Goal: Task Accomplishment & Management: Complete application form

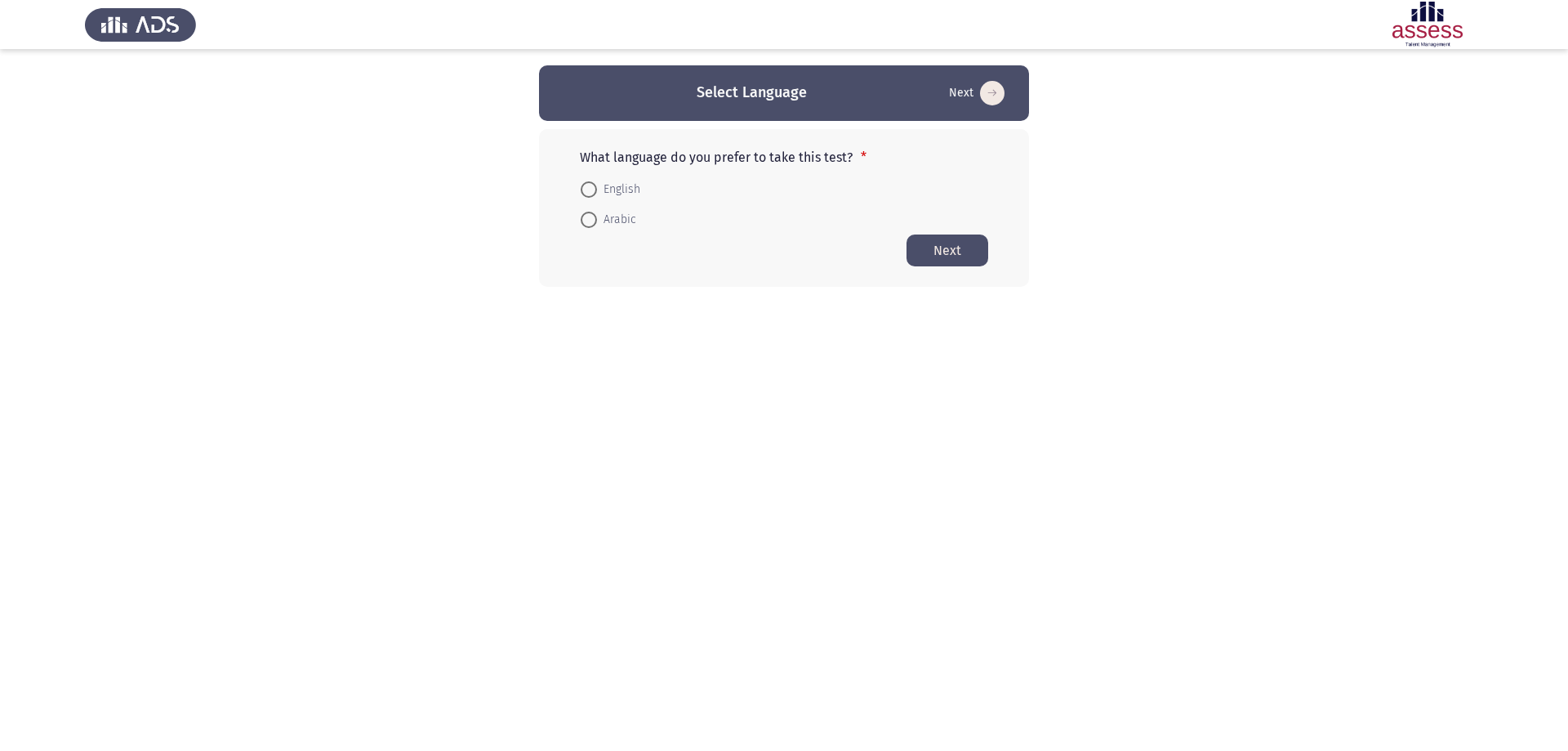
click at [589, 218] on span at bounding box center [588, 219] width 16 height 16
click at [589, 218] on input "Arabic" at bounding box center [588, 219] width 16 height 16
radio input "true"
click at [943, 242] on button "Next" at bounding box center [947, 249] width 82 height 31
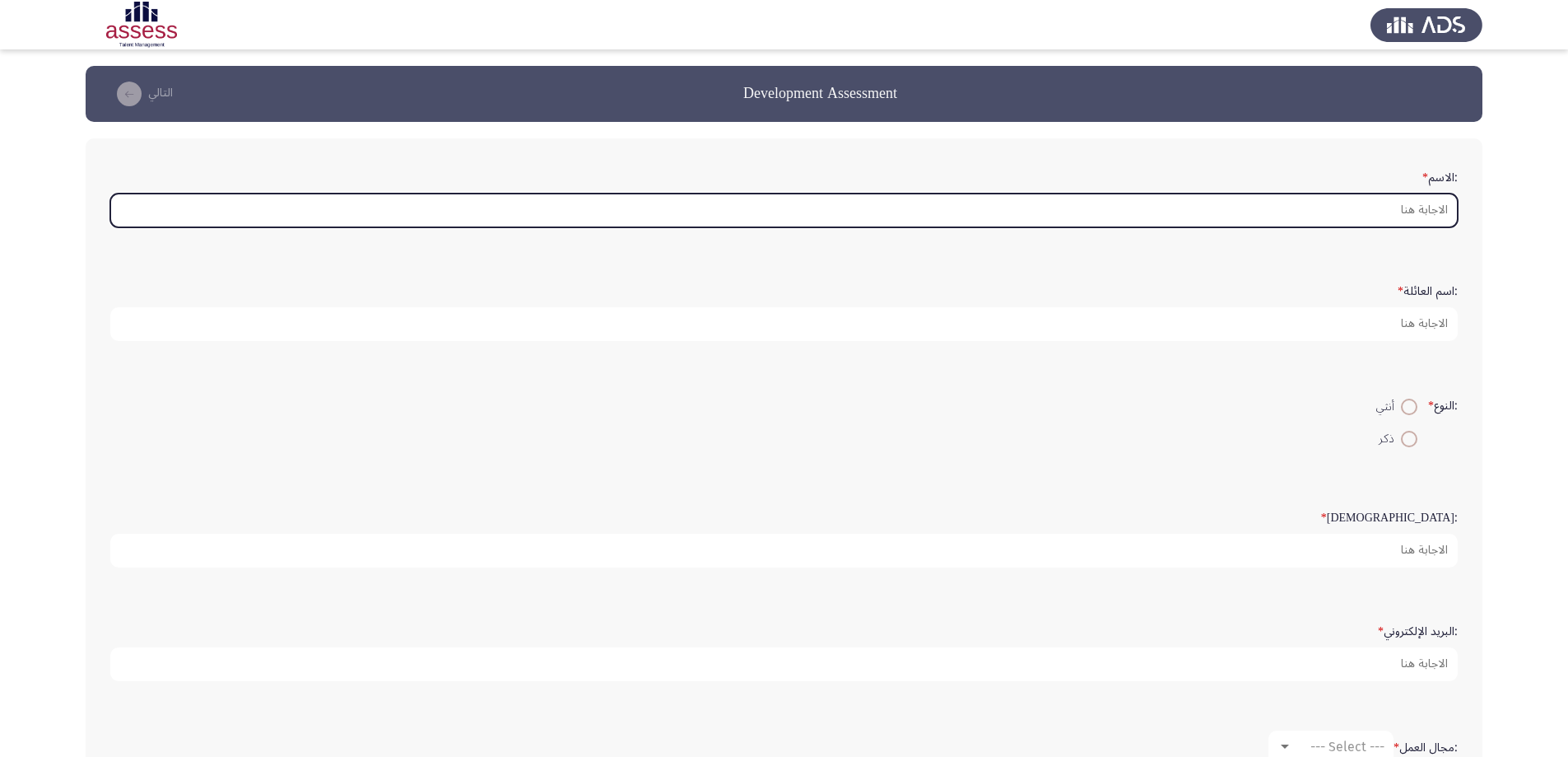
click at [1341, 208] on input ":الاسم *" at bounding box center [784, 210] width 1348 height 33
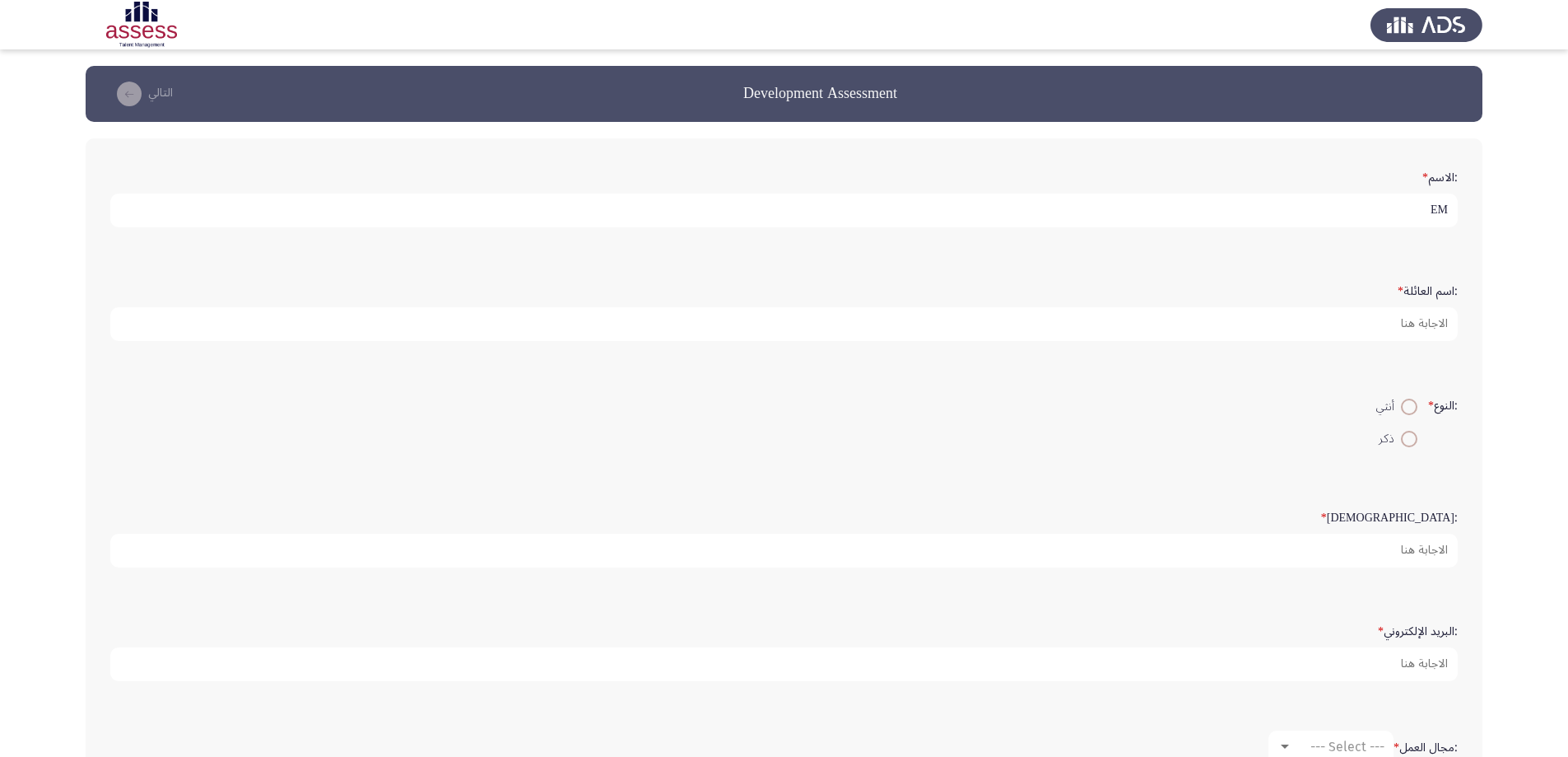
type input "E"
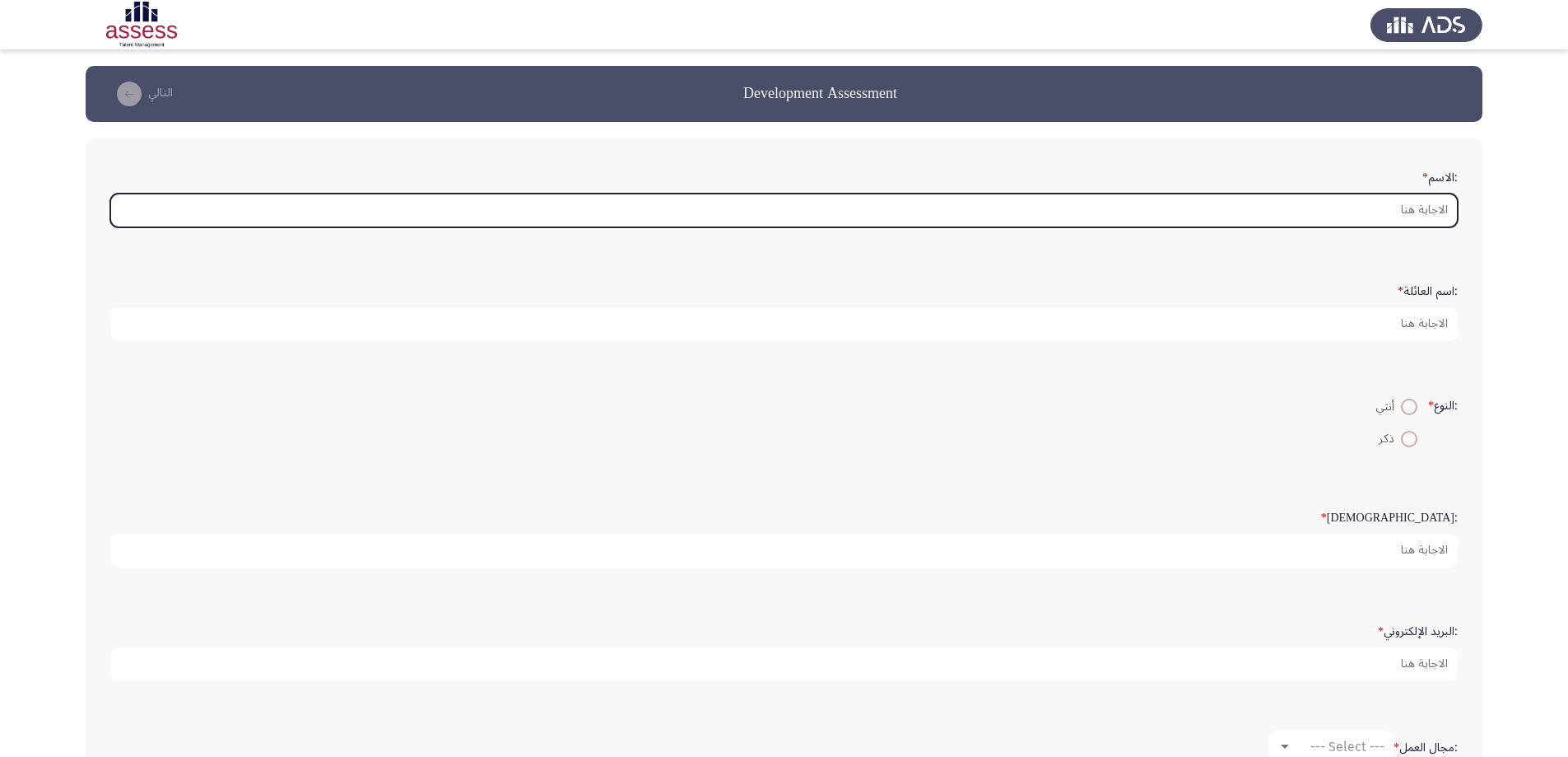
type input "e"
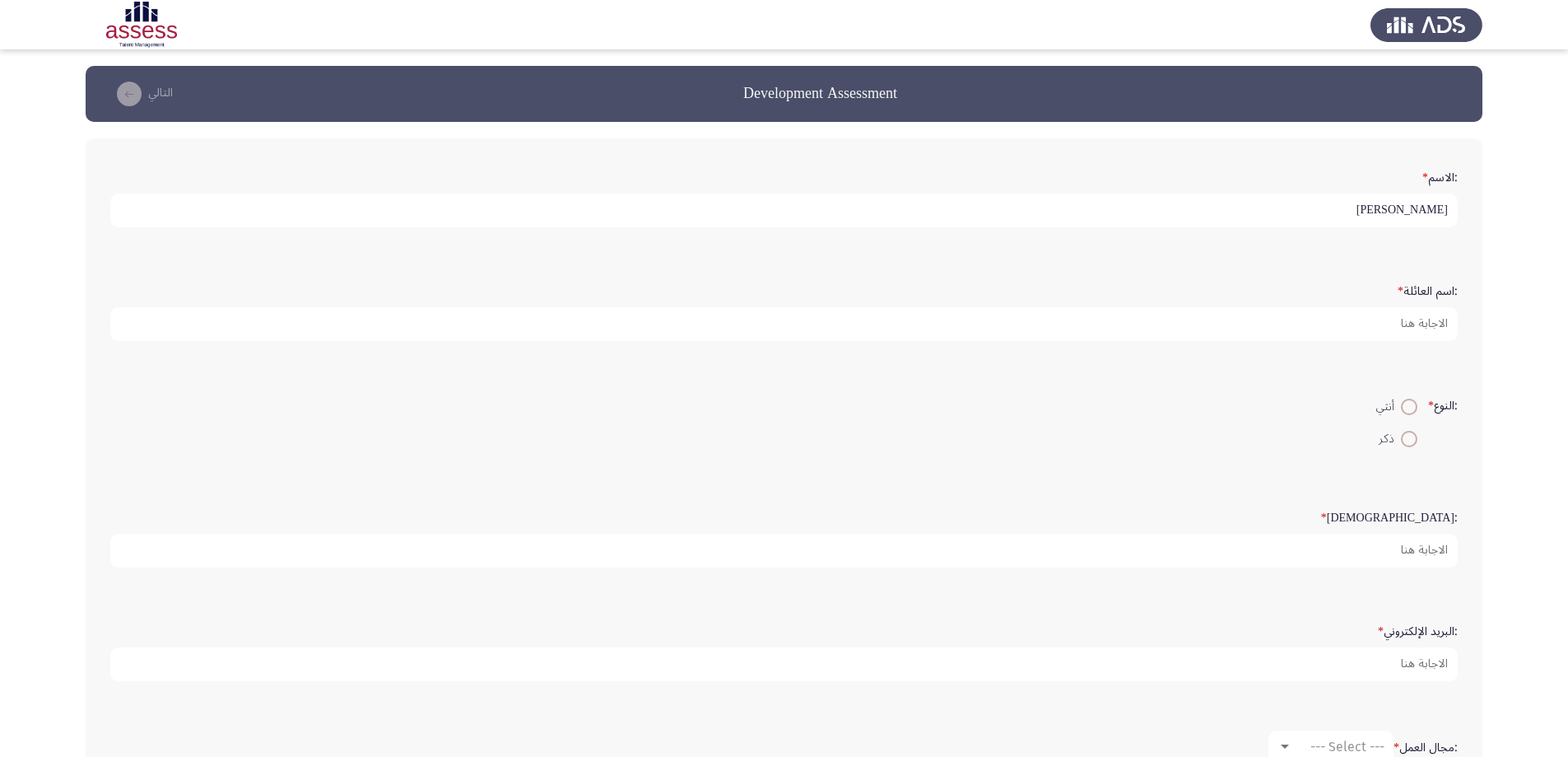
drag, startPoint x: 1451, startPoint y: 211, endPoint x: 1416, endPoint y: 212, distance: 35.0
click at [1416, 212] on input "[PERSON_NAME]" at bounding box center [784, 210] width 1348 height 33
type input "[PERSON_NAME]"
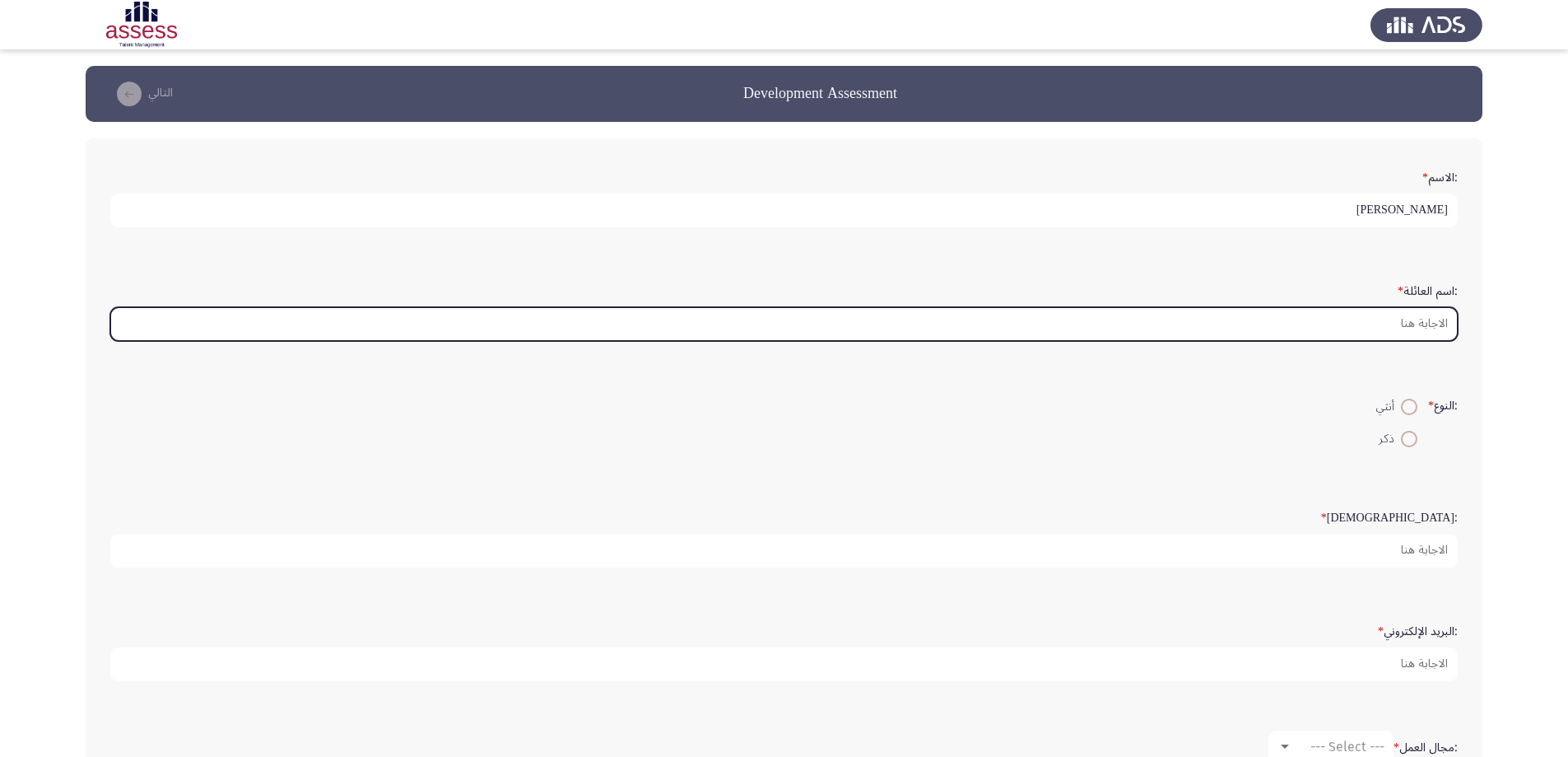
click at [1398, 323] on input ":اسم العائلة *" at bounding box center [784, 323] width 1348 height 33
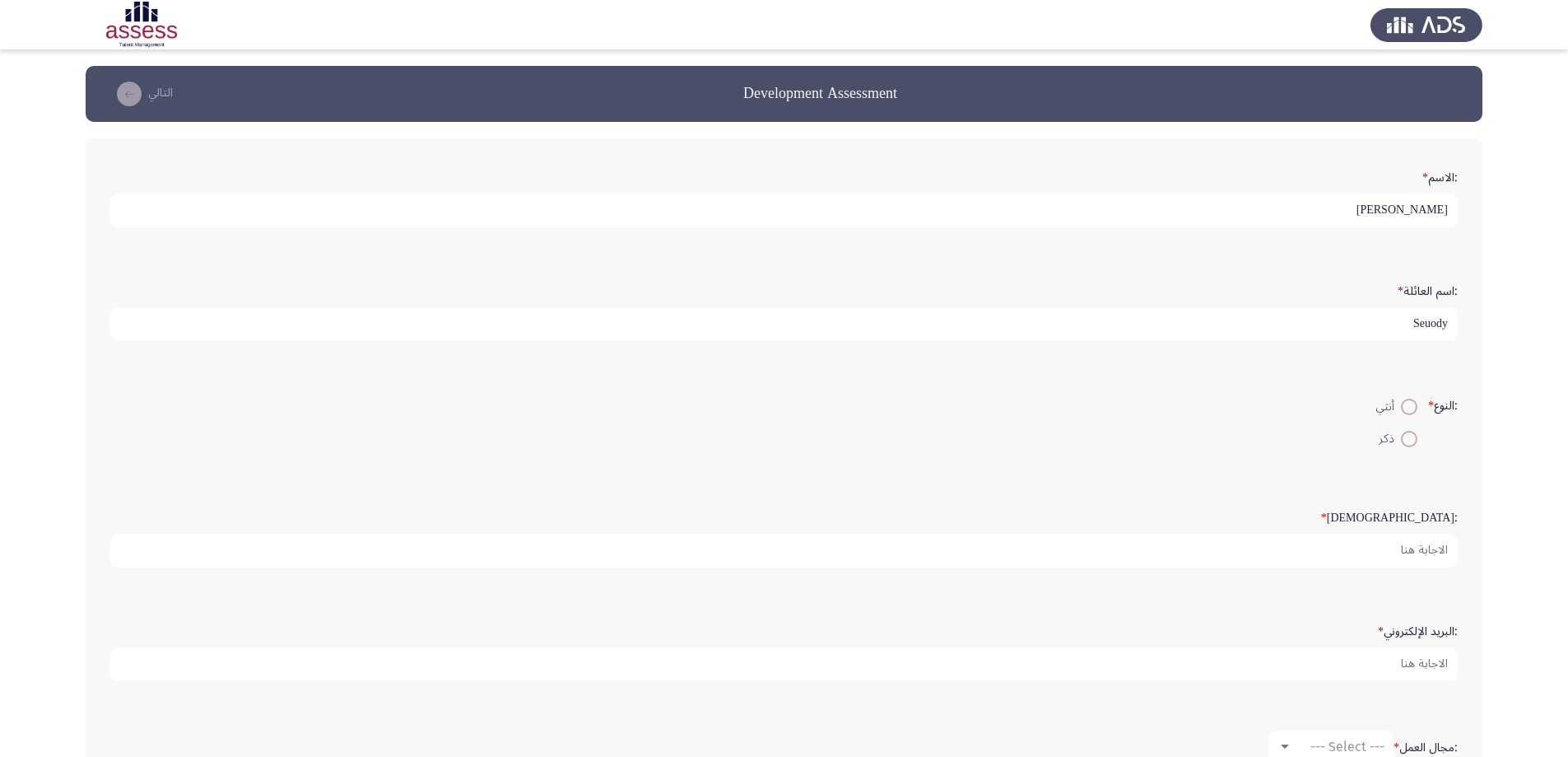
type input "Seuody"
click at [1408, 406] on span at bounding box center [1409, 406] width 16 height 16
click at [1408, 406] on input "أنثي" at bounding box center [1409, 406] width 16 height 16
radio input "true"
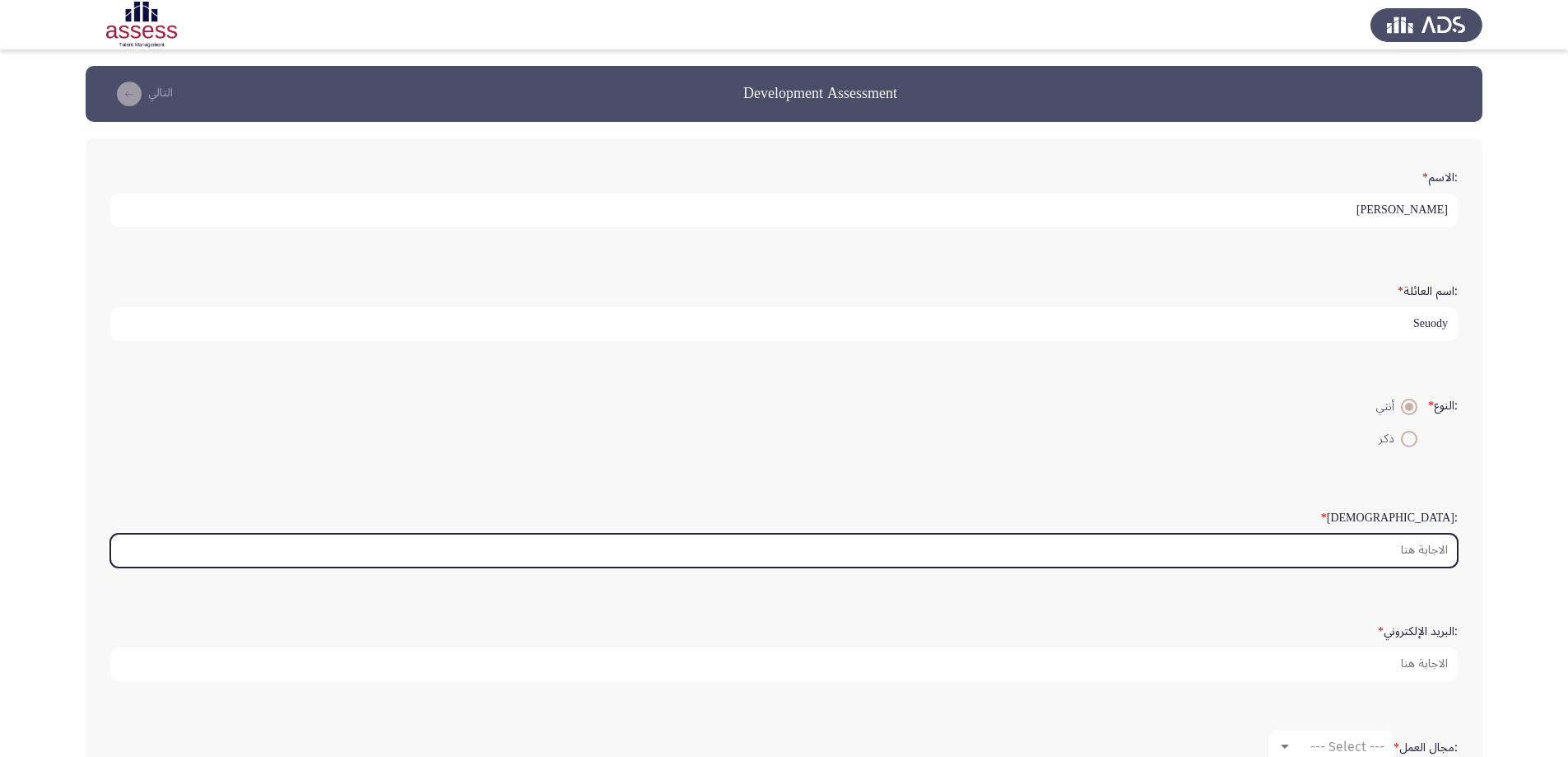
click at [1414, 551] on input ":السن *" at bounding box center [784, 550] width 1348 height 33
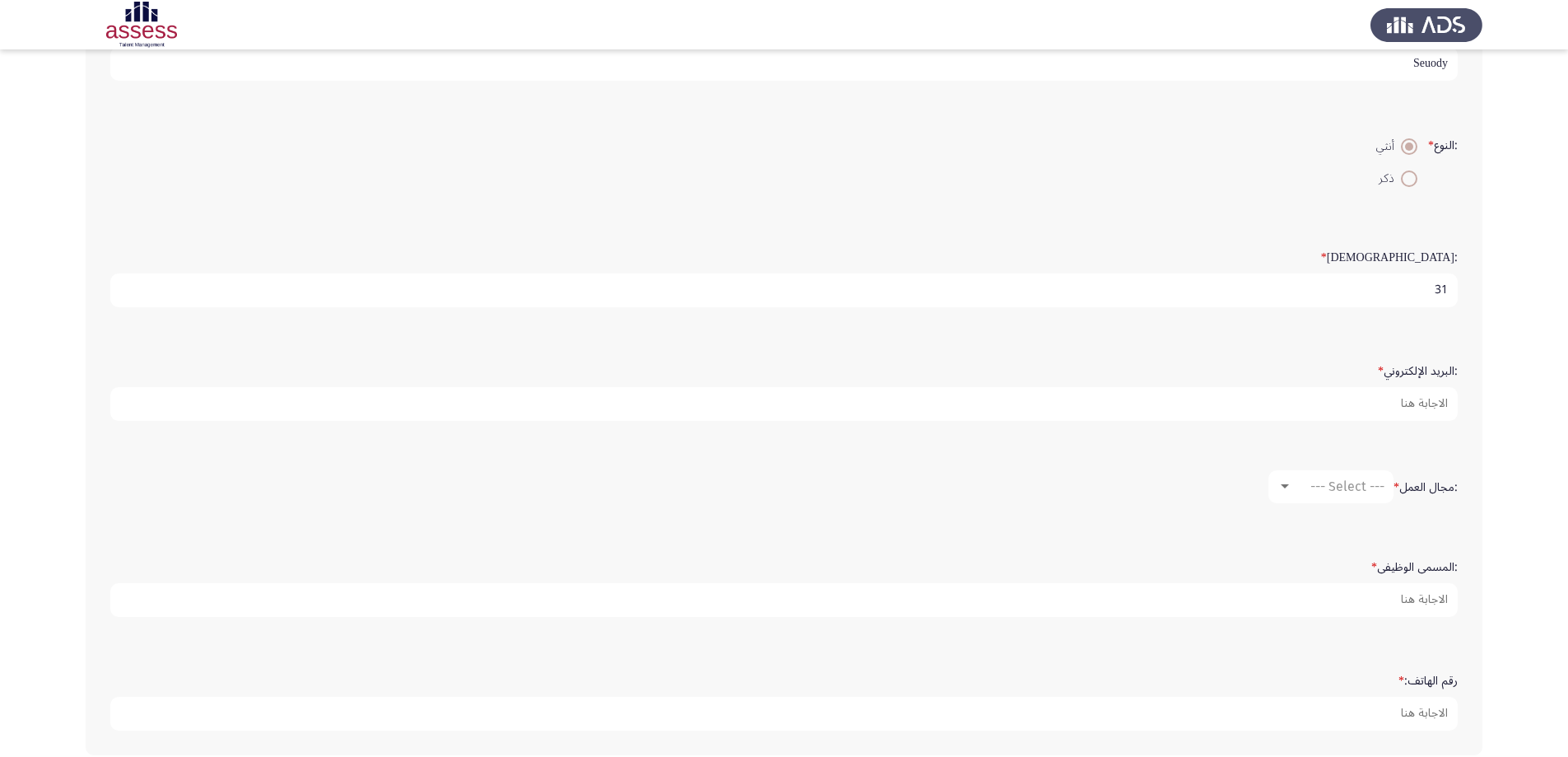
scroll to position [329, 0]
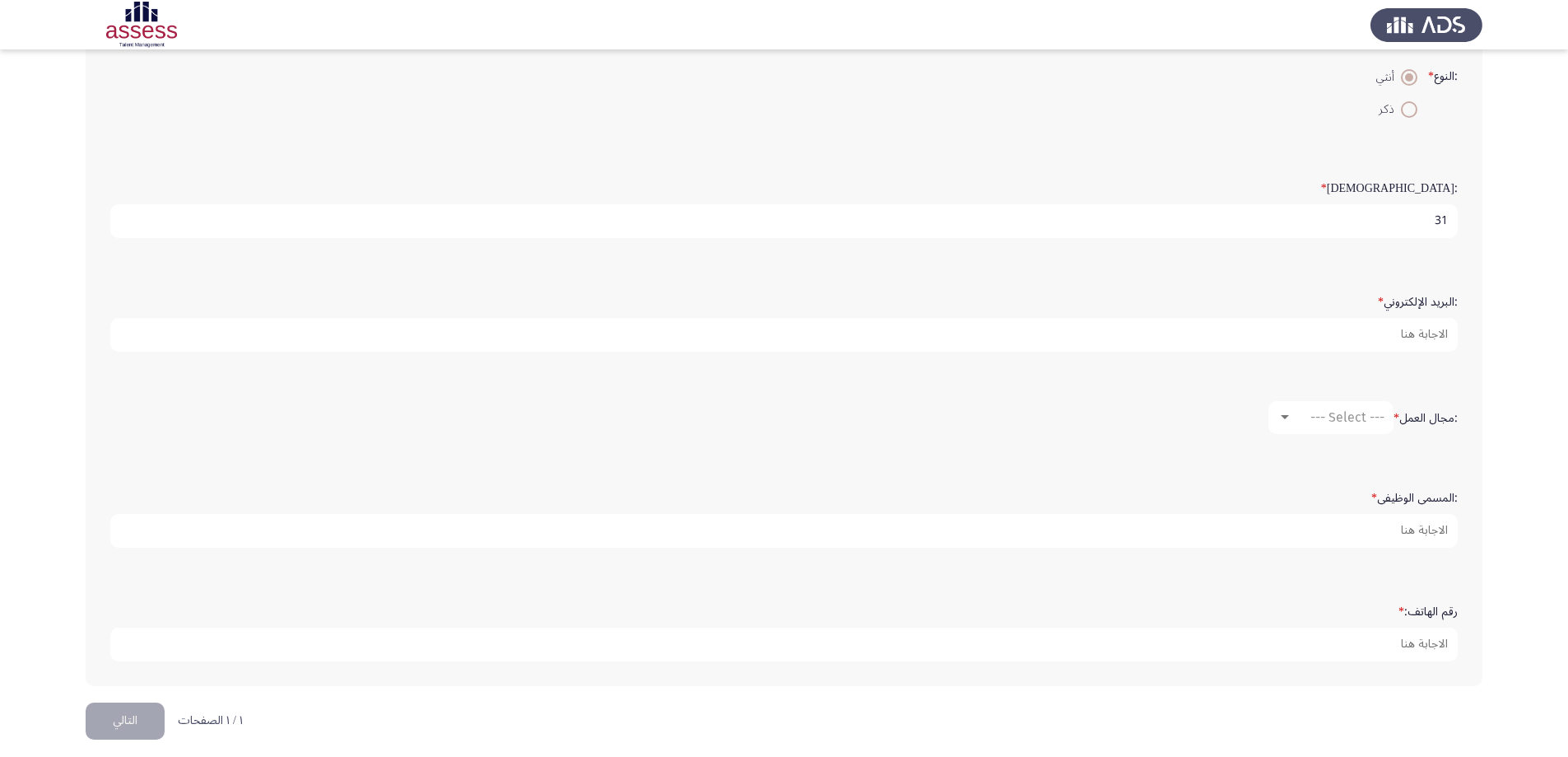
type input "31"
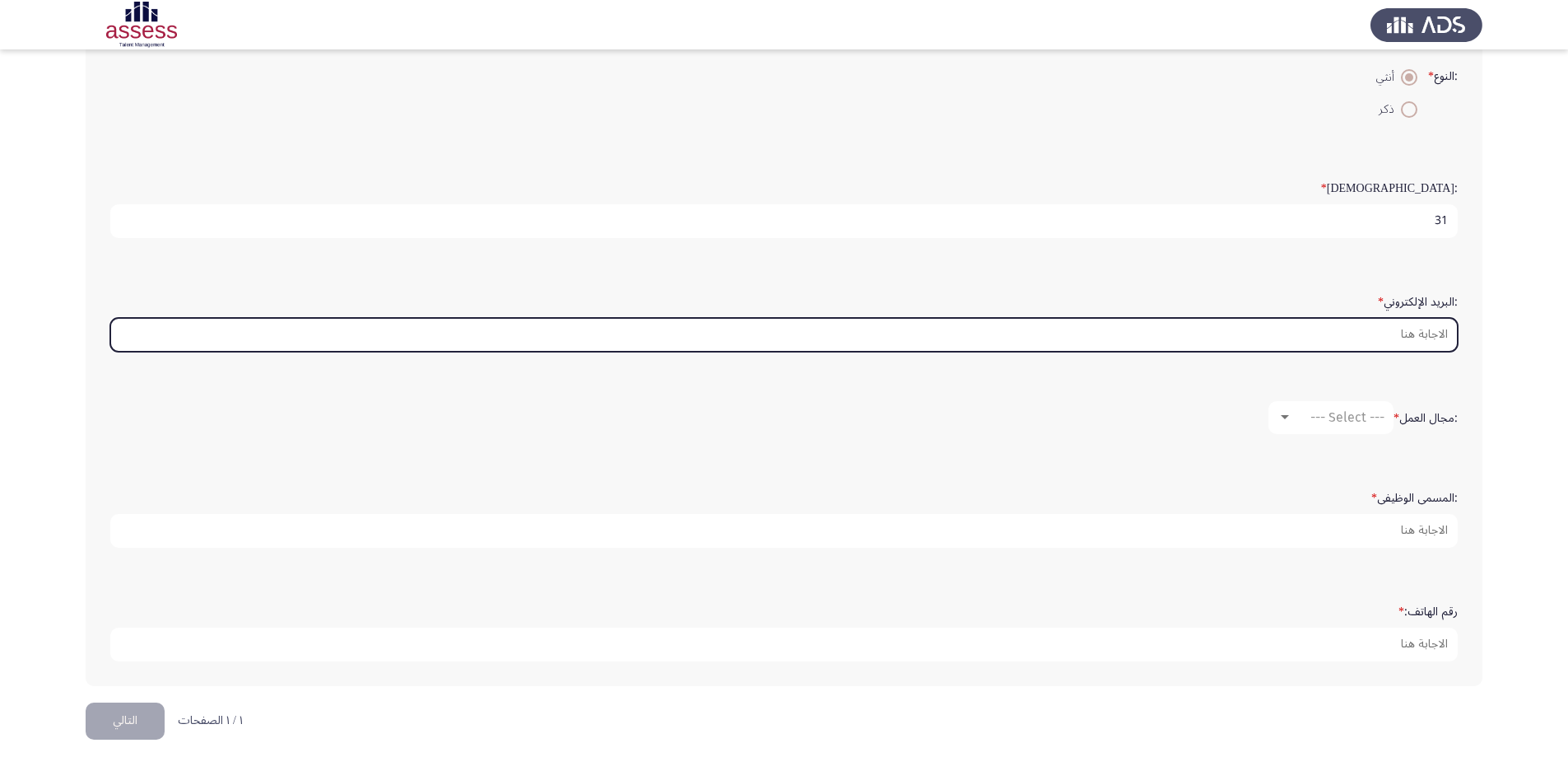
click at [1391, 338] on input ":البريد الإلكتروني *" at bounding box center [784, 334] width 1348 height 33
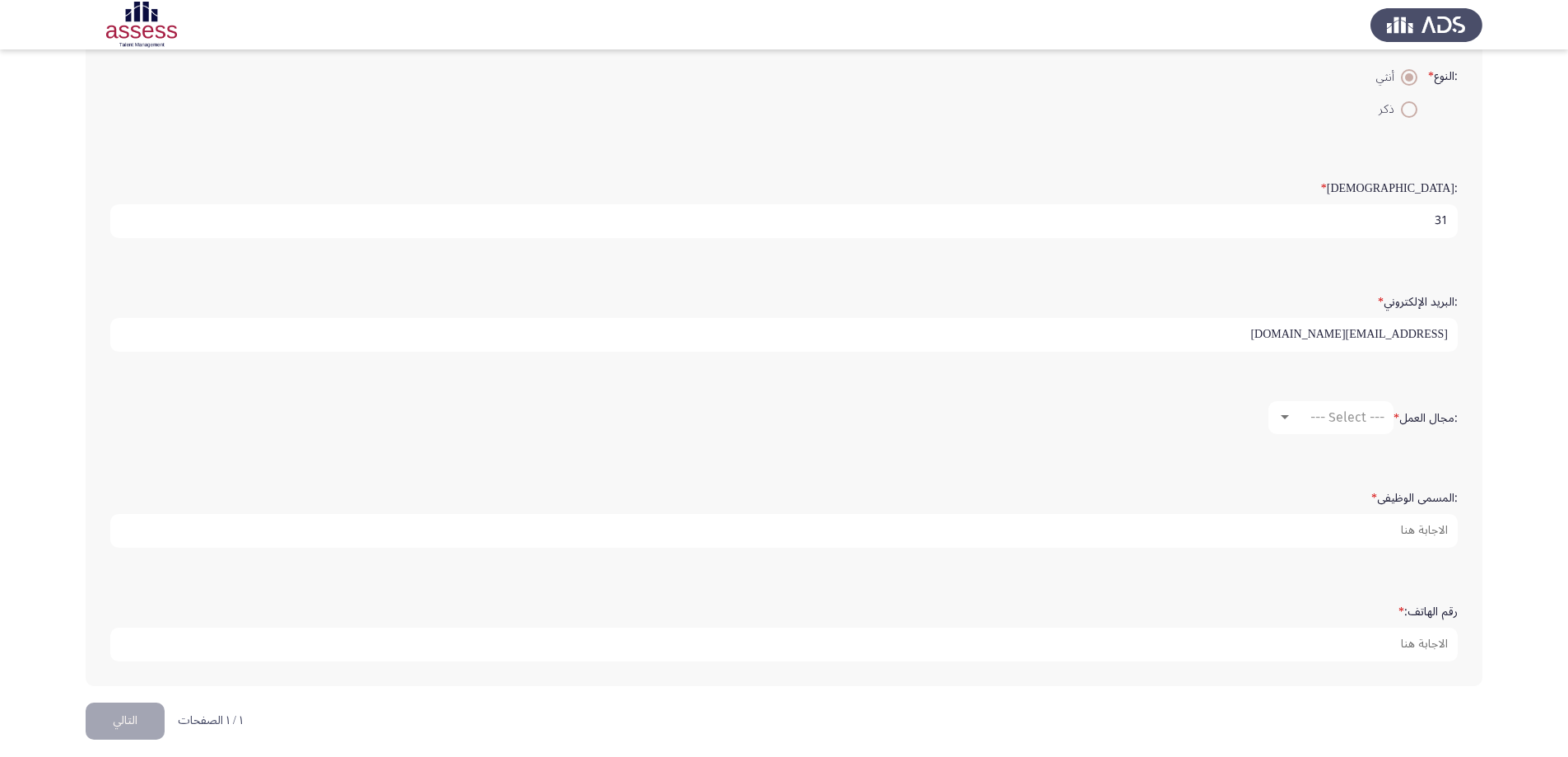
type input "eman.seuody@hassanallam.com"
click at [1287, 418] on div at bounding box center [1285, 417] width 9 height 4
click at [1313, 586] on span "آخر" at bounding box center [1367, 589] width 189 height 39
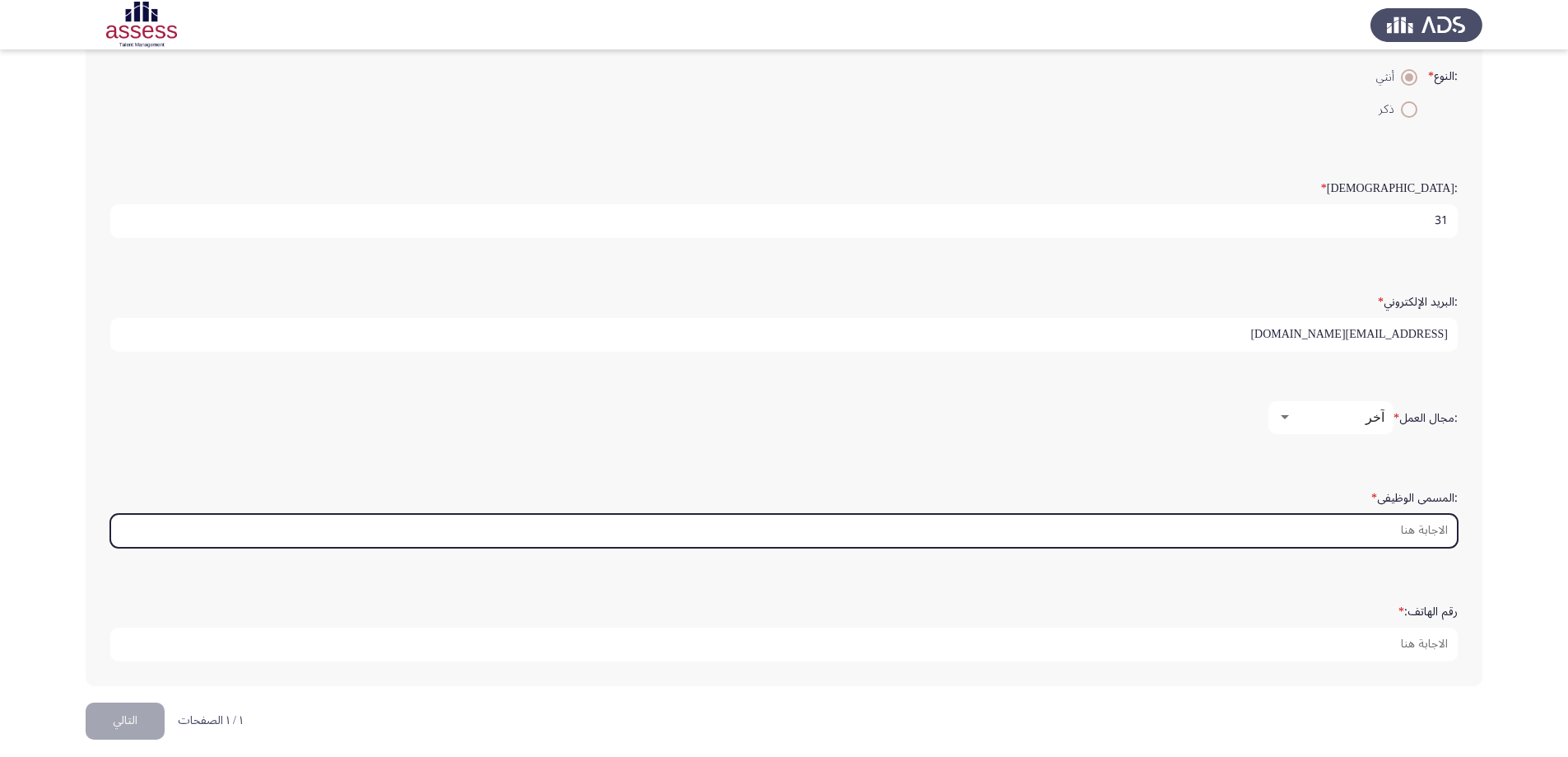
click at [1406, 539] on input ":المسمى الوظيفى *" at bounding box center [784, 530] width 1348 height 33
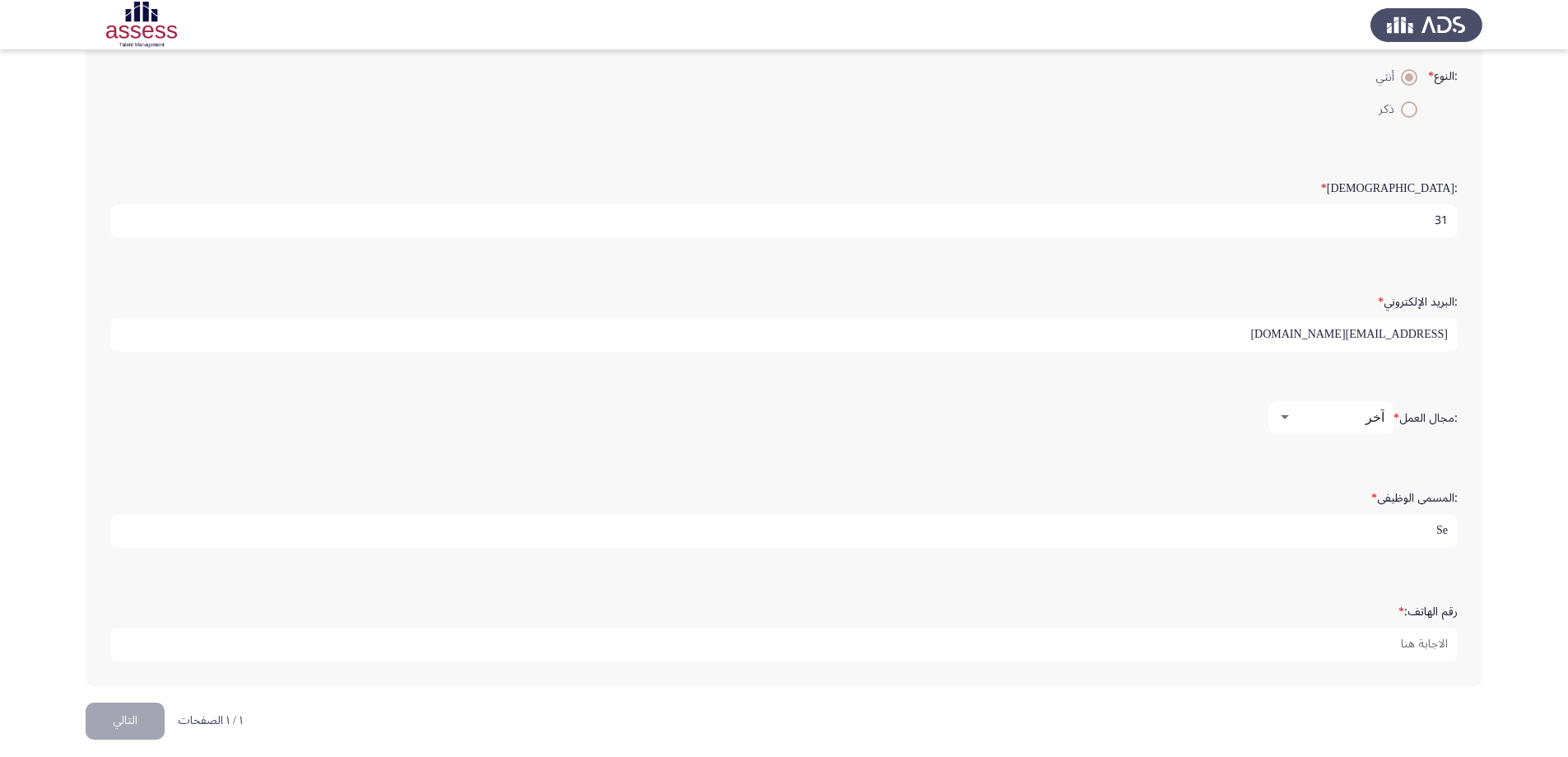
type input "S"
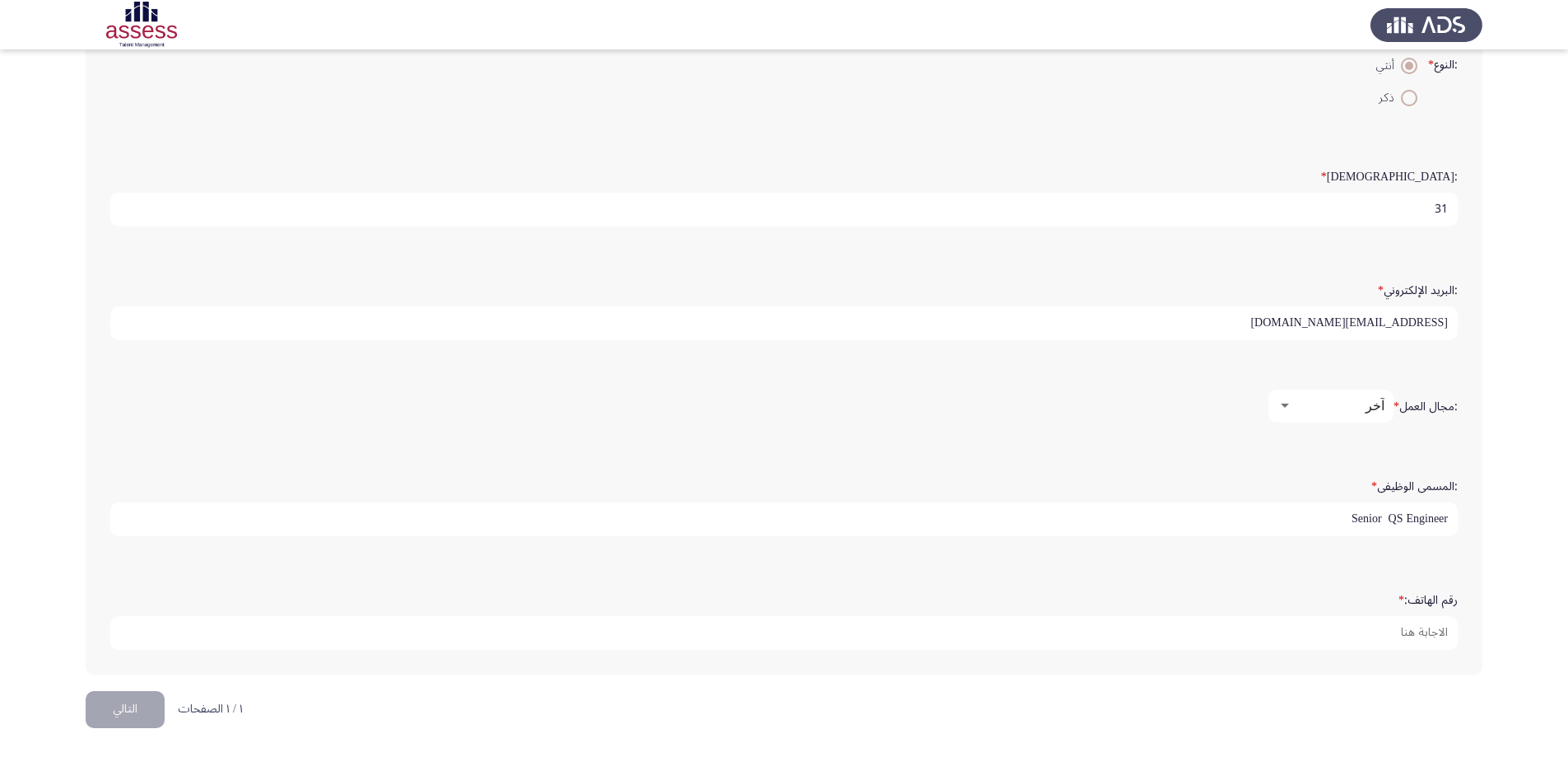
click at [1386, 512] on input "Senior QS Engineer" at bounding box center [784, 519] width 1348 height 33
type input "Senior QS Engineer"
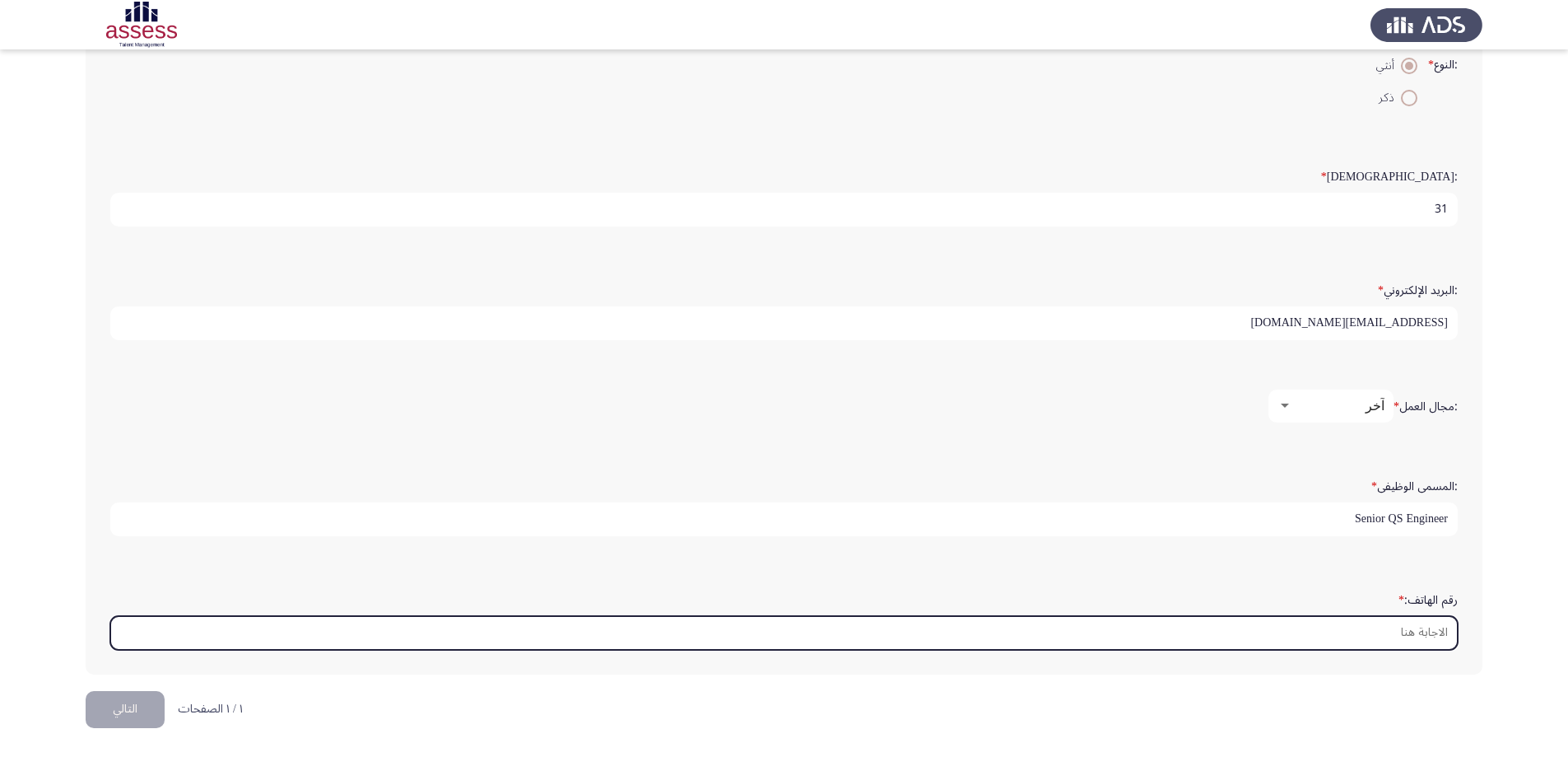
click at [1420, 639] on input "رقم الهاتف: *" at bounding box center [784, 633] width 1348 height 33
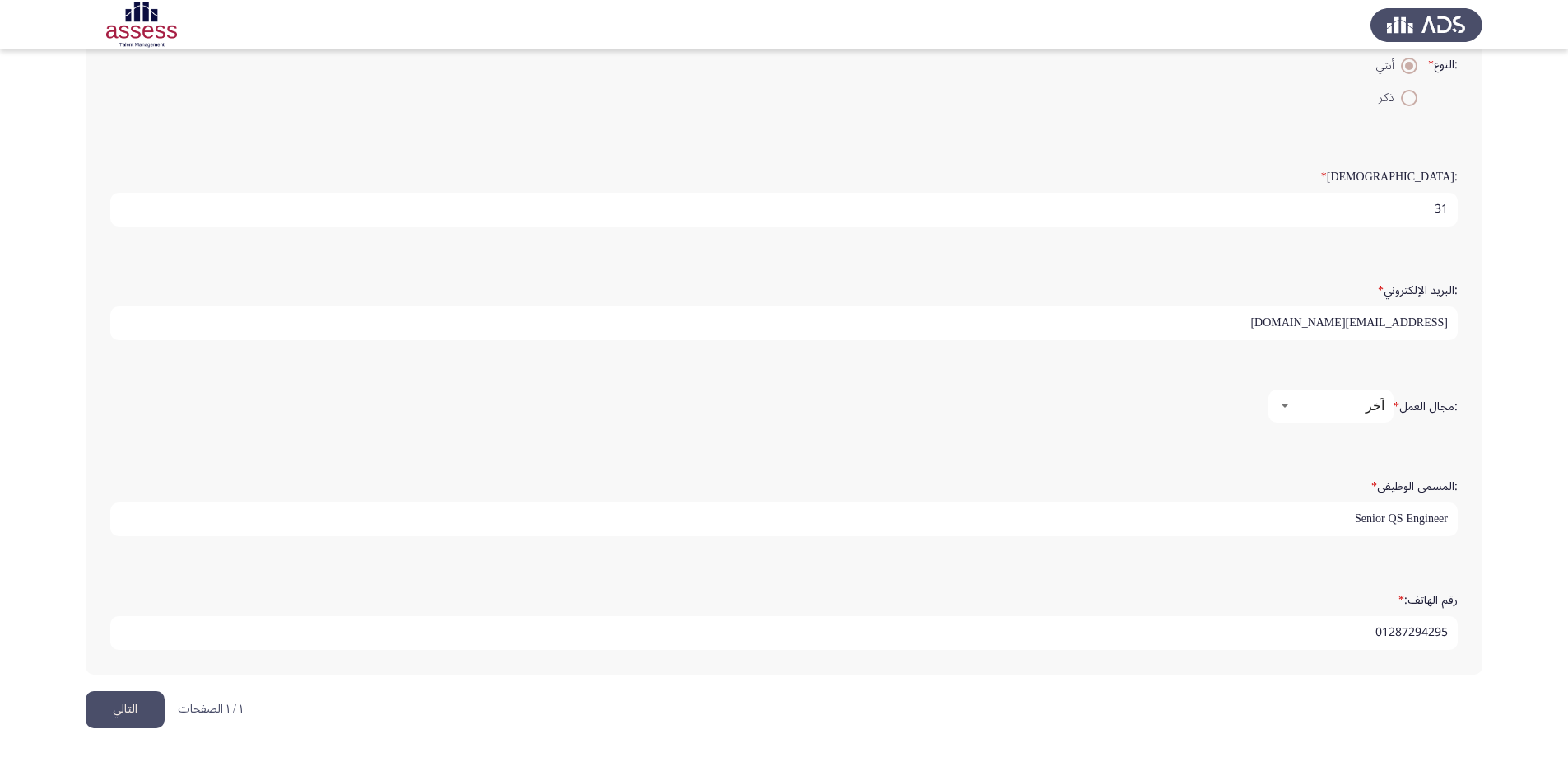
type input "01287294295"
click at [123, 706] on button "التالي" at bounding box center [125, 709] width 79 height 37
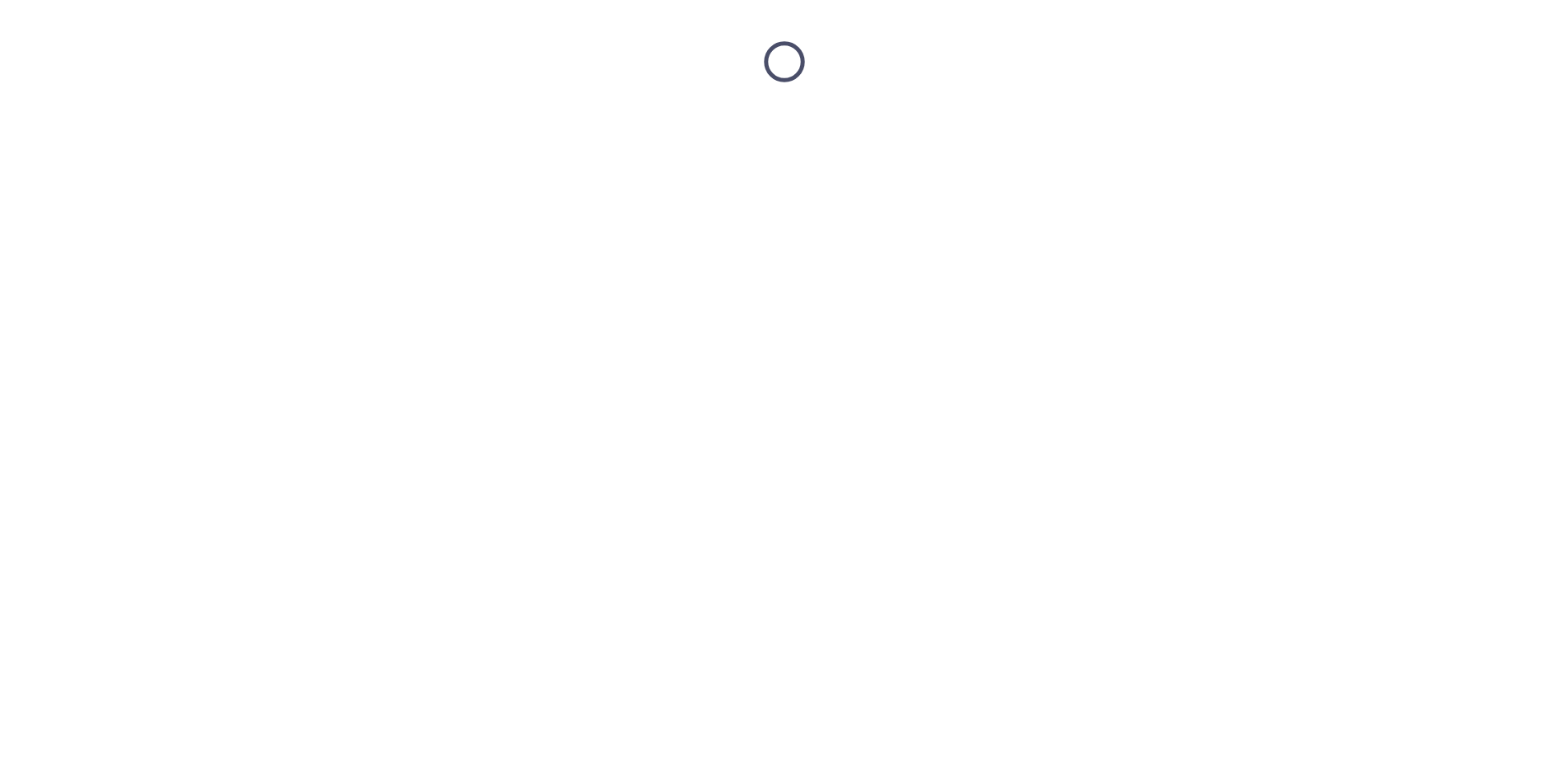
scroll to position [0, 0]
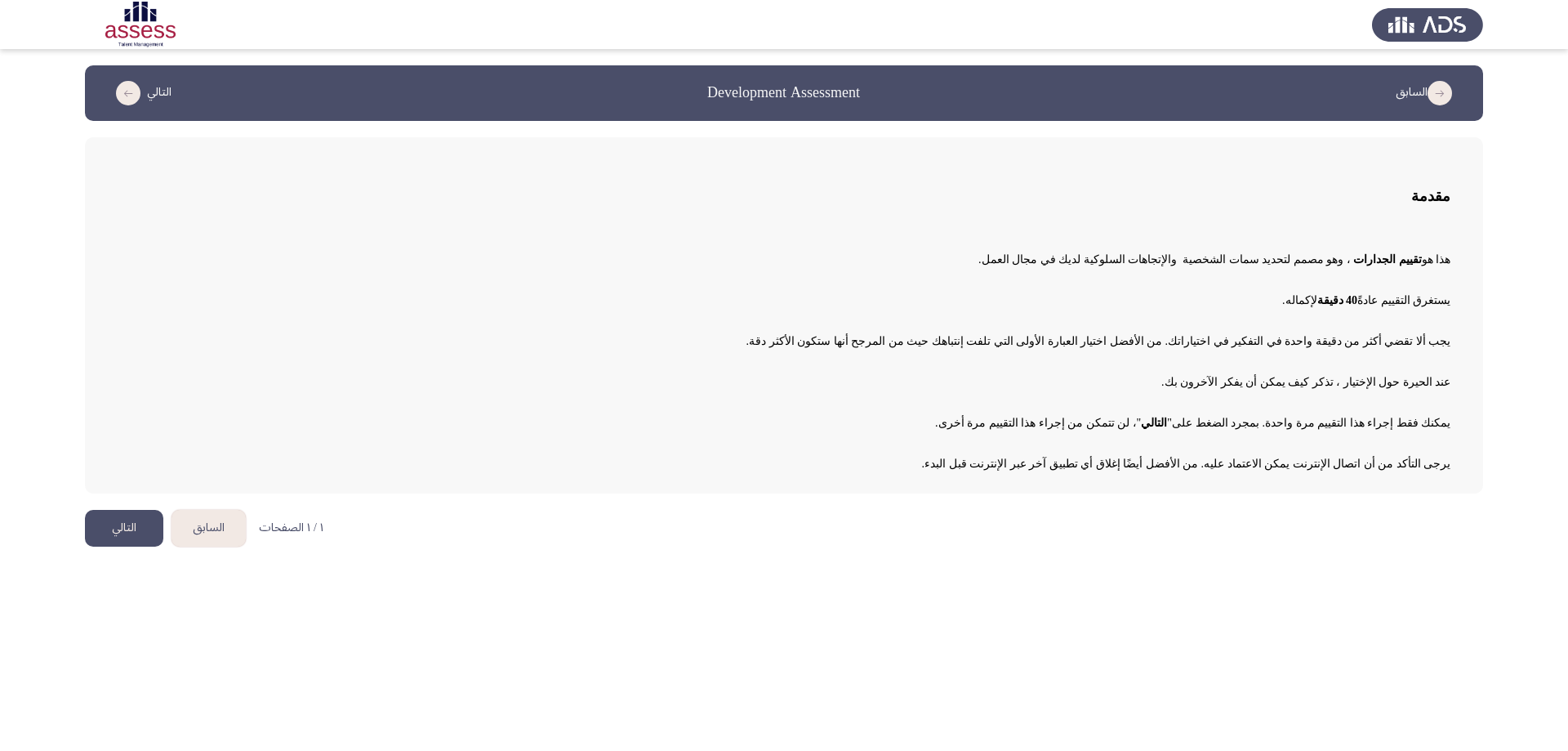
click at [134, 532] on button "التالي" at bounding box center [124, 527] width 78 height 37
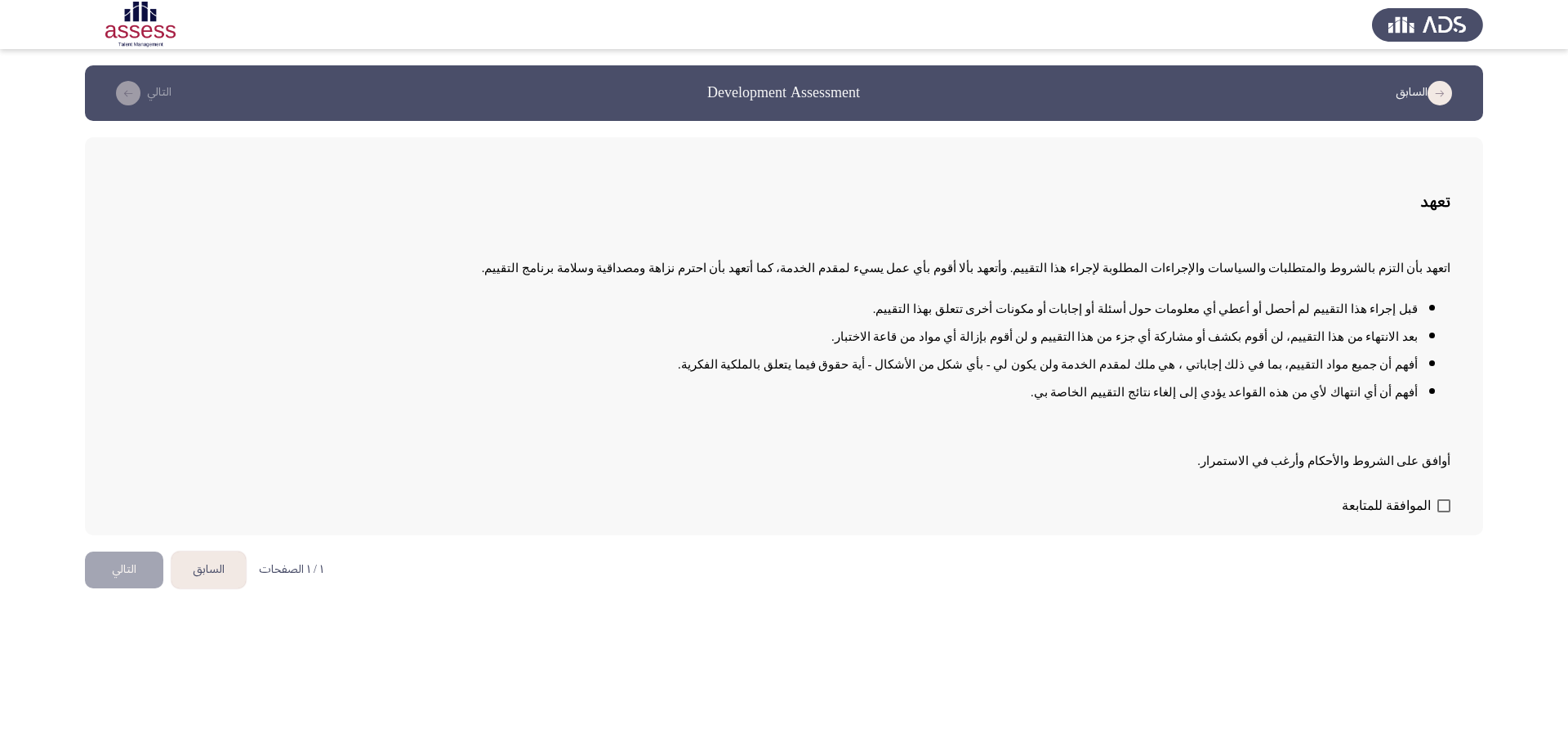
click at [1448, 501] on span at bounding box center [1444, 505] width 13 height 13
click at [1444, 512] on input "الموافقة للمتابعة" at bounding box center [1443, 512] width 1 height 1
checkbox input "true"
click at [128, 571] on button "التالي" at bounding box center [124, 569] width 78 height 37
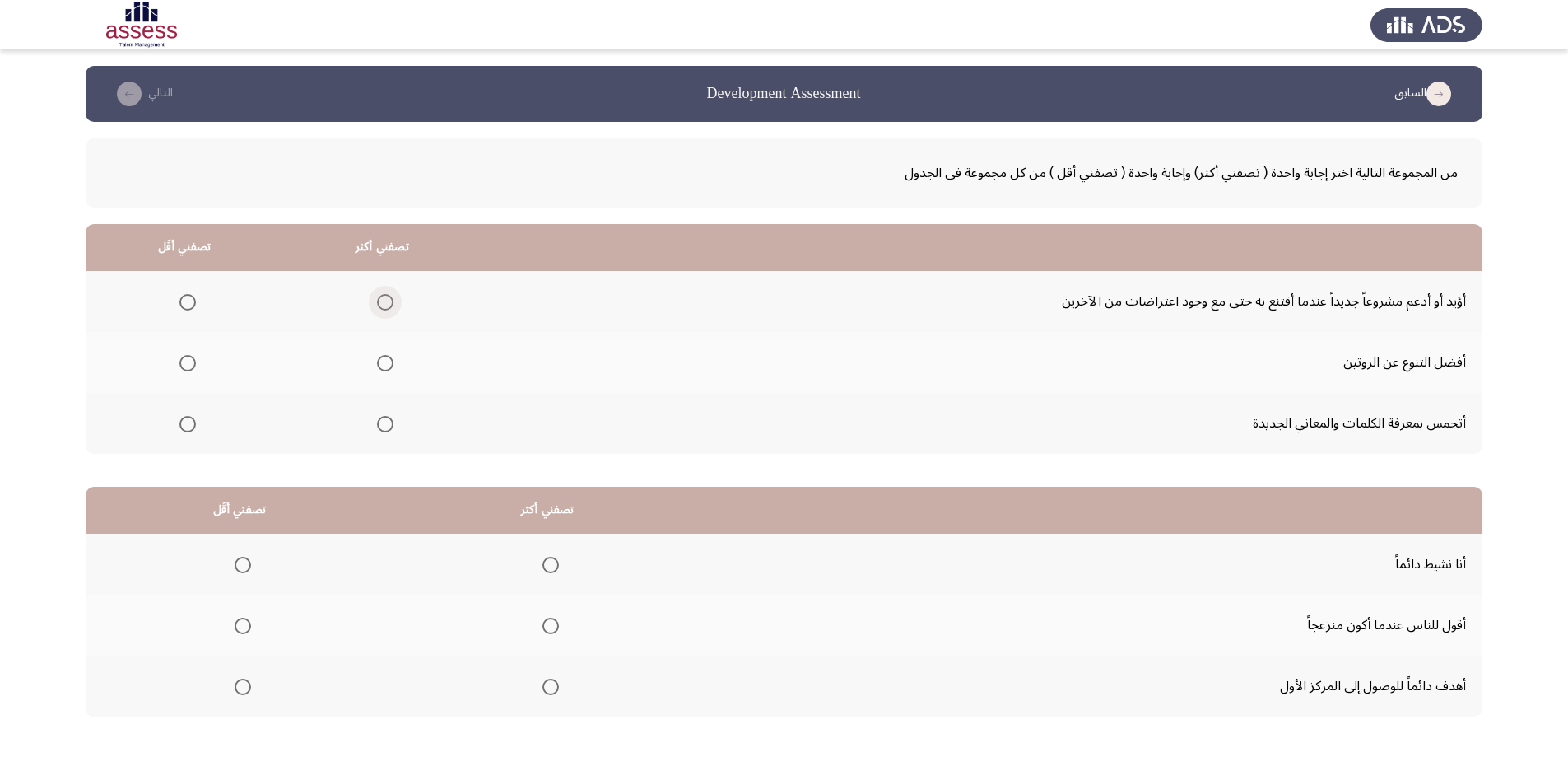
click at [384, 304] on span "Select an option" at bounding box center [385, 302] width 16 height 16
click at [384, 304] on input "Select an option" at bounding box center [385, 302] width 16 height 16
click at [189, 362] on span "Select an option" at bounding box center [187, 363] width 16 height 16
click at [189, 362] on input "Select an option" at bounding box center [187, 363] width 16 height 16
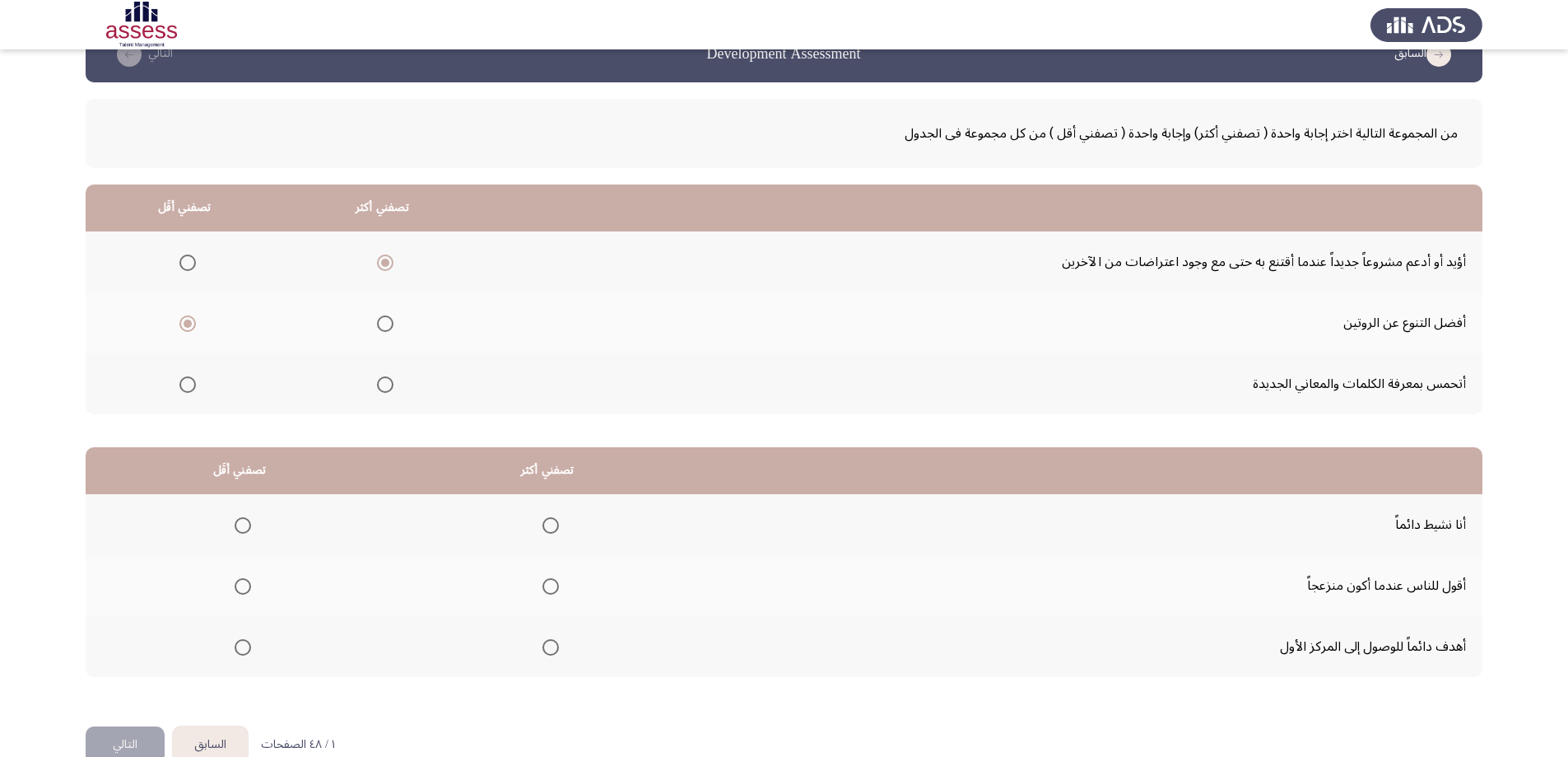
scroll to position [75, 0]
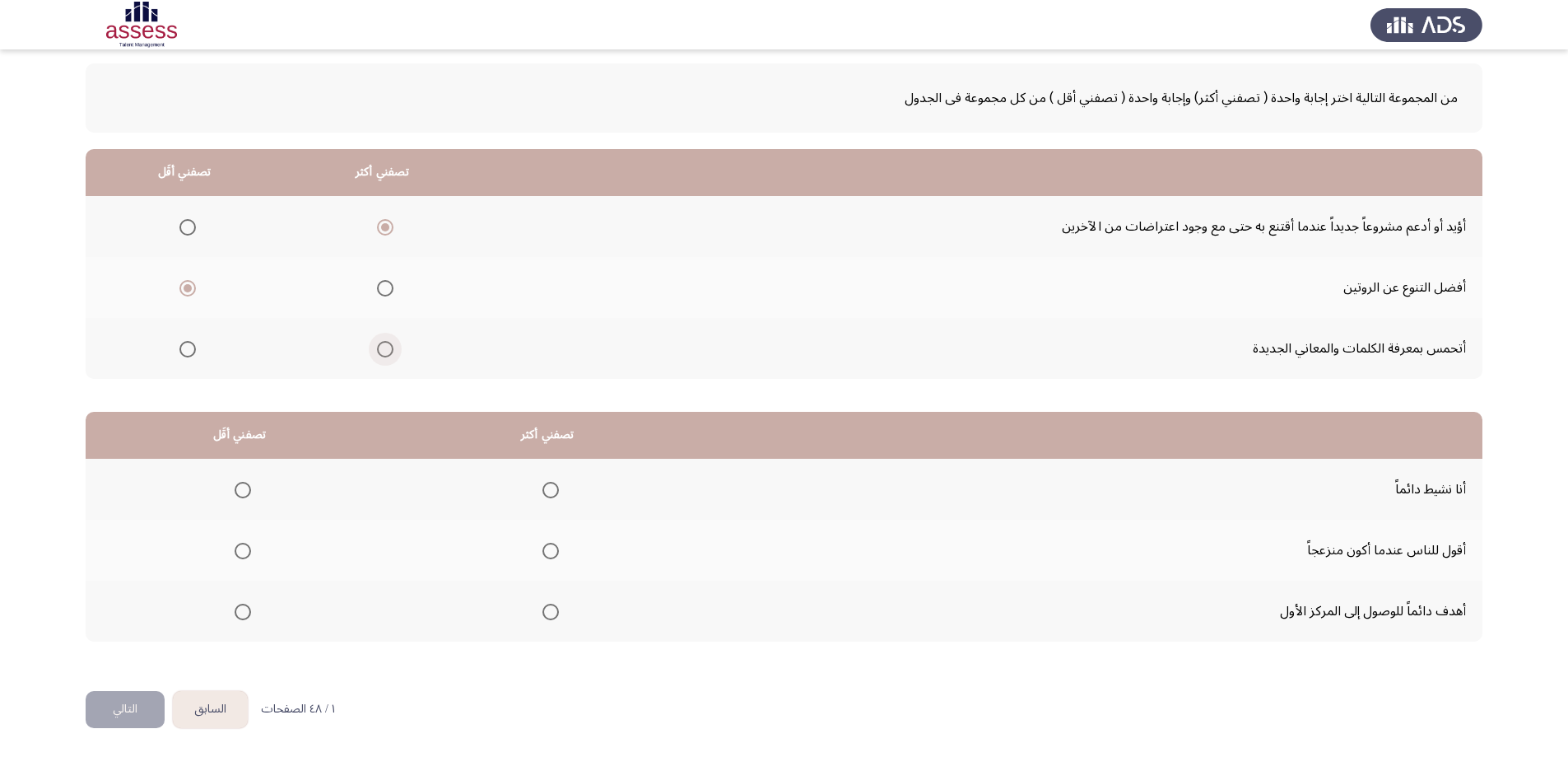
click at [381, 349] on span "Select an option" at bounding box center [385, 349] width 16 height 16
click at [381, 349] on input "Select an option" at bounding box center [385, 349] width 16 height 16
click at [381, 229] on span "Select an option" at bounding box center [385, 227] width 16 height 16
click at [381, 229] on input "Select an option" at bounding box center [385, 227] width 16 height 16
click at [545, 490] on span "Select an option" at bounding box center [550, 490] width 16 height 16
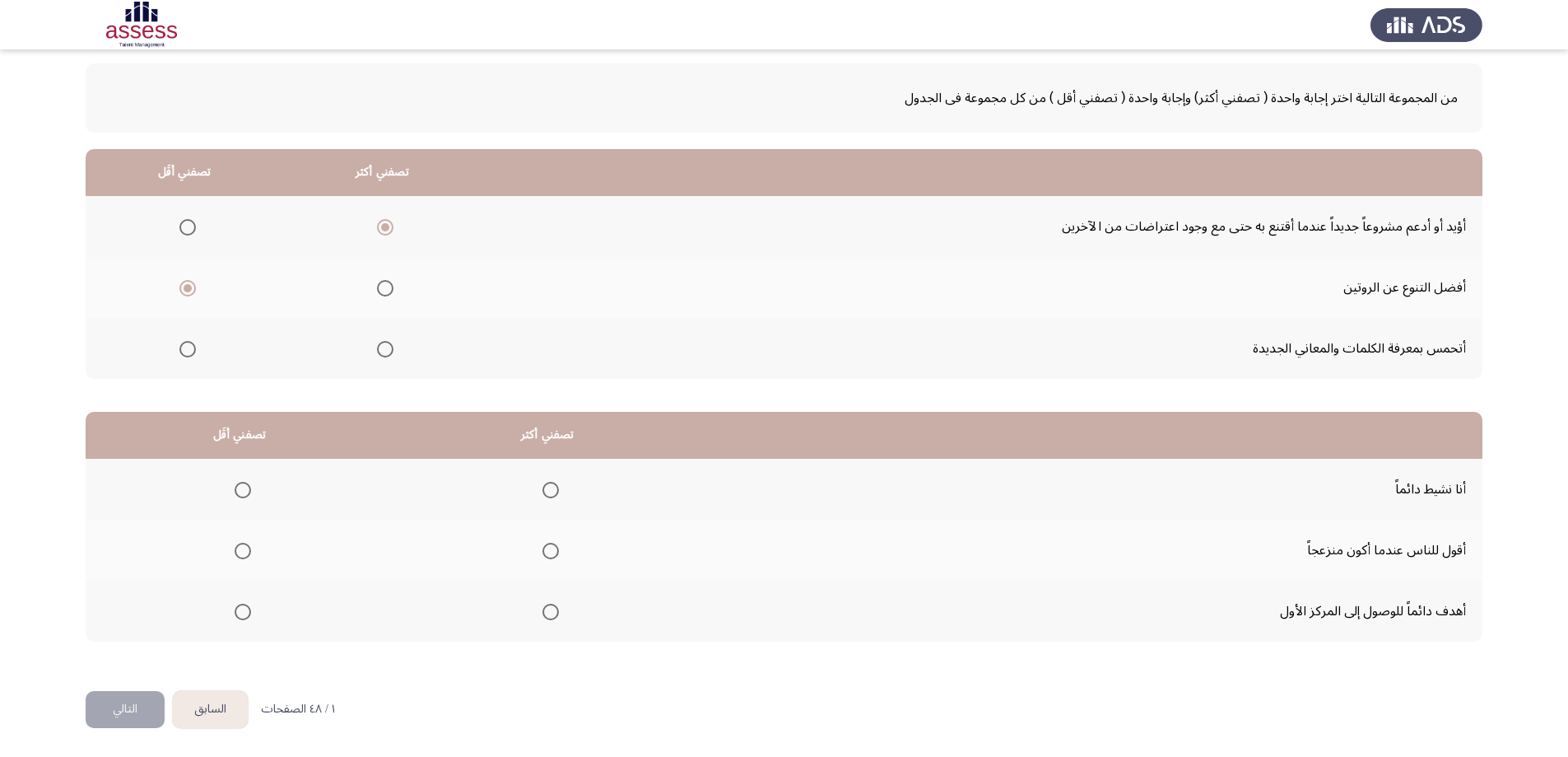
click at [545, 490] on input "Select an option" at bounding box center [550, 490] width 16 height 16
click at [243, 549] on span "Select an option" at bounding box center [242, 550] width 16 height 16
click at [243, 549] on input "Select an option" at bounding box center [242, 550] width 16 height 16
click at [544, 612] on span "Select an option" at bounding box center [550, 611] width 16 height 16
click at [544, 612] on input "Select an option" at bounding box center [550, 611] width 16 height 16
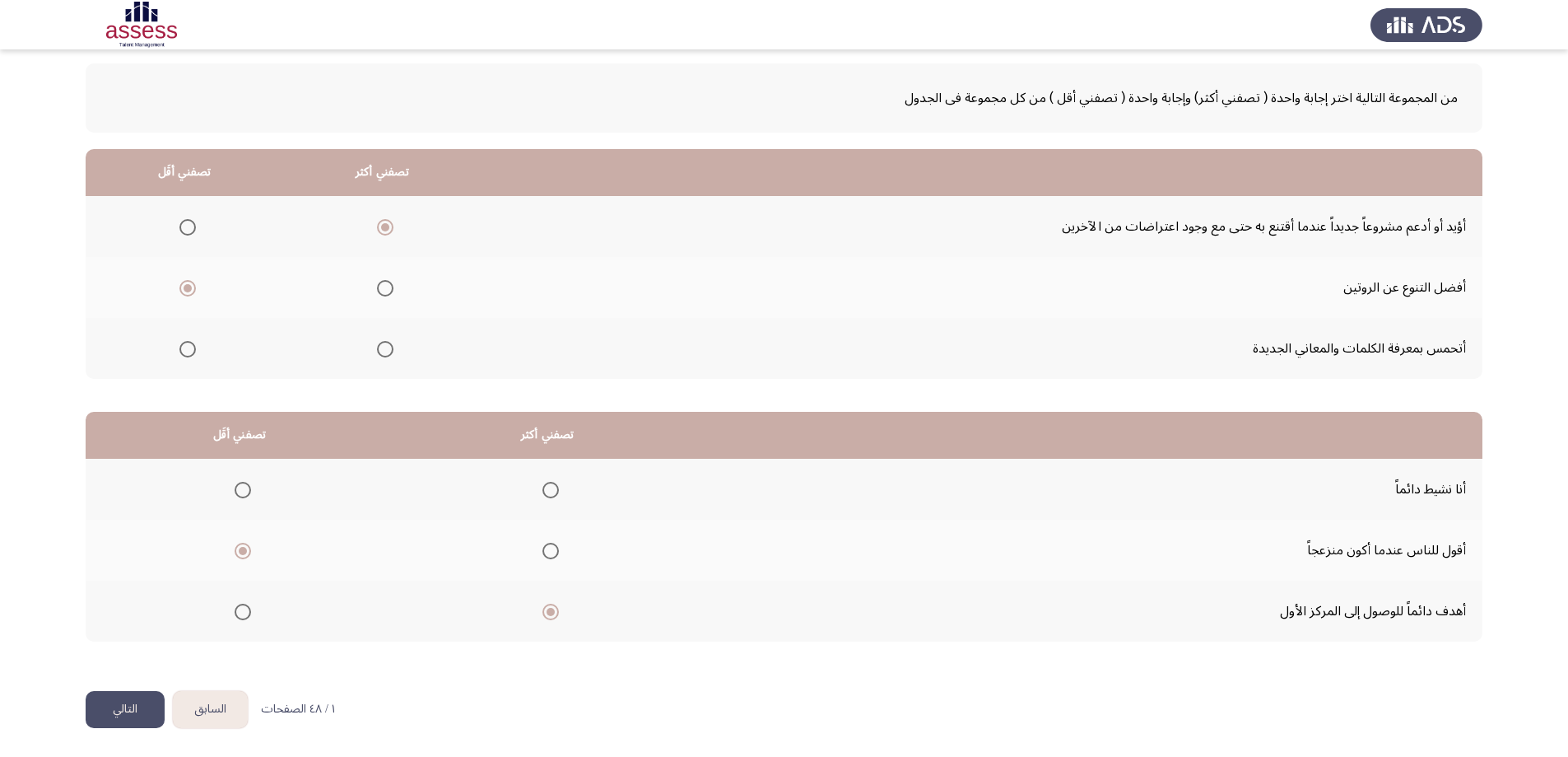
click at [243, 494] on span "Select an option" at bounding box center [242, 490] width 16 height 16
click at [243, 494] on input "Select an option" at bounding box center [242, 490] width 16 height 16
click at [139, 705] on button "التالي" at bounding box center [125, 709] width 79 height 37
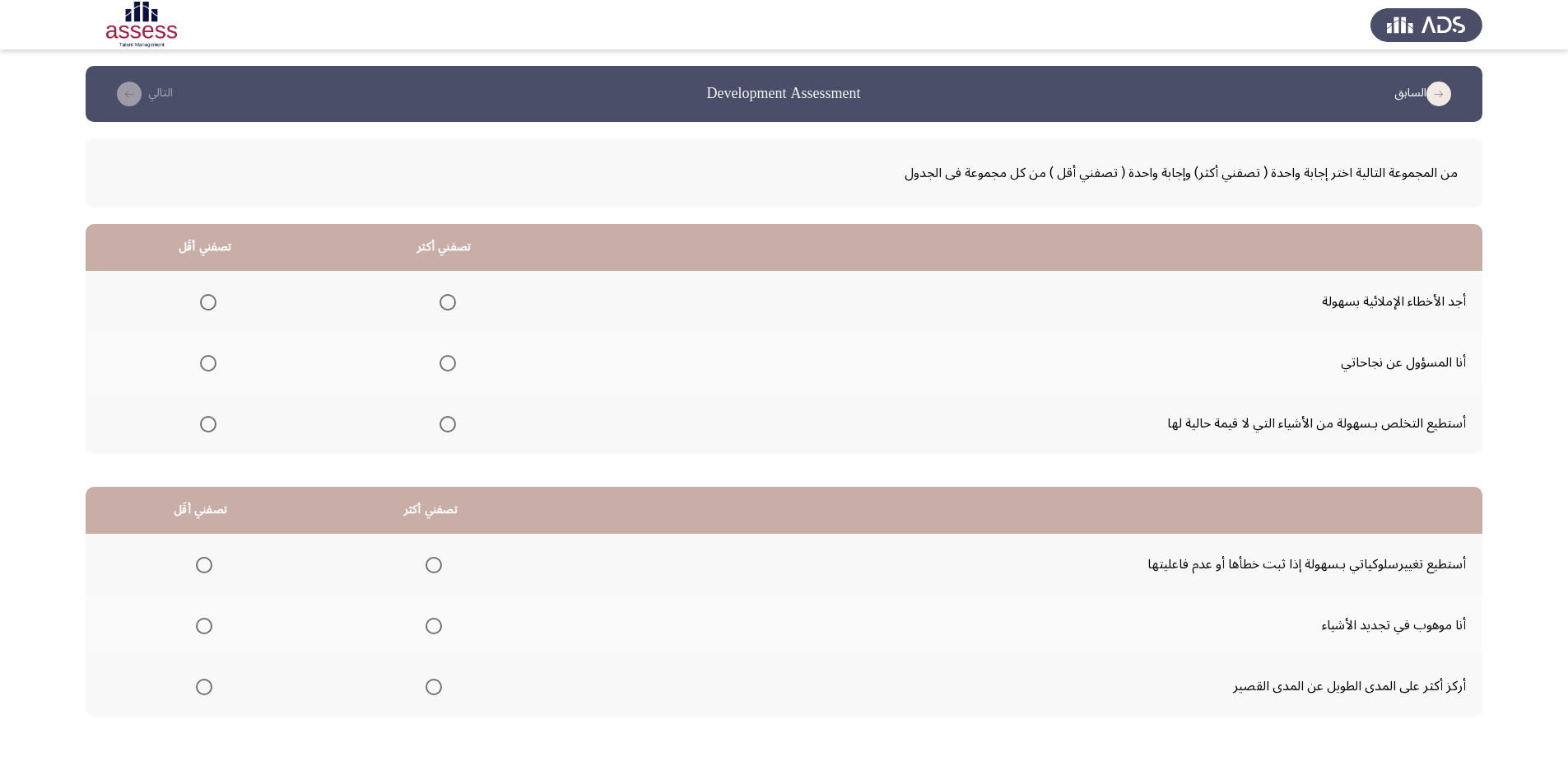
click at [444, 301] on span "Select an option" at bounding box center [447, 302] width 16 height 16
click at [444, 301] on input "Select an option" at bounding box center [447, 302] width 16 height 16
click at [203, 367] on span "Select an option" at bounding box center [207, 363] width 16 height 16
click at [203, 367] on input "Select an option" at bounding box center [207, 363] width 16 height 16
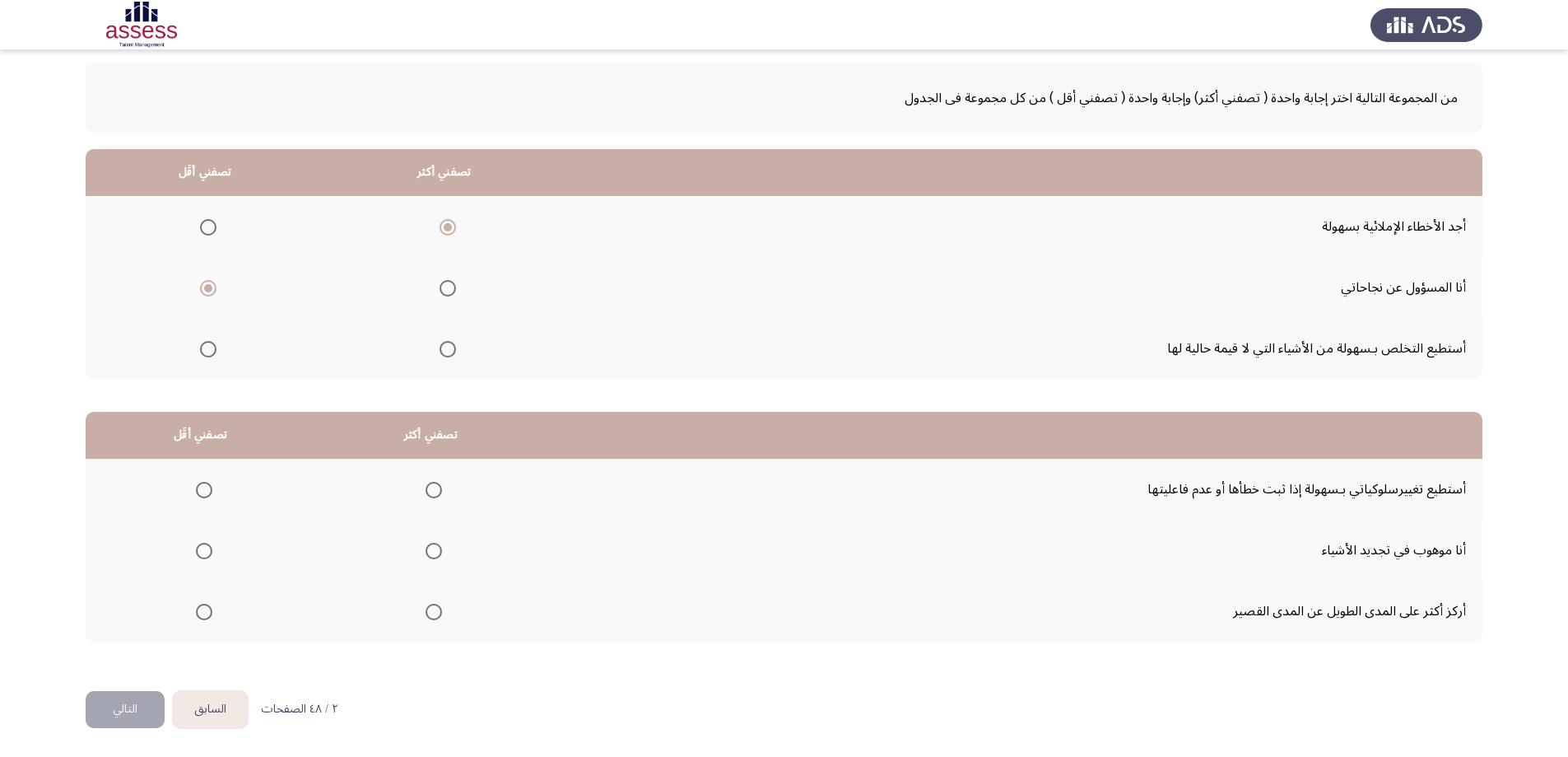
click at [426, 488] on span "Select an option" at bounding box center [434, 490] width 16 height 16
click at [426, 488] on input "Select an option" at bounding box center [434, 490] width 16 height 16
click at [197, 555] on span "Select an option" at bounding box center [204, 550] width 16 height 16
click at [197, 555] on input "Select an option" at bounding box center [204, 550] width 16 height 16
click at [202, 613] on span "Select an option" at bounding box center [204, 611] width 16 height 16
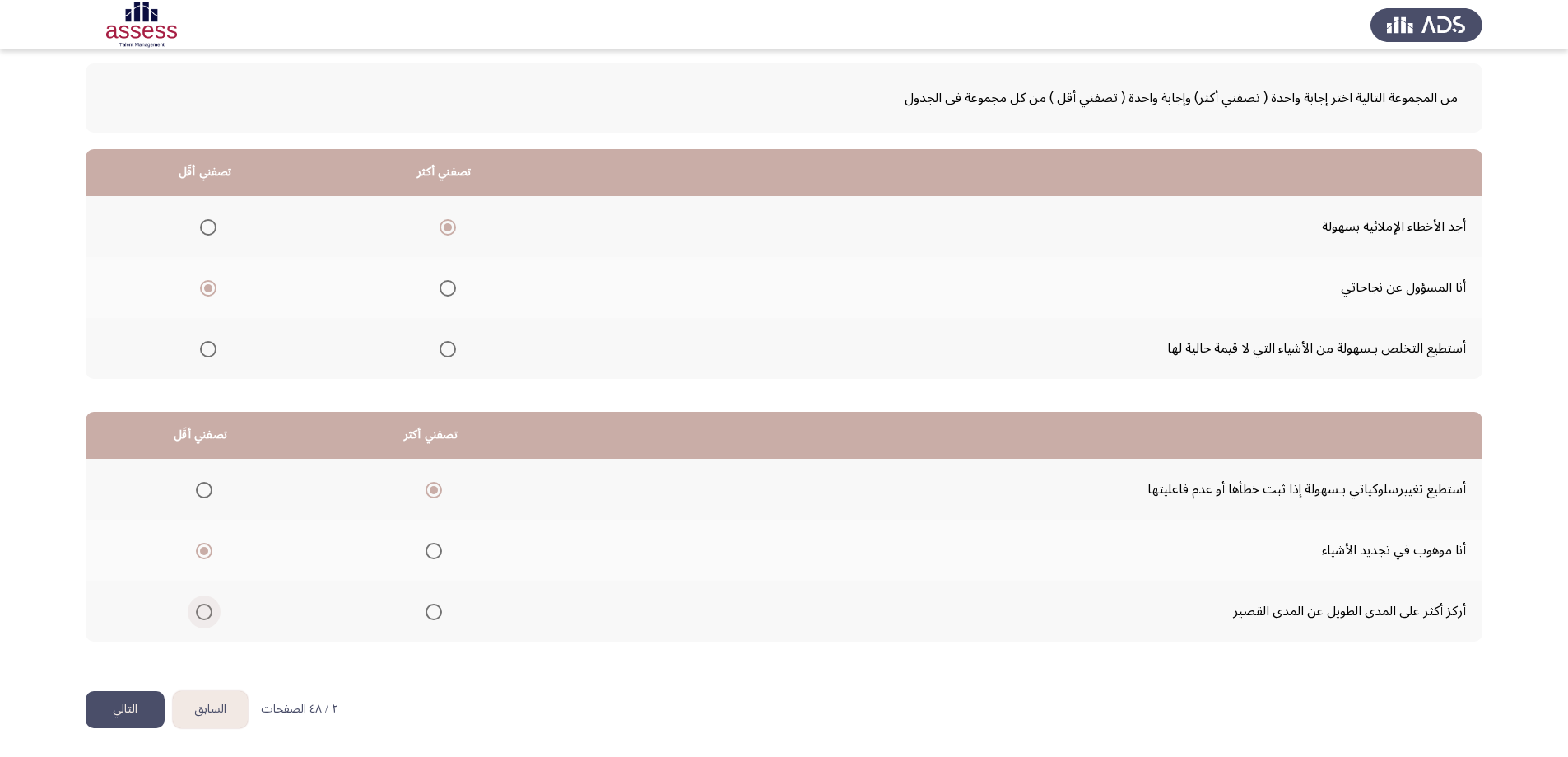
click at [202, 613] on input "Select an option" at bounding box center [204, 611] width 16 height 16
click at [123, 704] on button "التالي" at bounding box center [125, 709] width 79 height 37
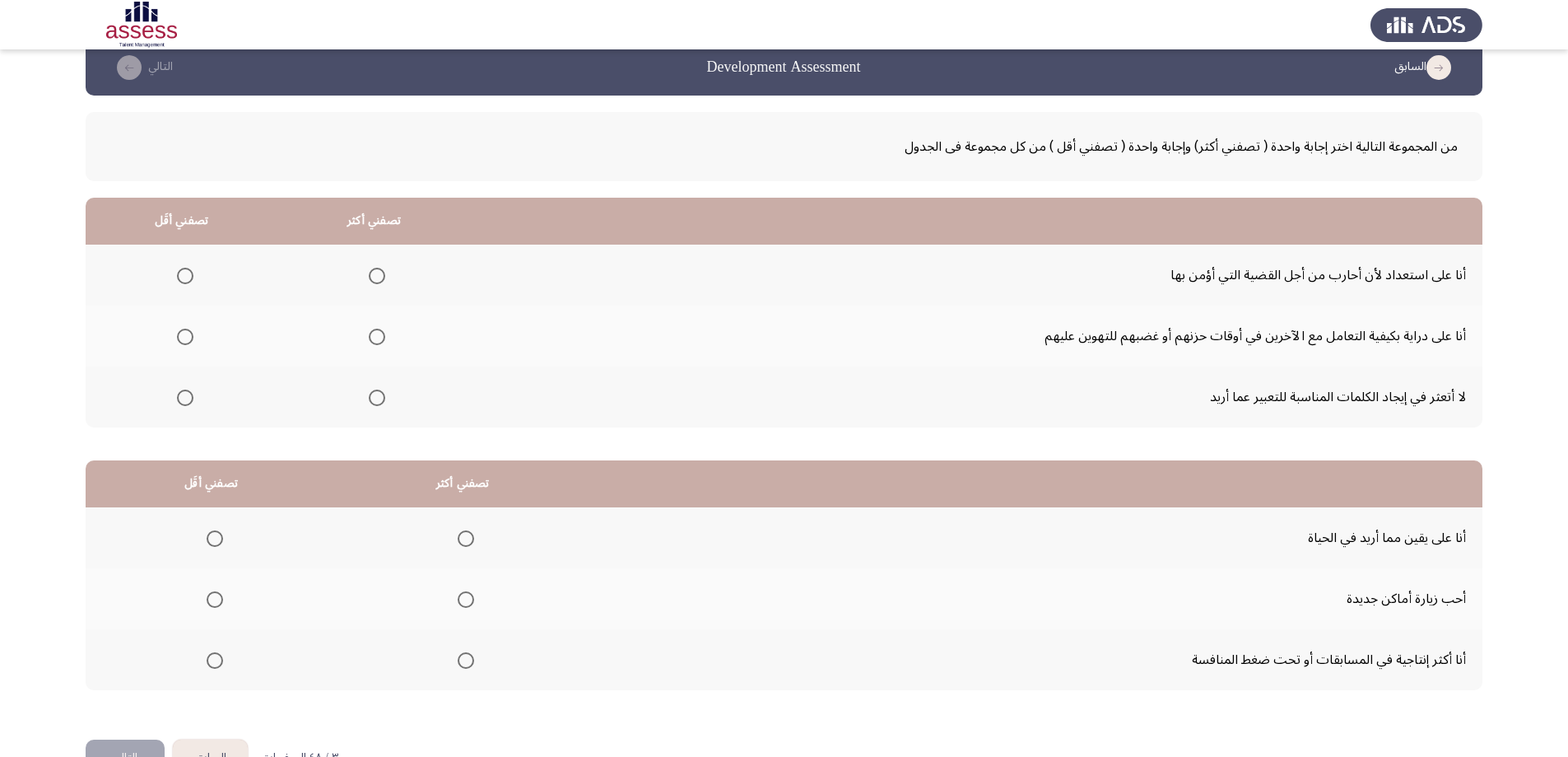
scroll to position [0, 0]
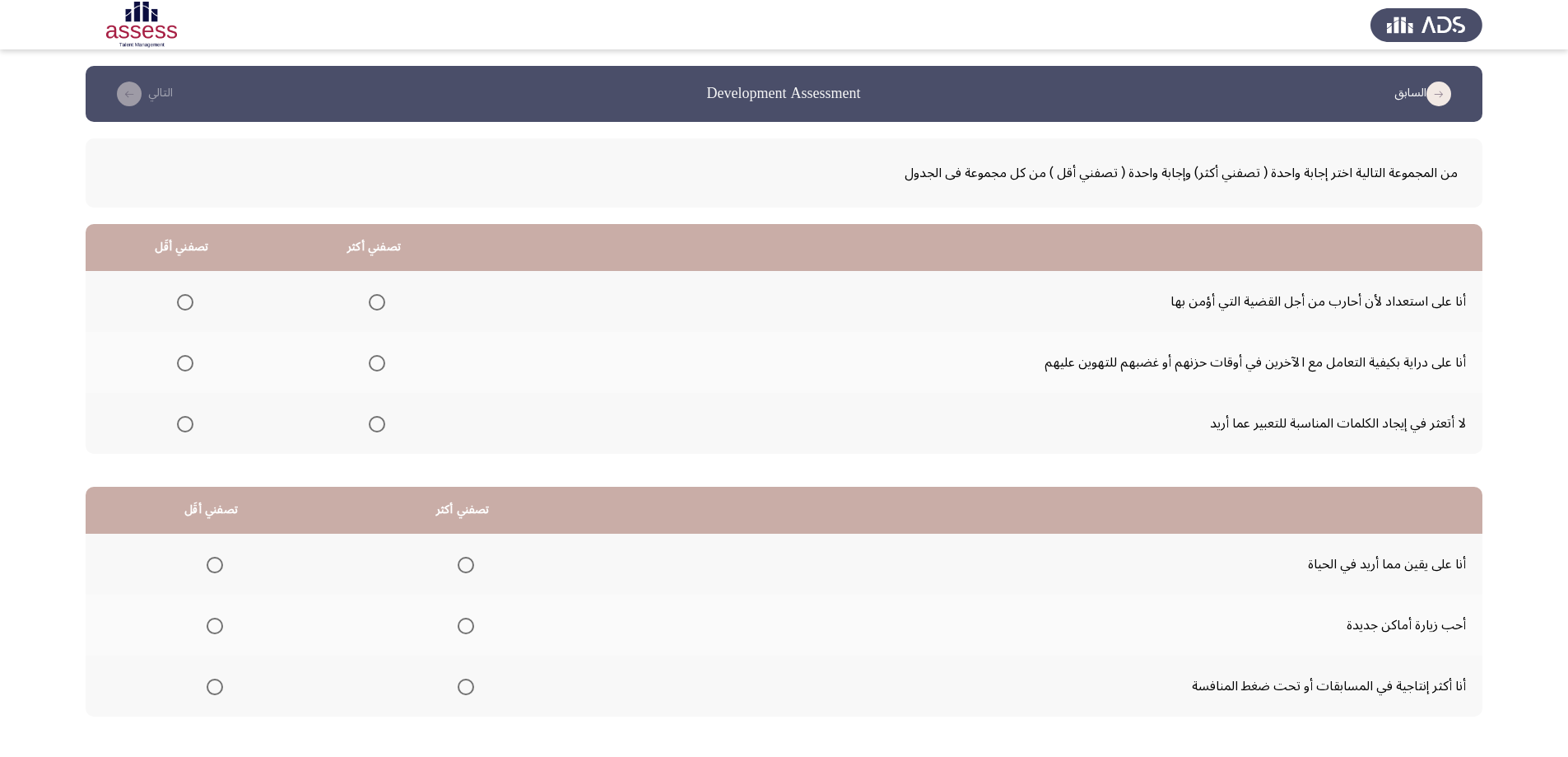
click at [374, 299] on span "Select an option" at bounding box center [376, 302] width 16 height 16
click at [374, 299] on input "Select an option" at bounding box center [376, 302] width 16 height 16
click at [180, 366] on span "Select an option" at bounding box center [185, 363] width 16 height 16
click at [180, 366] on input "Select an option" at bounding box center [185, 363] width 16 height 16
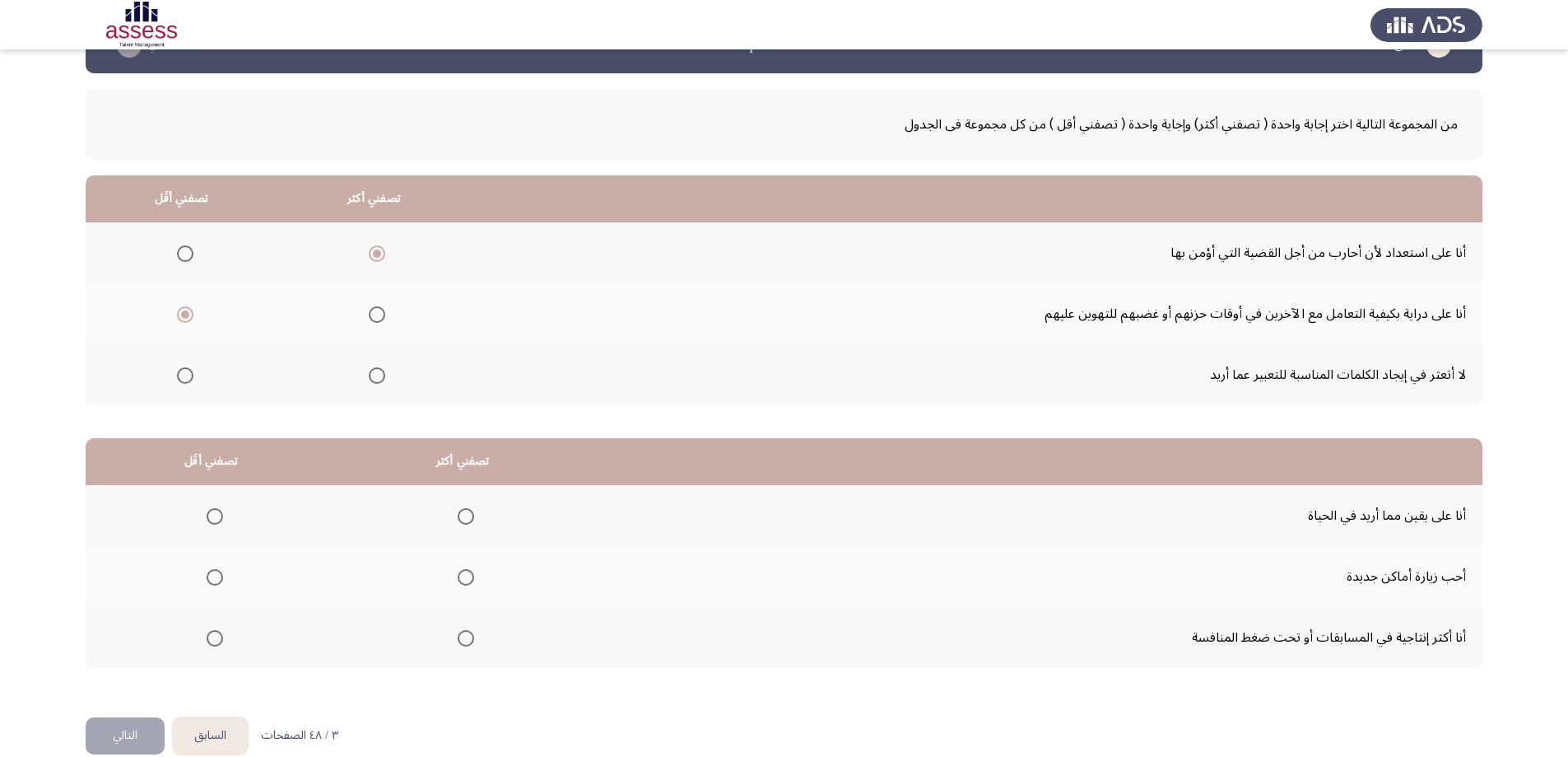
scroll to position [75, 0]
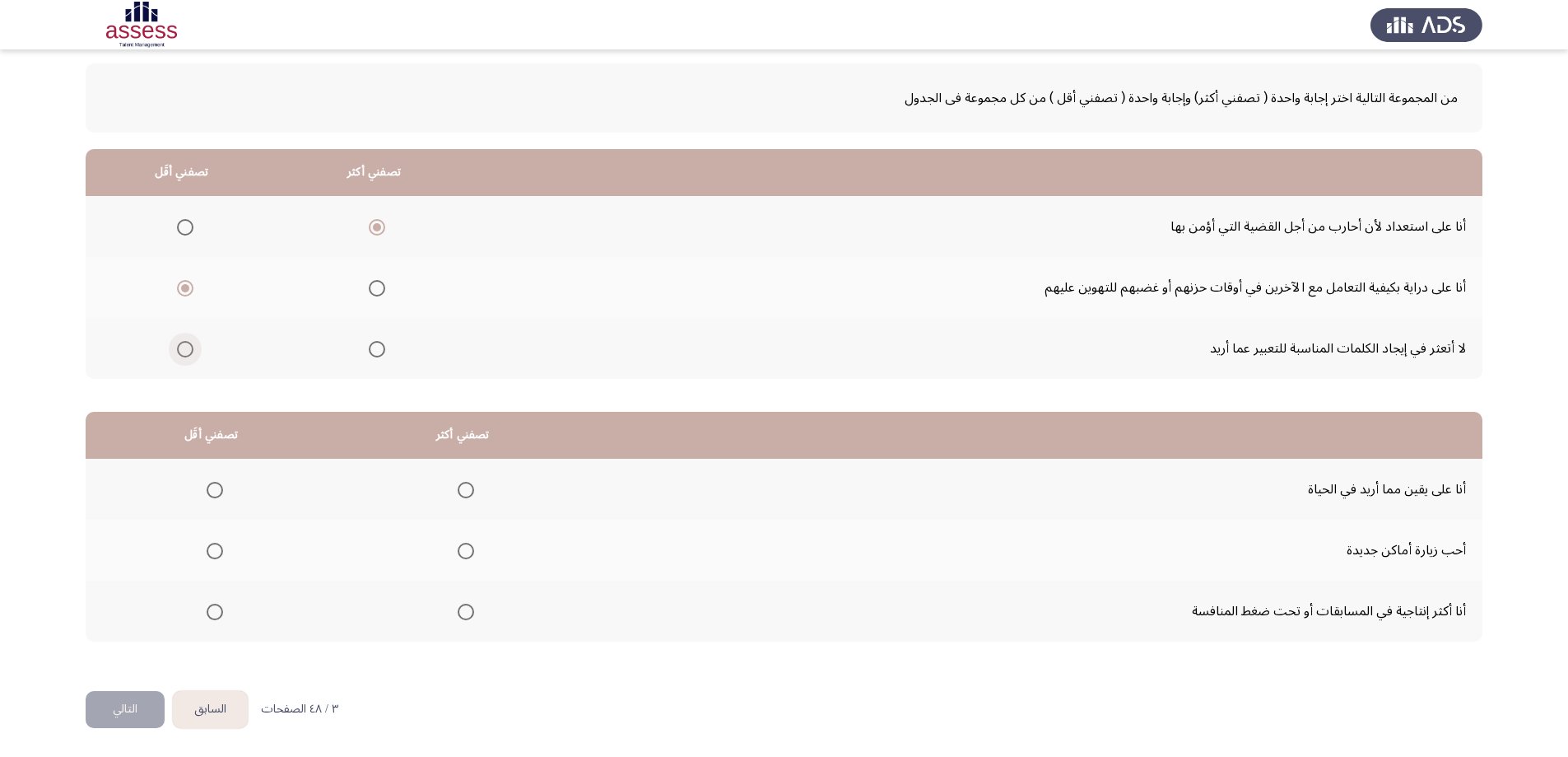
click at [184, 346] on span "Select an option" at bounding box center [185, 349] width 16 height 16
click at [184, 346] on input "Select an option" at bounding box center [185, 349] width 16 height 16
click at [189, 285] on span "Select an option" at bounding box center [185, 288] width 16 height 16
click at [189, 285] on input "Select an option" at bounding box center [185, 288] width 16 height 16
click at [458, 490] on span "Select an option" at bounding box center [465, 490] width 16 height 16
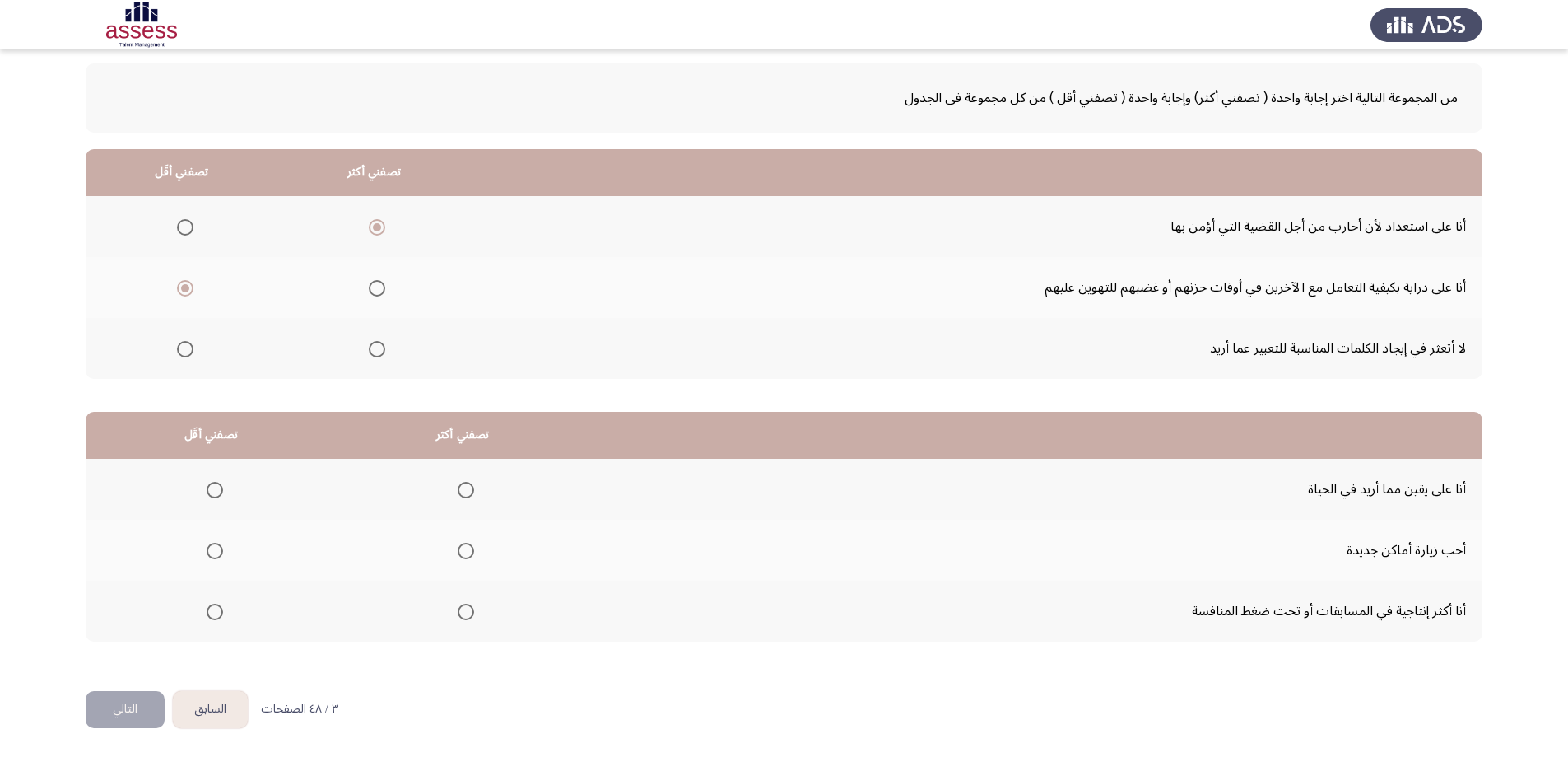
click at [458, 490] on input "Select an option" at bounding box center [465, 490] width 16 height 16
click at [216, 546] on span "Select an option" at bounding box center [214, 550] width 16 height 16
click at [216, 546] on input "Select an option" at bounding box center [214, 550] width 16 height 16
click at [135, 705] on button "التالي" at bounding box center [125, 709] width 79 height 37
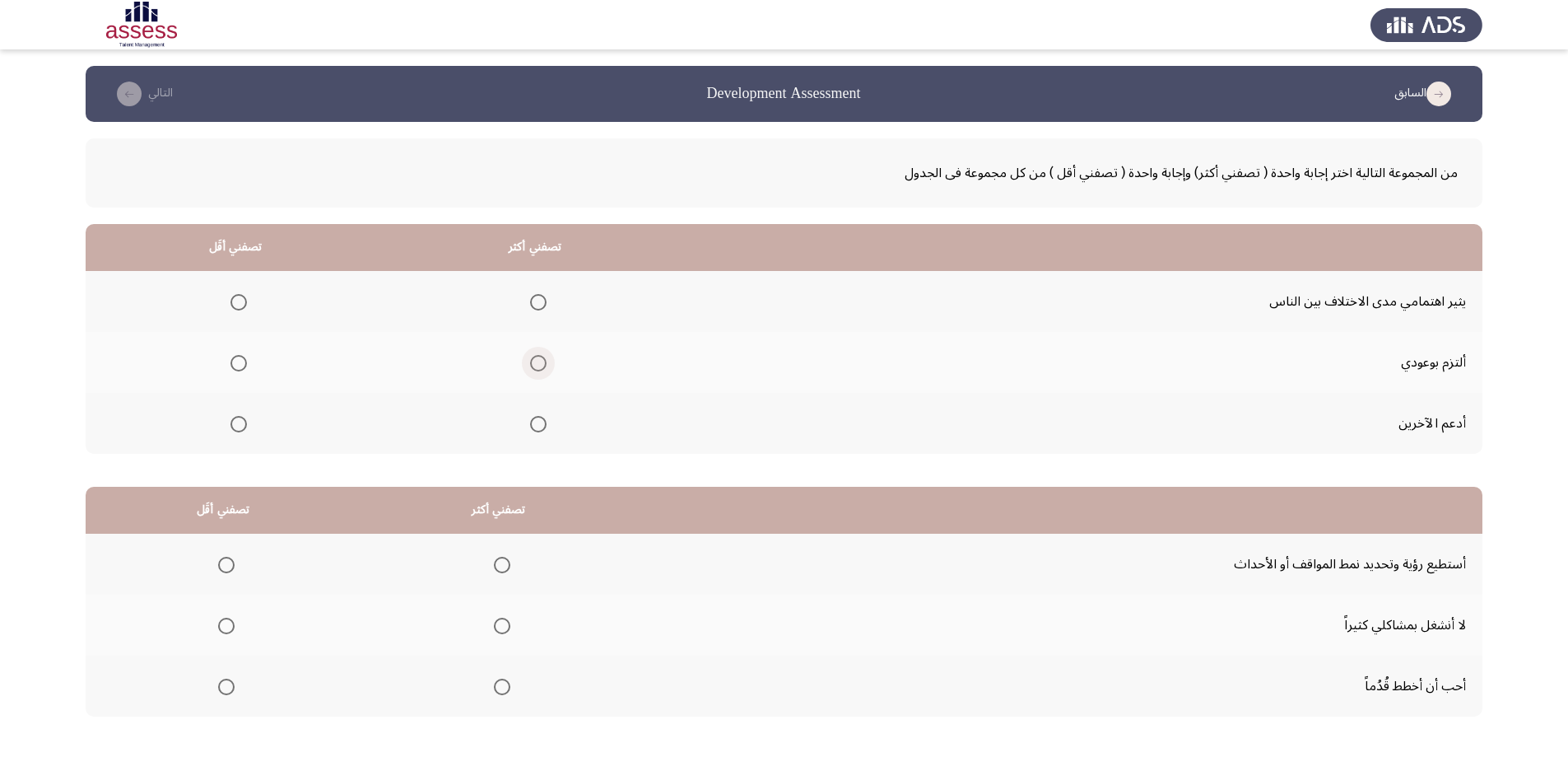
click at [532, 363] on span "Select an option" at bounding box center [538, 363] width 16 height 16
click at [532, 363] on input "Select an option" at bounding box center [538, 363] width 16 height 16
click at [236, 293] on mat-radio-button "Select an option" at bounding box center [235, 302] width 23 height 17
click at [238, 302] on span "Select an option" at bounding box center [238, 302] width 16 height 16
click at [238, 302] on input "Select an option" at bounding box center [238, 302] width 16 height 16
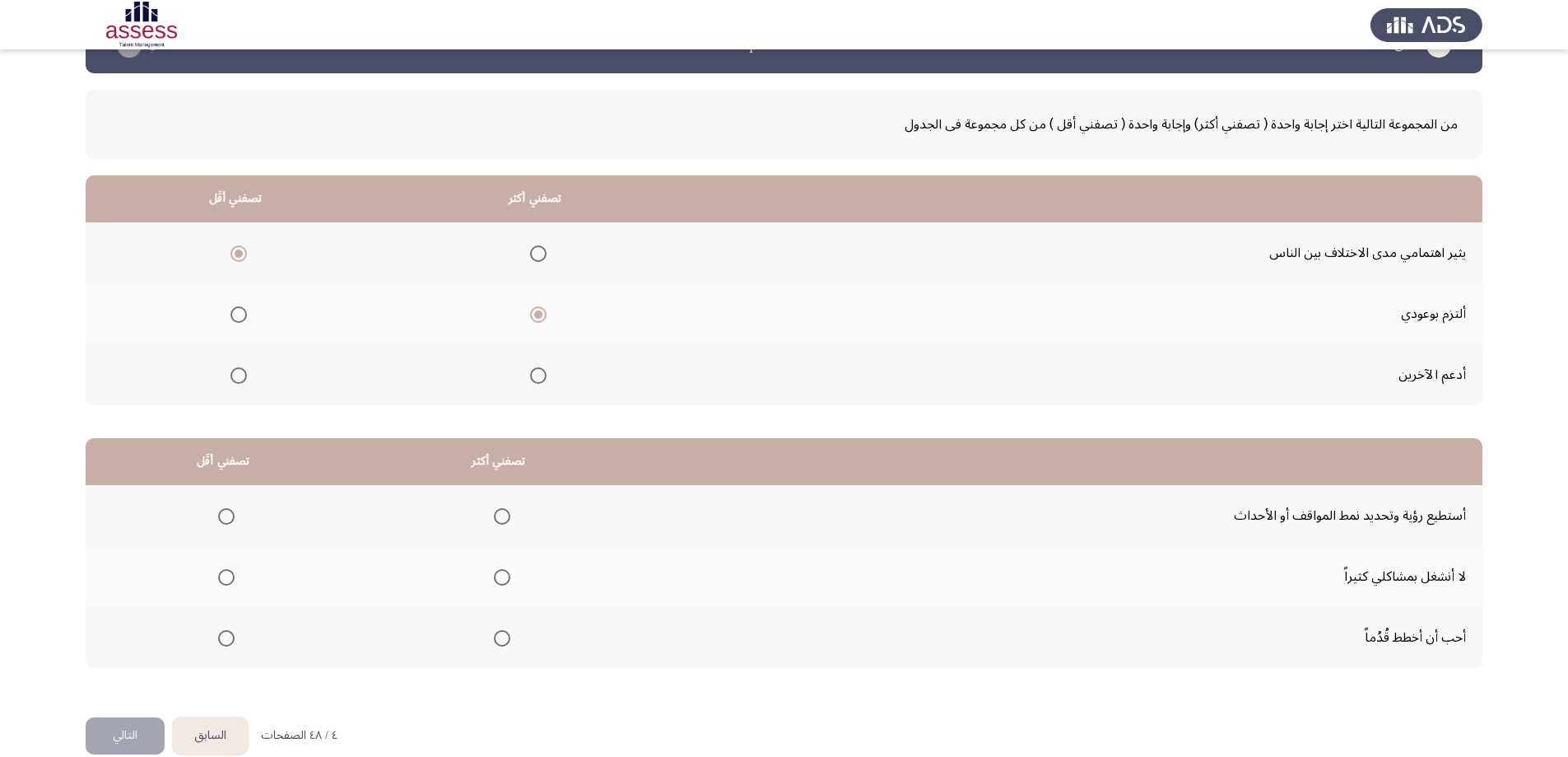
scroll to position [75, 0]
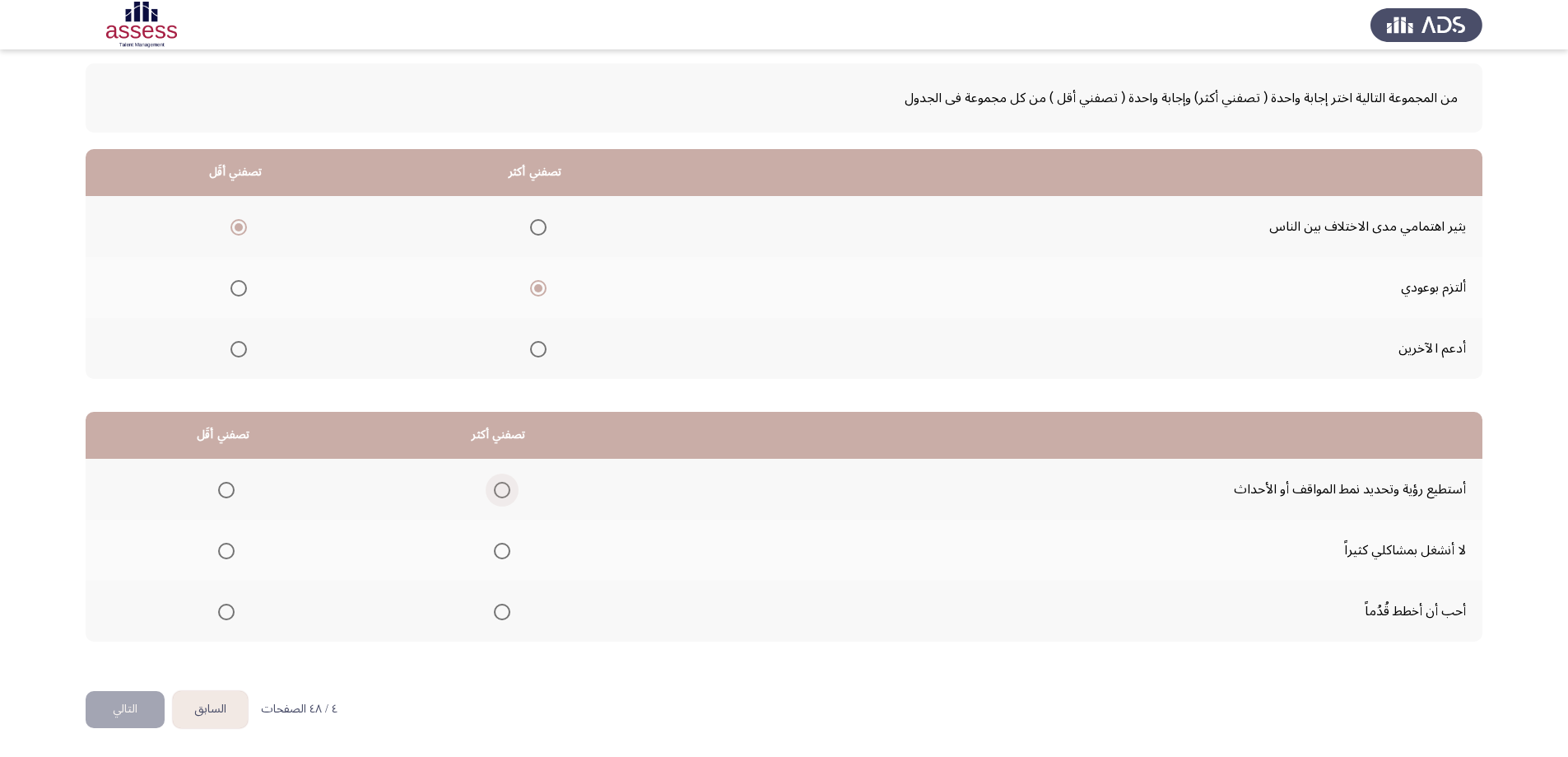
click at [494, 487] on span "Select an option" at bounding box center [501, 490] width 16 height 16
click at [494, 487] on input "Select an option" at bounding box center [501, 490] width 16 height 16
click at [226, 551] on span "Select an option" at bounding box center [226, 551] width 0 height 0
click at [224, 551] on input "Select an option" at bounding box center [226, 550] width 16 height 16
click at [147, 709] on button "التالي" at bounding box center [125, 709] width 79 height 37
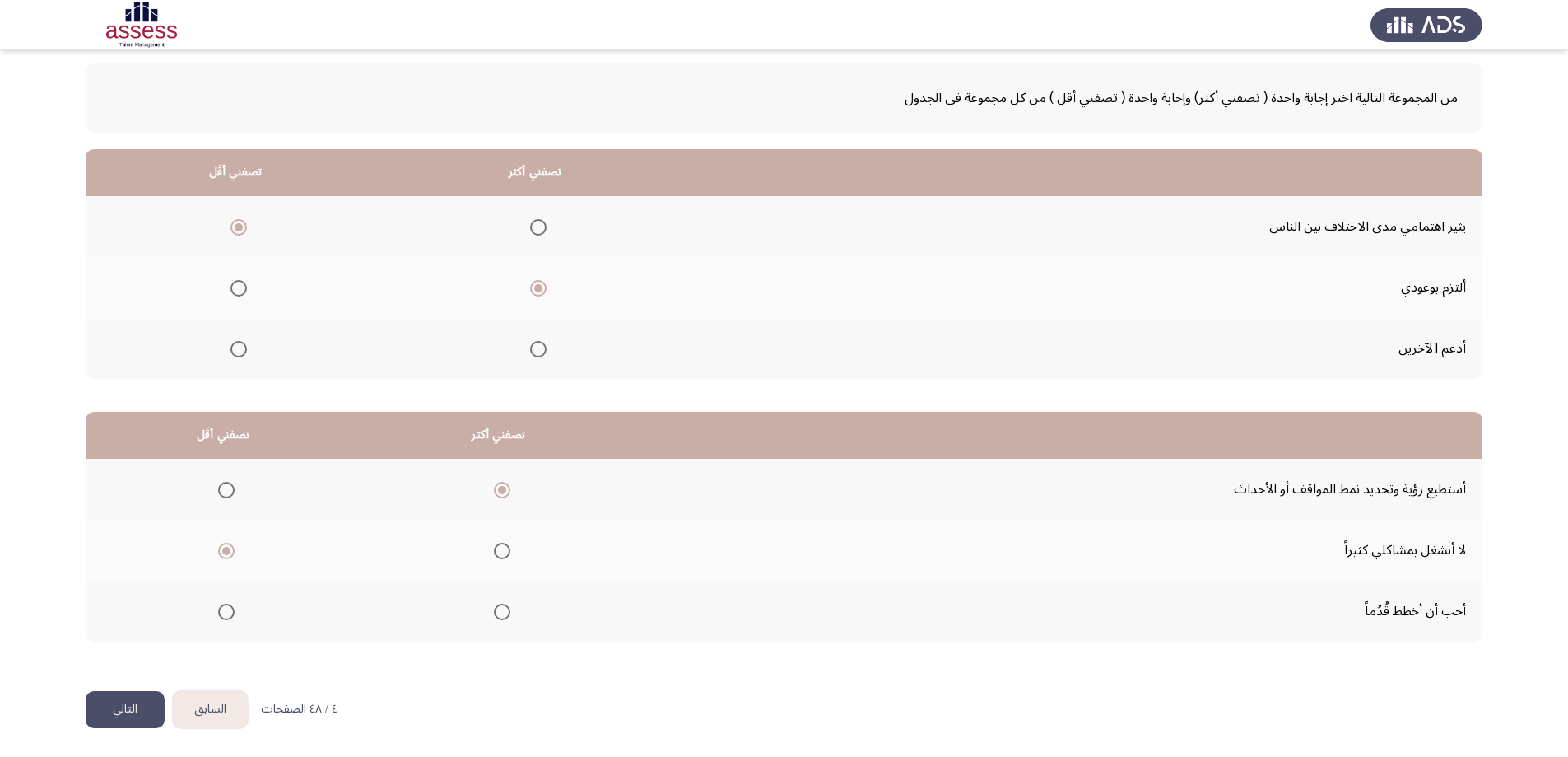
scroll to position [0, 0]
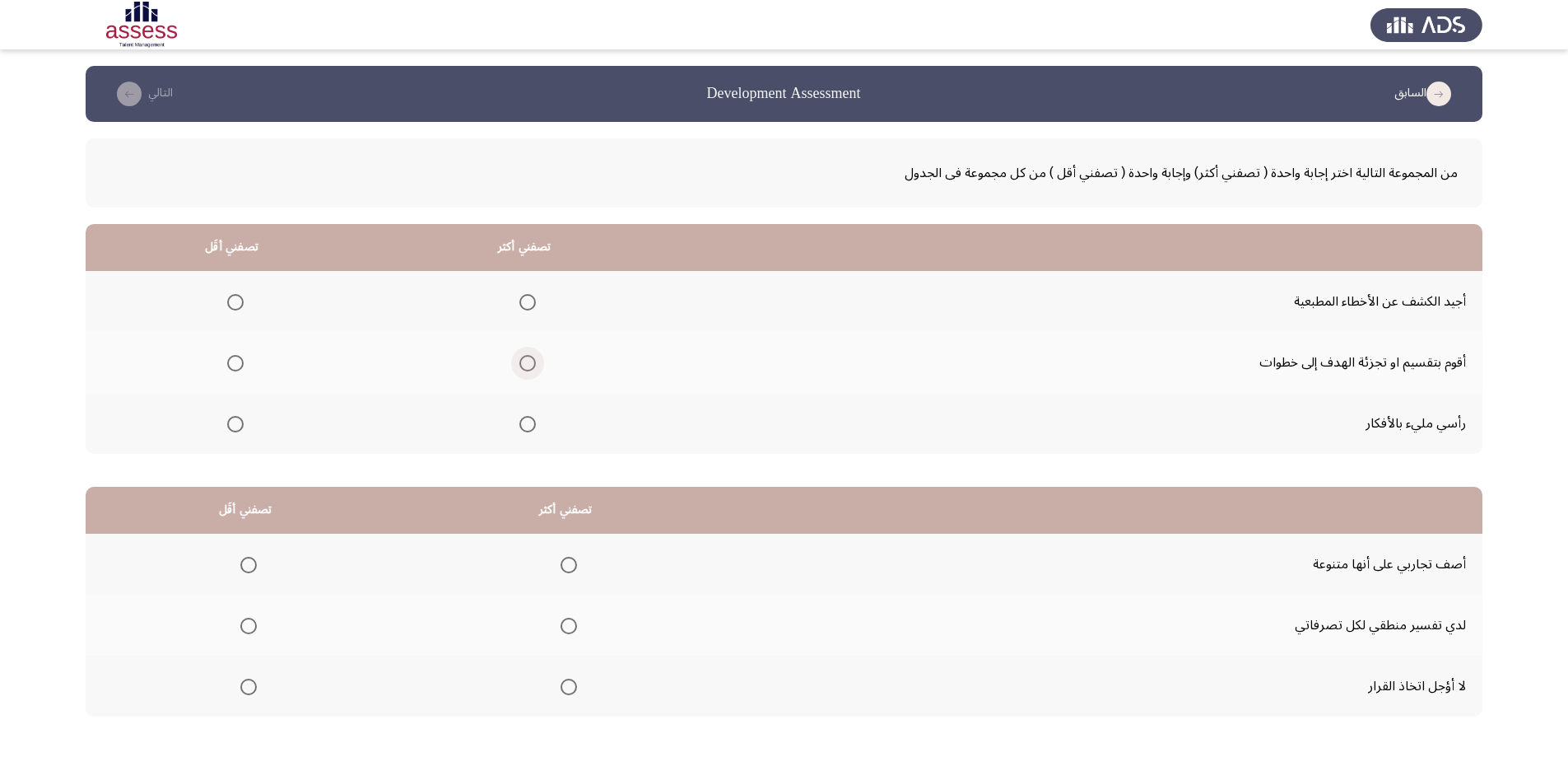
click at [527, 361] on span "Select an option" at bounding box center [527, 363] width 16 height 16
click at [527, 361] on input "Select an option" at bounding box center [527, 363] width 16 height 16
click at [232, 426] on span "Select an option" at bounding box center [235, 424] width 16 height 16
click at [232, 426] on input "Select an option" at bounding box center [235, 424] width 16 height 16
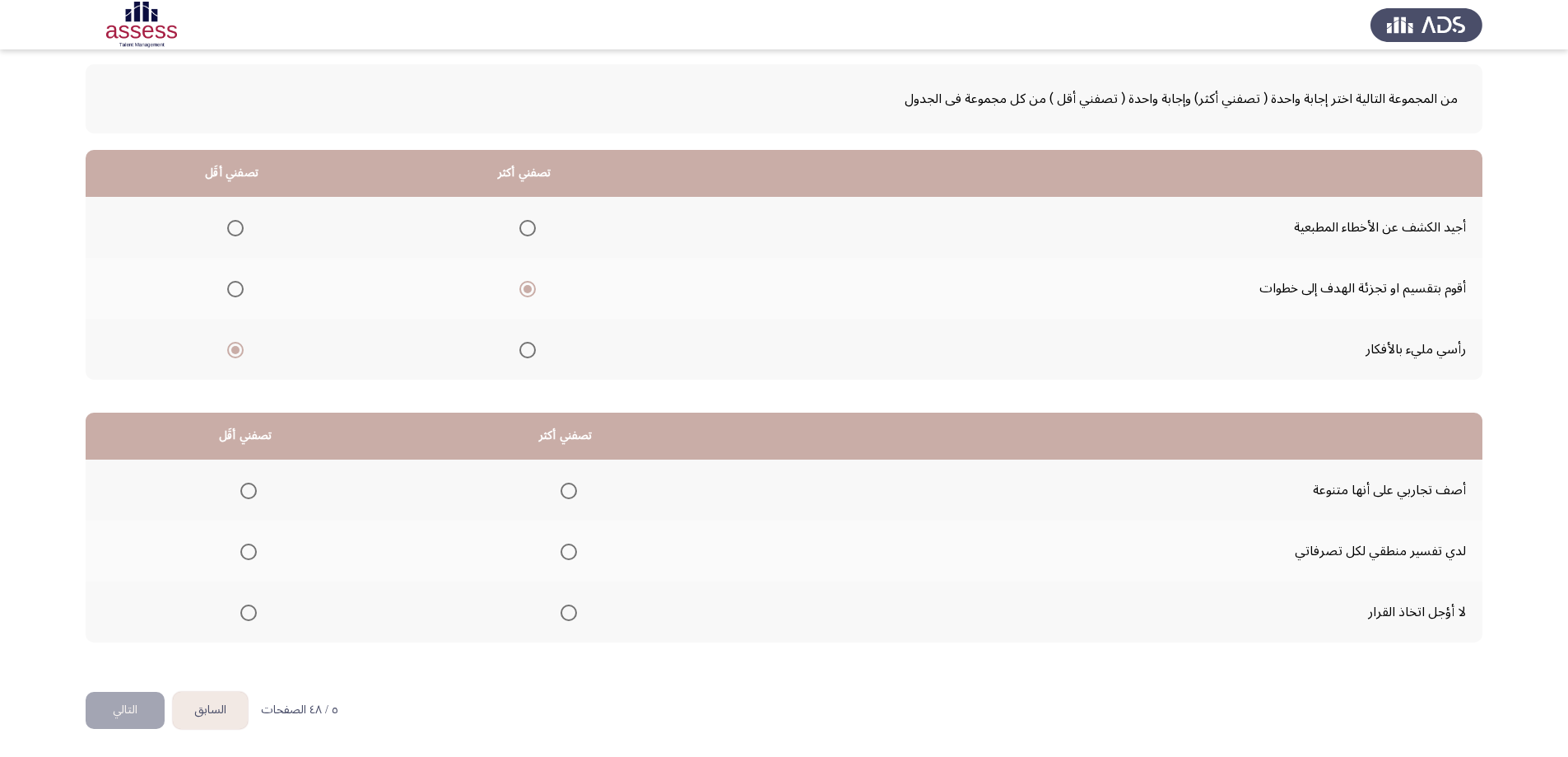
scroll to position [75, 0]
click at [569, 489] on span "Select an option" at bounding box center [568, 490] width 16 height 16
click at [569, 489] on input "Select an option" at bounding box center [568, 490] width 16 height 16
click at [570, 613] on span "Select an option" at bounding box center [568, 611] width 16 height 16
click at [570, 613] on input "Select an option" at bounding box center [568, 611] width 16 height 16
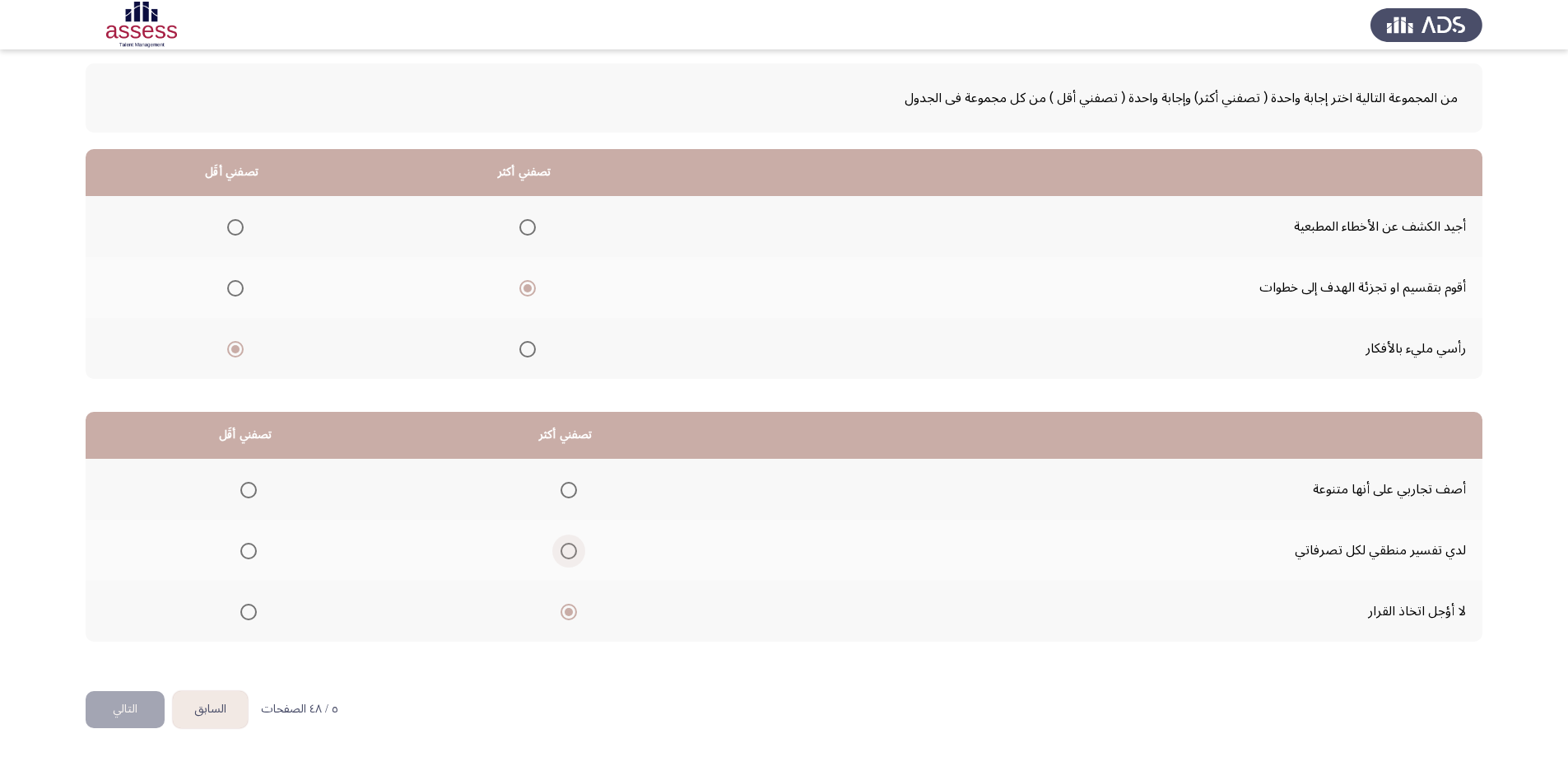
click at [566, 548] on span "Select an option" at bounding box center [568, 550] width 16 height 16
click at [566, 548] on input "Select an option" at bounding box center [568, 550] width 16 height 16
click at [564, 490] on span "Select an option" at bounding box center [568, 490] width 16 height 16
click at [564, 490] on input "Select an option" at bounding box center [568, 490] width 16 height 16
click at [250, 549] on span "Select an option" at bounding box center [248, 550] width 16 height 16
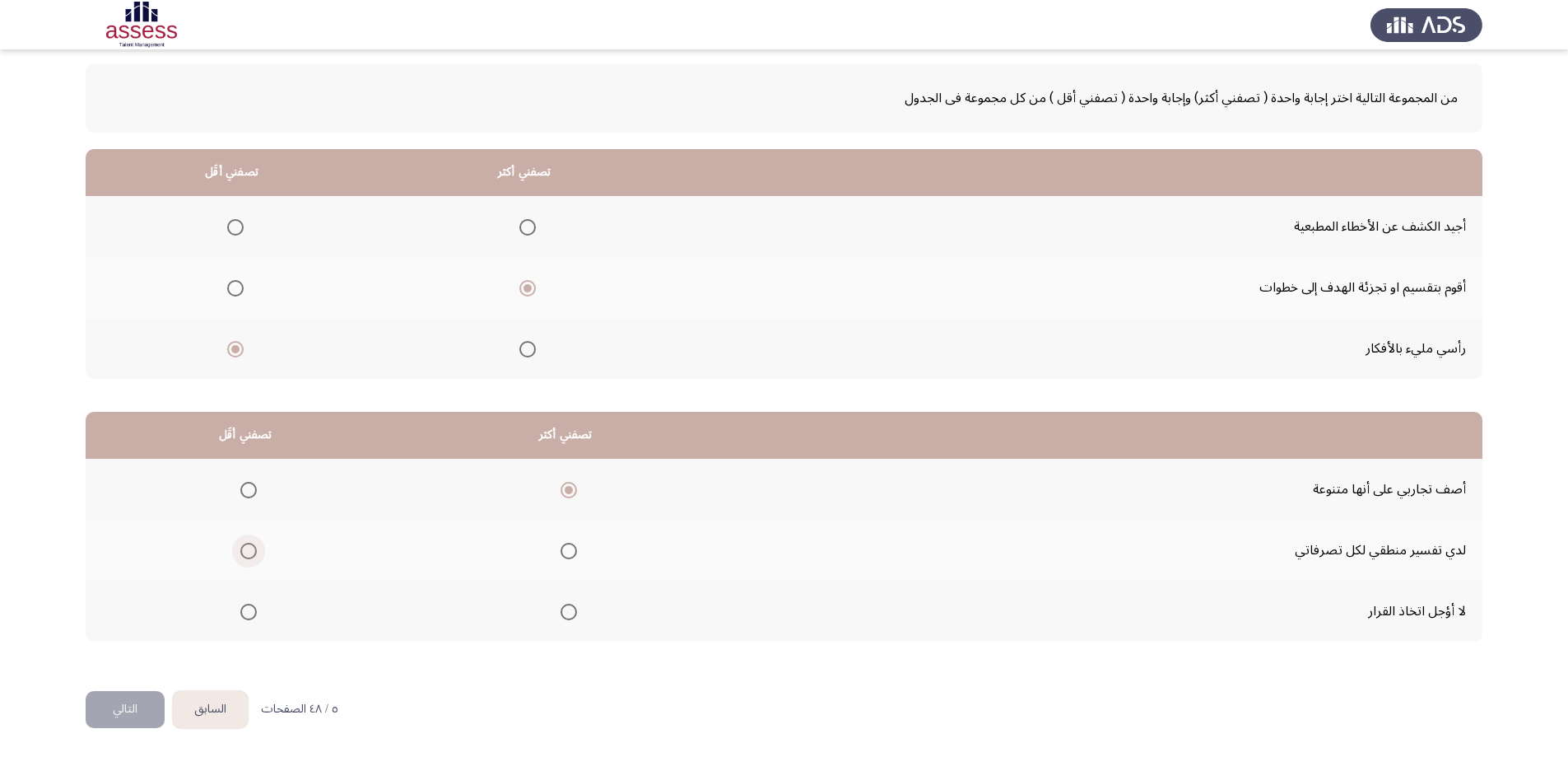
click at [250, 549] on input "Select an option" at bounding box center [248, 550] width 16 height 16
click at [132, 709] on button "التالي" at bounding box center [125, 709] width 79 height 37
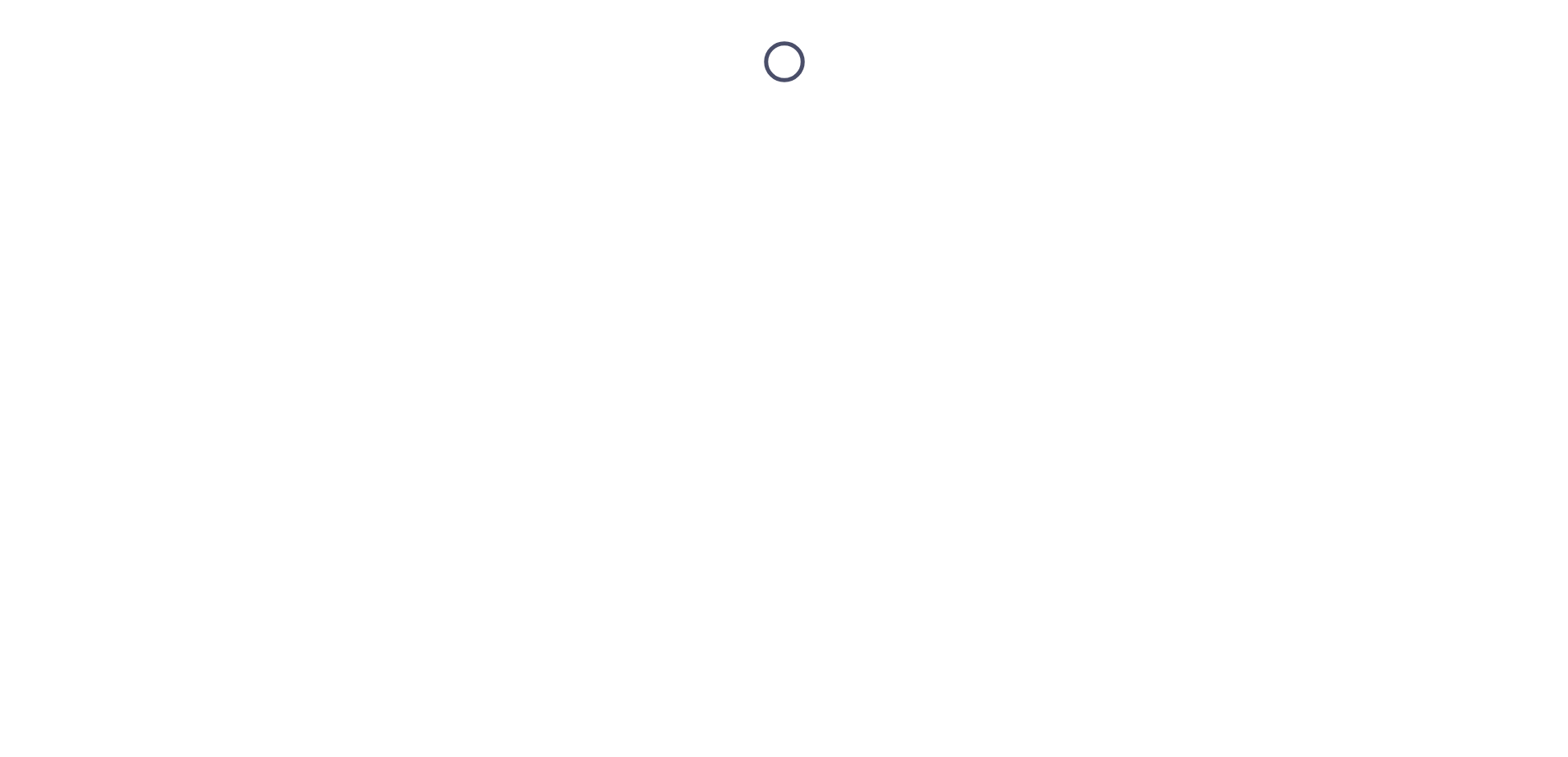
scroll to position [0, 0]
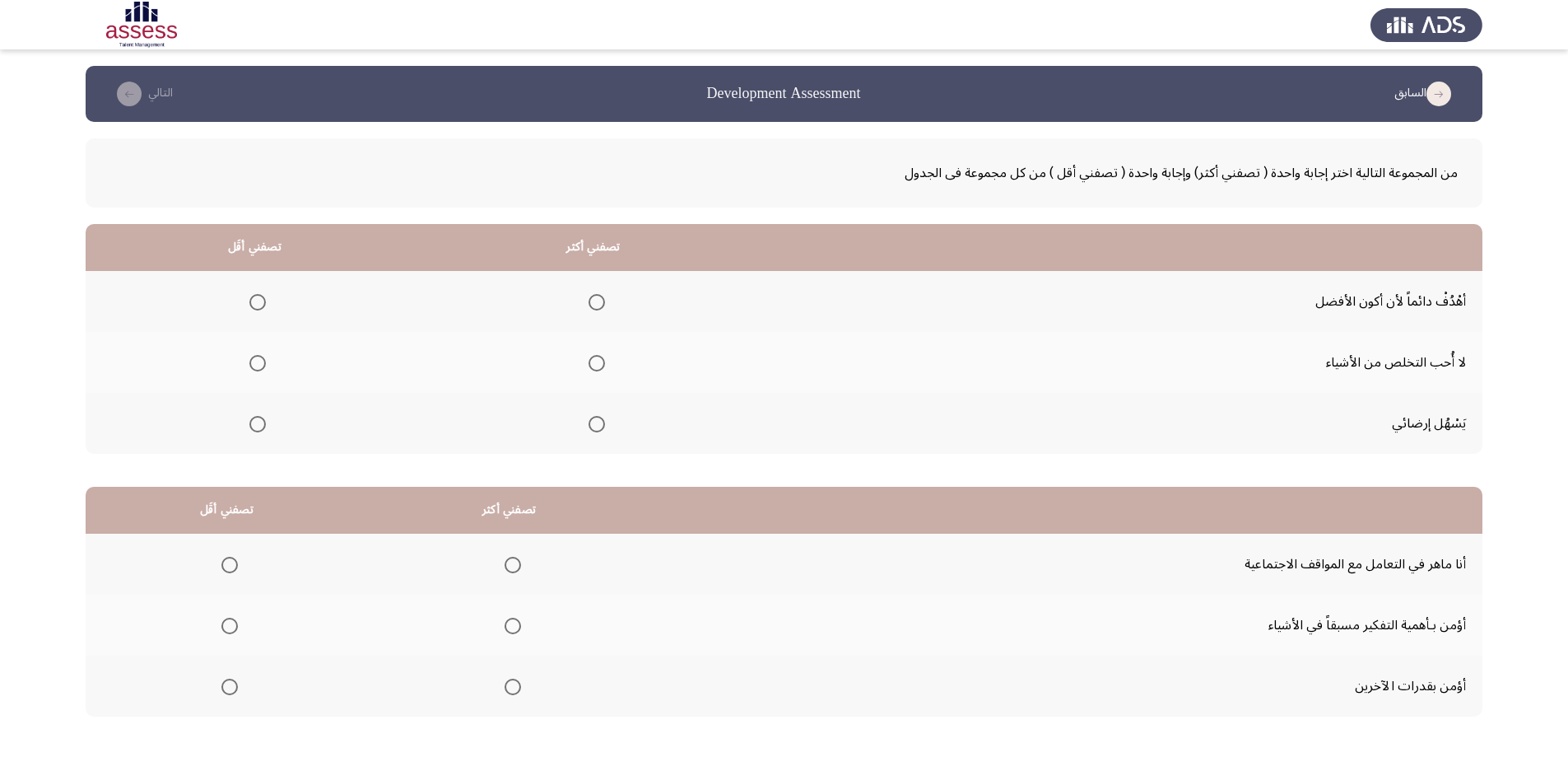
click at [593, 424] on span "Select an option" at bounding box center [596, 424] width 16 height 16
click at [593, 424] on input "Select an option" at bounding box center [596, 424] width 16 height 16
click at [259, 361] on span "Select an option" at bounding box center [257, 363] width 16 height 16
click at [259, 361] on input "Select an option" at bounding box center [257, 363] width 16 height 16
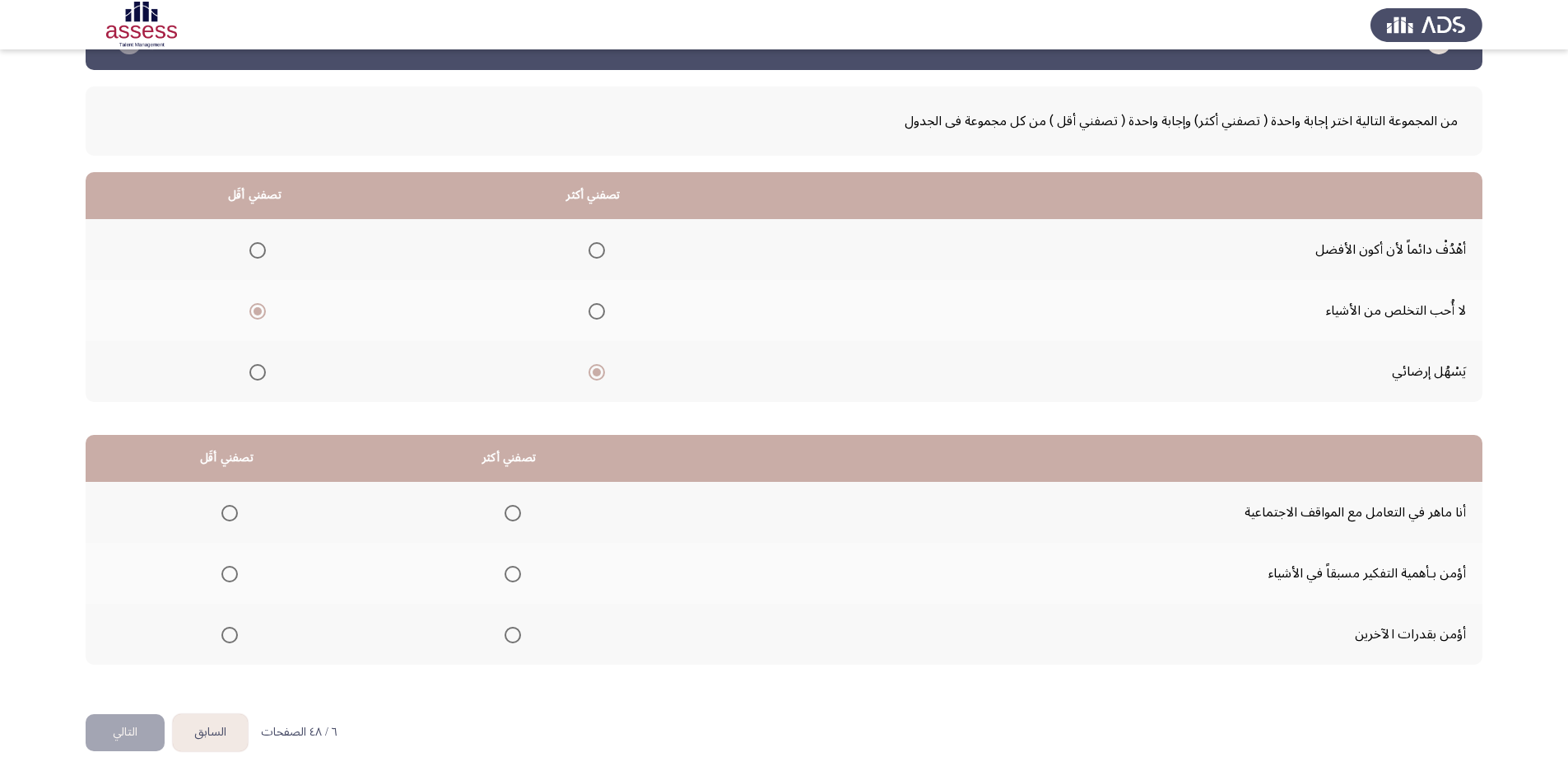
scroll to position [75, 0]
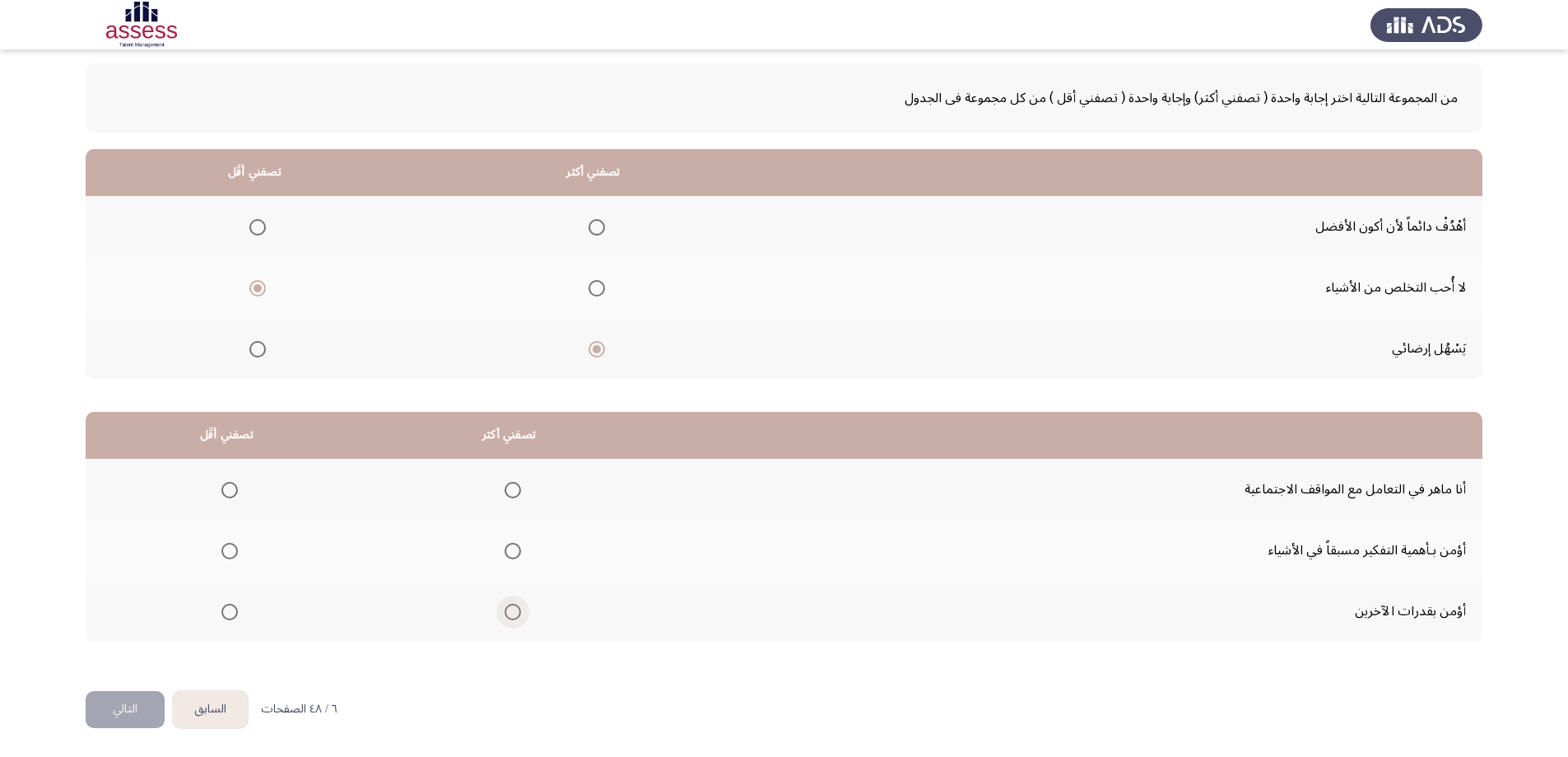
click at [512, 612] on span "Select an option" at bounding box center [512, 611] width 16 height 16
click at [512, 612] on input "Select an option" at bounding box center [512, 611] width 16 height 16
click at [511, 555] on span "Select an option" at bounding box center [512, 550] width 16 height 16
click at [511, 555] on input "Select an option" at bounding box center [512, 550] width 16 height 16
click at [229, 486] on span "Select an option" at bounding box center [229, 490] width 16 height 16
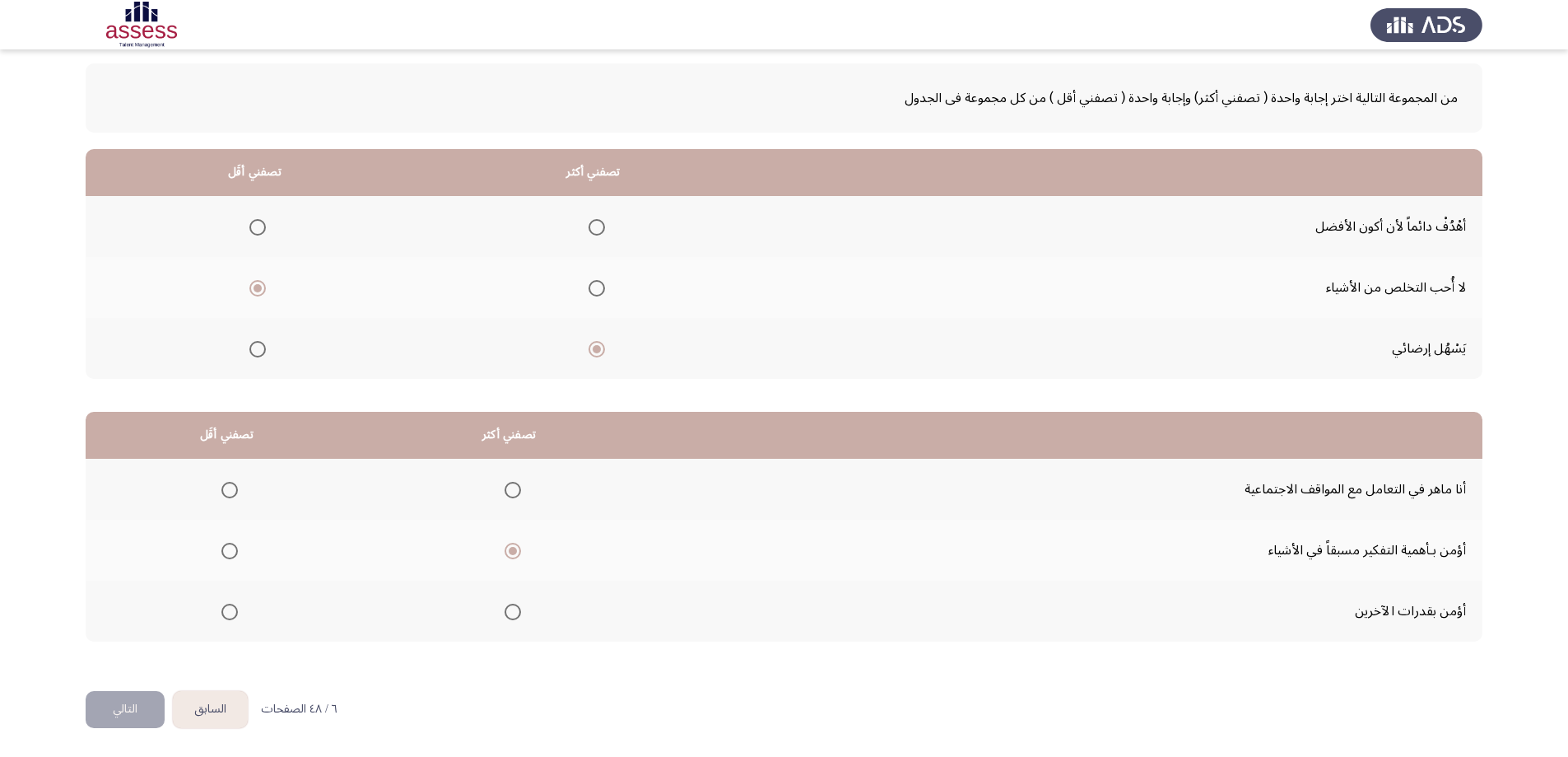
click at [229, 486] on input "Select an option" at bounding box center [229, 490] width 16 height 16
click at [142, 702] on button "التالي" at bounding box center [125, 709] width 79 height 37
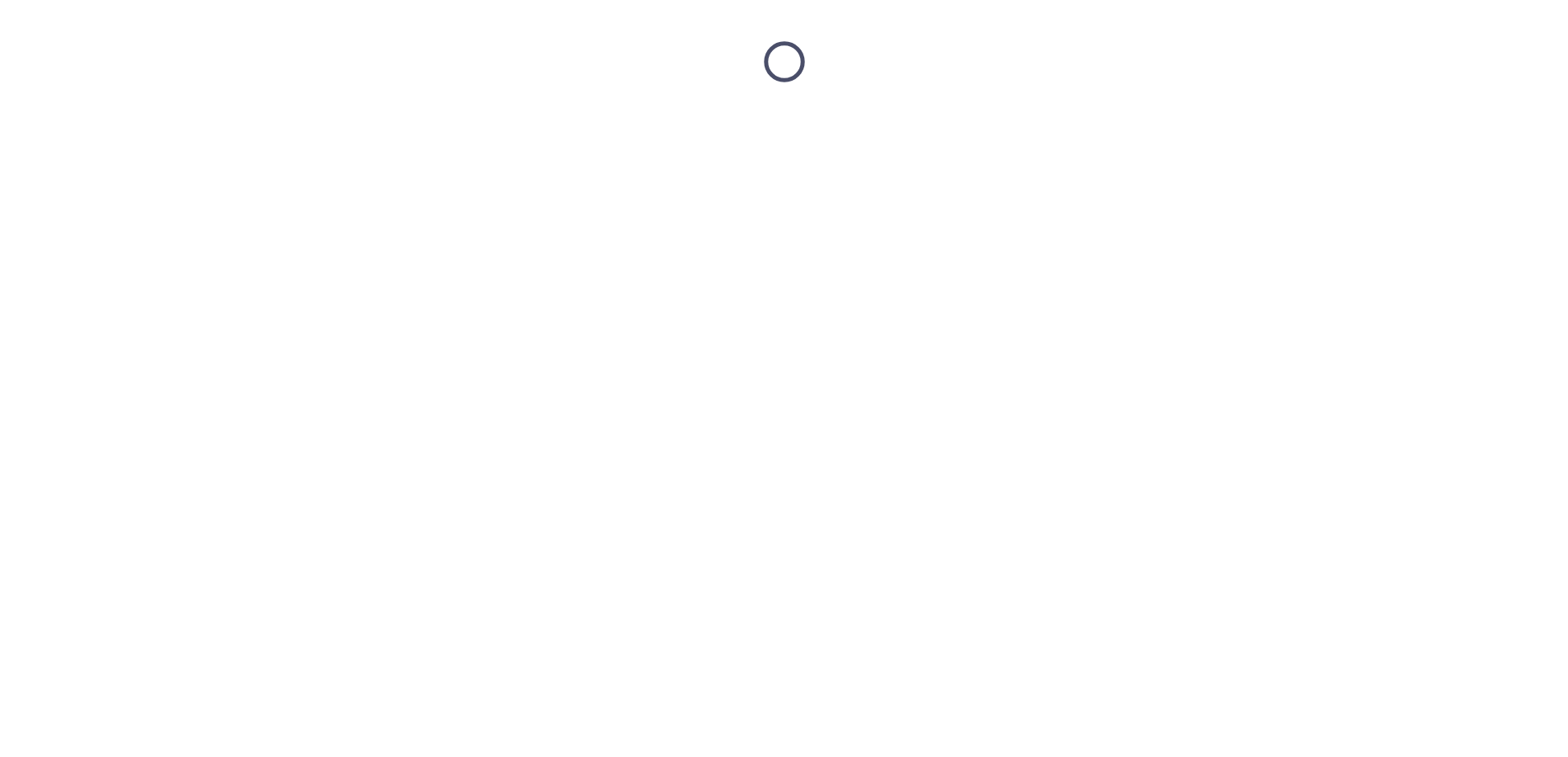
scroll to position [0, 0]
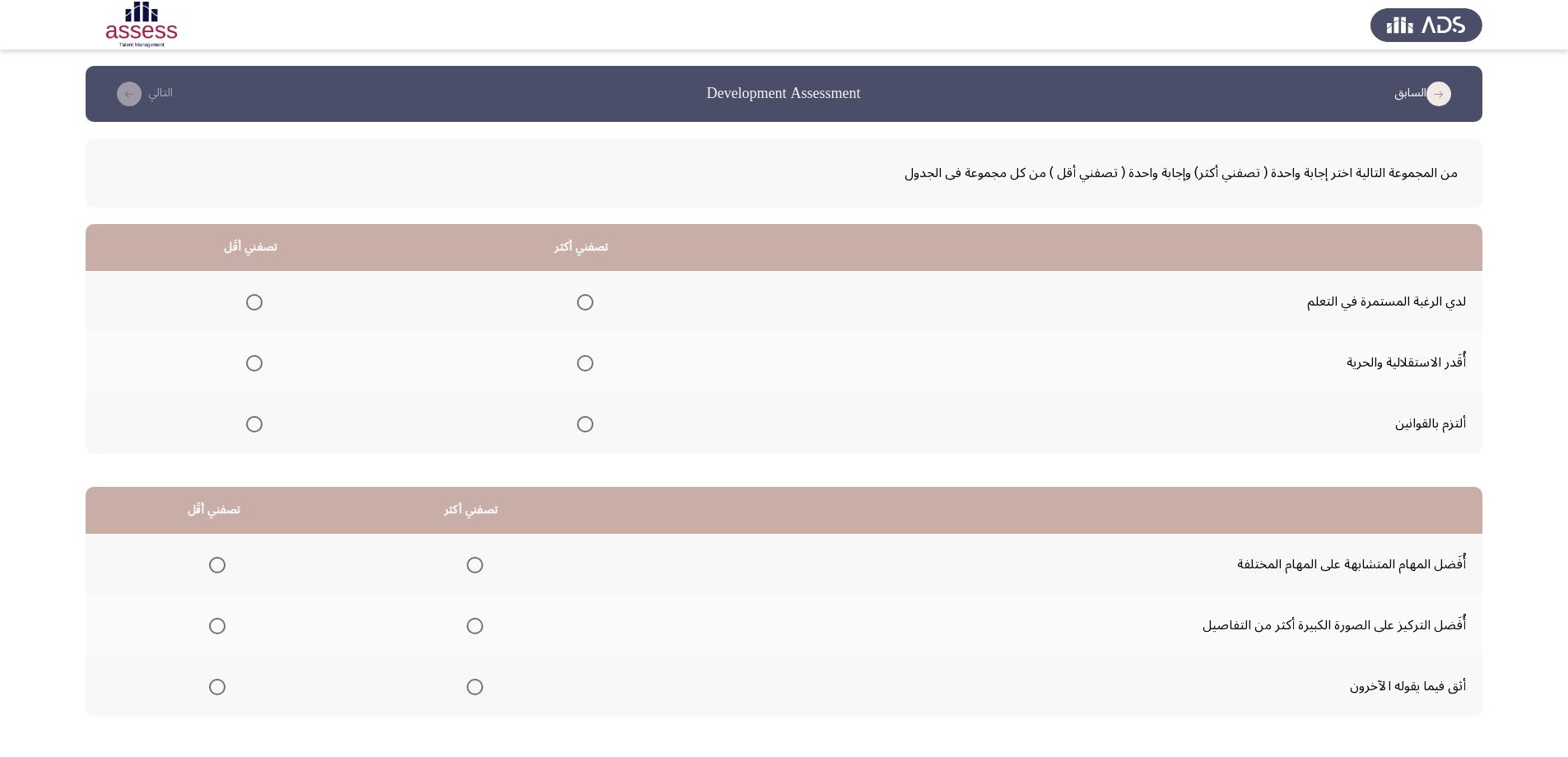
click at [585, 300] on span "Select an option" at bounding box center [584, 302] width 16 height 16
click at [585, 300] on input "Select an option" at bounding box center [584, 302] width 16 height 16
click at [254, 364] on span "Select an option" at bounding box center [254, 363] width 16 height 16
click at [254, 364] on input "Select an option" at bounding box center [254, 363] width 16 height 16
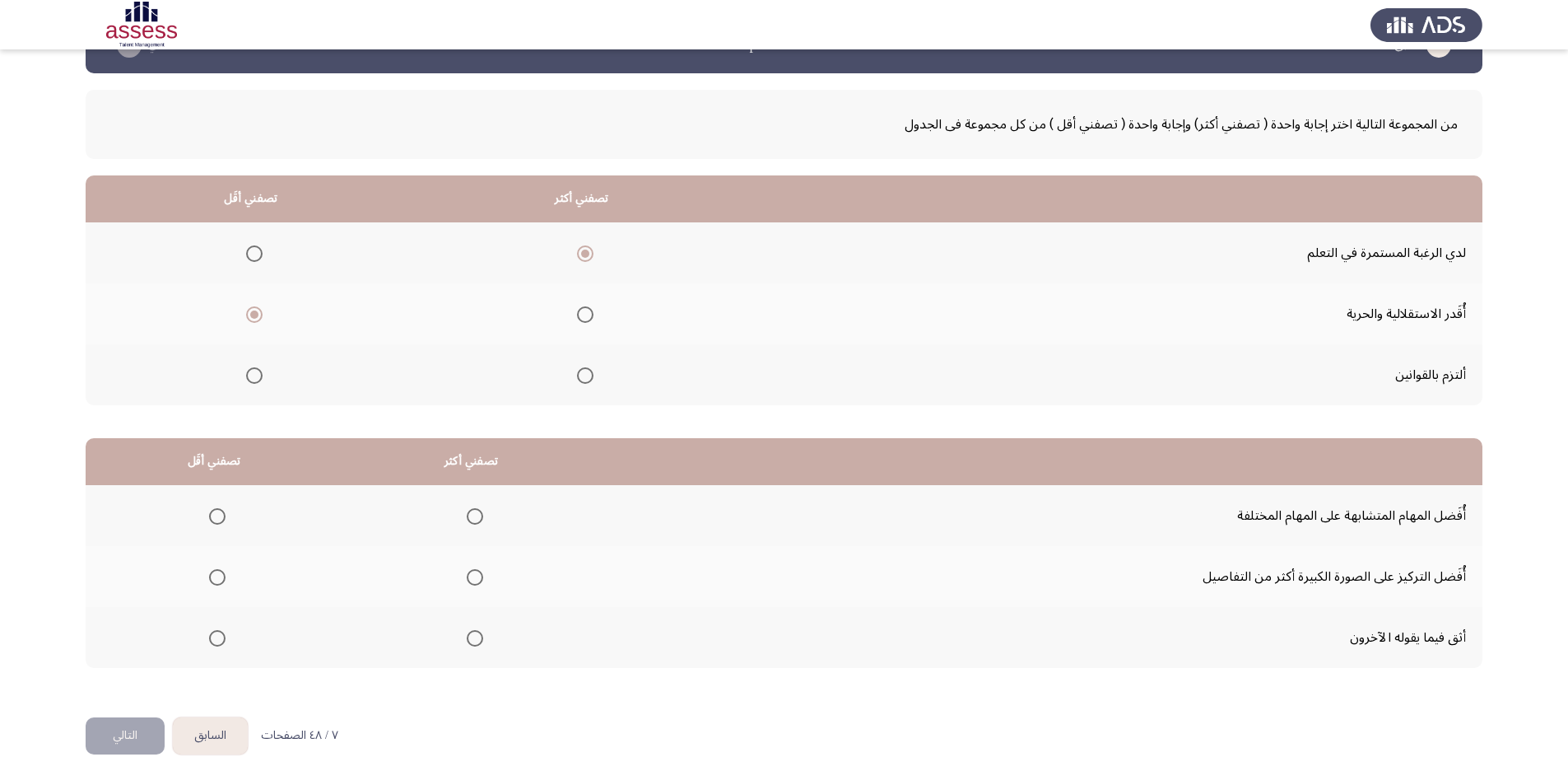
scroll to position [75, 0]
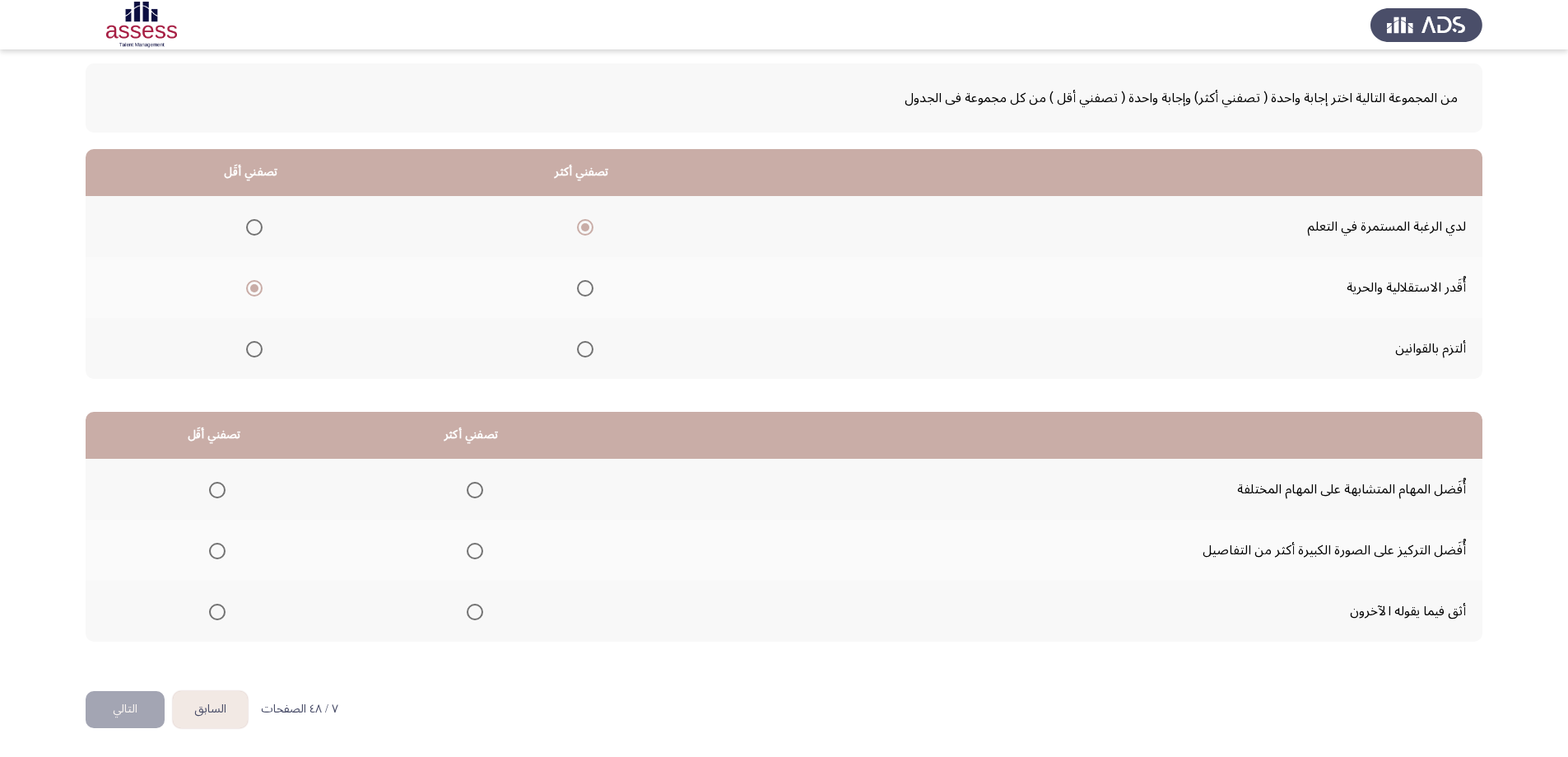
click at [224, 490] on span "Select an option" at bounding box center [217, 490] width 16 height 16
click at [224, 490] on input "Select an option" at bounding box center [217, 490] width 16 height 16
click at [470, 549] on span "Select an option" at bounding box center [475, 550] width 16 height 16
click at [470, 549] on input "Select an option" at bounding box center [475, 550] width 16 height 16
click at [156, 708] on button "التالي" at bounding box center [125, 709] width 79 height 37
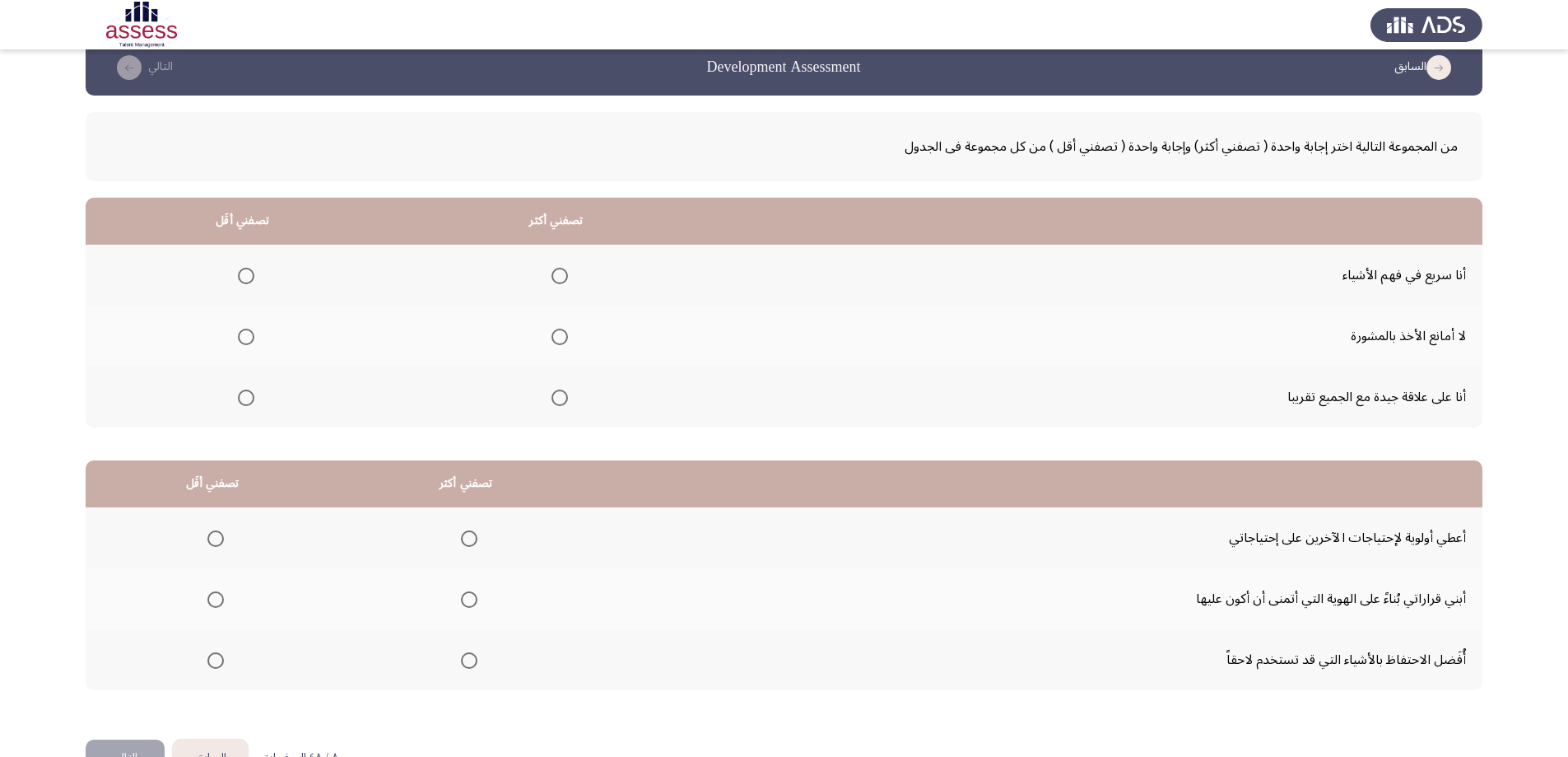
scroll to position [0, 0]
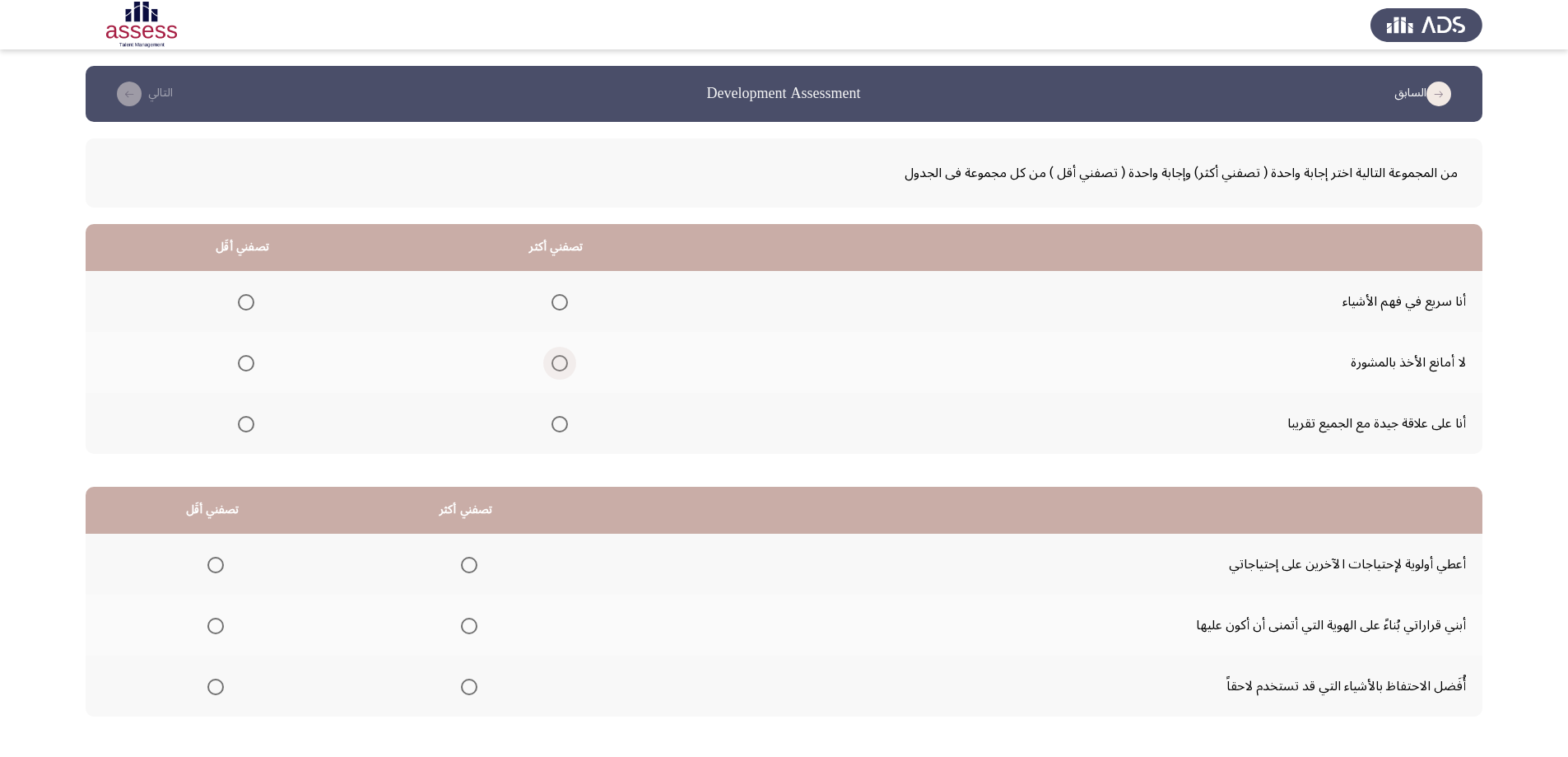
click at [552, 362] on span "Select an option" at bounding box center [560, 363] width 16 height 16
click at [552, 362] on input "Select an option" at bounding box center [560, 363] width 16 height 16
click at [244, 302] on span "Select an option" at bounding box center [246, 302] width 16 height 16
click at [244, 302] on input "Select an option" at bounding box center [246, 302] width 16 height 16
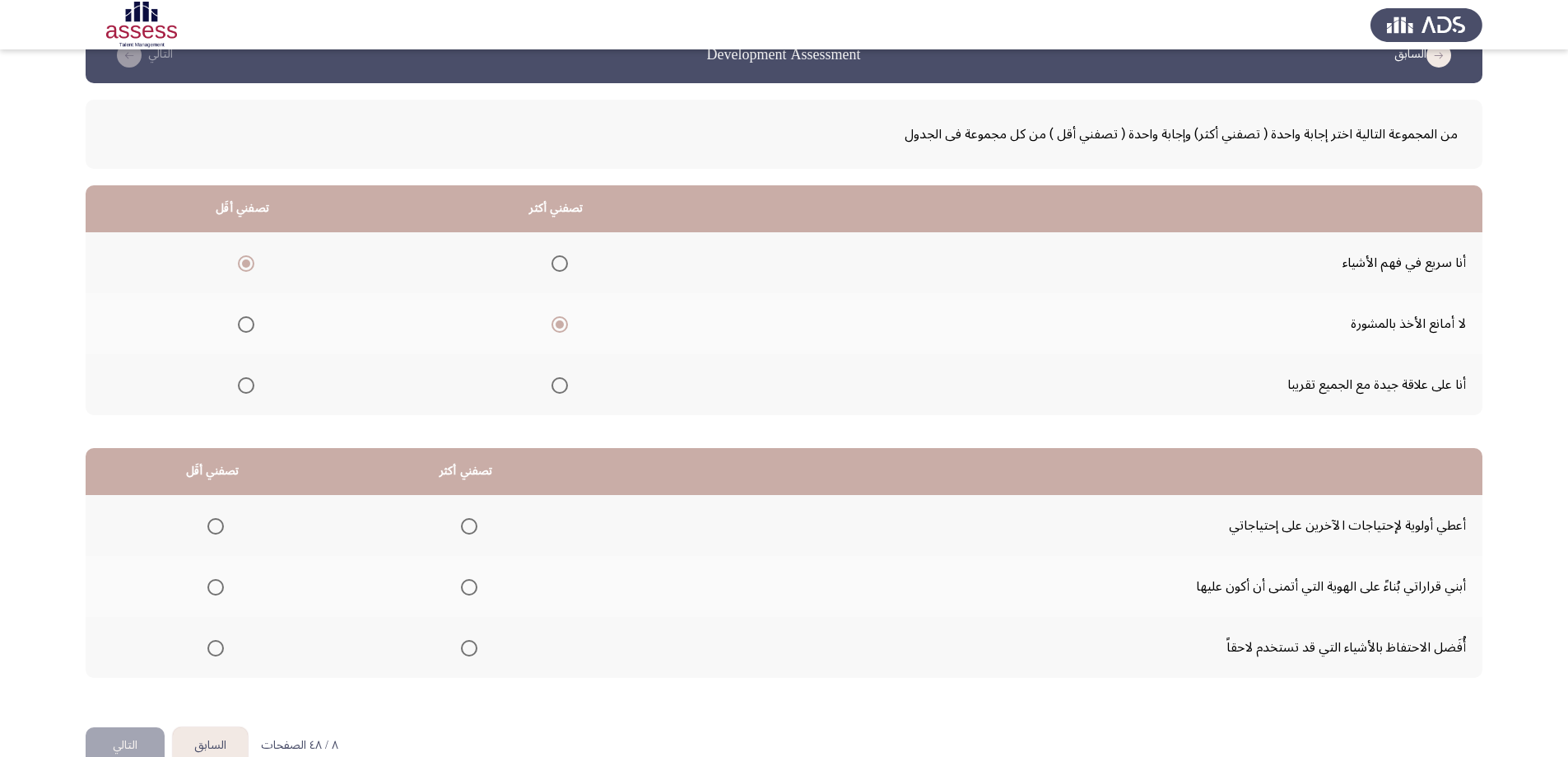
scroll to position [75, 0]
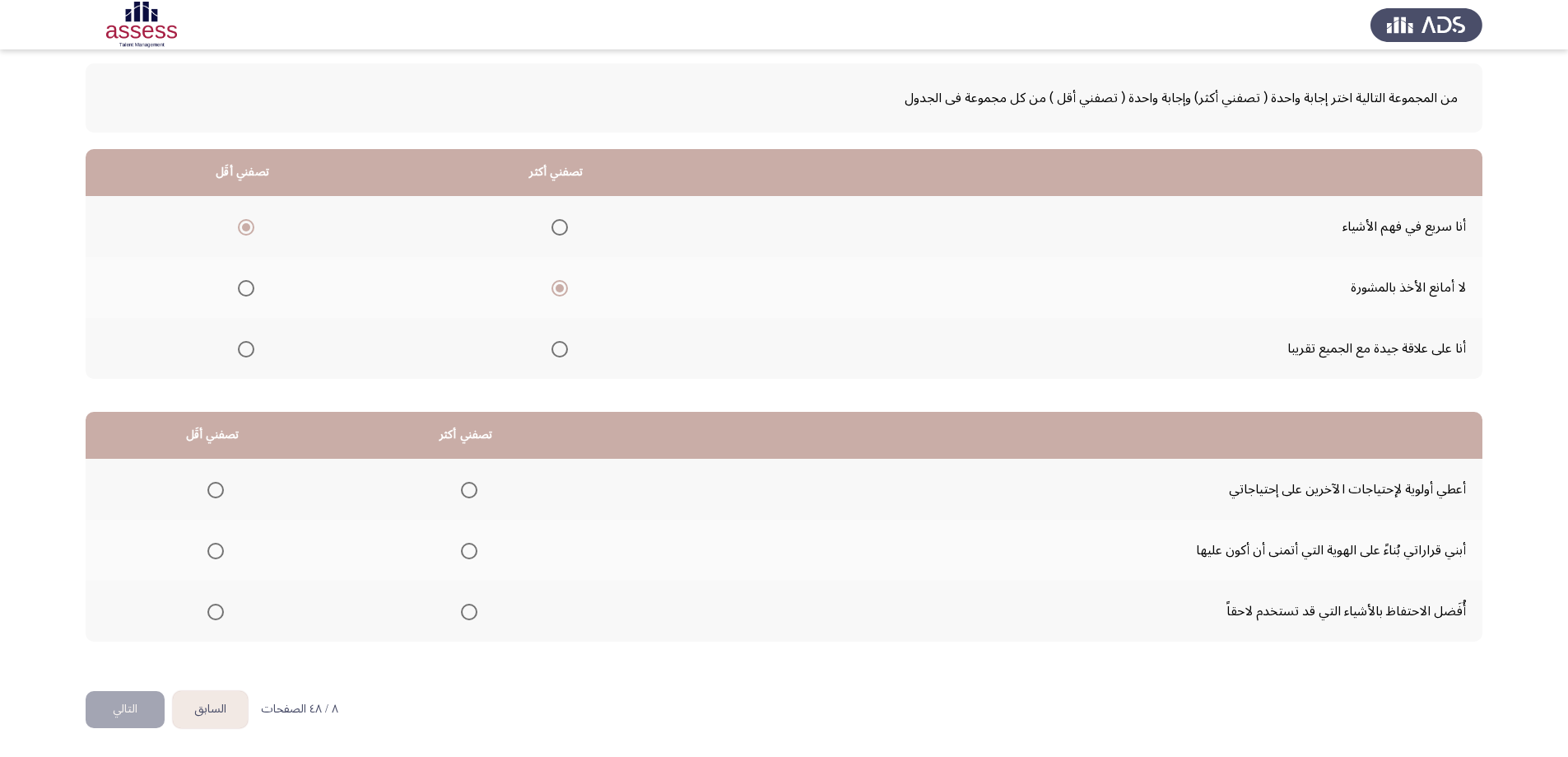
click at [466, 550] on span "Select an option" at bounding box center [469, 550] width 16 height 16
click at [466, 550] on input "Select an option" at bounding box center [469, 550] width 16 height 16
click at [211, 614] on span "Select an option" at bounding box center [215, 611] width 16 height 16
click at [211, 614] on input "Select an option" at bounding box center [215, 611] width 16 height 16
click at [127, 712] on button "التالي" at bounding box center [125, 709] width 79 height 37
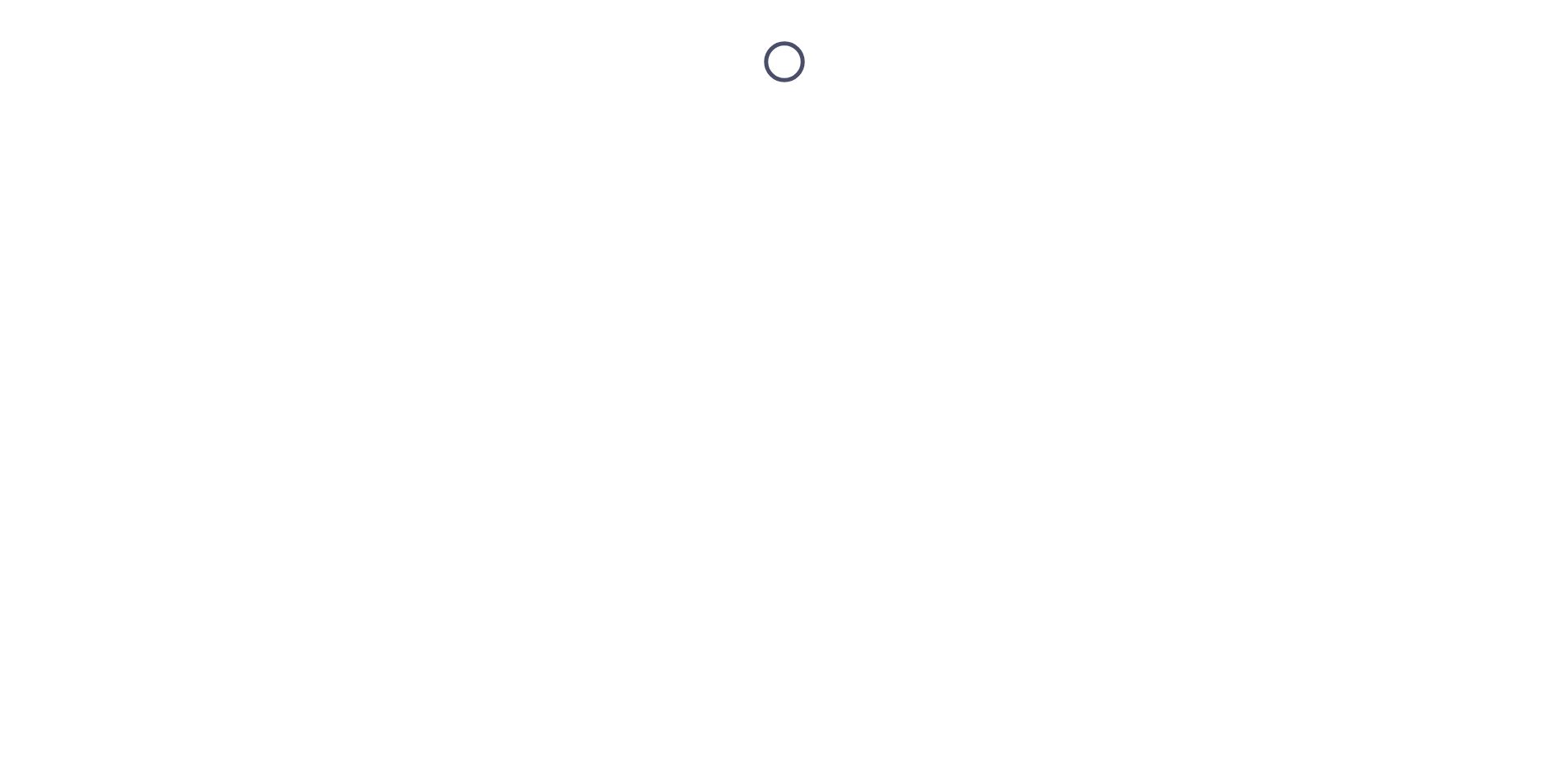
scroll to position [0, 0]
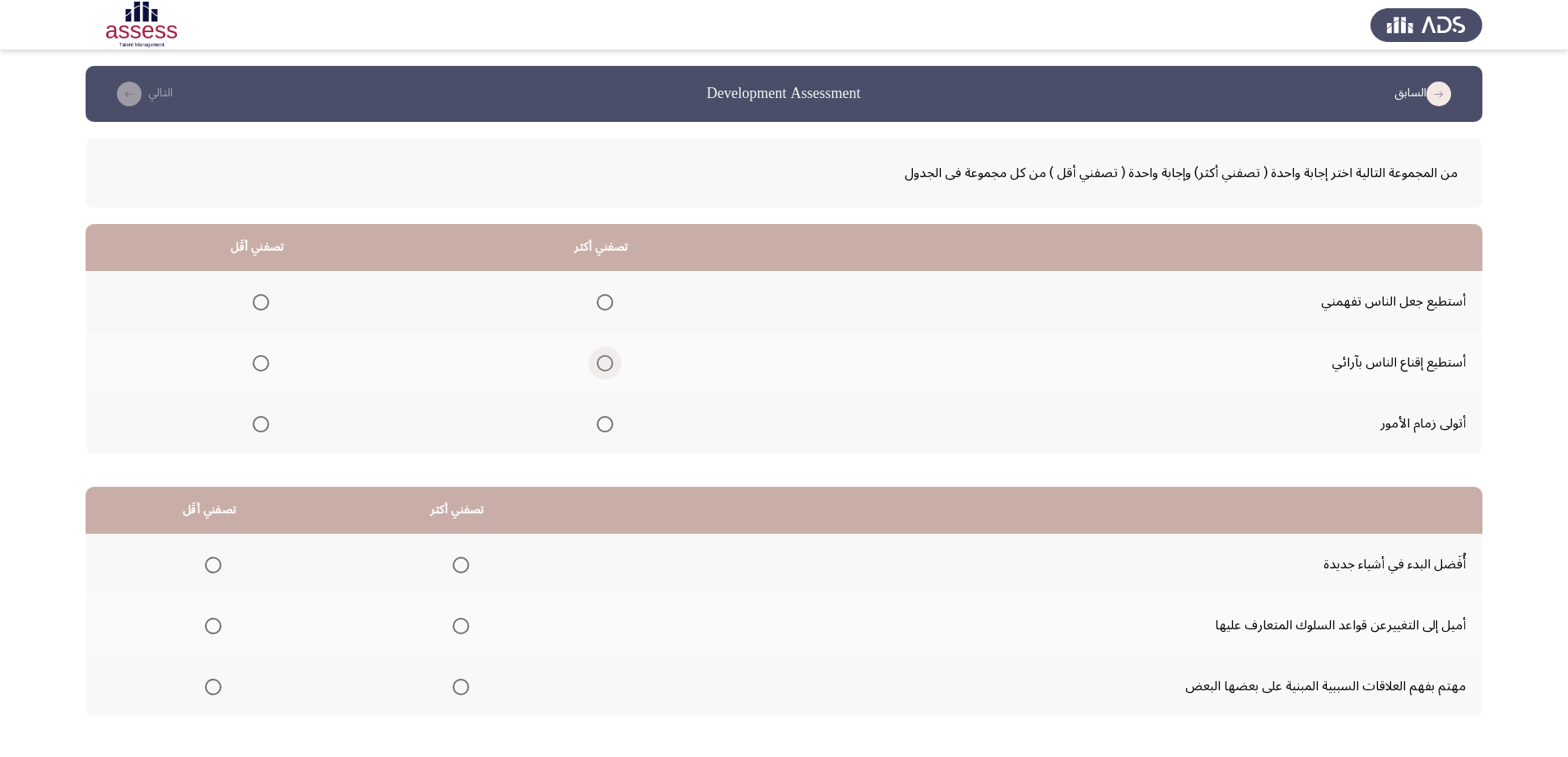
click at [601, 360] on span "Select an option" at bounding box center [604, 363] width 16 height 16
click at [601, 360] on input "Select an option" at bounding box center [604, 363] width 16 height 16
click at [263, 301] on span "Select an option" at bounding box center [260, 302] width 16 height 16
click at [263, 301] on input "Select an option" at bounding box center [260, 302] width 16 height 16
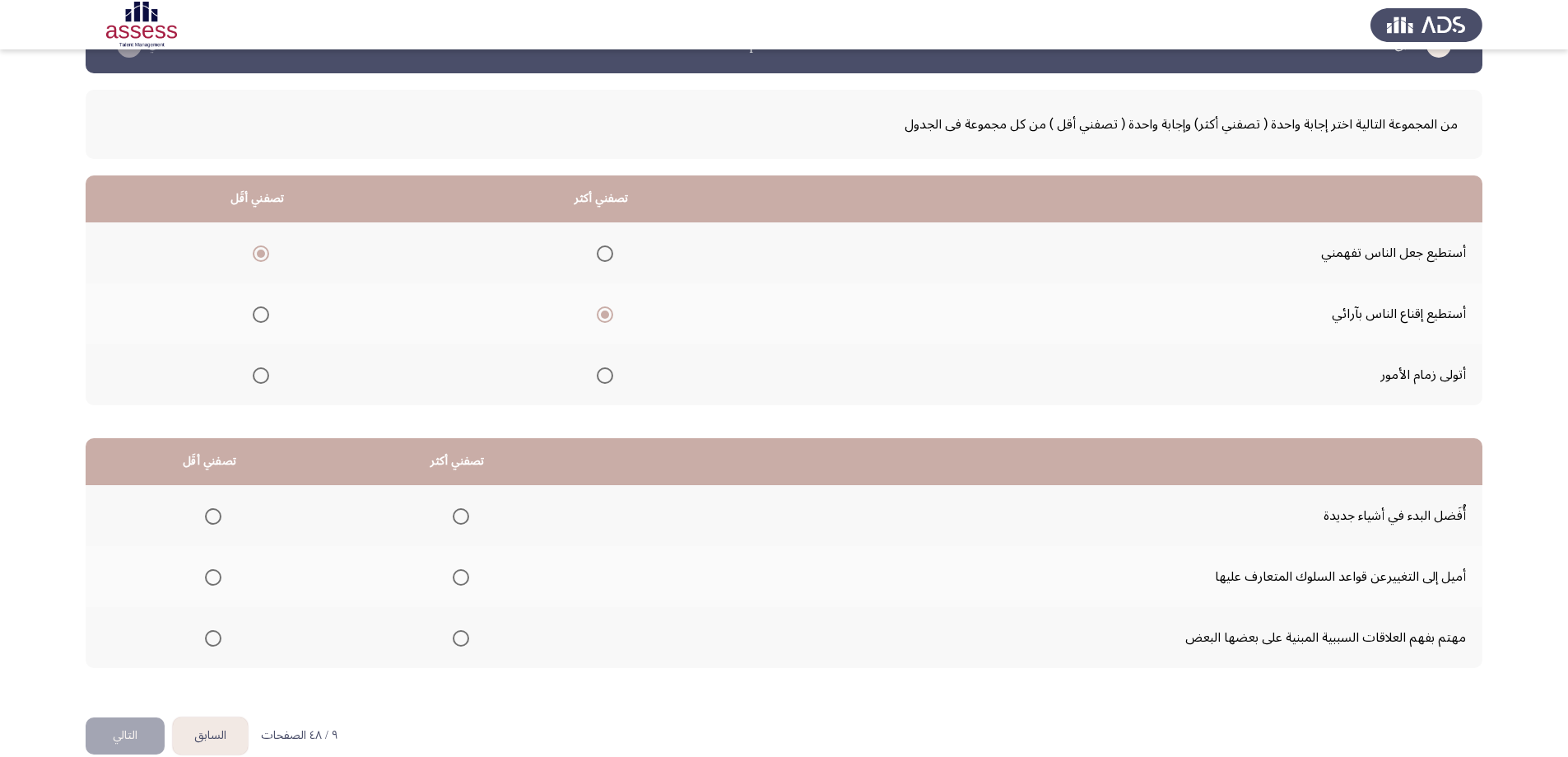
scroll to position [75, 0]
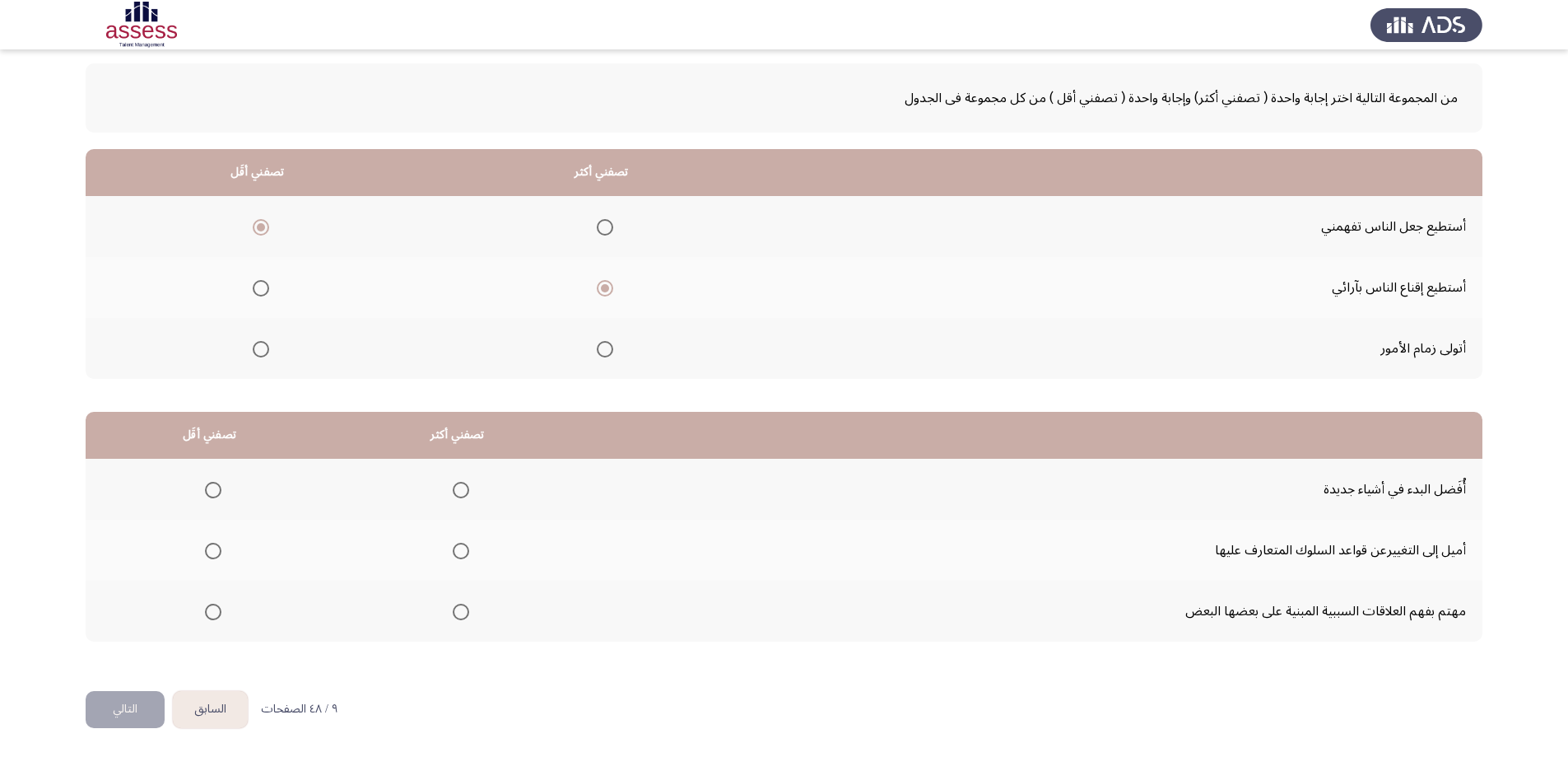
click at [601, 345] on span "Select an option" at bounding box center [604, 349] width 16 height 16
click at [601, 345] on input "Select an option" at bounding box center [604, 349] width 16 height 16
click at [205, 550] on span "Select an option" at bounding box center [212, 550] width 16 height 16
click at [205, 550] on input "Select an option" at bounding box center [212, 550] width 16 height 16
click at [452, 614] on span "Select an option" at bounding box center [460, 611] width 16 height 16
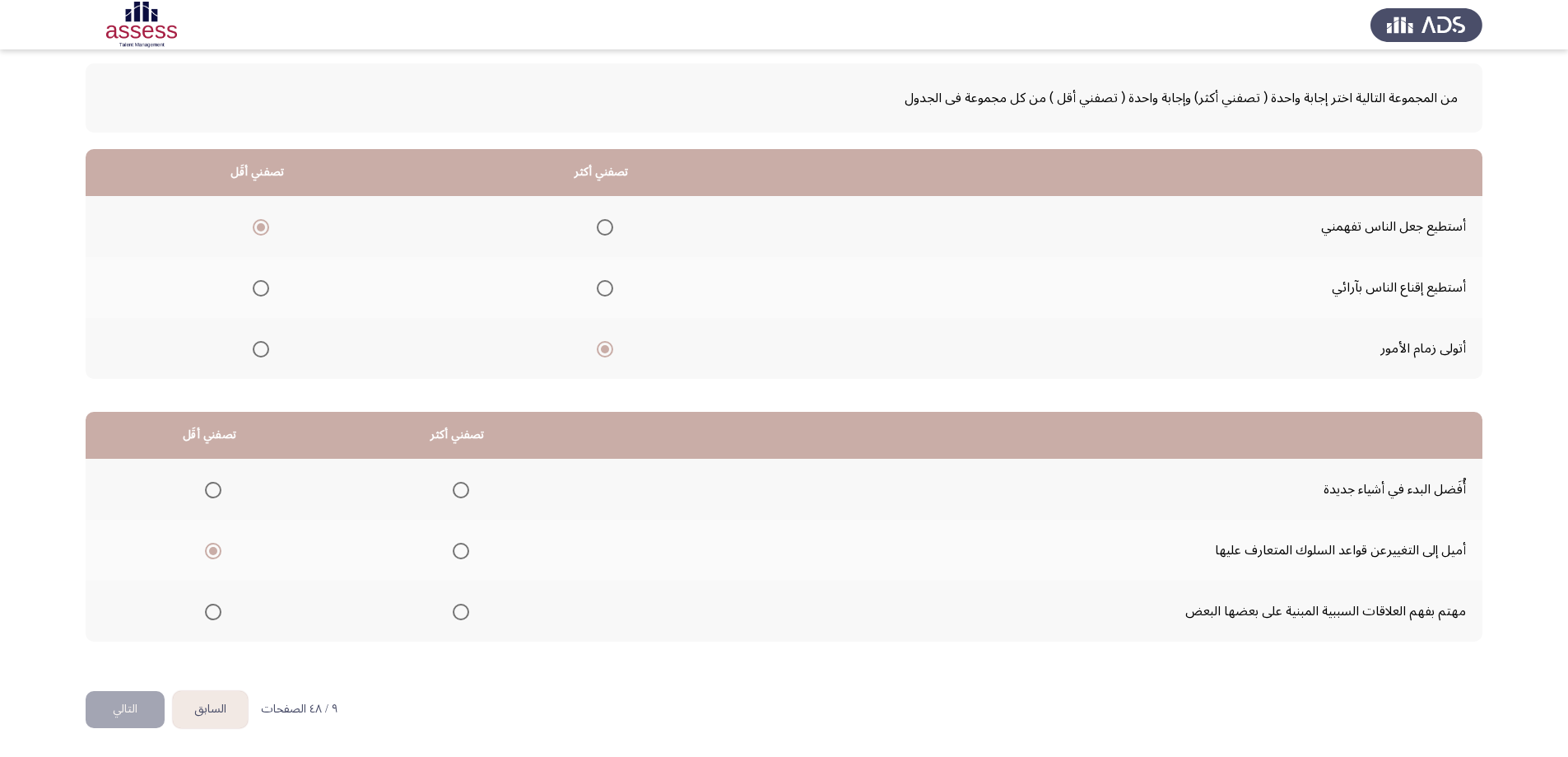
click at [452, 614] on input "Select an option" at bounding box center [460, 611] width 16 height 16
click at [115, 701] on button "التالي" at bounding box center [125, 709] width 79 height 37
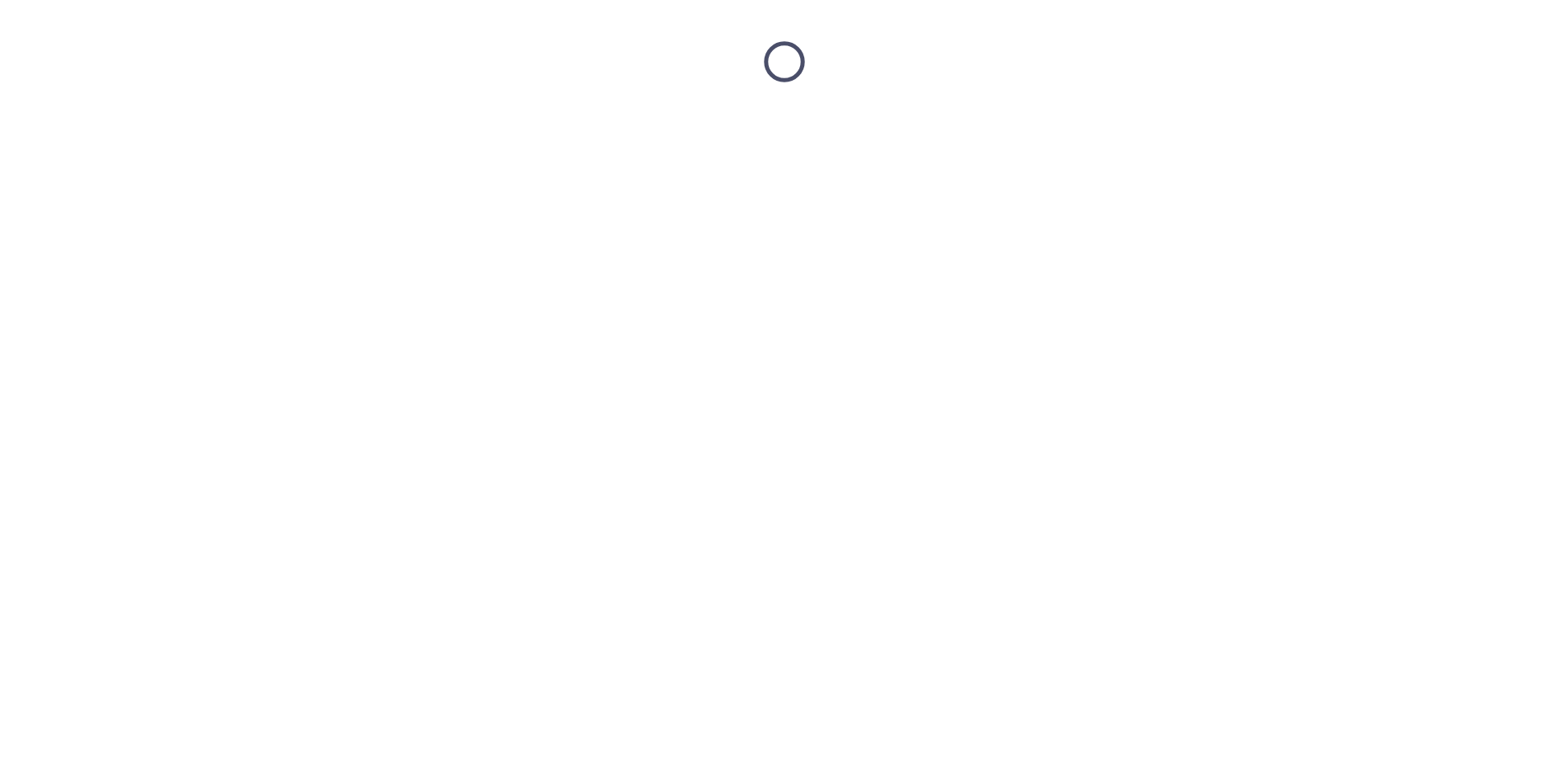
scroll to position [0, 0]
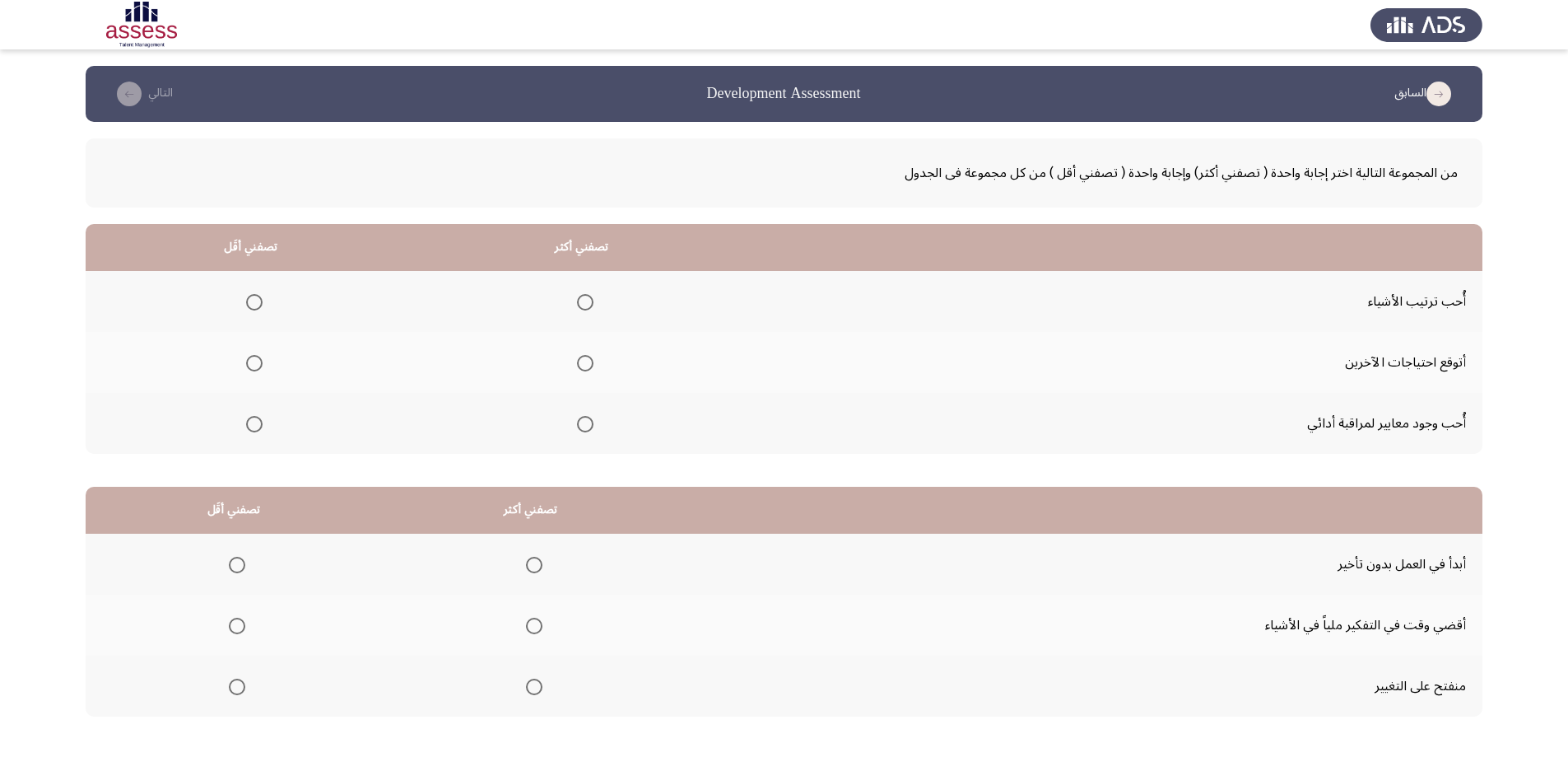
click at [578, 295] on span "Select an option" at bounding box center [584, 302] width 16 height 16
click at [578, 295] on input "Select an option" at bounding box center [584, 302] width 16 height 16
click at [583, 365] on span "Select an option" at bounding box center [584, 363] width 16 height 16
click at [583, 365] on input "Select an option" at bounding box center [584, 363] width 16 height 16
click at [247, 302] on span "Select an option" at bounding box center [254, 302] width 16 height 16
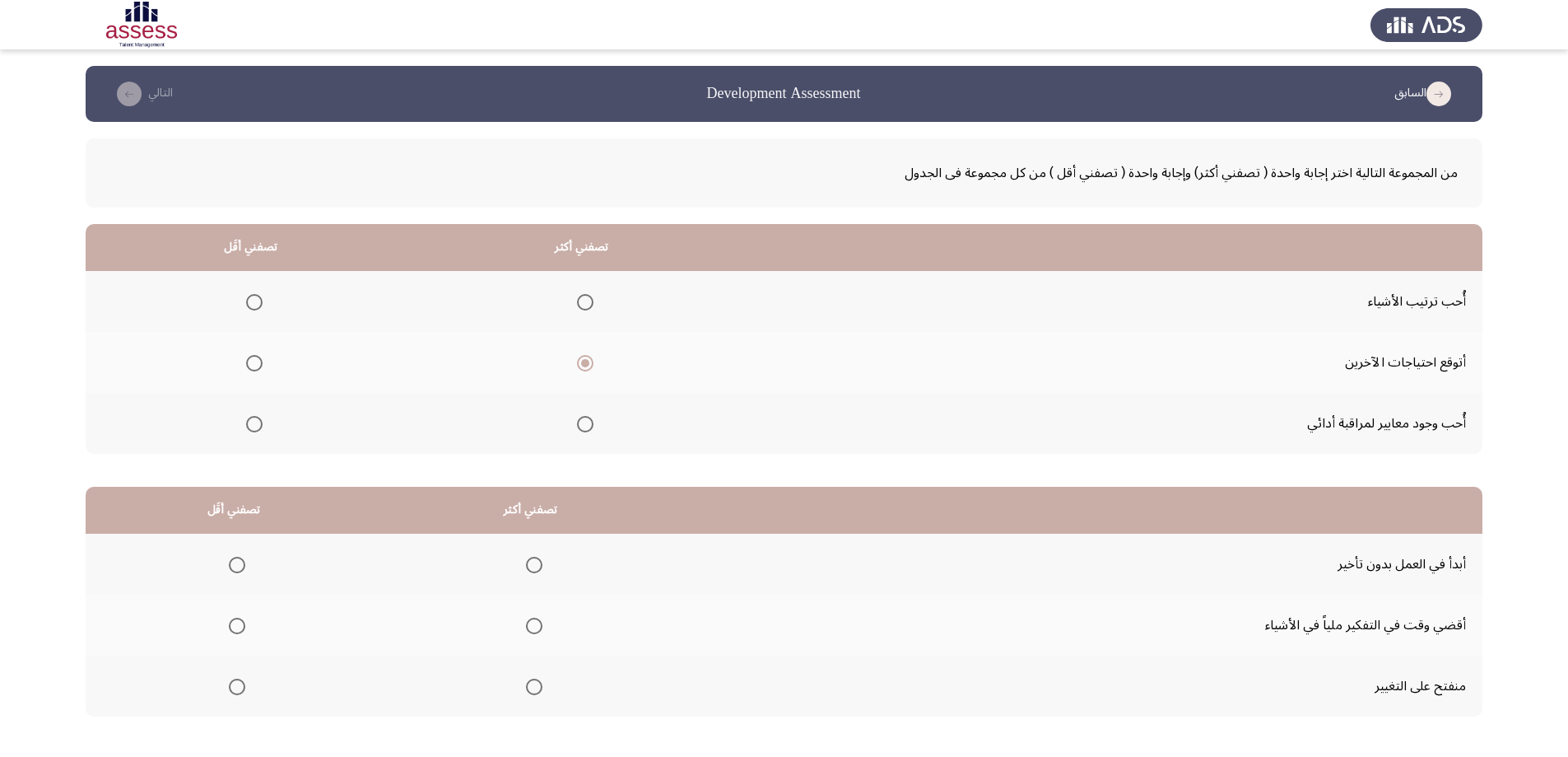
click at [247, 302] on input "Select an option" at bounding box center [254, 302] width 16 height 16
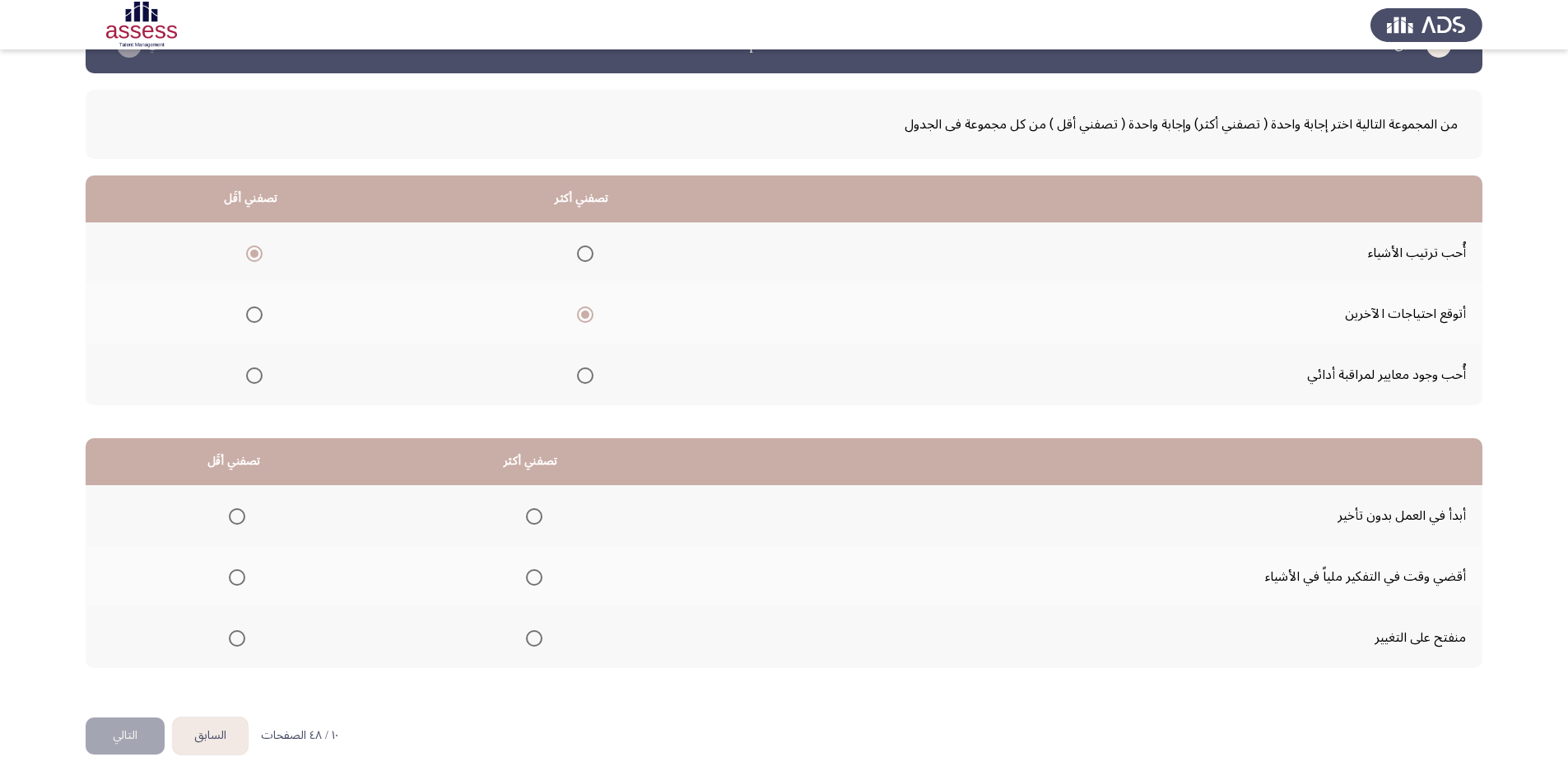
scroll to position [75, 0]
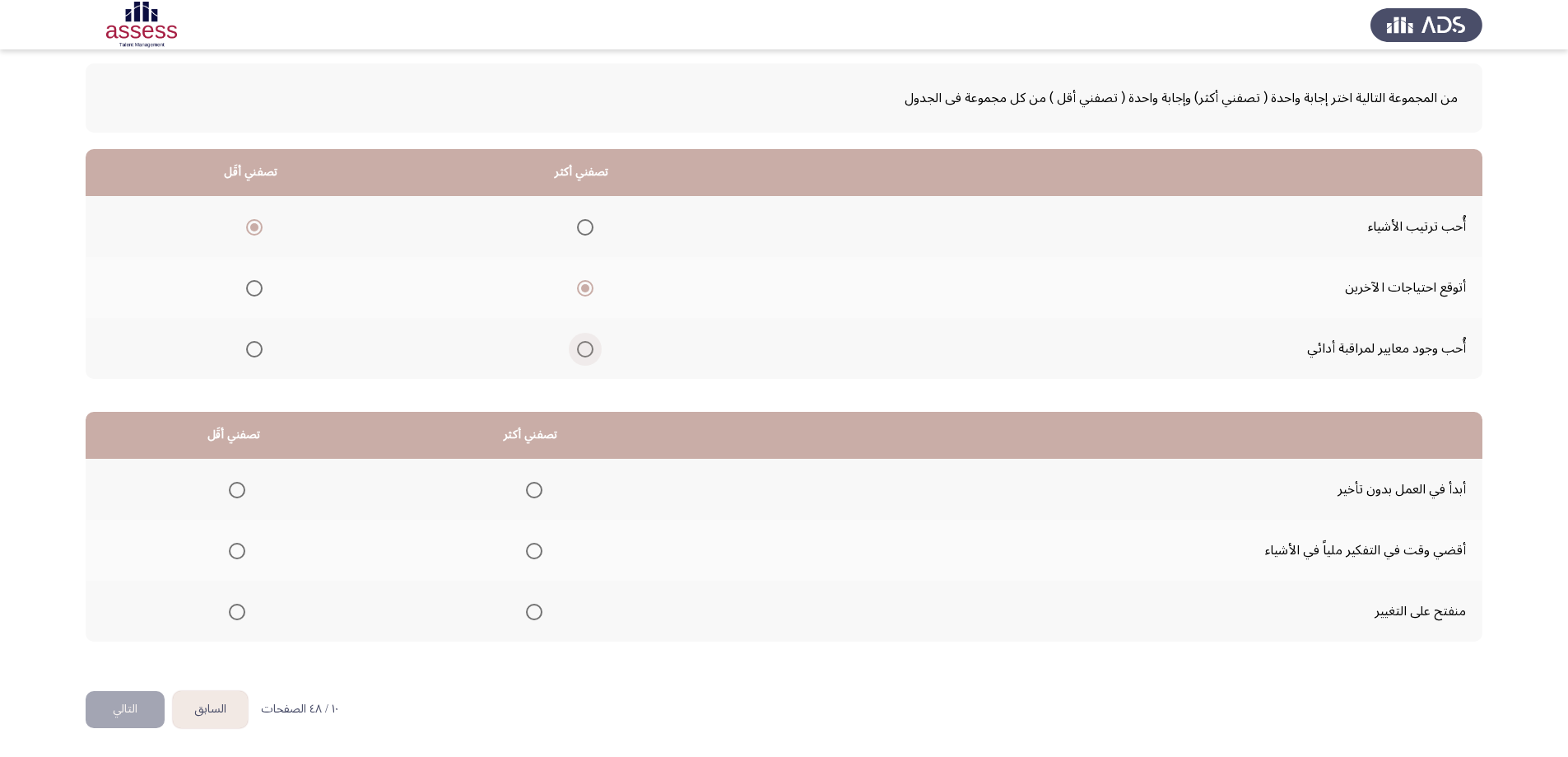
click at [578, 353] on span "Select an option" at bounding box center [584, 349] width 16 height 16
click at [578, 353] on input "Select an option" at bounding box center [584, 349] width 16 height 16
click at [584, 289] on span "Select an option" at bounding box center [584, 288] width 16 height 16
click at [584, 289] on input "Select an option" at bounding box center [584, 288] width 16 height 16
click at [247, 284] on span "Select an option" at bounding box center [254, 288] width 16 height 16
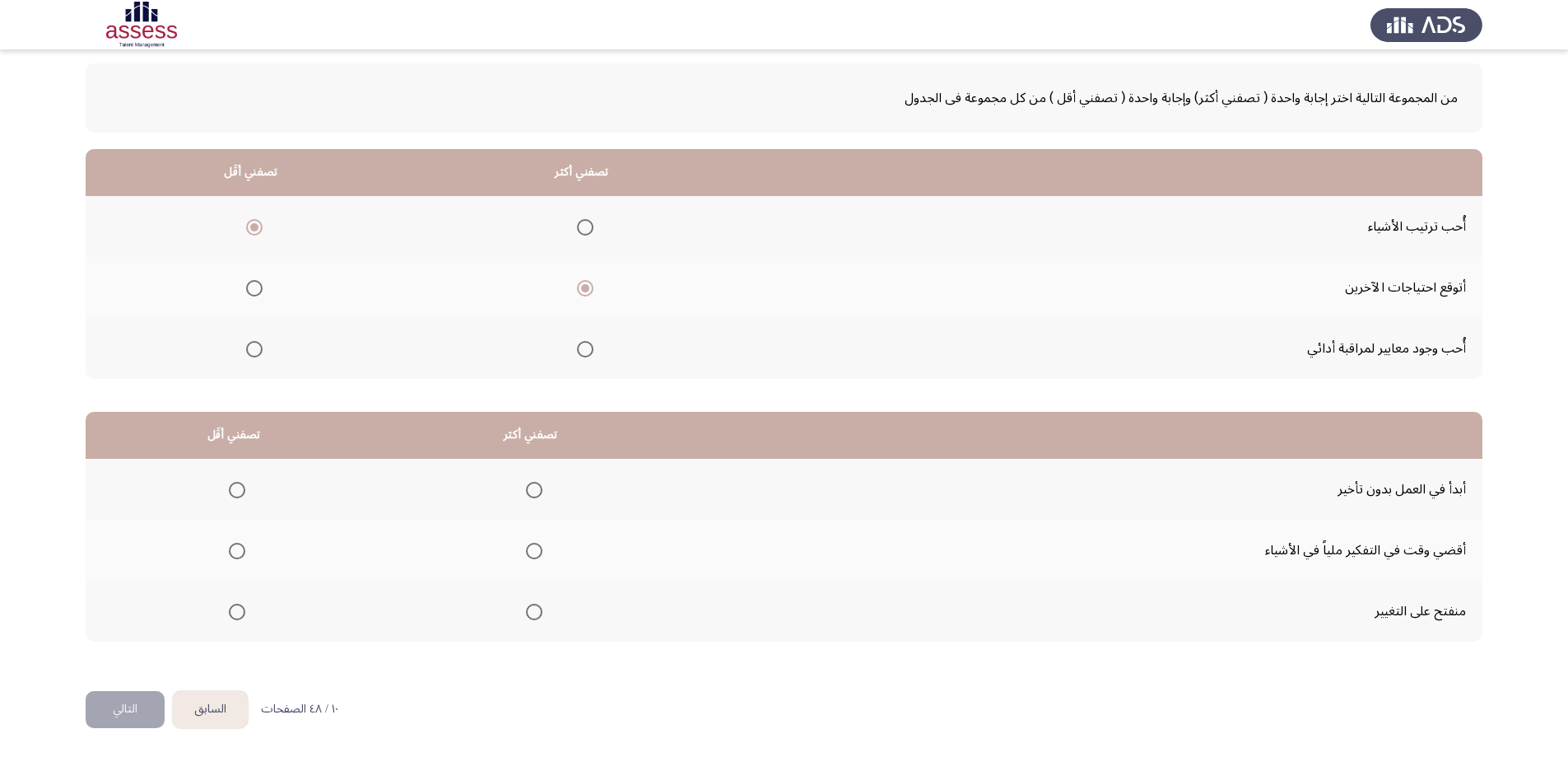
click at [247, 284] on input "Select an option" at bounding box center [254, 288] width 16 height 16
click at [577, 284] on span "Select an option" at bounding box center [584, 288] width 16 height 16
click at [577, 284] on input "Select an option" at bounding box center [584, 288] width 16 height 16
click at [581, 346] on span "Select an option" at bounding box center [584, 349] width 16 height 16
click at [581, 346] on input "Select an option" at bounding box center [584, 349] width 16 height 16
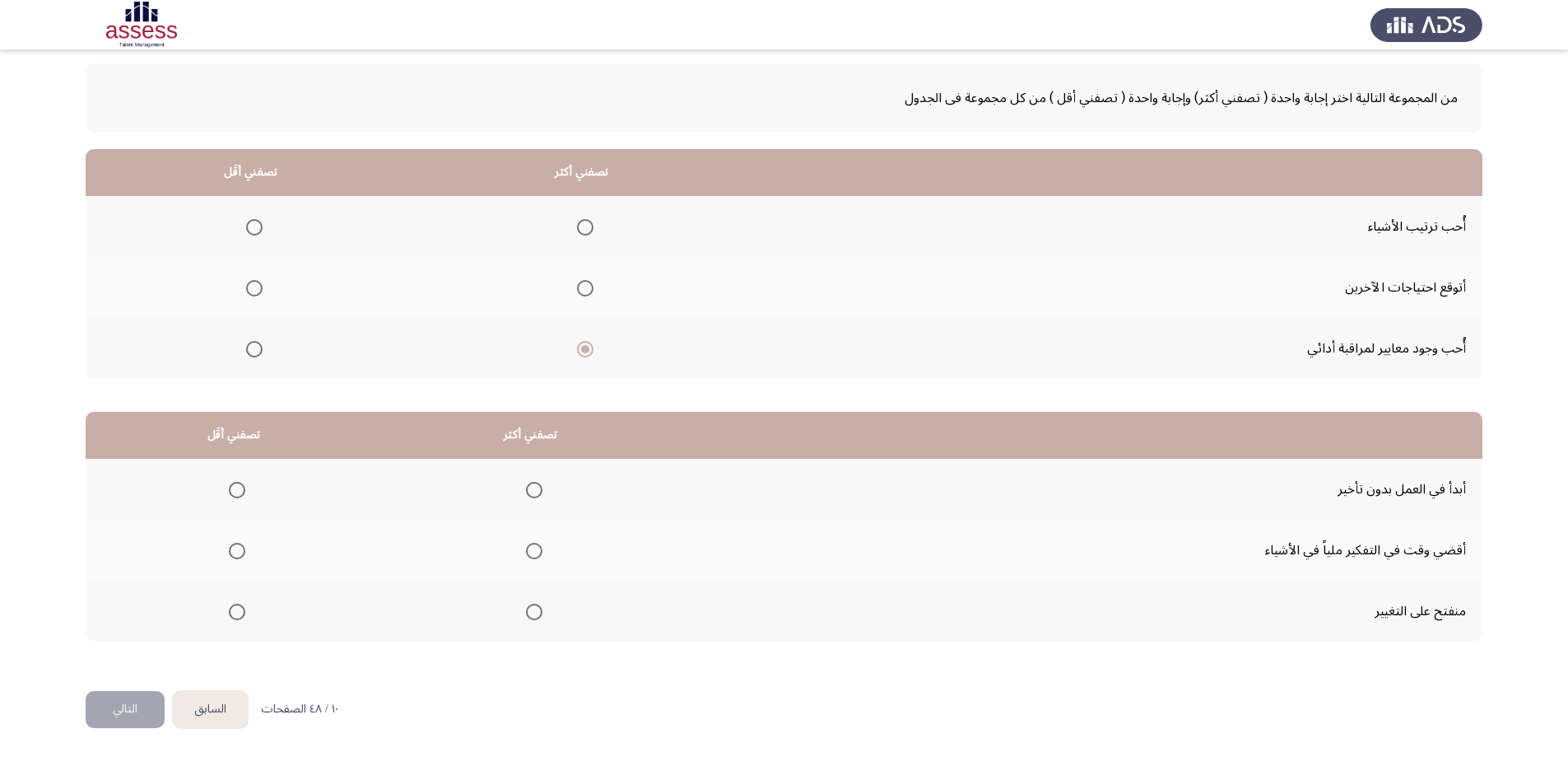
click at [247, 221] on span "Select an option" at bounding box center [254, 227] width 16 height 16
click at [247, 221] on input "Select an option" at bounding box center [254, 227] width 16 height 16
click at [534, 612] on span "Select an option" at bounding box center [534, 612] width 0 height 0
click at [531, 611] on input "Select an option" at bounding box center [534, 611] width 16 height 16
click at [238, 548] on span "Select an option" at bounding box center [236, 550] width 16 height 16
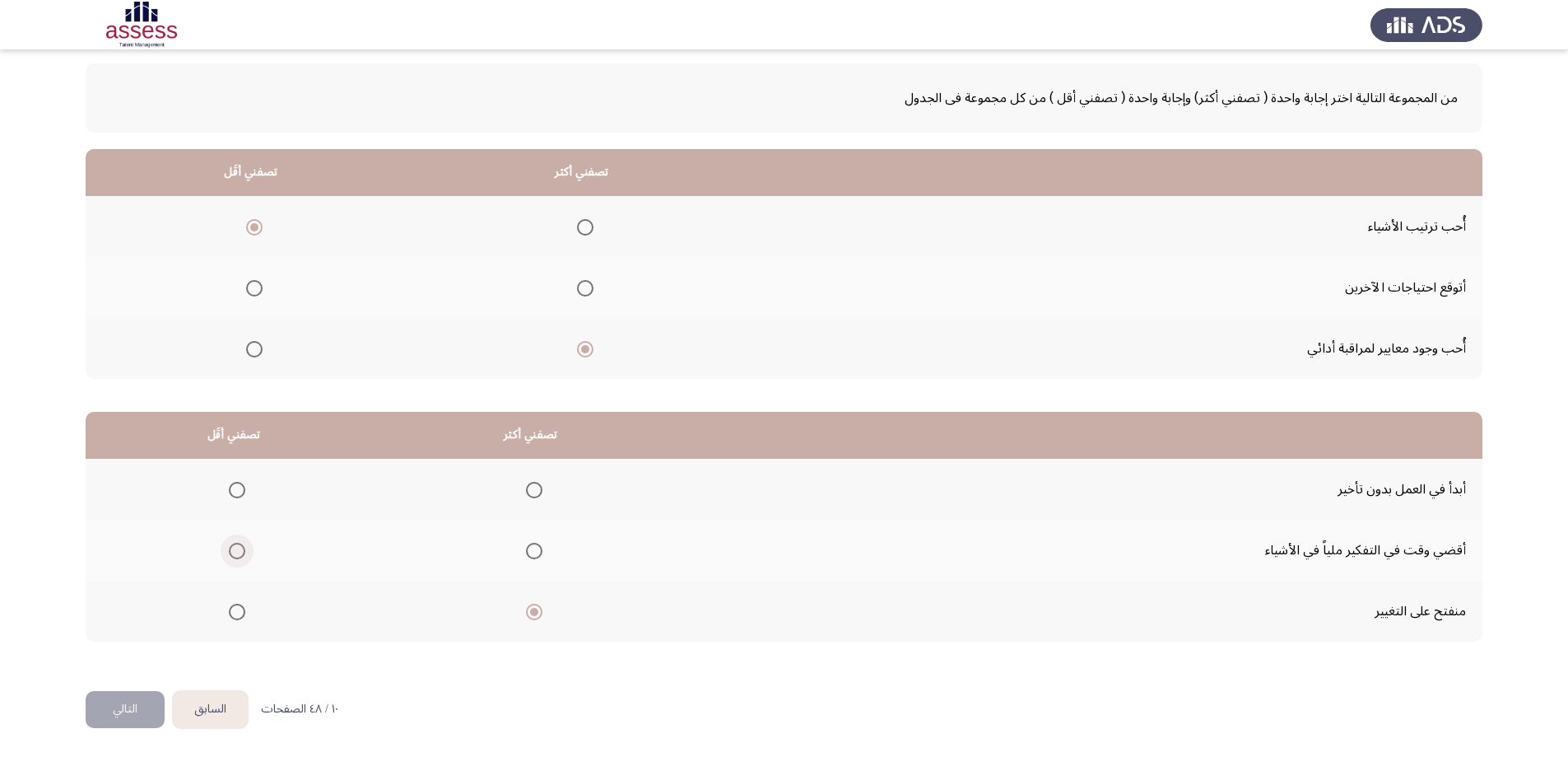
click at [238, 548] on input "Select an option" at bounding box center [236, 550] width 16 height 16
click at [132, 708] on button "التالي" at bounding box center [125, 709] width 79 height 37
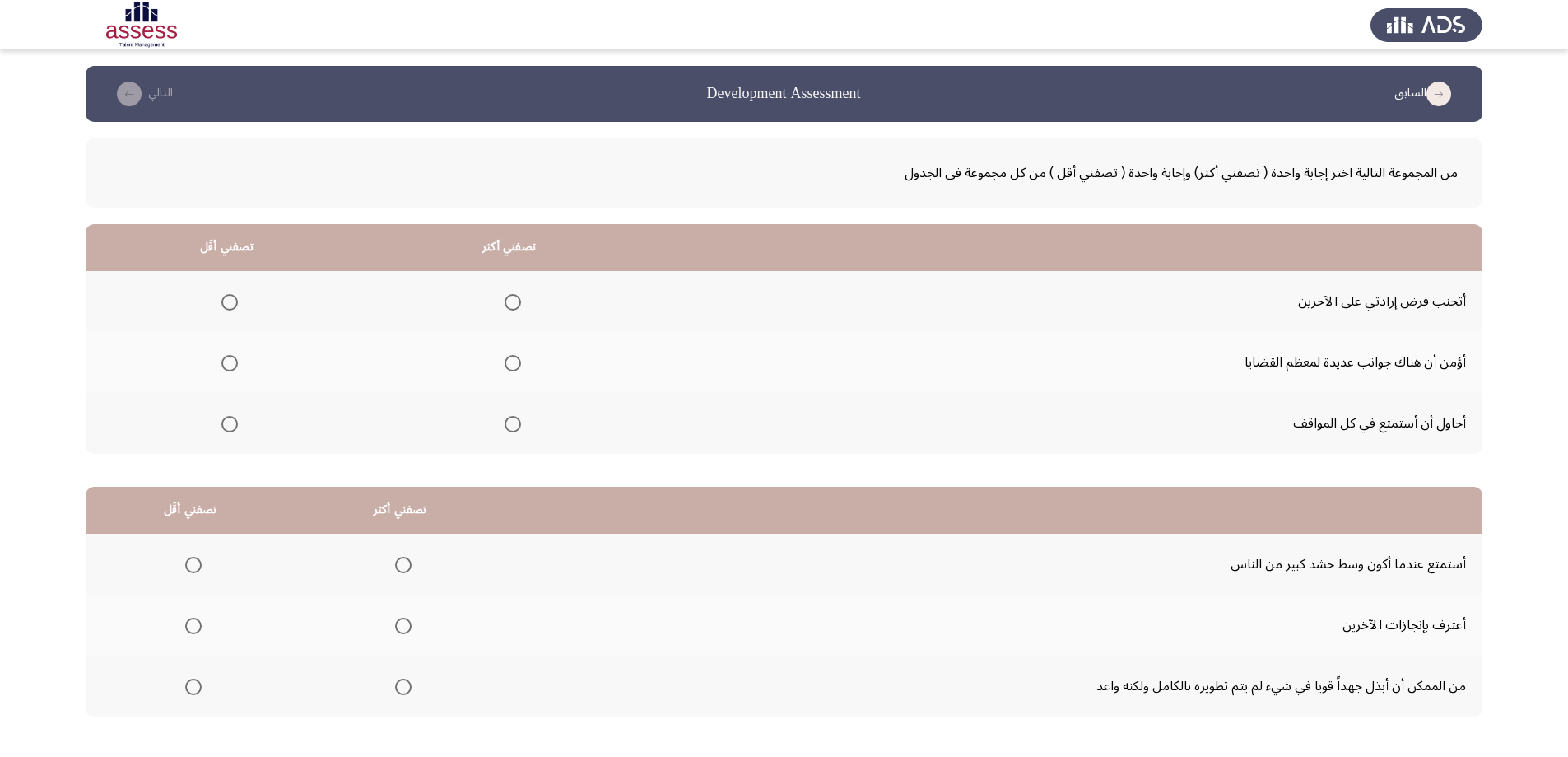
click at [506, 299] on span "Select an option" at bounding box center [512, 302] width 16 height 16
click at [506, 299] on input "Select an option" at bounding box center [512, 302] width 16 height 16
click at [229, 363] on span "Select an option" at bounding box center [229, 363] width 16 height 16
click at [229, 363] on input "Select an option" at bounding box center [229, 363] width 16 height 16
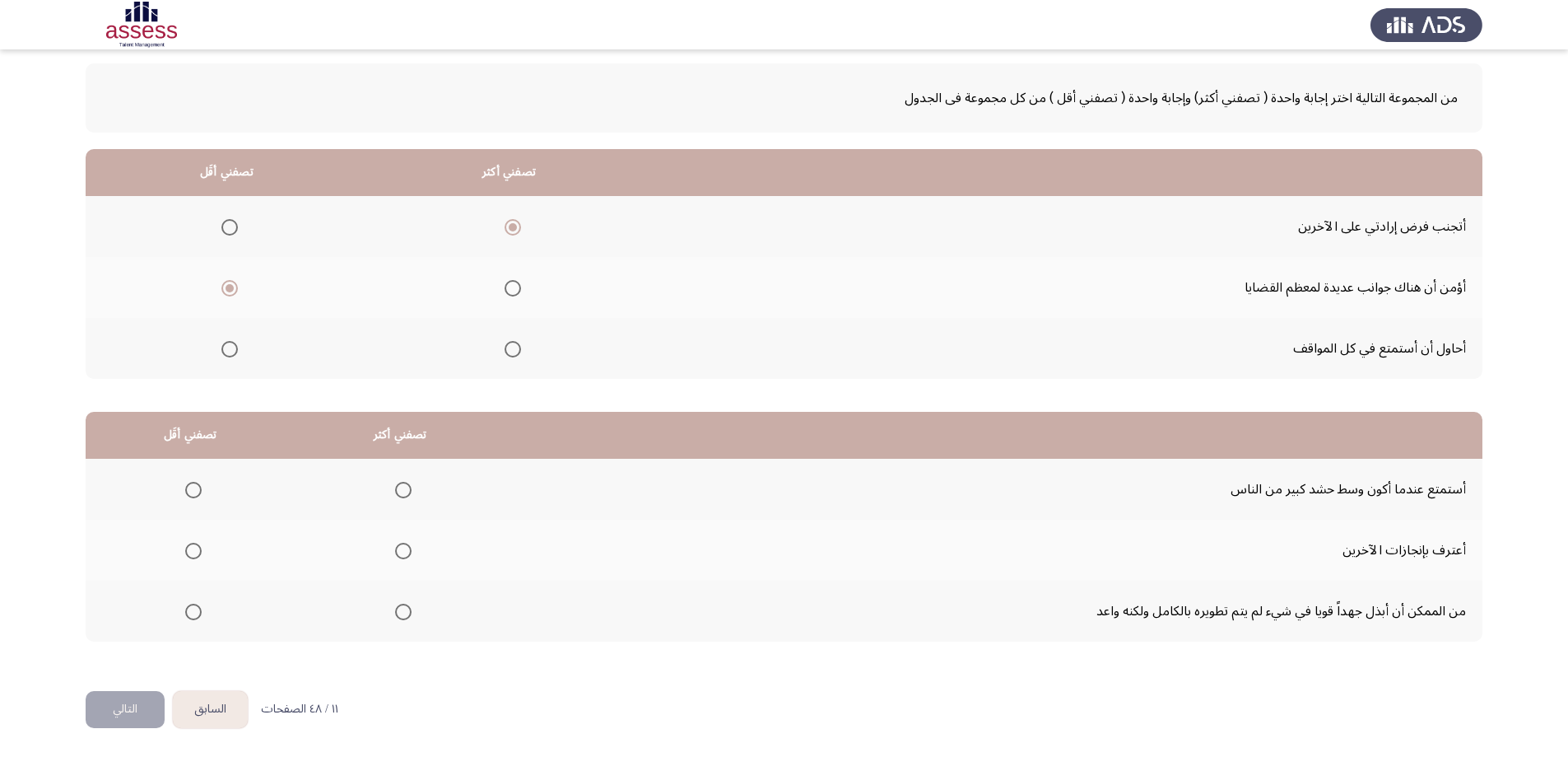
click at [404, 551] on span "Select an option" at bounding box center [404, 551] width 0 height 0
click at [400, 551] on input "Select an option" at bounding box center [403, 550] width 16 height 16
click at [193, 620] on mat-radio-group "Select an option" at bounding box center [189, 610] width 23 height 28
click at [185, 611] on span "Select an option" at bounding box center [193, 611] width 16 height 16
click at [185, 611] on input "Select an option" at bounding box center [193, 611] width 16 height 16
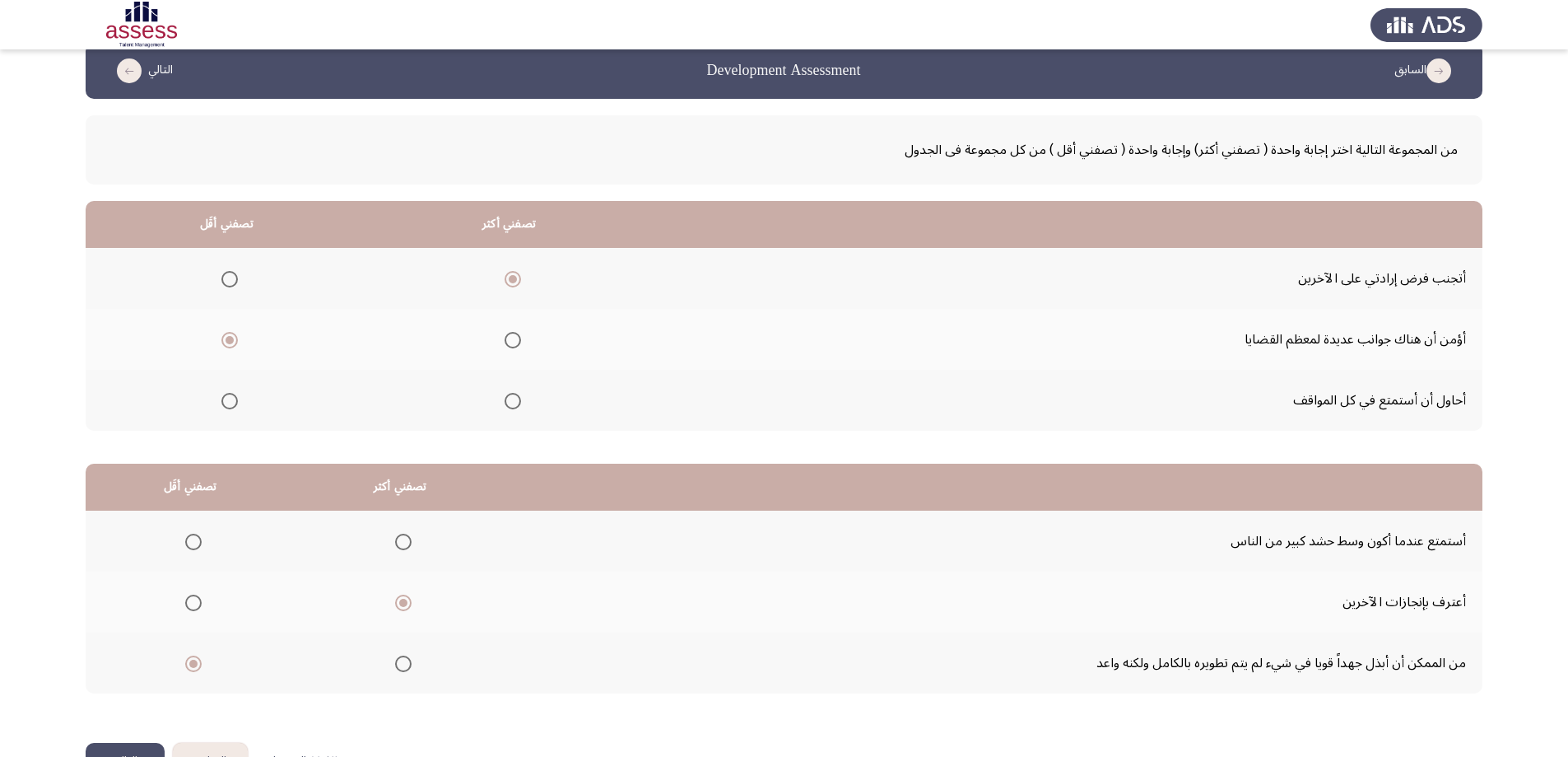
scroll to position [0, 0]
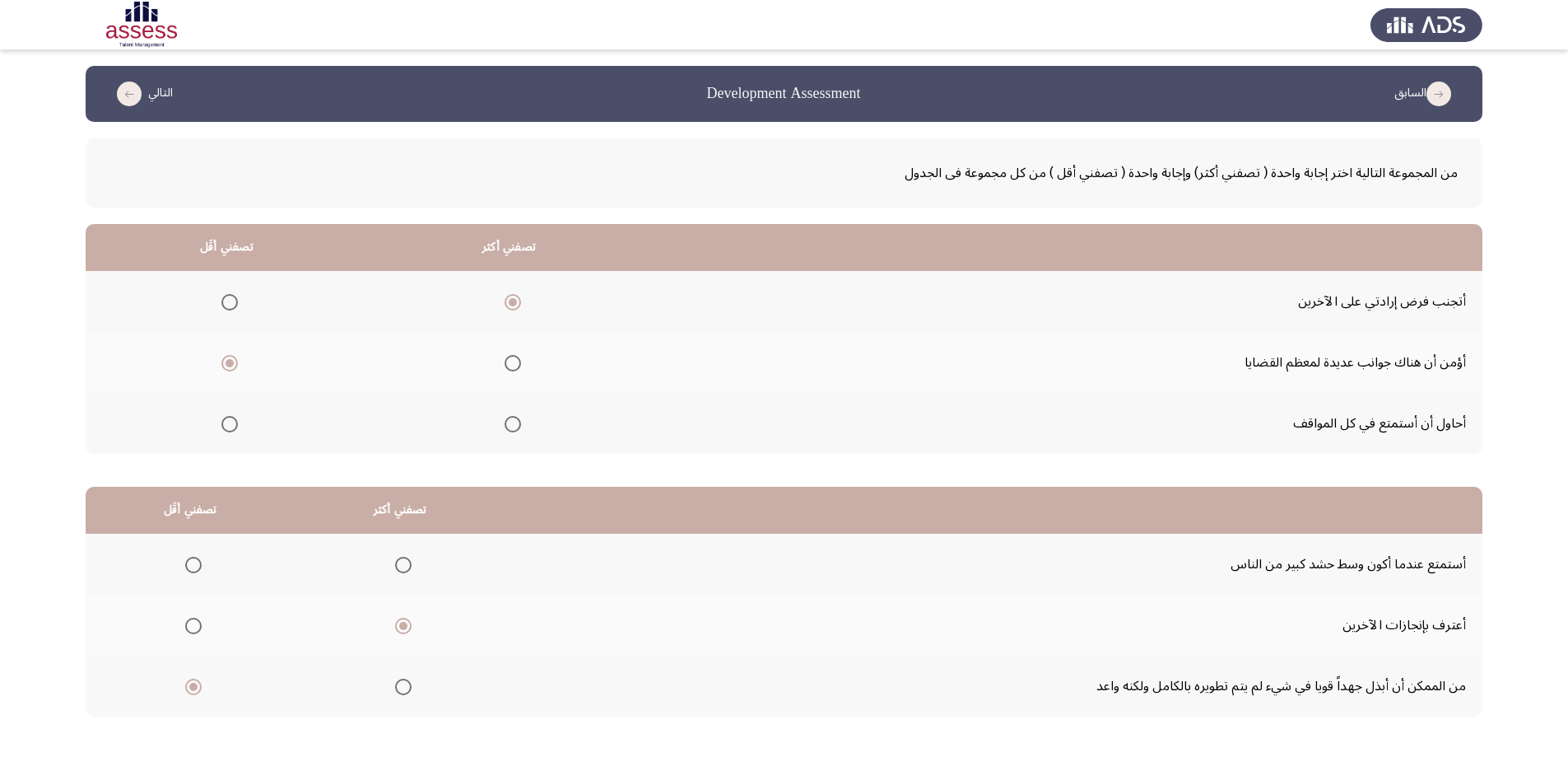
click at [506, 361] on span "Select an option" at bounding box center [512, 363] width 16 height 16
click at [506, 361] on input "Select an option" at bounding box center [512, 363] width 16 height 16
click at [235, 424] on span "Select an option" at bounding box center [229, 424] width 16 height 16
click at [235, 424] on input "Select an option" at bounding box center [229, 424] width 16 height 16
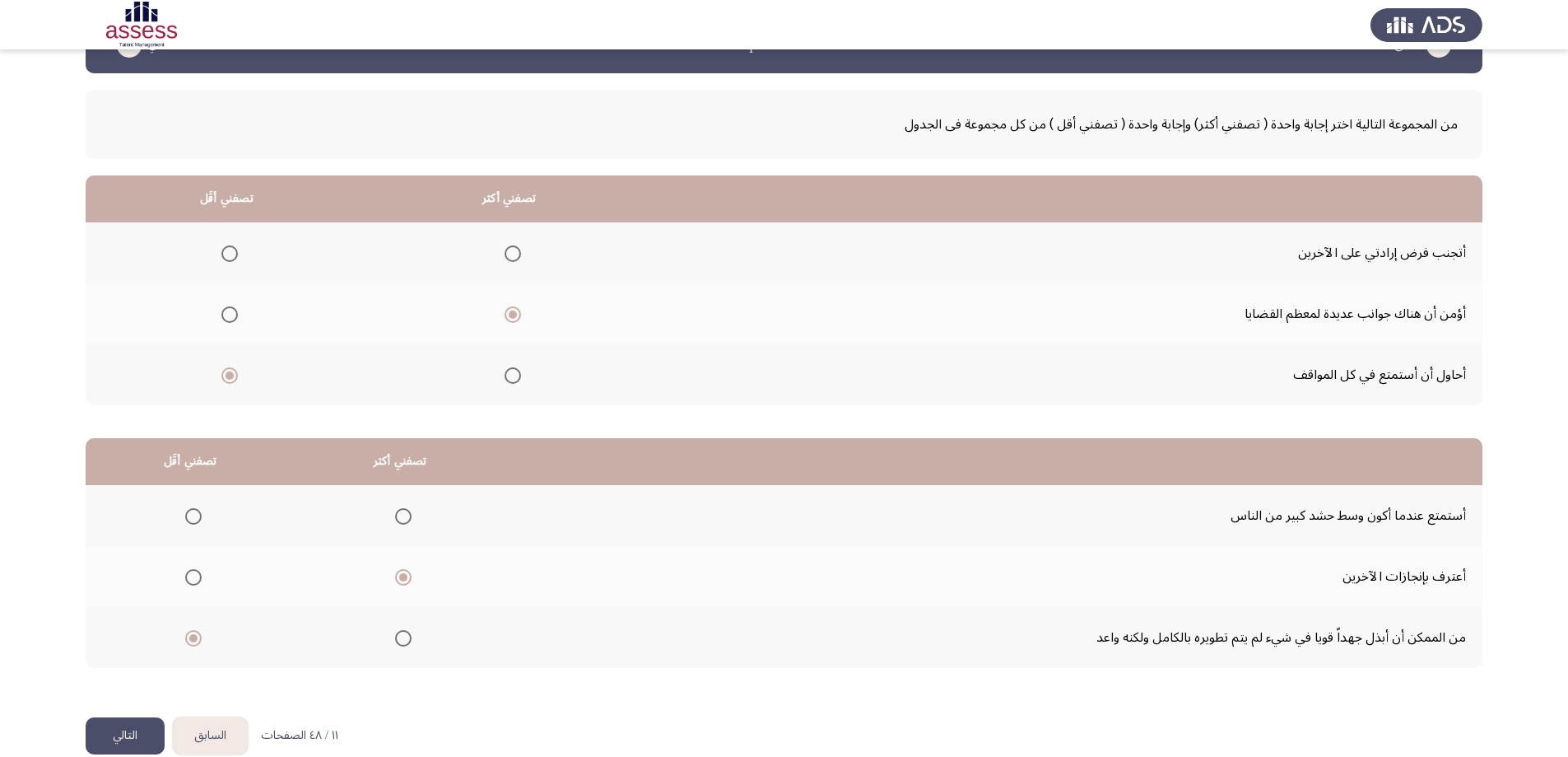
scroll to position [75, 0]
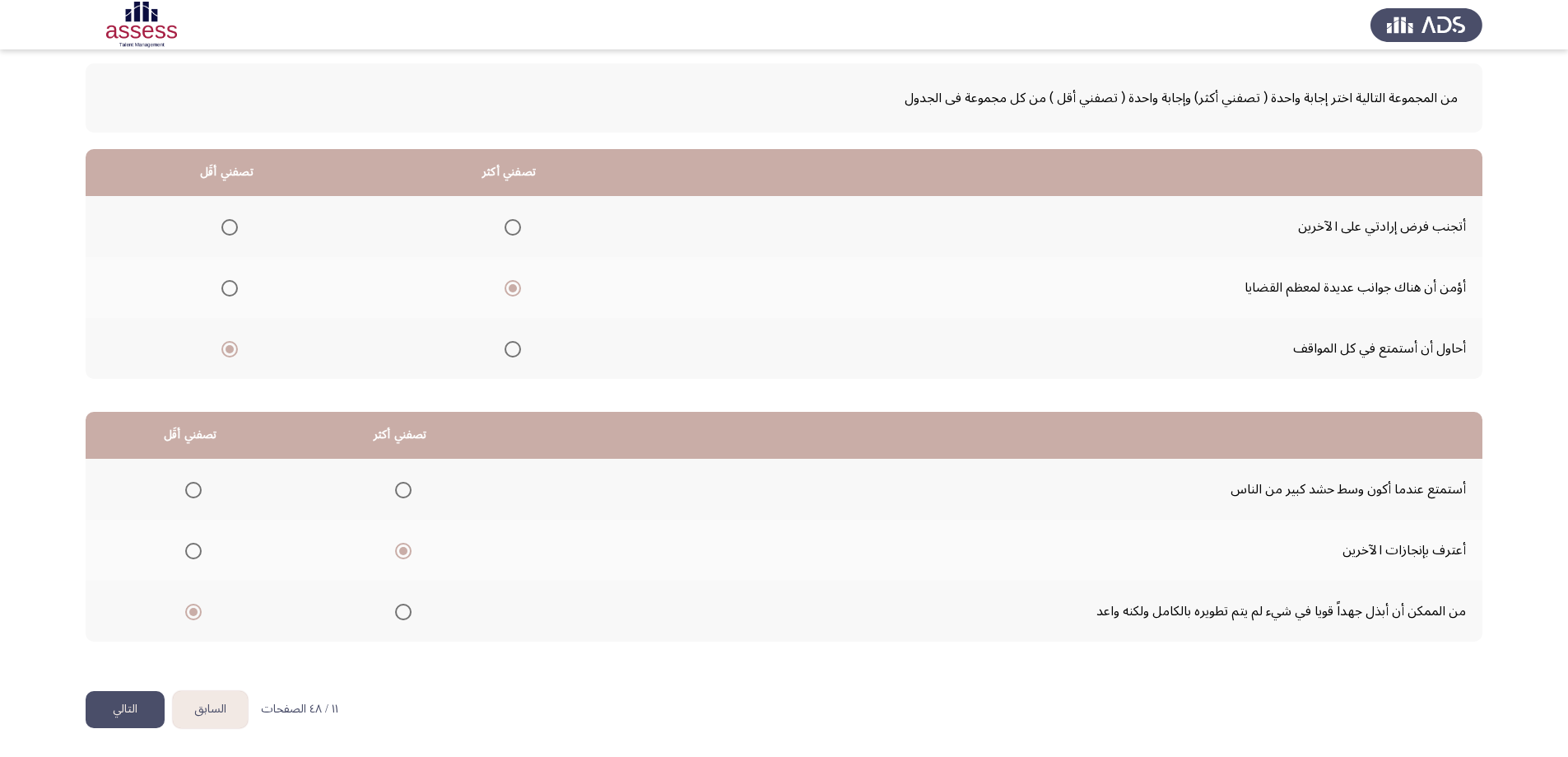
click at [136, 706] on button "التالي" at bounding box center [125, 709] width 79 height 37
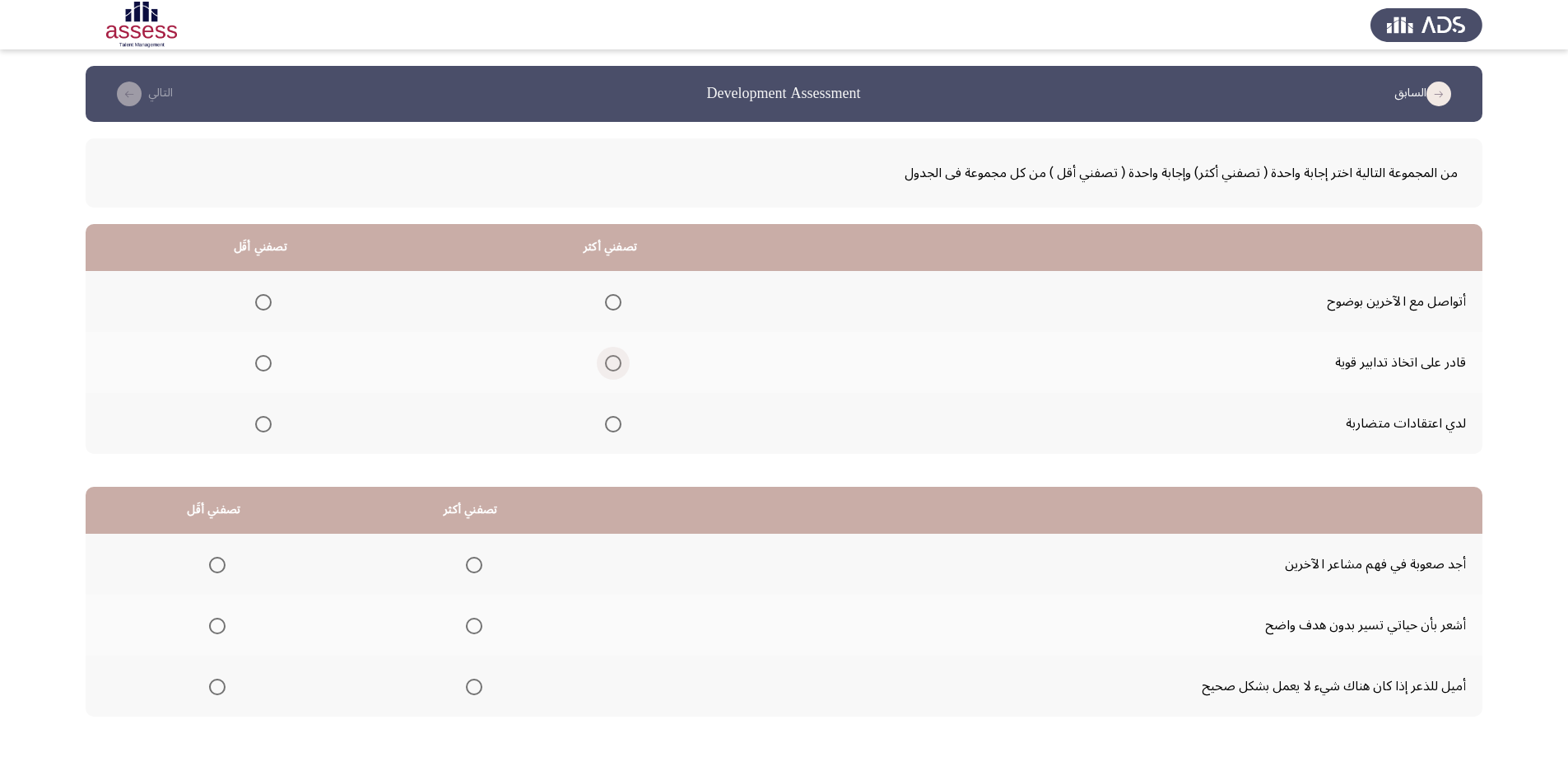
click at [607, 362] on span "Select an option" at bounding box center [613, 363] width 16 height 16
click at [607, 362] on input "Select an option" at bounding box center [613, 363] width 16 height 16
click at [265, 298] on span "Select an option" at bounding box center [263, 302] width 16 height 16
click at [265, 298] on input "Select an option" at bounding box center [263, 302] width 16 height 16
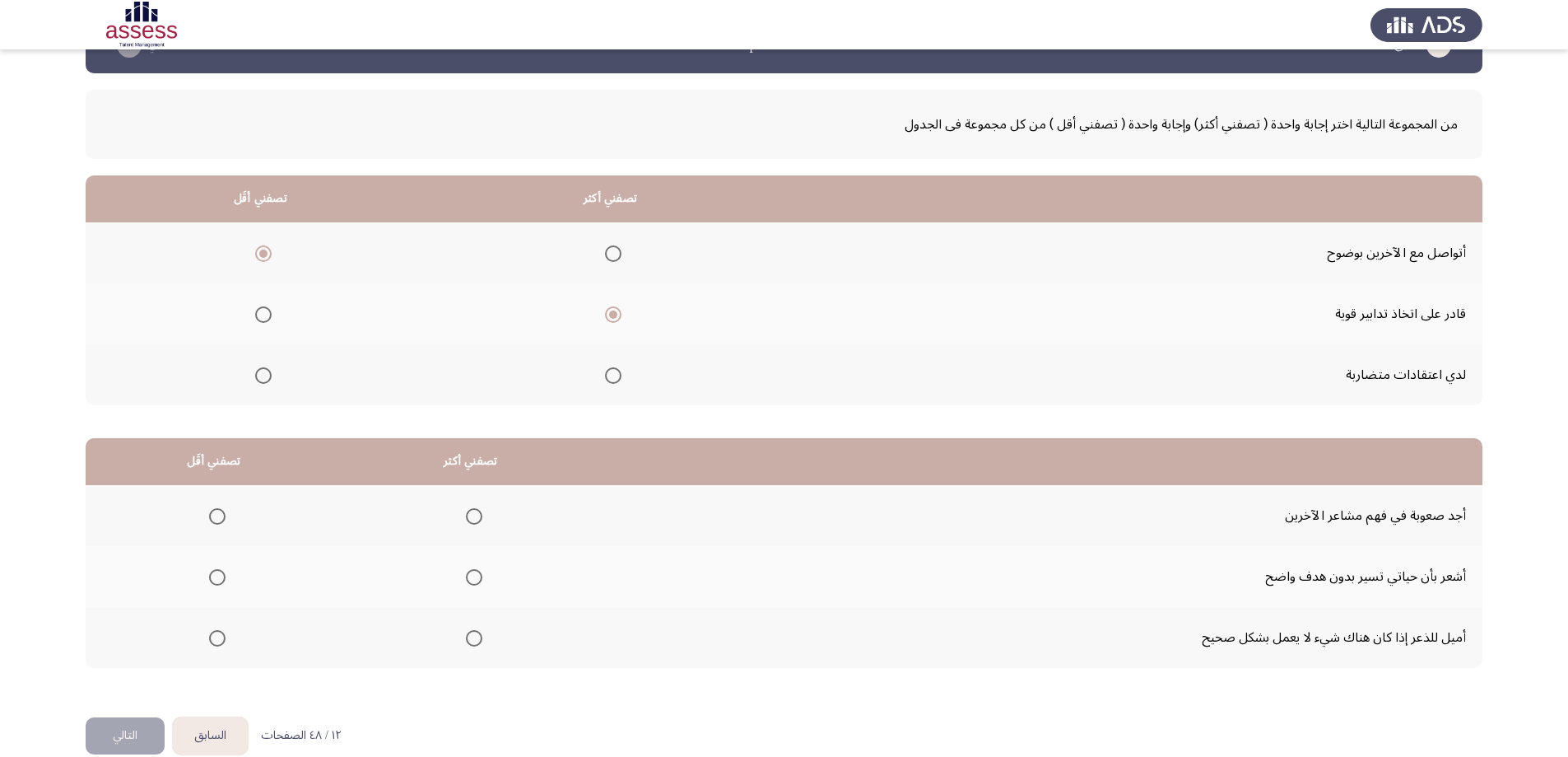
scroll to position [75, 0]
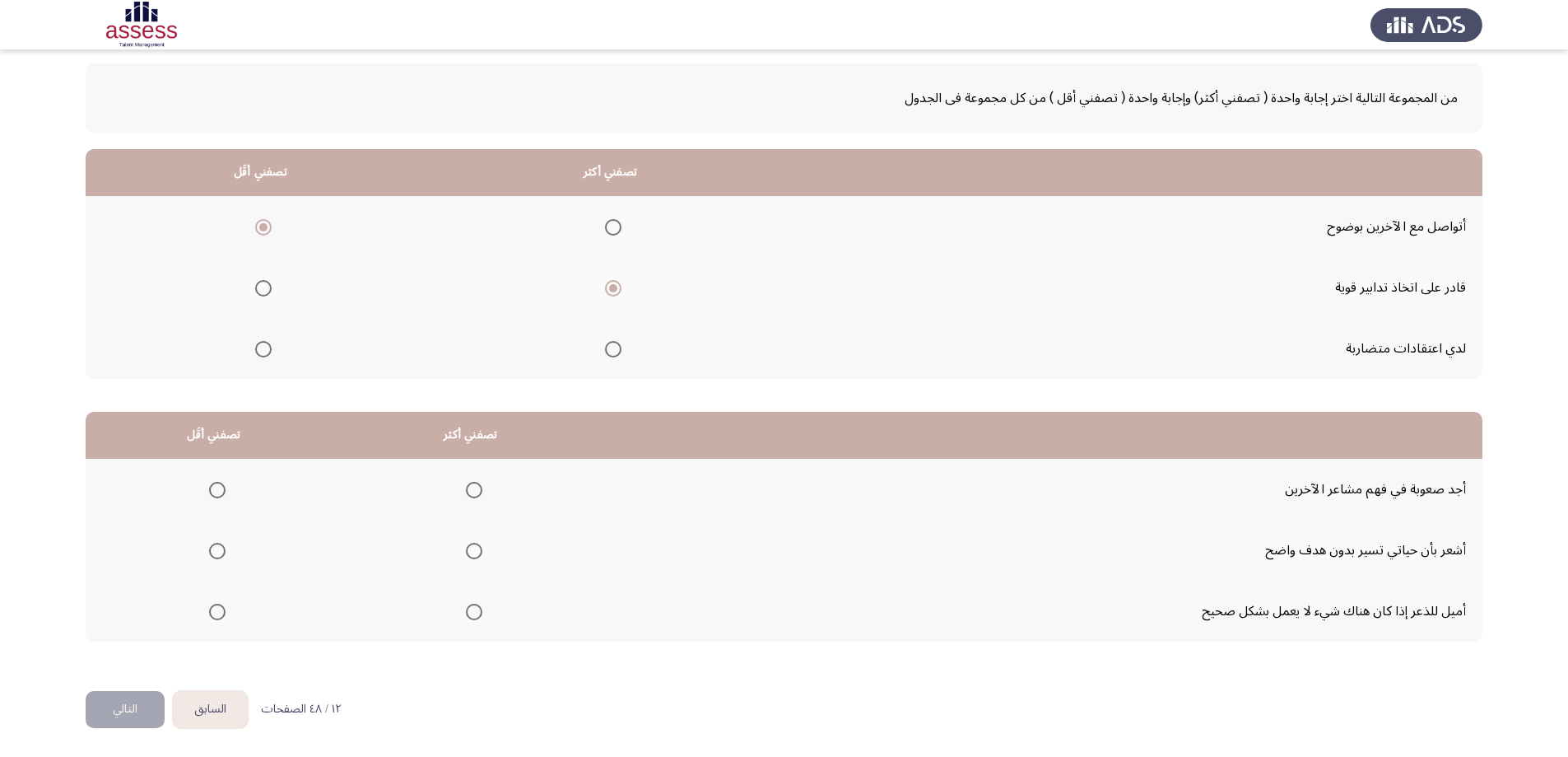
click at [467, 612] on span "Select an option" at bounding box center [474, 611] width 16 height 16
click at [467, 612] on input "Select an option" at bounding box center [474, 611] width 16 height 16
click at [212, 490] on span "Select an option" at bounding box center [217, 490] width 16 height 16
click at [212, 490] on input "Select an option" at bounding box center [217, 490] width 16 height 16
click at [145, 706] on button "التالي" at bounding box center [125, 709] width 79 height 37
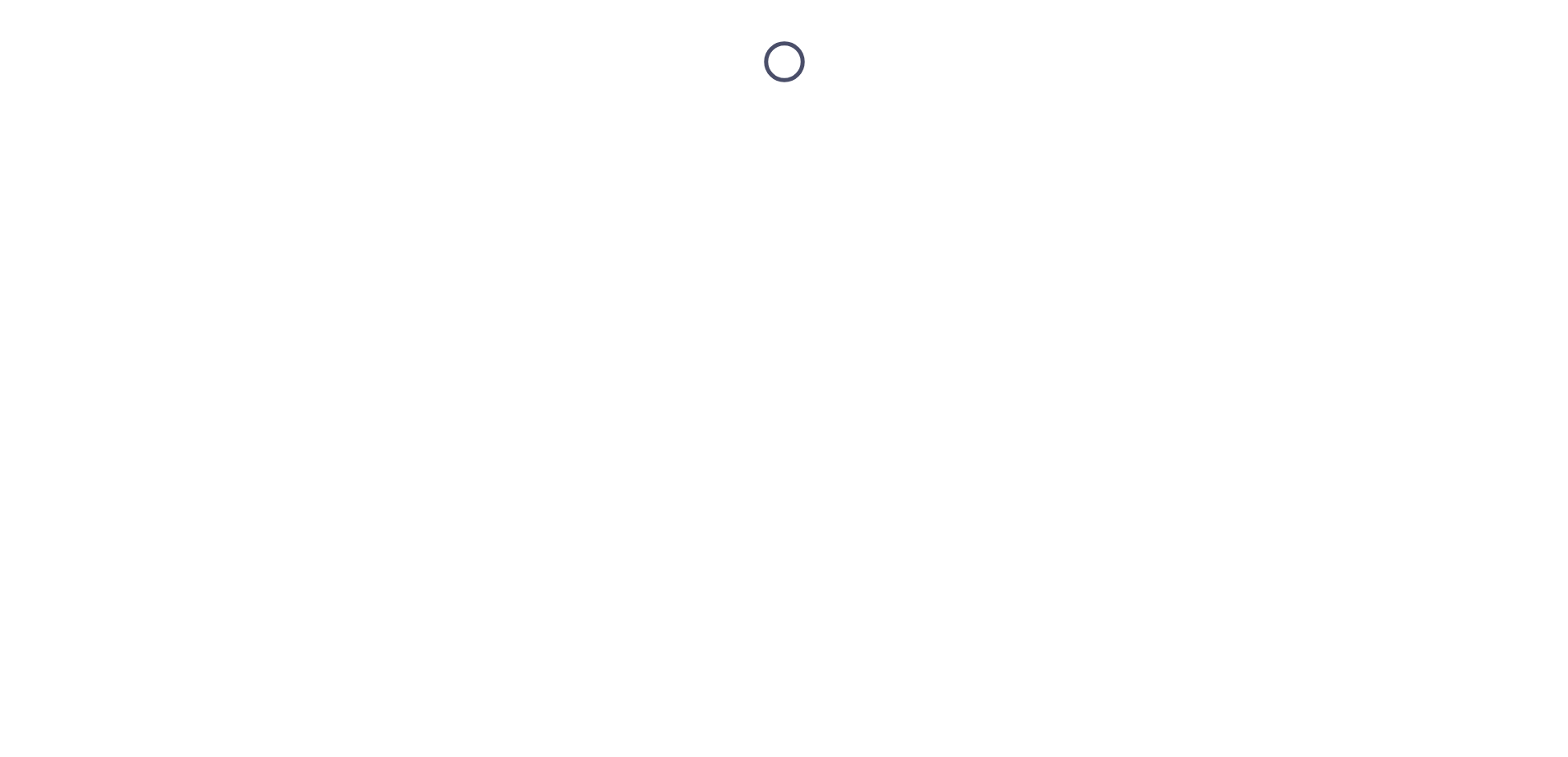
scroll to position [0, 0]
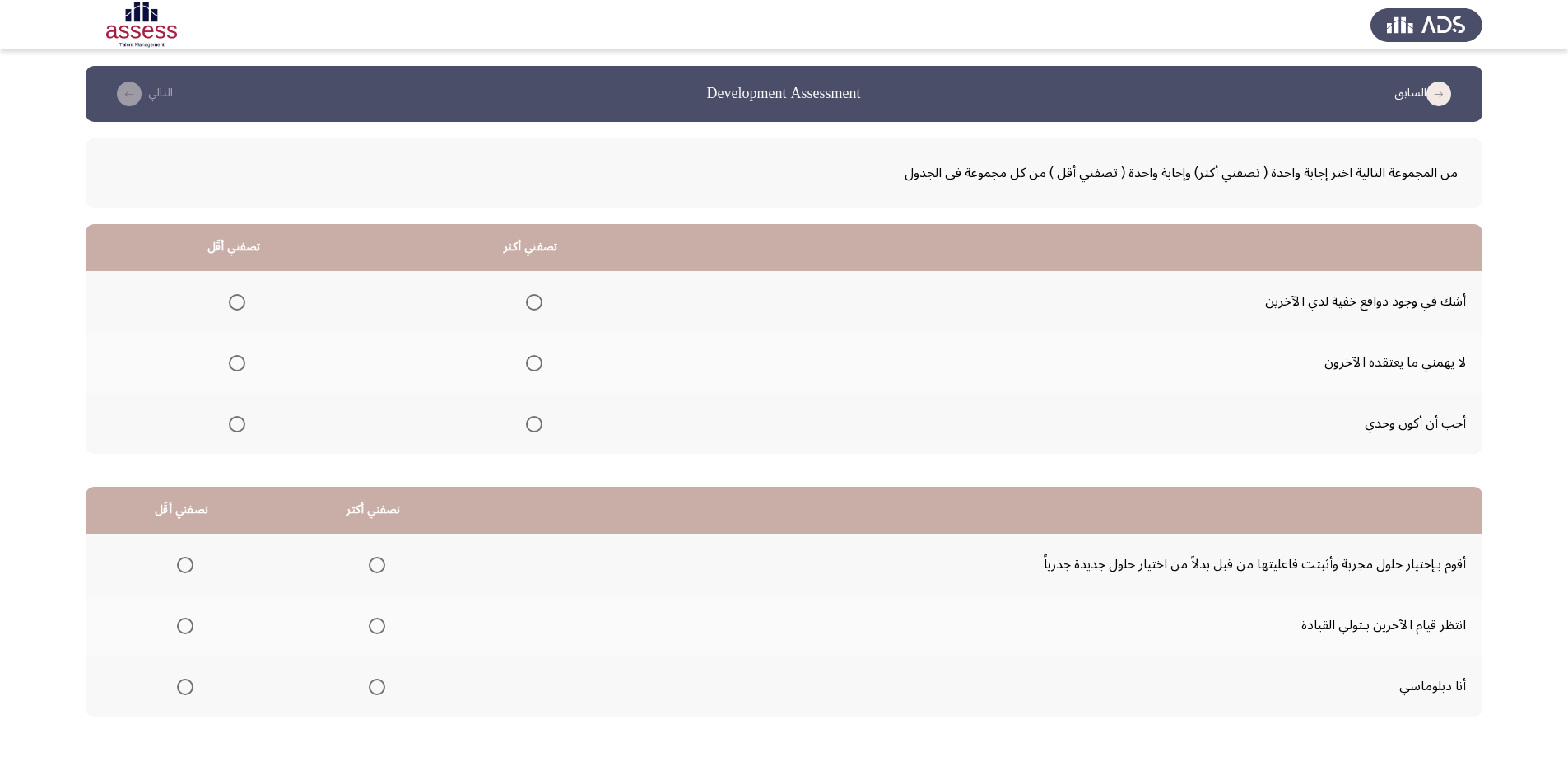
click at [230, 361] on span "Select an option" at bounding box center [236, 363] width 16 height 16
click at [230, 361] on input "Select an option" at bounding box center [236, 363] width 16 height 16
click at [530, 301] on span "Select an option" at bounding box center [534, 302] width 16 height 16
click at [530, 301] on input "Select an option" at bounding box center [534, 302] width 16 height 16
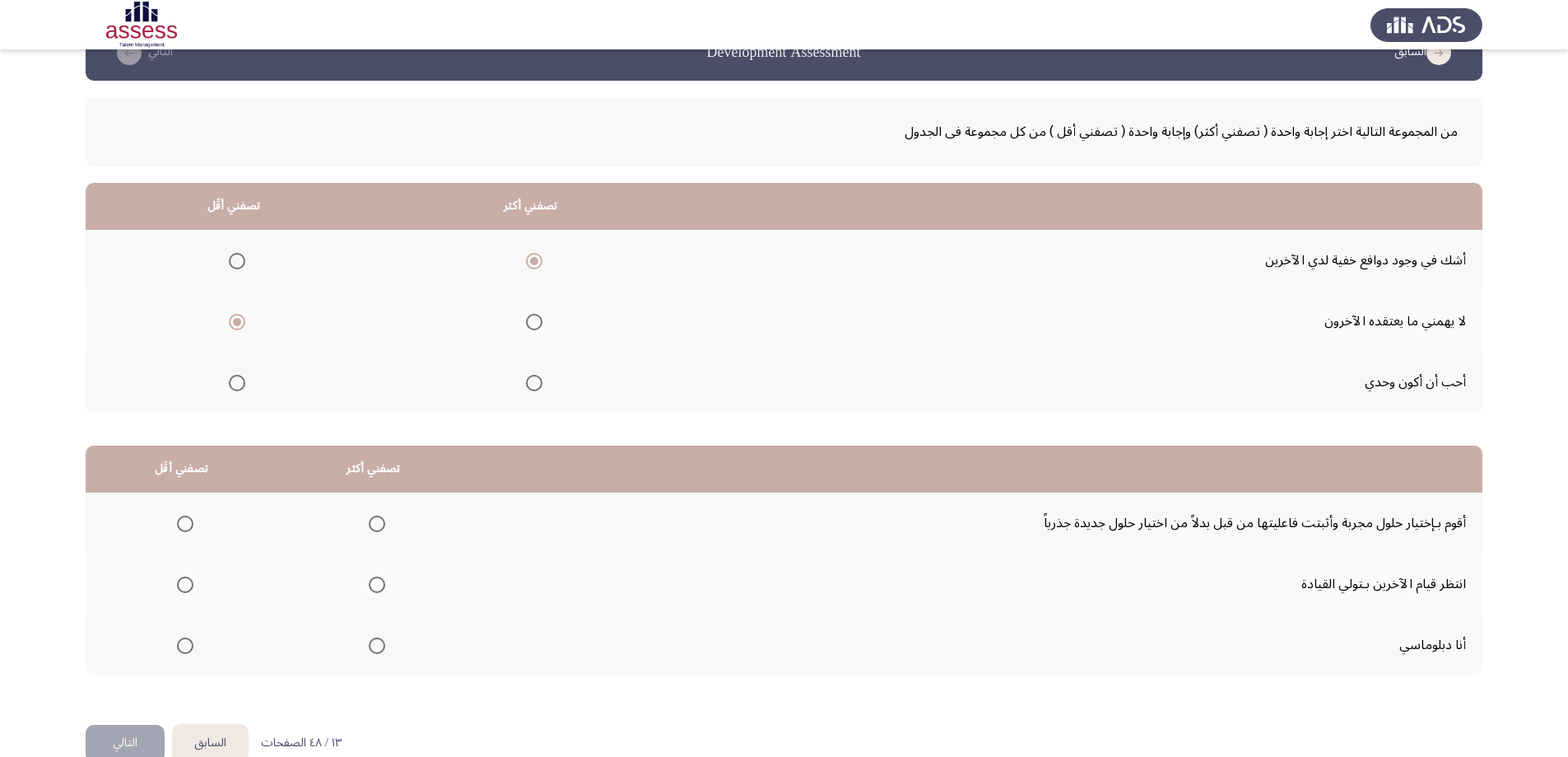
scroll to position [75, 0]
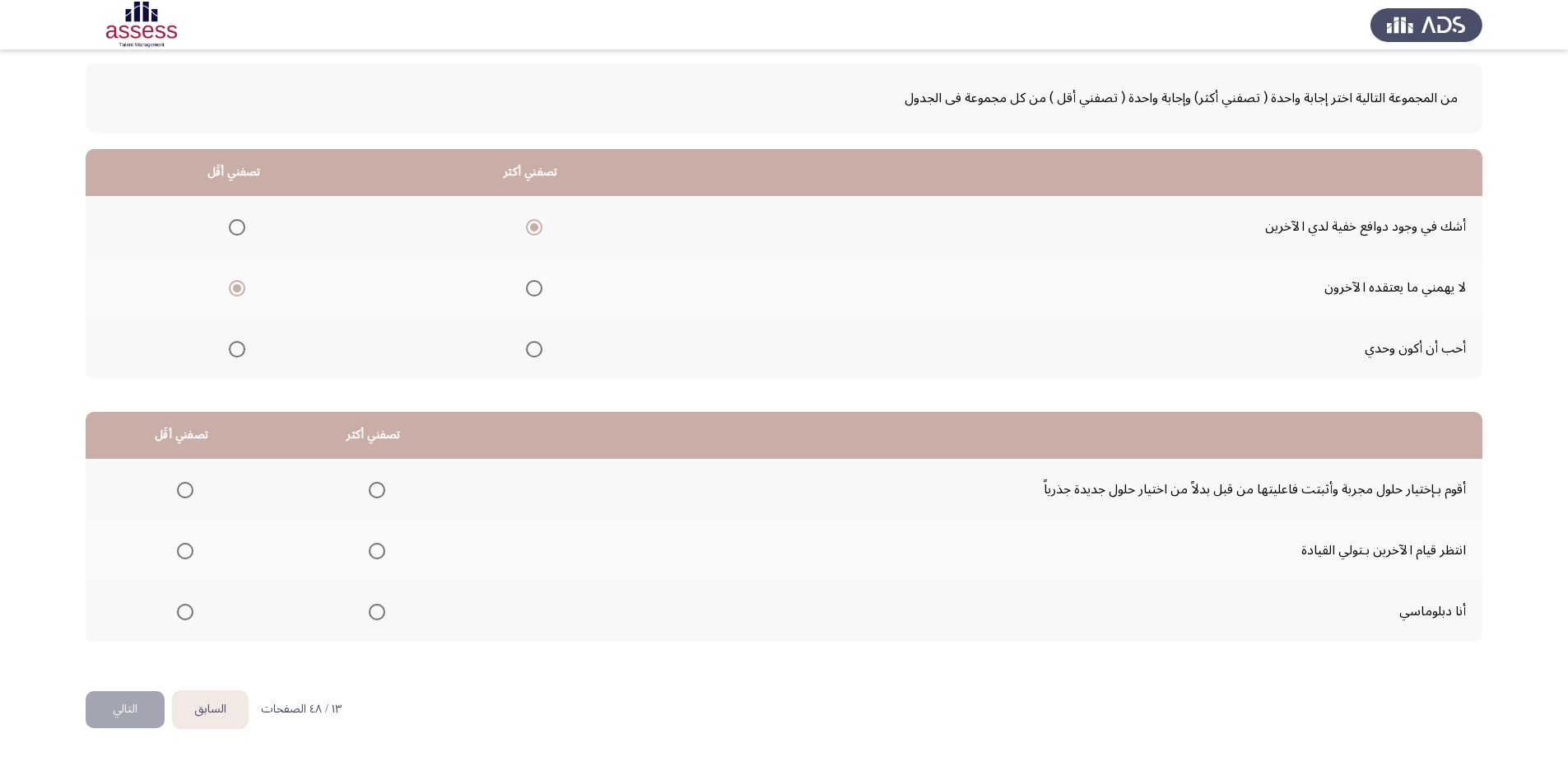
click at [371, 486] on span "Select an option" at bounding box center [376, 490] width 16 height 16
click at [371, 486] on input "Select an option" at bounding box center [376, 490] width 16 height 16
click at [189, 607] on span "Select an option" at bounding box center [185, 611] width 16 height 16
click at [189, 607] on input "Select an option" at bounding box center [185, 611] width 16 height 16
click at [137, 709] on button "التالي" at bounding box center [125, 709] width 79 height 37
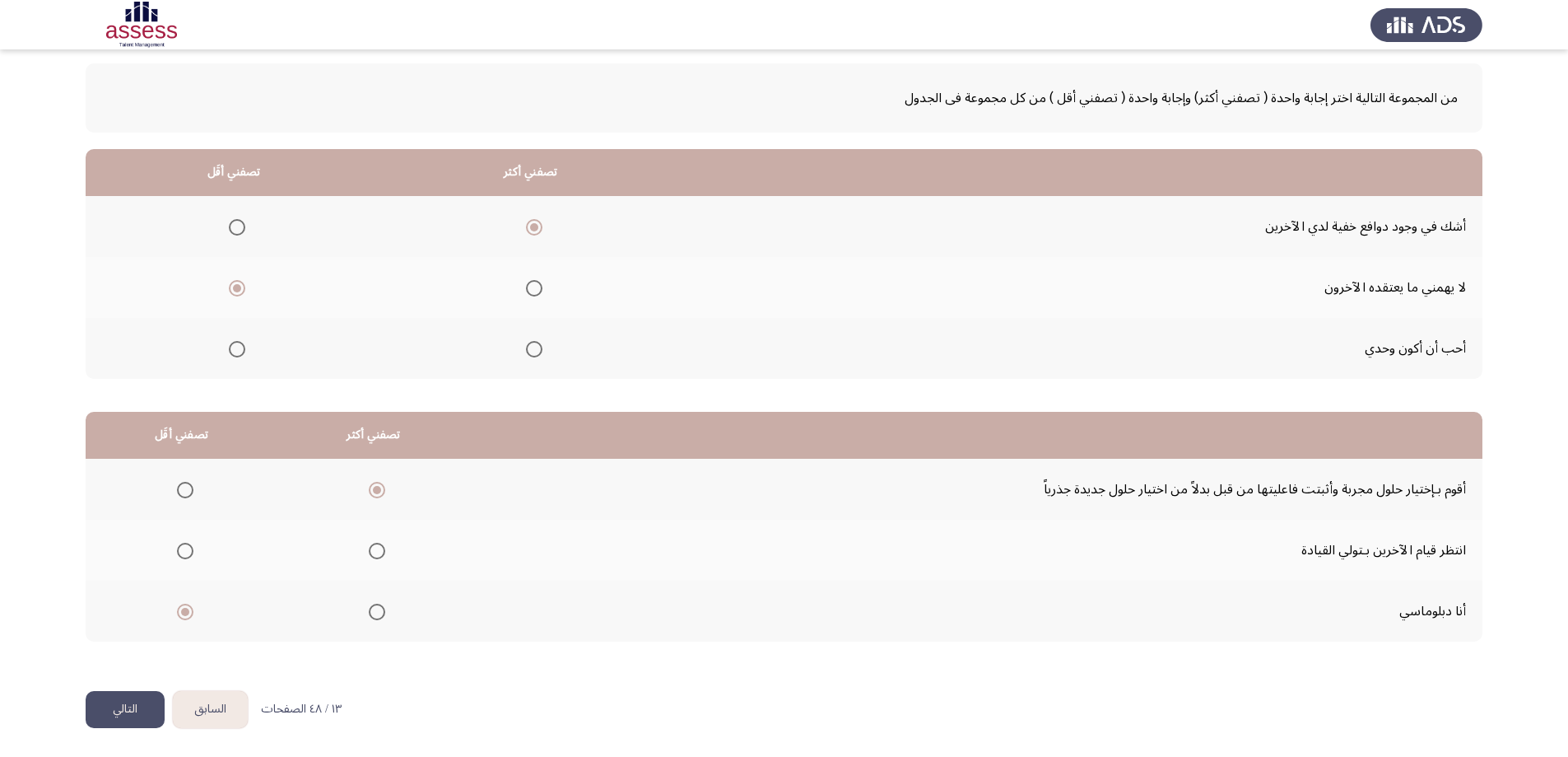
scroll to position [0, 0]
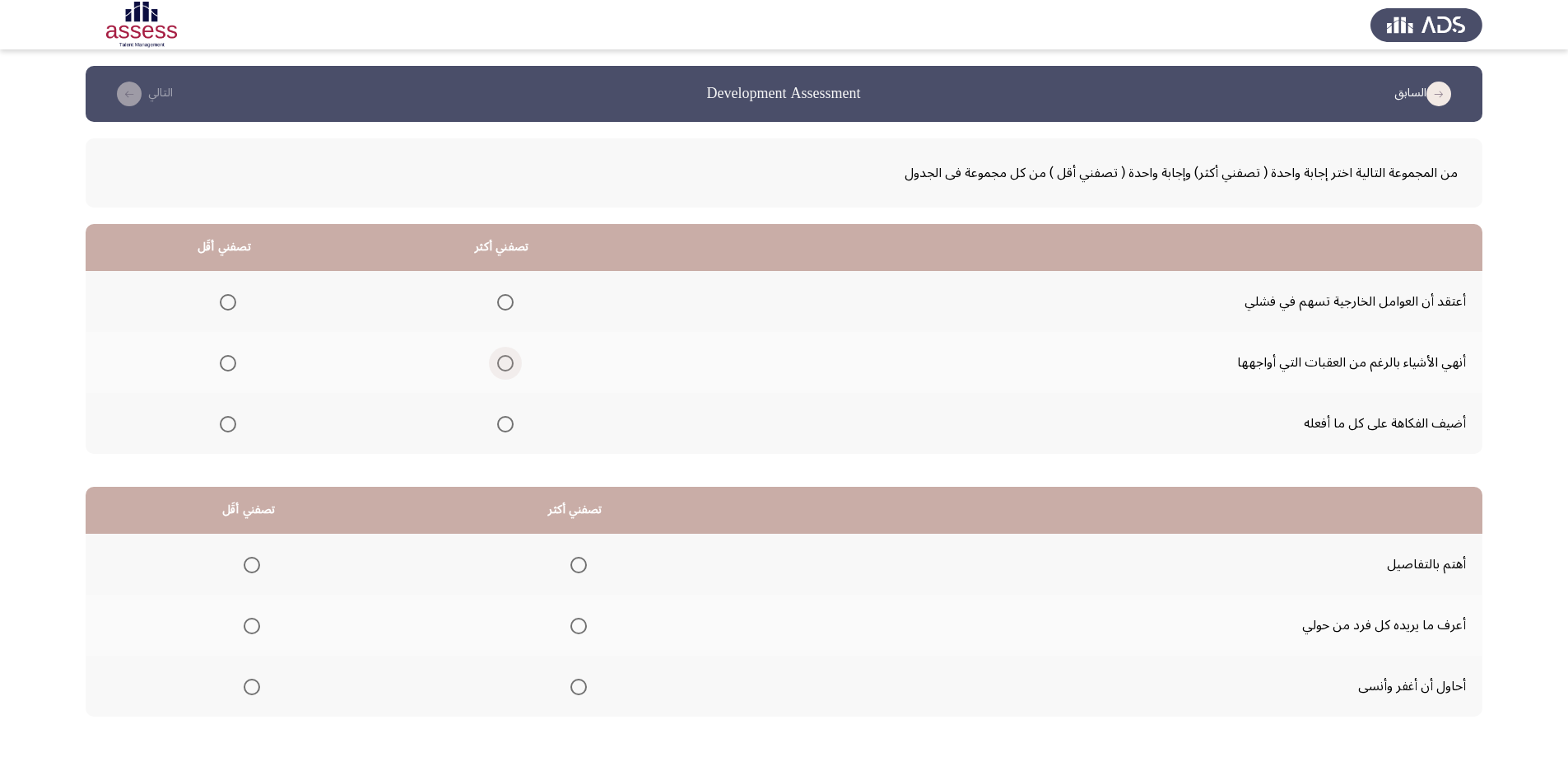
click at [506, 363] on span "Select an option" at bounding box center [505, 363] width 16 height 16
click at [506, 363] on input "Select an option" at bounding box center [505, 363] width 16 height 16
click at [229, 428] on span "Select an option" at bounding box center [227, 424] width 16 height 16
click at [229, 428] on input "Select an option" at bounding box center [227, 424] width 16 height 16
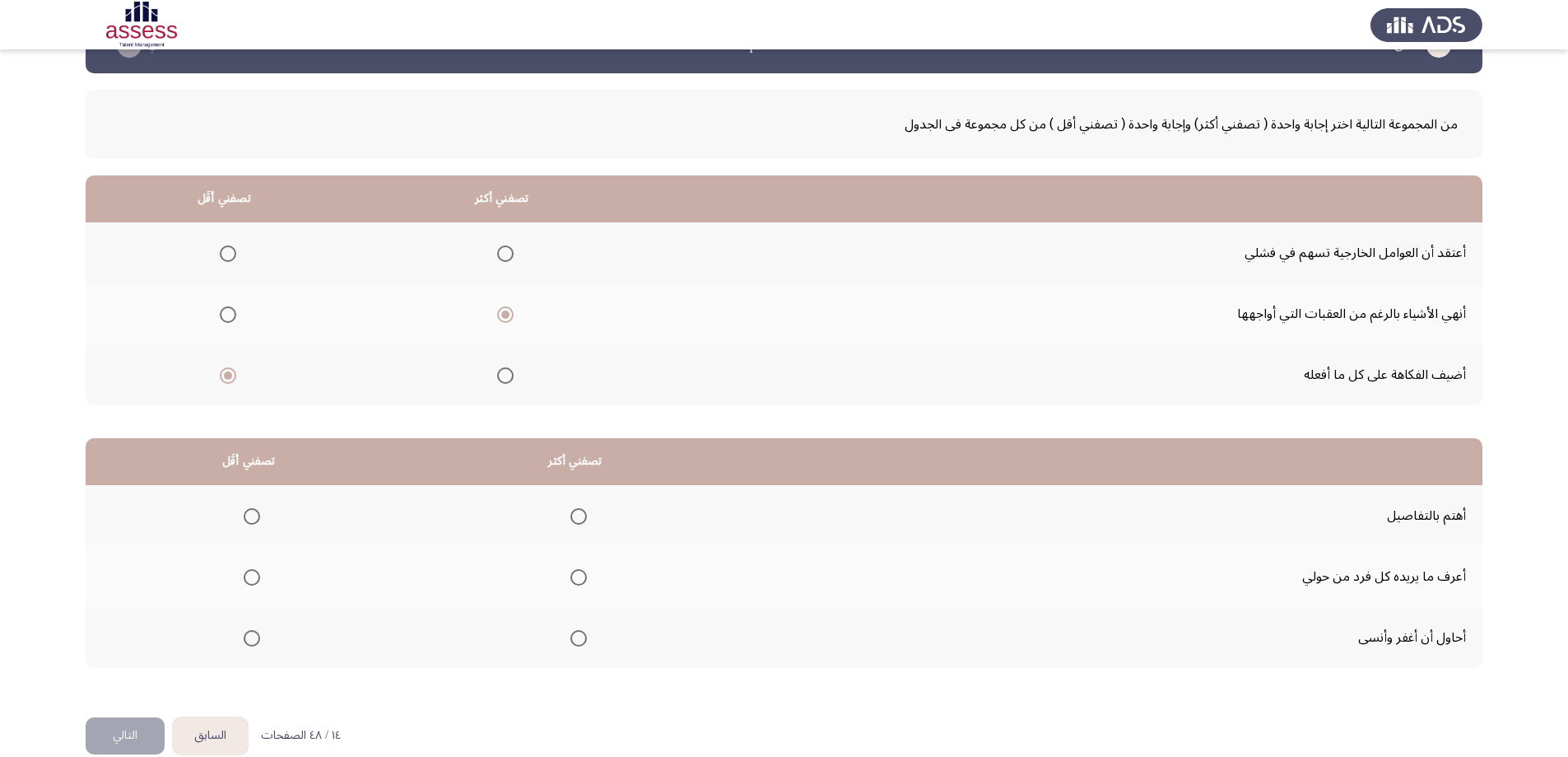
scroll to position [75, 0]
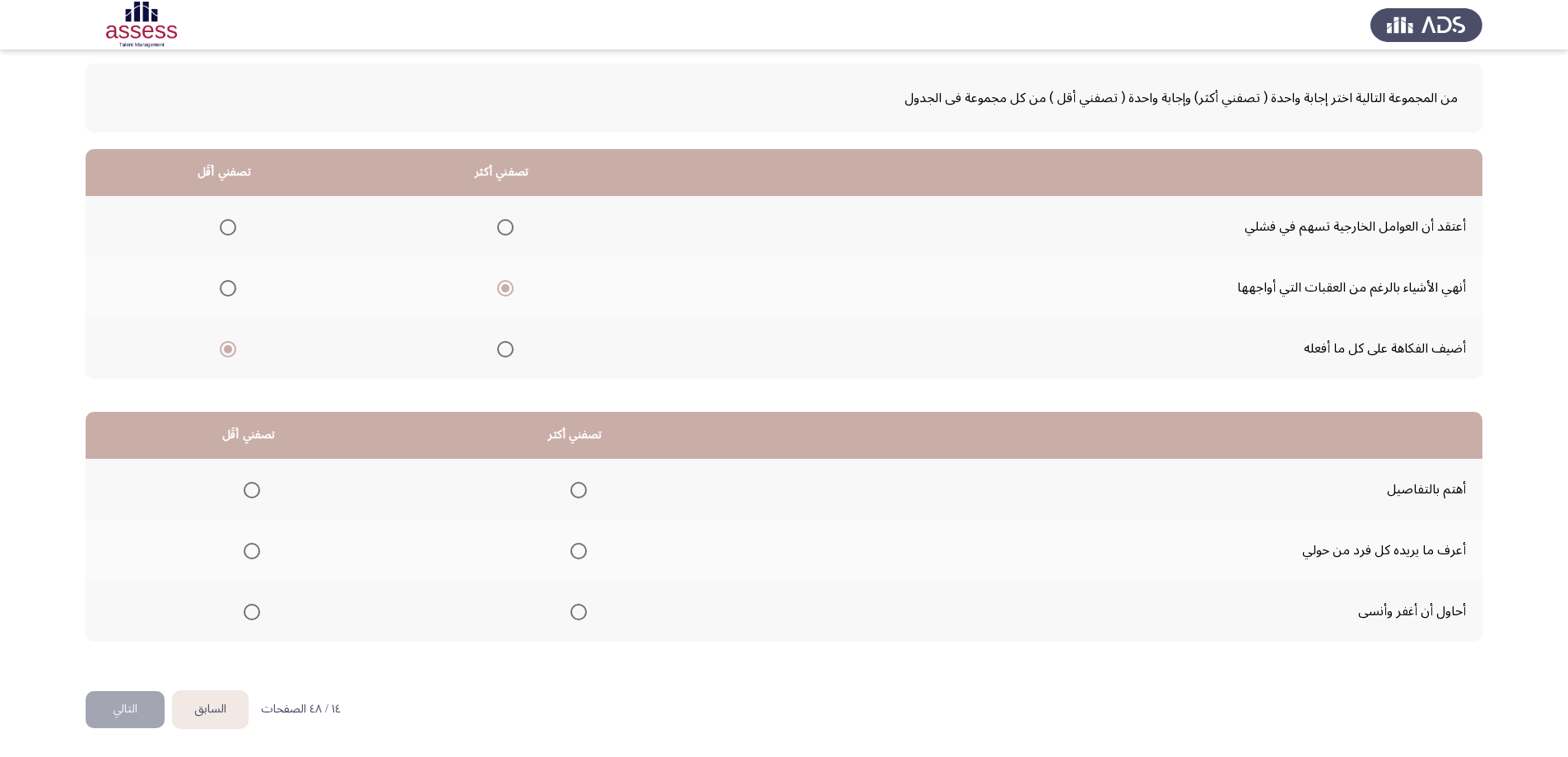
click at [580, 489] on span "Select an option" at bounding box center [578, 490] width 16 height 16
click at [580, 489] on input "Select an option" at bounding box center [578, 490] width 16 height 16
click at [254, 558] on span "Select an option" at bounding box center [251, 550] width 16 height 16
click at [254, 558] on input "Select an option" at bounding box center [251, 550] width 16 height 16
click at [245, 617] on span "Select an option" at bounding box center [251, 611] width 16 height 16
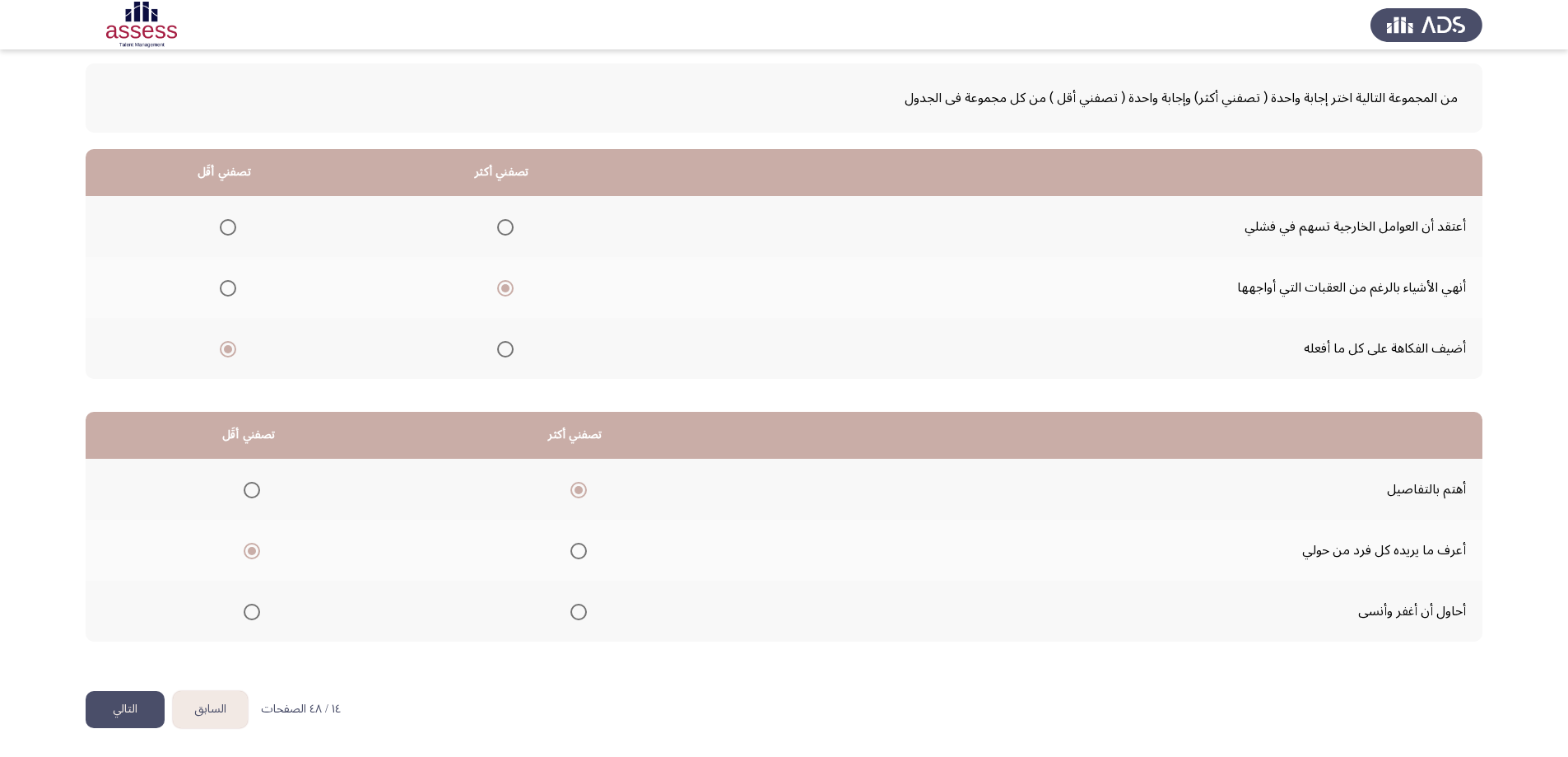
click at [245, 617] on input "Select an option" at bounding box center [251, 611] width 16 height 16
click at [143, 703] on button "التالي" at bounding box center [125, 709] width 79 height 37
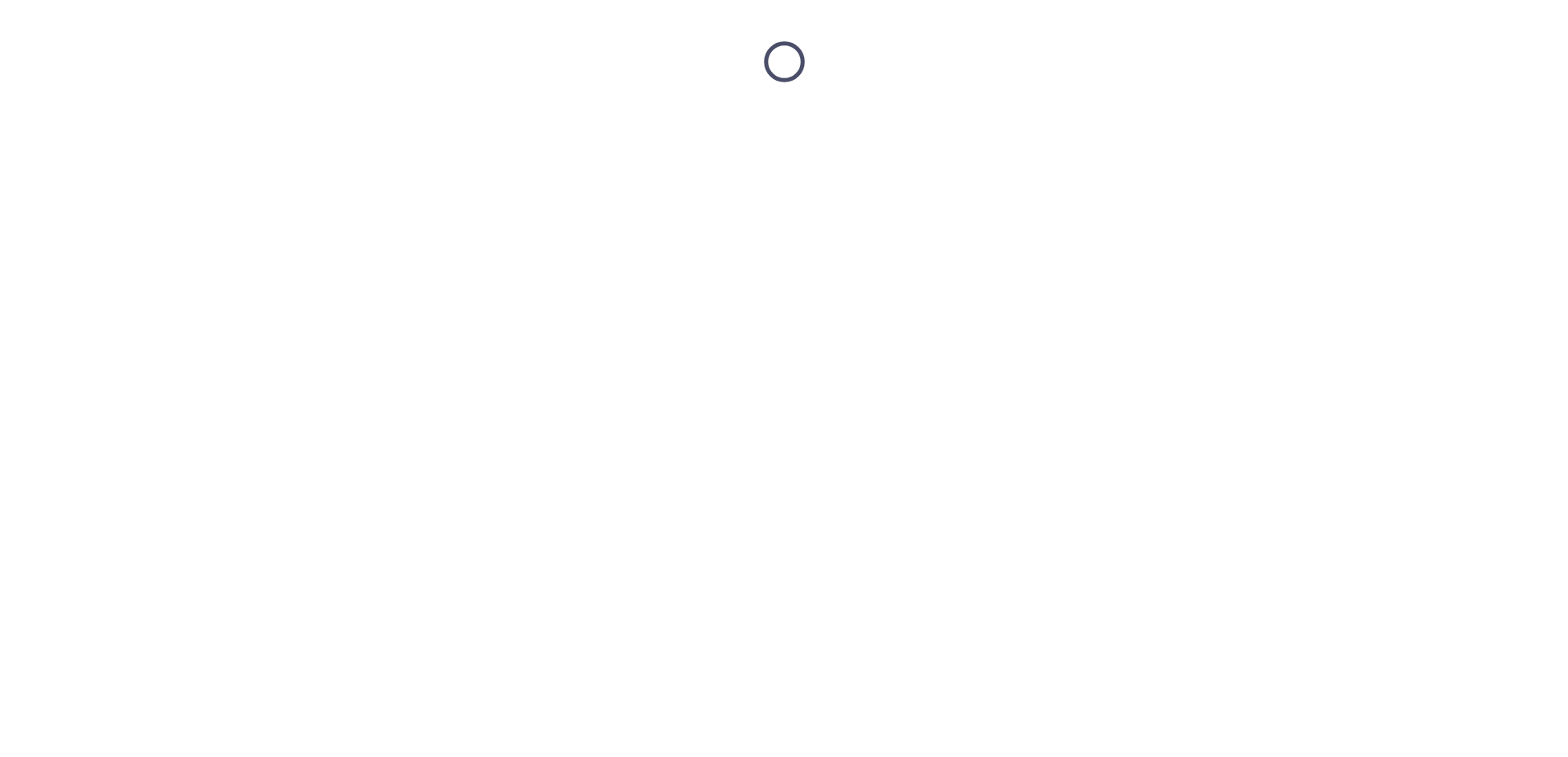
scroll to position [0, 0]
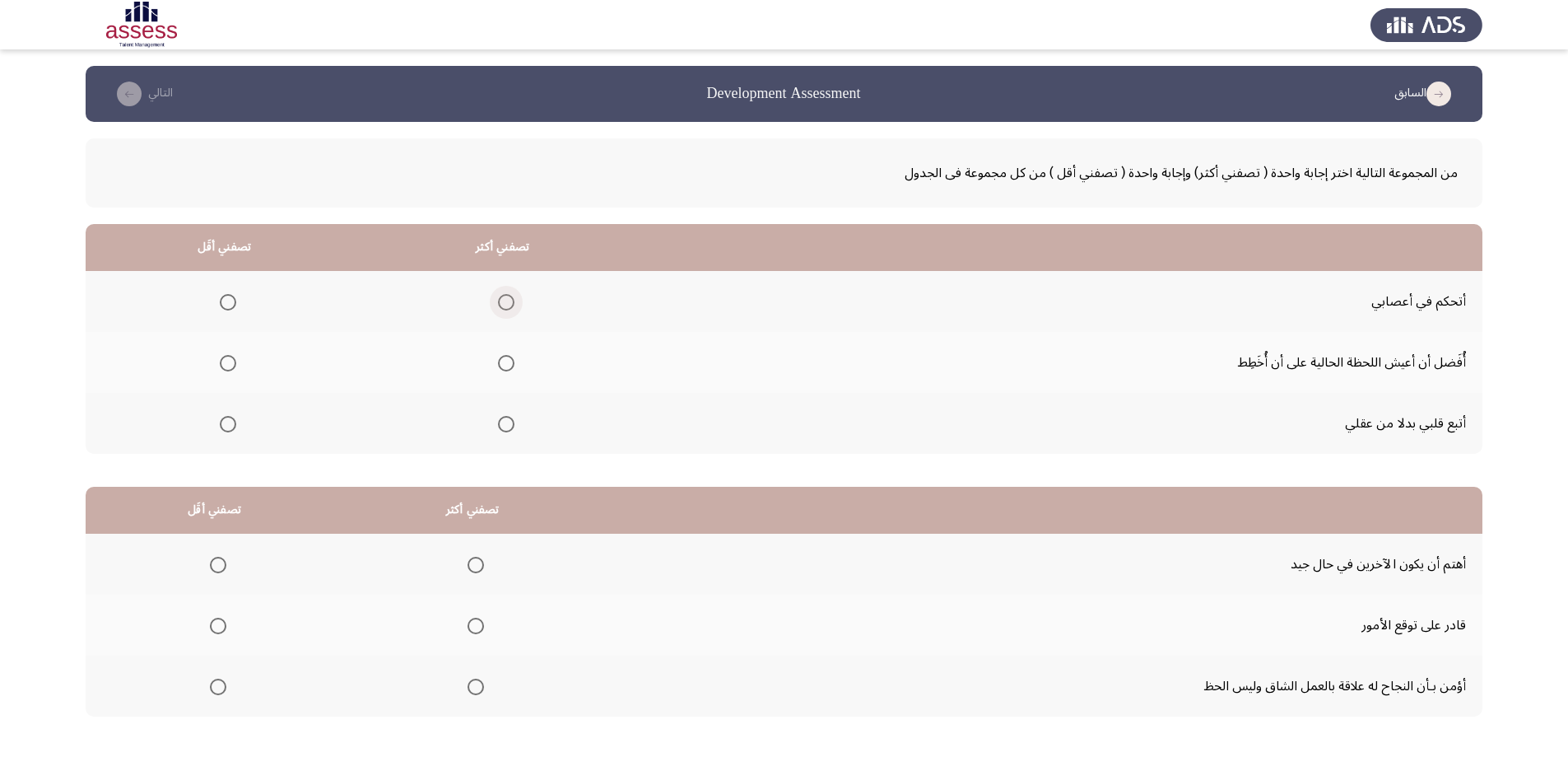
click at [498, 300] on span "Select an option" at bounding box center [506, 302] width 16 height 16
click at [498, 300] on input "Select an option" at bounding box center [506, 302] width 16 height 16
click at [222, 370] on span "Select an option" at bounding box center [227, 363] width 16 height 16
click at [222, 370] on input "Select an option" at bounding box center [227, 363] width 16 height 16
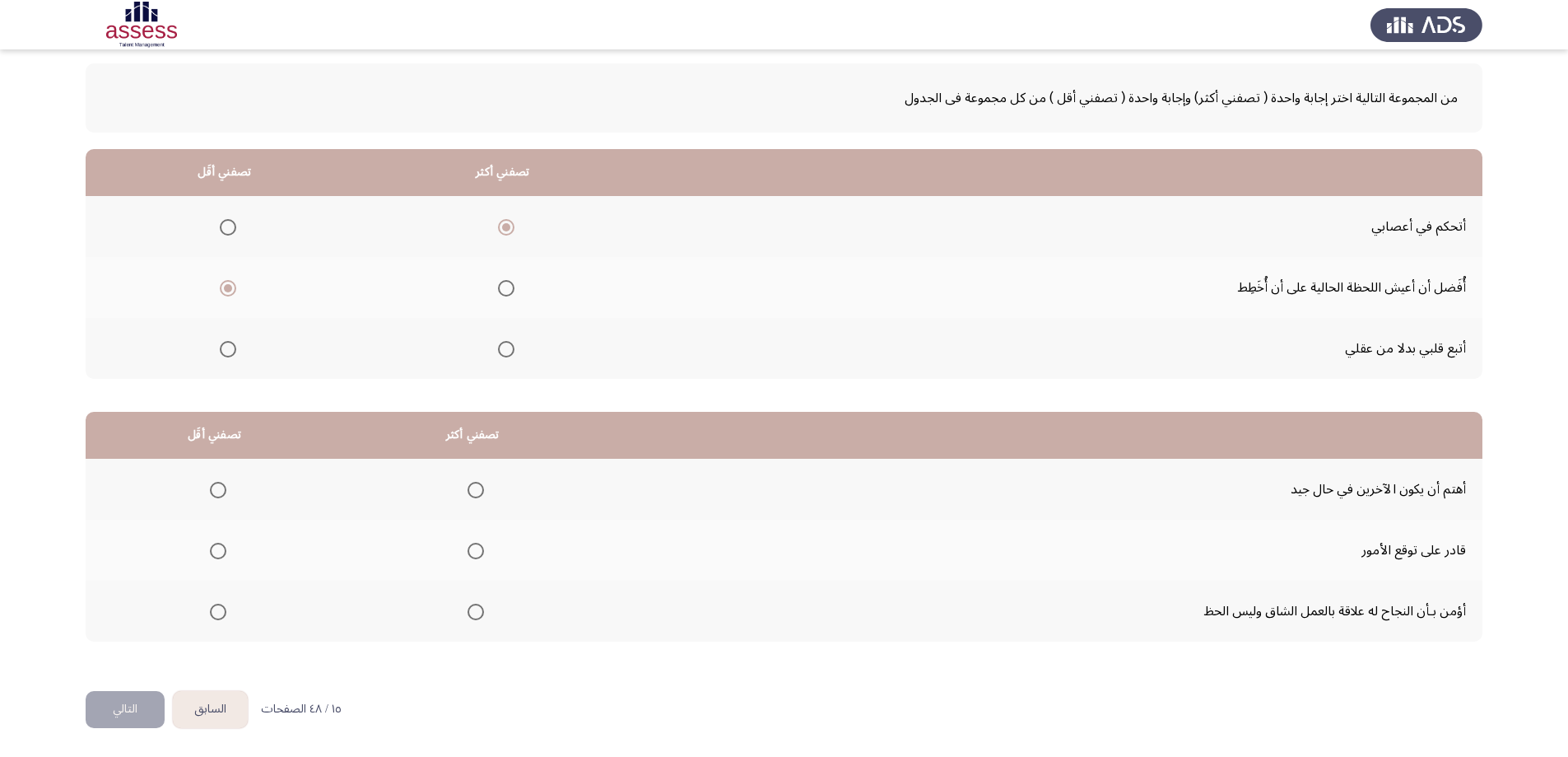
click at [470, 612] on span "Select an option" at bounding box center [476, 611] width 16 height 16
click at [470, 612] on input "Select an option" at bounding box center [476, 611] width 16 height 16
click at [218, 548] on span "Select an option" at bounding box center [218, 550] width 16 height 16
click at [218, 548] on input "Select an option" at bounding box center [218, 550] width 16 height 16
click at [212, 490] on span "Select an option" at bounding box center [218, 490] width 16 height 16
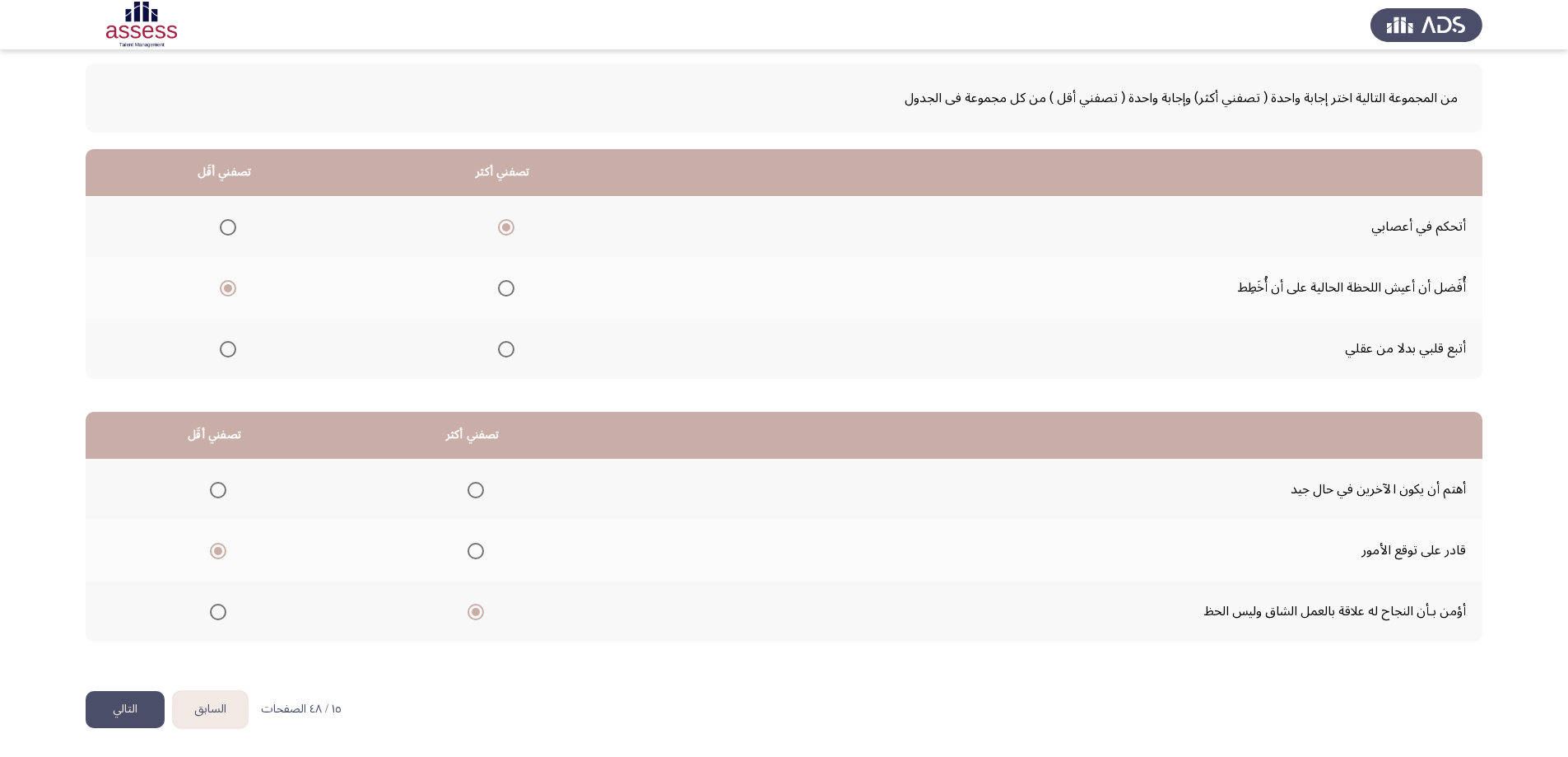
click at [212, 490] on input "Select an option" at bounding box center [218, 490] width 16 height 16
click at [142, 702] on button "التالي" at bounding box center [125, 709] width 79 height 37
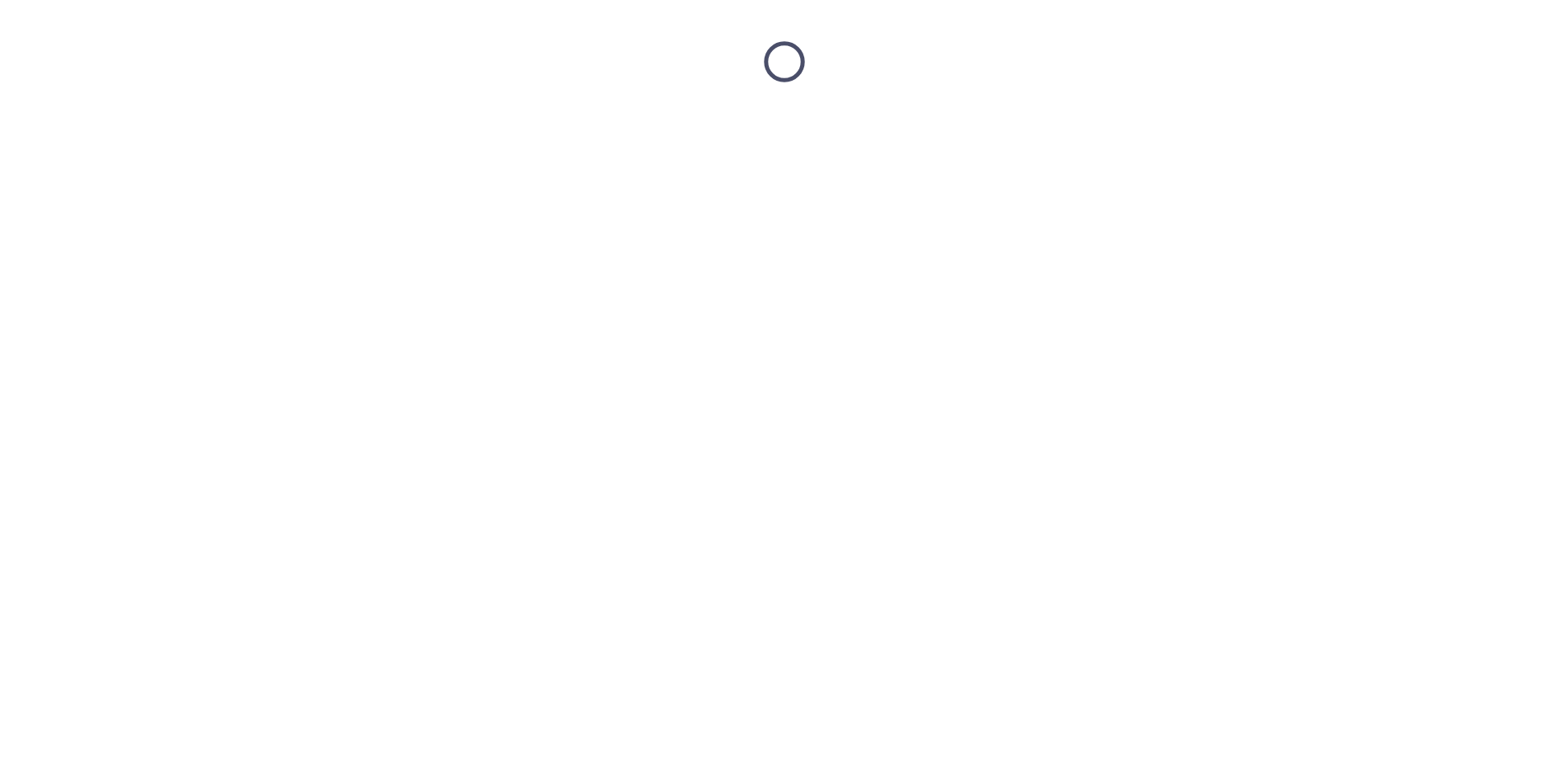
scroll to position [0, 0]
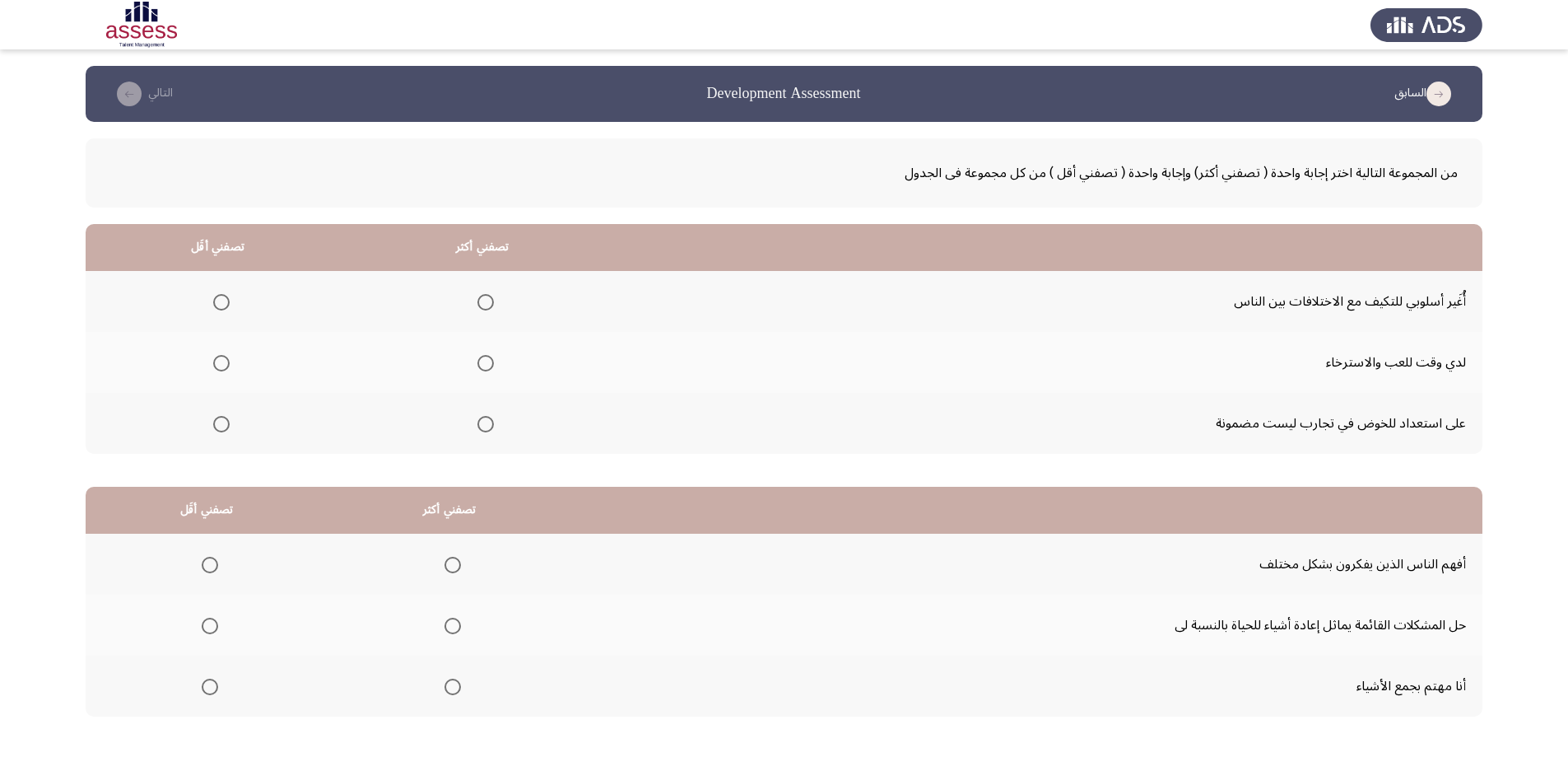
click at [485, 299] on span "Select an option" at bounding box center [485, 302] width 16 height 16
click at [485, 299] on input "Select an option" at bounding box center [485, 302] width 16 height 16
click at [214, 423] on span "Select an option" at bounding box center [221, 424] width 16 height 16
click at [214, 423] on input "Select an option" at bounding box center [221, 424] width 16 height 16
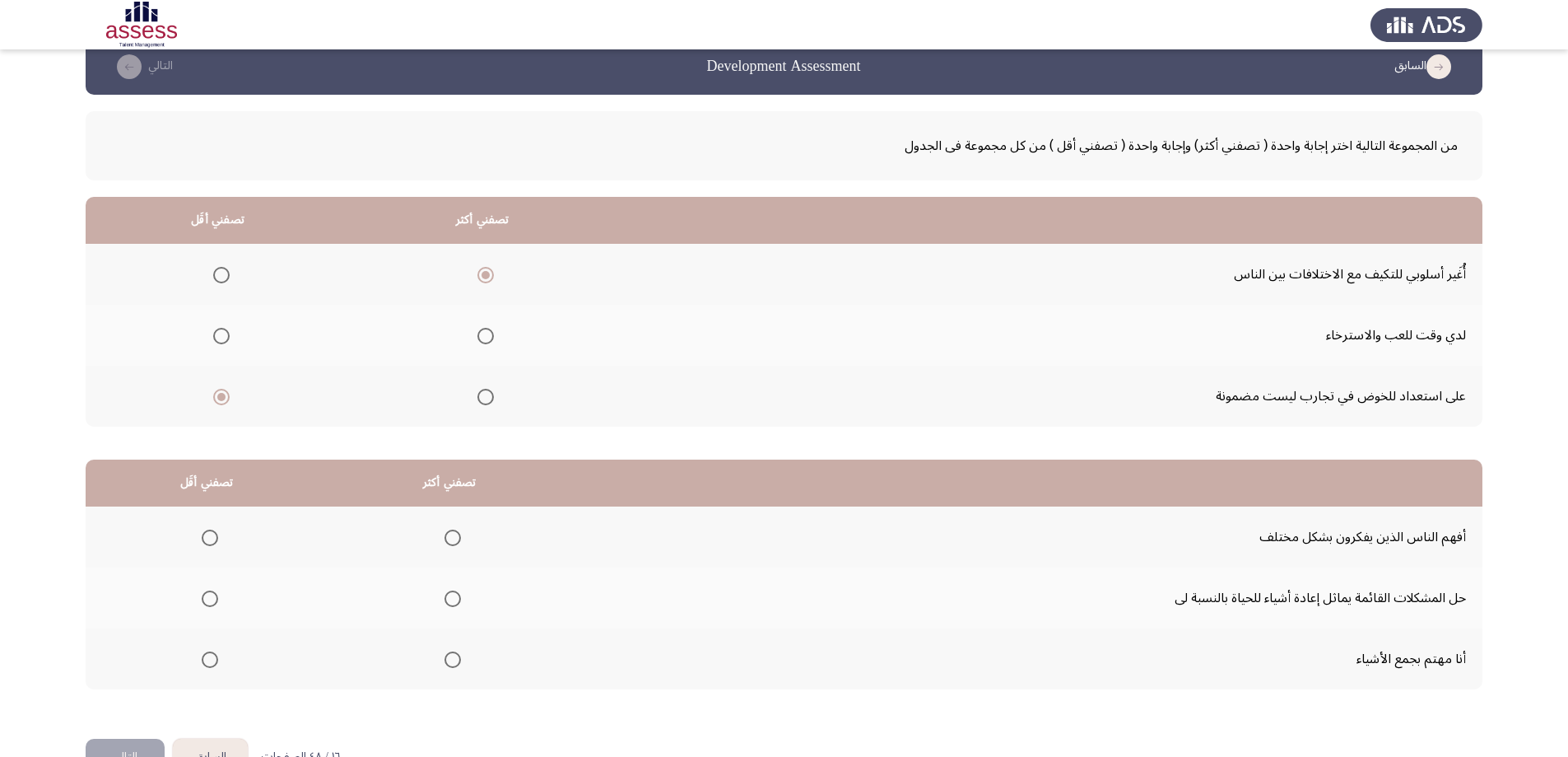
scroll to position [75, 0]
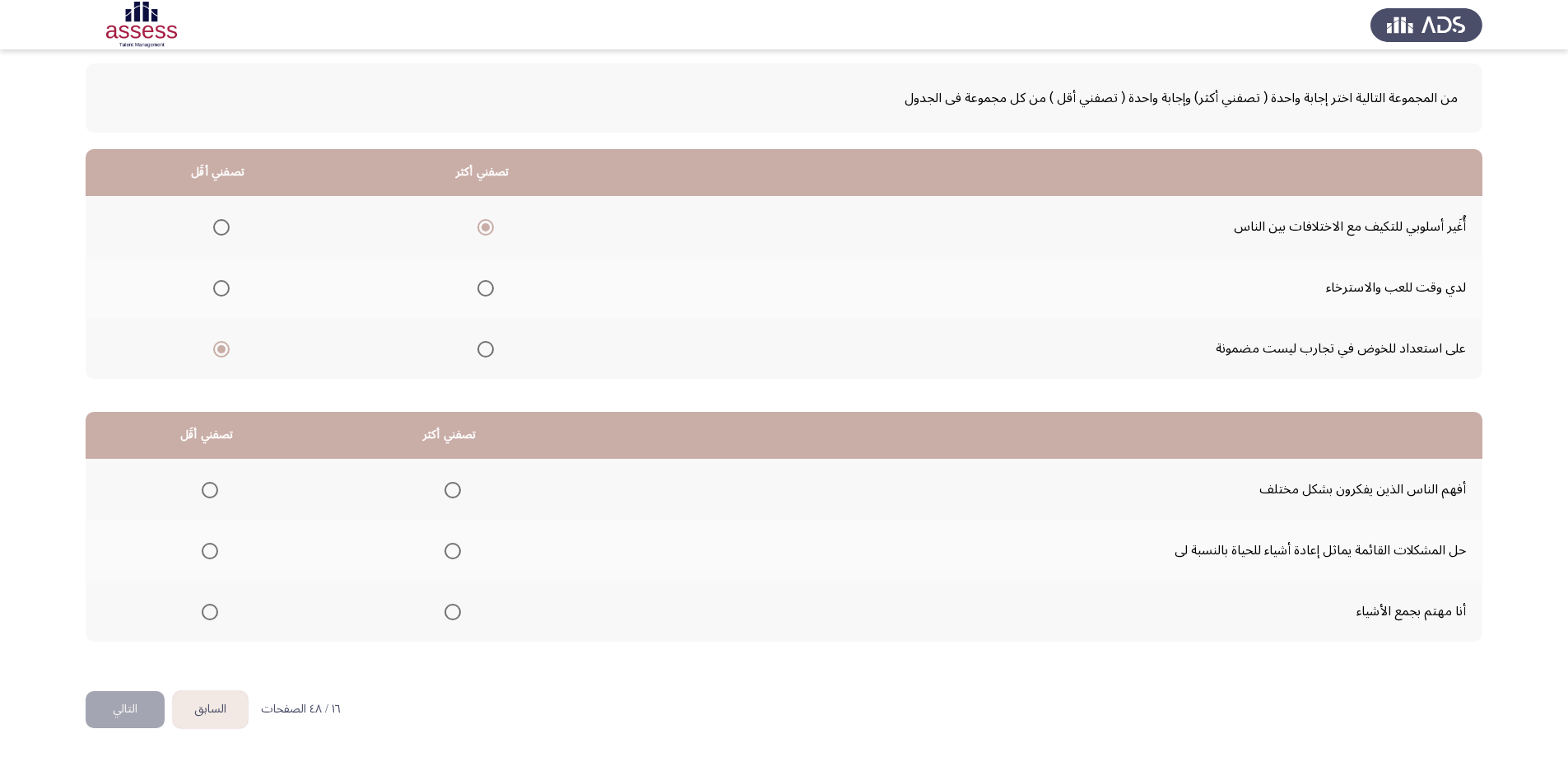
click at [445, 547] on span "Select an option" at bounding box center [452, 550] width 16 height 16
click at [445, 547] on input "Select an option" at bounding box center [452, 550] width 16 height 16
click at [205, 491] on span "Select an option" at bounding box center [209, 490] width 16 height 16
click at [210, 491] on span "Select an option" at bounding box center [209, 490] width 16 height 16
click at [210, 491] on input "Select an option" at bounding box center [209, 490] width 16 height 16
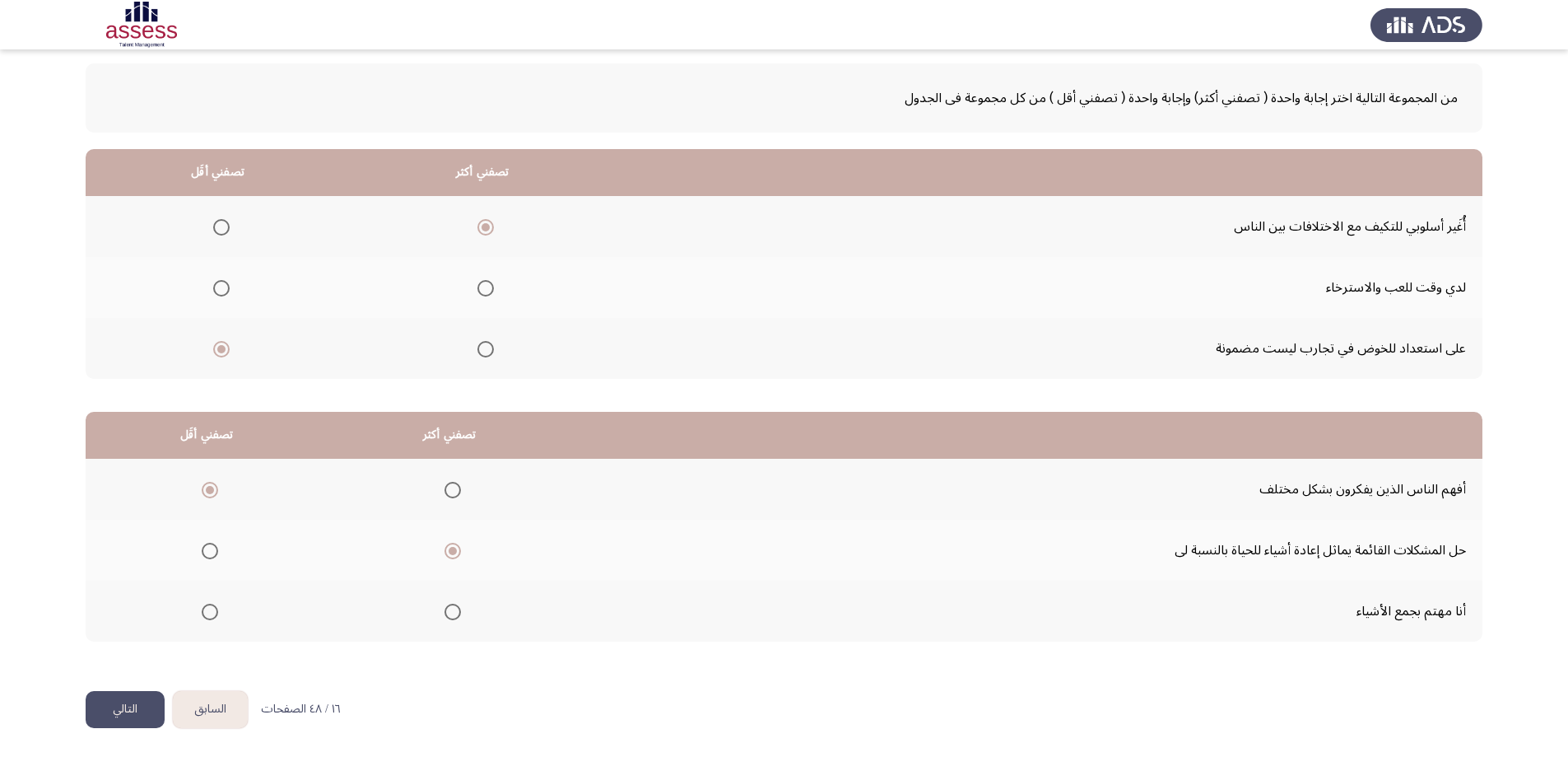
click at [123, 701] on button "التالي" at bounding box center [125, 709] width 79 height 37
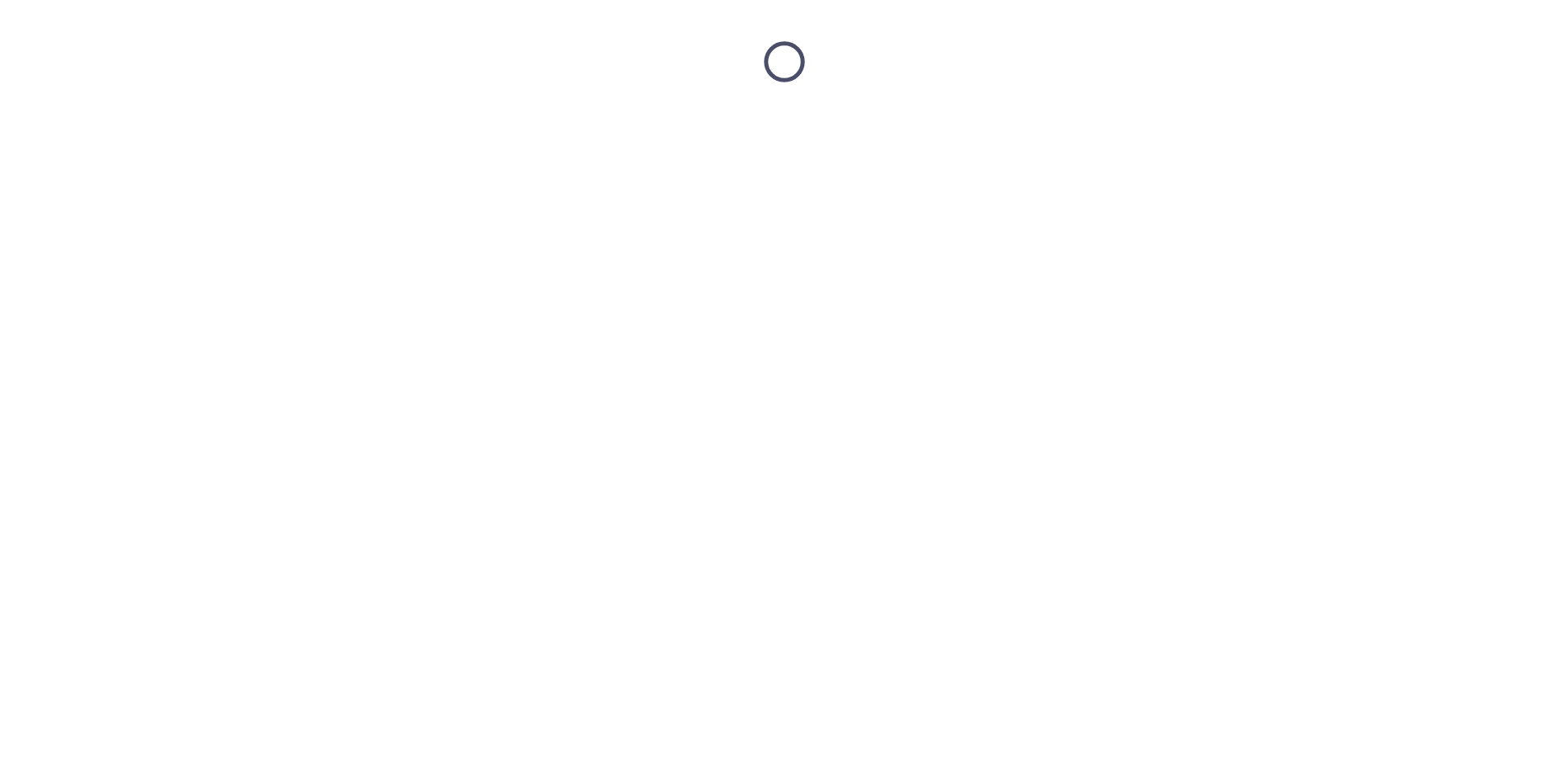
scroll to position [0, 0]
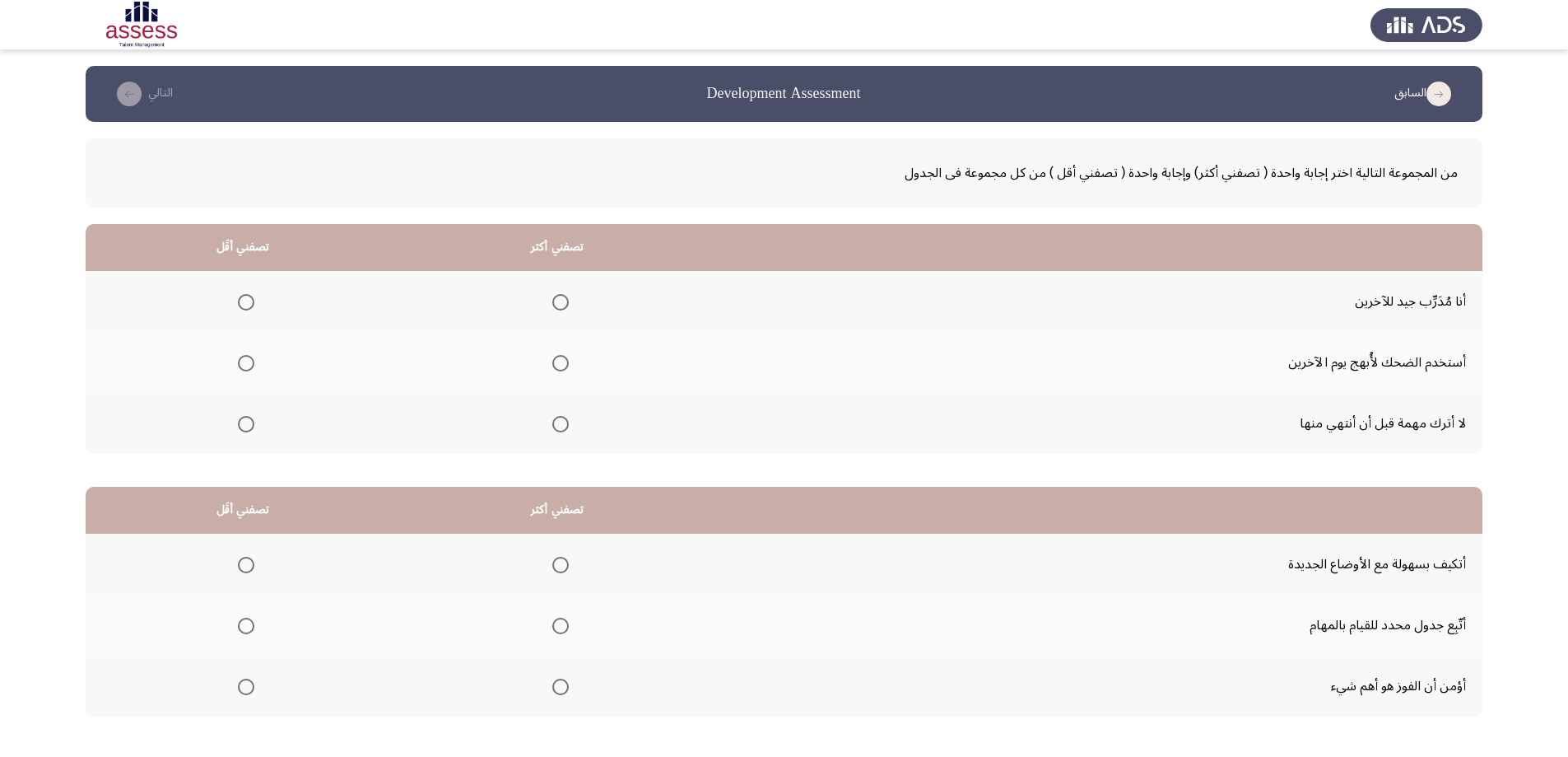
click at [560, 363] on span "Select an option" at bounding box center [560, 363] width 0 height 0
click at [559, 363] on input "Select an option" at bounding box center [560, 363] width 16 height 16
click at [563, 298] on span "Select an option" at bounding box center [560, 302] width 16 height 16
click at [563, 298] on input "Select an option" at bounding box center [560, 302] width 16 height 16
click at [247, 363] on span "Select an option" at bounding box center [246, 363] width 16 height 16
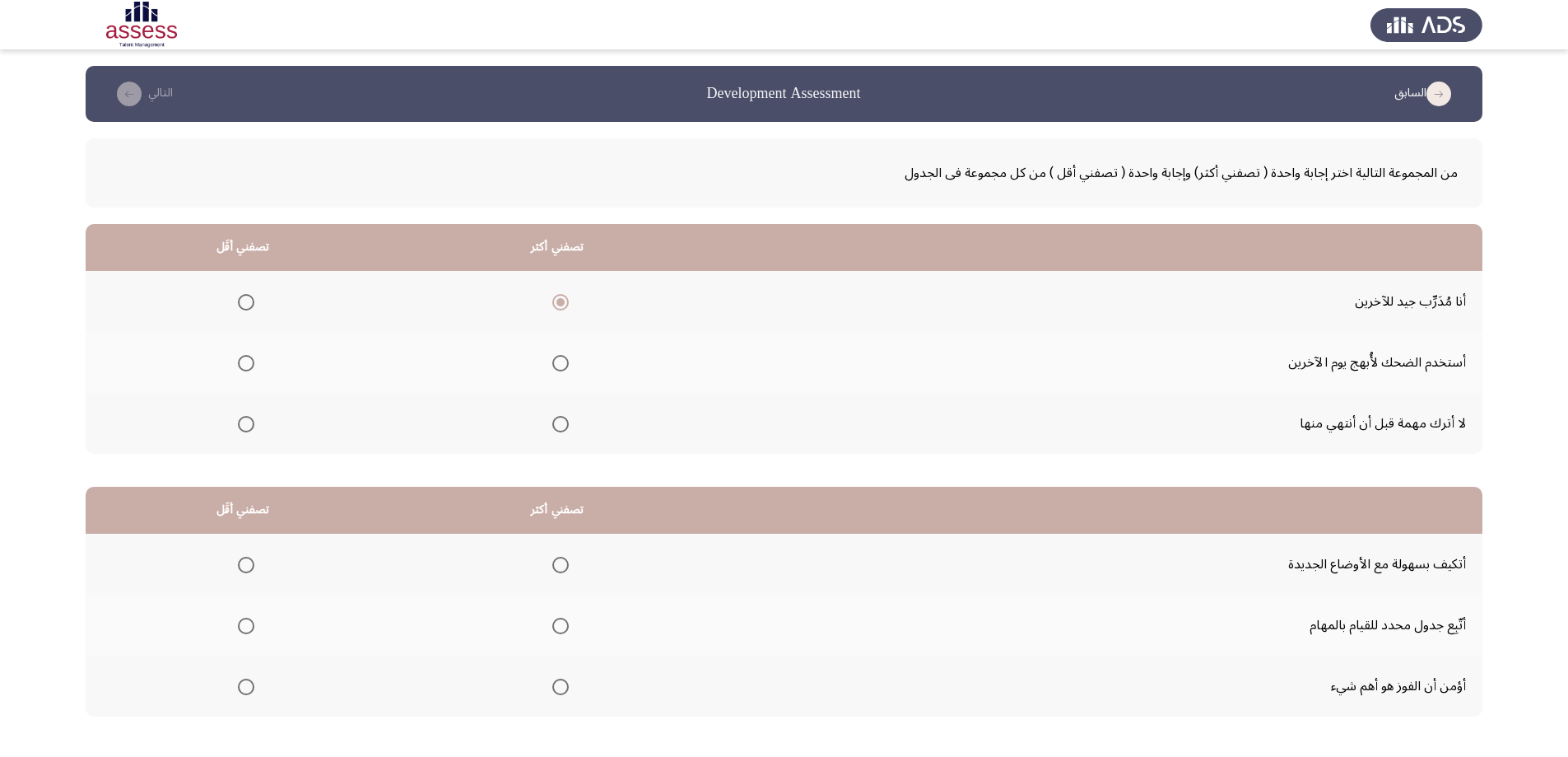
click at [247, 363] on input "Select an option" at bounding box center [246, 363] width 16 height 16
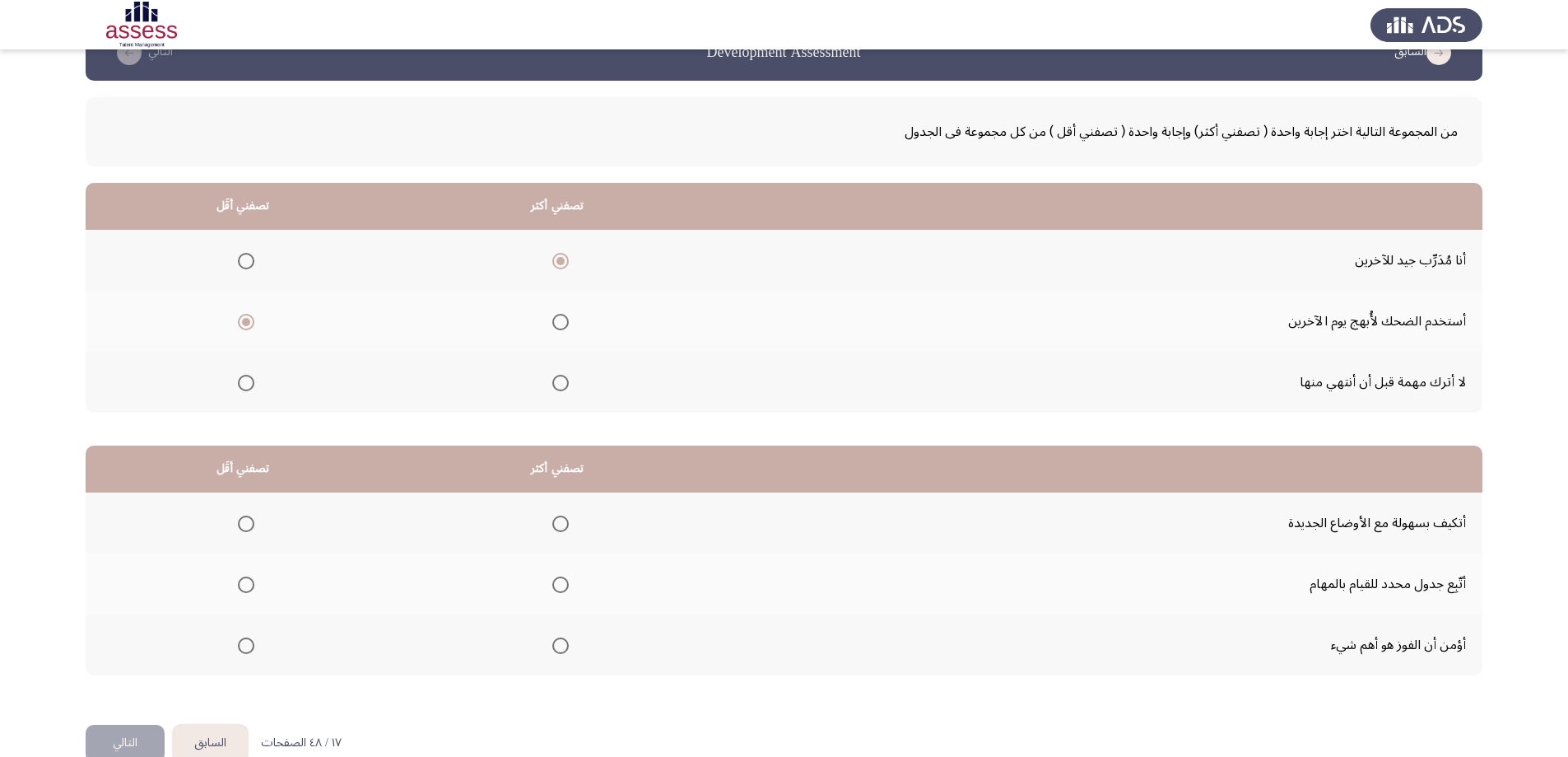
scroll to position [75, 0]
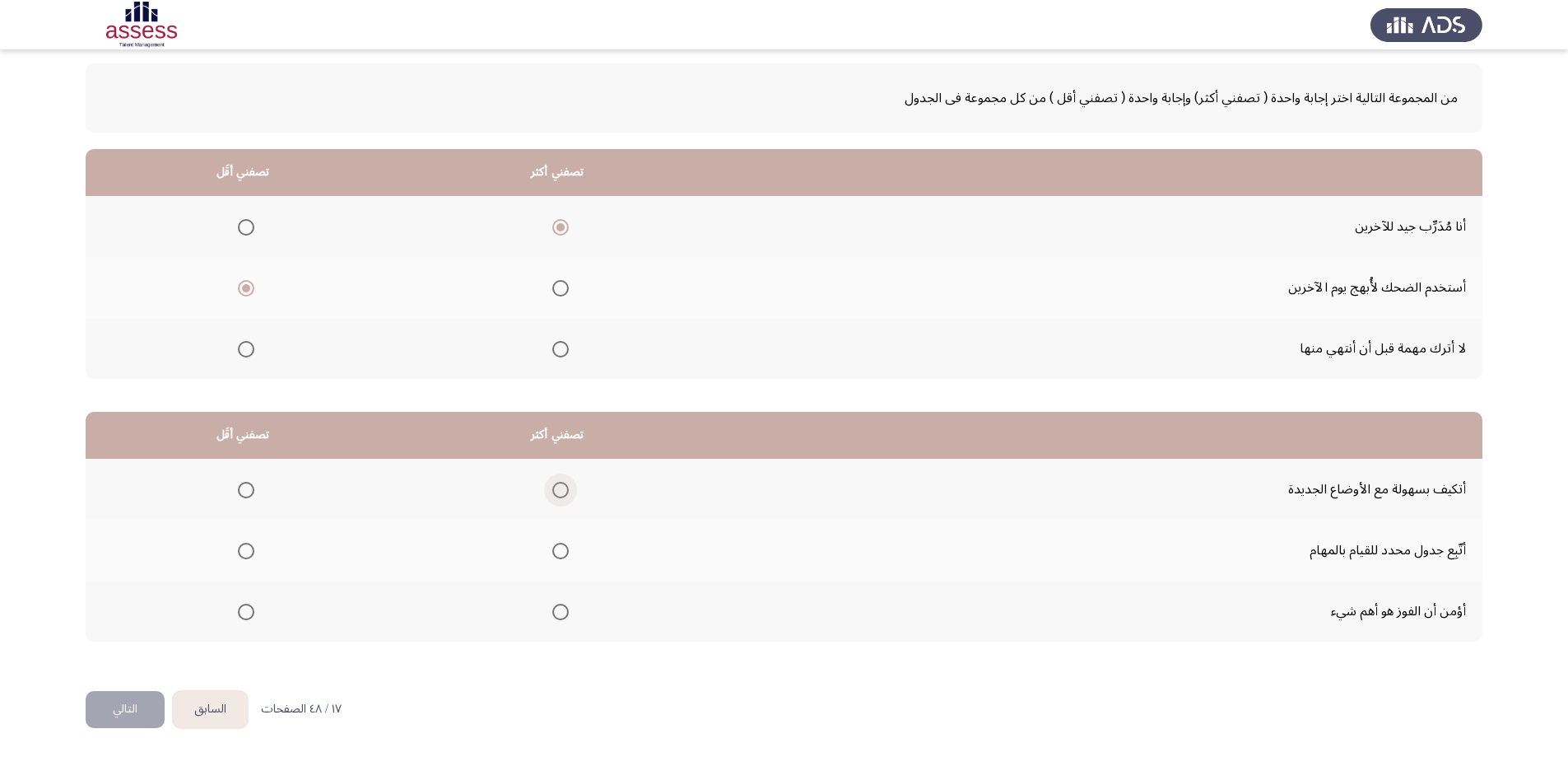
click at [561, 492] on span "Select an option" at bounding box center [560, 490] width 16 height 16
click at [561, 492] on input "Select an option" at bounding box center [560, 490] width 16 height 16
click at [245, 549] on span "Select an option" at bounding box center [246, 550] width 16 height 16
click at [245, 549] on input "Select an option" at bounding box center [246, 550] width 16 height 16
click at [160, 709] on button "التالي" at bounding box center [125, 709] width 79 height 37
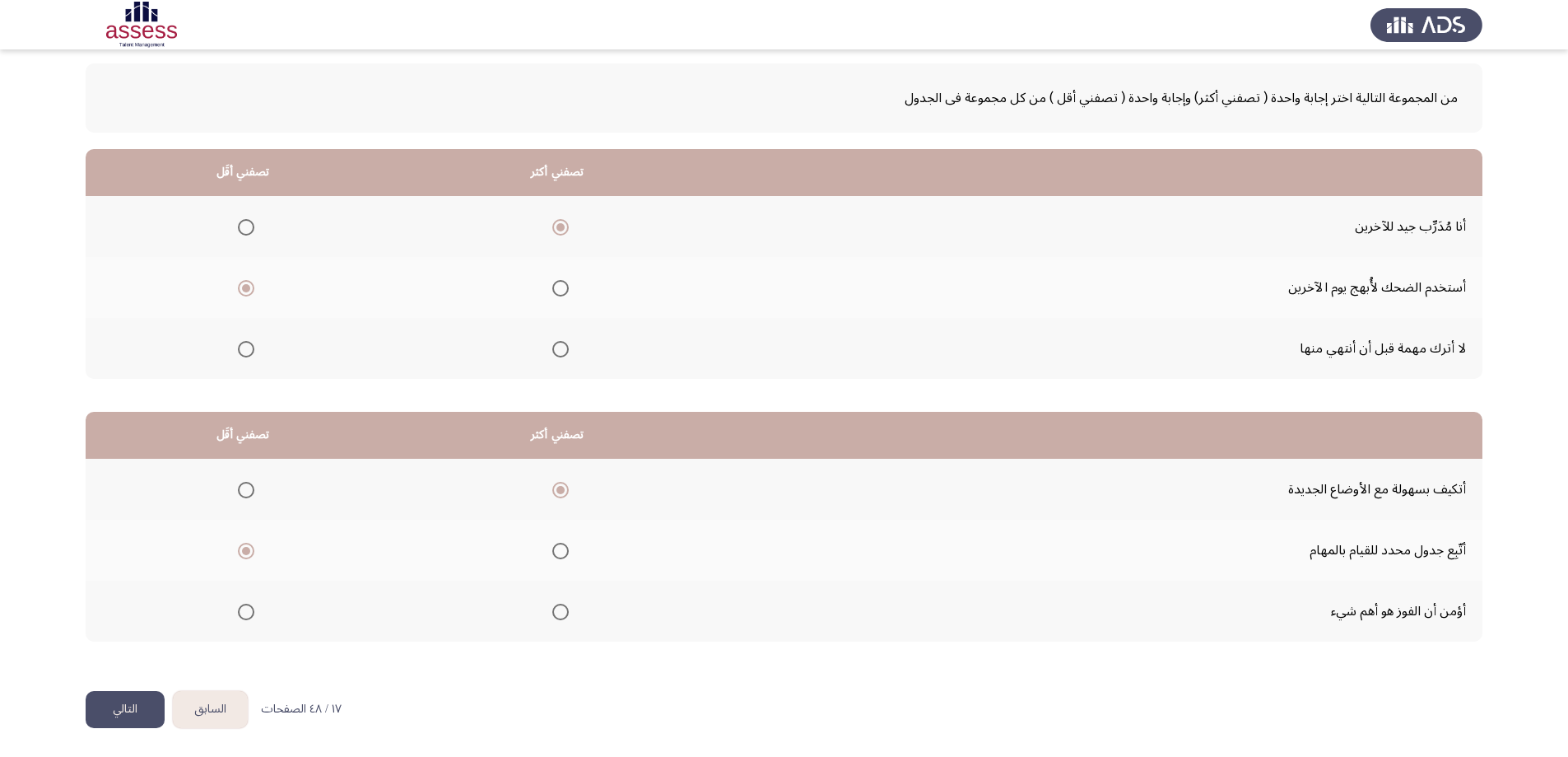
scroll to position [0, 0]
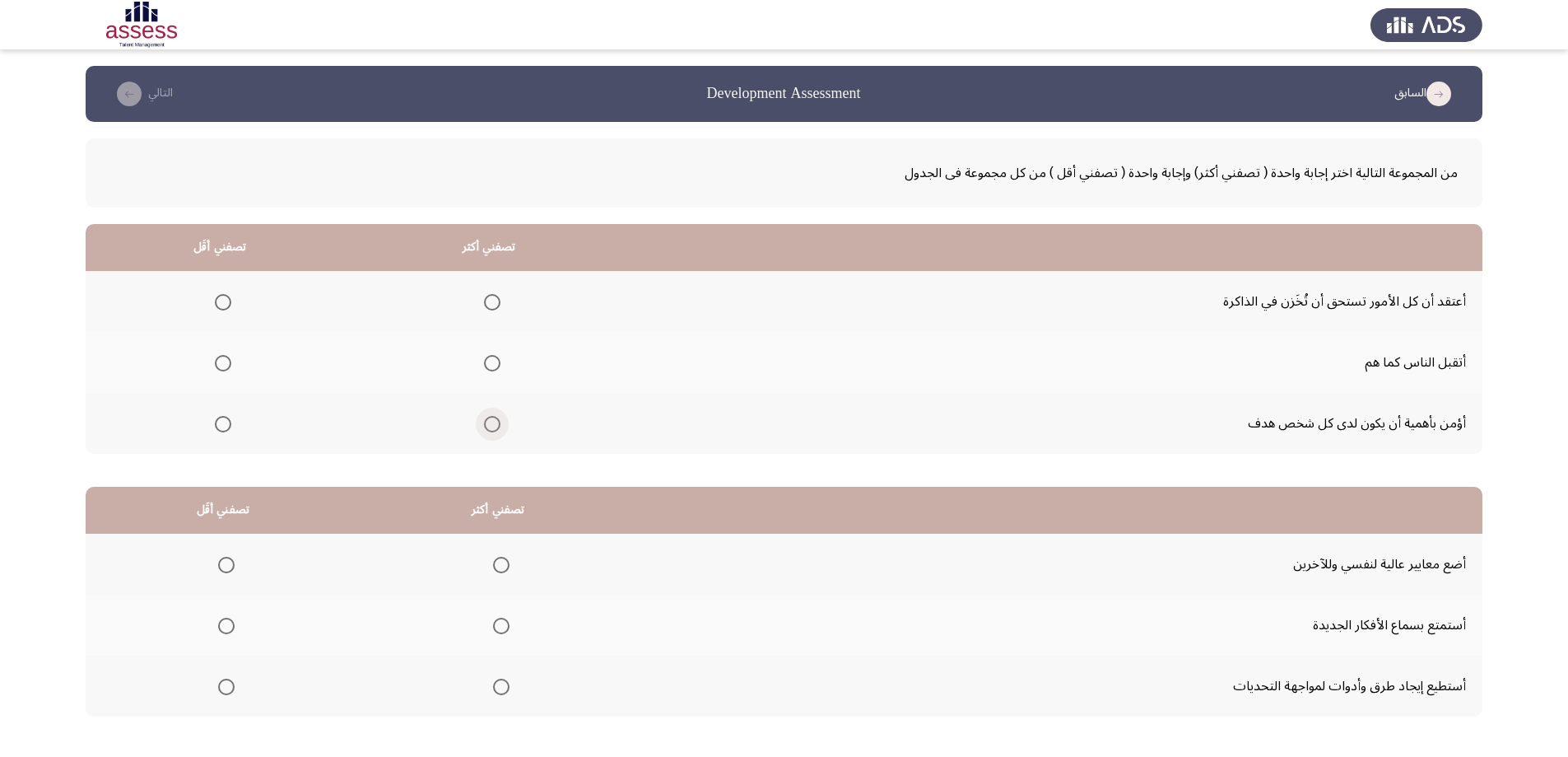
click at [494, 430] on span "Select an option" at bounding box center [492, 424] width 16 height 16
click at [494, 430] on input "Select an option" at bounding box center [492, 424] width 16 height 16
click at [490, 364] on span "Select an option" at bounding box center [492, 363] width 16 height 16
click at [490, 364] on input "Select an option" at bounding box center [492, 363] width 16 height 16
click at [217, 427] on span "Select an option" at bounding box center [223, 424] width 16 height 16
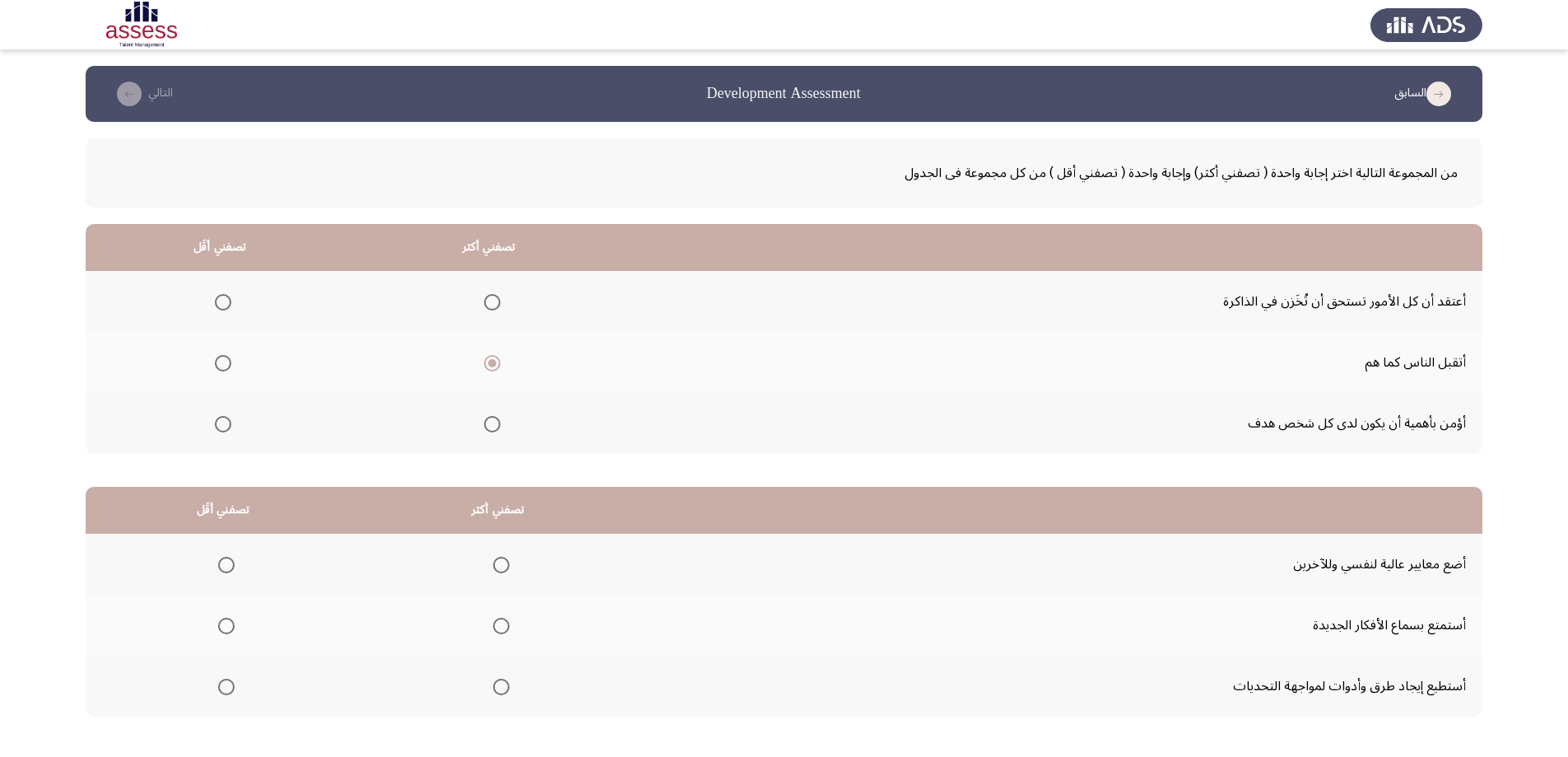
click at [217, 427] on input "Select an option" at bounding box center [223, 424] width 16 height 16
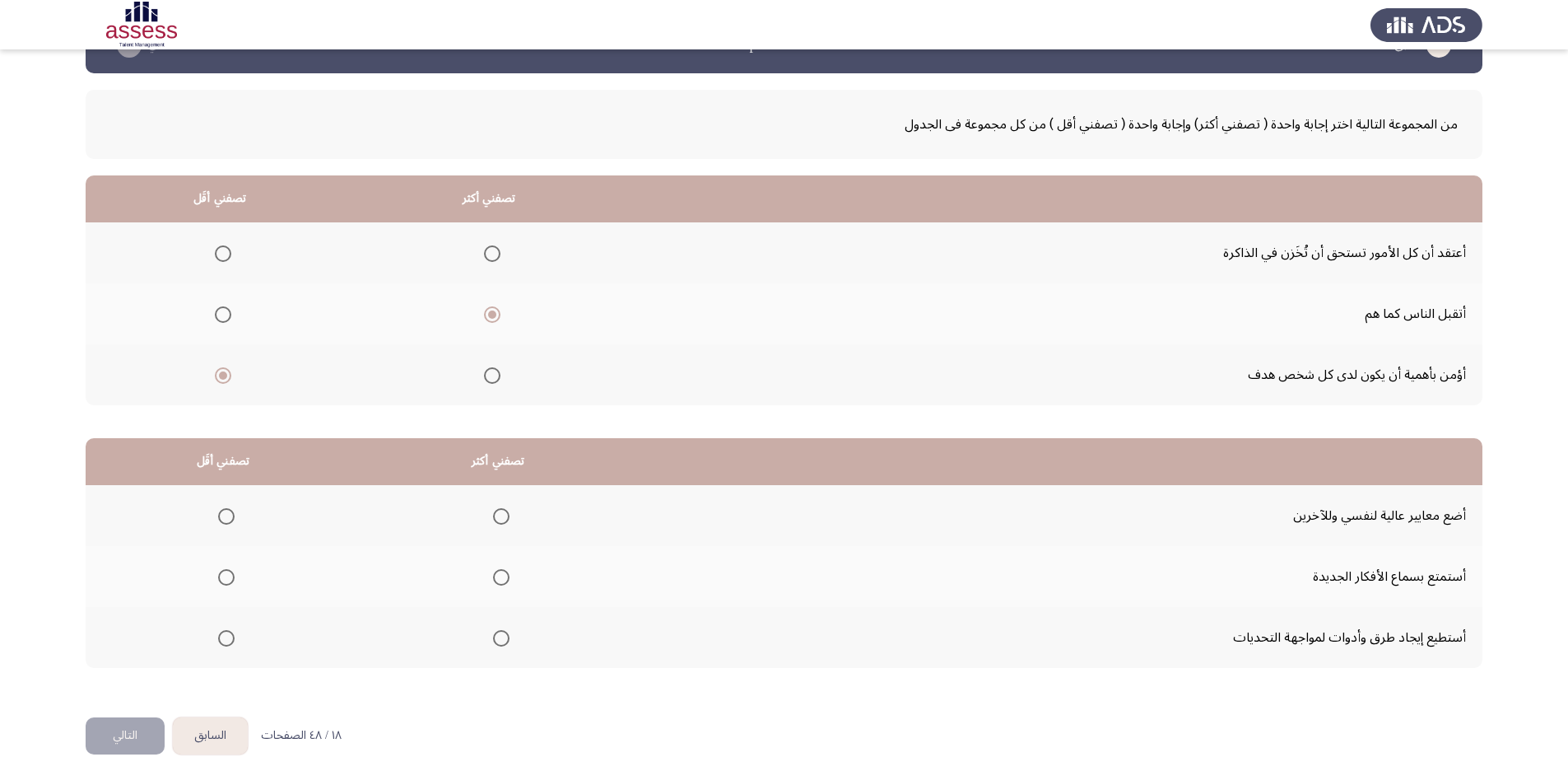
scroll to position [75, 0]
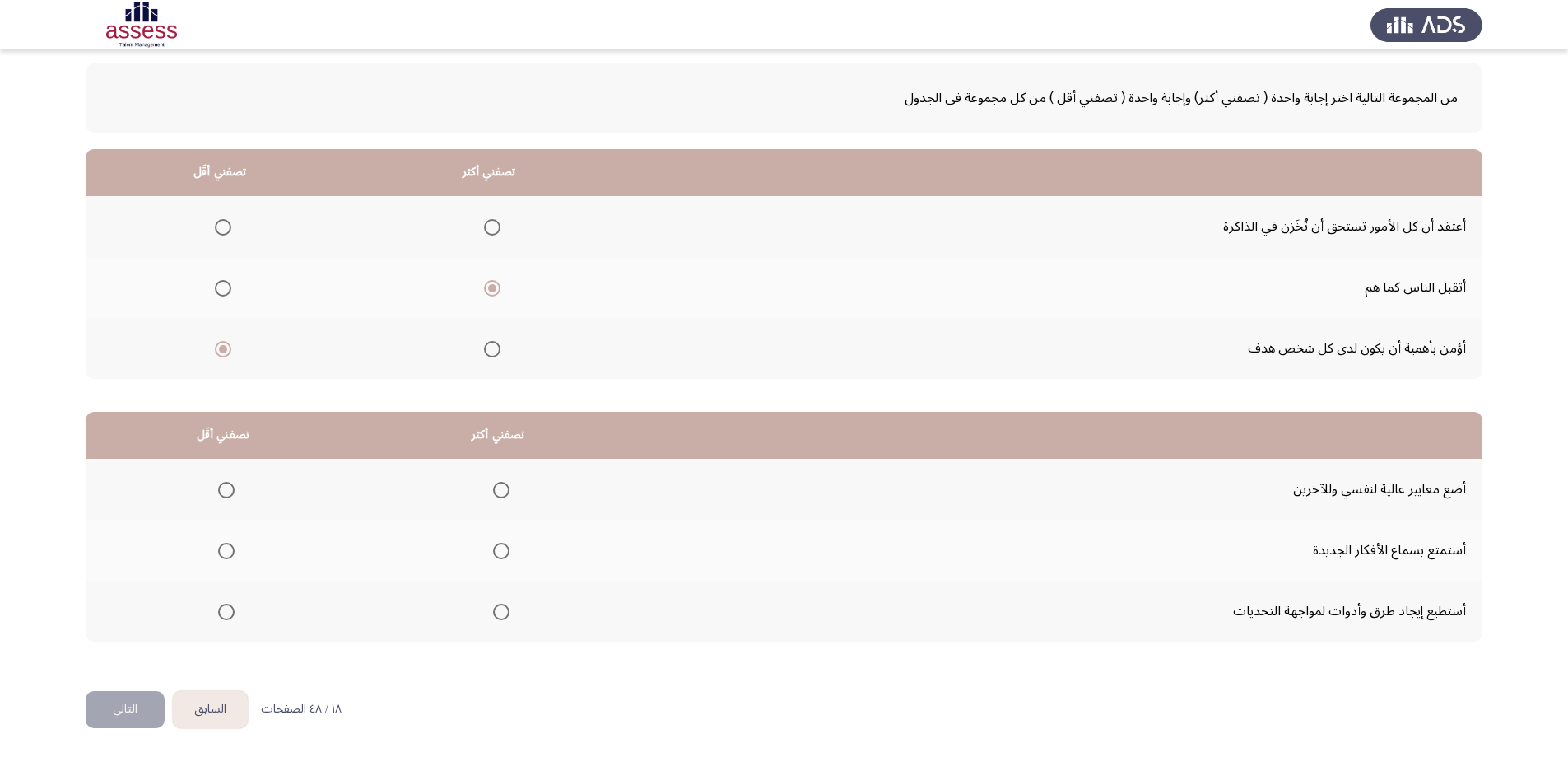
click at [494, 555] on span "Select an option" at bounding box center [500, 550] width 16 height 16
click at [494, 555] on input "Select an option" at bounding box center [500, 550] width 16 height 16
click at [218, 610] on span "Select an option" at bounding box center [226, 611] width 16 height 16
click at [218, 610] on input "Select an option" at bounding box center [226, 611] width 16 height 16
click at [122, 708] on button "التالي" at bounding box center [125, 709] width 79 height 37
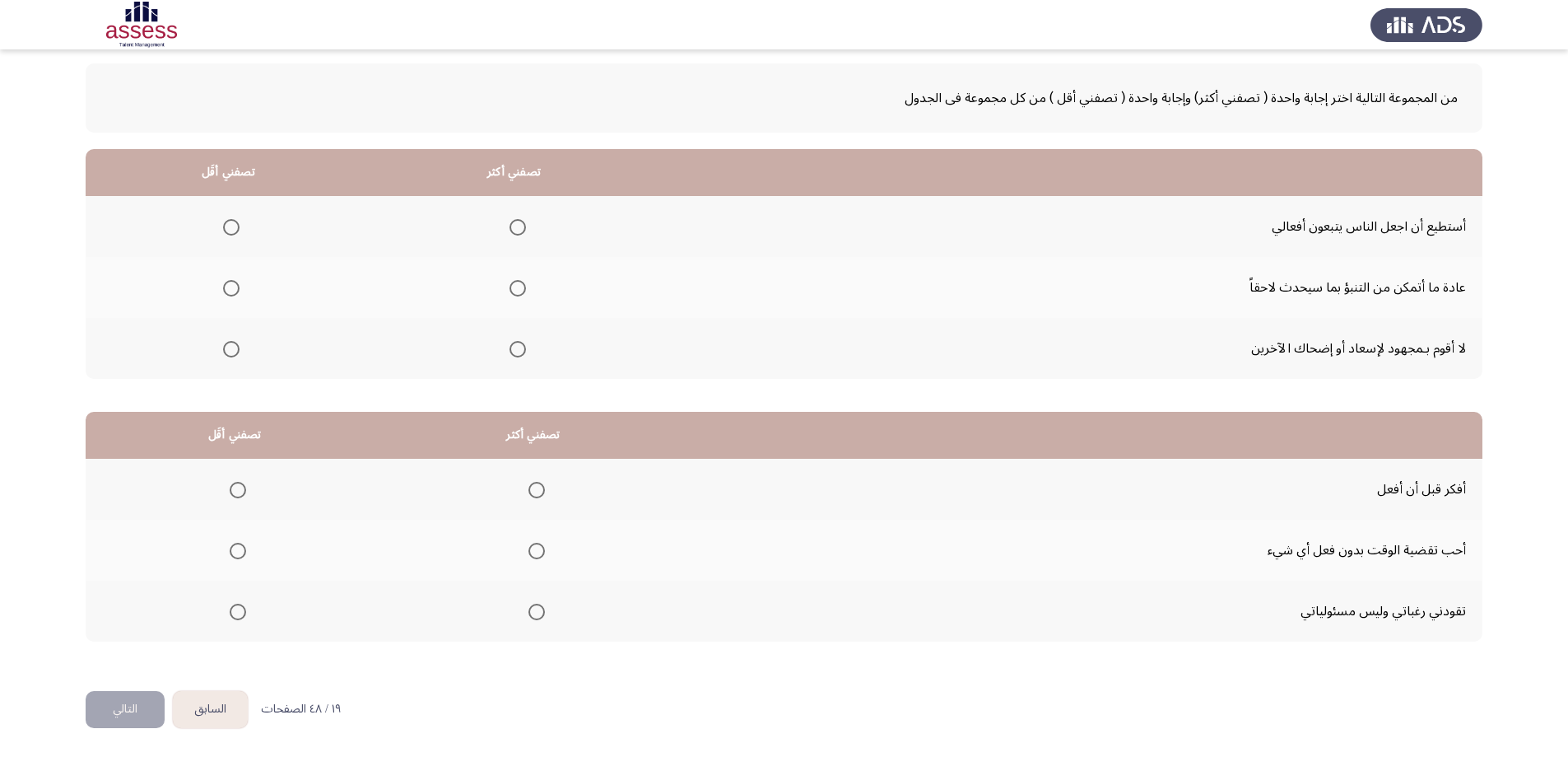
click at [514, 284] on span "Select an option" at bounding box center [518, 288] width 16 height 16
click at [514, 284] on input "Select an option" at bounding box center [518, 288] width 16 height 16
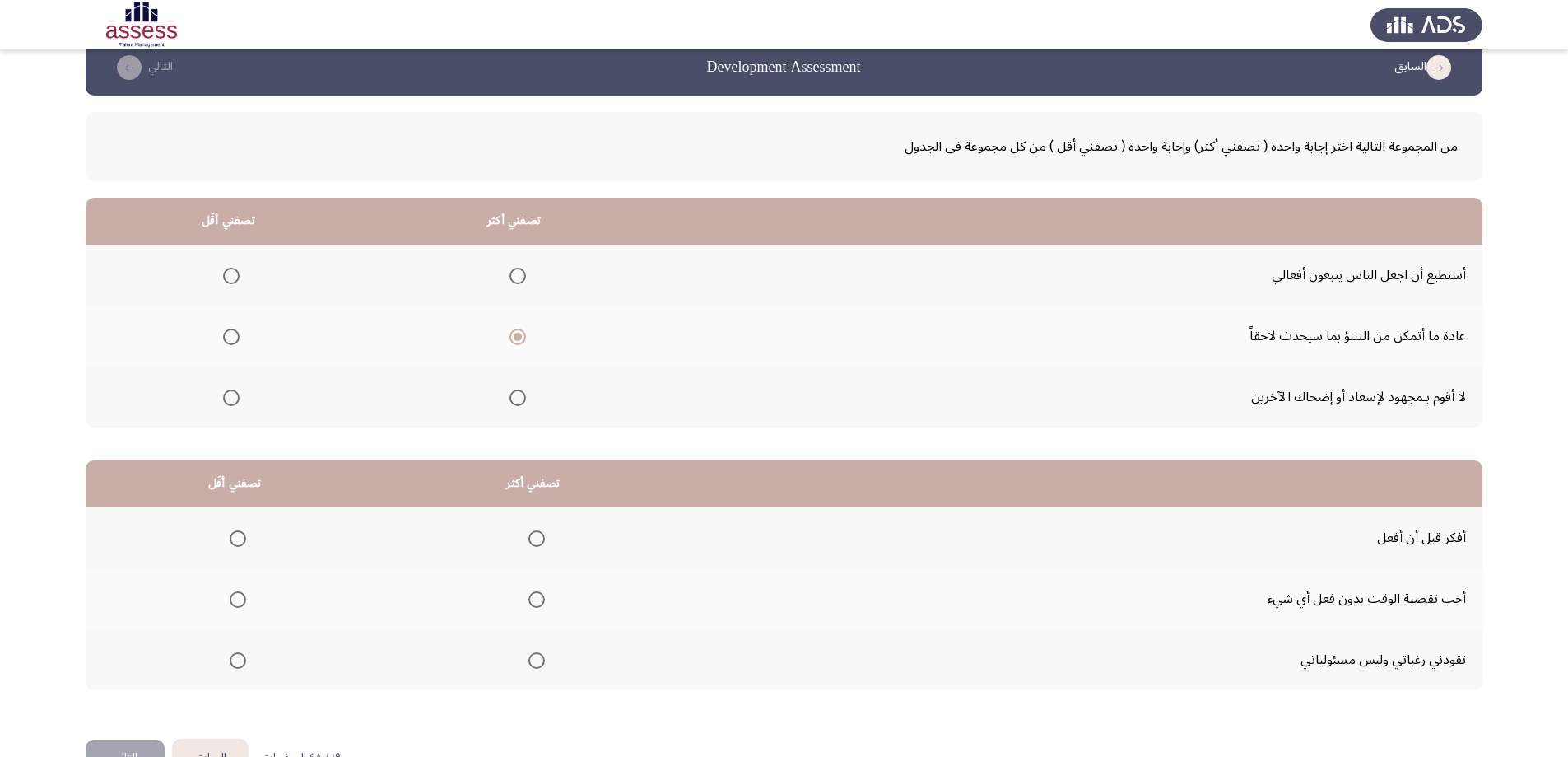
scroll to position [0, 0]
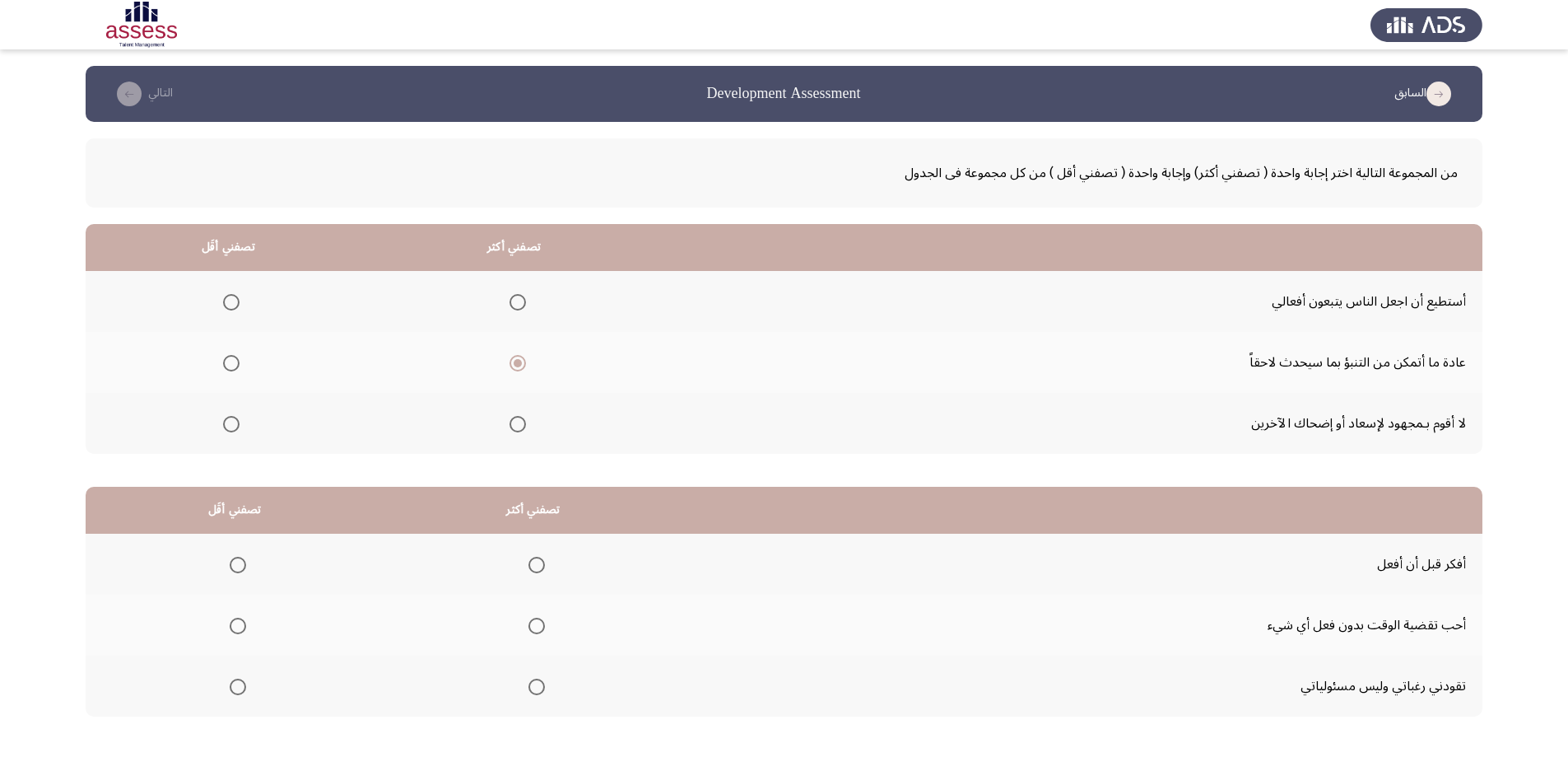
click at [235, 299] on span "Select an option" at bounding box center [230, 302] width 16 height 16
click at [235, 299] on input "Select an option" at bounding box center [230, 302] width 16 height 16
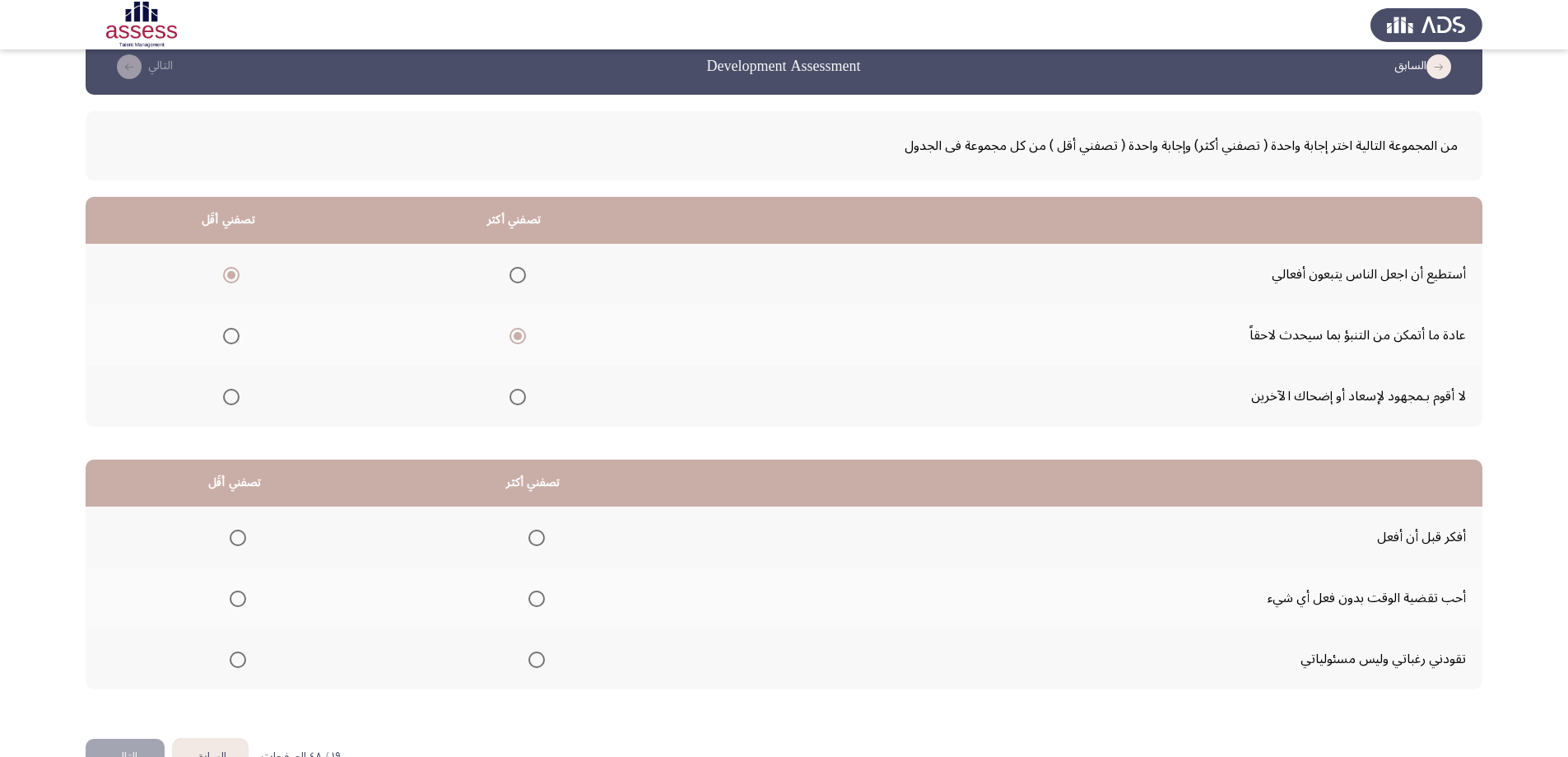
scroll to position [75, 0]
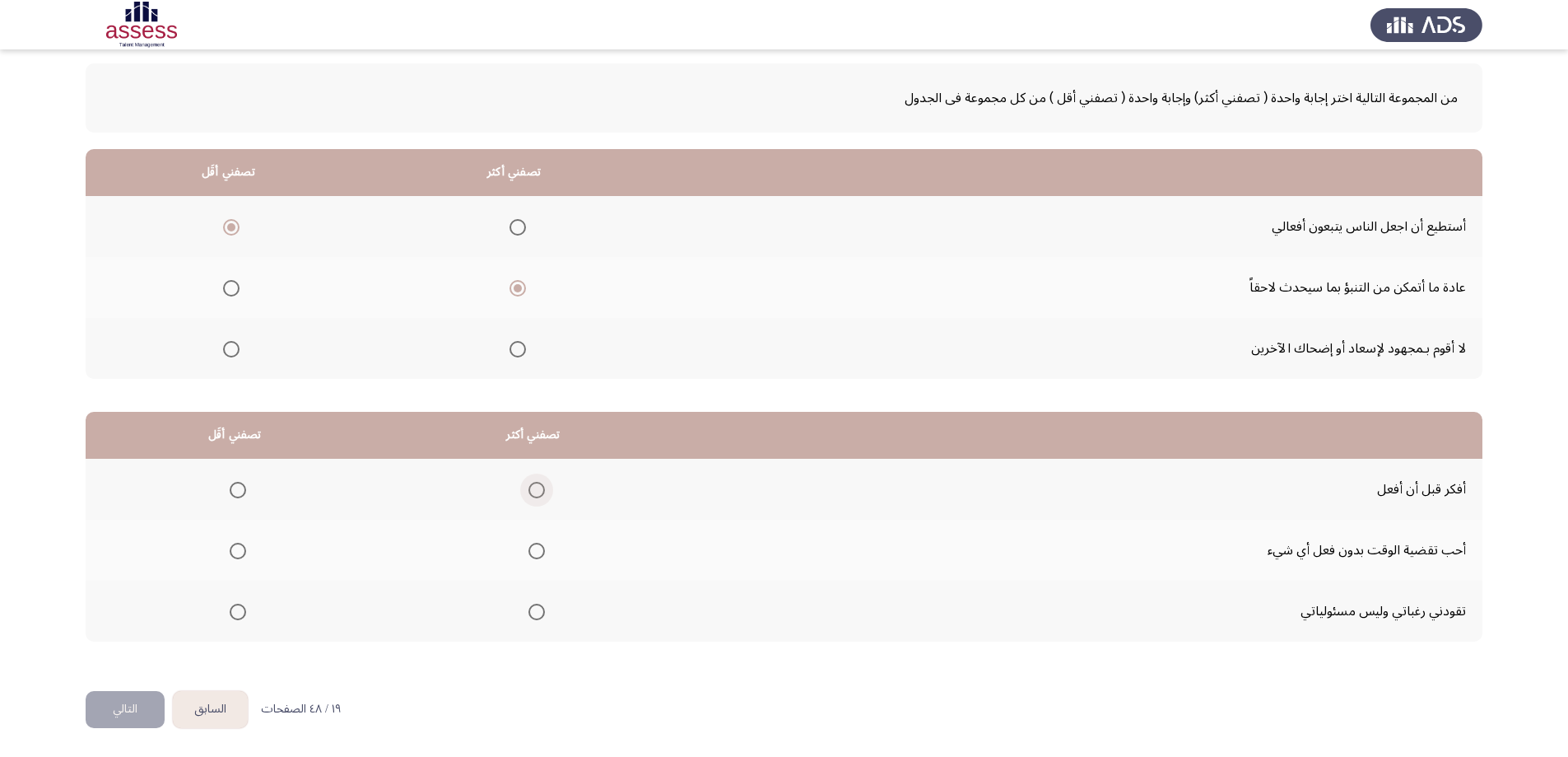
click at [529, 482] on span "Select an option" at bounding box center [536, 490] width 16 height 16
click at [529, 482] on input "Select an option" at bounding box center [536, 490] width 16 height 16
click at [233, 608] on span "Select an option" at bounding box center [237, 611] width 16 height 16
click at [233, 608] on input "Select an option" at bounding box center [237, 611] width 16 height 16
click at [139, 707] on button "التالي" at bounding box center [125, 709] width 79 height 37
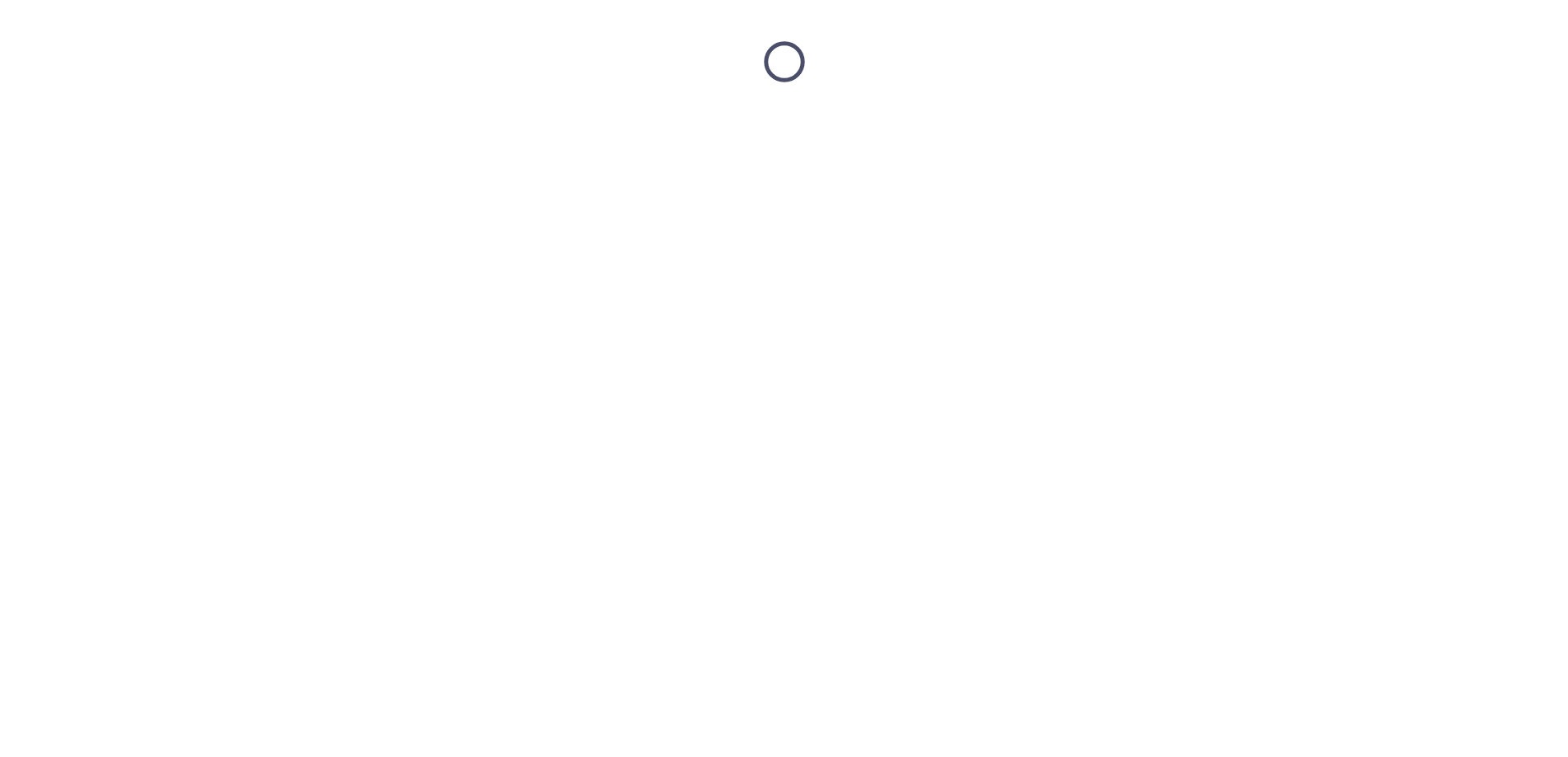
scroll to position [0, 0]
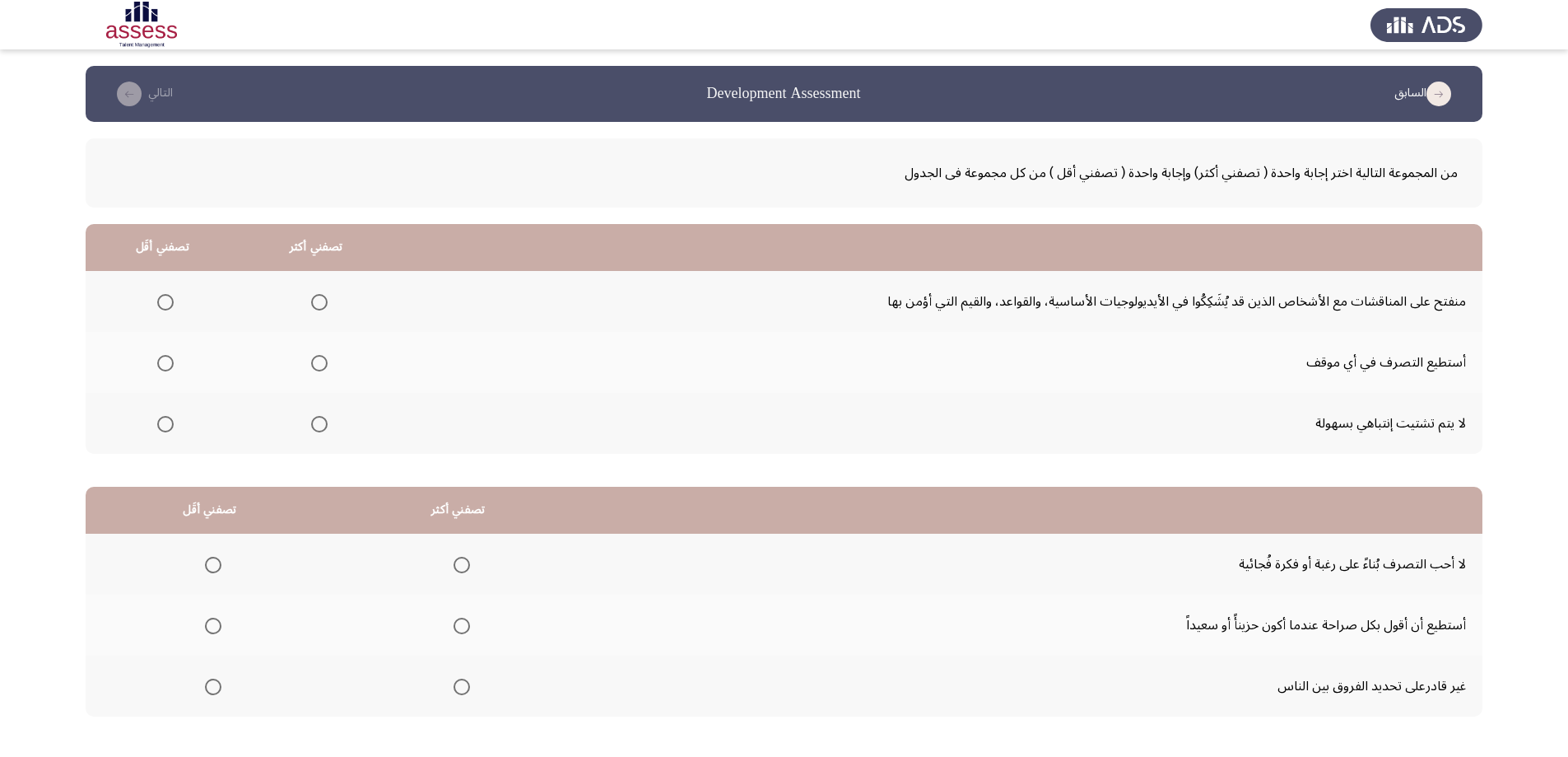
click at [320, 424] on span "Select an option" at bounding box center [320, 424] width 0 height 0
click at [315, 424] on input "Select an option" at bounding box center [319, 424] width 16 height 16
click at [160, 363] on span "Select an option" at bounding box center [165, 363] width 16 height 16
click at [160, 363] on input "Select an option" at bounding box center [165, 363] width 16 height 16
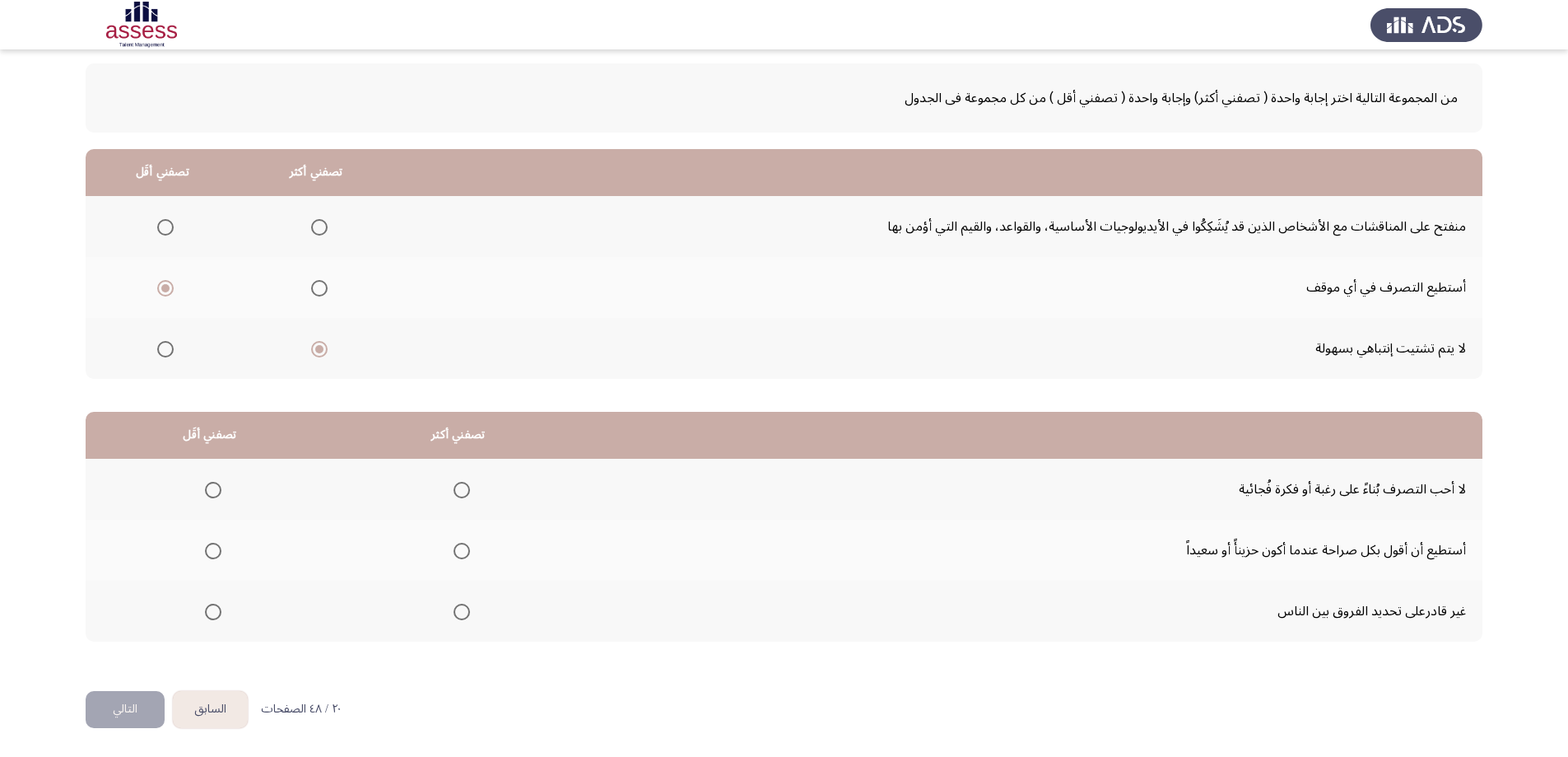
click at [453, 490] on span "Select an option" at bounding box center [461, 490] width 16 height 16
click at [453, 490] on input "Select an option" at bounding box center [461, 490] width 16 height 16
click at [210, 613] on span "Select an option" at bounding box center [212, 611] width 16 height 16
click at [210, 613] on input "Select an option" at bounding box center [212, 611] width 16 height 16
click at [129, 710] on button "التالي" at bounding box center [125, 709] width 79 height 37
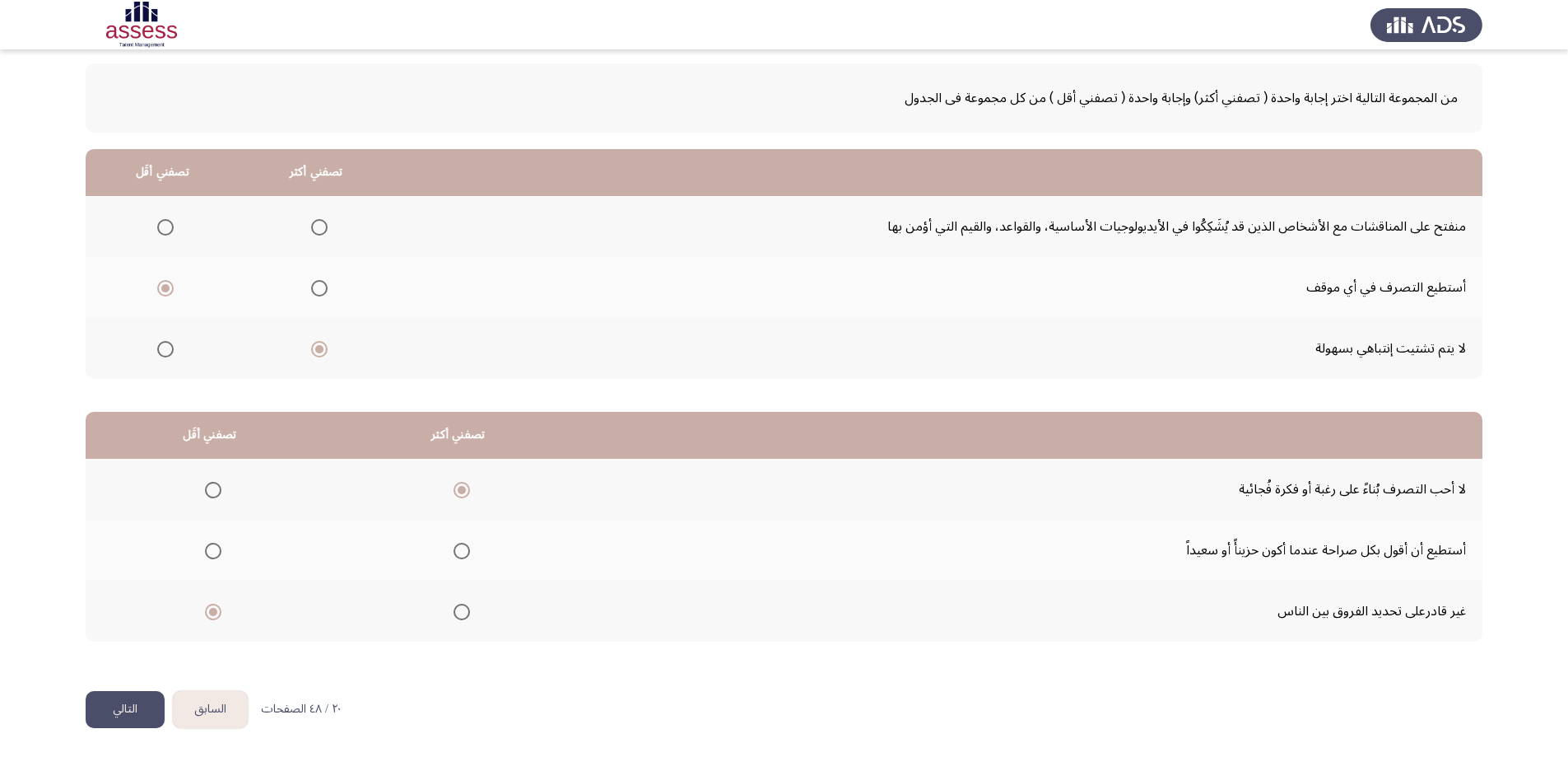
scroll to position [0, 0]
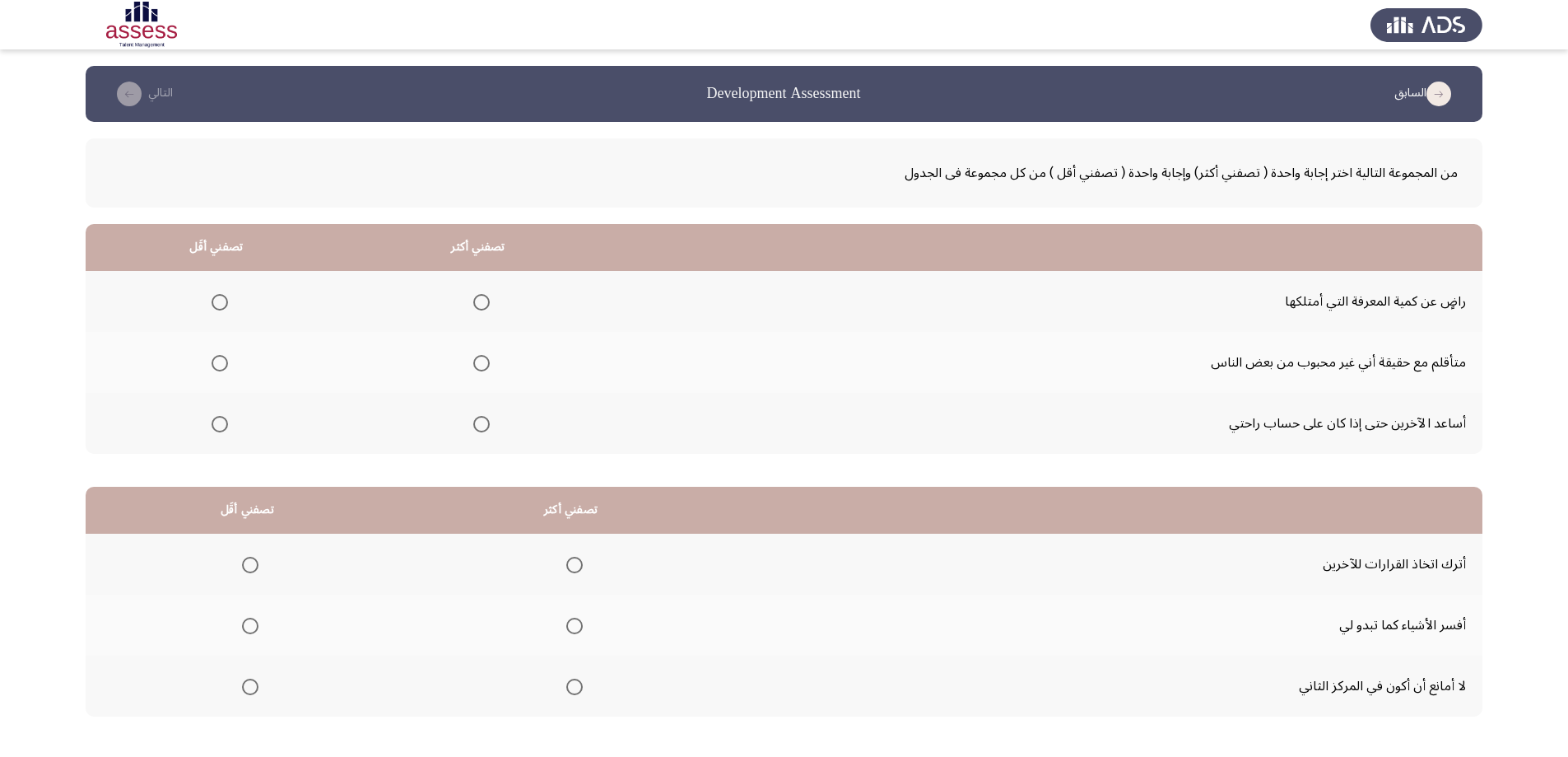
click at [481, 365] on span "Select an option" at bounding box center [481, 363] width 16 height 16
click at [481, 365] on input "Select an option" at bounding box center [481, 363] width 16 height 16
click at [219, 428] on span "Select an option" at bounding box center [219, 424] width 16 height 16
click at [219, 428] on input "Select an option" at bounding box center [219, 424] width 16 height 16
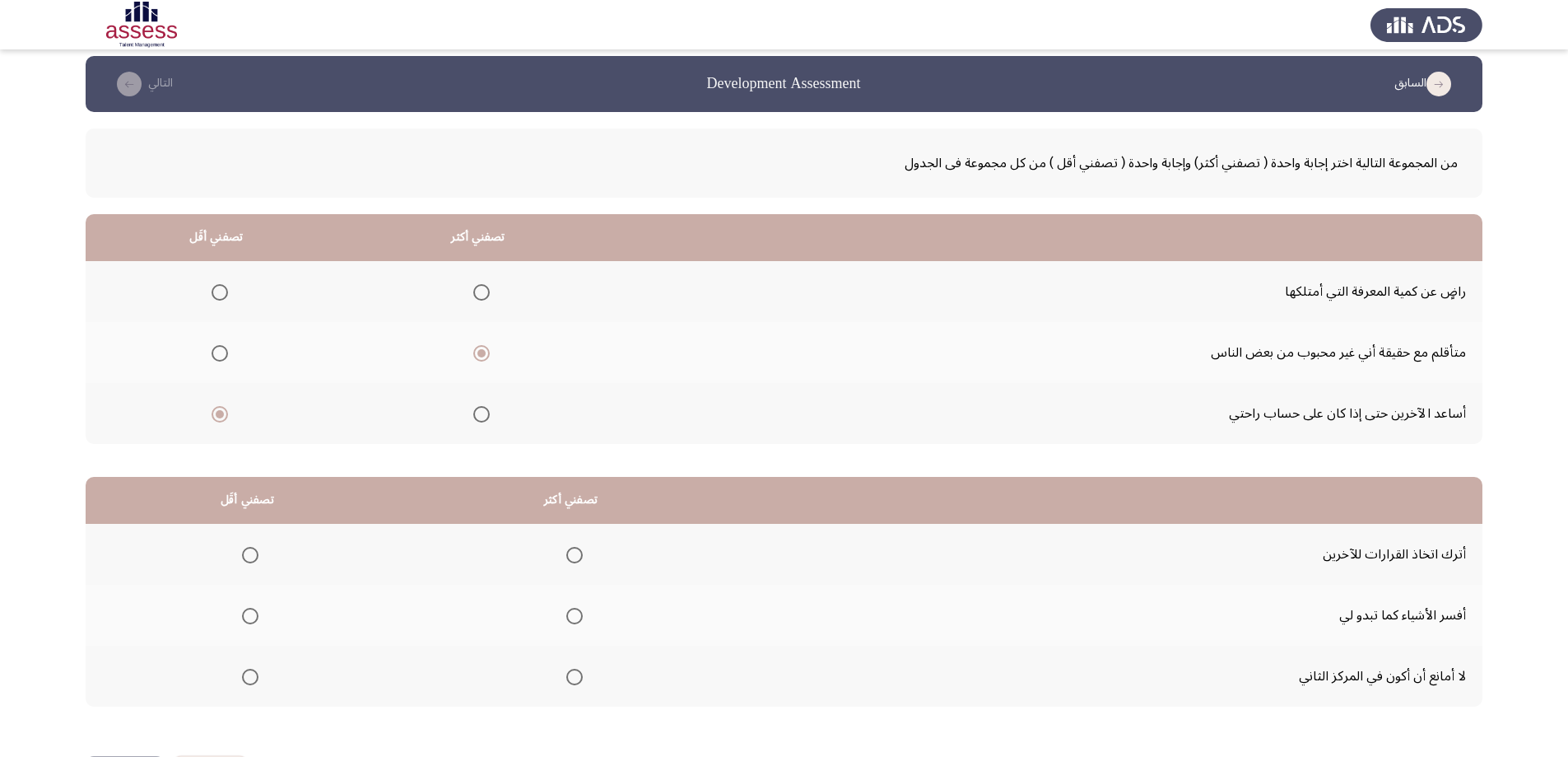
scroll to position [75, 0]
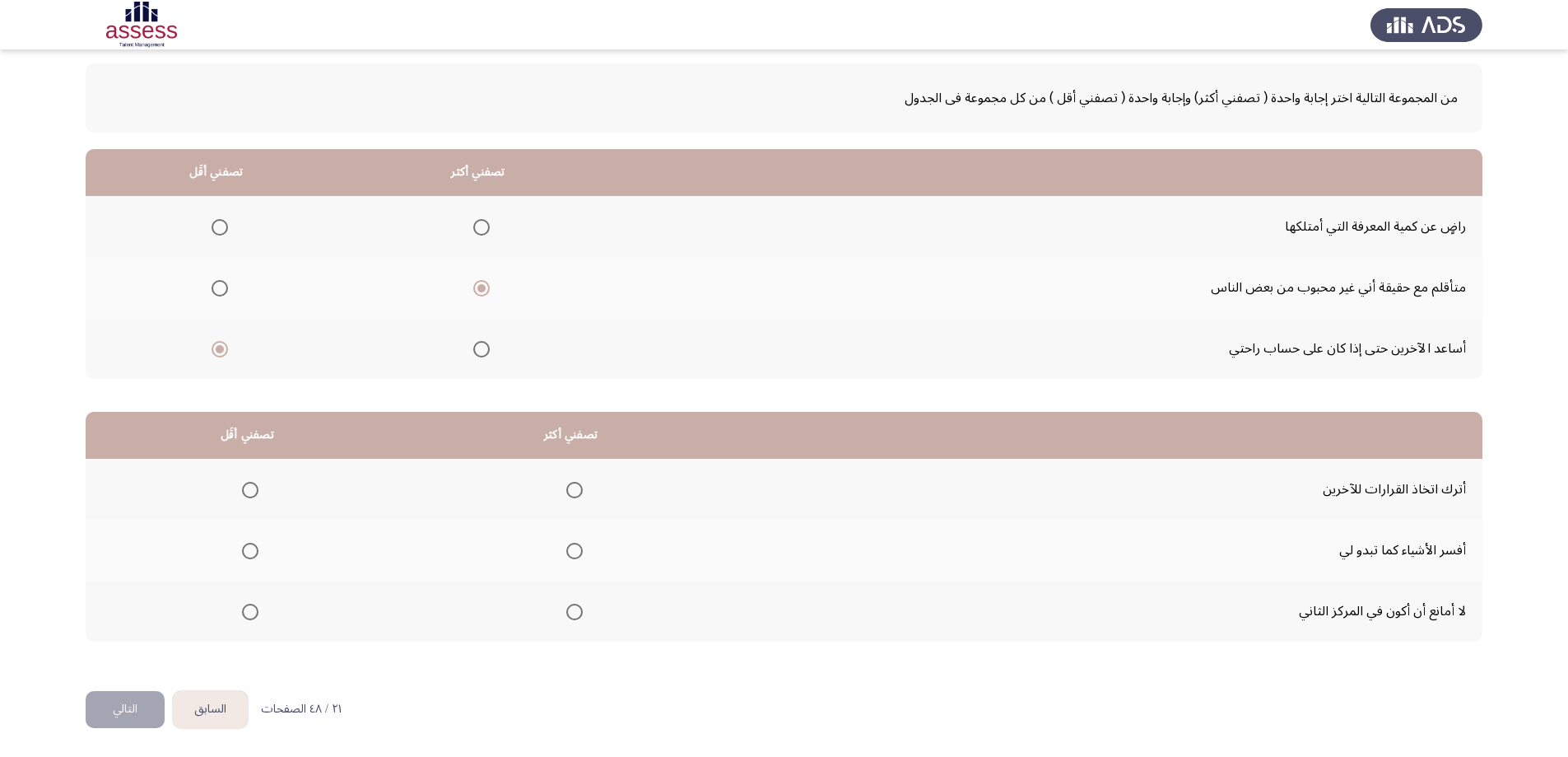
click at [575, 620] on mat-radio-group "Select an option" at bounding box center [571, 610] width 23 height 28
click at [252, 490] on span "Select an option" at bounding box center [249, 490] width 16 height 16
click at [252, 490] on input "Select an option" at bounding box center [249, 490] width 16 height 16
click at [580, 611] on span "Select an option" at bounding box center [574, 611] width 16 height 16
click at [580, 611] on input "Select an option" at bounding box center [574, 611] width 16 height 16
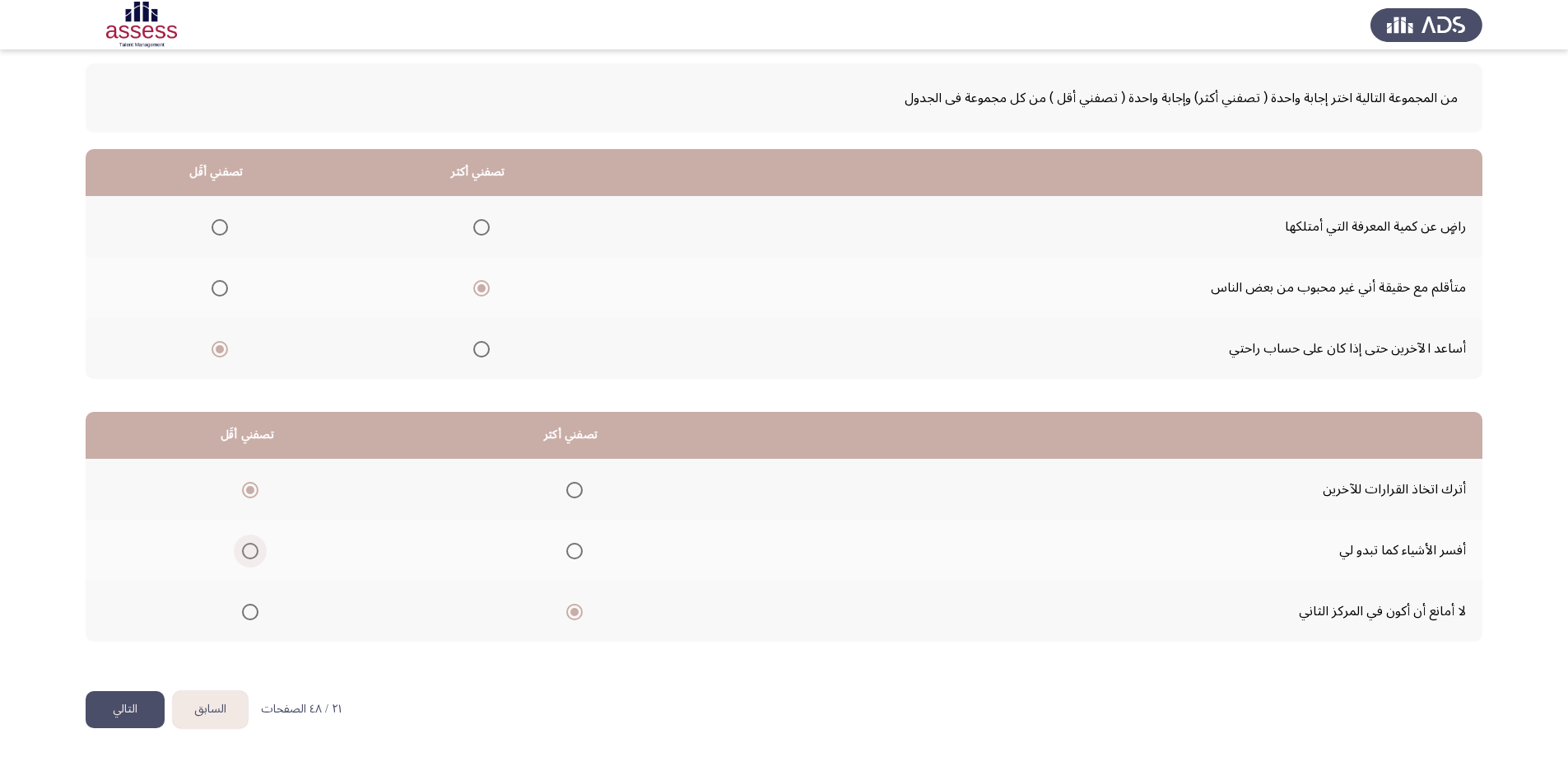
click at [248, 551] on span "Select an option" at bounding box center [249, 550] width 16 height 16
click at [248, 551] on input "Select an option" at bounding box center [249, 550] width 16 height 16
click at [144, 709] on button "التالي" at bounding box center [125, 709] width 79 height 37
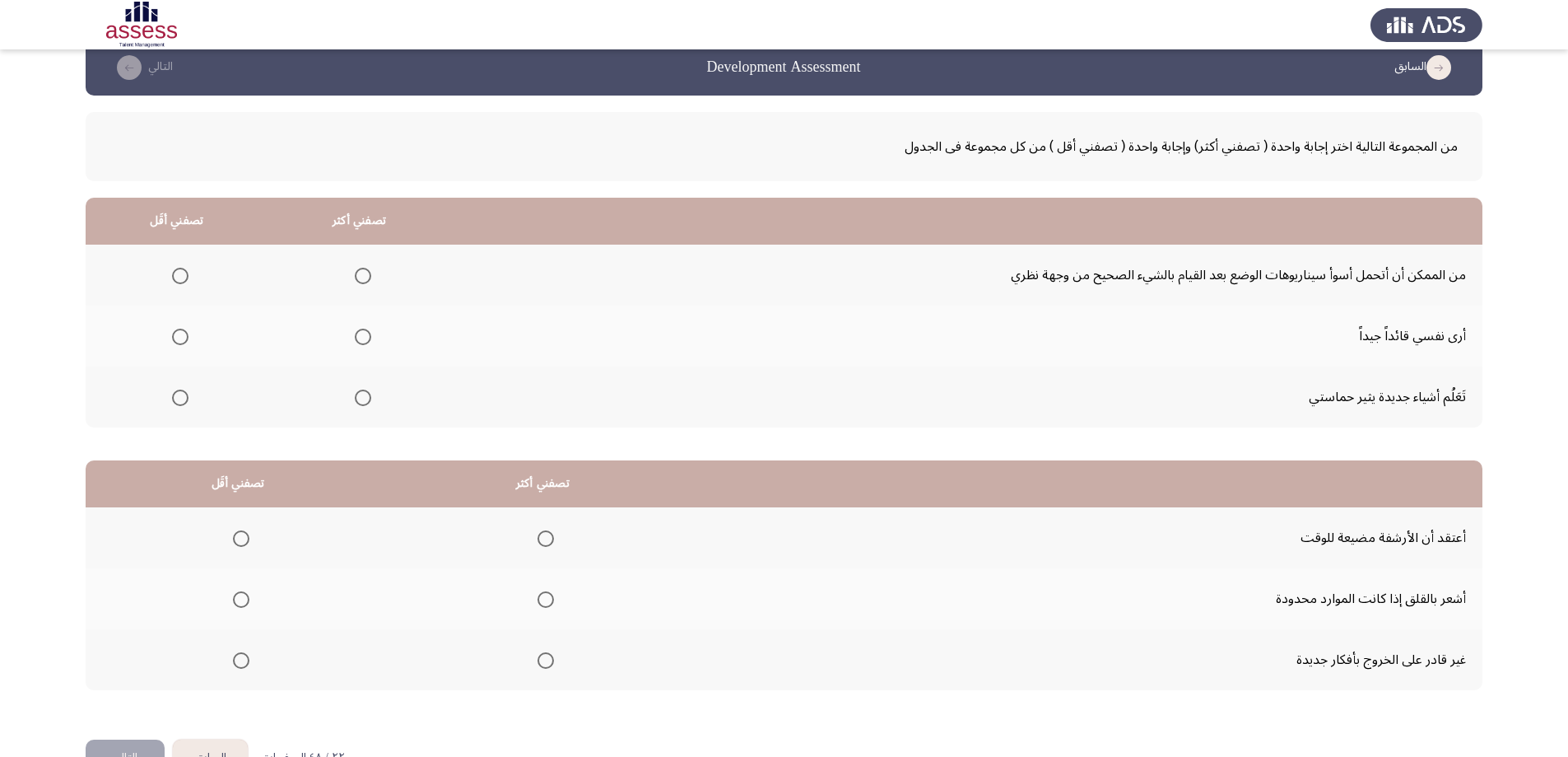
scroll to position [0, 0]
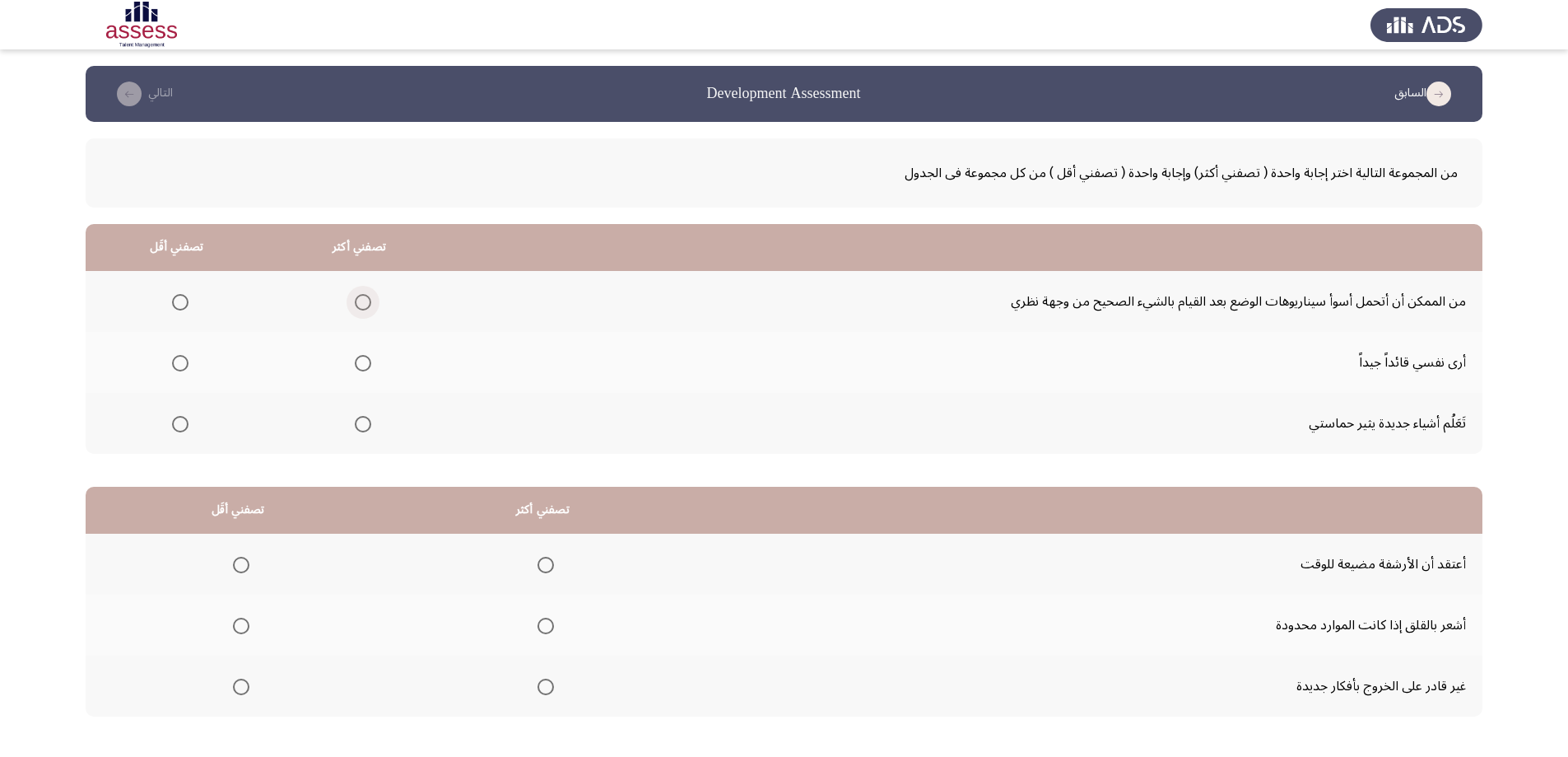
click at [360, 297] on span "Select an option" at bounding box center [362, 302] width 16 height 16
click at [360, 297] on input "Select an option" at bounding box center [362, 302] width 16 height 16
click at [181, 363] on span "Select an option" at bounding box center [180, 363] width 16 height 16
click at [181, 363] on input "Select an option" at bounding box center [180, 363] width 16 height 16
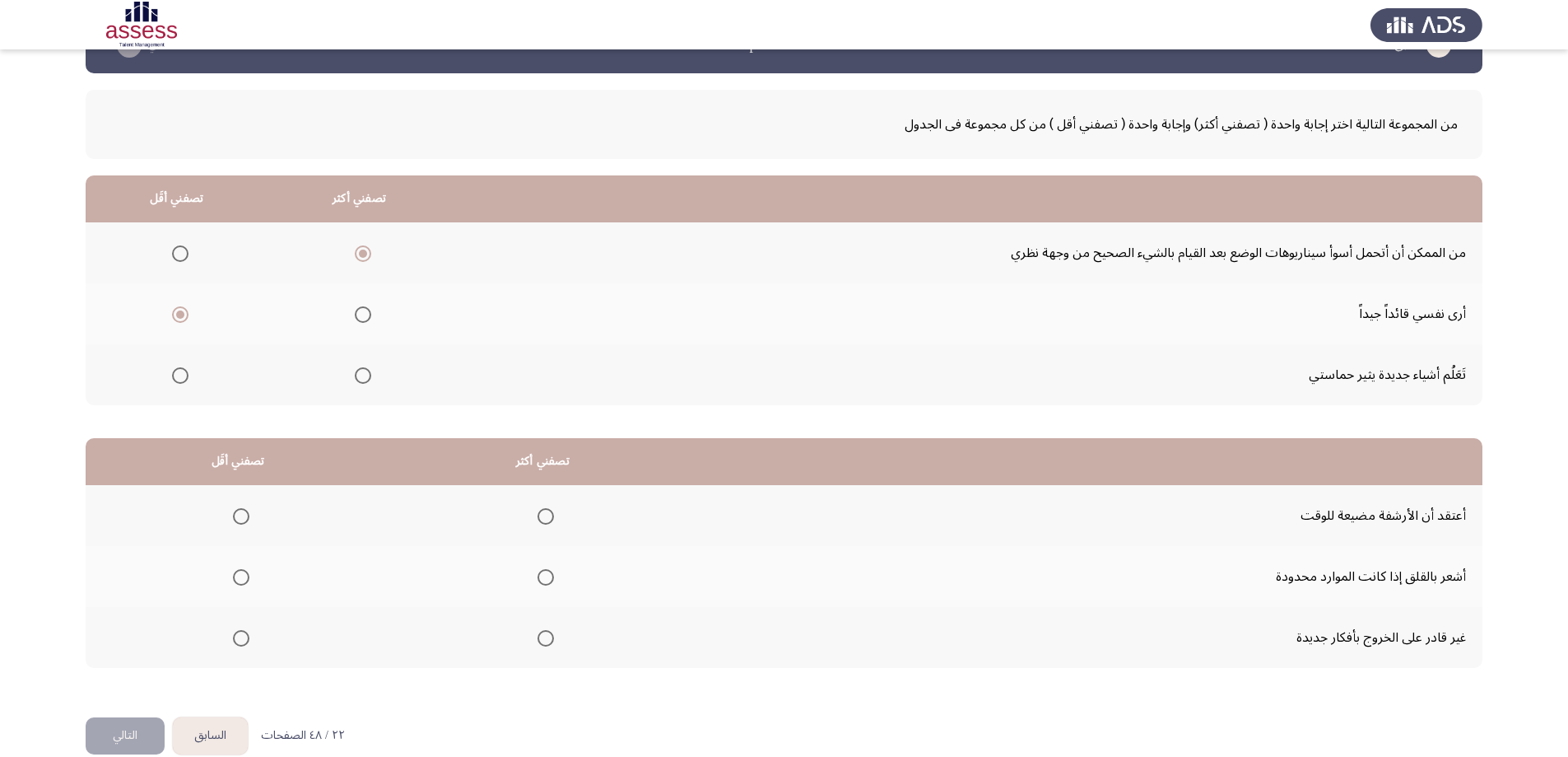
scroll to position [75, 0]
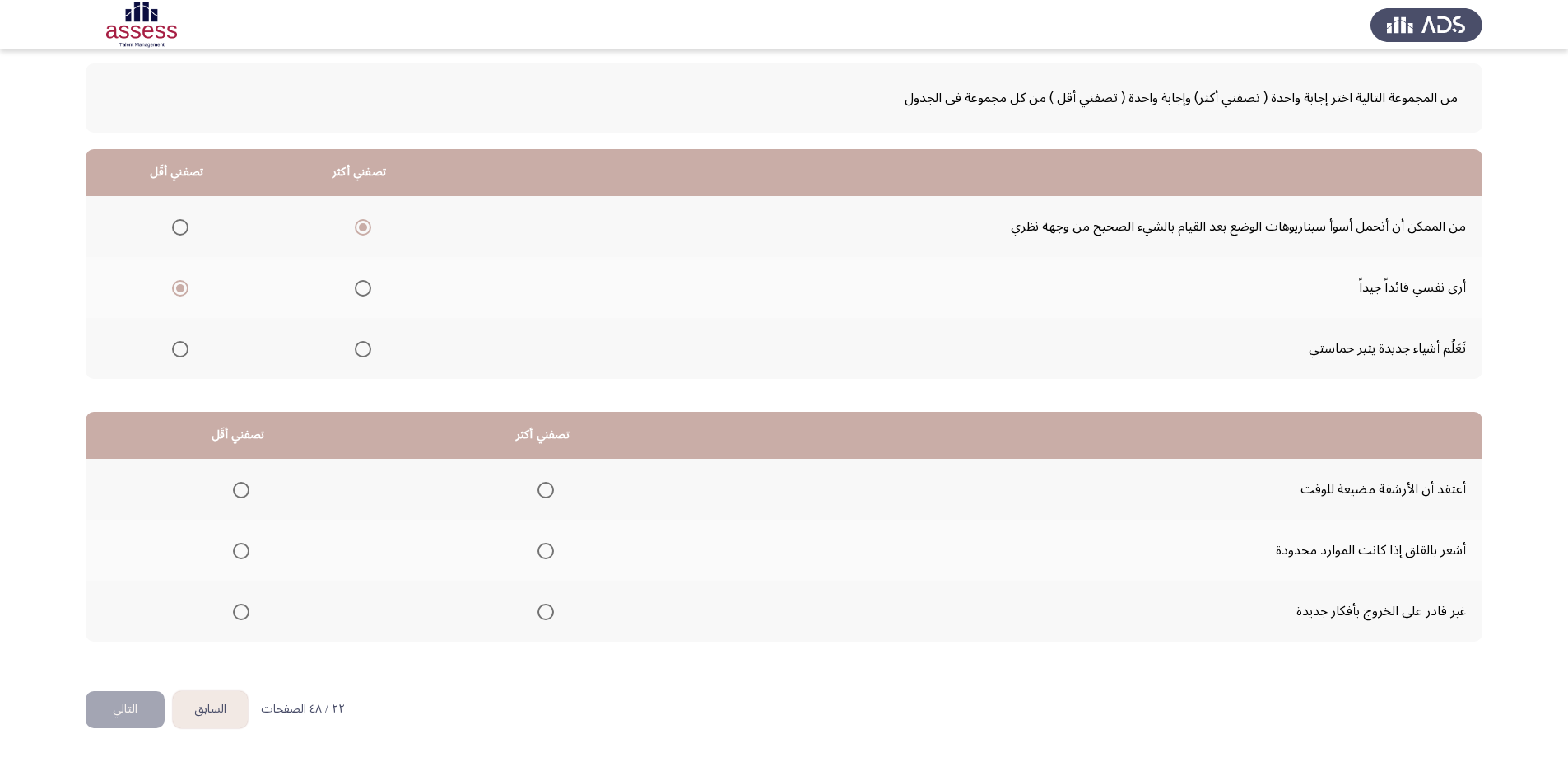
click at [541, 549] on span "Select an option" at bounding box center [545, 550] width 16 height 16
click at [541, 549] on input "Select an option" at bounding box center [545, 550] width 16 height 16
click at [244, 611] on span "Select an option" at bounding box center [241, 611] width 16 height 16
click at [244, 611] on input "Select an option" at bounding box center [241, 611] width 16 height 16
click at [142, 710] on button "التالي" at bounding box center [125, 709] width 79 height 37
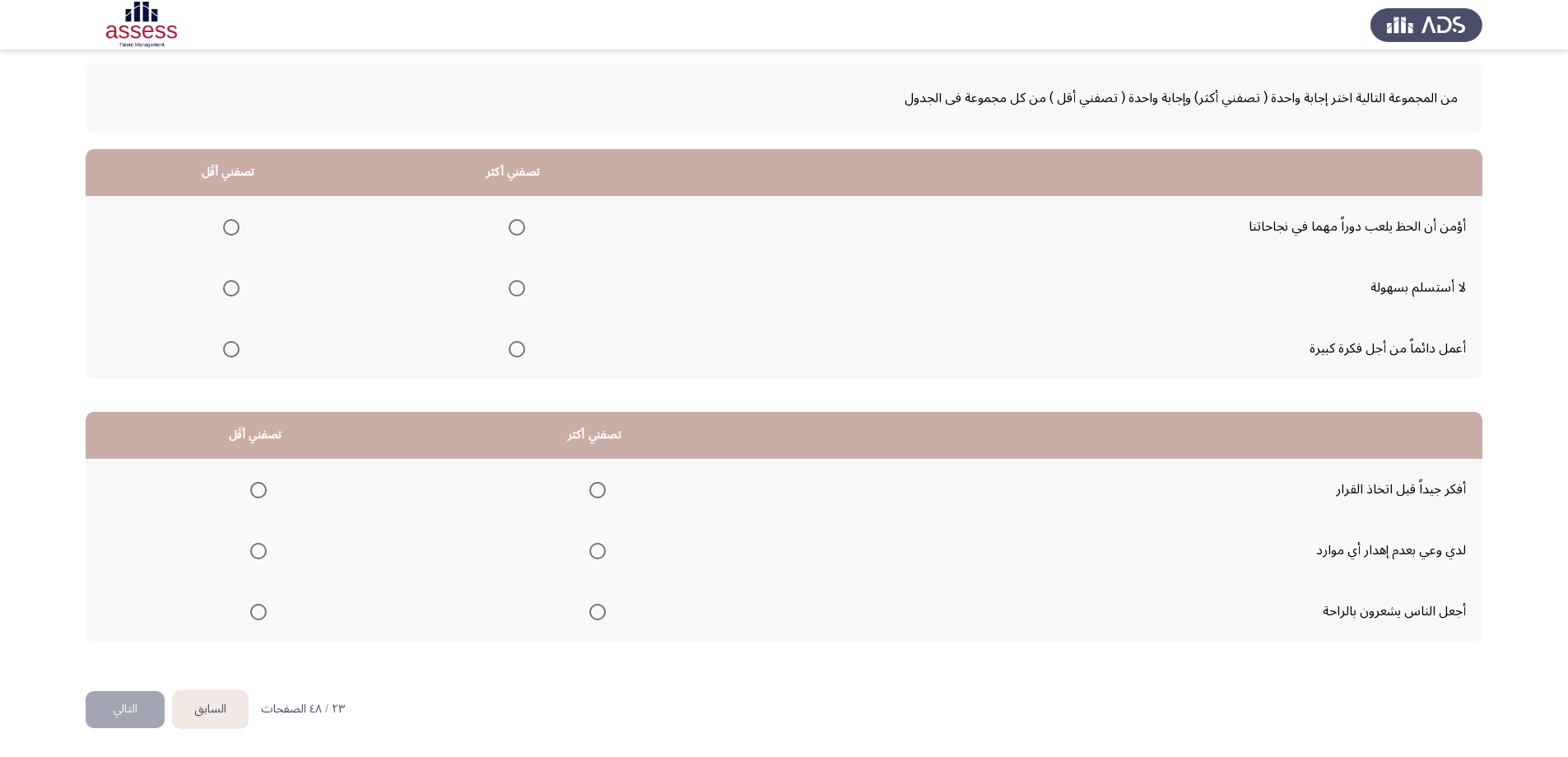
scroll to position [0, 0]
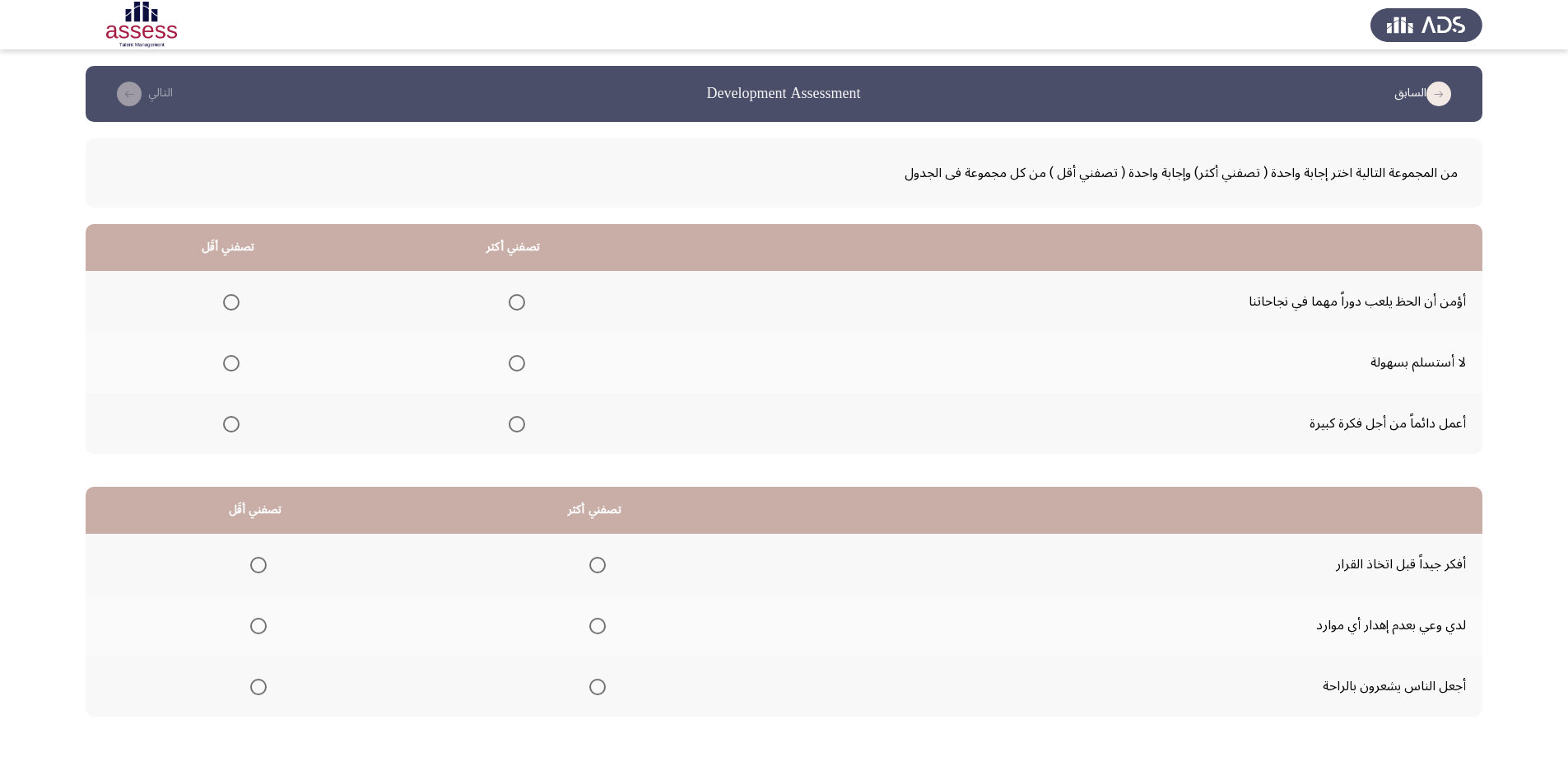
click at [512, 361] on span "Select an option" at bounding box center [517, 363] width 16 height 16
click at [512, 361] on input "Select an option" at bounding box center [517, 363] width 16 height 16
click at [224, 423] on span "Select an option" at bounding box center [230, 424] width 16 height 16
click at [224, 423] on input "Select an option" at bounding box center [230, 424] width 16 height 16
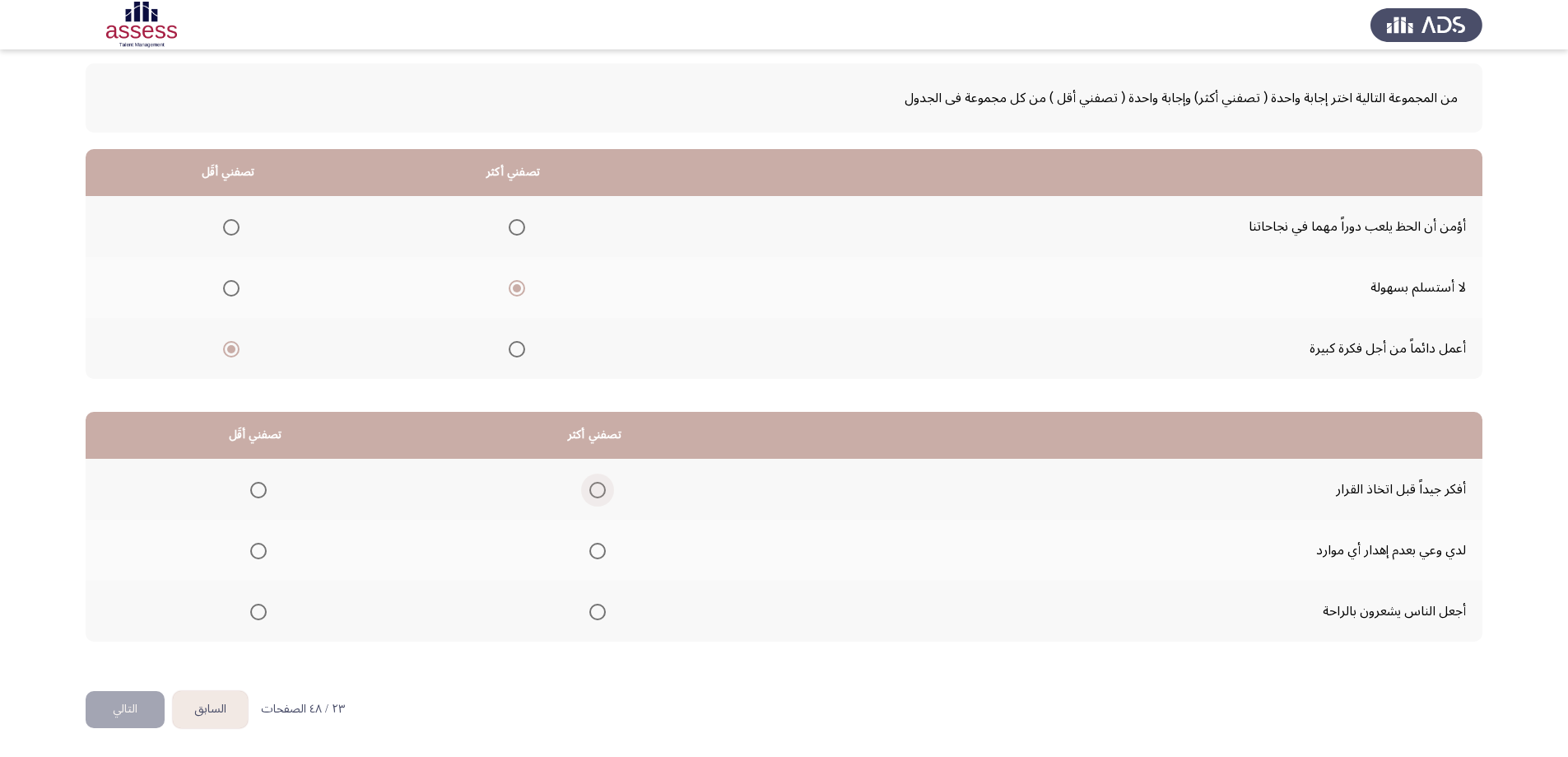
click at [598, 486] on span "Select an option" at bounding box center [597, 490] width 16 height 16
click at [598, 486] on input "Select an option" at bounding box center [597, 490] width 16 height 16
click at [258, 615] on span "Select an option" at bounding box center [258, 611] width 16 height 16
click at [258, 615] on input "Select an option" at bounding box center [258, 611] width 16 height 16
click at [147, 715] on button "التالي" at bounding box center [125, 709] width 79 height 37
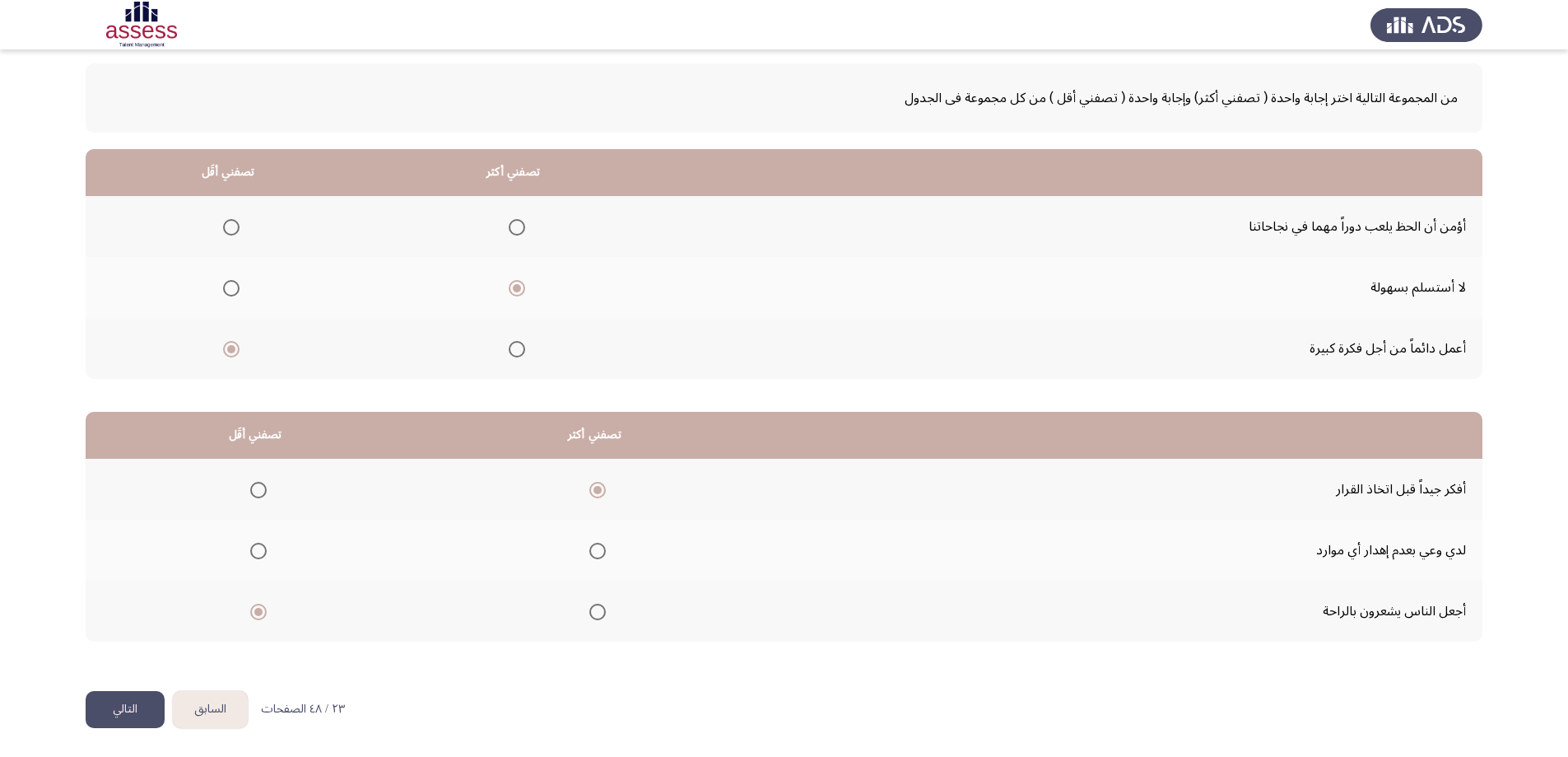
scroll to position [0, 0]
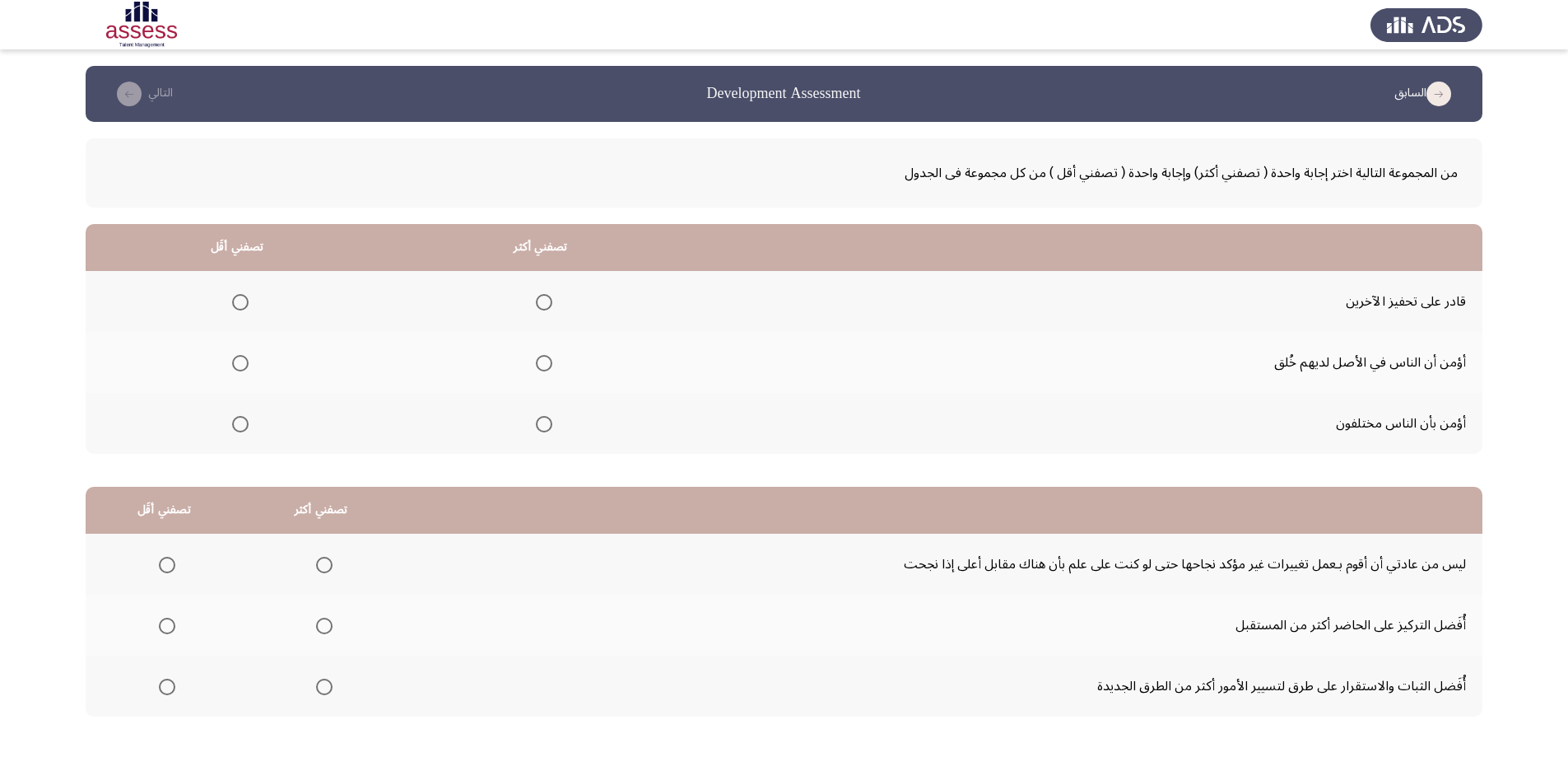
click at [544, 303] on span "Select an option" at bounding box center [544, 303] width 0 height 0
click at [543, 302] on input "Select an option" at bounding box center [543, 302] width 16 height 16
click at [243, 426] on span "Select an option" at bounding box center [240, 424] width 16 height 16
click at [243, 426] on input "Select an option" at bounding box center [240, 424] width 16 height 16
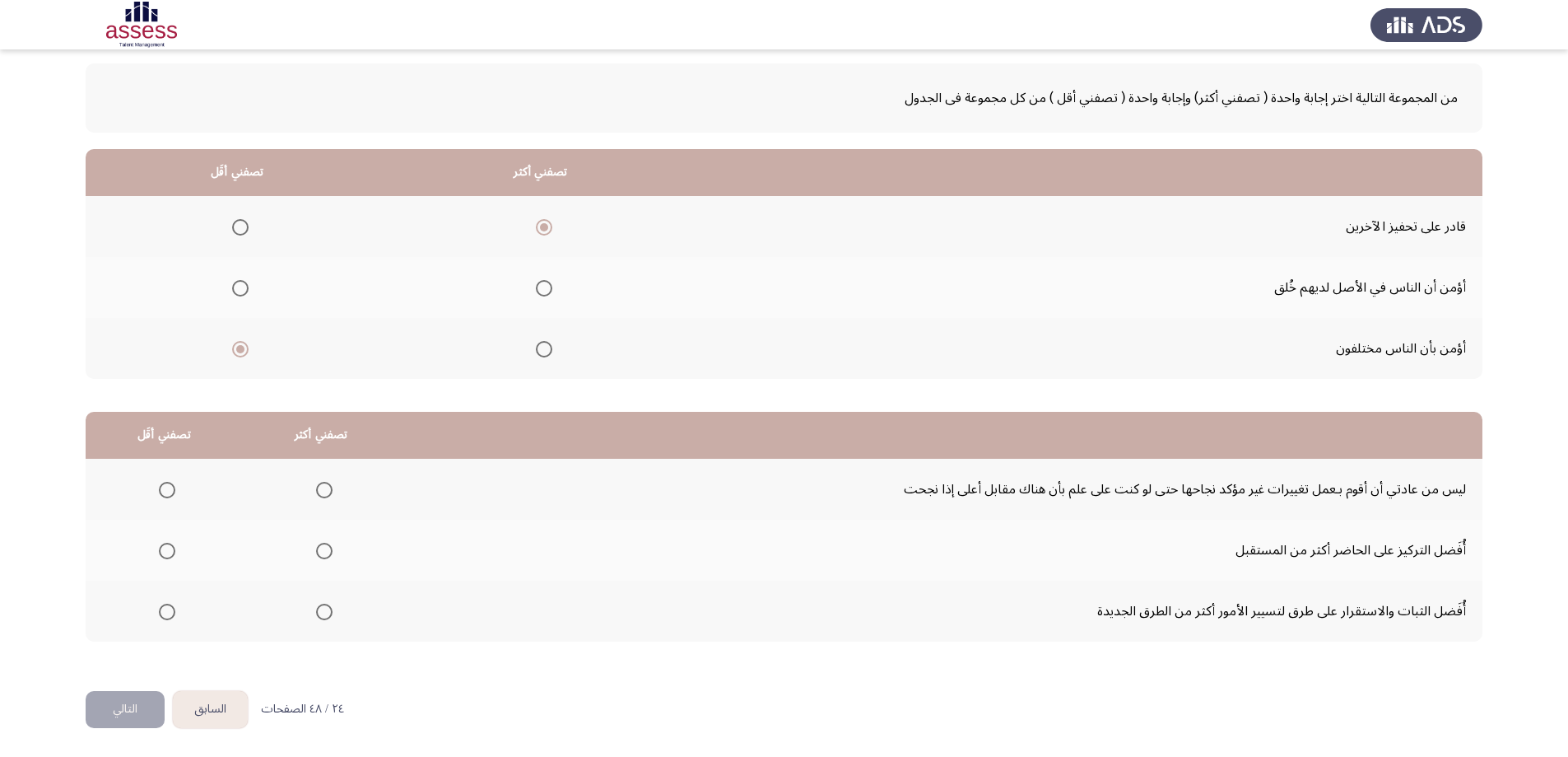
click at [326, 606] on span "Select an option" at bounding box center [324, 611] width 16 height 16
click at [326, 606] on input "Select an option" at bounding box center [324, 611] width 16 height 16
click at [157, 488] on label "Select an option" at bounding box center [164, 490] width 23 height 16
click at [159, 488] on input "Select an option" at bounding box center [166, 490] width 16 height 16
click at [141, 711] on button "التالي" at bounding box center [125, 709] width 79 height 37
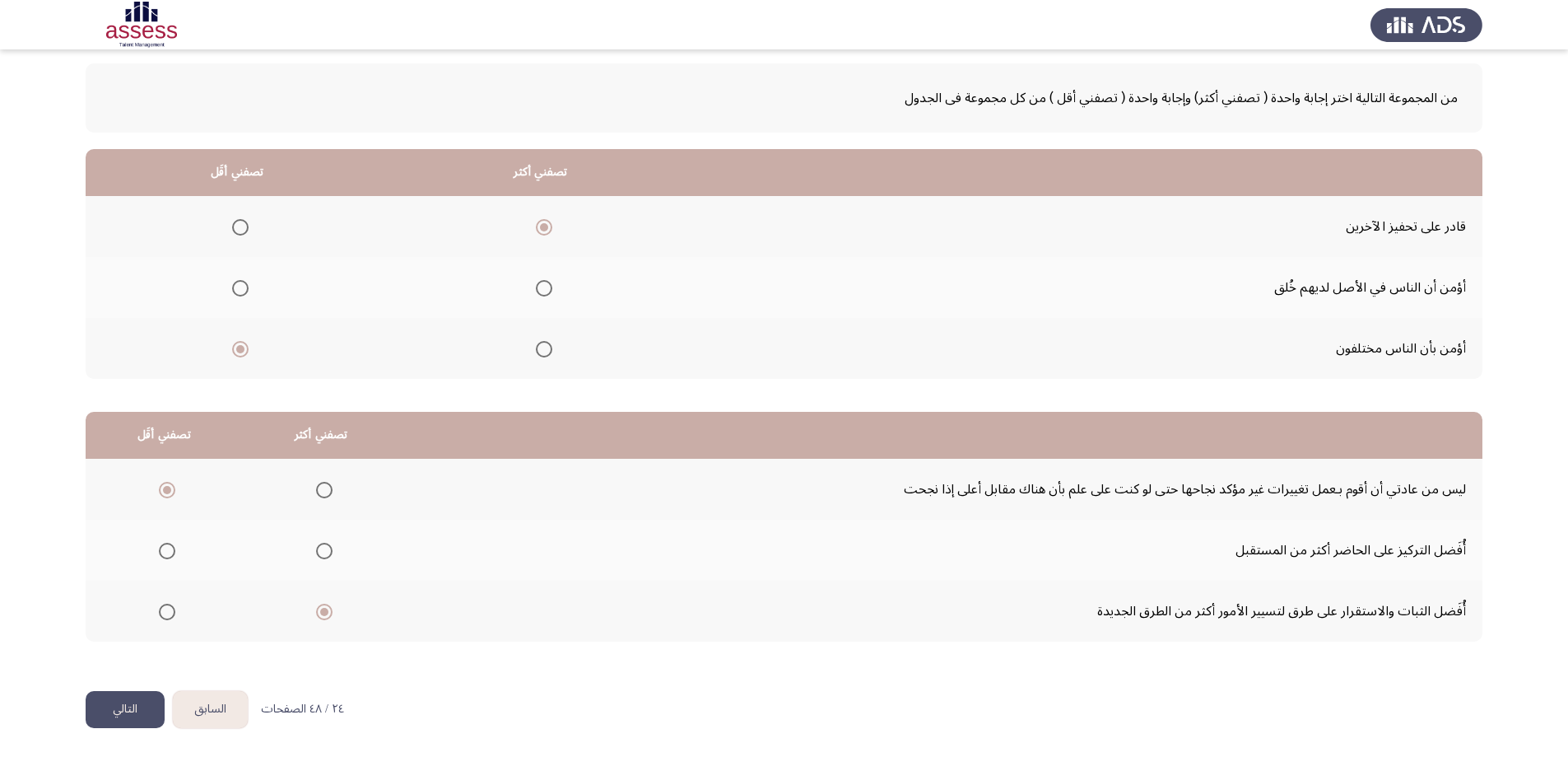
scroll to position [0, 0]
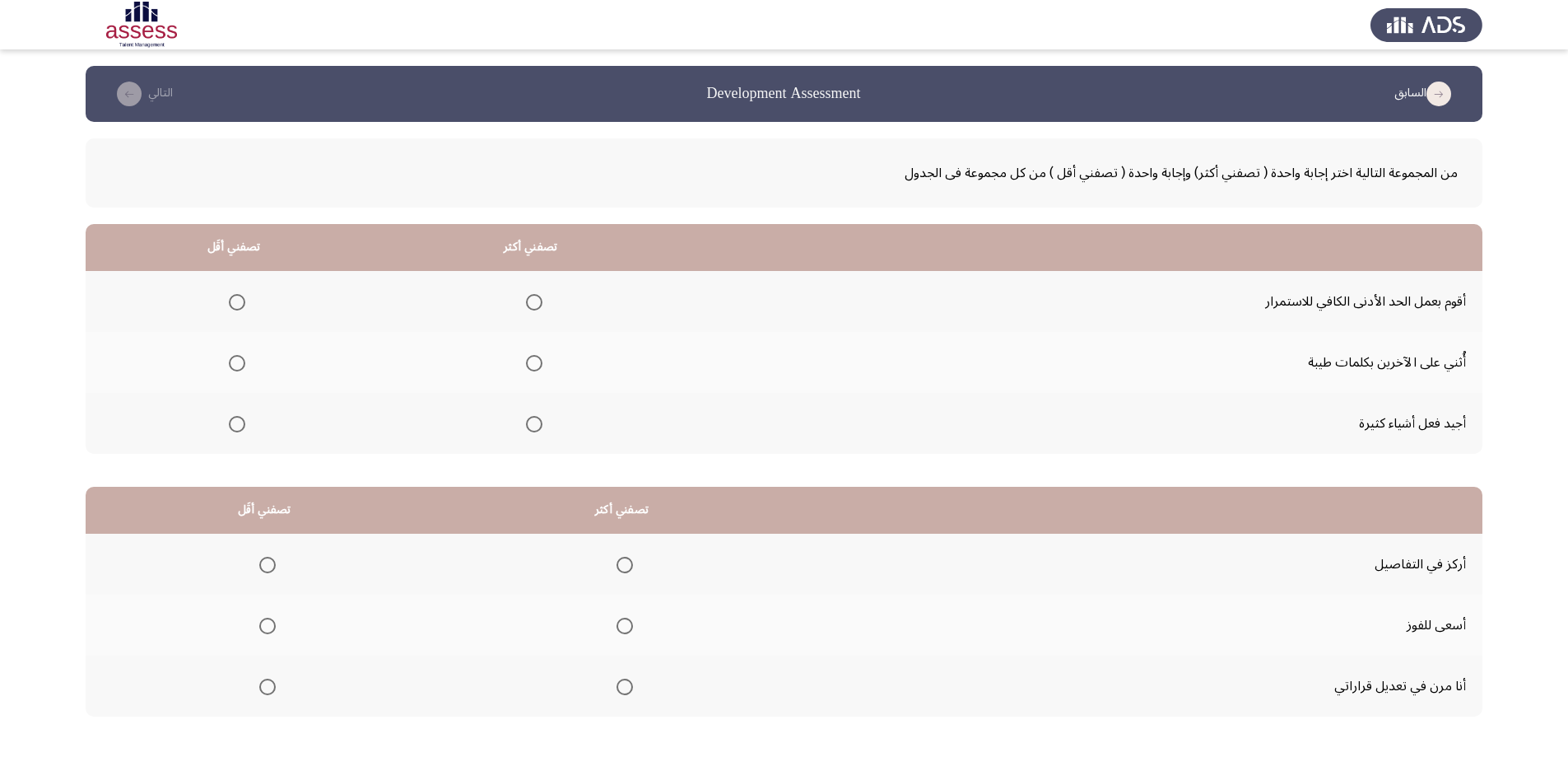
click at [535, 363] on span "Select an option" at bounding box center [534, 363] width 16 height 16
click at [535, 363] on input "Select an option" at bounding box center [534, 363] width 16 height 16
click at [238, 427] on span "Select an option" at bounding box center [236, 424] width 16 height 16
click at [238, 427] on input "Select an option" at bounding box center [236, 424] width 16 height 16
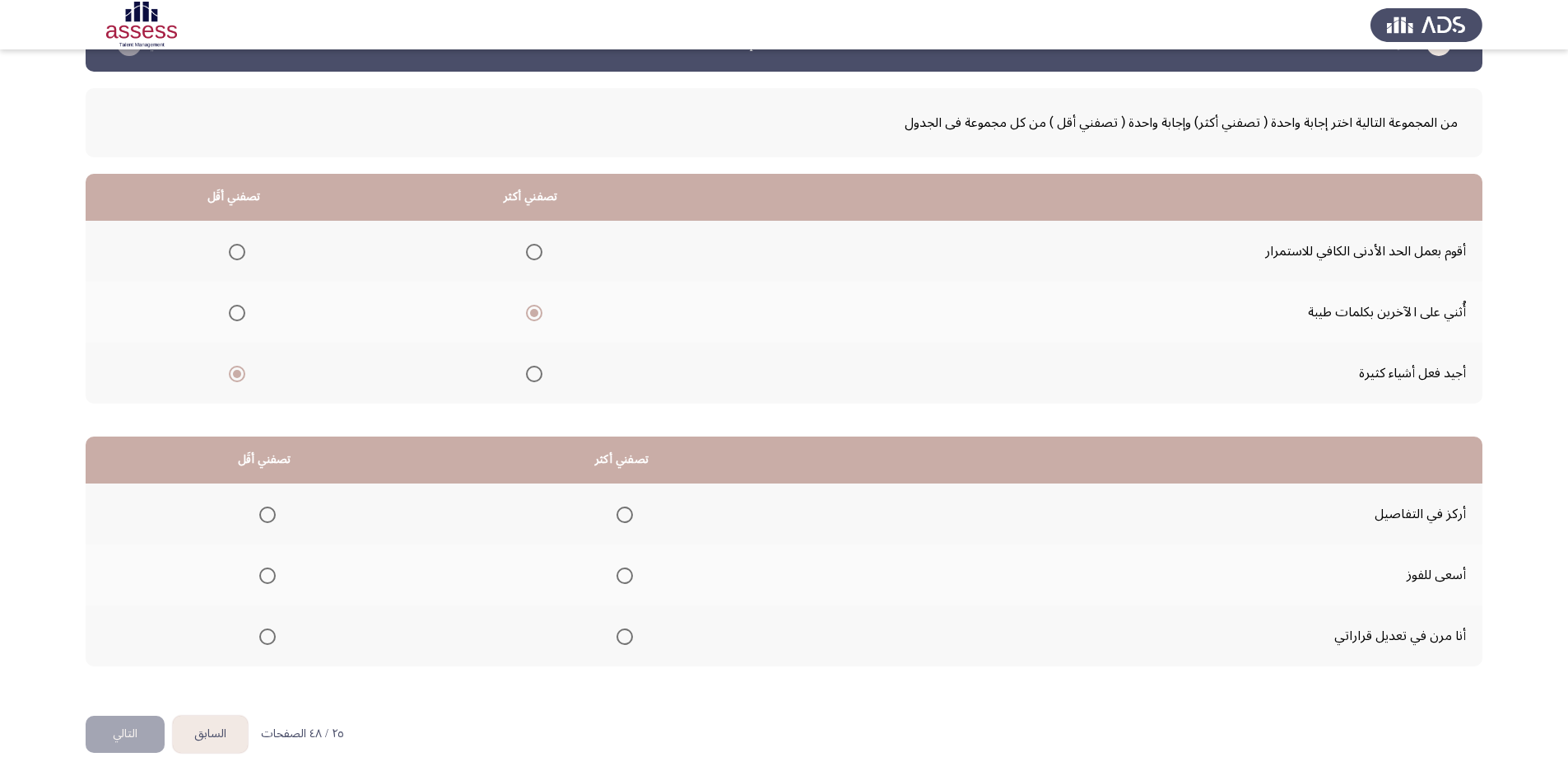
scroll to position [75, 0]
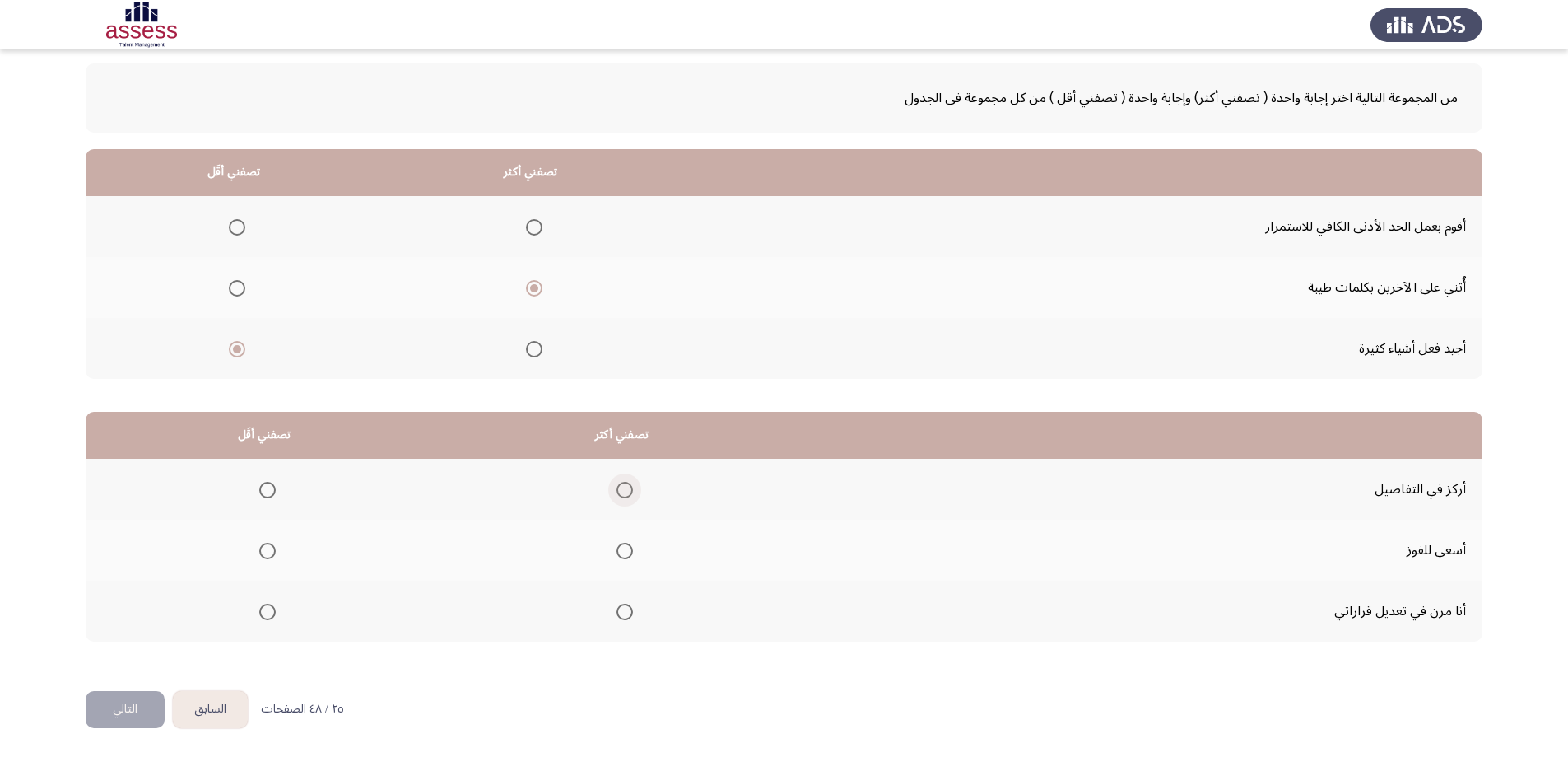
click at [618, 484] on span "Select an option" at bounding box center [625, 490] width 16 height 16
click at [618, 484] on input "Select an option" at bounding box center [625, 490] width 16 height 16
click at [625, 612] on span "Select an option" at bounding box center [625, 612] width 0 height 0
click at [620, 611] on input "Select an option" at bounding box center [625, 611] width 16 height 16
click at [270, 490] on span "Select an option" at bounding box center [267, 490] width 16 height 16
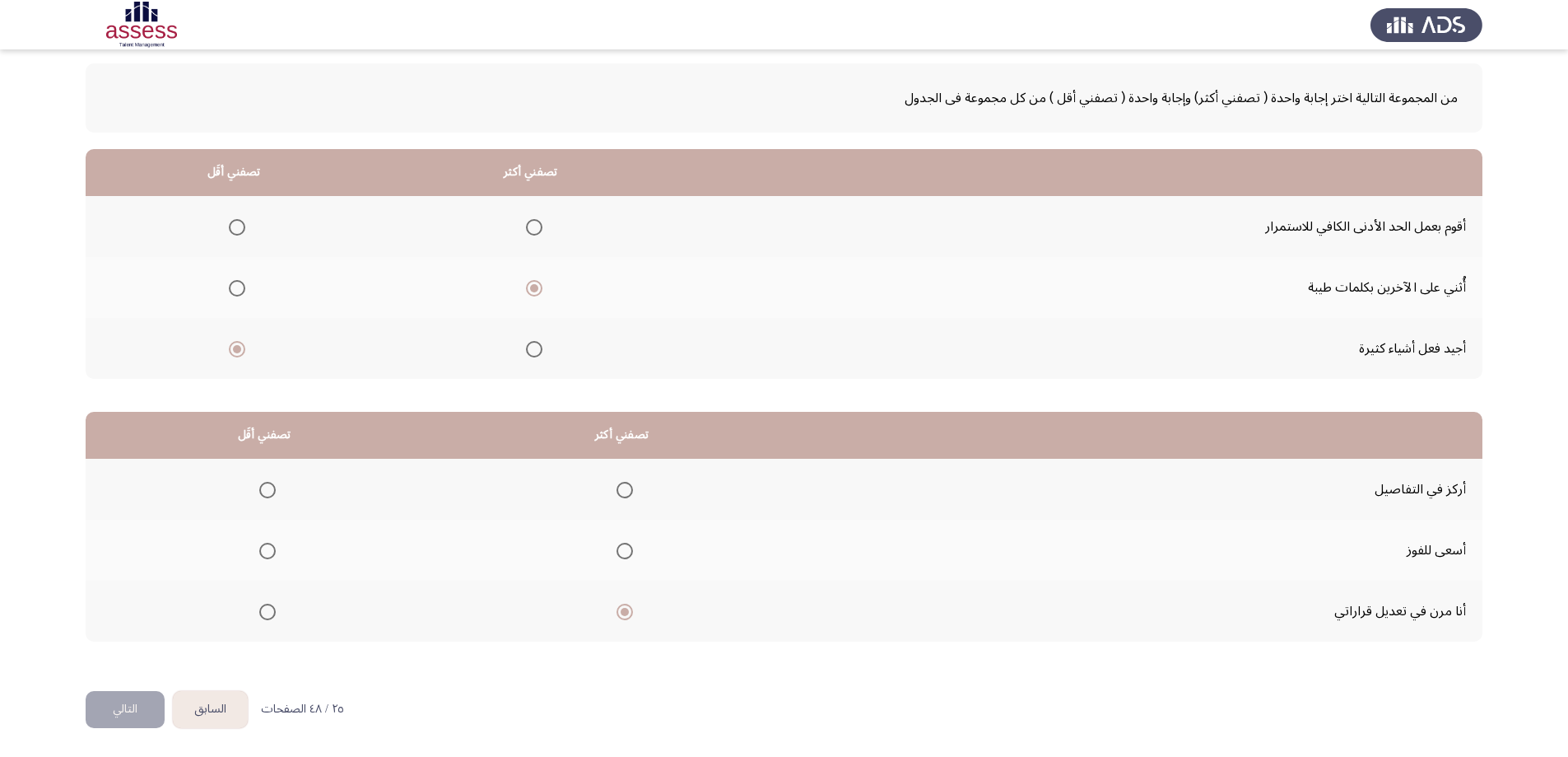
click at [270, 490] on input "Select an option" at bounding box center [267, 490] width 16 height 16
click at [140, 706] on button "التالي" at bounding box center [125, 709] width 79 height 37
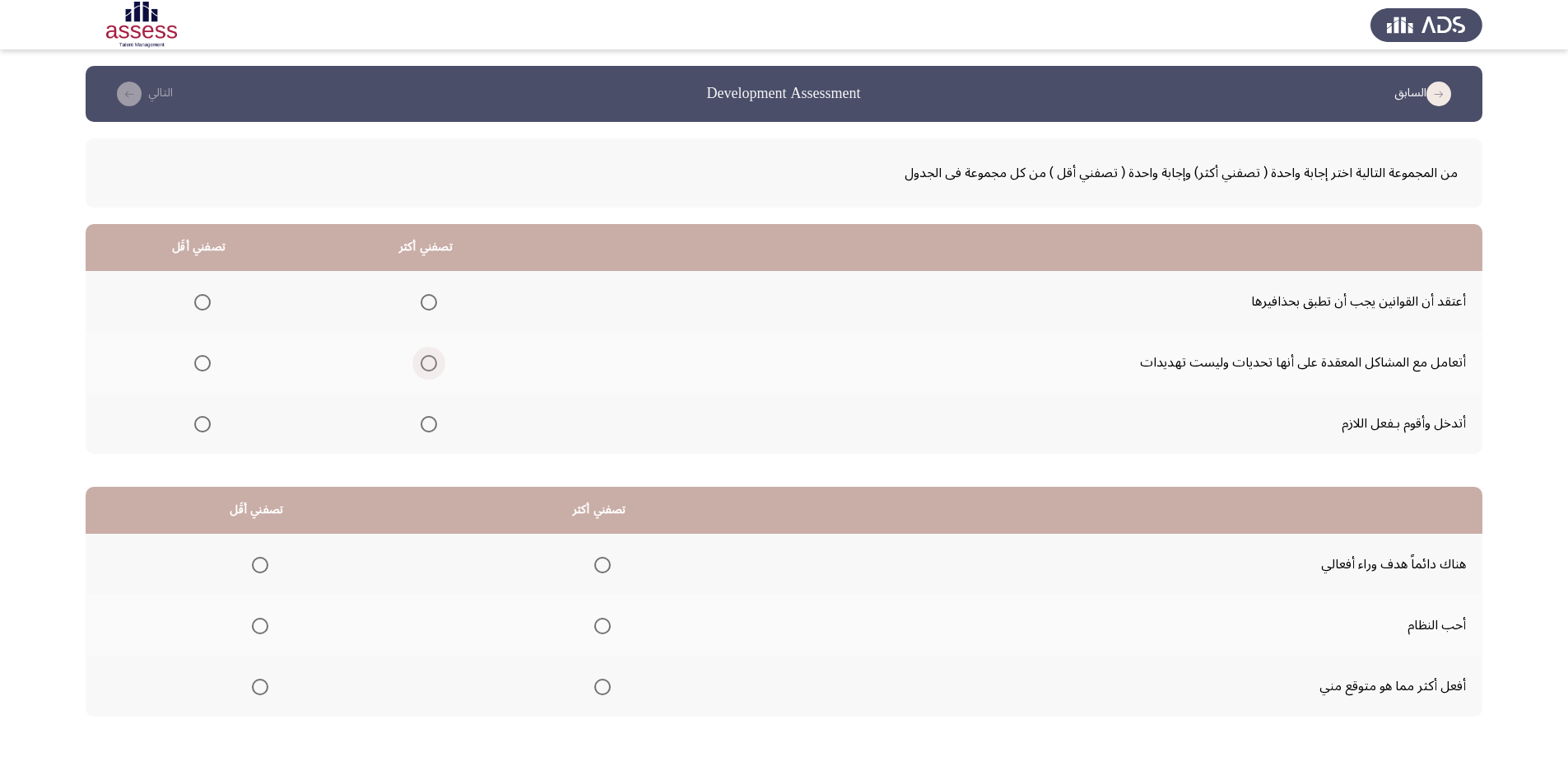
click at [426, 360] on span "Select an option" at bounding box center [428, 363] width 16 height 16
click at [426, 360] on input "Select an option" at bounding box center [428, 363] width 16 height 16
click at [203, 419] on span "Select an option" at bounding box center [202, 424] width 16 height 16
click at [203, 419] on input "Select an option" at bounding box center [202, 424] width 16 height 16
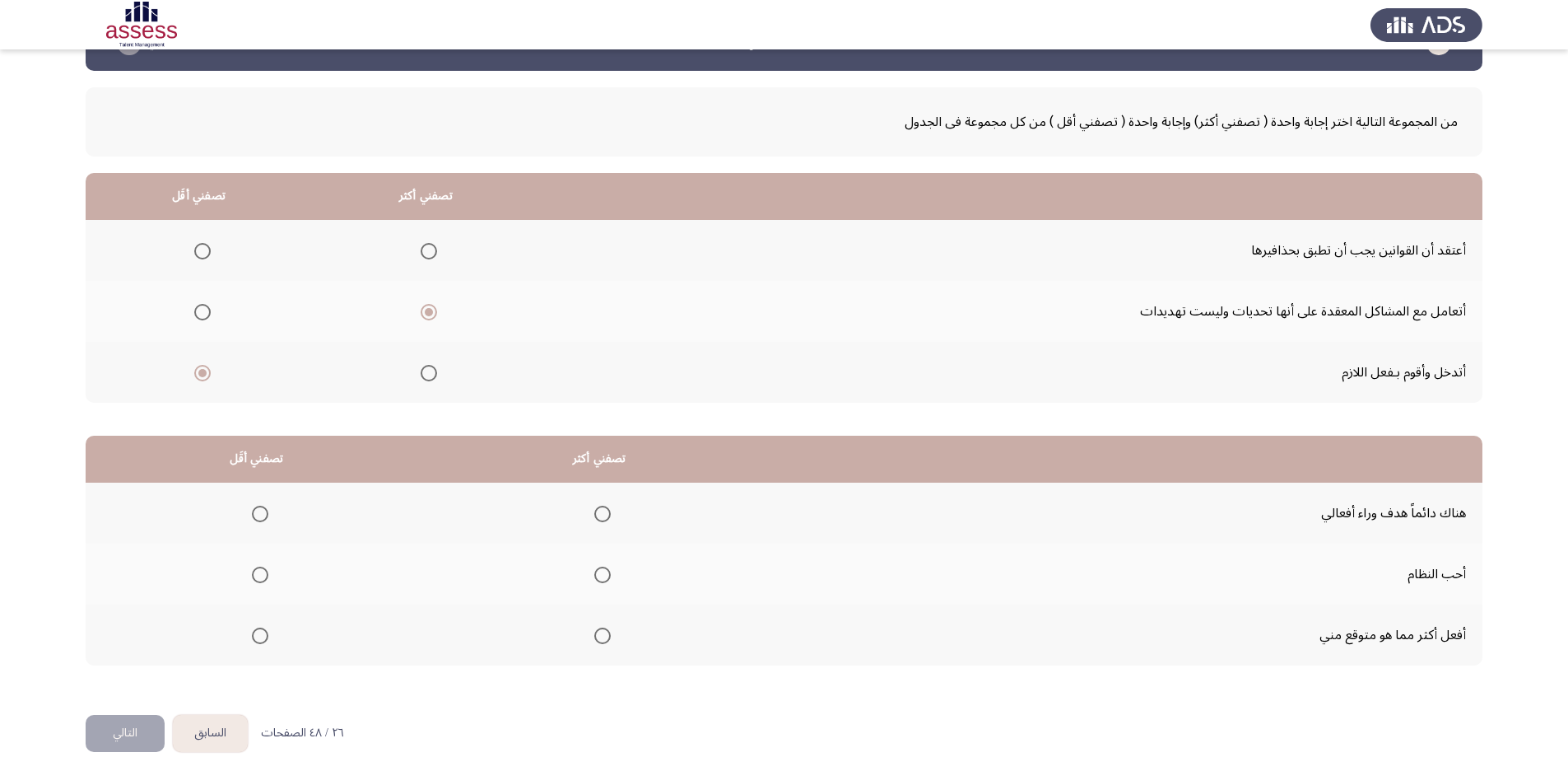
scroll to position [75, 0]
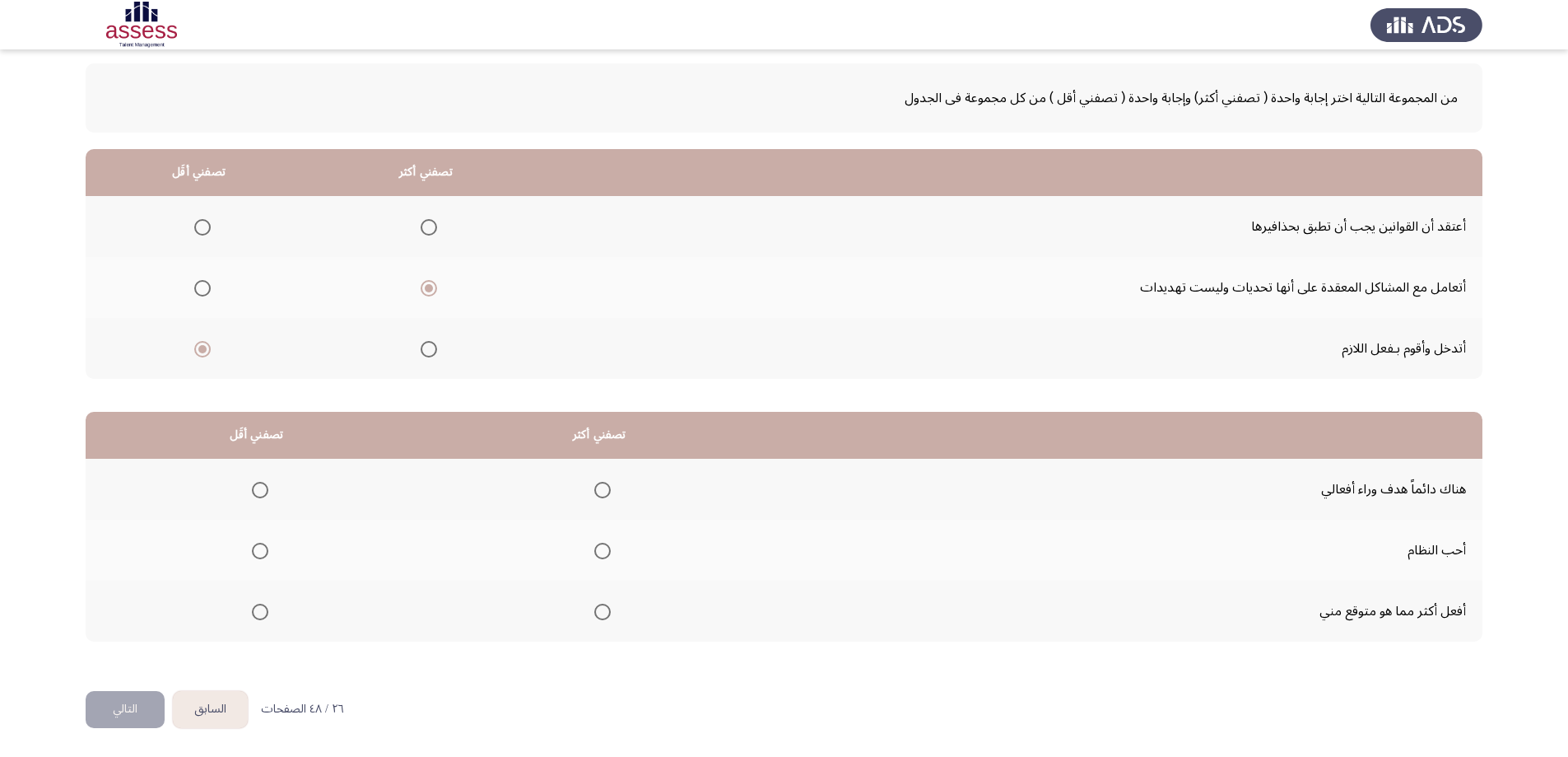
click at [600, 491] on span "Select an option" at bounding box center [602, 490] width 16 height 16
click at [600, 491] on input "Select an option" at bounding box center [602, 490] width 16 height 16
click at [262, 553] on span "Select an option" at bounding box center [260, 550] width 16 height 16
click at [262, 553] on input "Select an option" at bounding box center [260, 550] width 16 height 16
click at [147, 706] on button "التالي" at bounding box center [125, 709] width 79 height 37
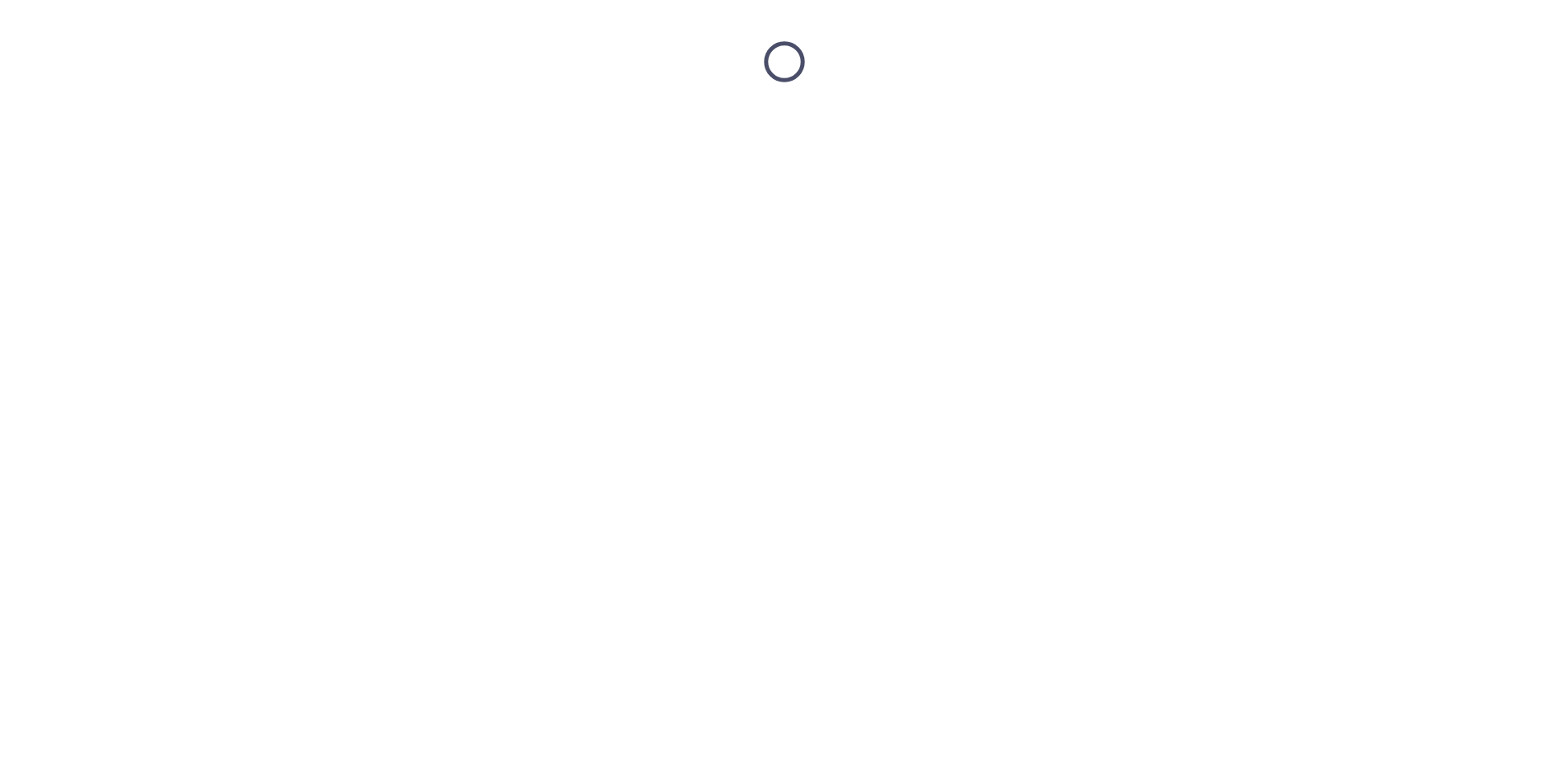
scroll to position [0, 0]
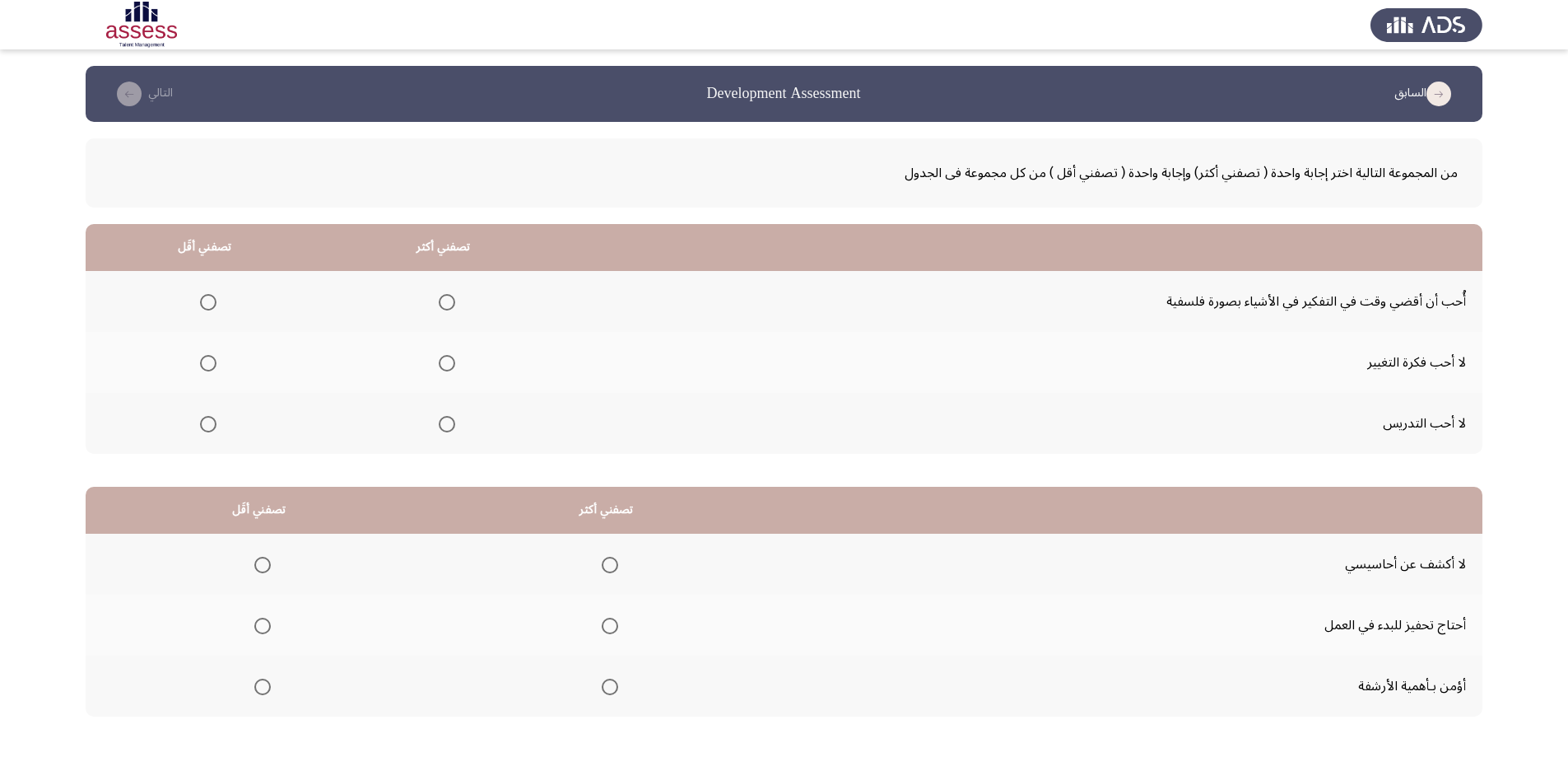
click at [441, 302] on span "Select an option" at bounding box center [446, 302] width 16 height 16
click at [441, 302] on input "Select an option" at bounding box center [446, 302] width 16 height 16
click at [195, 423] on label "Select an option" at bounding box center [205, 424] width 23 height 16
click at [200, 423] on input "Select an option" at bounding box center [207, 424] width 16 height 16
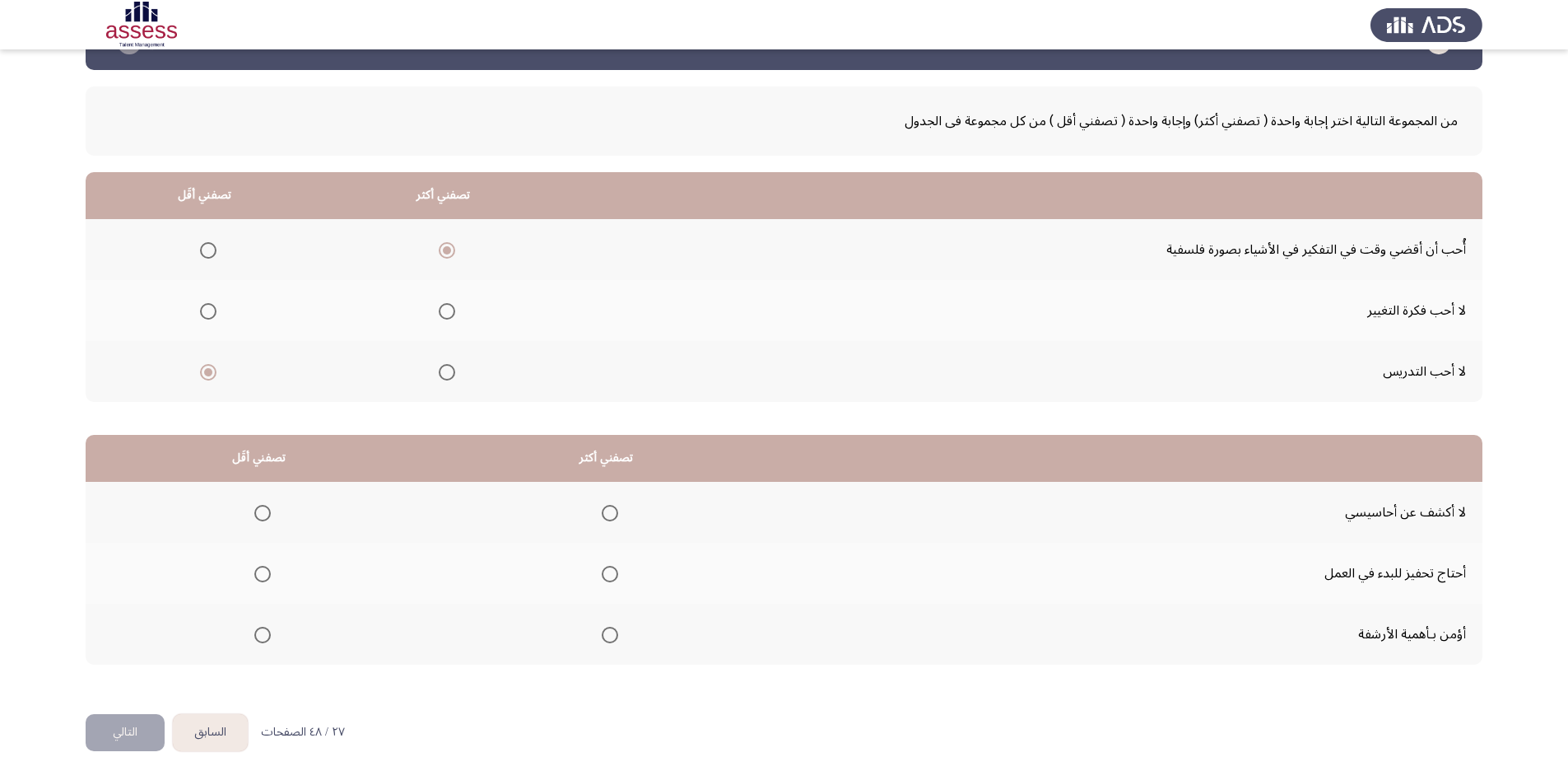
scroll to position [75, 0]
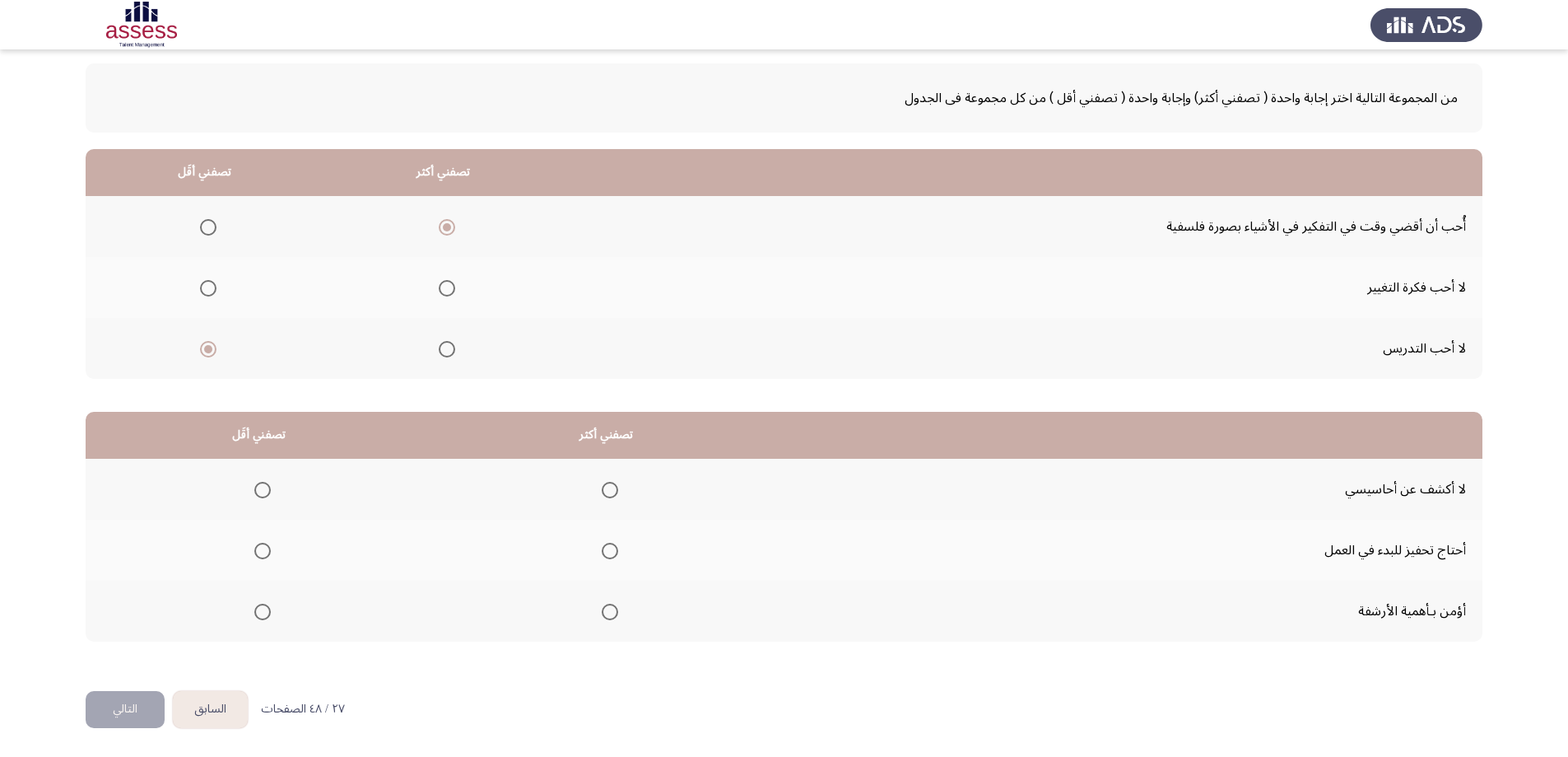
click at [606, 491] on span "Select an option" at bounding box center [609, 490] width 16 height 16
click at [606, 491] on input "Select an option" at bounding box center [609, 490] width 16 height 16
click at [256, 615] on span "Select an option" at bounding box center [262, 611] width 16 height 16
click at [256, 615] on input "Select an option" at bounding box center [262, 611] width 16 height 16
click at [141, 708] on button "التالي" at bounding box center [125, 709] width 79 height 37
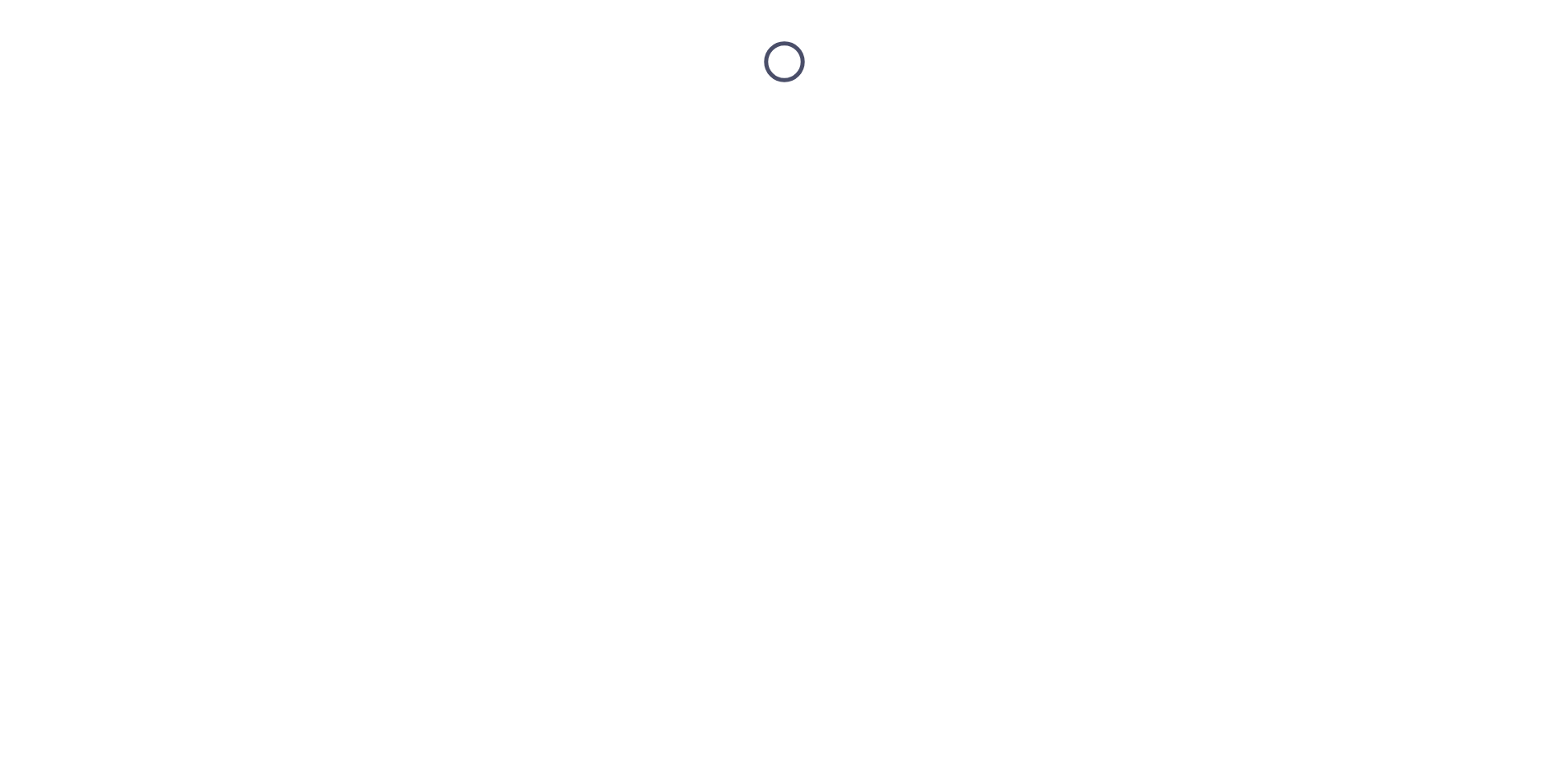
scroll to position [0, 0]
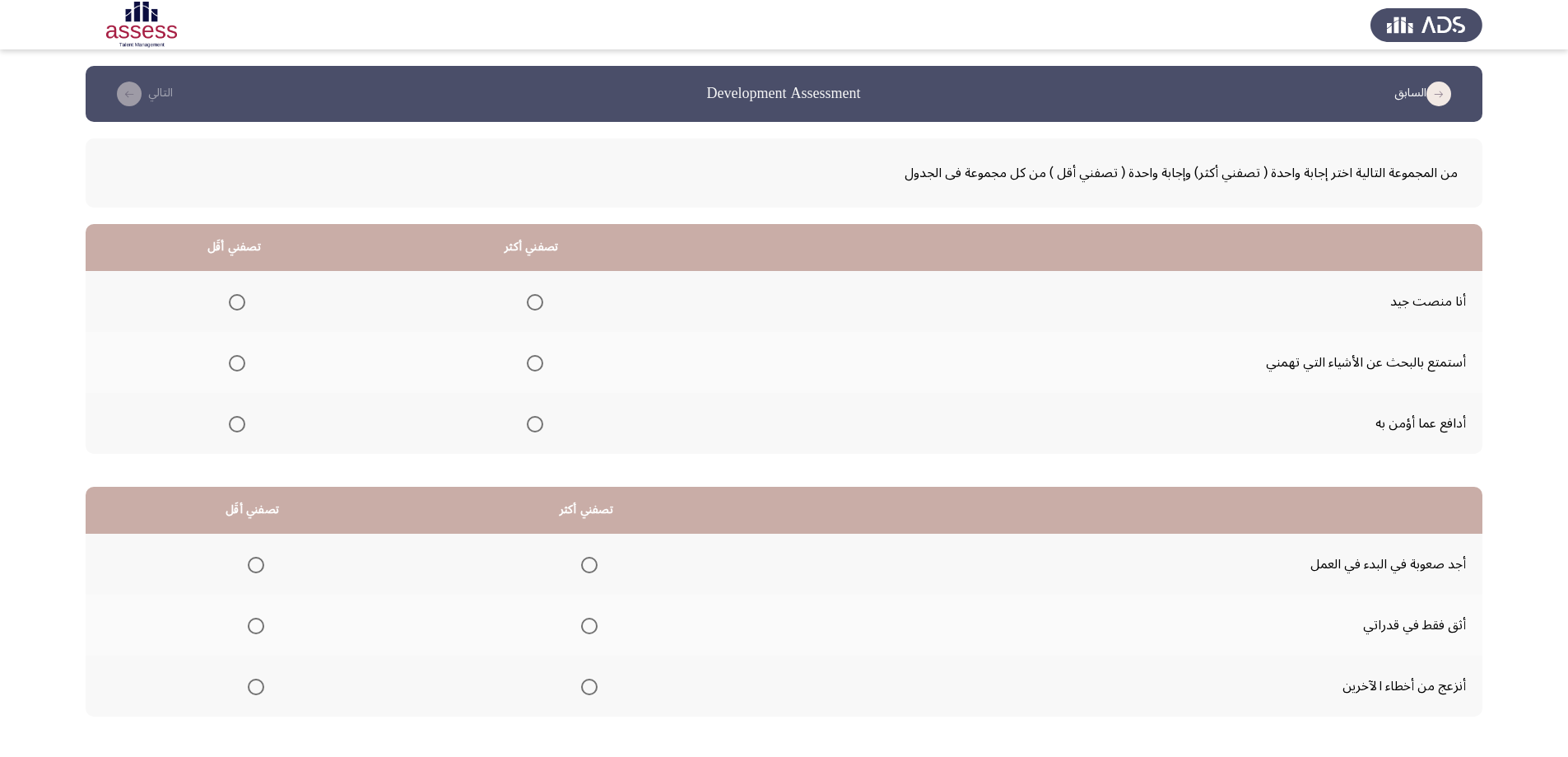
click at [527, 307] on span "Select an option" at bounding box center [535, 302] width 16 height 16
click at [527, 307] on input "Select an option" at bounding box center [535, 302] width 16 height 16
click at [535, 424] on span "Select an option" at bounding box center [535, 424] width 0 height 0
click at [532, 424] on input "Select an option" at bounding box center [535, 424] width 16 height 16
click at [236, 361] on span "Select an option" at bounding box center [236, 363] width 16 height 16
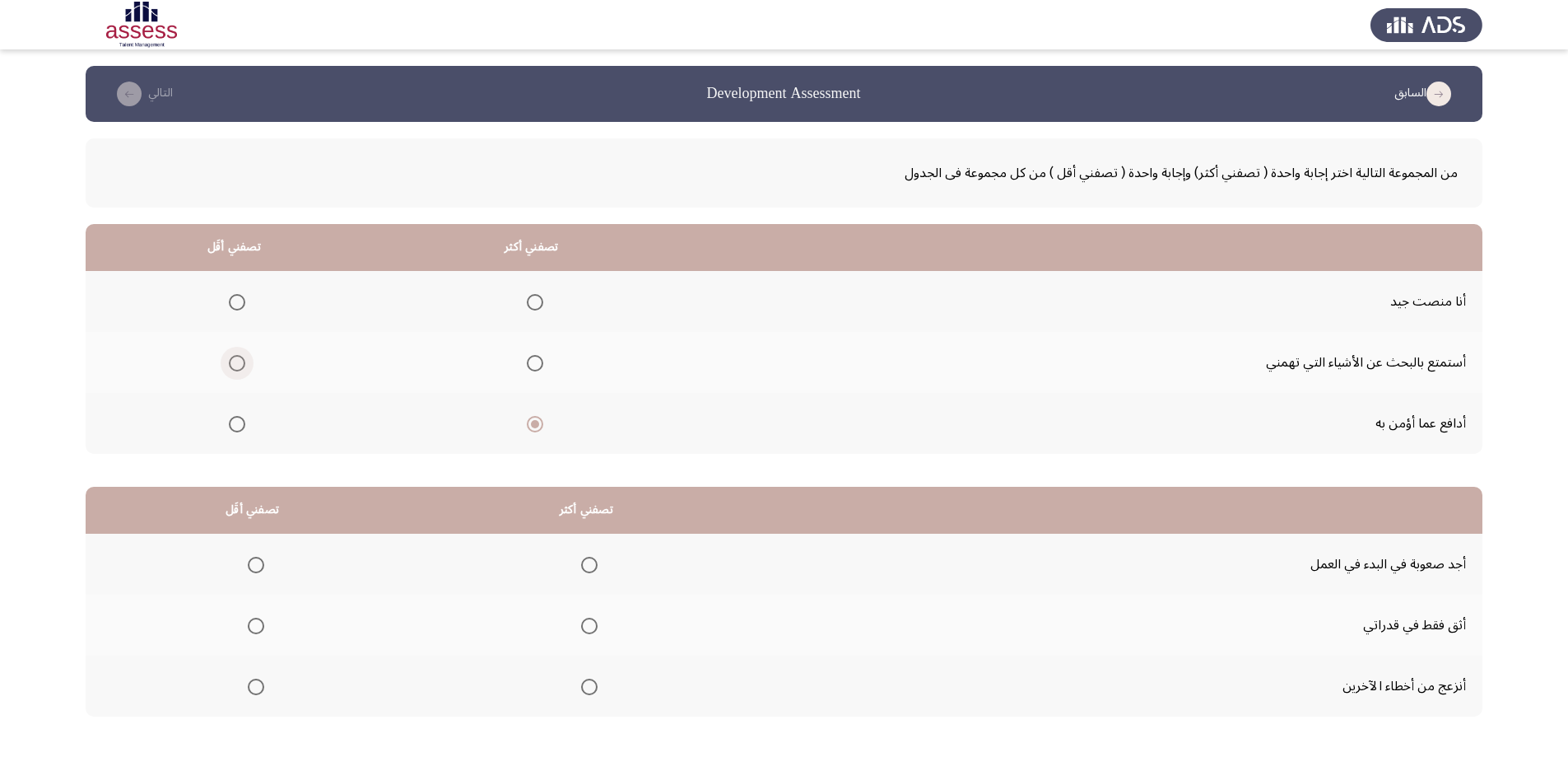
click at [236, 361] on input "Select an option" at bounding box center [236, 363] width 16 height 16
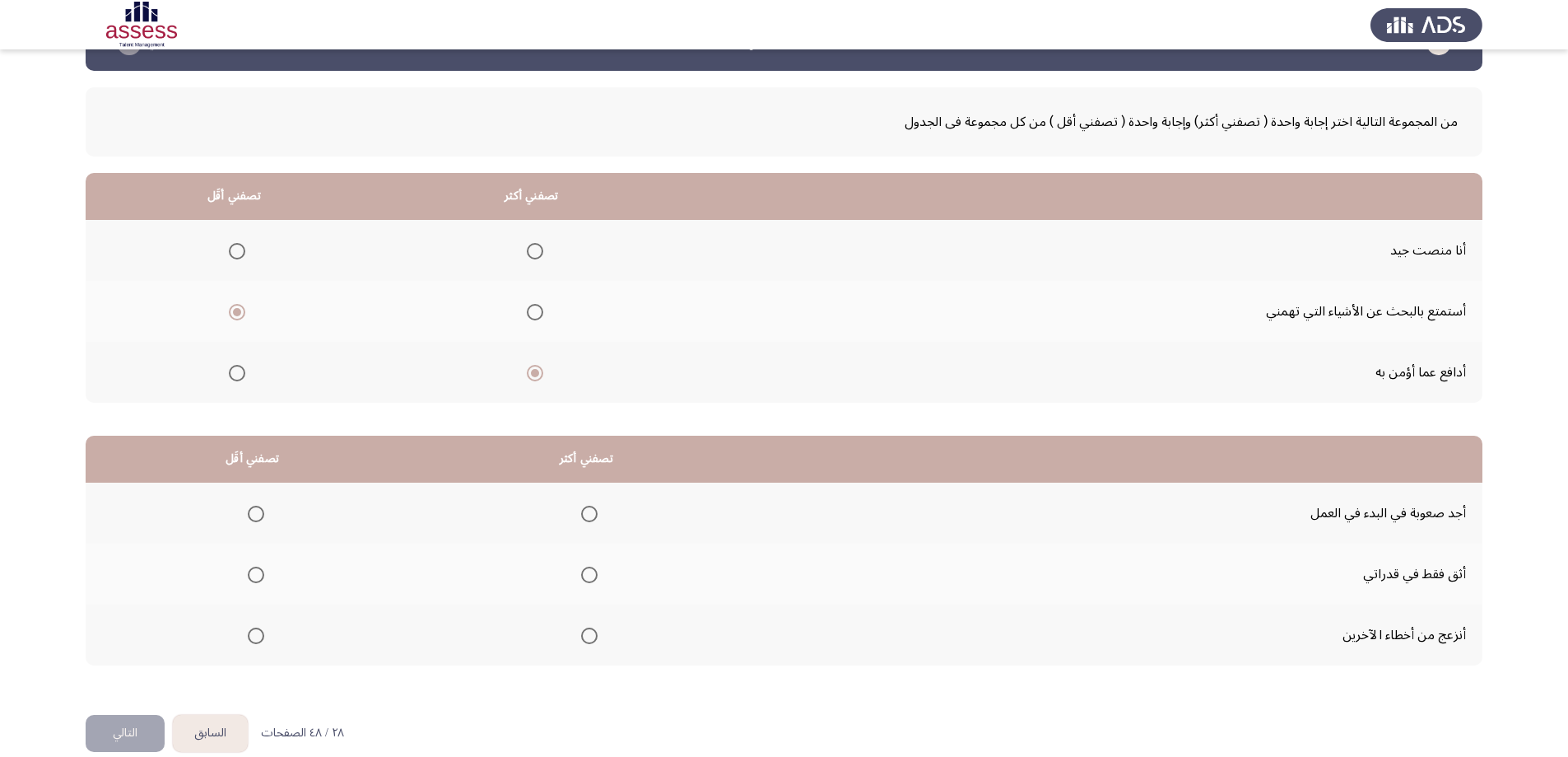
scroll to position [75, 0]
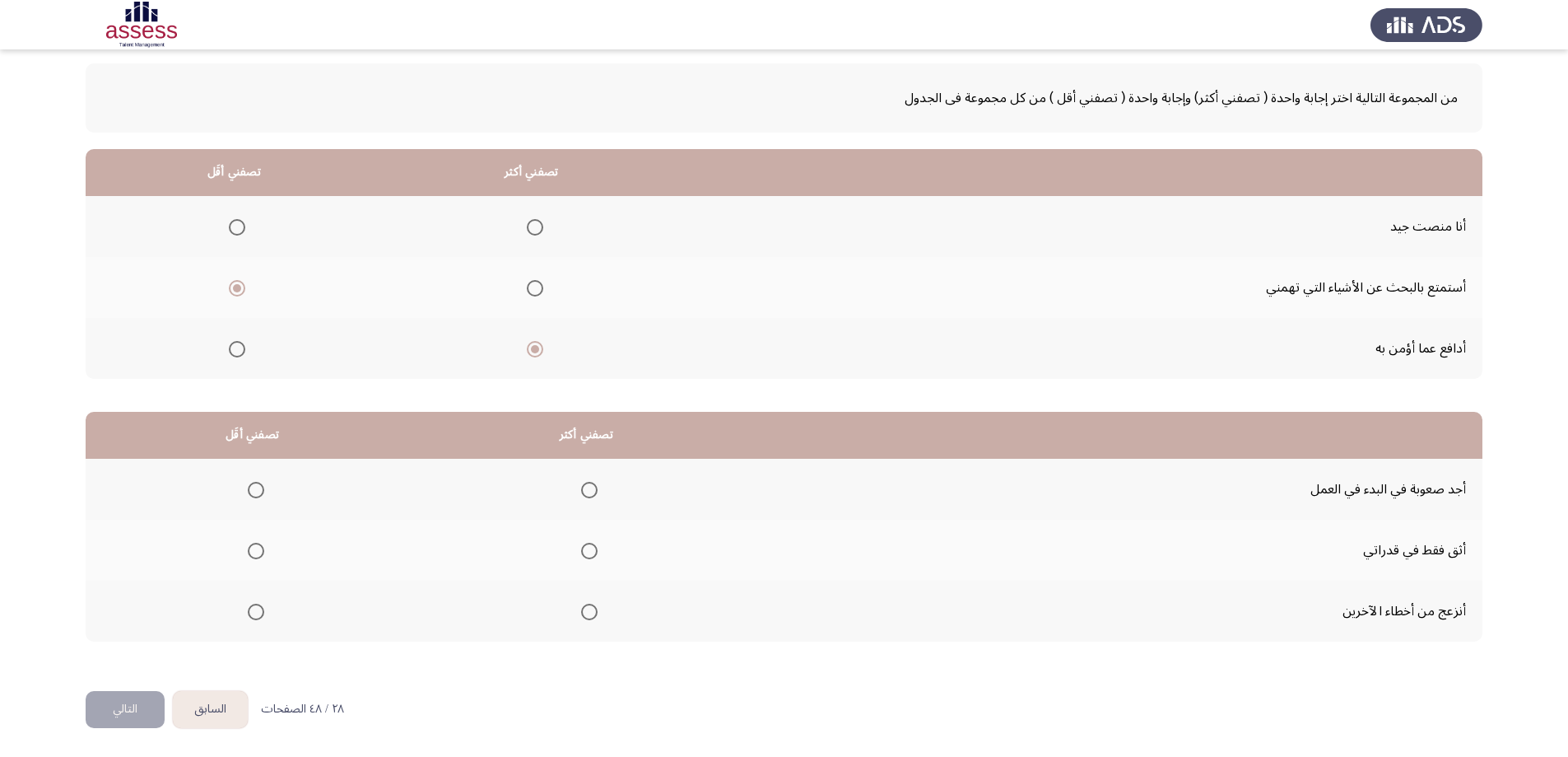
click at [587, 489] on span "Select an option" at bounding box center [589, 490] width 16 height 16
click at [587, 489] on input "Select an option" at bounding box center [589, 490] width 16 height 16
click at [258, 553] on span "Select an option" at bounding box center [255, 550] width 16 height 16
click at [258, 553] on input "Select an option" at bounding box center [255, 550] width 16 height 16
click at [155, 701] on button "التالي" at bounding box center [125, 709] width 79 height 37
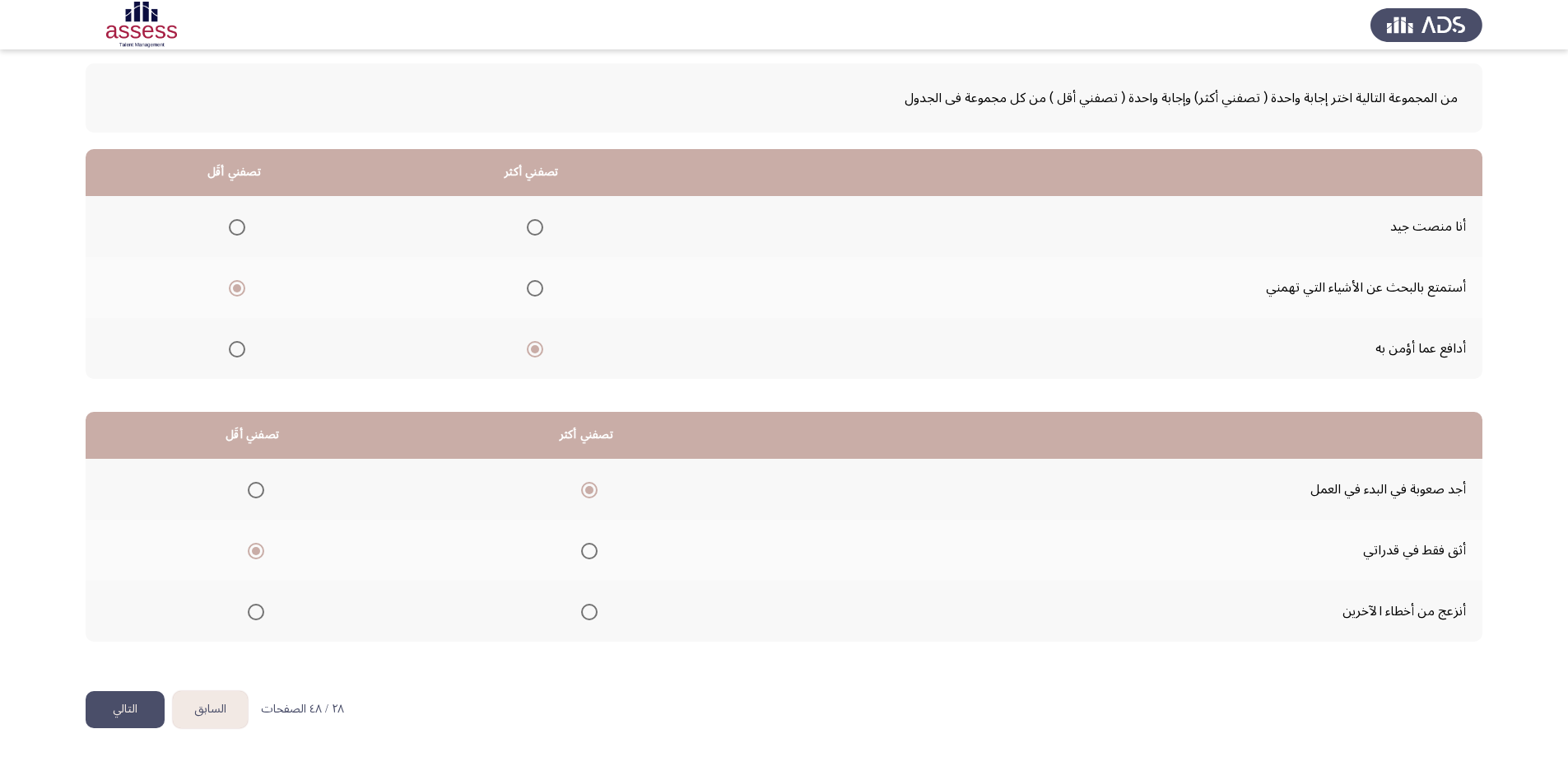
scroll to position [0, 0]
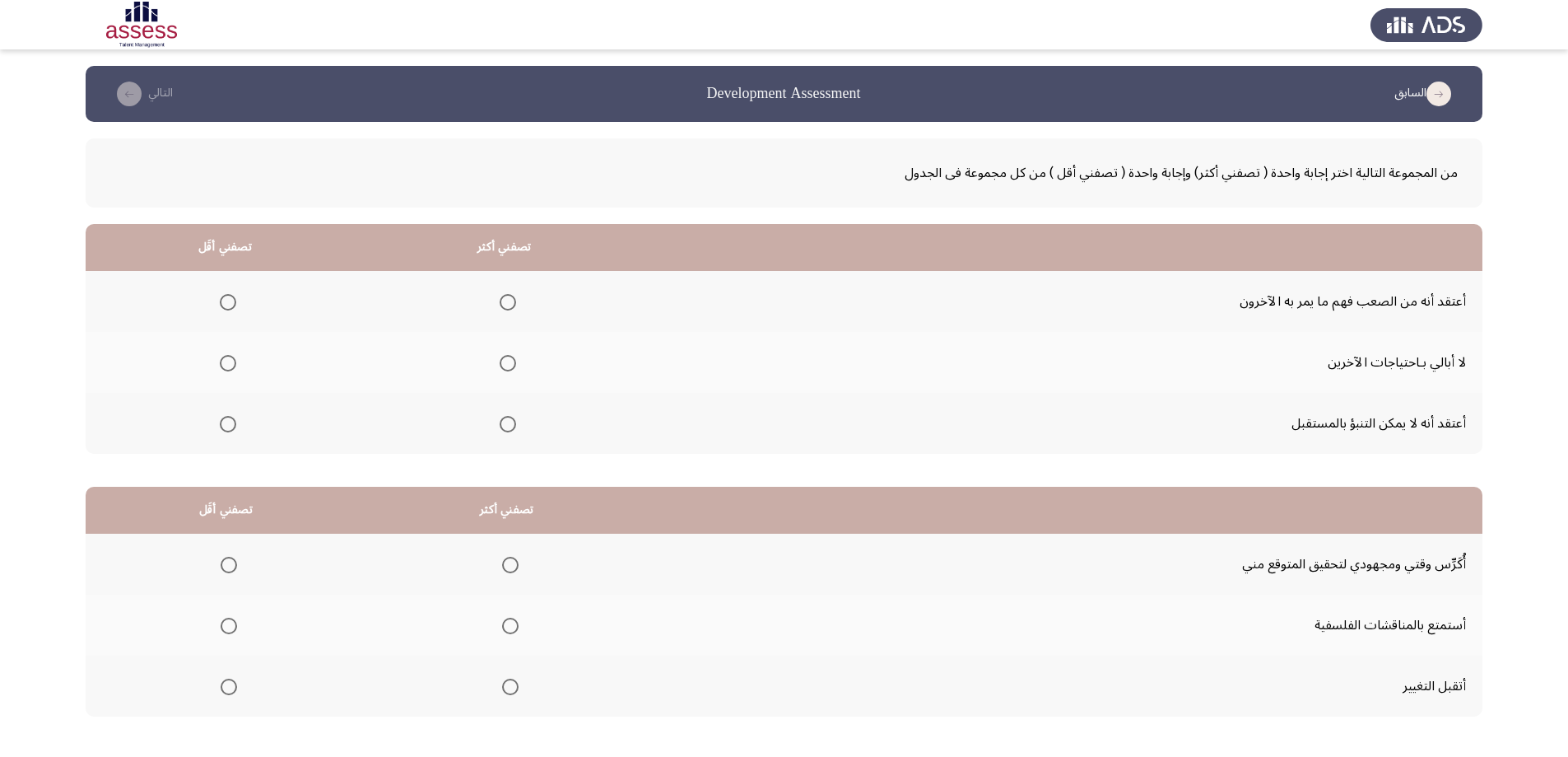
click at [506, 304] on span "Select an option" at bounding box center [507, 302] width 16 height 16
click at [506, 304] on input "Select an option" at bounding box center [507, 302] width 16 height 16
click at [222, 425] on span "Select an option" at bounding box center [227, 424] width 16 height 16
click at [222, 425] on input "Select an option" at bounding box center [227, 424] width 16 height 16
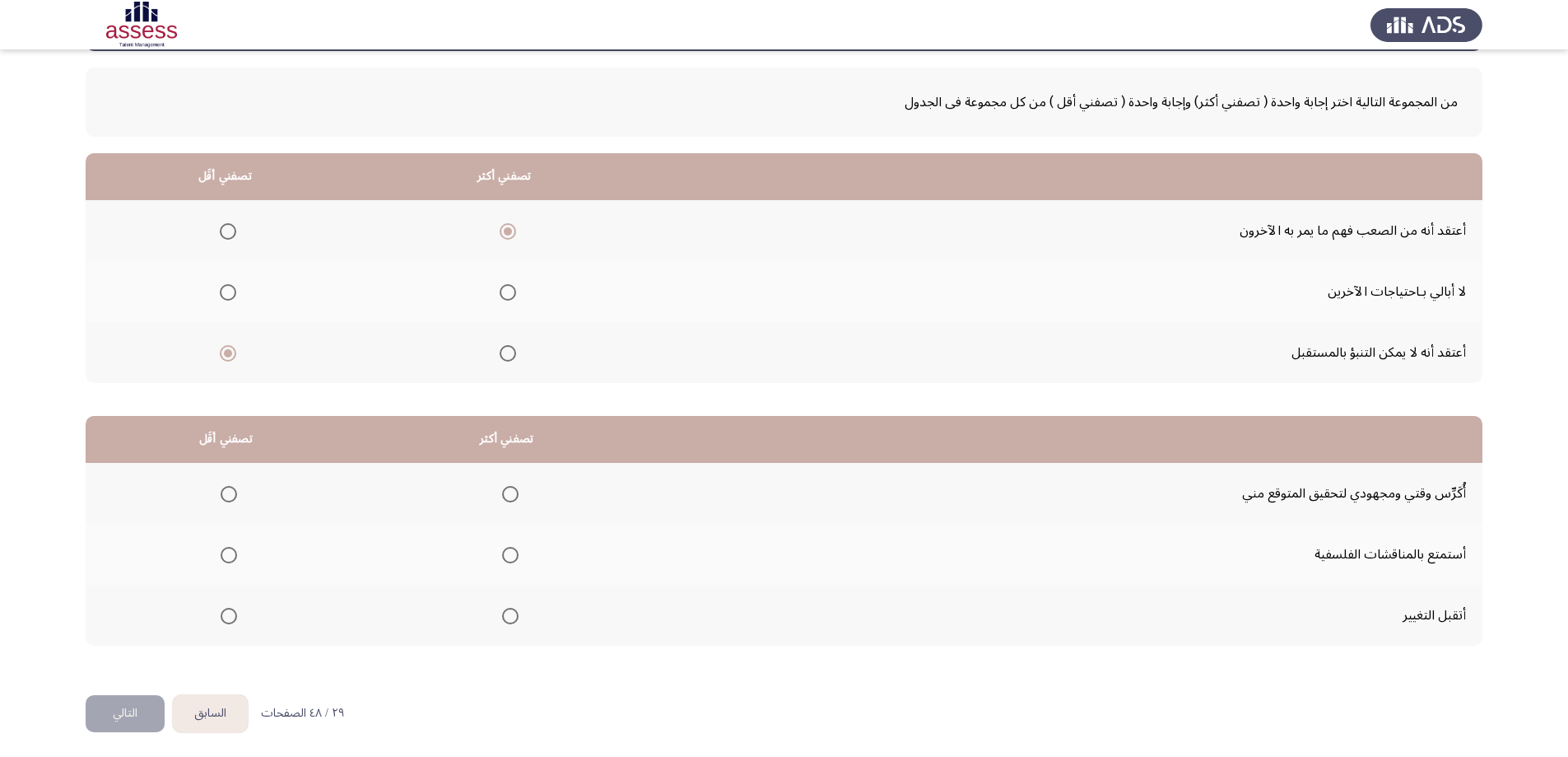
scroll to position [75, 0]
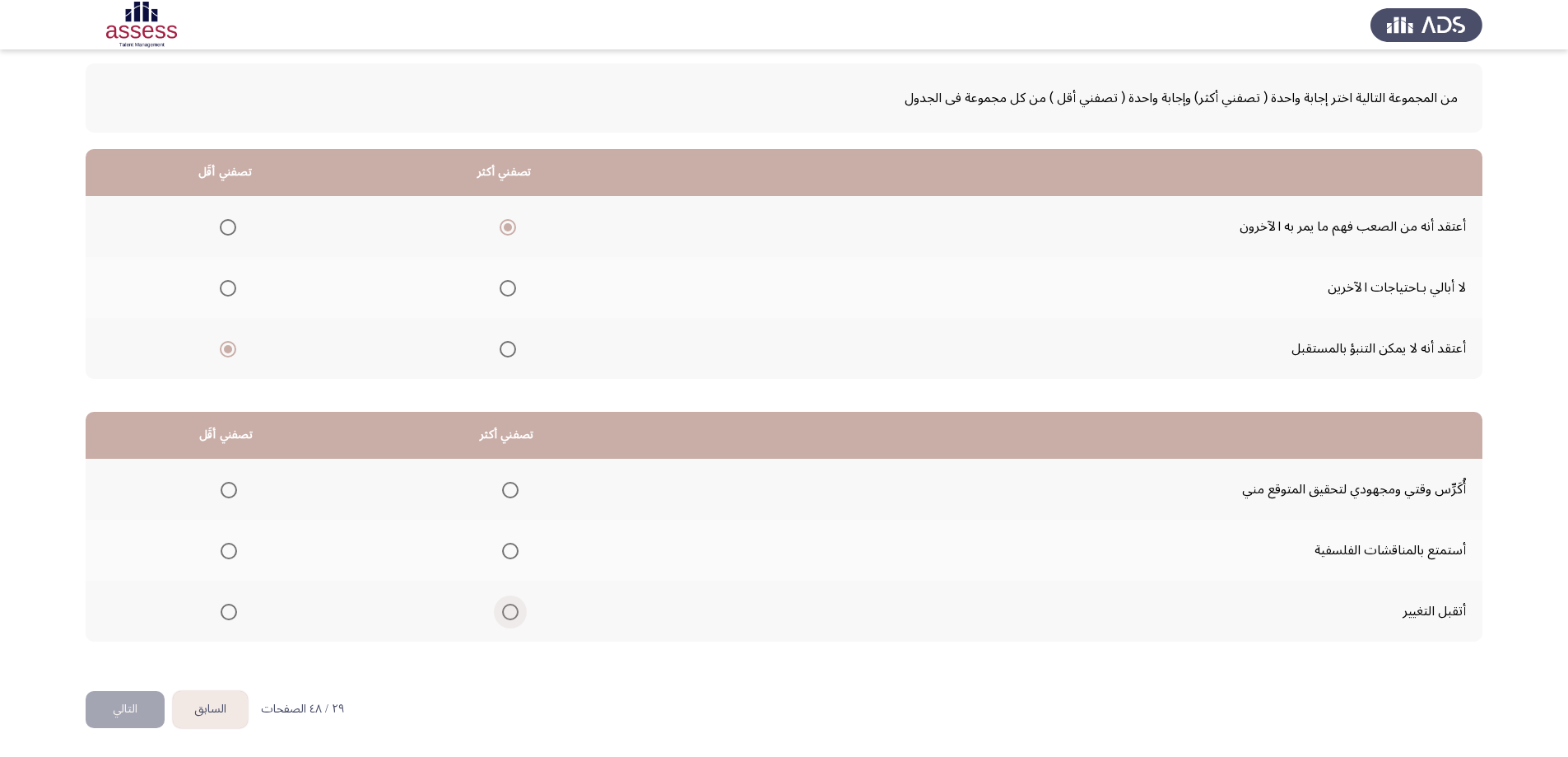
click at [511, 614] on span "Select an option" at bounding box center [510, 611] width 16 height 16
click at [511, 614] on input "Select an option" at bounding box center [510, 611] width 16 height 16
click at [234, 550] on span "Select an option" at bounding box center [228, 550] width 16 height 16
click at [234, 550] on input "Select an option" at bounding box center [228, 550] width 16 height 16
click at [142, 714] on button "التالي" at bounding box center [125, 709] width 79 height 37
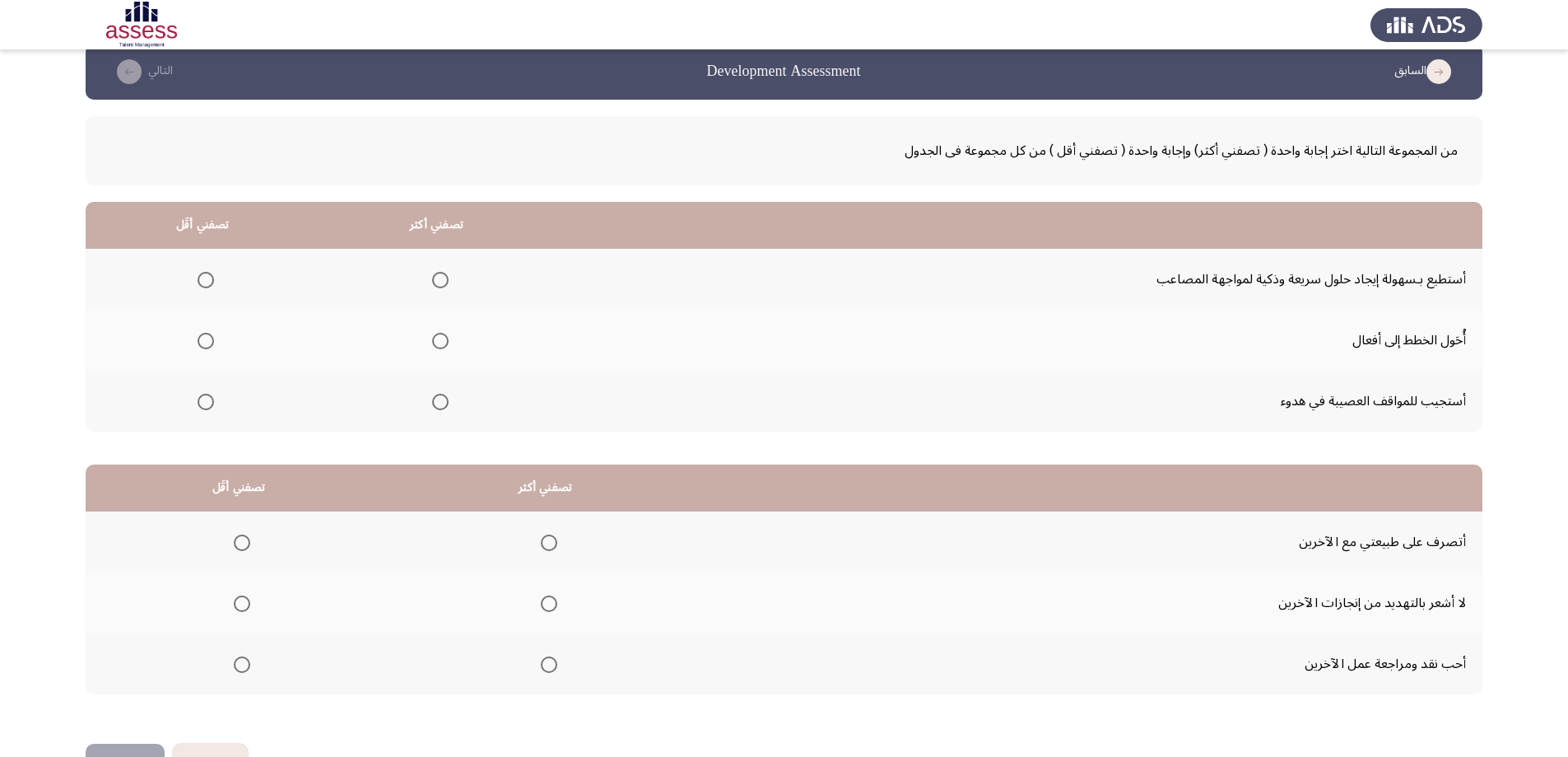
scroll to position [0, 0]
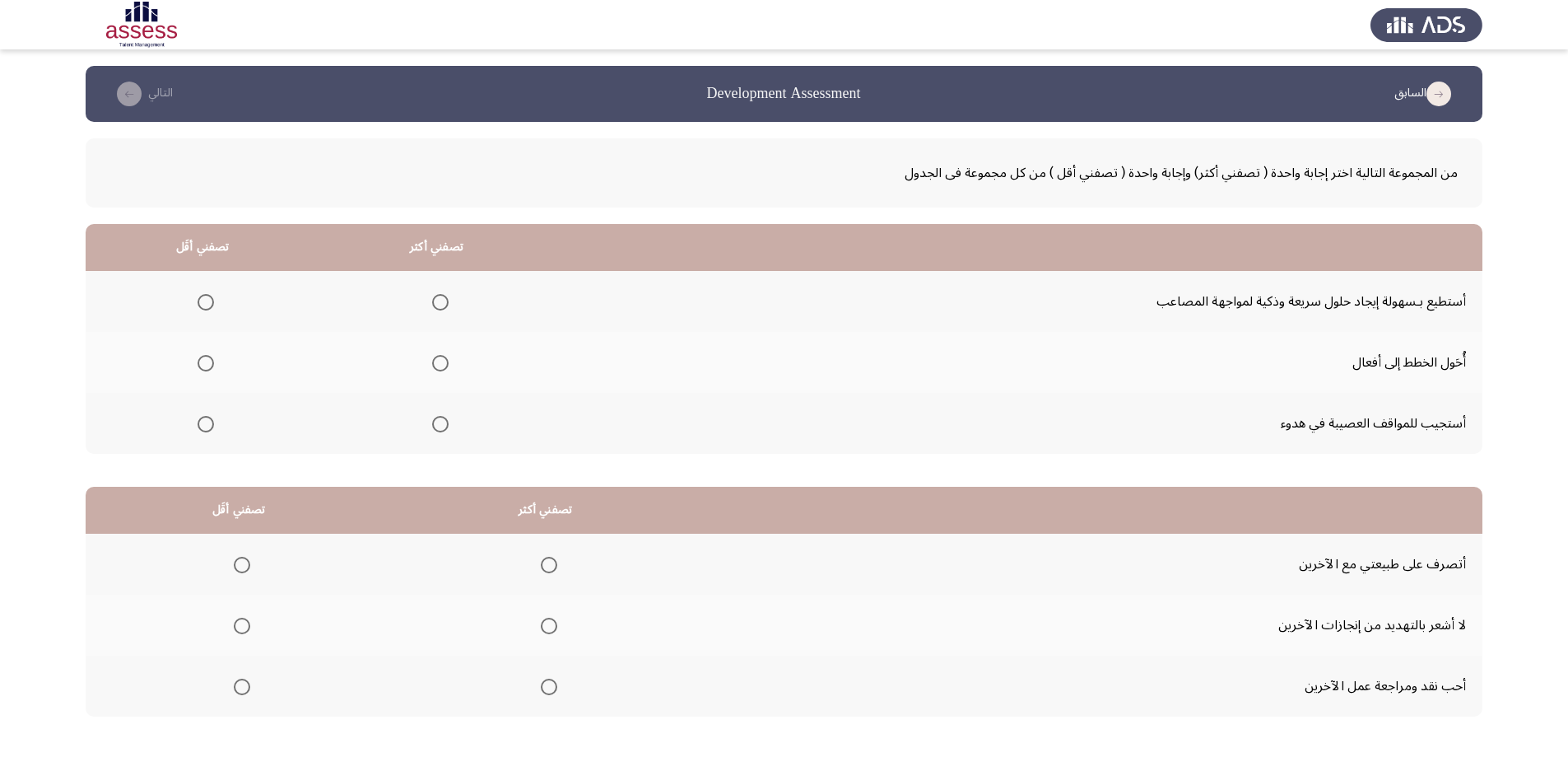
click at [432, 302] on span "Select an option" at bounding box center [440, 302] width 16 height 16
click at [432, 302] on input "Select an option" at bounding box center [440, 302] width 16 height 16
click at [434, 361] on span "Select an option" at bounding box center [440, 363] width 16 height 16
click at [434, 361] on input "Select an option" at bounding box center [440, 363] width 16 height 16
click at [206, 424] on span "Select an option" at bounding box center [206, 424] width 0 height 0
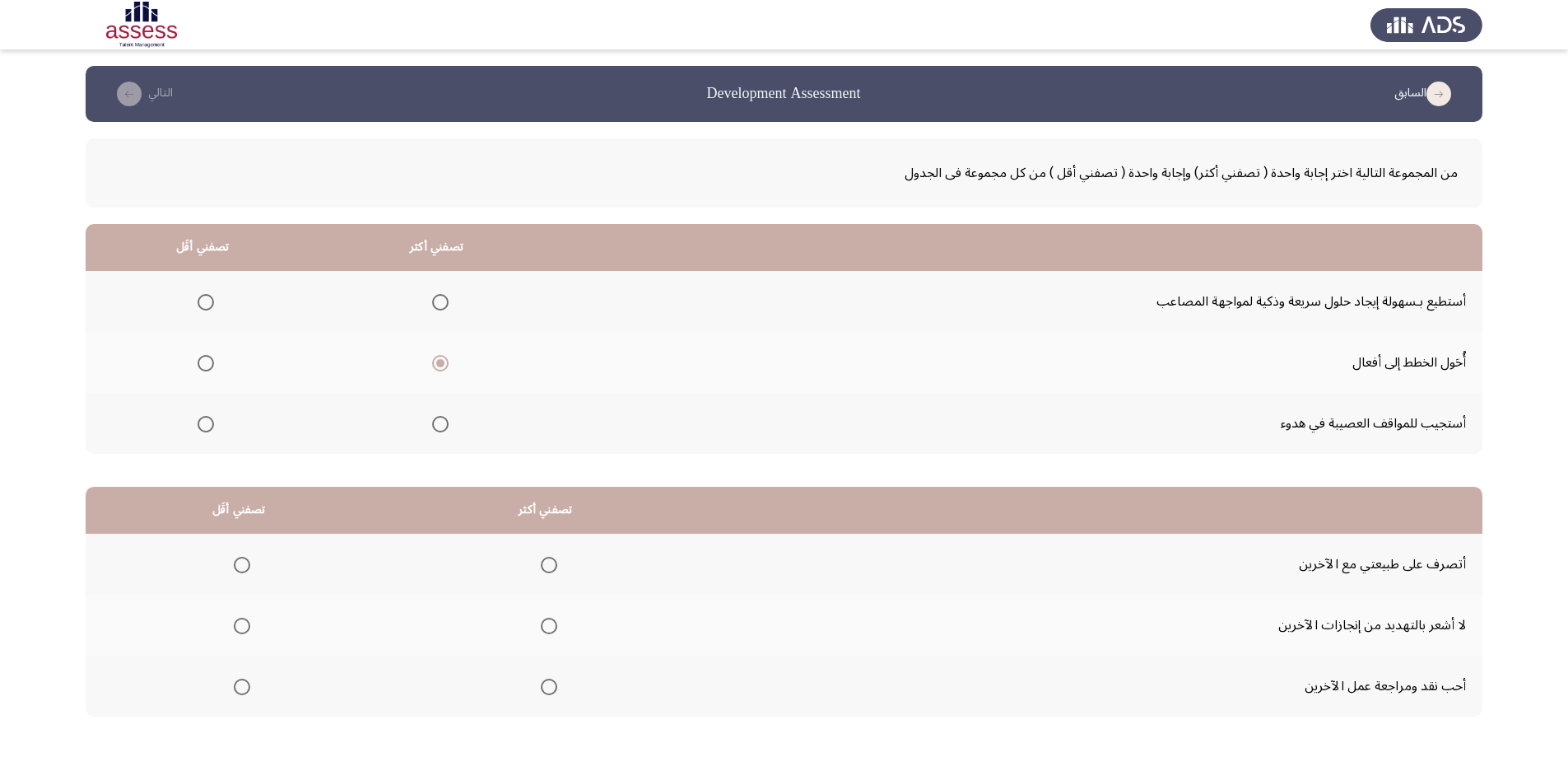
click at [203, 424] on input "Select an option" at bounding box center [206, 424] width 16 height 16
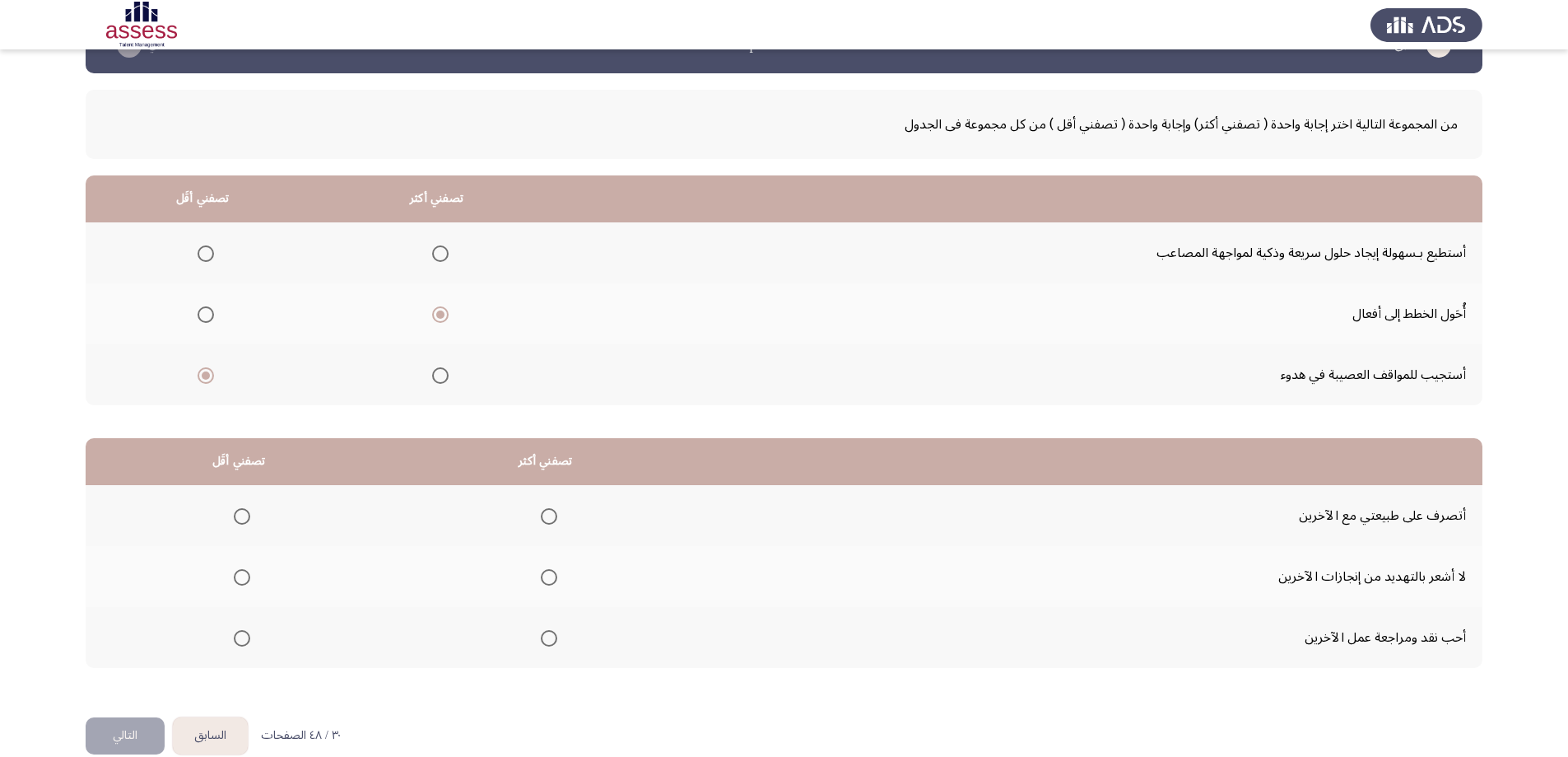
scroll to position [75, 0]
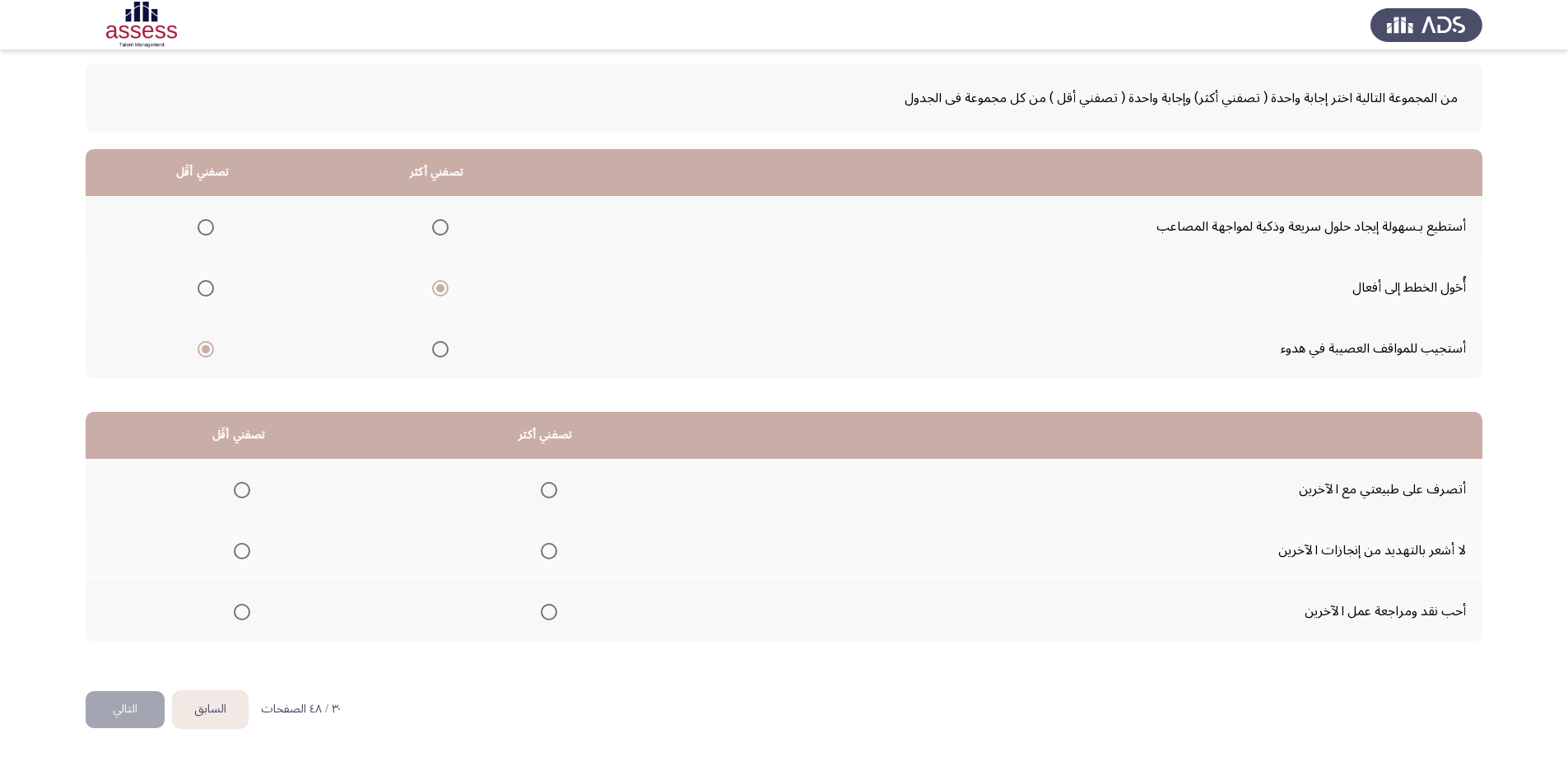
click at [546, 549] on span "Select an option" at bounding box center [548, 550] width 16 height 16
click at [546, 549] on input "Select an option" at bounding box center [548, 550] width 16 height 16
click at [239, 493] on span "Select an option" at bounding box center [242, 490] width 16 height 16
click at [239, 493] on input "Select an option" at bounding box center [242, 490] width 16 height 16
click at [135, 702] on button "التالي" at bounding box center [125, 709] width 79 height 37
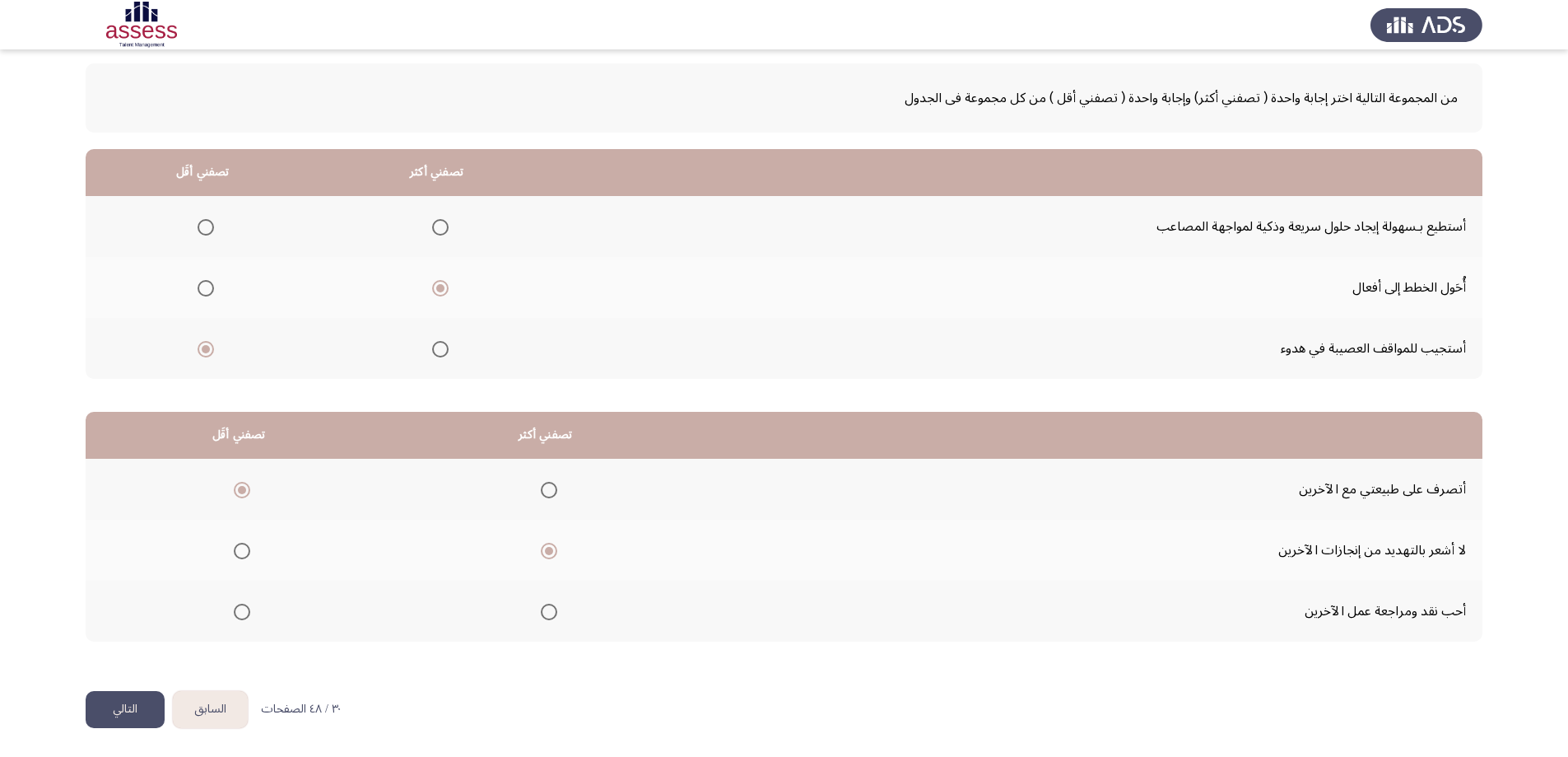
scroll to position [0, 0]
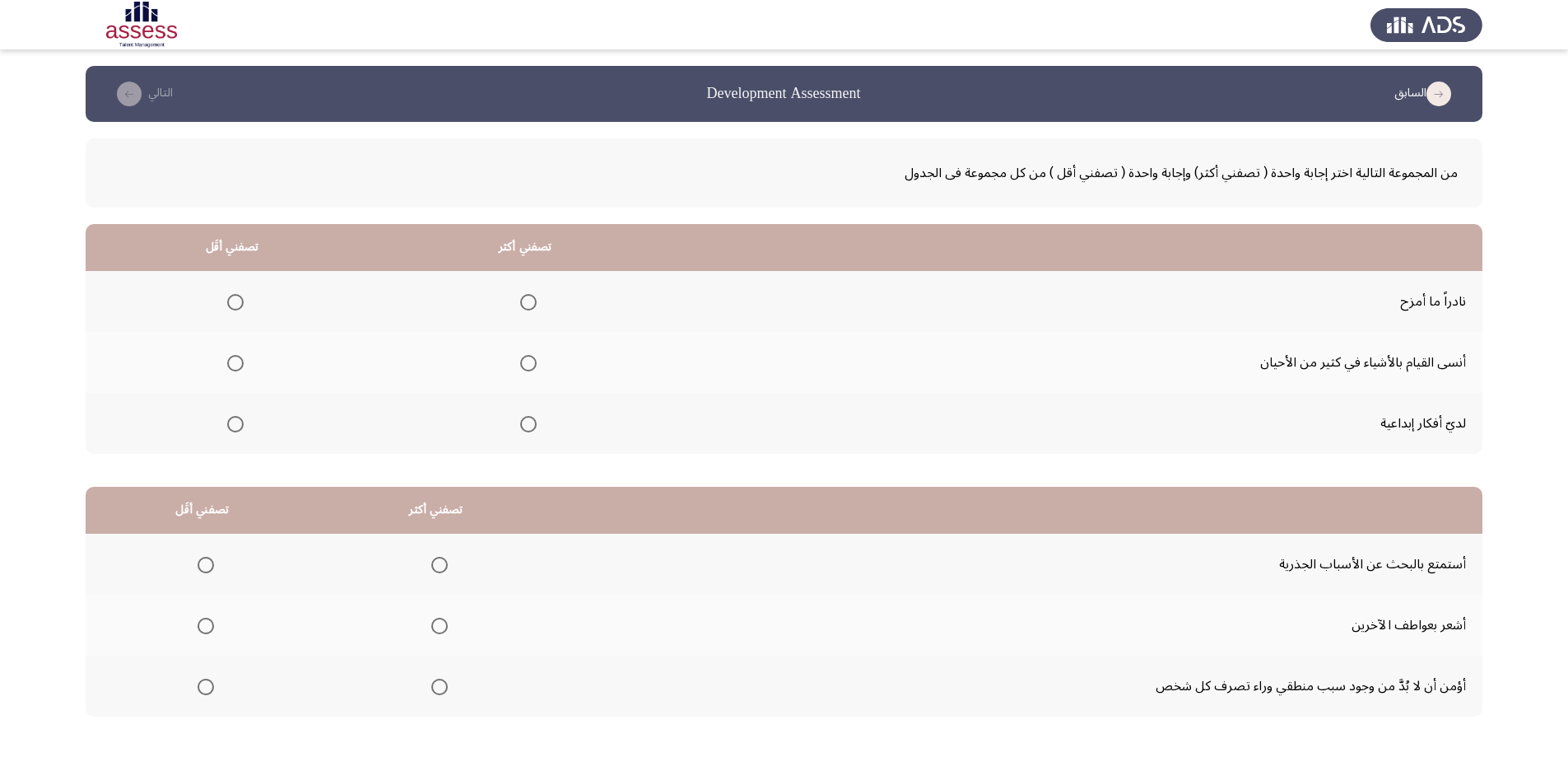
click at [524, 429] on span "Select an option" at bounding box center [528, 424] width 16 height 16
click at [524, 429] on input "Select an option" at bounding box center [528, 424] width 16 height 16
click at [240, 365] on span "Select an option" at bounding box center [235, 363] width 16 height 16
click at [240, 365] on input "Select an option" at bounding box center [235, 363] width 16 height 16
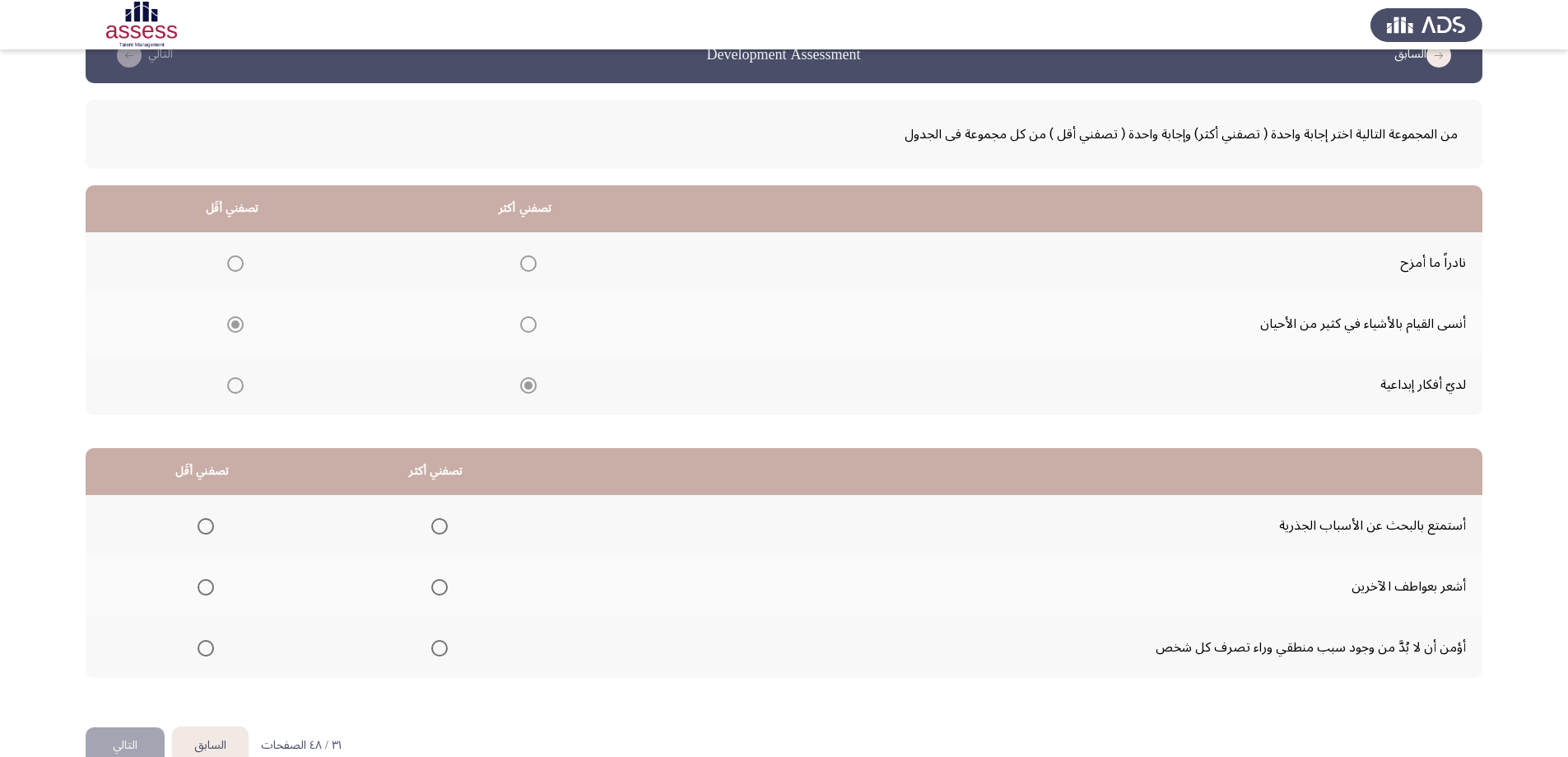
scroll to position [75, 0]
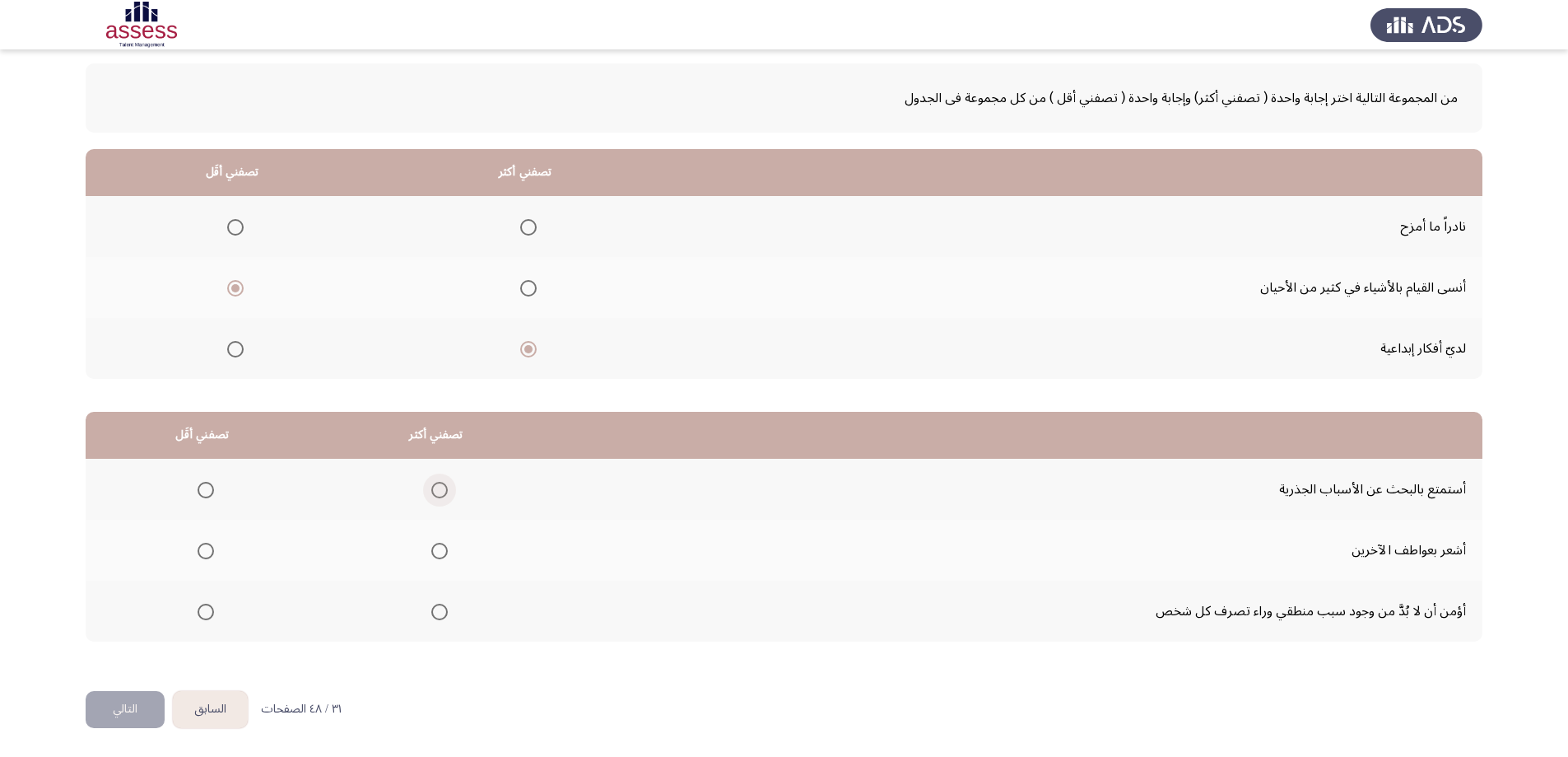
click at [433, 487] on span "Select an option" at bounding box center [439, 490] width 16 height 16
click at [433, 487] on input "Select an option" at bounding box center [439, 490] width 16 height 16
click at [201, 615] on span "Select an option" at bounding box center [206, 611] width 16 height 16
click at [201, 615] on input "Select an option" at bounding box center [206, 611] width 16 height 16
click at [134, 711] on button "التالي" at bounding box center [125, 709] width 79 height 37
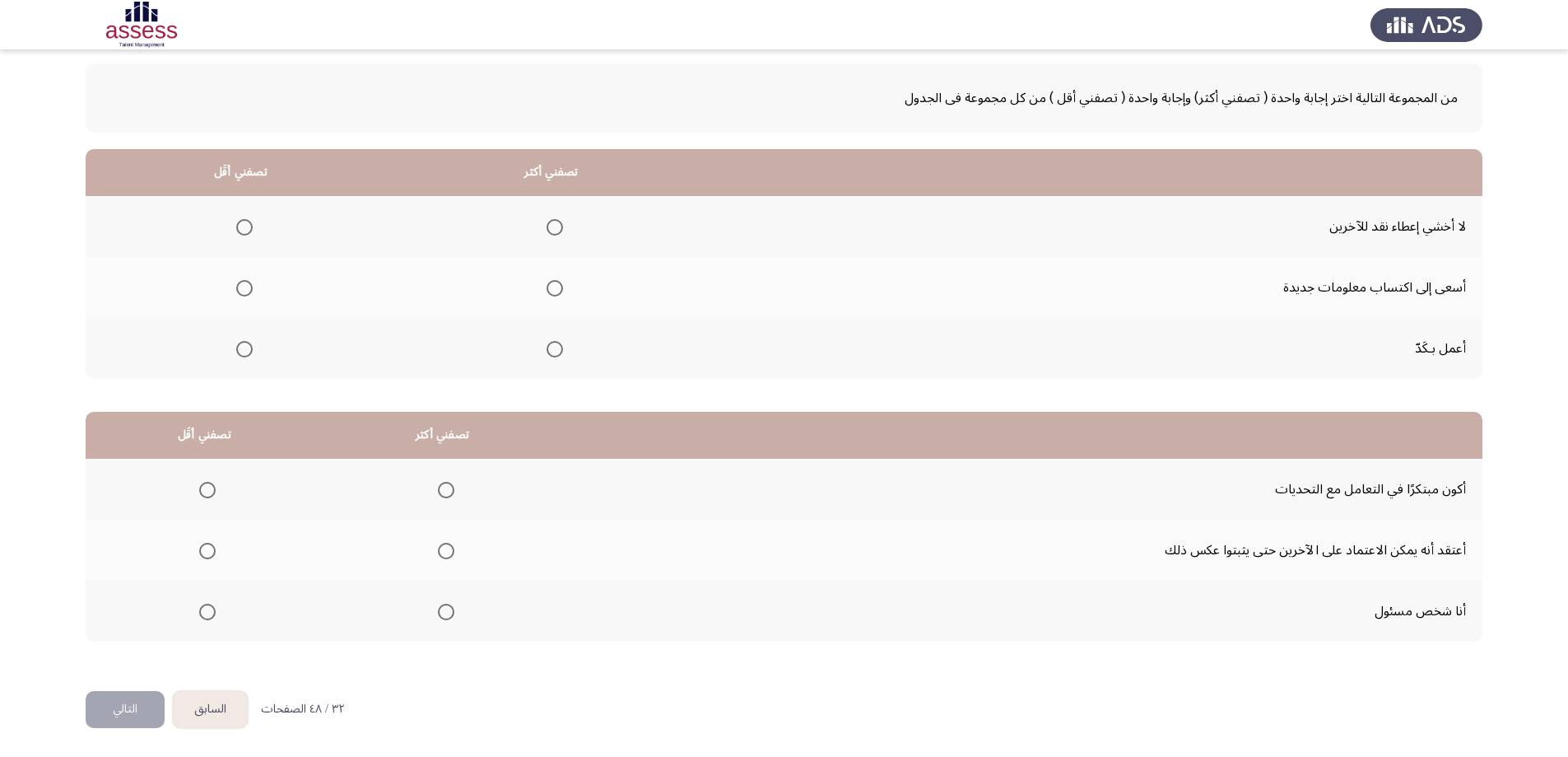
scroll to position [0, 0]
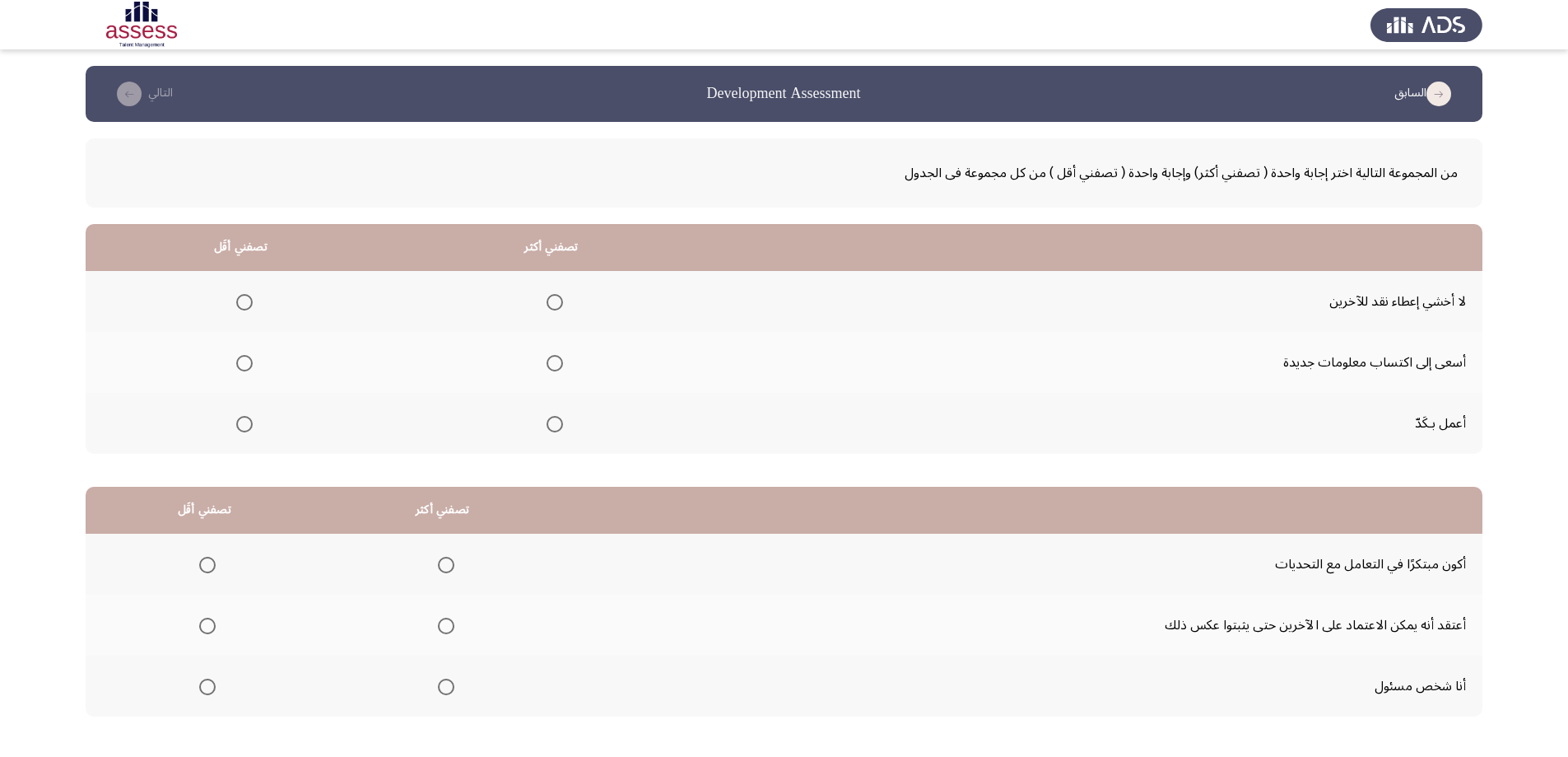
click at [563, 425] on th at bounding box center [551, 423] width 311 height 61
click at [559, 419] on span "Select an option" at bounding box center [554, 424] width 16 height 16
click at [559, 419] on input "Select an option" at bounding box center [554, 424] width 16 height 16
click at [242, 302] on span "Select an option" at bounding box center [244, 302] width 16 height 16
click at [242, 302] on input "Select an option" at bounding box center [244, 302] width 16 height 16
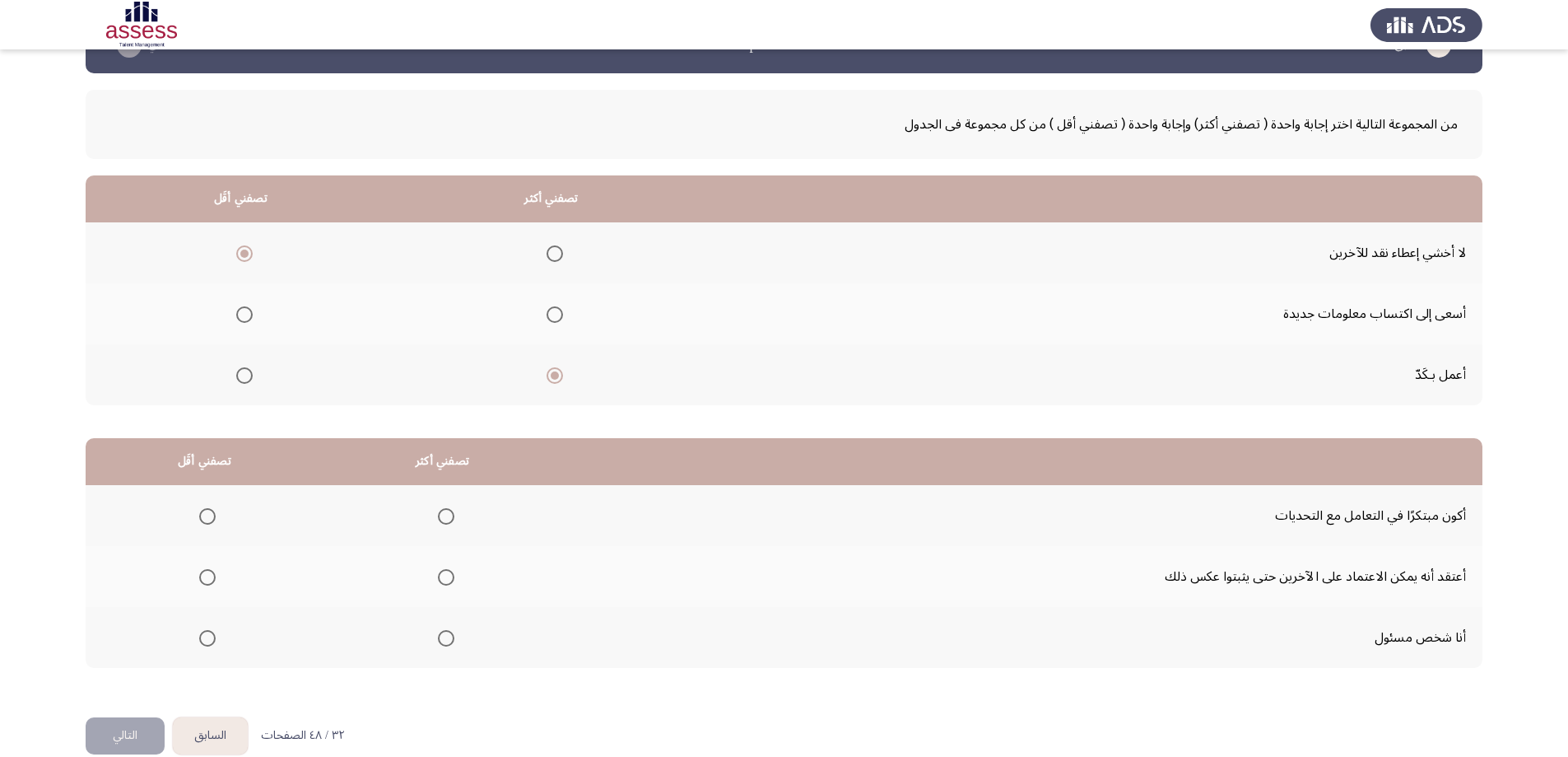
scroll to position [75, 0]
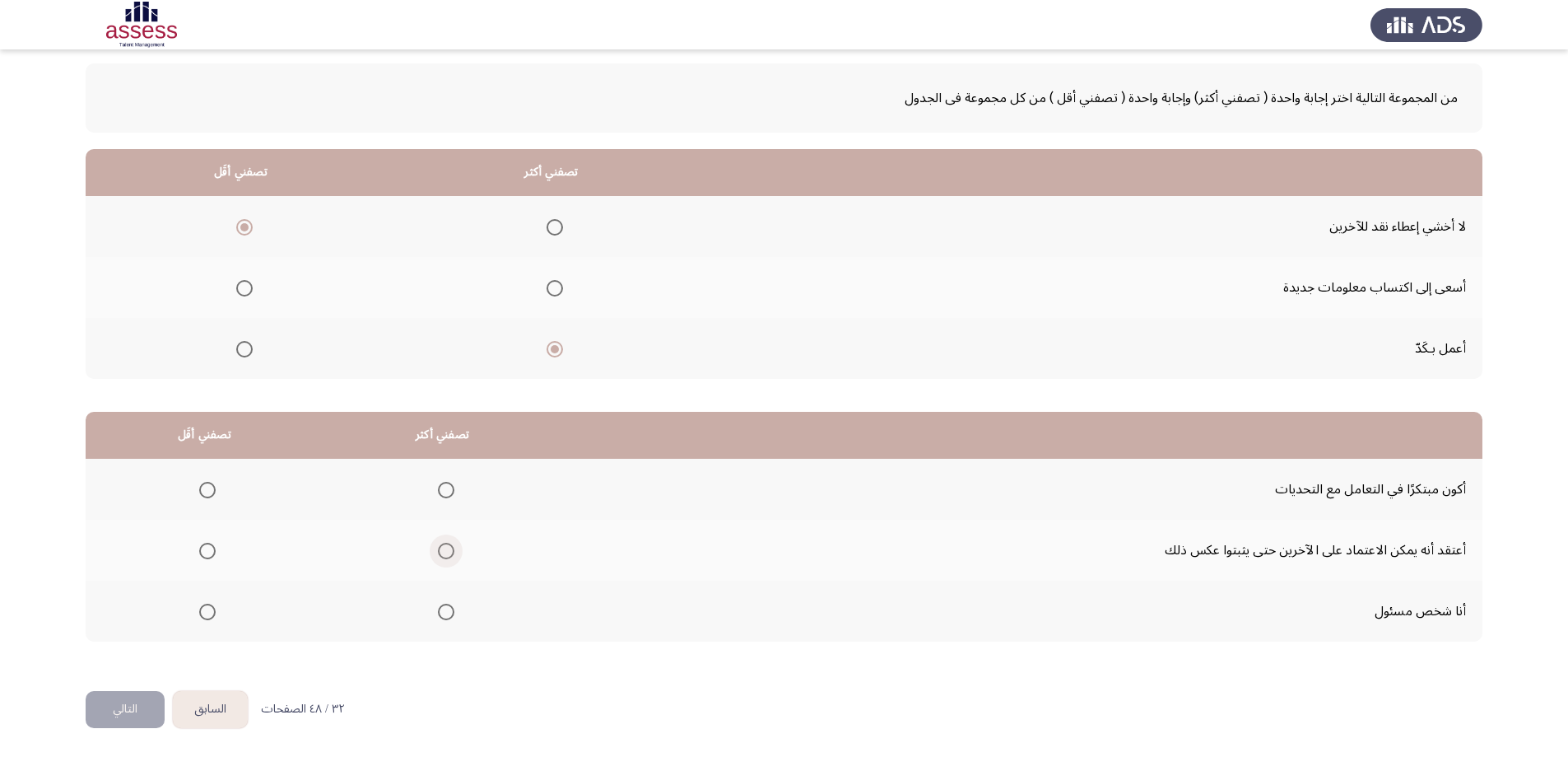
click at [443, 547] on span "Select an option" at bounding box center [446, 550] width 16 height 16
click at [443, 547] on input "Select an option" at bounding box center [446, 550] width 16 height 16
click at [207, 490] on span "Select an option" at bounding box center [207, 490] width 0 height 0
click at [206, 490] on input "Select an option" at bounding box center [206, 490] width 16 height 16
click at [440, 615] on span "Select an option" at bounding box center [446, 611] width 16 height 16
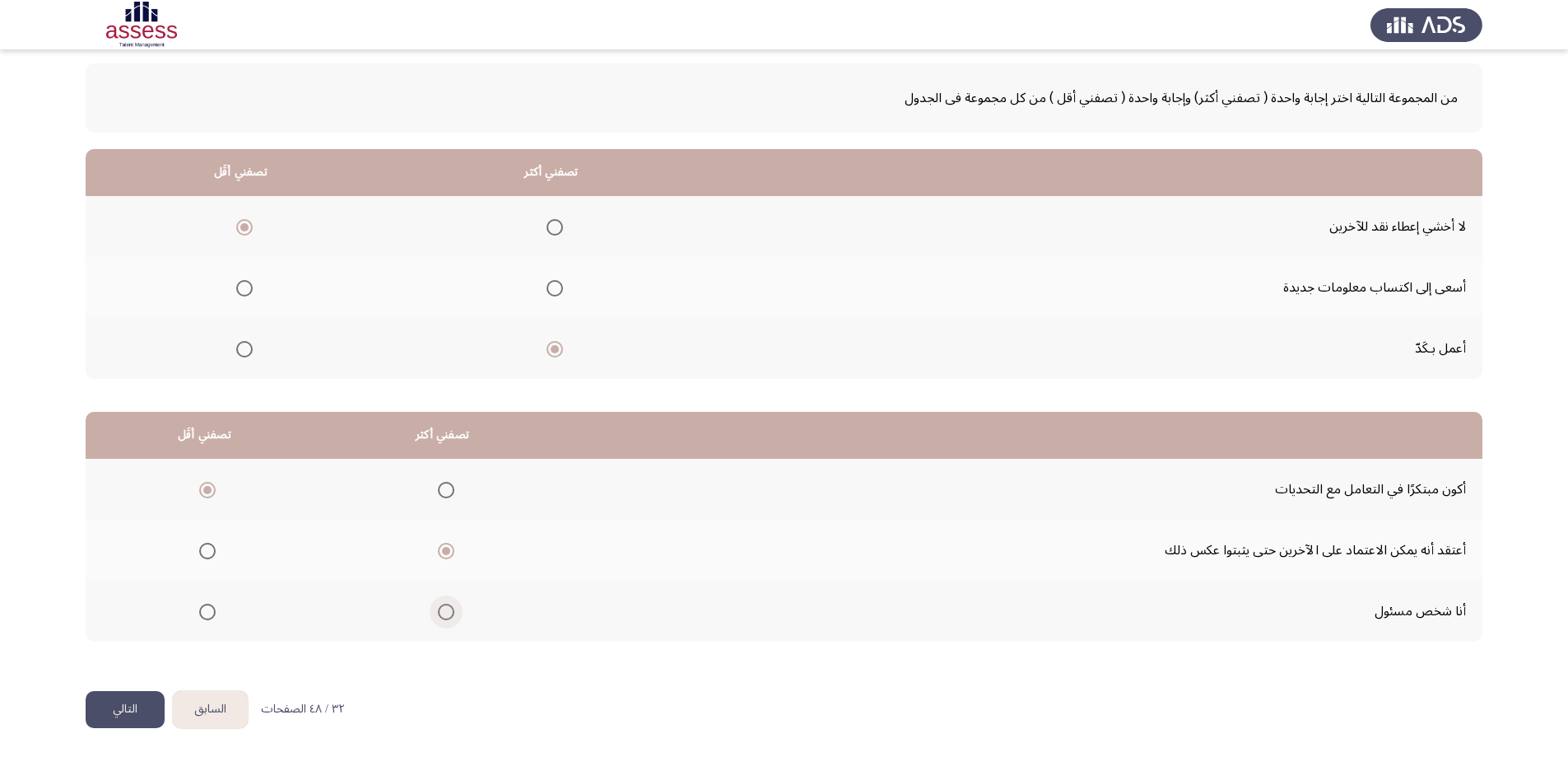
click at [440, 615] on input "Select an option" at bounding box center [446, 611] width 16 height 16
click at [143, 697] on button "التالي" at bounding box center [125, 709] width 79 height 37
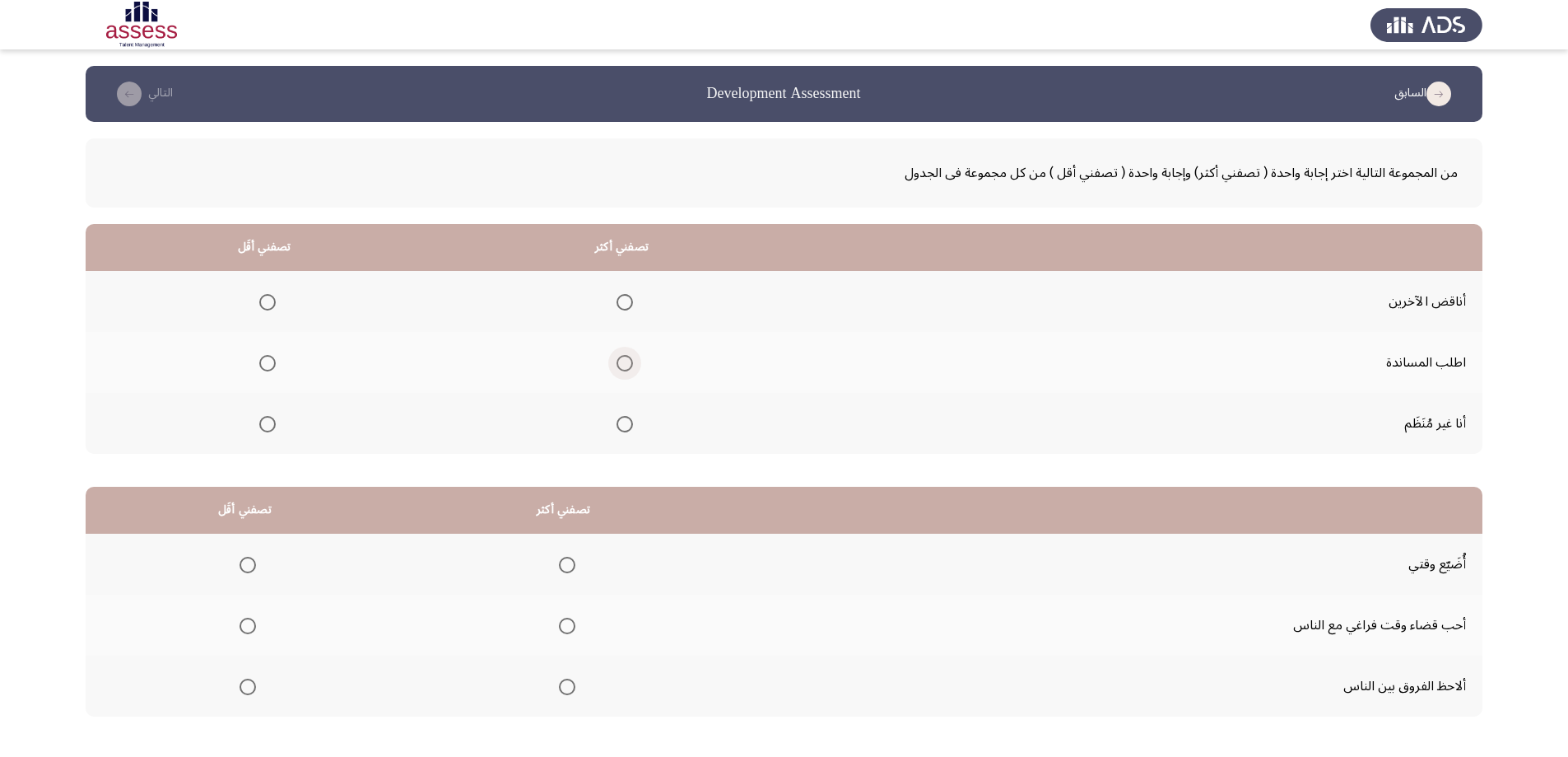
click at [617, 365] on span "Select an option" at bounding box center [625, 363] width 16 height 16
click at [617, 365] on input "Select an option" at bounding box center [625, 363] width 16 height 16
click at [268, 309] on span "Select an option" at bounding box center [267, 302] width 16 height 16
click at [268, 309] on input "Select an option" at bounding box center [267, 302] width 16 height 16
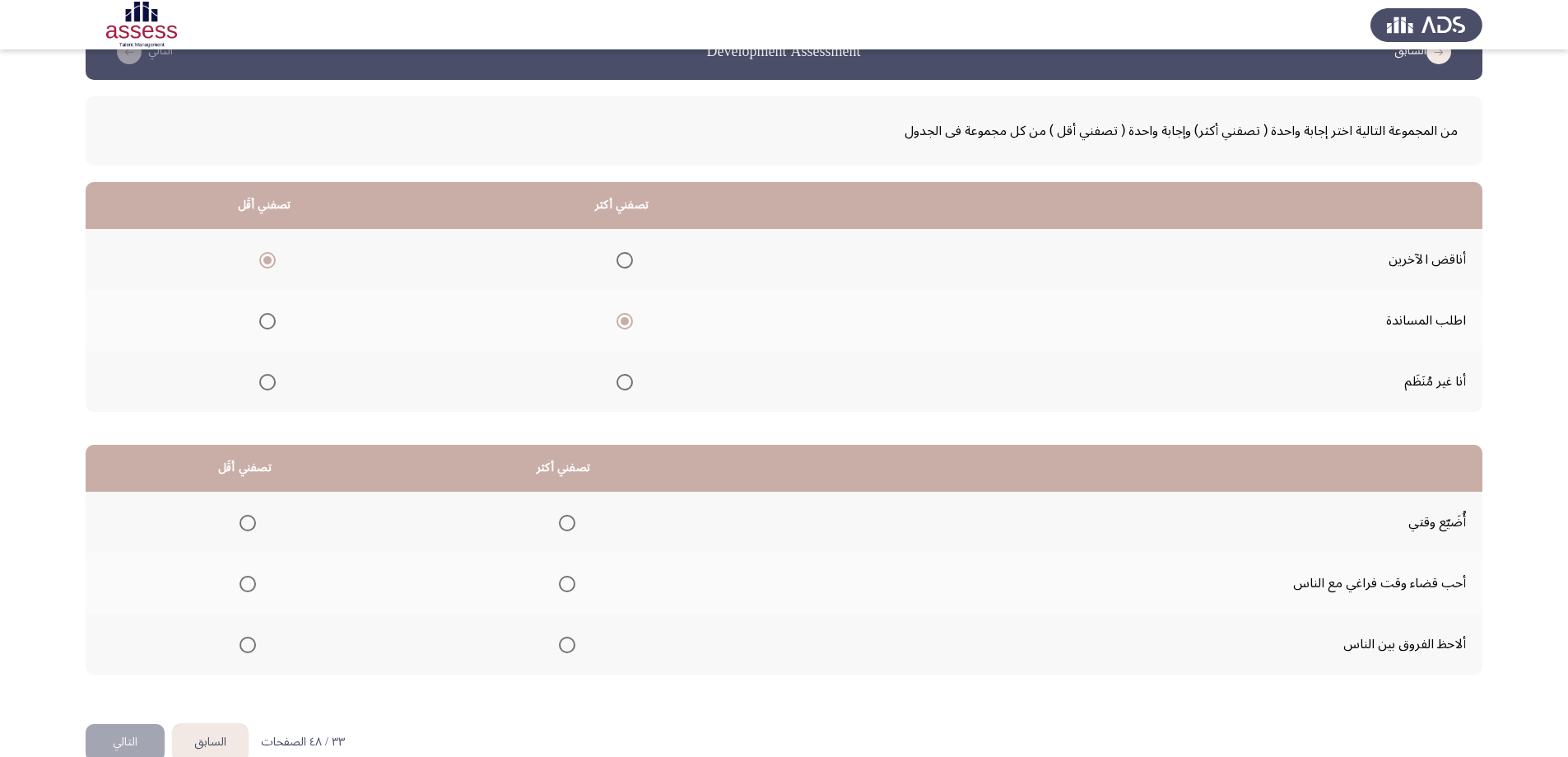
scroll to position [75, 0]
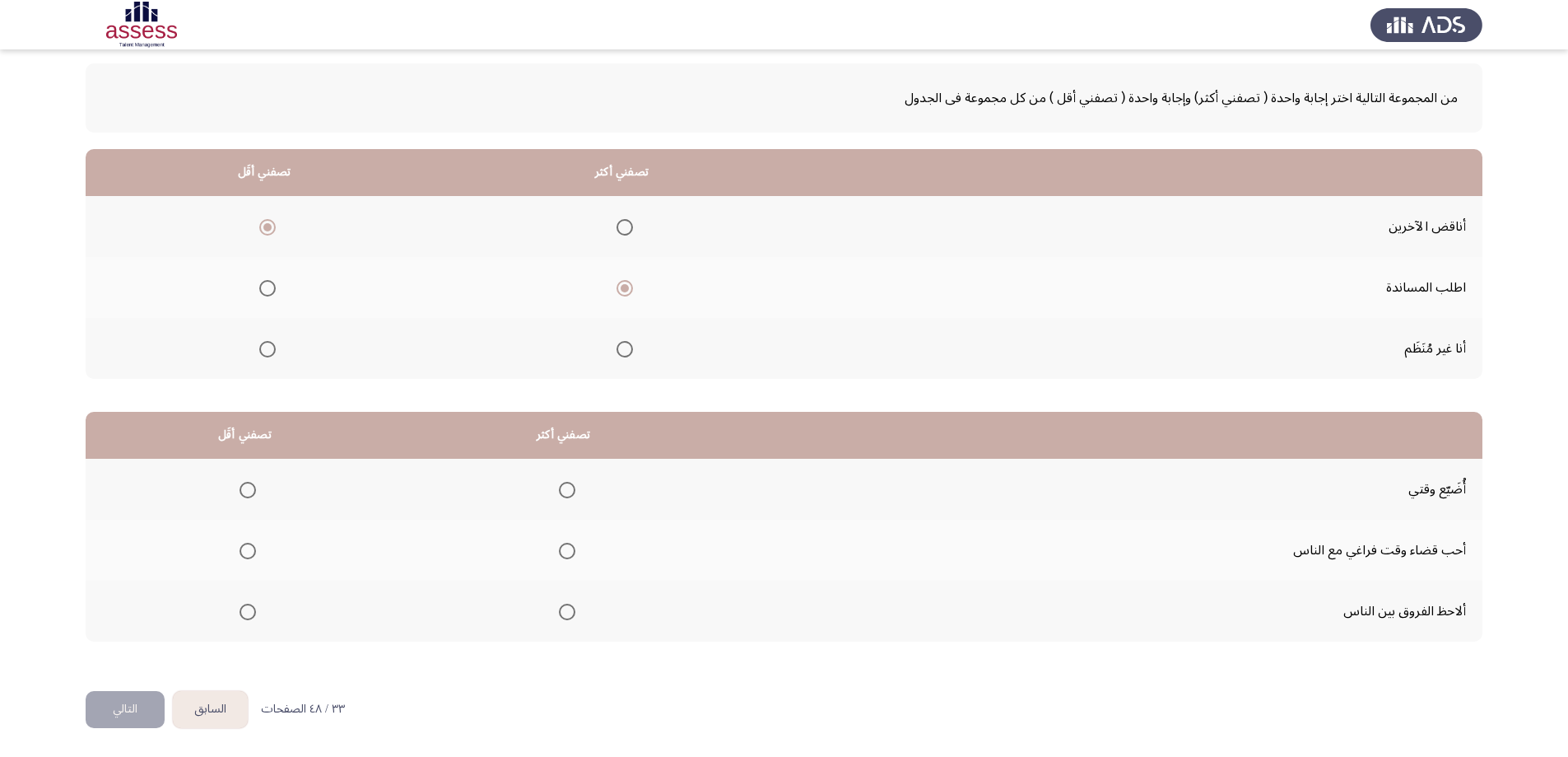
click at [562, 552] on span "Select an option" at bounding box center [566, 550] width 16 height 16
click at [562, 552] on input "Select an option" at bounding box center [566, 550] width 16 height 16
click at [248, 612] on span "Select an option" at bounding box center [248, 612] width 0 height 0
click at [247, 611] on input "Select an option" at bounding box center [248, 611] width 16 height 16
click at [142, 706] on button "التالي" at bounding box center [125, 709] width 79 height 37
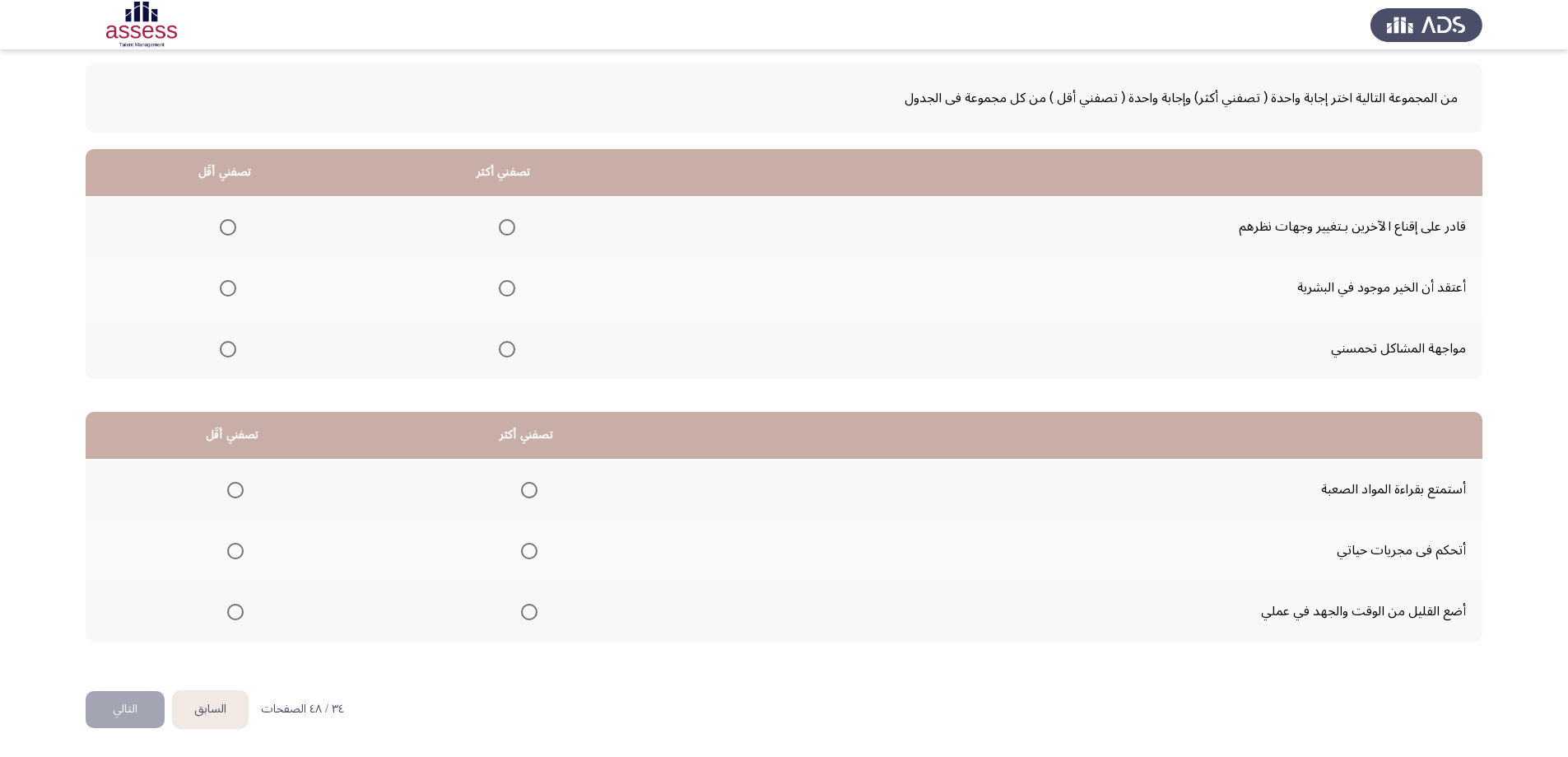
scroll to position [0, 0]
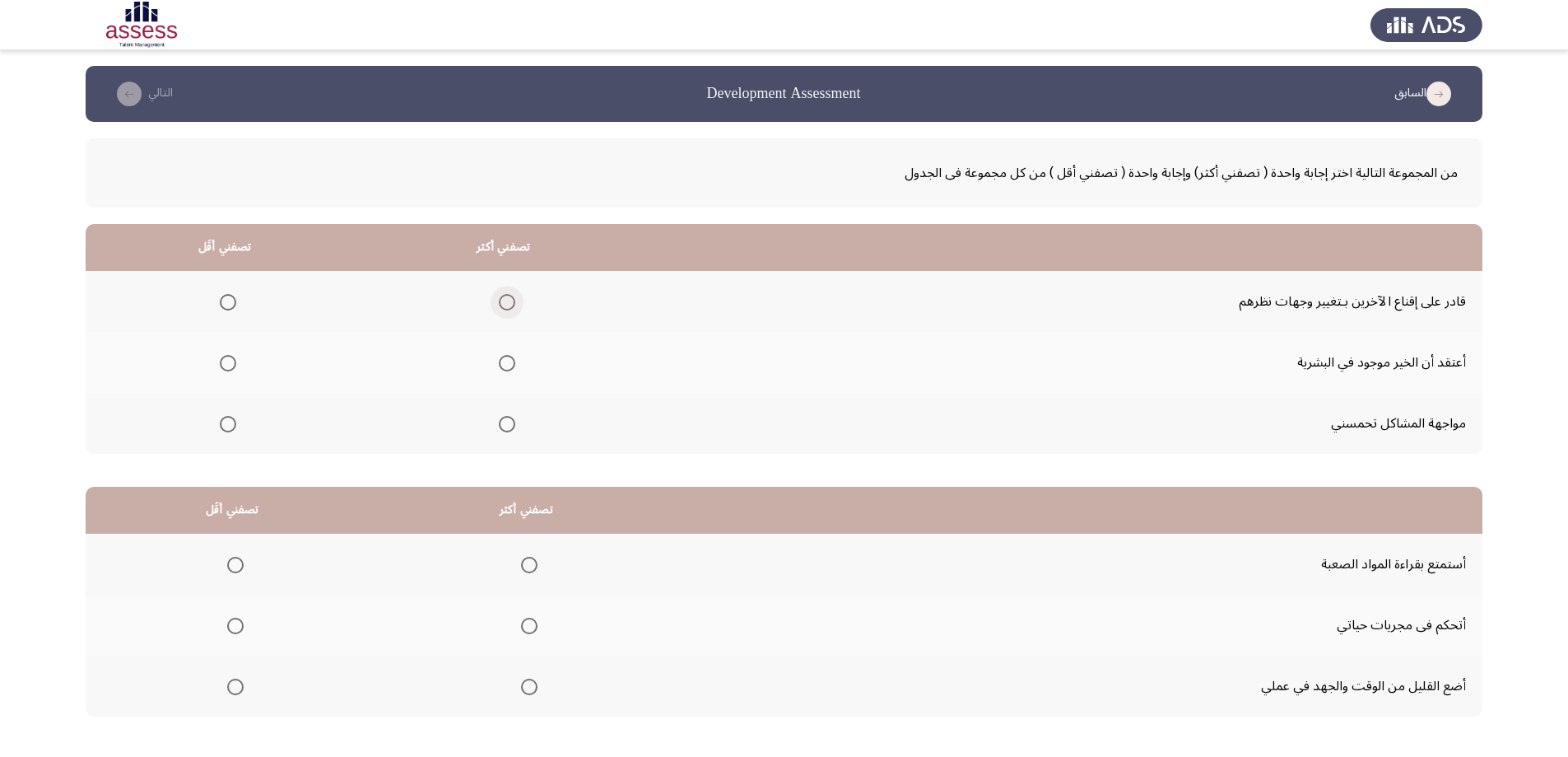
click at [500, 305] on span "Select an option" at bounding box center [506, 302] width 16 height 16
click at [500, 305] on input "Select an option" at bounding box center [506, 302] width 16 height 16
click at [499, 362] on span "Select an option" at bounding box center [506, 363] width 16 height 16
click at [499, 362] on input "Select an option" at bounding box center [506, 363] width 16 height 16
click at [227, 425] on span "Select an option" at bounding box center [227, 424] width 16 height 16
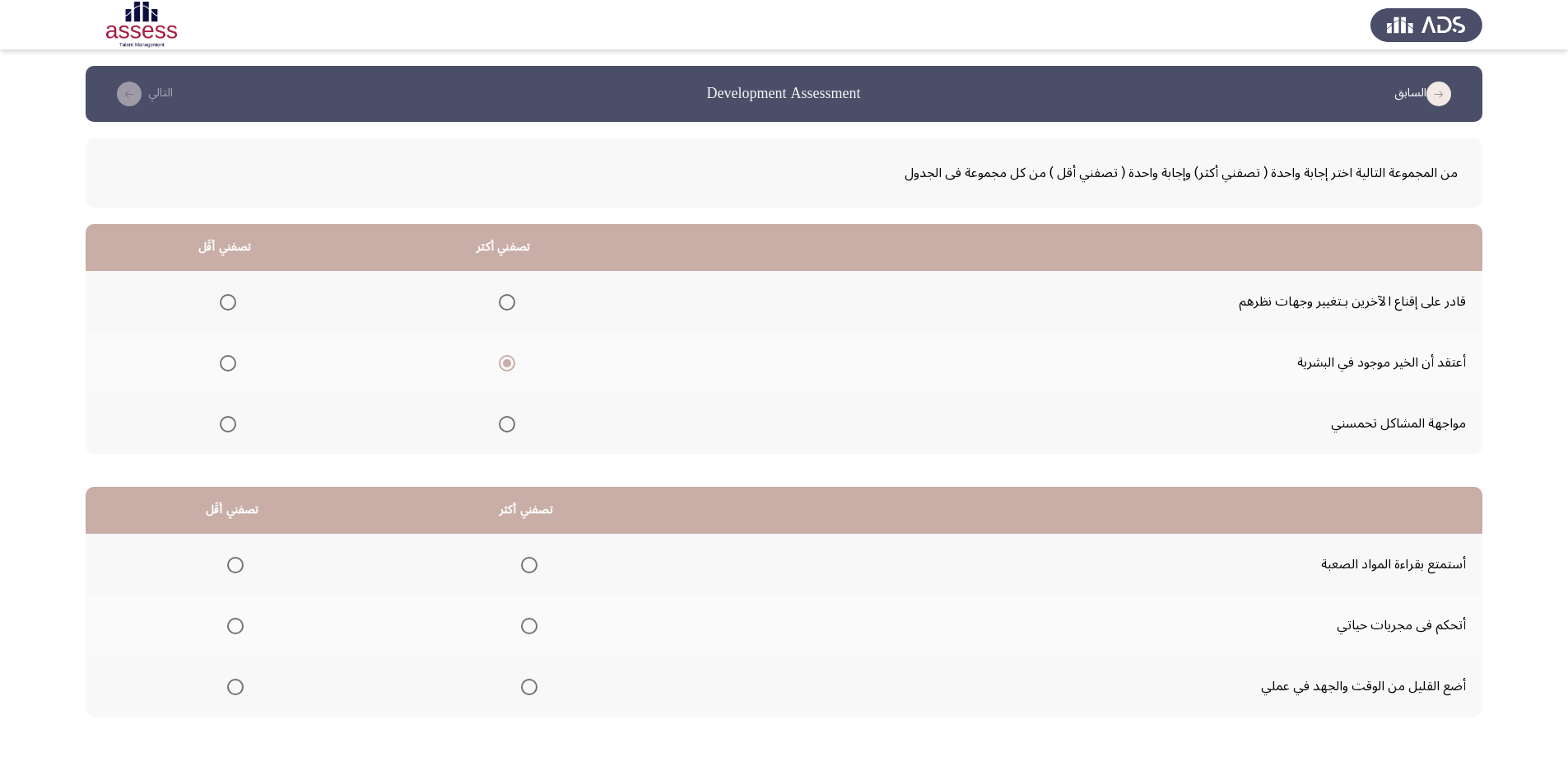
click at [227, 425] on input "Select an option" at bounding box center [227, 424] width 16 height 16
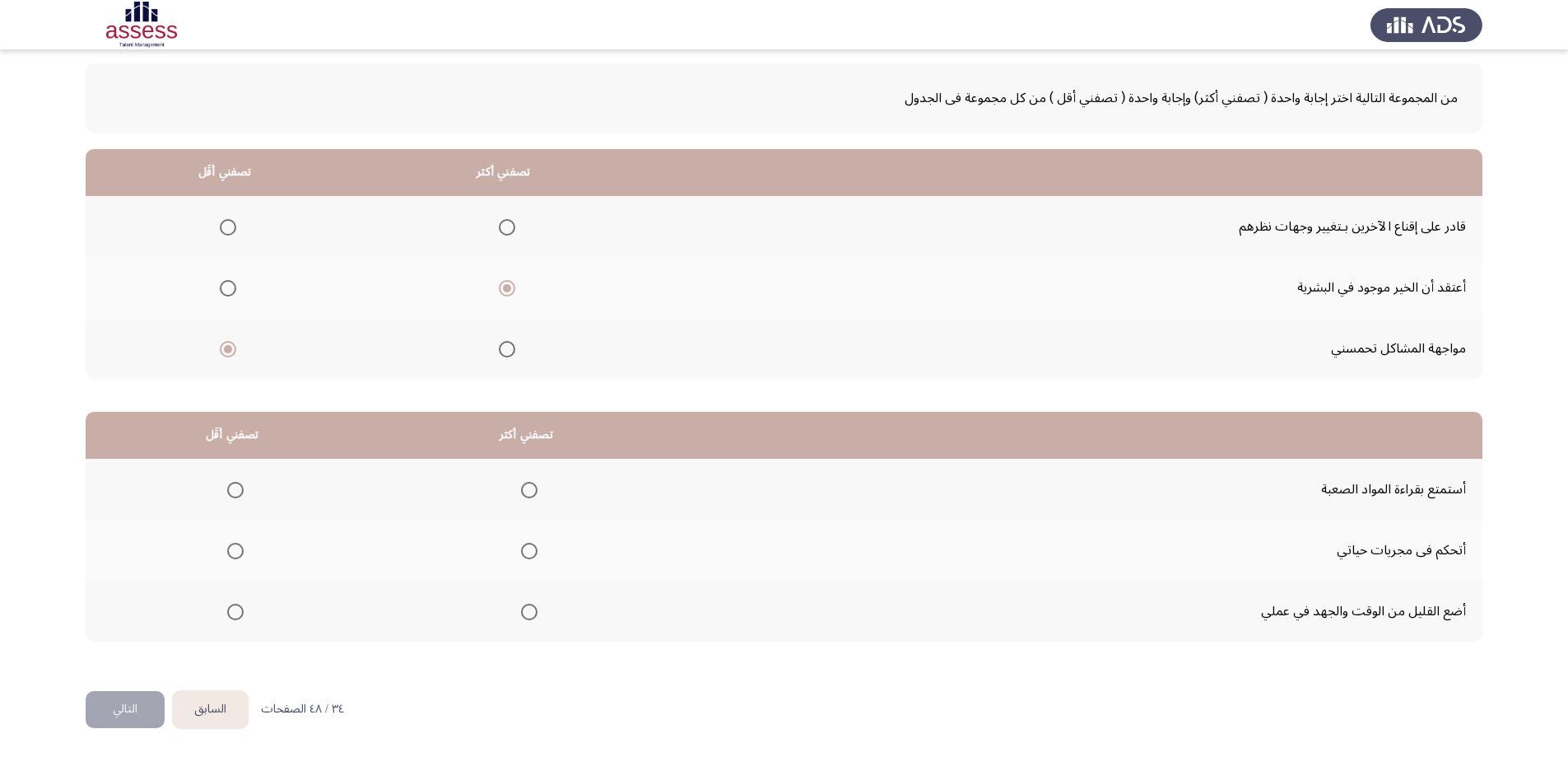
click at [524, 548] on span "Select an option" at bounding box center [529, 550] width 16 height 16
click at [524, 548] on input "Select an option" at bounding box center [529, 550] width 16 height 16
click at [224, 490] on label "Select an option" at bounding box center [231, 490] width 23 height 16
click at [227, 490] on input "Select an option" at bounding box center [235, 490] width 16 height 16
click at [151, 699] on button "التالي" at bounding box center [125, 709] width 79 height 37
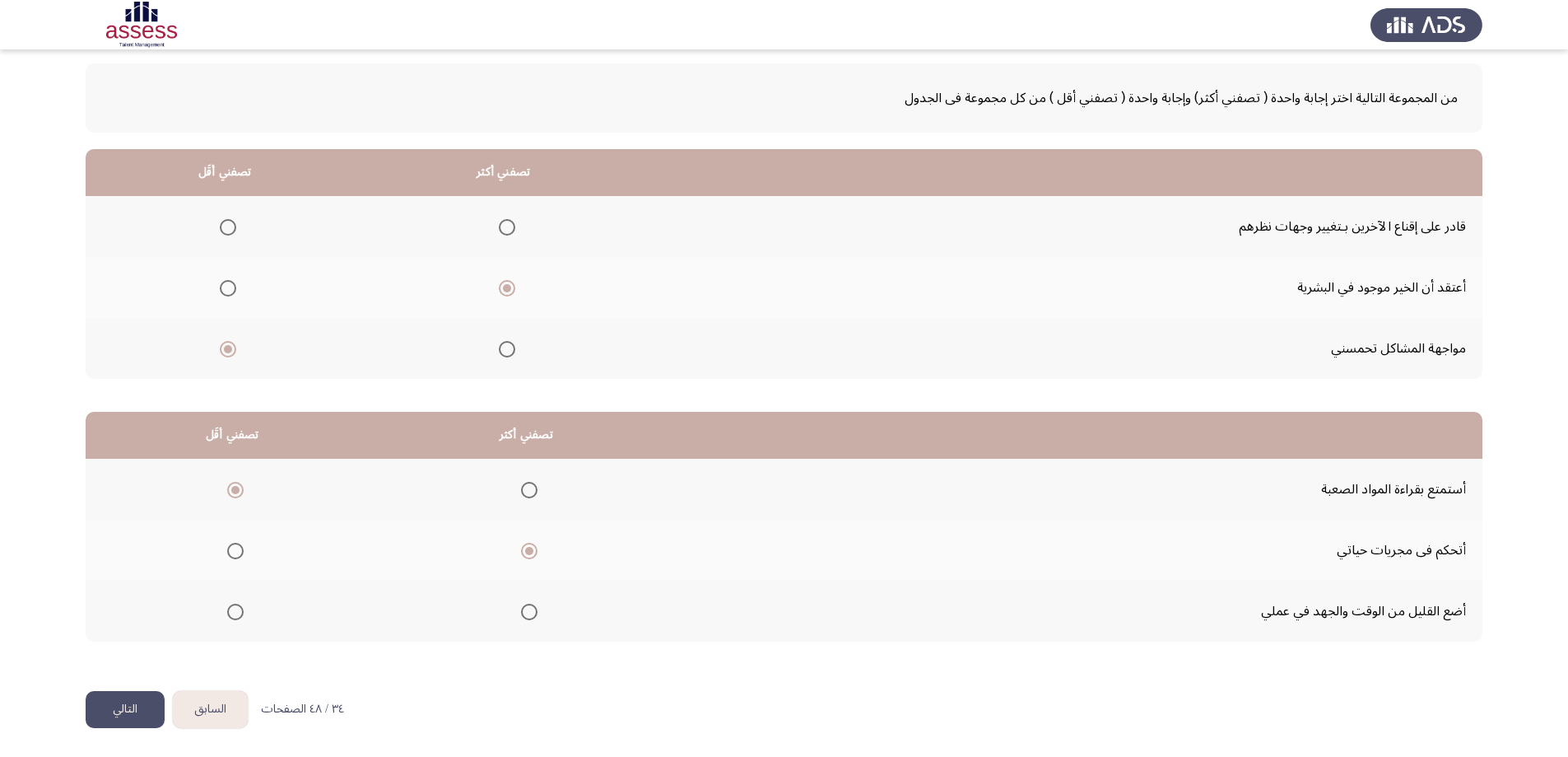
scroll to position [0, 0]
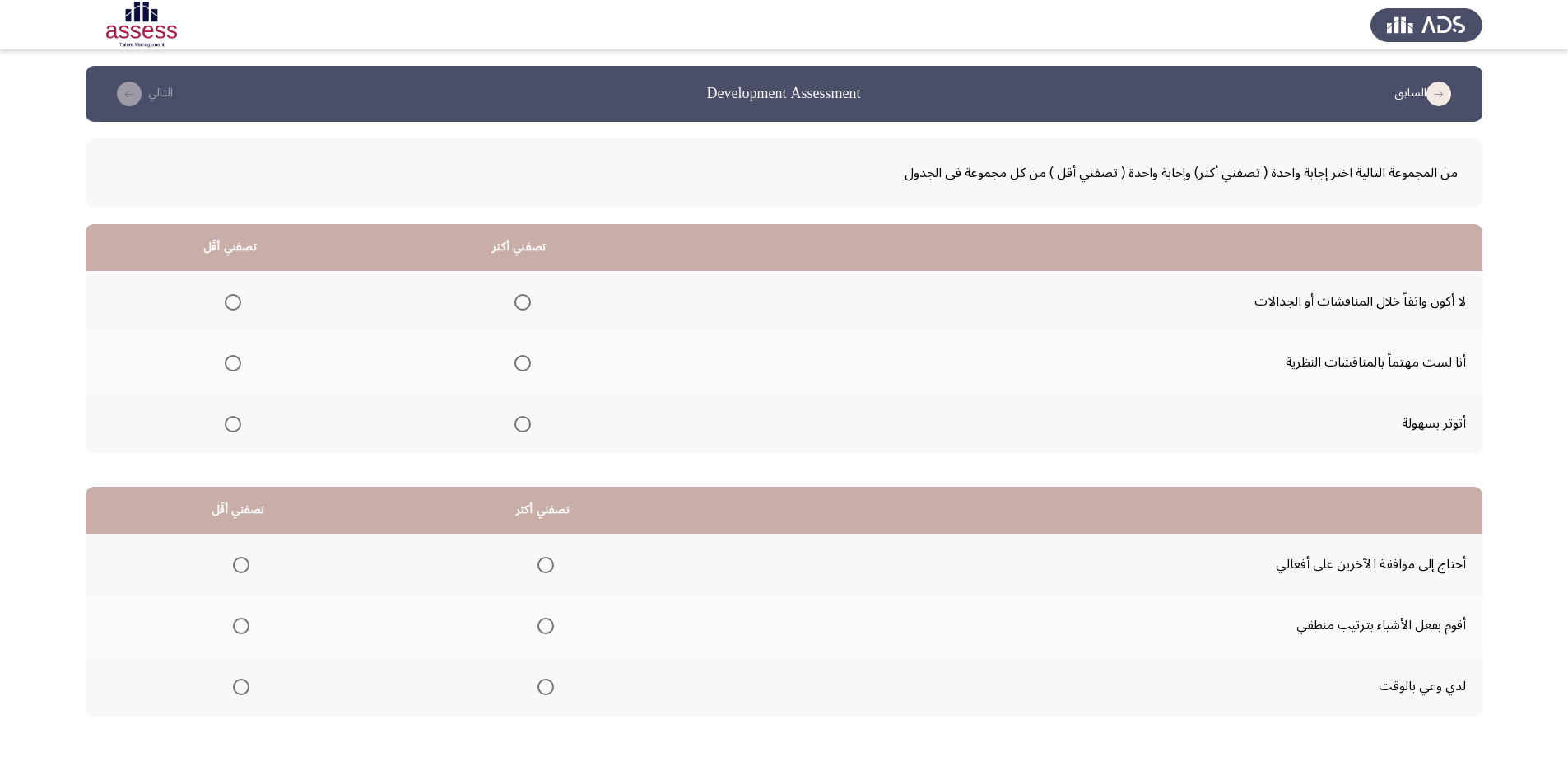
click at [517, 360] on span "Select an option" at bounding box center [522, 363] width 16 height 16
click at [517, 360] on input "Select an option" at bounding box center [522, 363] width 16 height 16
click at [226, 422] on span "Select an option" at bounding box center [232, 424] width 16 height 16
click at [226, 422] on input "Select an option" at bounding box center [232, 424] width 16 height 16
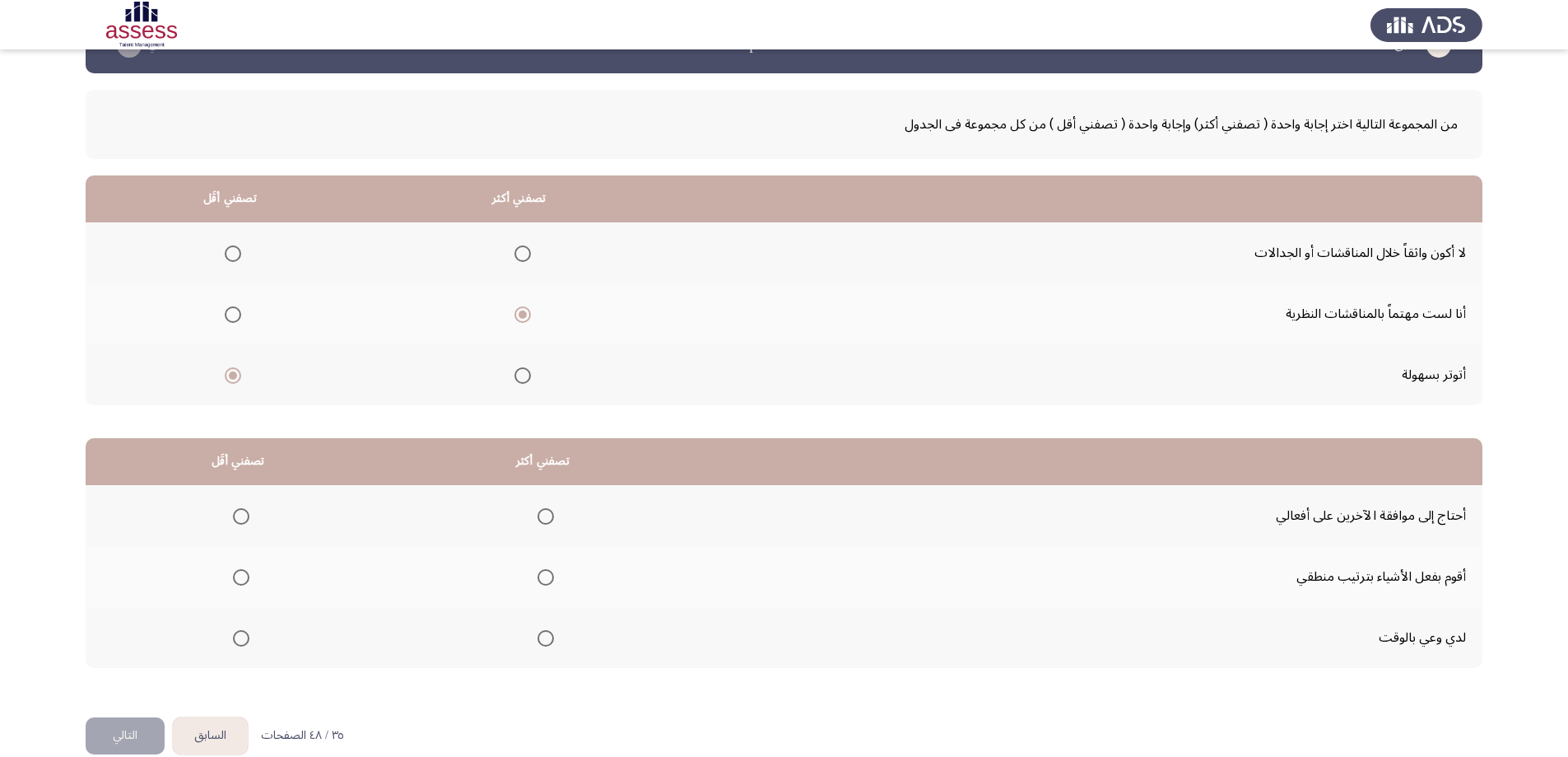
scroll to position [75, 0]
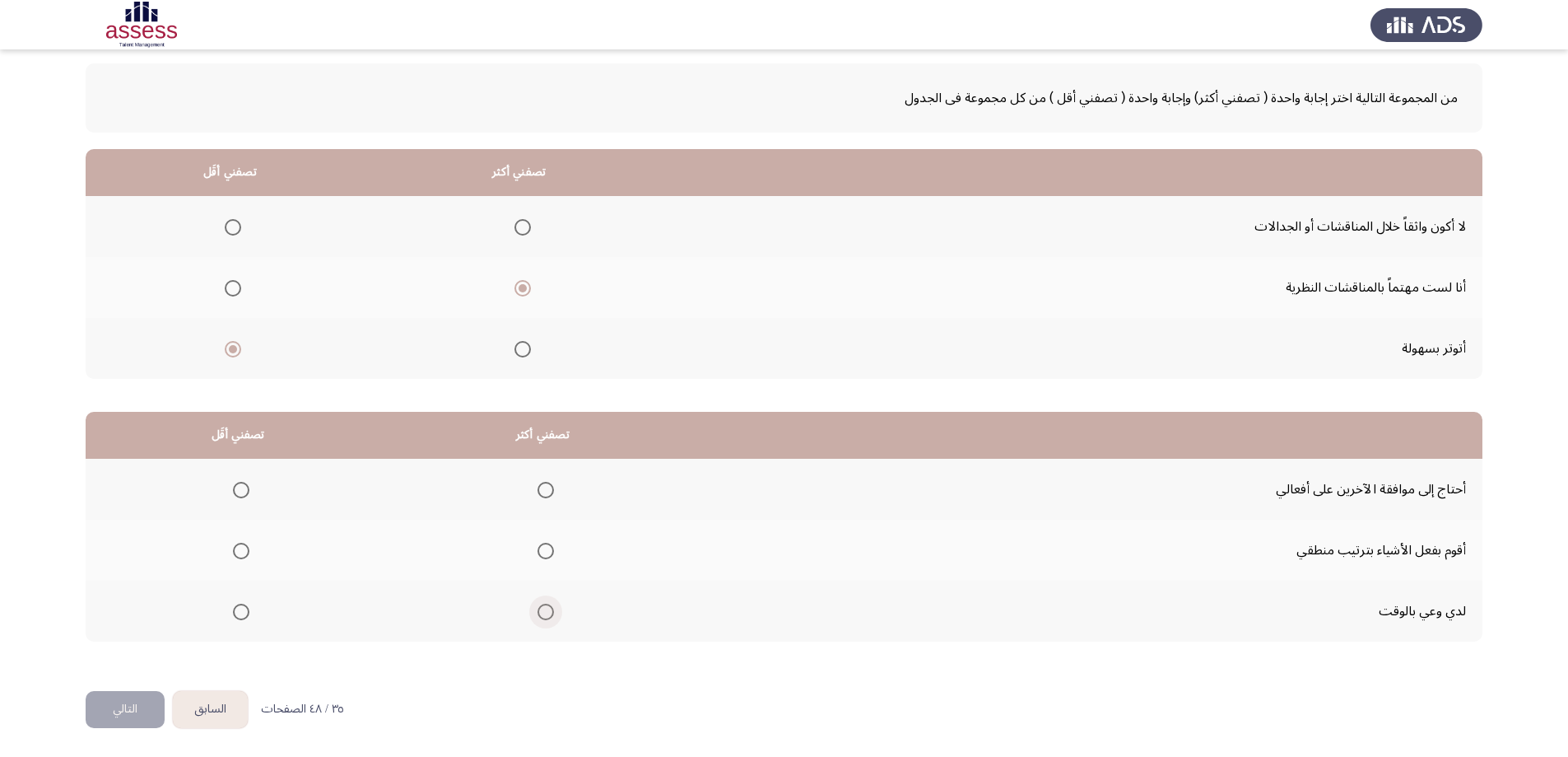
click at [539, 610] on span "Select an option" at bounding box center [545, 611] width 16 height 16
click at [539, 610] on input "Select an option" at bounding box center [545, 611] width 16 height 16
click at [242, 543] on span "Select an option" at bounding box center [241, 550] width 16 height 16
click at [242, 543] on input "Select an option" at bounding box center [241, 550] width 16 height 16
click at [144, 703] on button "التالي" at bounding box center [125, 709] width 79 height 37
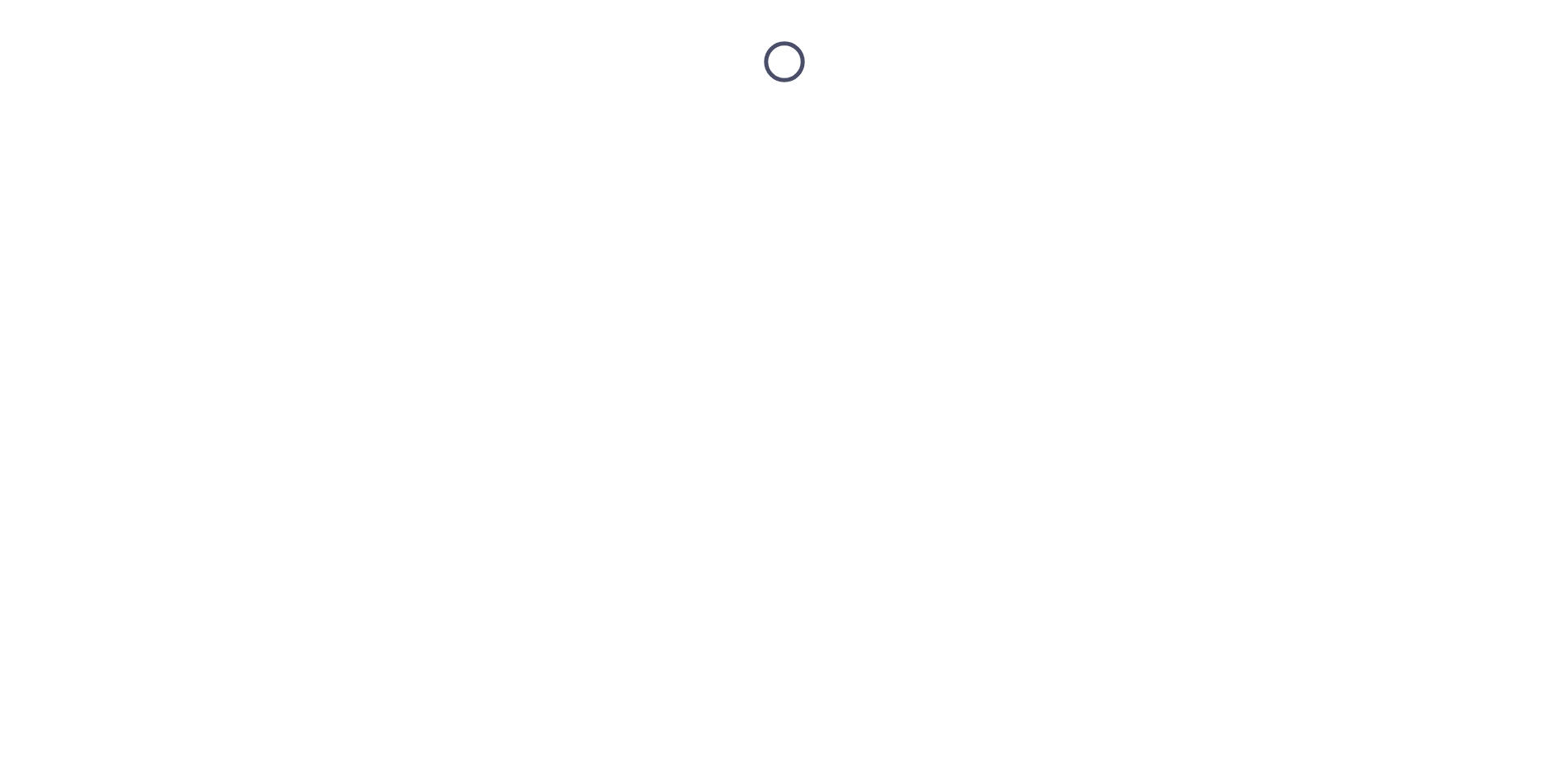
scroll to position [0, 0]
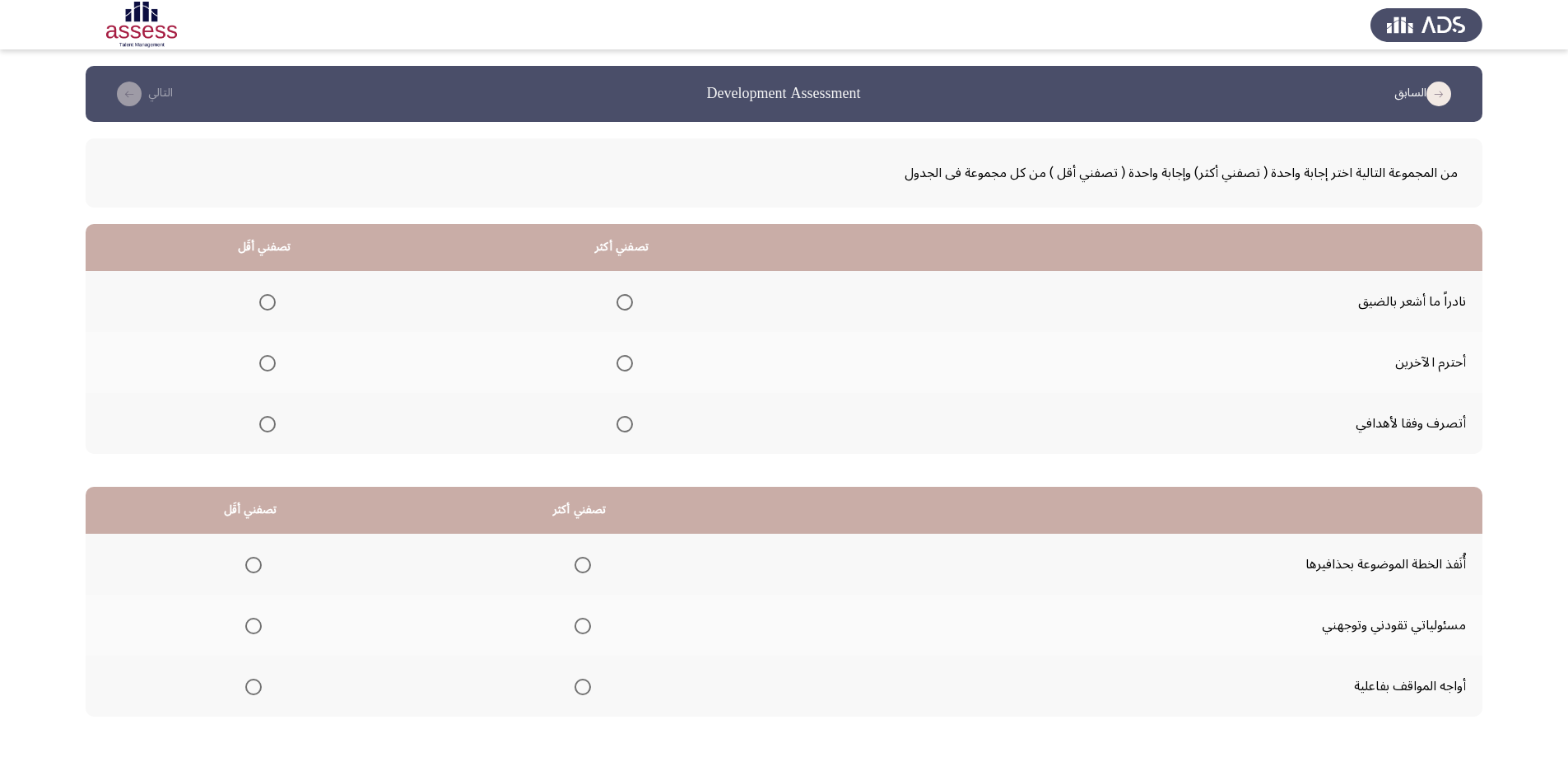
click at [617, 361] on span "Select an option" at bounding box center [625, 363] width 16 height 16
click at [617, 361] on input "Select an option" at bounding box center [625, 363] width 16 height 16
click at [260, 299] on span "Select an option" at bounding box center [267, 302] width 16 height 16
click at [260, 299] on input "Select an option" at bounding box center [267, 302] width 16 height 16
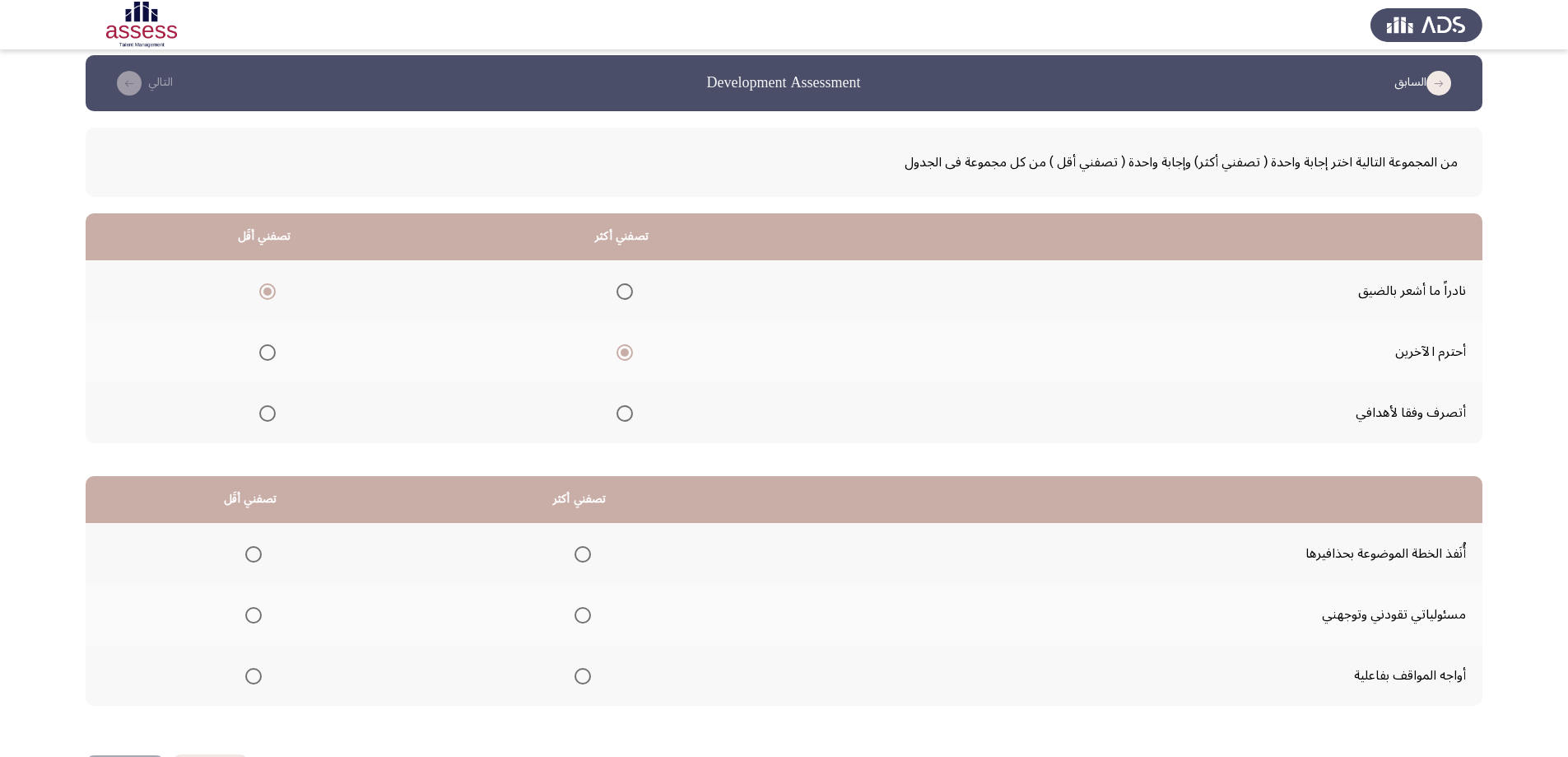
scroll to position [75, 0]
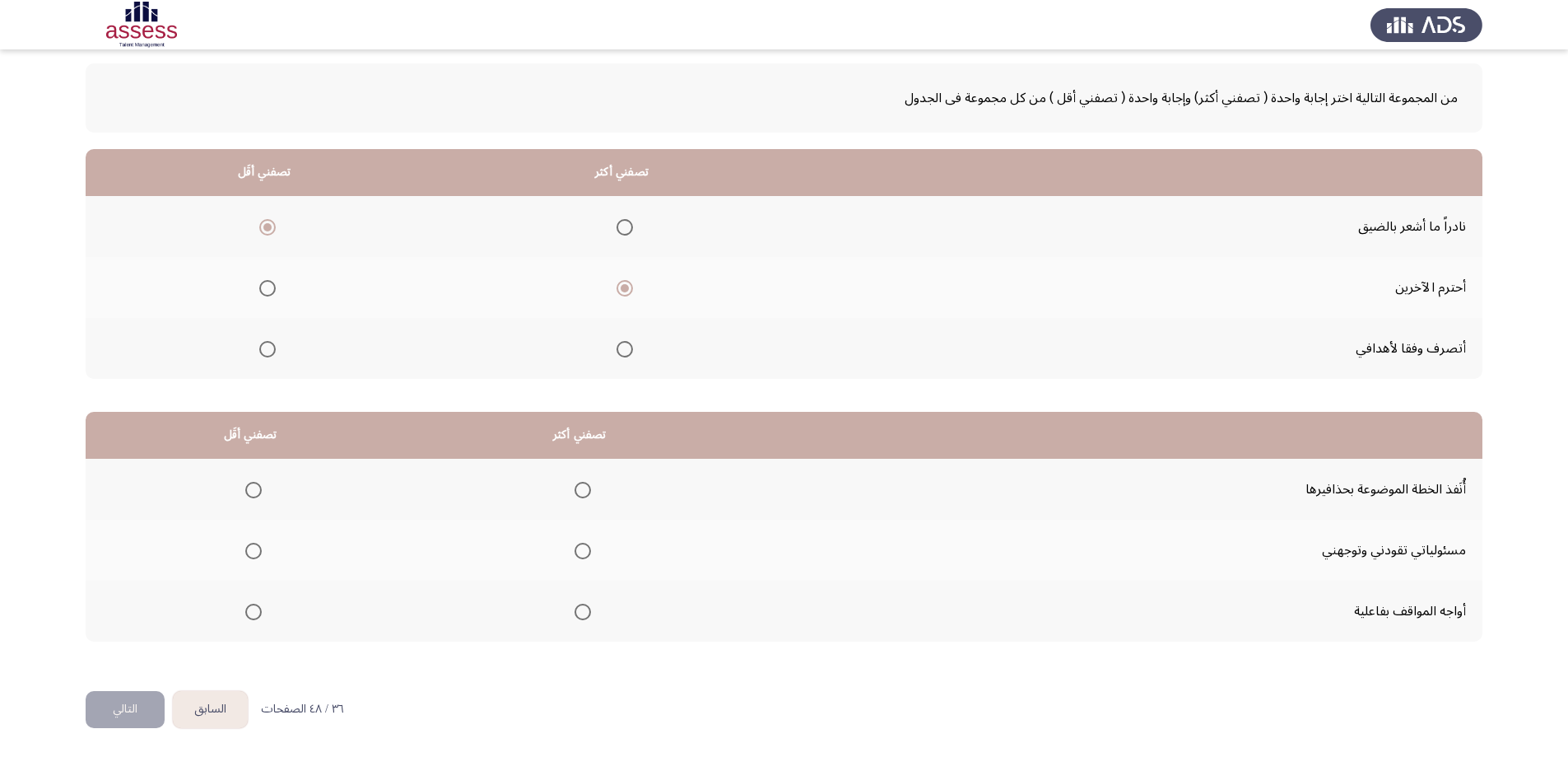
click at [575, 550] on span "Select an option" at bounding box center [583, 550] width 16 height 16
click at [575, 550] on input "Select an option" at bounding box center [583, 550] width 16 height 16
click at [251, 493] on span "Select an option" at bounding box center [253, 490] width 16 height 16
click at [251, 493] on input "Select an option" at bounding box center [253, 490] width 16 height 16
click at [142, 711] on button "التالي" at bounding box center [125, 709] width 79 height 37
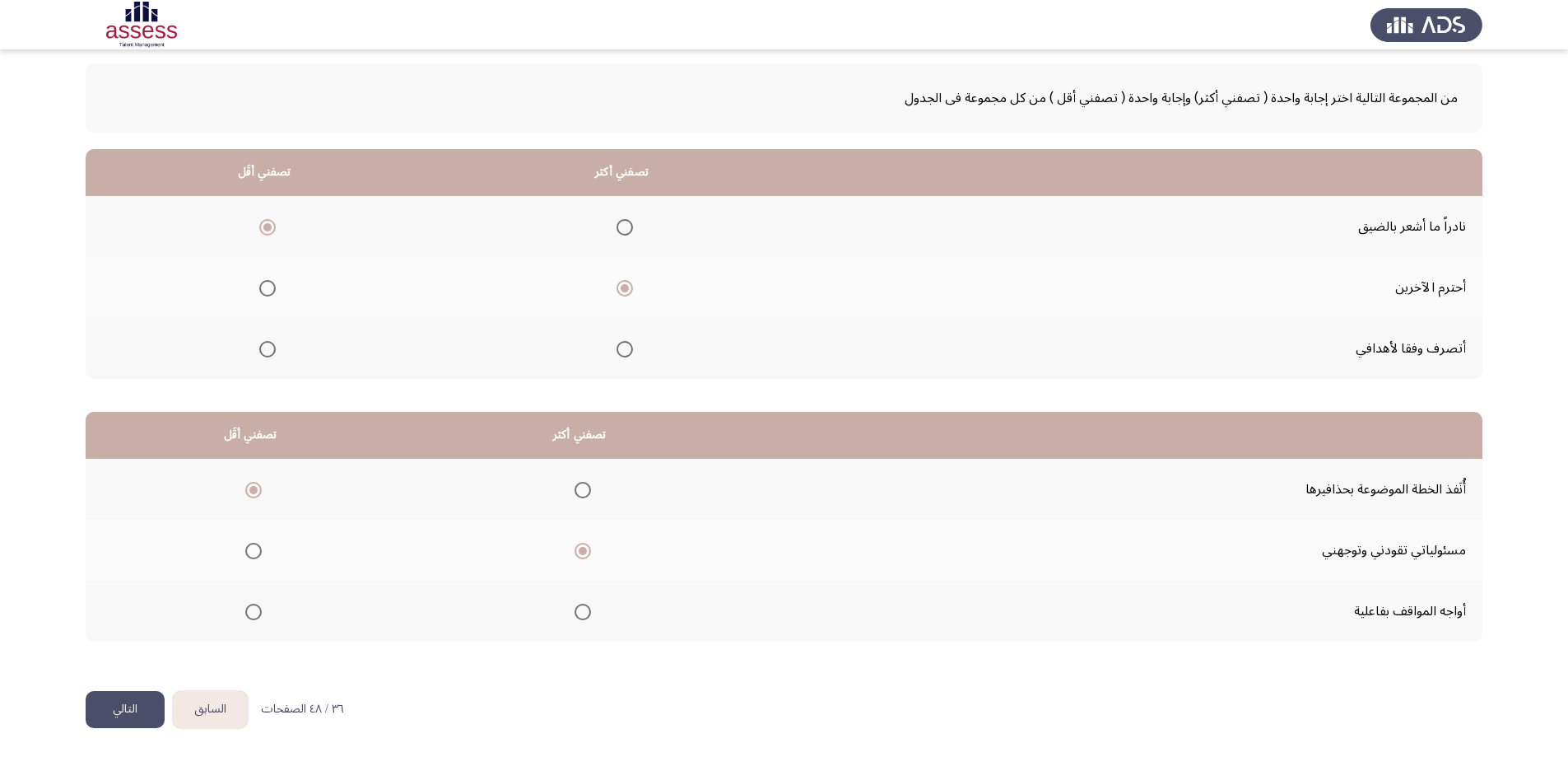
scroll to position [0, 0]
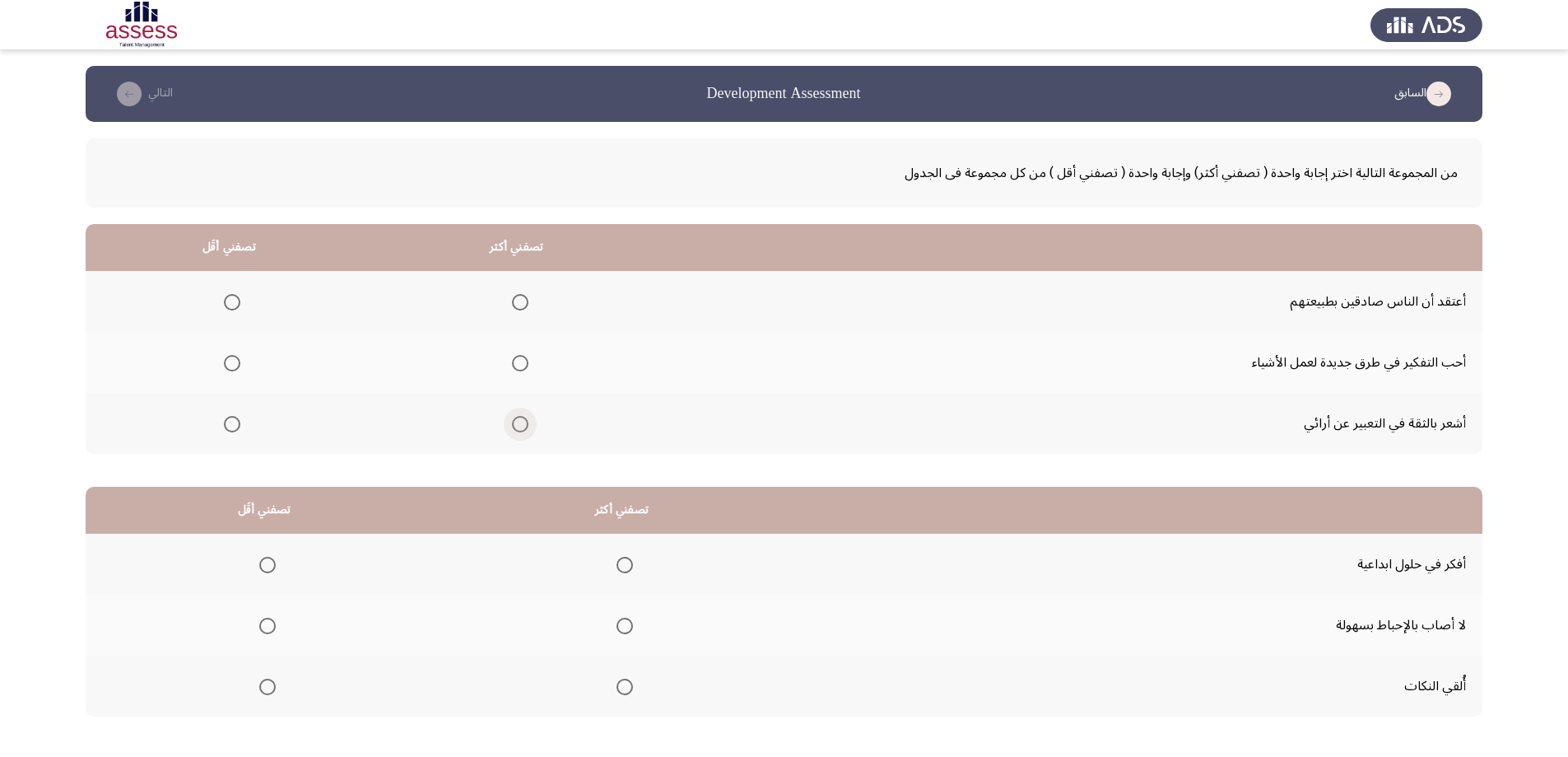
click at [517, 430] on span "Select an option" at bounding box center [520, 424] width 16 height 16
click at [517, 430] on input "Select an option" at bounding box center [520, 424] width 16 height 16
click at [231, 364] on span "Select an option" at bounding box center [231, 363] width 16 height 16
click at [231, 364] on input "Select an option" at bounding box center [231, 363] width 16 height 16
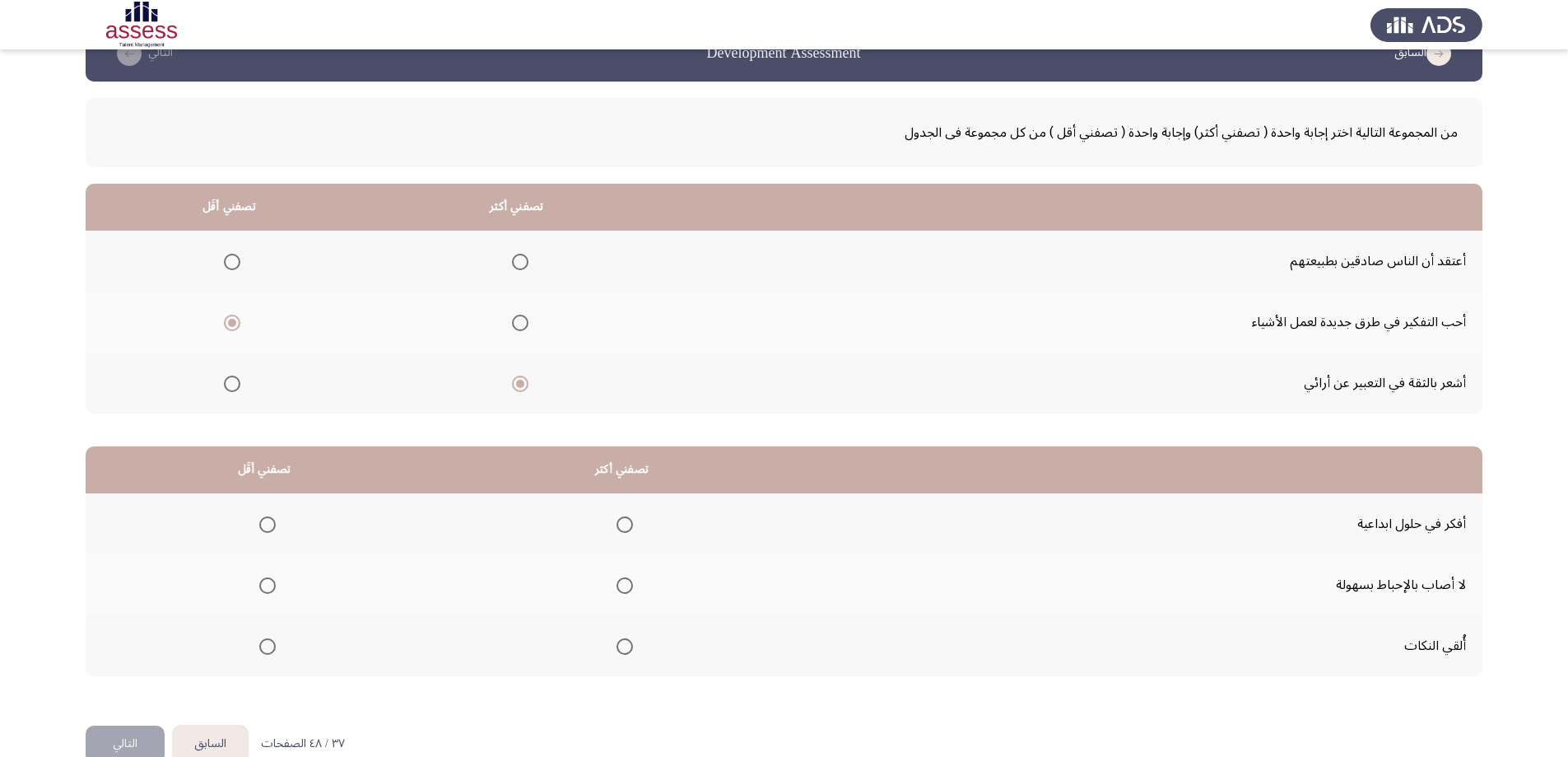
scroll to position [75, 0]
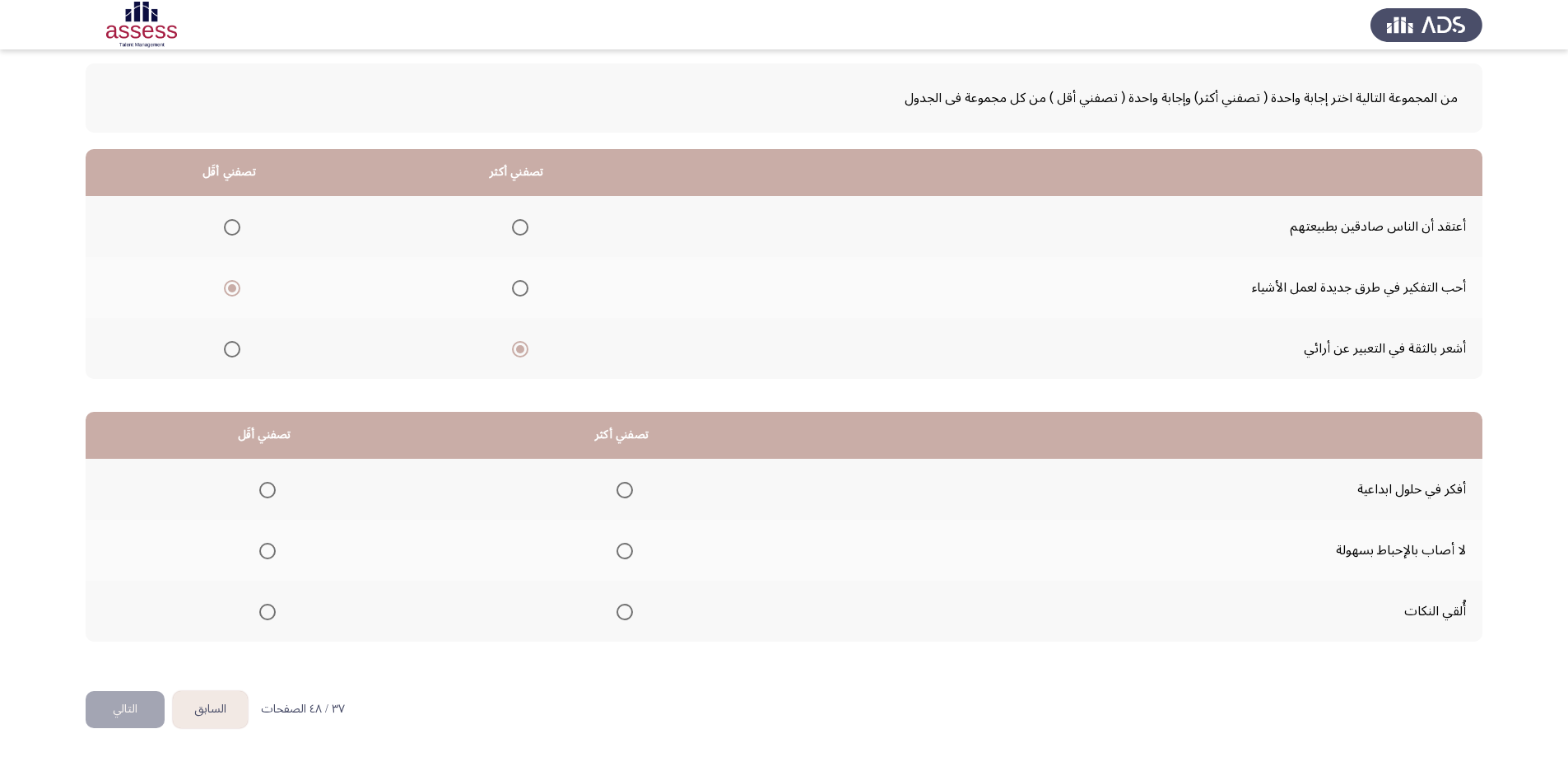
click at [617, 548] on span "Select an option" at bounding box center [625, 550] width 16 height 16
click at [617, 548] on input "Select an option" at bounding box center [625, 550] width 16 height 16
click at [264, 617] on span "Select an option" at bounding box center [267, 611] width 16 height 16
click at [264, 617] on input "Select an option" at bounding box center [267, 611] width 16 height 16
click at [149, 709] on button "التالي" at bounding box center [125, 709] width 79 height 37
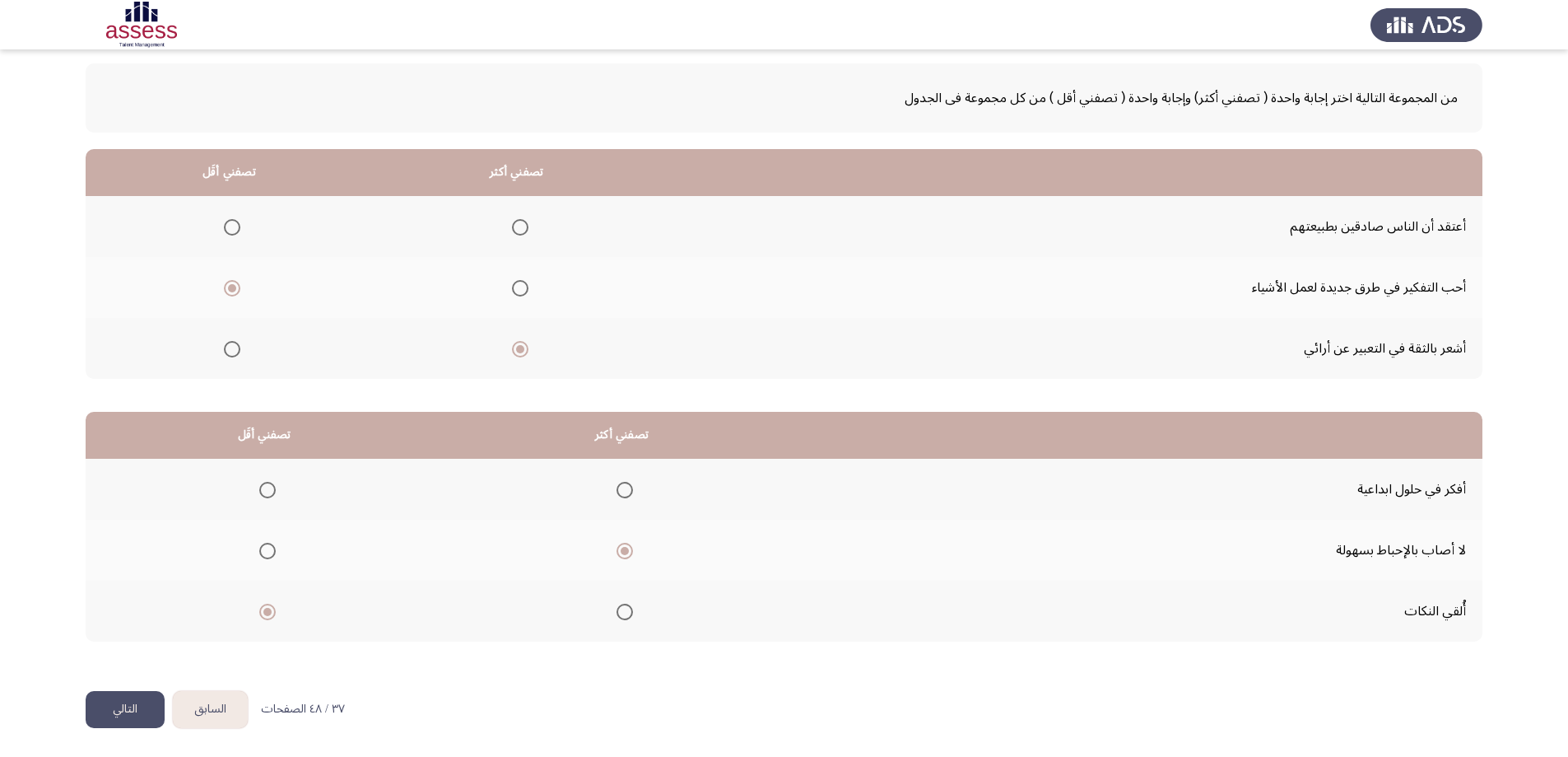
scroll to position [0, 0]
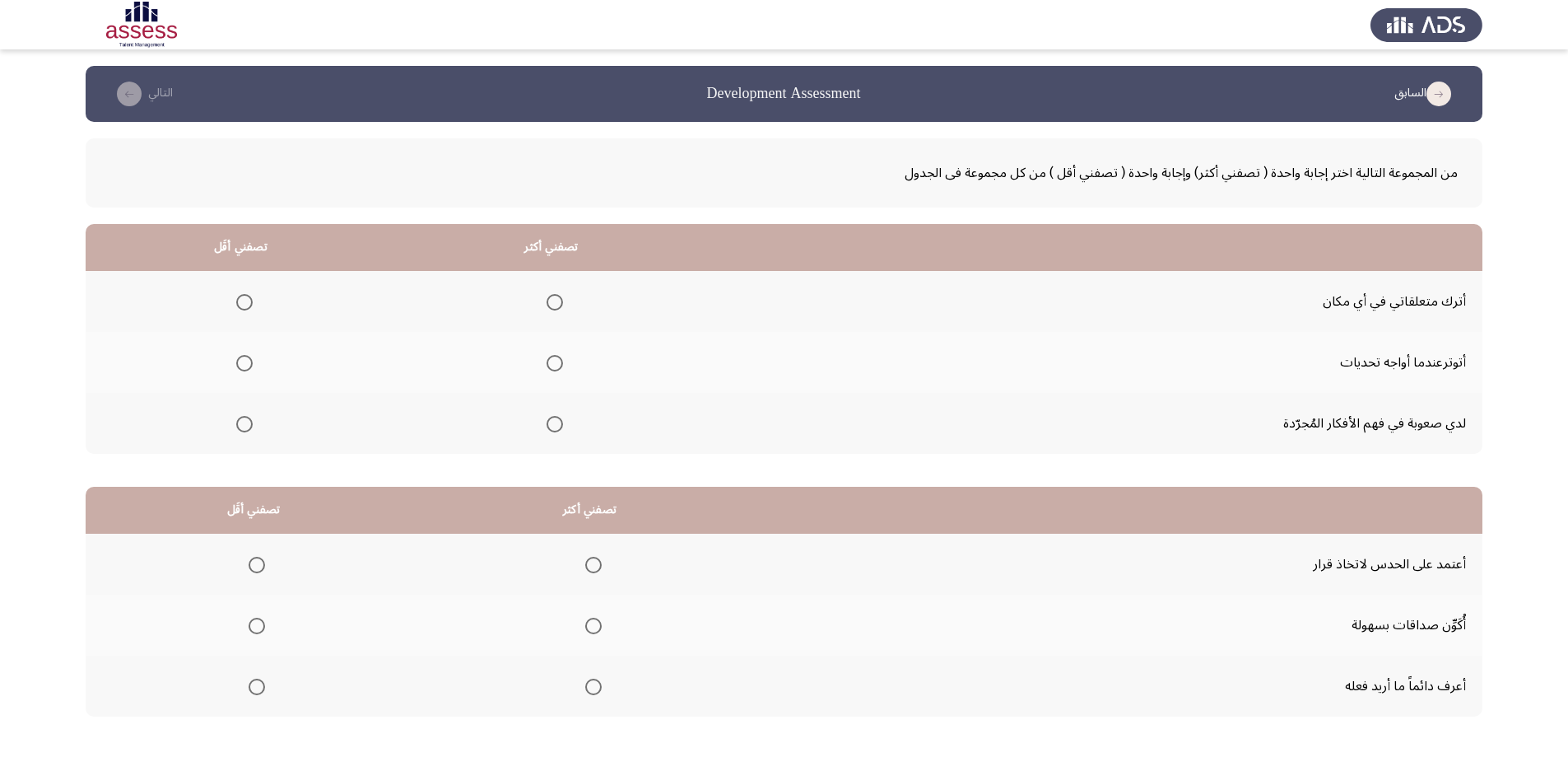
click at [554, 424] on span "Select an option" at bounding box center [554, 424] width 0 height 0
click at [554, 424] on input "Select an option" at bounding box center [554, 424] width 16 height 16
click at [238, 303] on span "Select an option" at bounding box center [244, 302] width 16 height 16
click at [238, 303] on input "Select an option" at bounding box center [244, 302] width 16 height 16
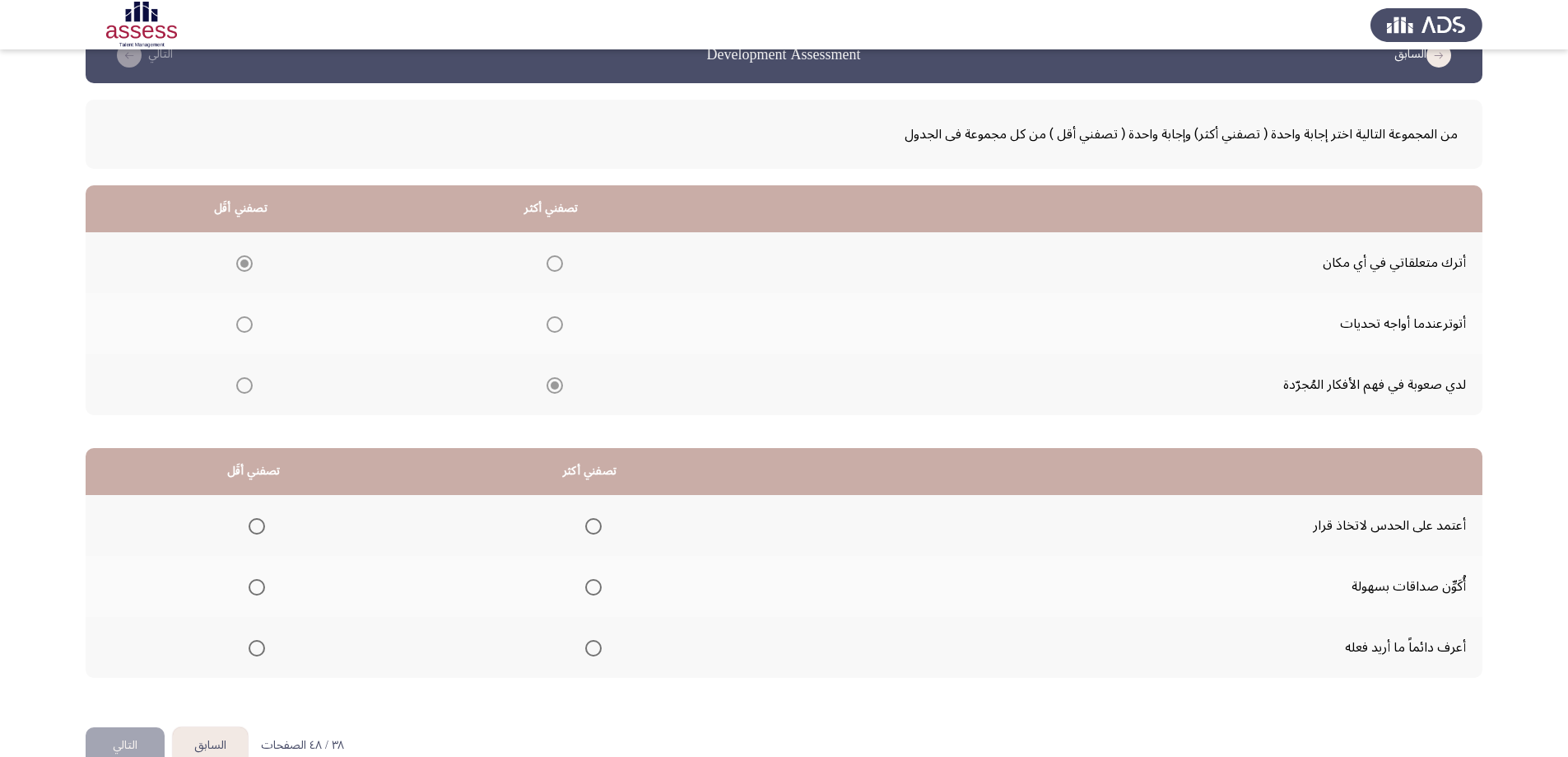
scroll to position [75, 0]
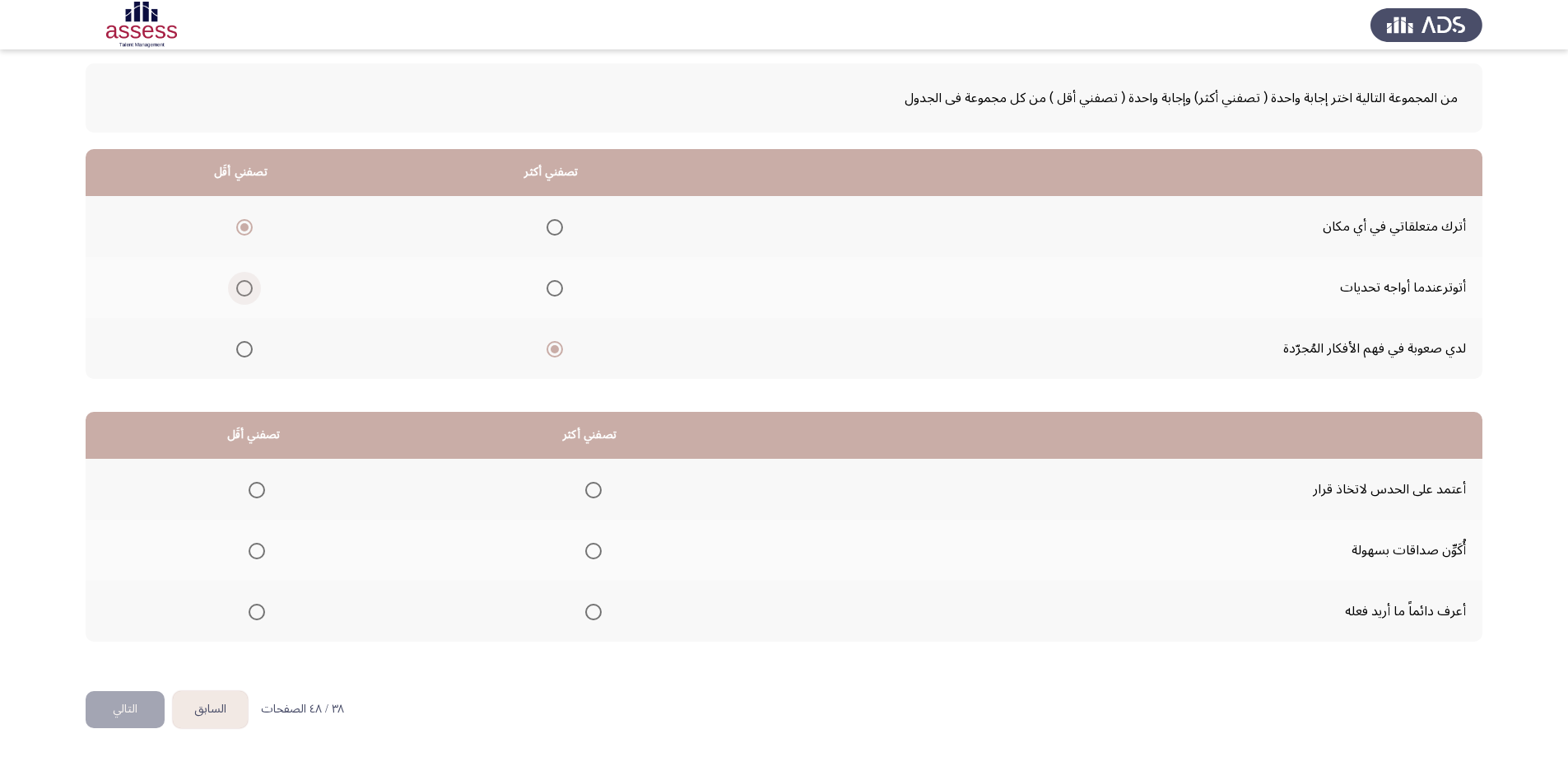
click at [241, 290] on span "Select an option" at bounding box center [244, 288] width 16 height 16
click at [241, 290] on input "Select an option" at bounding box center [244, 288] width 16 height 16
click at [594, 556] on span "Select an option" at bounding box center [593, 550] width 16 height 16
click at [594, 556] on input "Select an option" at bounding box center [593, 550] width 16 height 16
click at [254, 495] on body "السابق Development Assessment التالي من المجموعة التالية اختر إجابة واحدة ( تصف…" at bounding box center [784, 340] width 1568 height 700
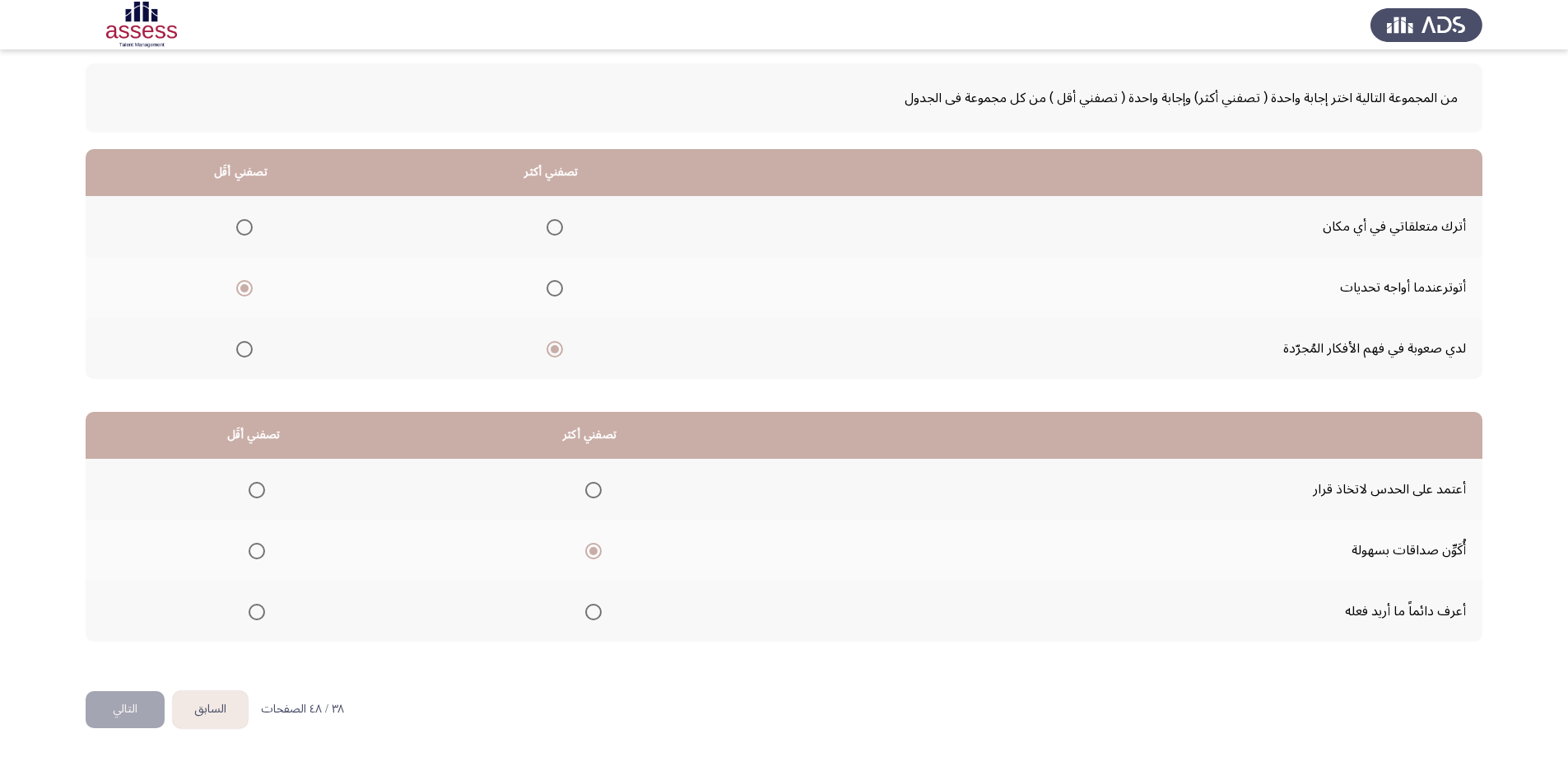
click at [256, 489] on span "Select an option" at bounding box center [256, 490] width 16 height 16
click at [256, 489] on input "Select an option" at bounding box center [256, 490] width 16 height 16
click at [256, 614] on span "Select an option" at bounding box center [256, 611] width 16 height 16
click at [259, 610] on span "Select an option" at bounding box center [256, 611] width 16 height 16
click at [141, 706] on button "التالي" at bounding box center [125, 709] width 79 height 37
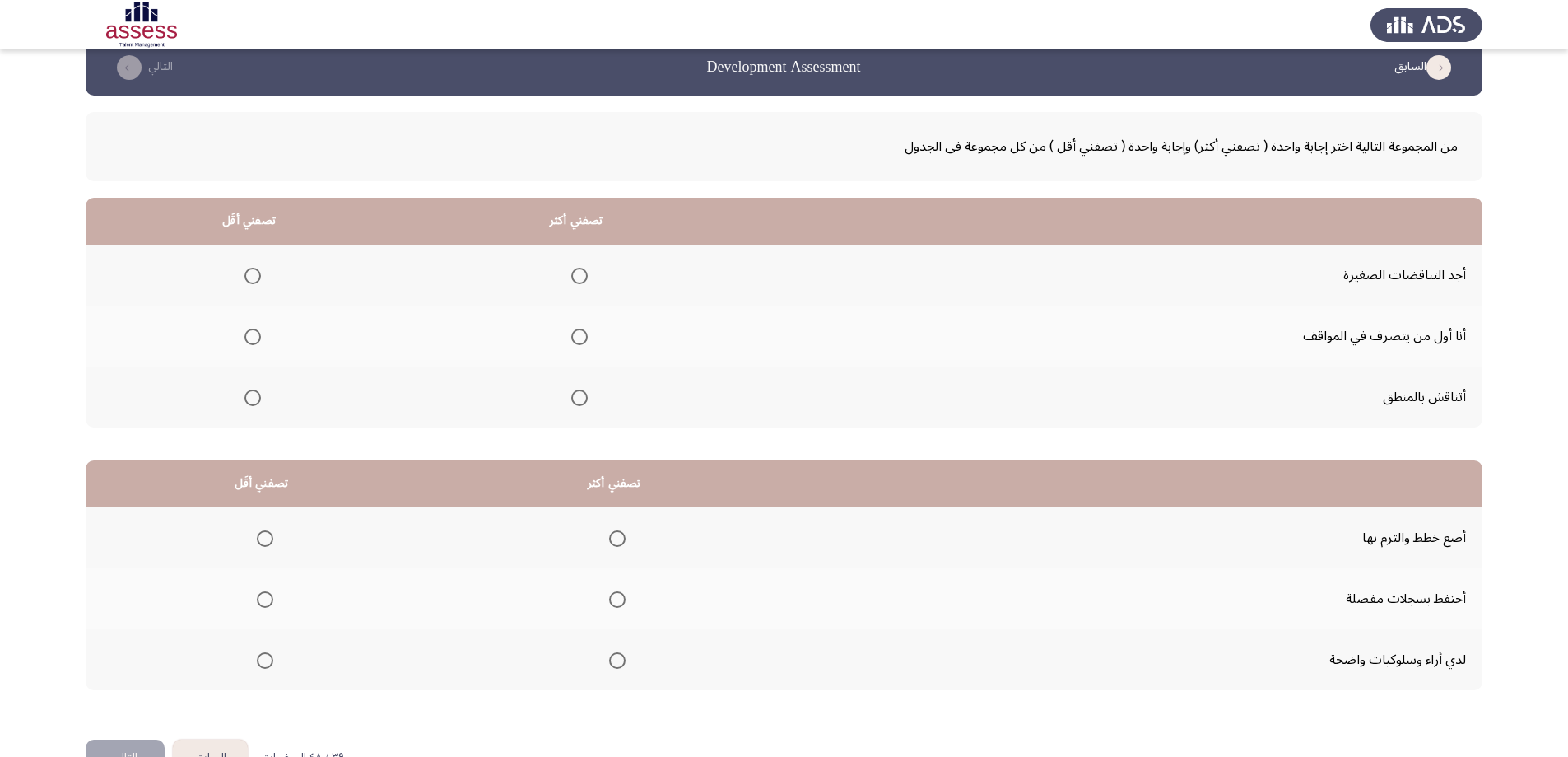
scroll to position [0, 0]
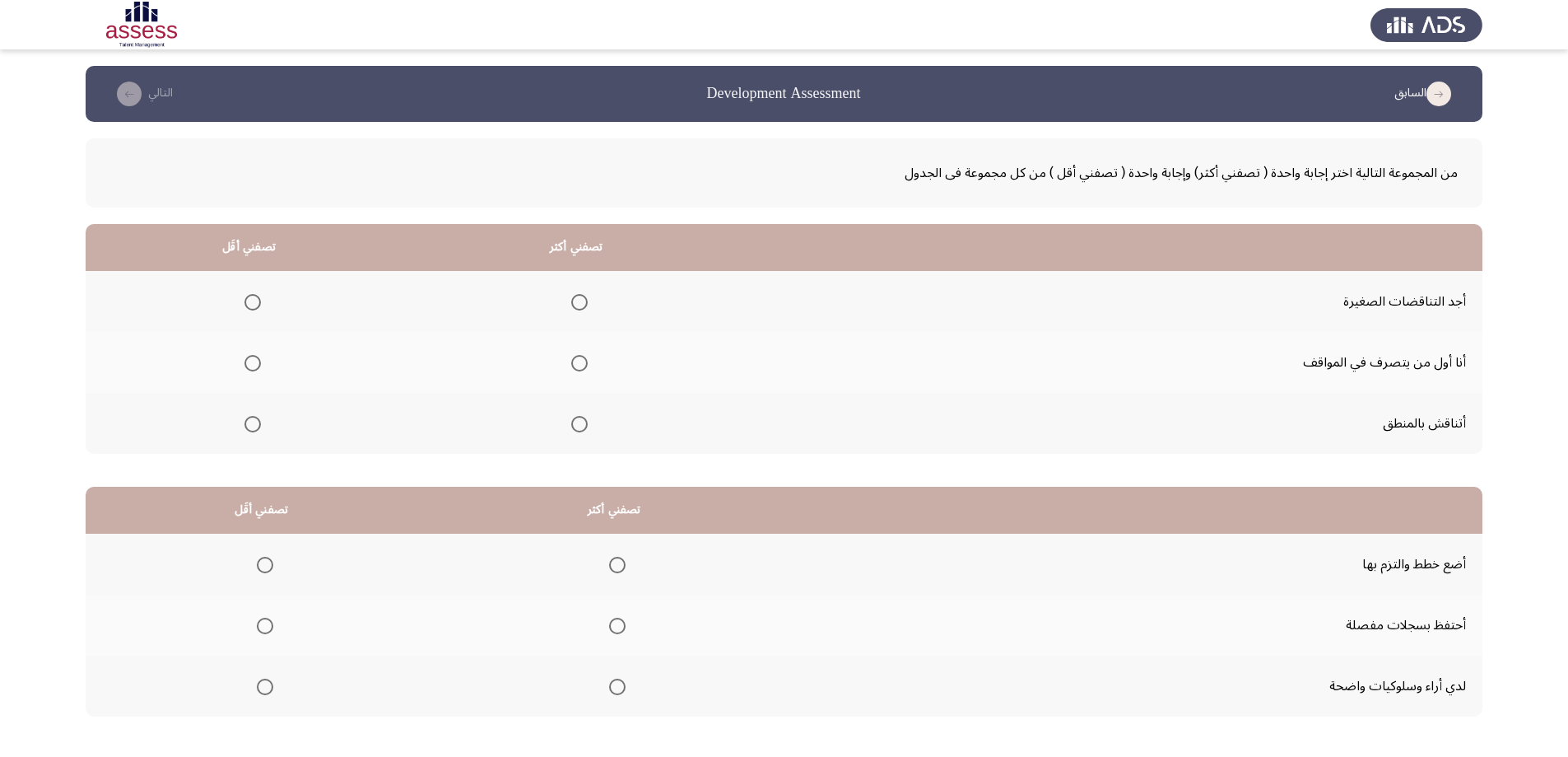
click at [581, 425] on span "Select an option" at bounding box center [579, 424] width 16 height 16
click at [581, 425] on input "Select an option" at bounding box center [579, 424] width 16 height 16
click at [253, 302] on span "Select an option" at bounding box center [252, 302] width 16 height 16
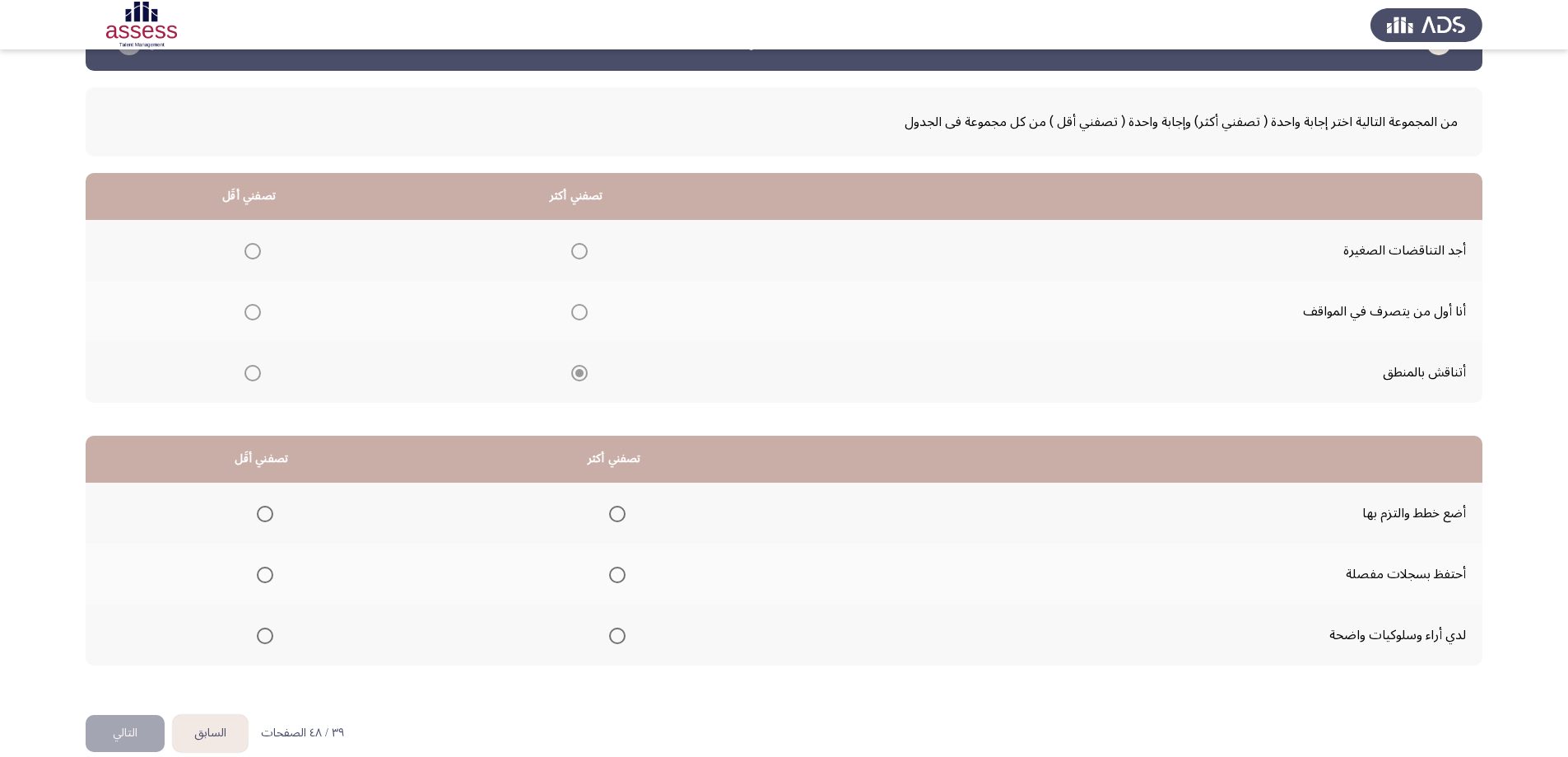
scroll to position [75, 0]
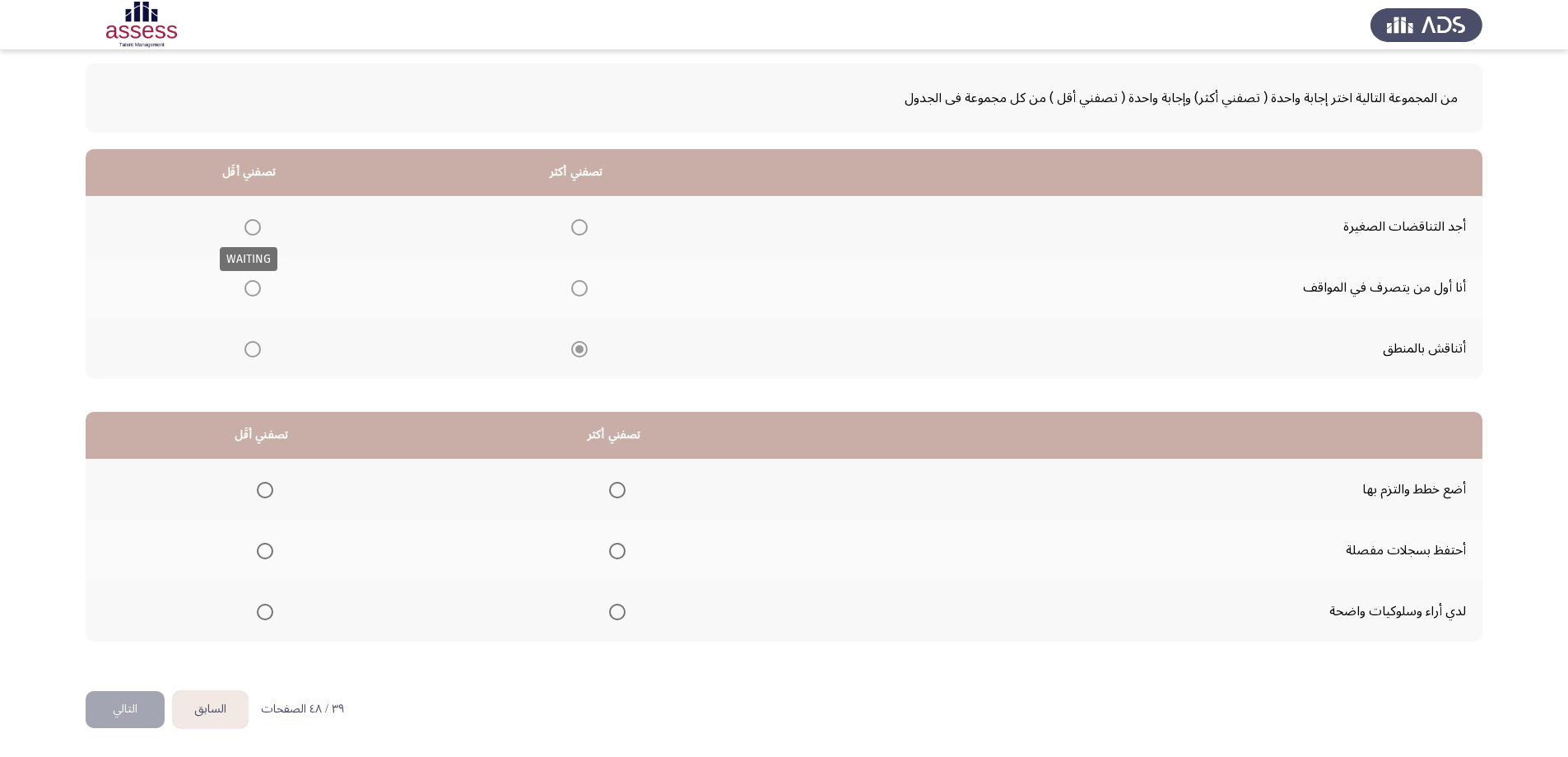
click at [254, 234] on span "Select an option" at bounding box center [252, 227] width 16 height 16
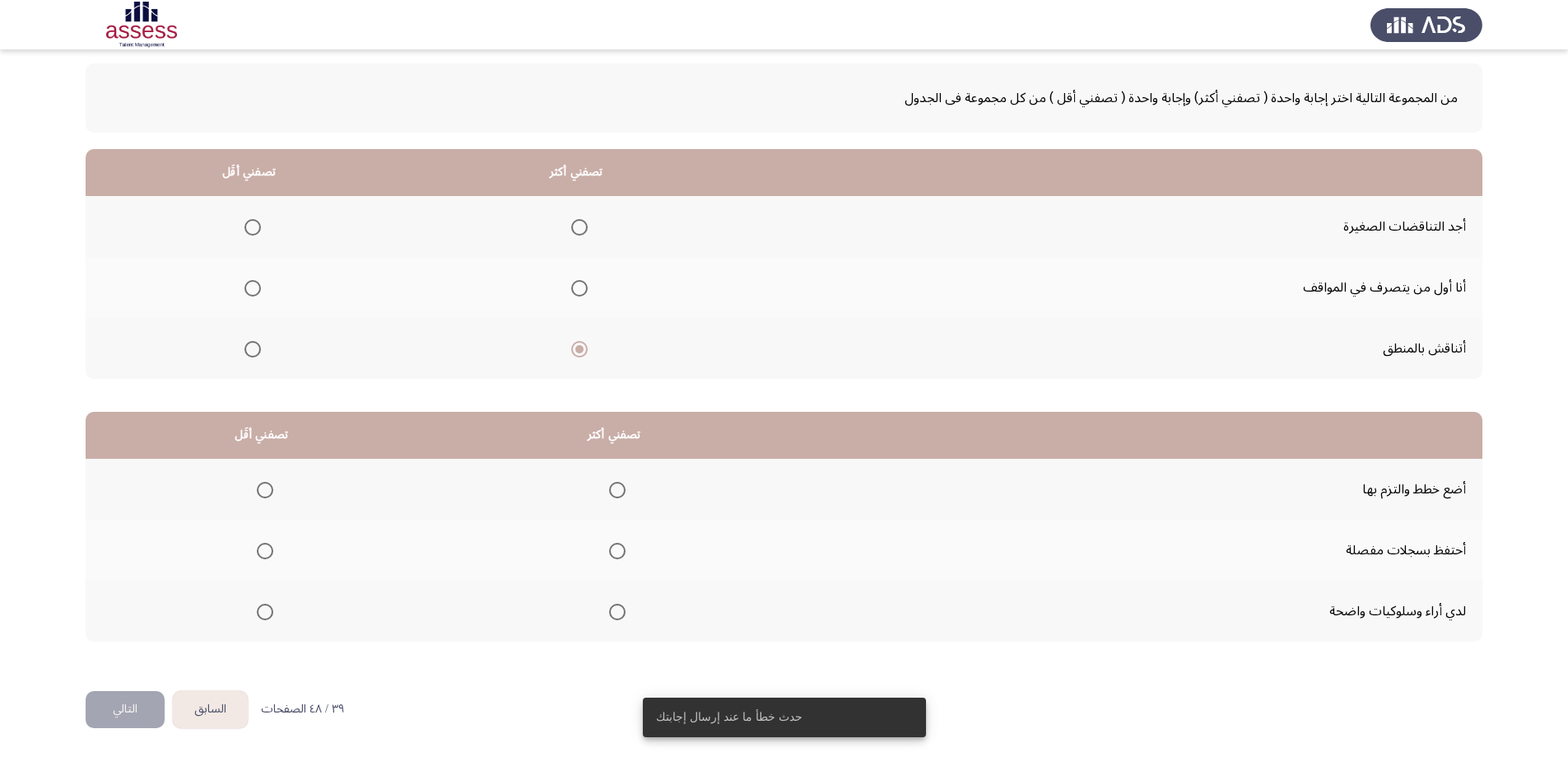
click at [250, 225] on span "Select an option" at bounding box center [252, 227] width 16 height 16
click at [250, 225] on input "Select an option" at bounding box center [252, 227] width 16 height 16
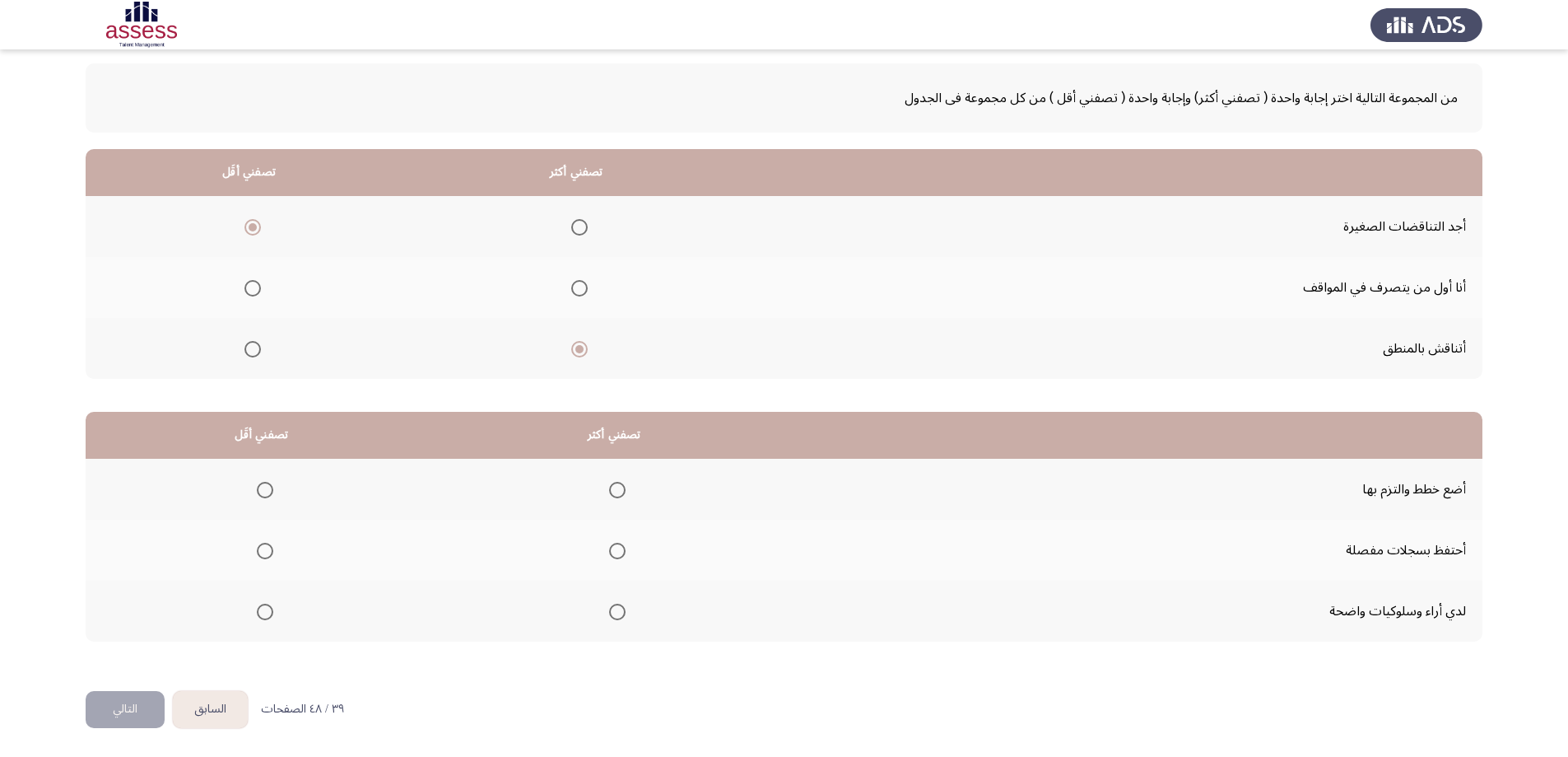
click at [613, 489] on span "Select an option" at bounding box center [617, 490] width 16 height 16
click at [613, 489] on input "Select an option" at bounding box center [617, 490] width 16 height 16
click at [264, 556] on span "Select an option" at bounding box center [265, 550] width 16 height 16
click at [264, 556] on input "Select an option" at bounding box center [265, 550] width 16 height 16
click at [145, 707] on button "التالي" at bounding box center [125, 709] width 79 height 37
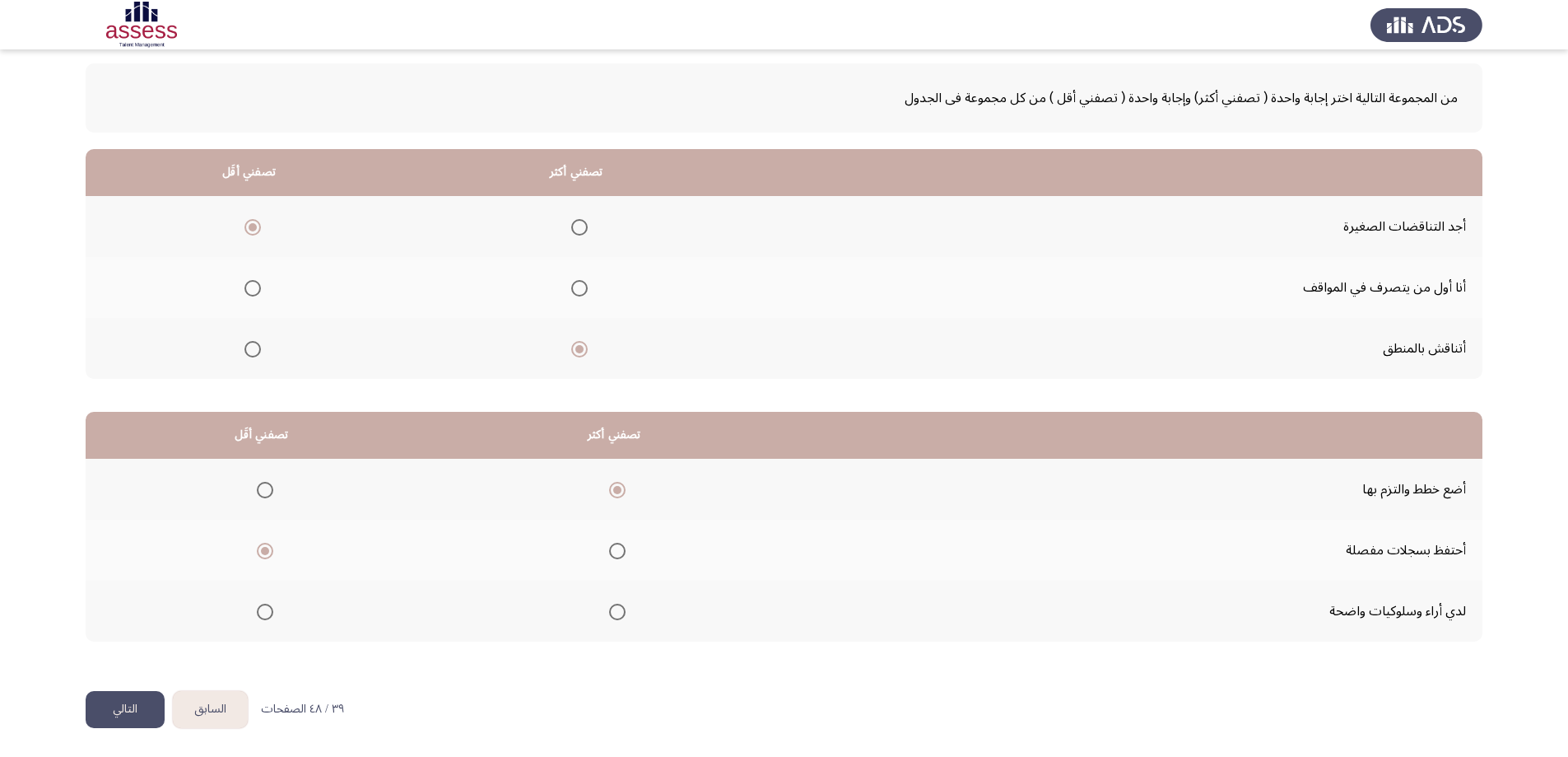
scroll to position [0, 0]
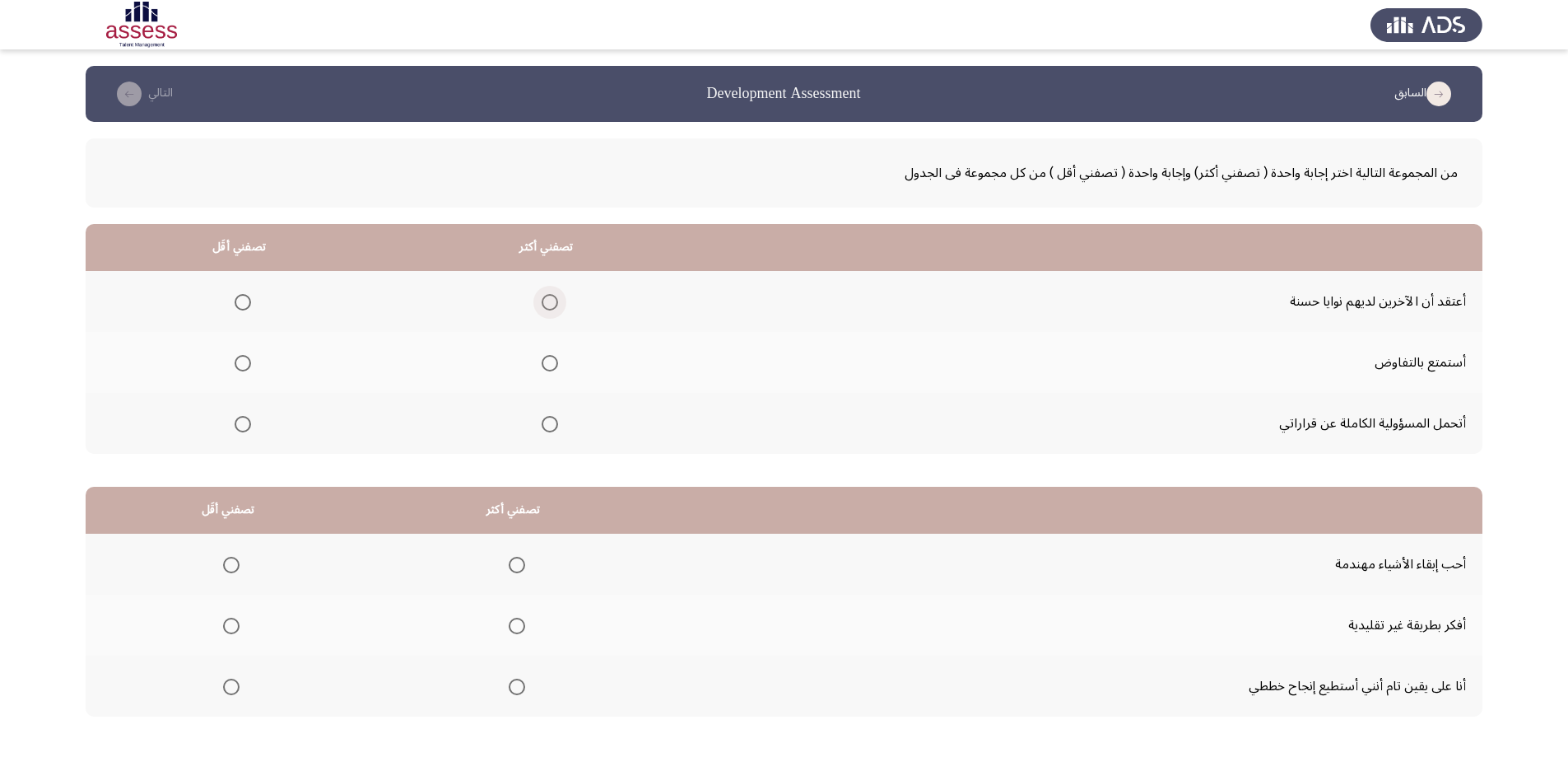
click at [553, 297] on span "Select an option" at bounding box center [549, 302] width 16 height 16
click at [553, 297] on input "Select an option" at bounding box center [549, 302] width 16 height 16
click at [240, 363] on span "Select an option" at bounding box center [242, 363] width 16 height 16
click at [240, 363] on input "Select an option" at bounding box center [242, 363] width 16 height 16
click at [548, 424] on span "Select an option" at bounding box center [549, 424] width 16 height 16
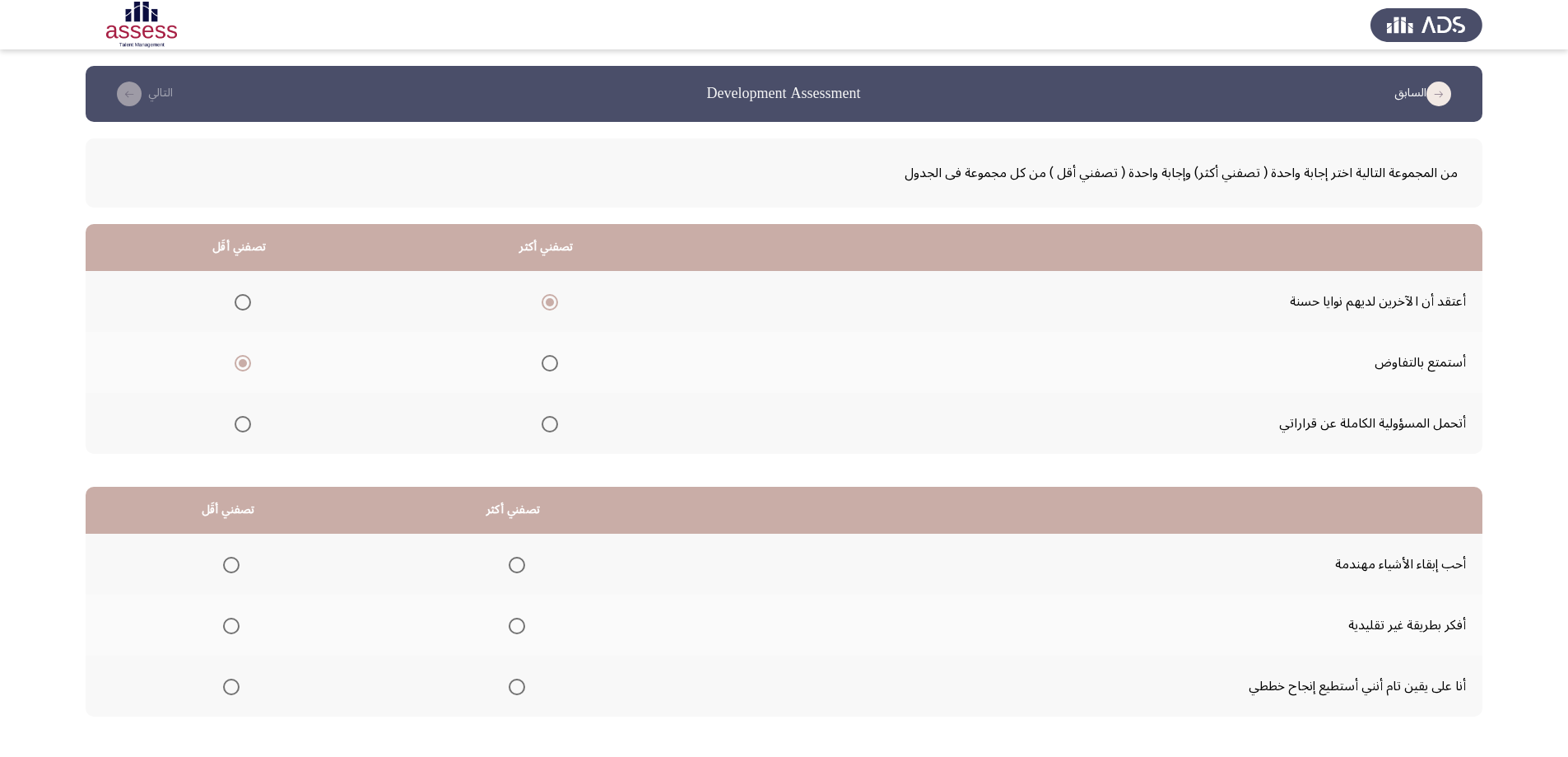
click at [548, 424] on input "Select an option" at bounding box center [549, 424] width 16 height 16
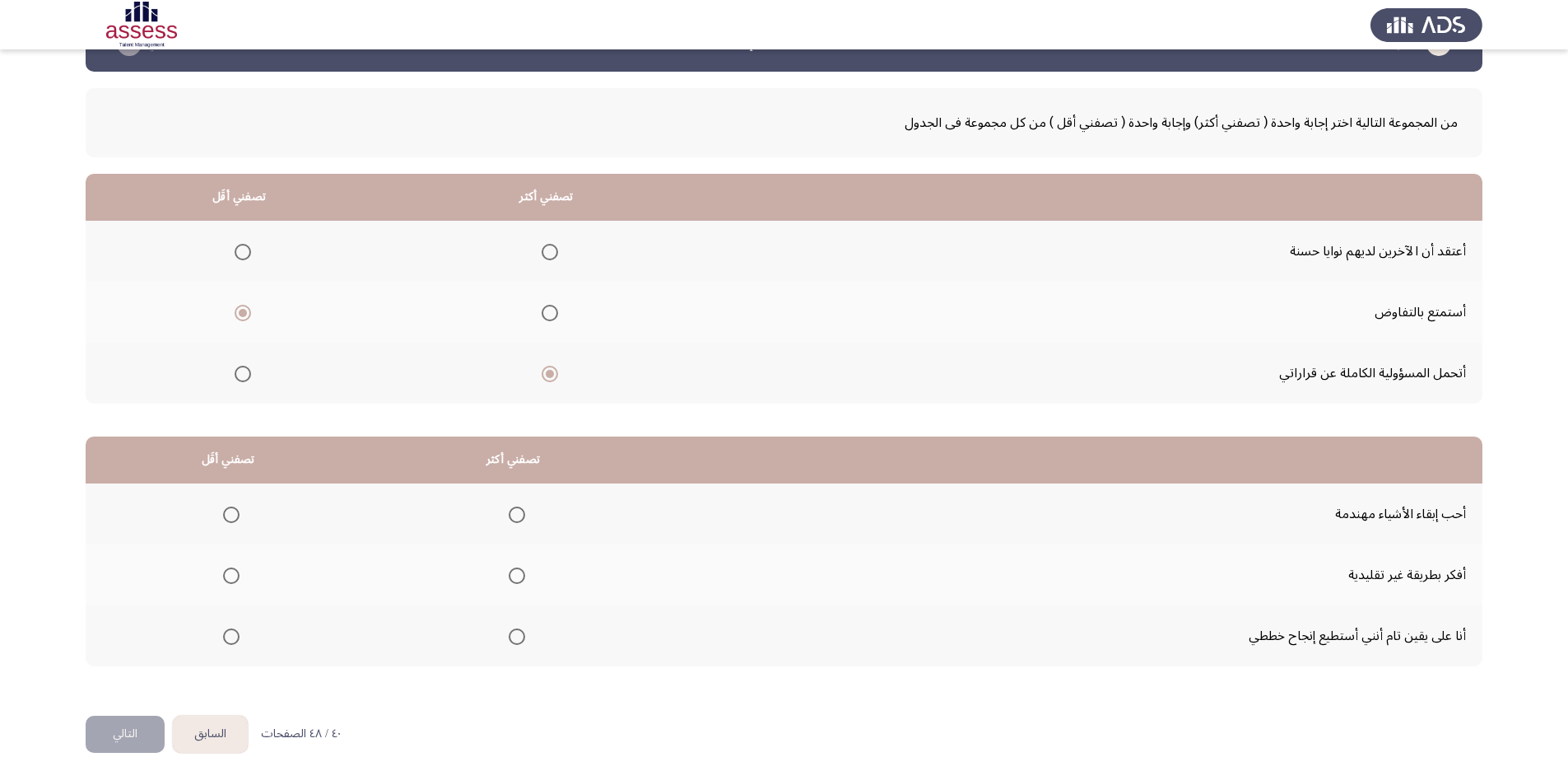
scroll to position [75, 0]
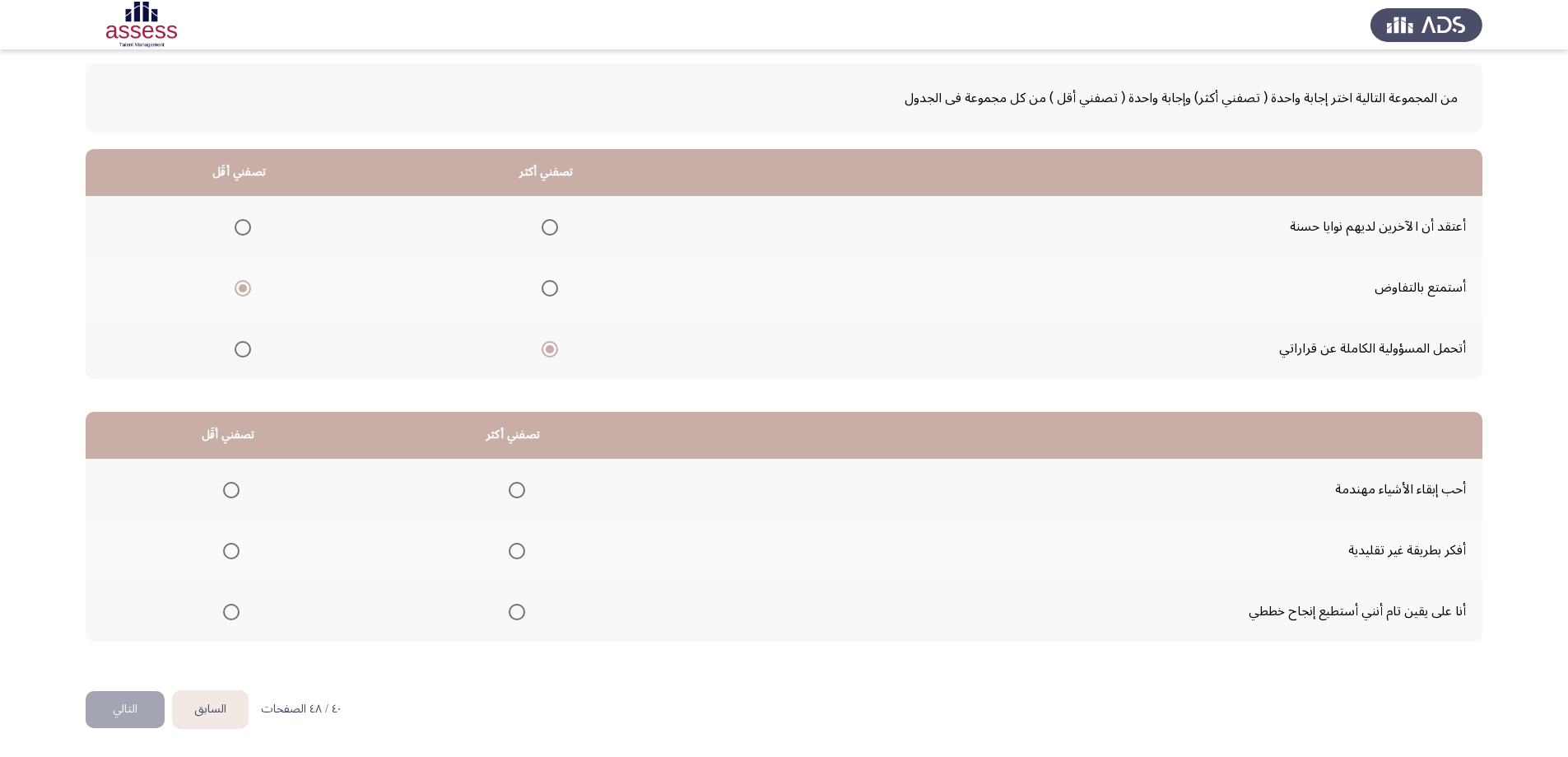
click at [510, 491] on span "Select an option" at bounding box center [517, 490] width 16 height 16
click at [510, 491] on input "Select an option" at bounding box center [517, 490] width 16 height 16
click at [224, 548] on span "Select an option" at bounding box center [230, 550] width 16 height 16
click at [224, 548] on input "Select an option" at bounding box center [230, 550] width 16 height 16
click at [133, 706] on button "التالي" at bounding box center [125, 709] width 79 height 37
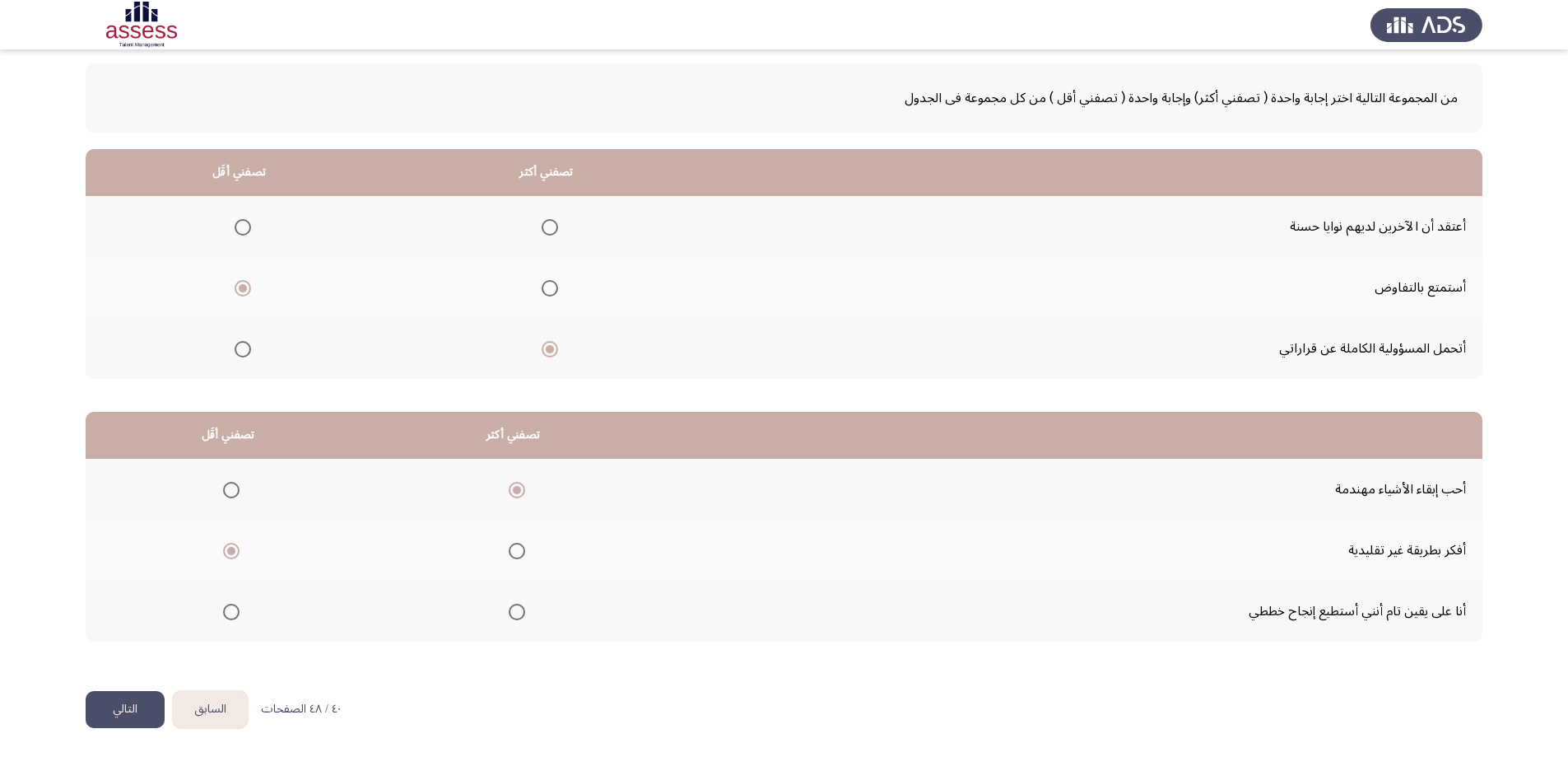
scroll to position [0, 0]
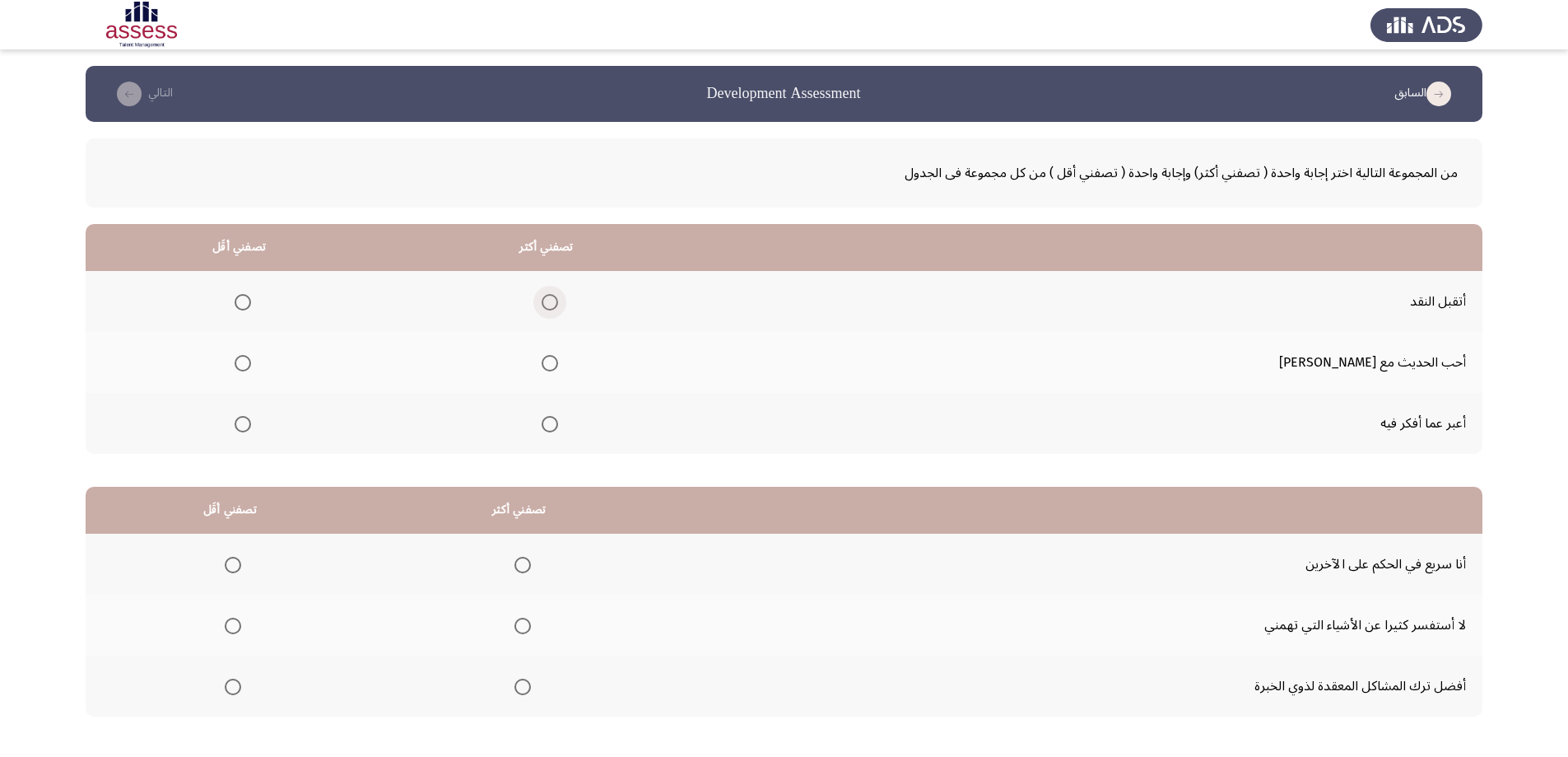
click at [558, 302] on span "Select an option" at bounding box center [549, 302] width 16 height 16
click at [558, 302] on input "Select an option" at bounding box center [549, 302] width 16 height 16
click at [251, 363] on span "Select an option" at bounding box center [242, 363] width 16 height 16
click at [251, 363] on input "Select an option" at bounding box center [242, 363] width 16 height 16
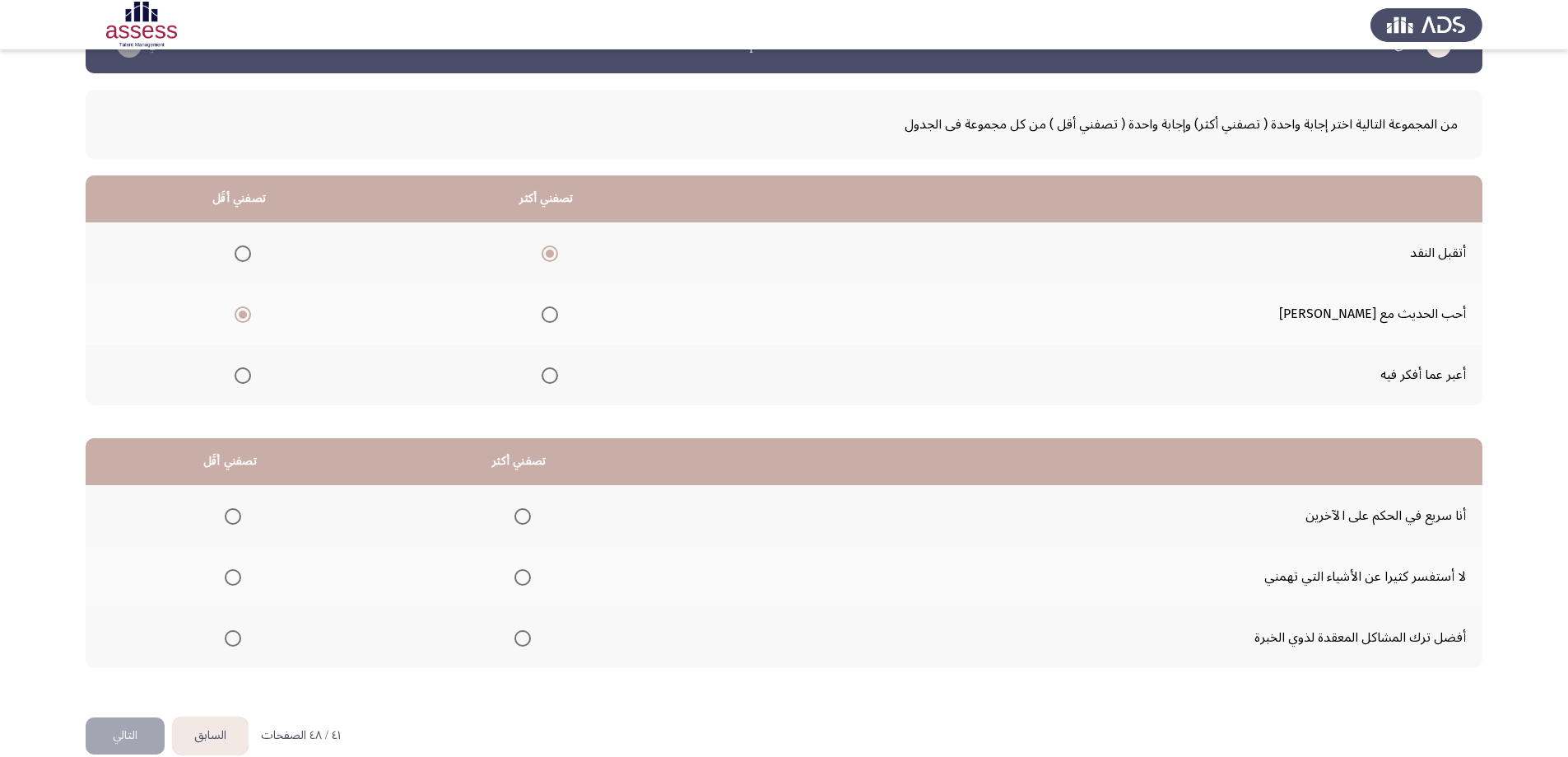
scroll to position [75, 0]
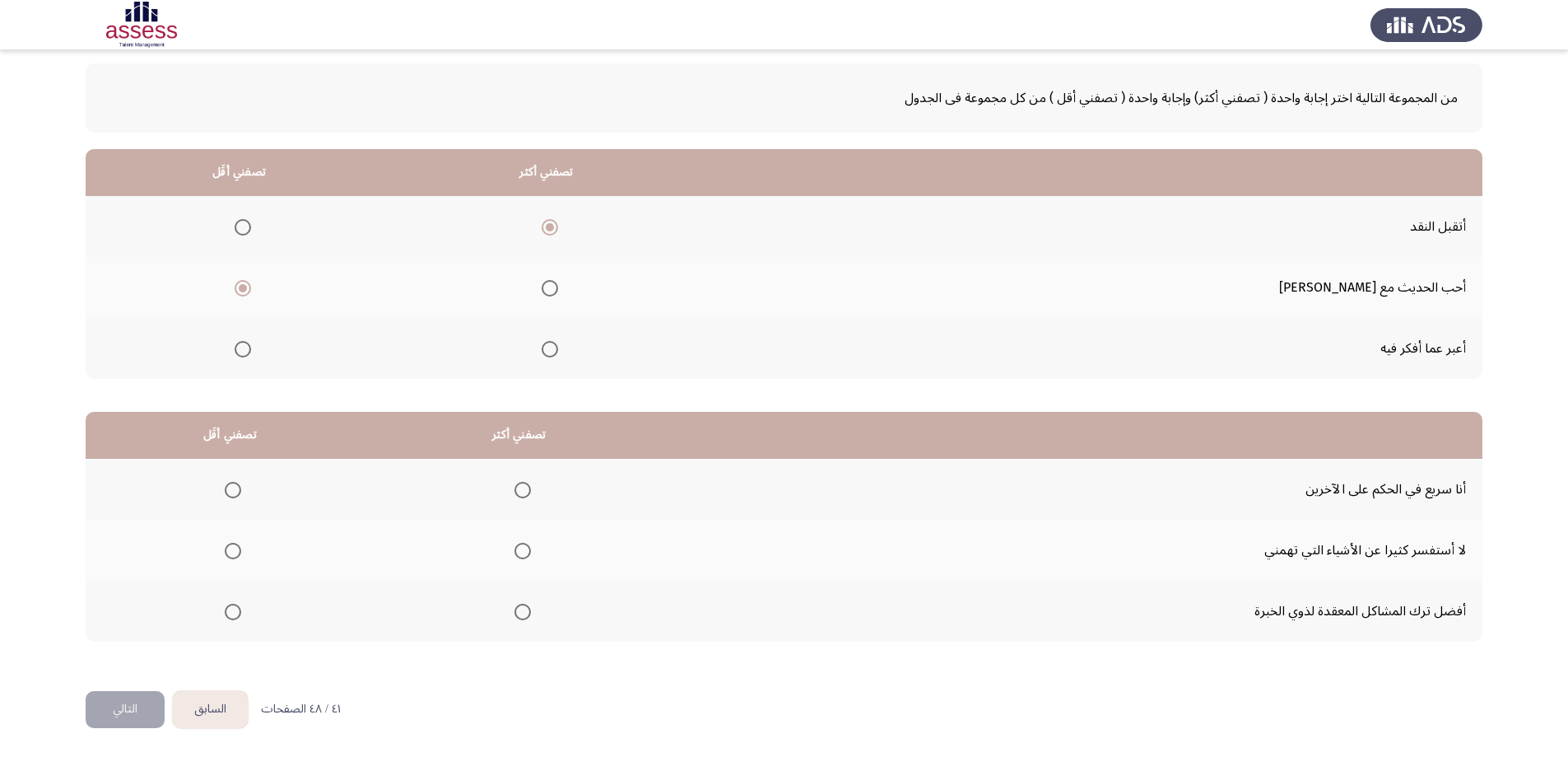
click at [515, 610] on span "Select an option" at bounding box center [522, 611] width 16 height 16
click at [515, 610] on input "Select an option" at bounding box center [522, 611] width 16 height 16
click at [238, 489] on span "Select an option" at bounding box center [232, 490] width 16 height 16
click at [238, 489] on input "Select an option" at bounding box center [232, 490] width 16 height 16
click at [149, 706] on button "التالي" at bounding box center [125, 709] width 79 height 37
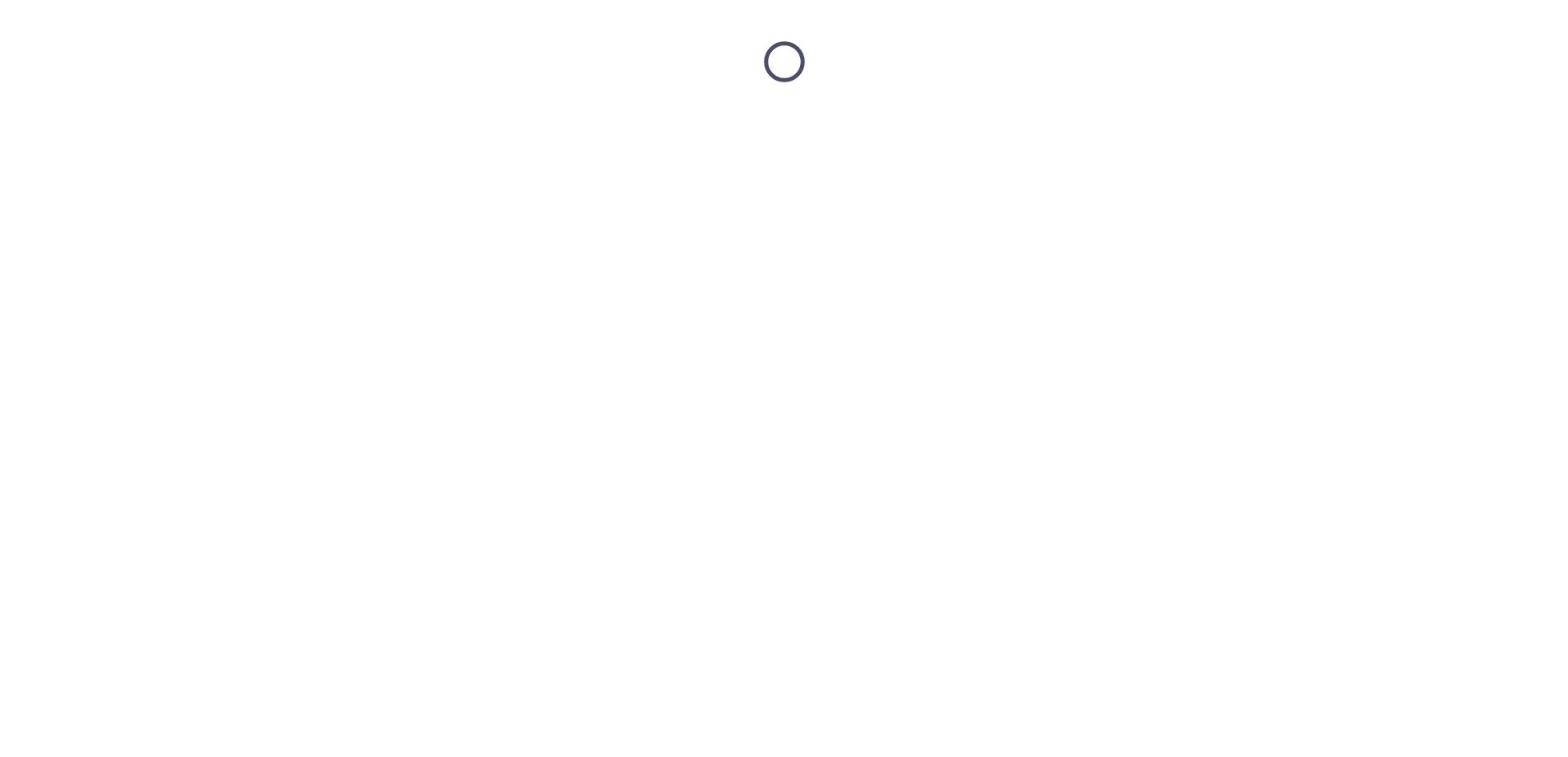
scroll to position [0, 0]
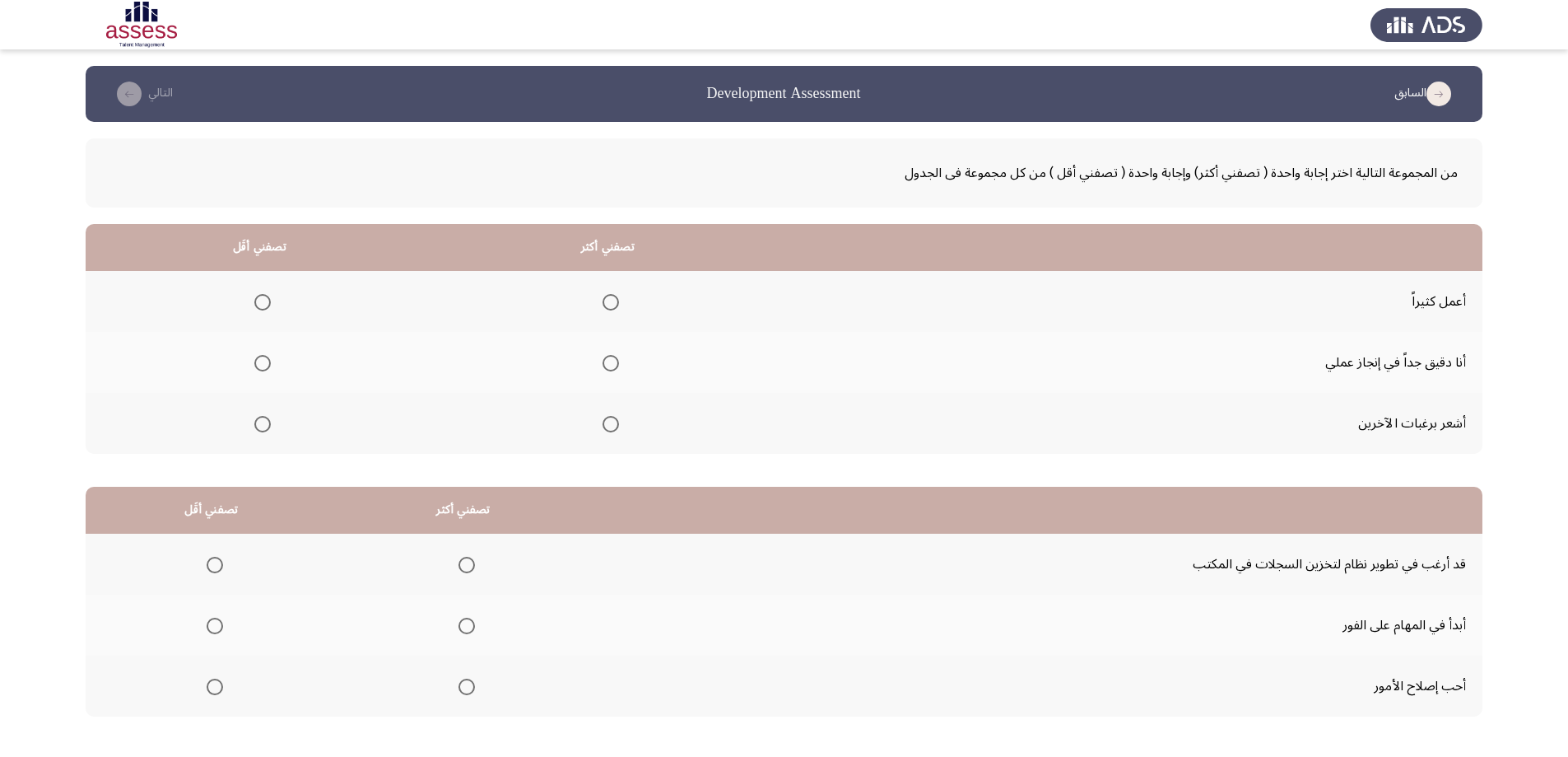
click at [610, 368] on span "Select an option" at bounding box center [610, 363] width 16 height 16
click at [610, 368] on input "Select an option" at bounding box center [610, 363] width 16 height 16
click at [265, 304] on span "Select an option" at bounding box center [262, 302] width 16 height 16
click at [265, 304] on input "Select an option" at bounding box center [262, 302] width 16 height 16
click at [607, 425] on span "Select an option" at bounding box center [610, 424] width 16 height 16
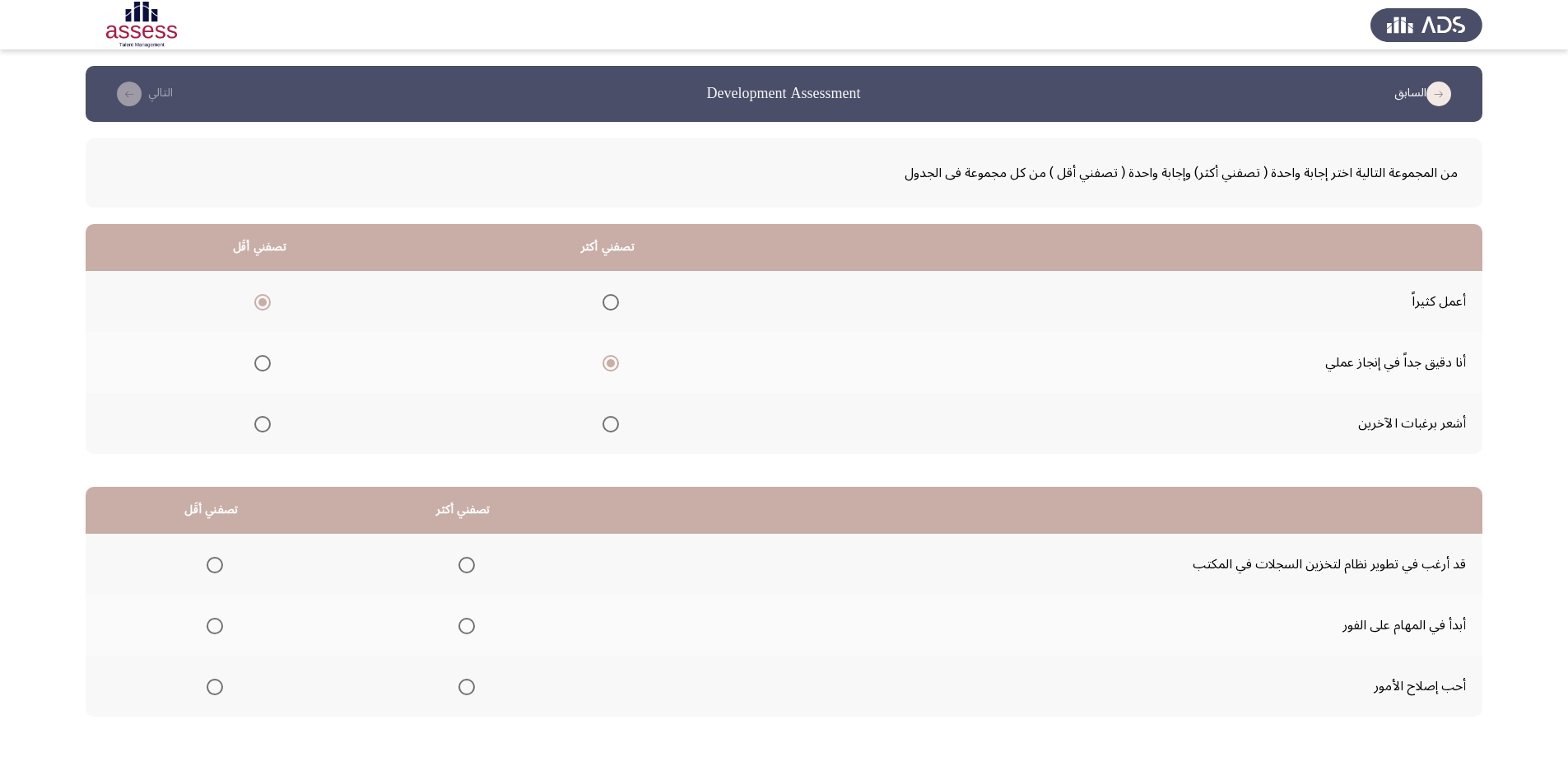
click at [607, 425] on input "Select an option" at bounding box center [610, 424] width 16 height 16
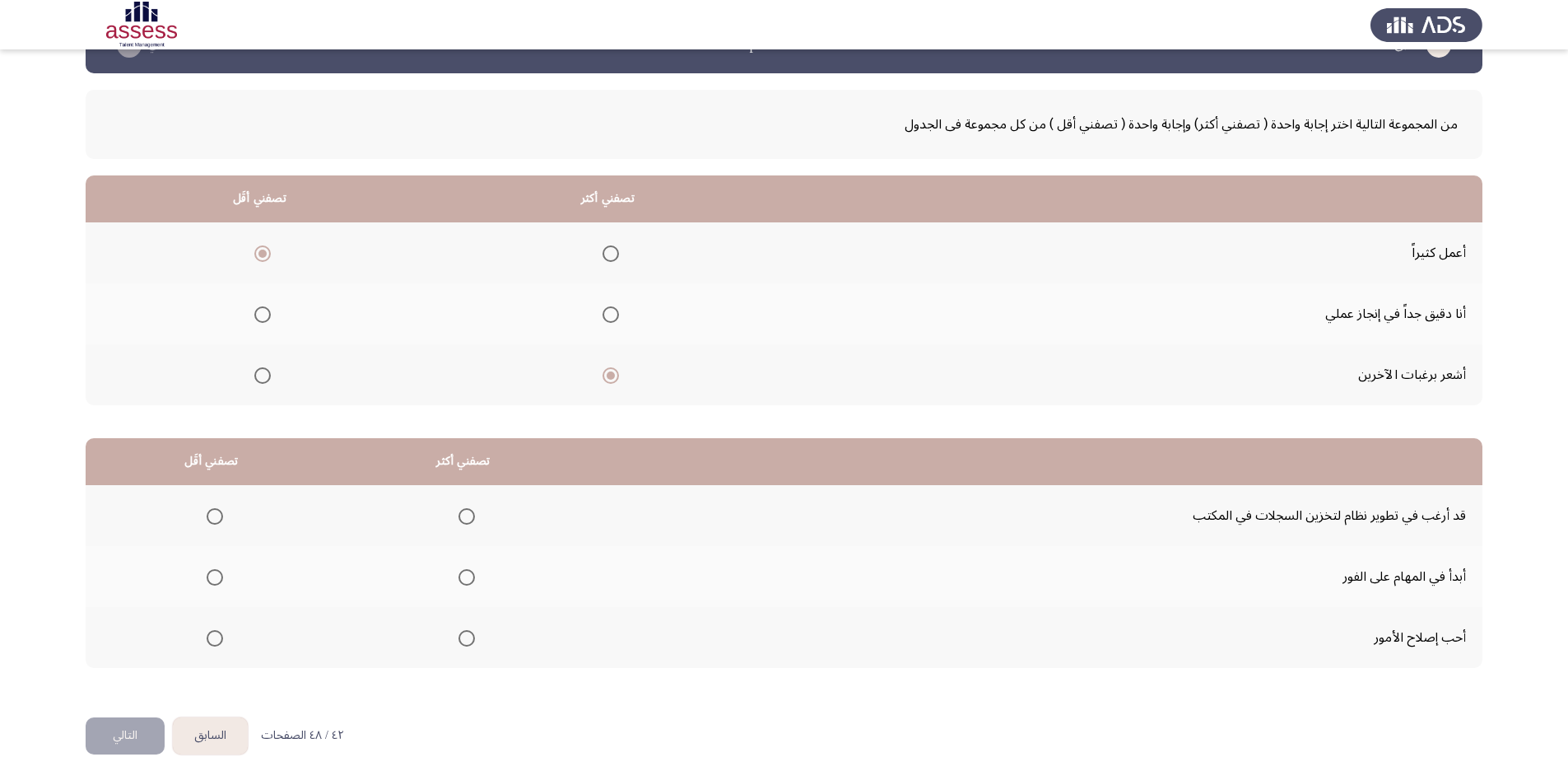
scroll to position [75, 0]
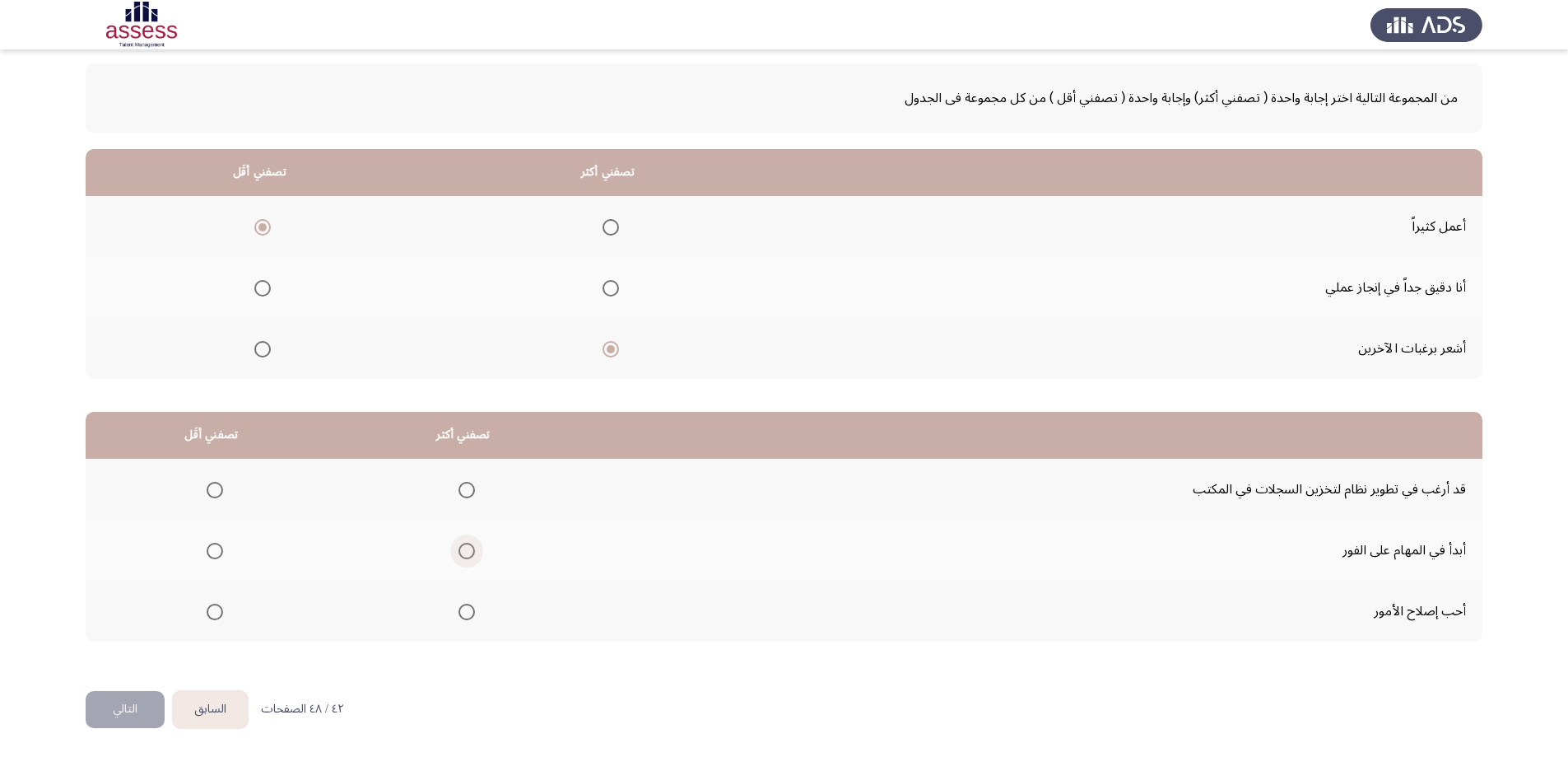
click at [458, 545] on span "Select an option" at bounding box center [466, 550] width 16 height 16
click at [458, 545] on input "Select an option" at bounding box center [466, 550] width 16 height 16
click at [215, 612] on span "Select an option" at bounding box center [215, 612] width 0 height 0
click at [212, 612] on input "Select an option" at bounding box center [214, 611] width 16 height 16
click at [145, 707] on button "التالي" at bounding box center [125, 709] width 79 height 37
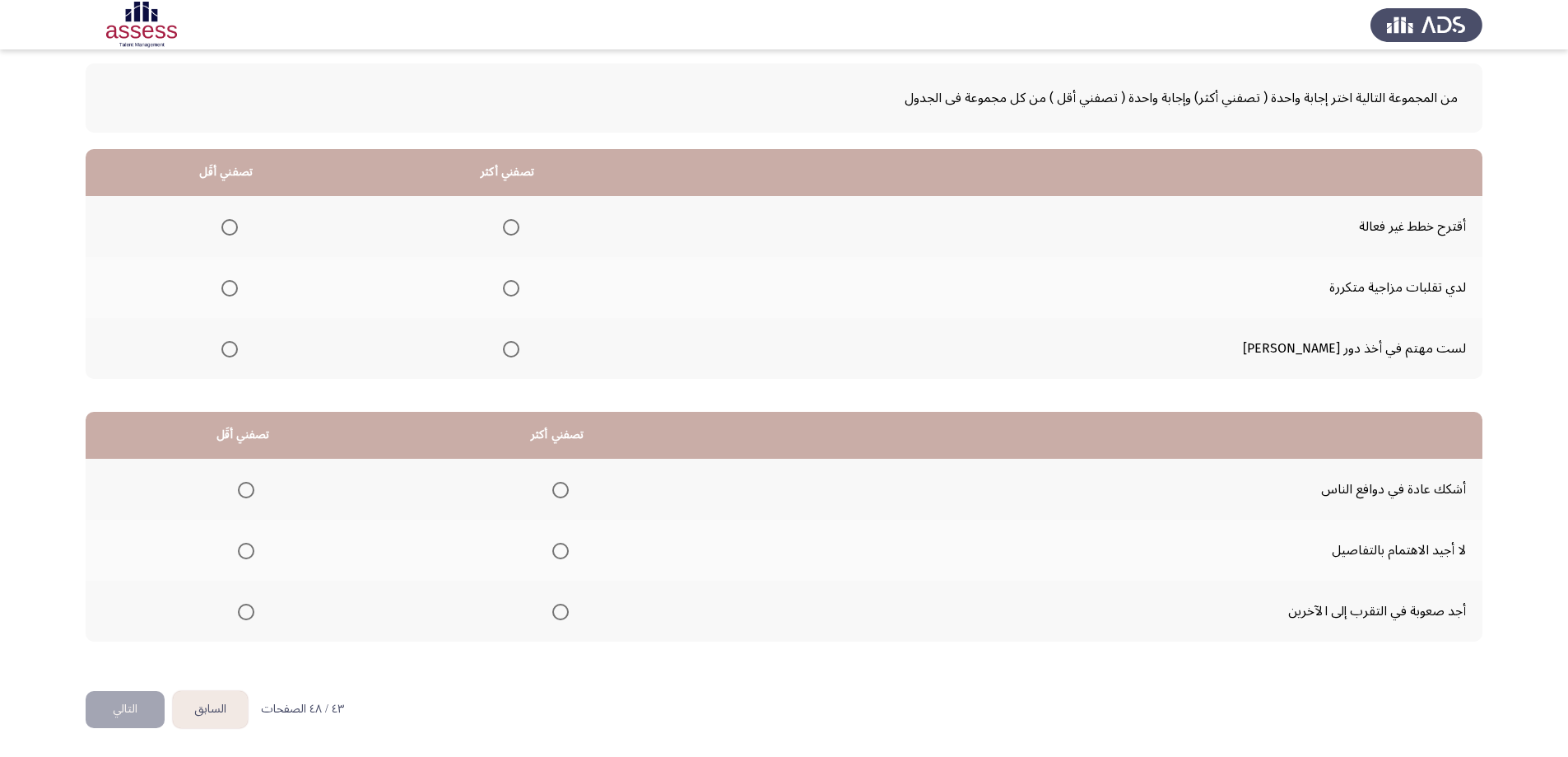
scroll to position [0, 0]
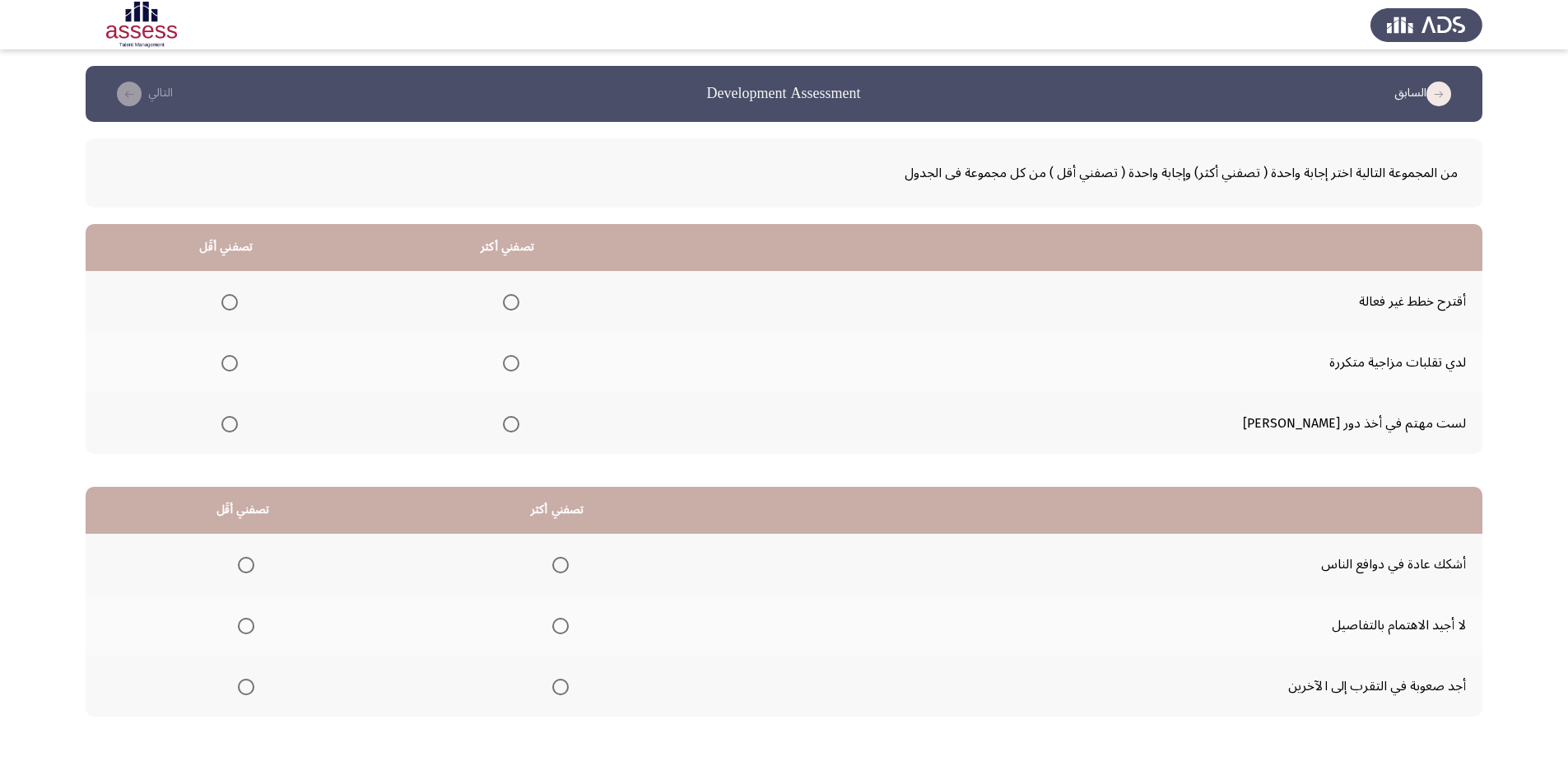
click at [519, 365] on span "Select an option" at bounding box center [511, 363] width 16 height 16
click at [519, 365] on input "Select an option" at bounding box center [511, 363] width 16 height 16
click at [519, 427] on span "Select an option" at bounding box center [511, 424] width 16 height 16
click at [519, 427] on input "Select an option" at bounding box center [511, 424] width 16 height 16
click at [238, 362] on span "Select an option" at bounding box center [229, 363] width 16 height 16
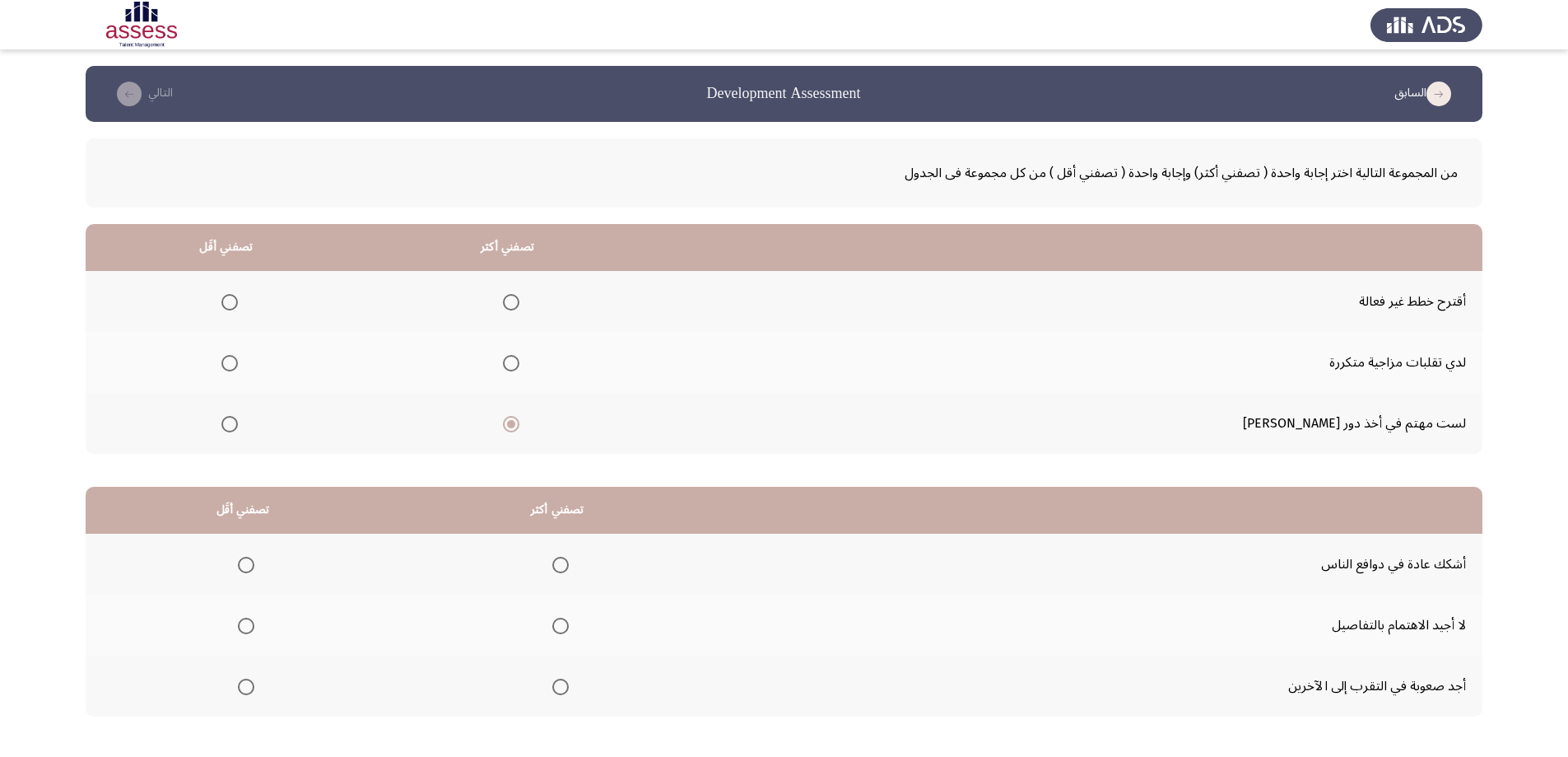
click at [238, 362] on input "Select an option" at bounding box center [229, 363] width 16 height 16
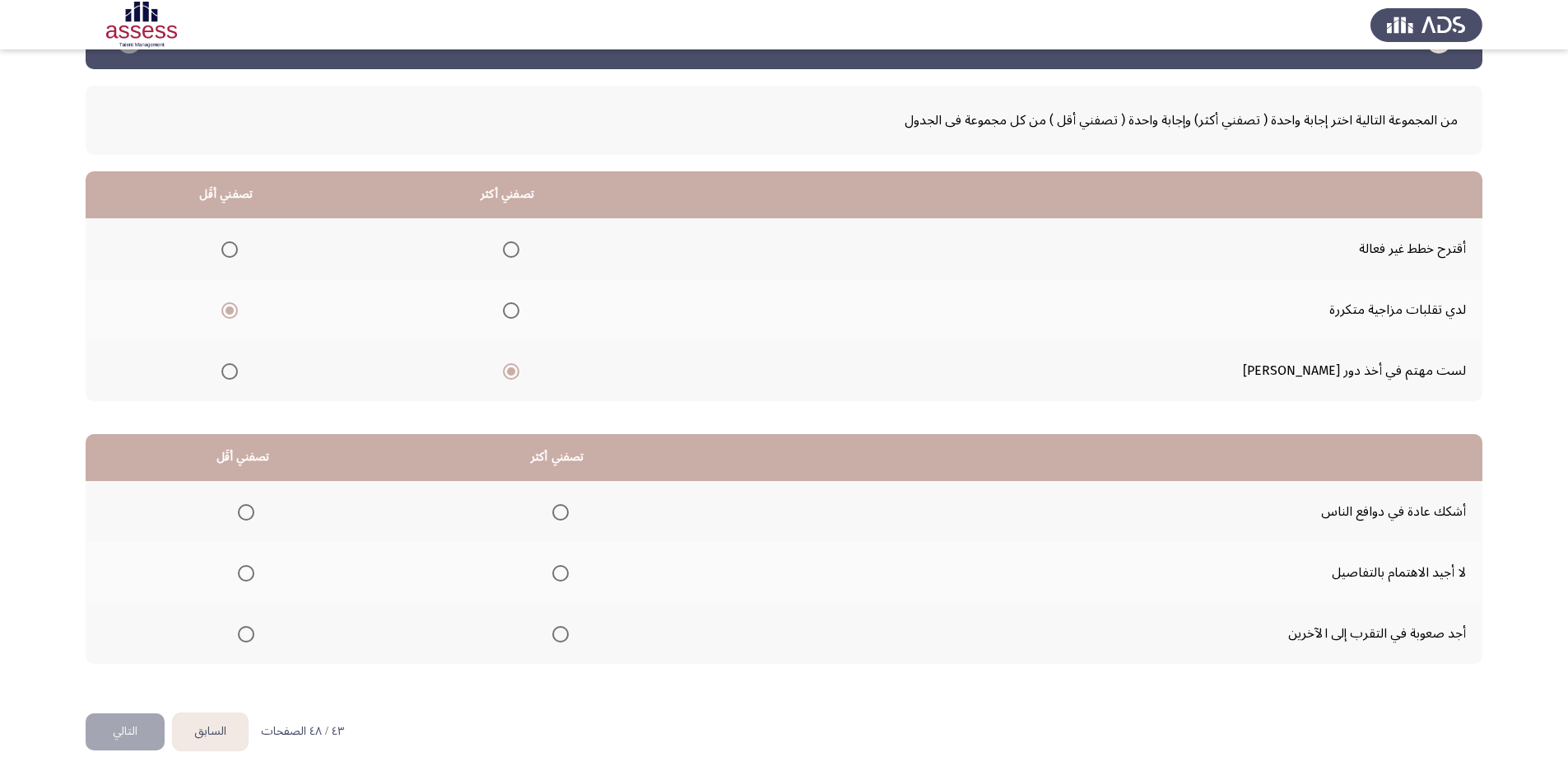
scroll to position [75, 0]
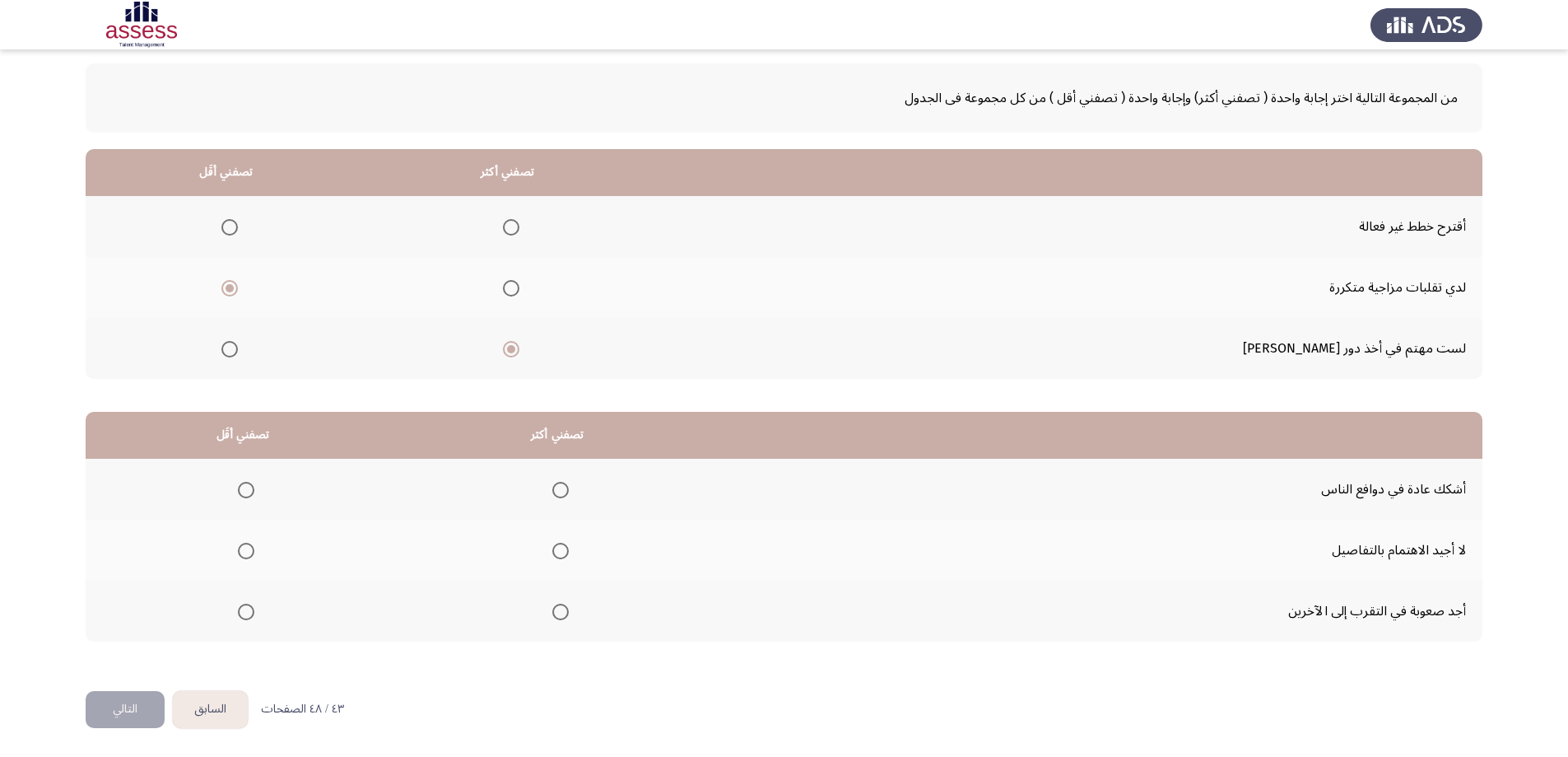
click at [556, 617] on span "Select an option" at bounding box center [560, 611] width 16 height 16
click at [556, 617] on input "Select an option" at bounding box center [560, 611] width 16 height 16
click at [247, 550] on span "Select an option" at bounding box center [246, 550] width 16 height 16
click at [247, 550] on input "Select an option" at bounding box center [246, 550] width 16 height 16
click at [153, 699] on button "التالي" at bounding box center [125, 709] width 79 height 37
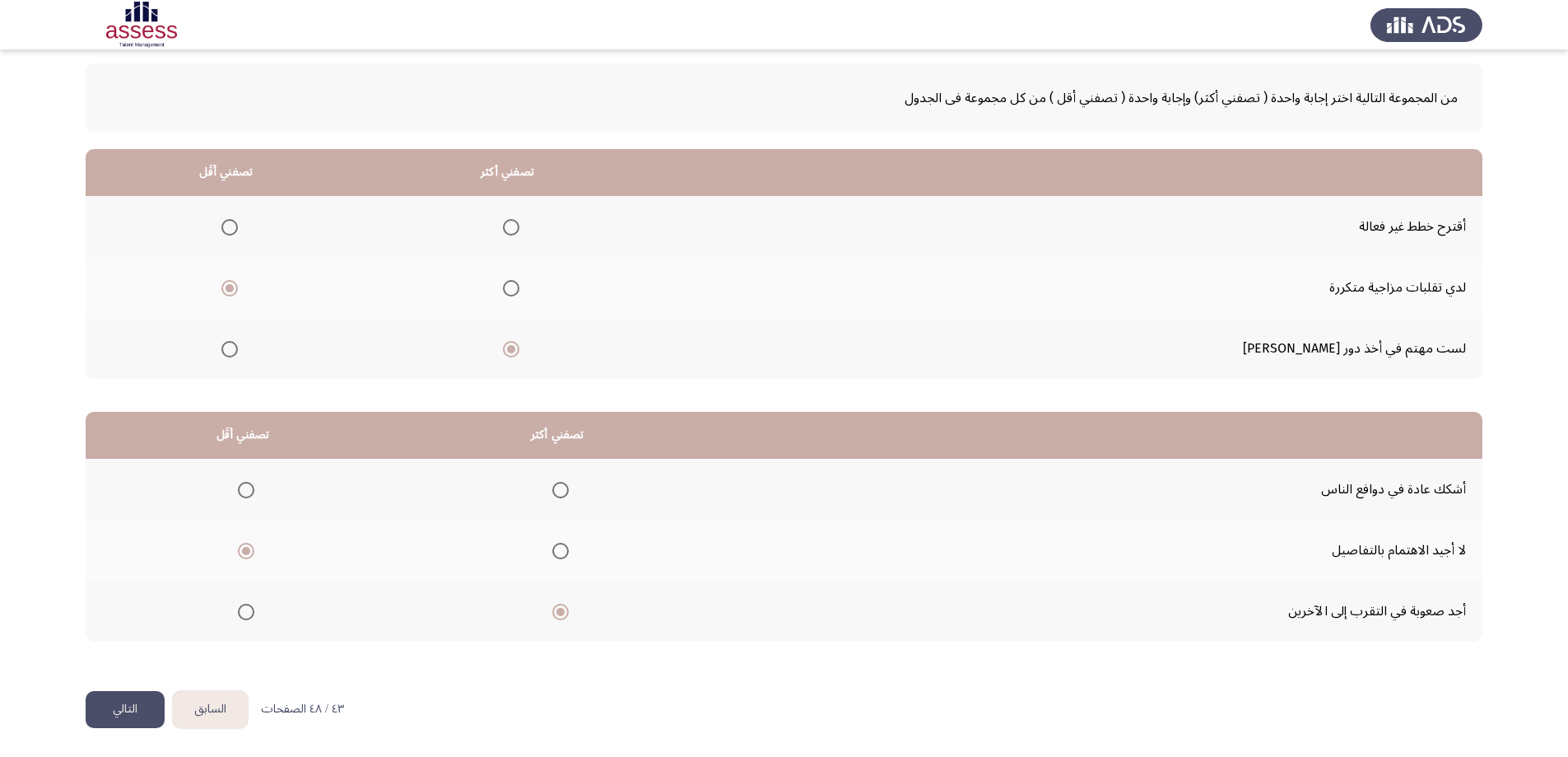
scroll to position [0, 0]
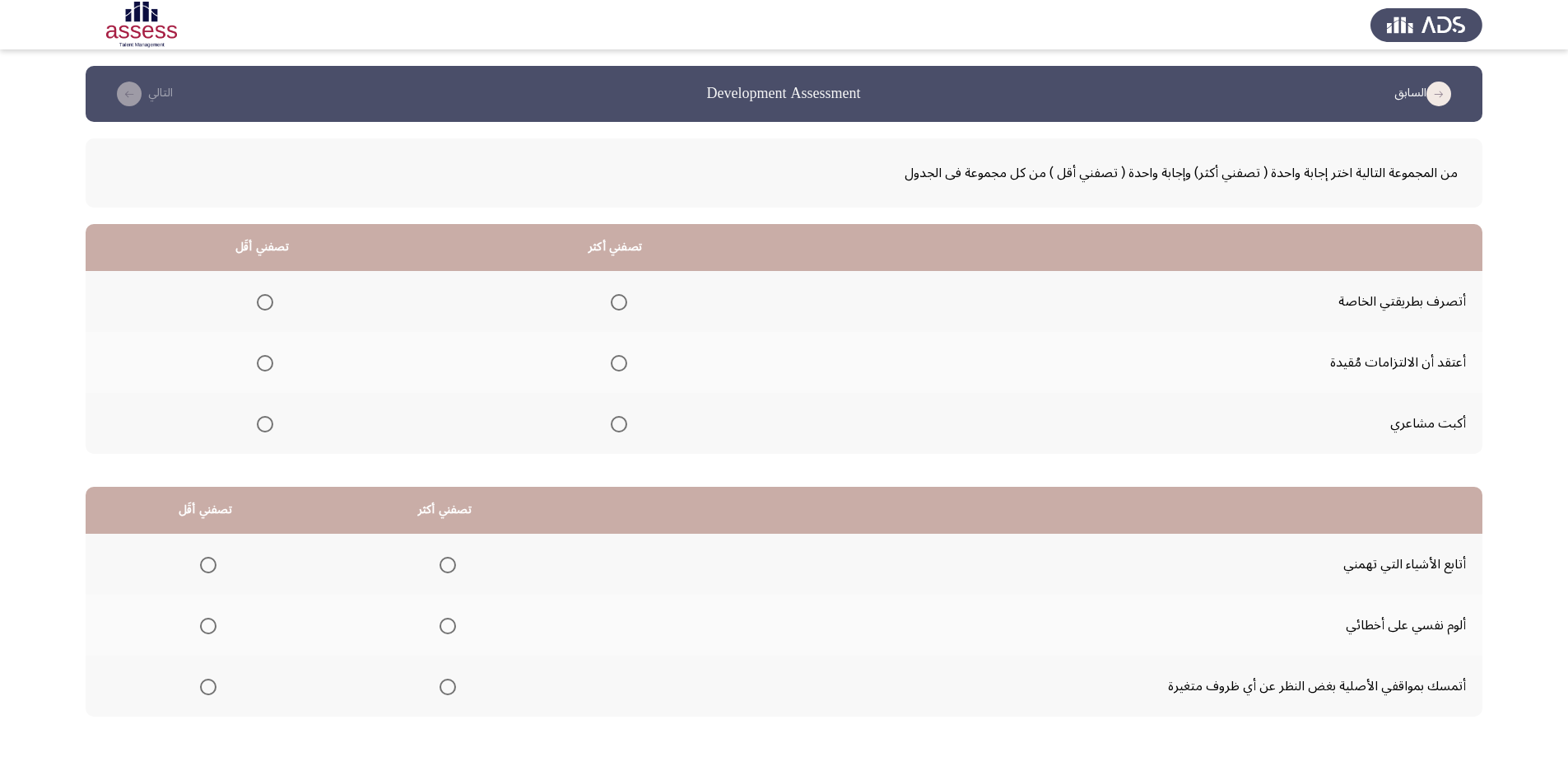
click at [623, 298] on span "Select an option" at bounding box center [619, 302] width 16 height 16
click at [623, 298] on input "Select an option" at bounding box center [619, 302] width 16 height 16
click at [267, 365] on span "Select an option" at bounding box center [265, 363] width 16 height 16
click at [267, 365] on input "Select an option" at bounding box center [265, 363] width 16 height 16
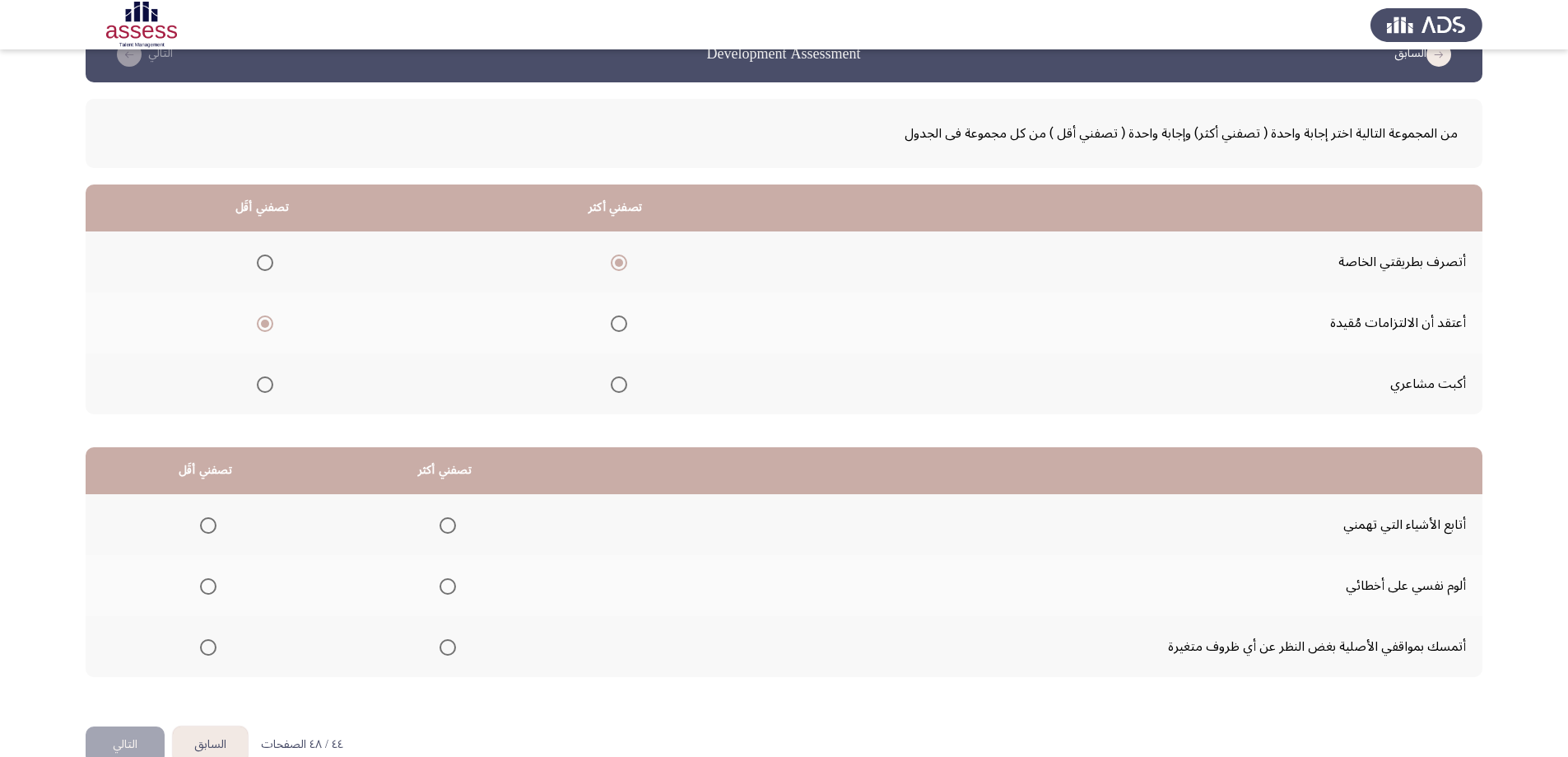
scroll to position [75, 0]
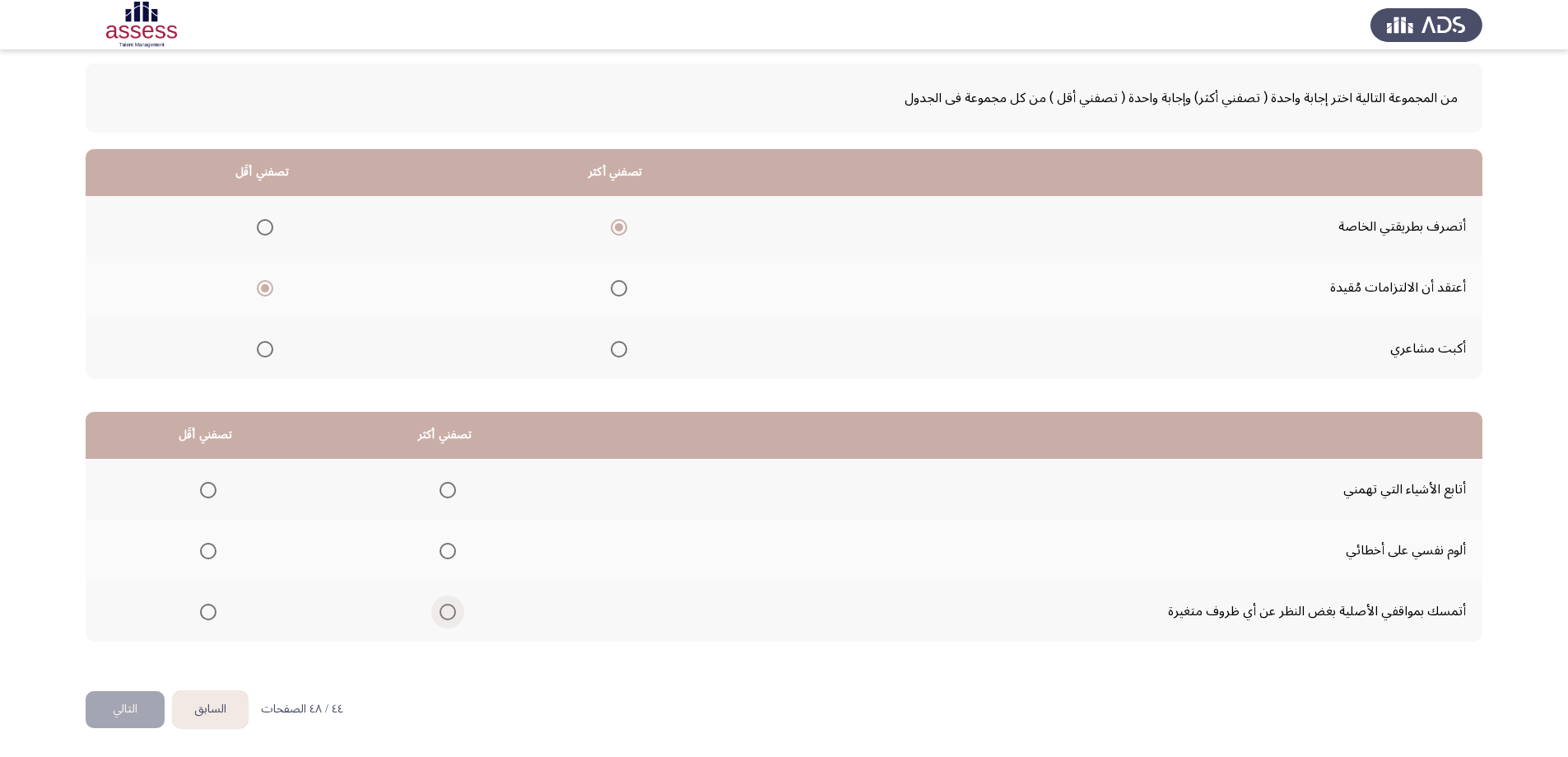
click at [444, 611] on span "Select an option" at bounding box center [447, 611] width 16 height 16
click at [444, 611] on input "Select an option" at bounding box center [447, 611] width 16 height 16
click at [210, 549] on span "Select an option" at bounding box center [207, 550] width 16 height 16
click at [210, 549] on input "Select an option" at bounding box center [207, 550] width 16 height 16
click at [138, 705] on button "التالي" at bounding box center [125, 709] width 79 height 37
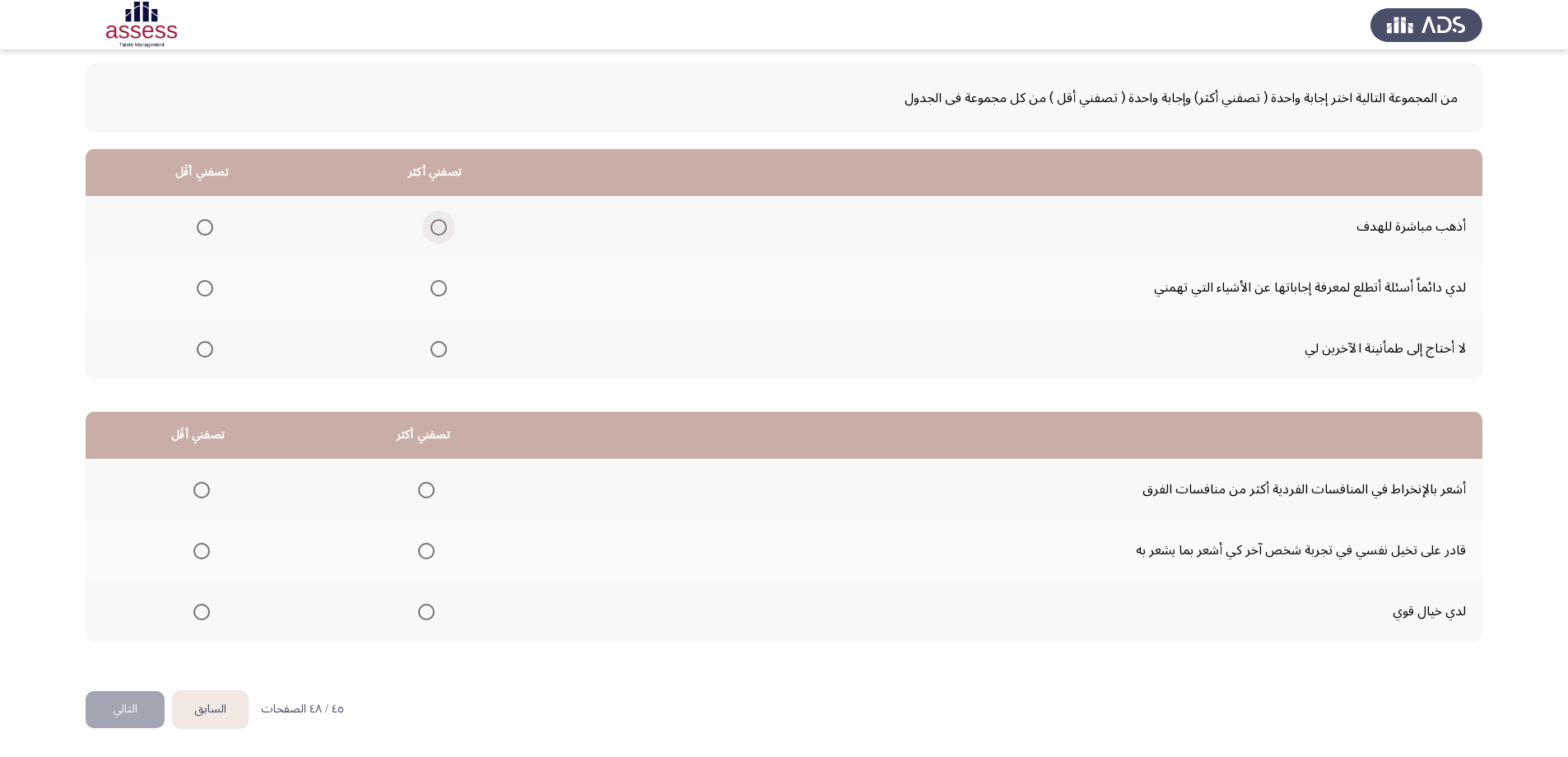
click at [440, 227] on span "Select an option" at bounding box center [438, 227] width 16 height 16
click at [440, 227] on input "Select an option" at bounding box center [438, 227] width 16 height 16
click at [204, 351] on span "Select an option" at bounding box center [205, 349] width 16 height 16
click at [204, 351] on input "Select an option" at bounding box center [205, 349] width 16 height 16
click at [427, 560] on mat-radio-group "Select an option" at bounding box center [422, 550] width 23 height 28
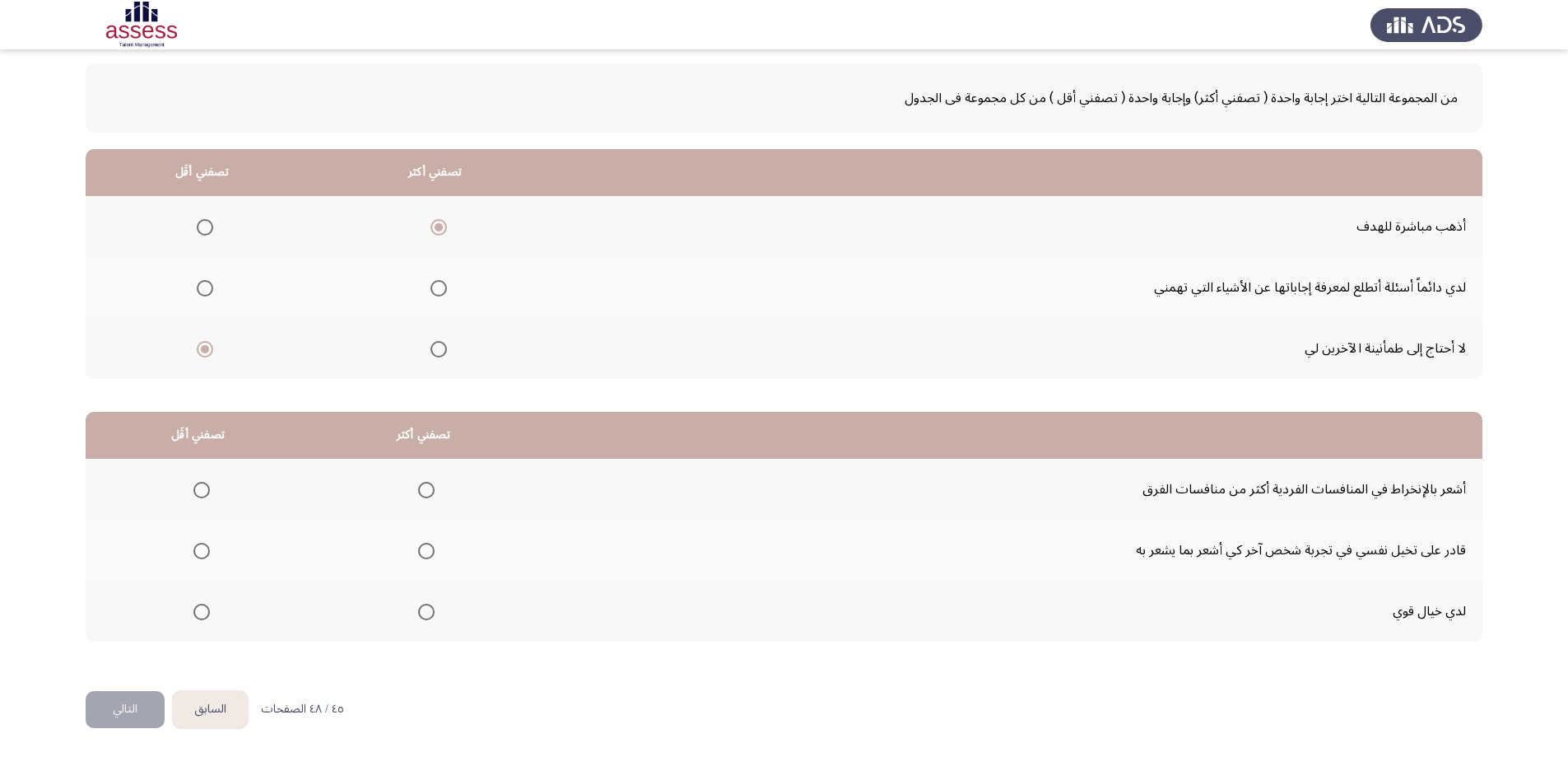
click at [426, 549] on span "Select an option" at bounding box center [426, 550] width 16 height 16
click at [426, 549] on input "Select an option" at bounding box center [426, 550] width 16 height 16
click at [201, 613] on span "Select an option" at bounding box center [201, 611] width 16 height 16
click at [201, 613] on input "Select an option" at bounding box center [201, 611] width 16 height 16
click at [135, 708] on button "التالي" at bounding box center [125, 709] width 79 height 37
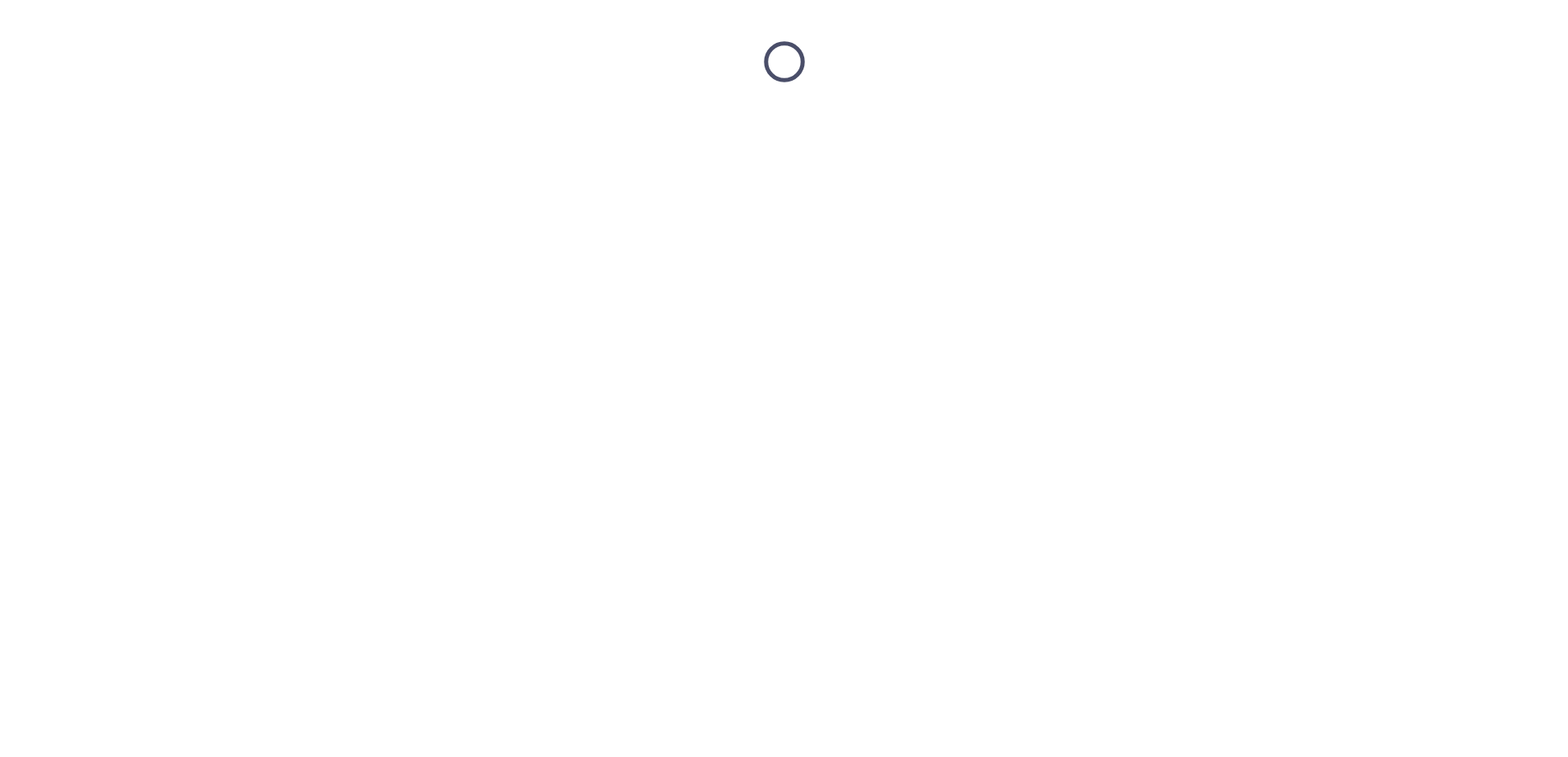
scroll to position [0, 0]
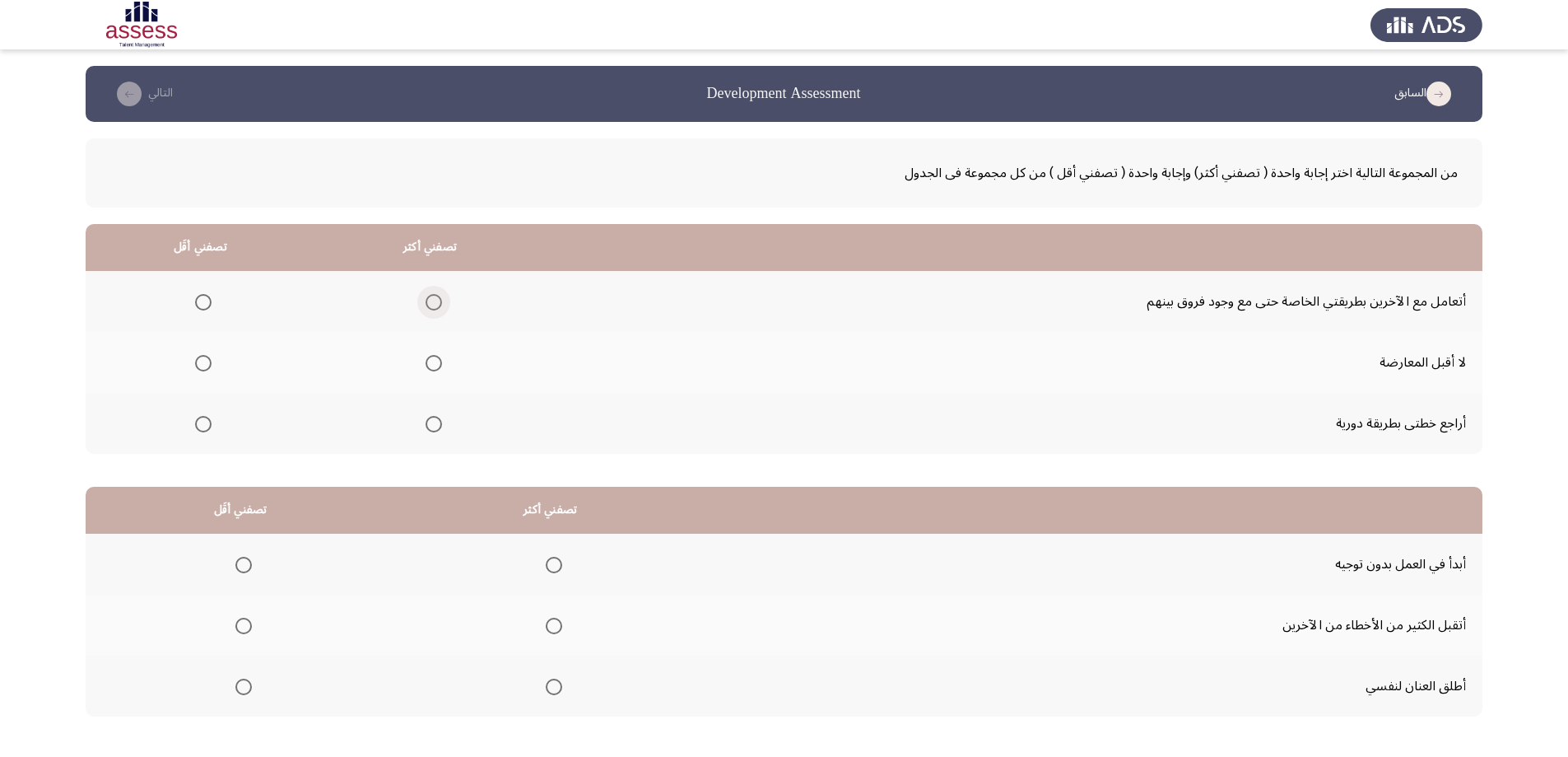
click at [440, 296] on span "Select an option" at bounding box center [434, 302] width 16 height 16
click at [440, 296] on input "Select an option" at bounding box center [434, 302] width 16 height 16
click at [202, 423] on span "Select an option" at bounding box center [203, 424] width 16 height 16
click at [202, 423] on input "Select an option" at bounding box center [203, 424] width 16 height 16
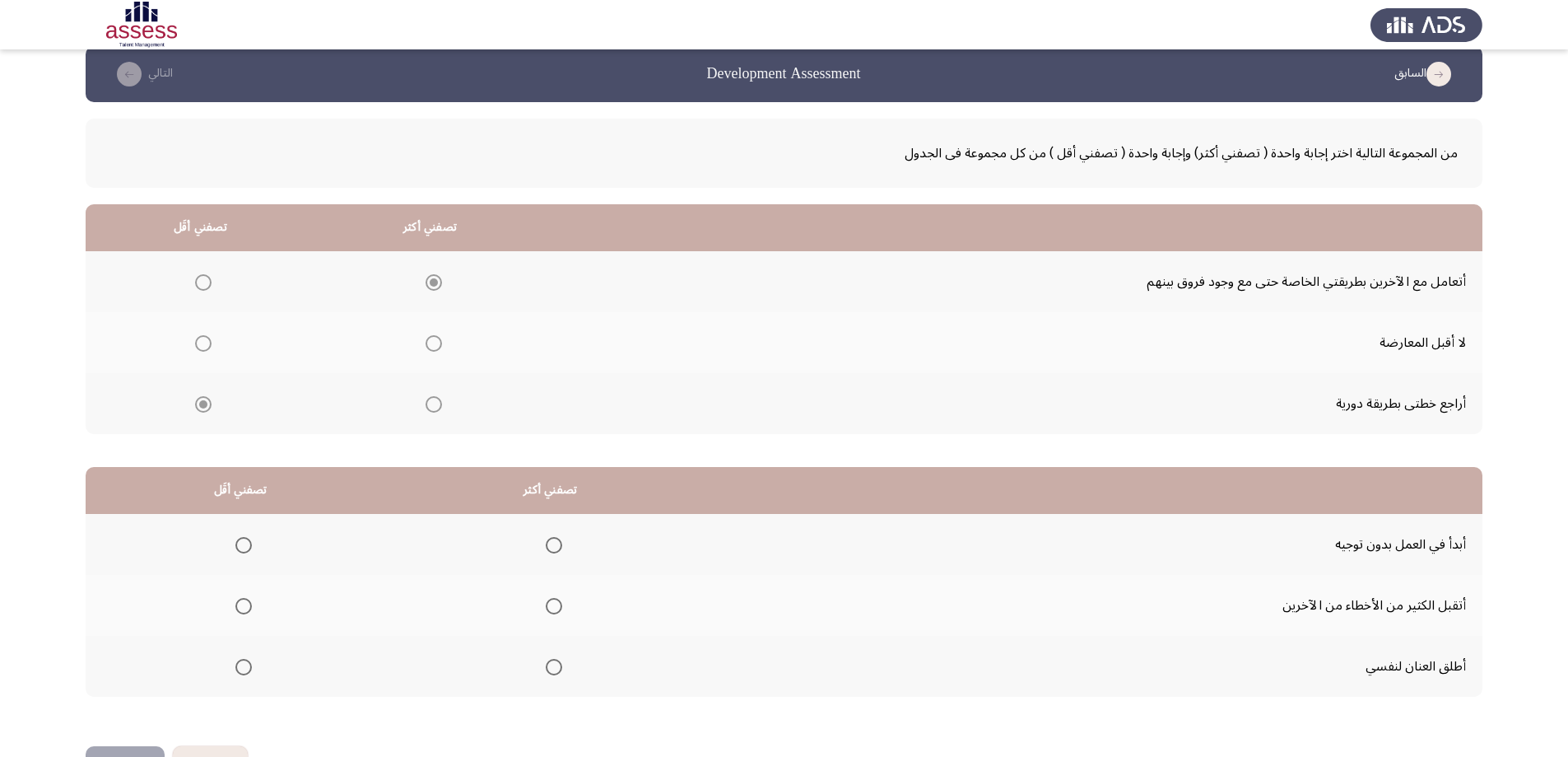
scroll to position [75, 0]
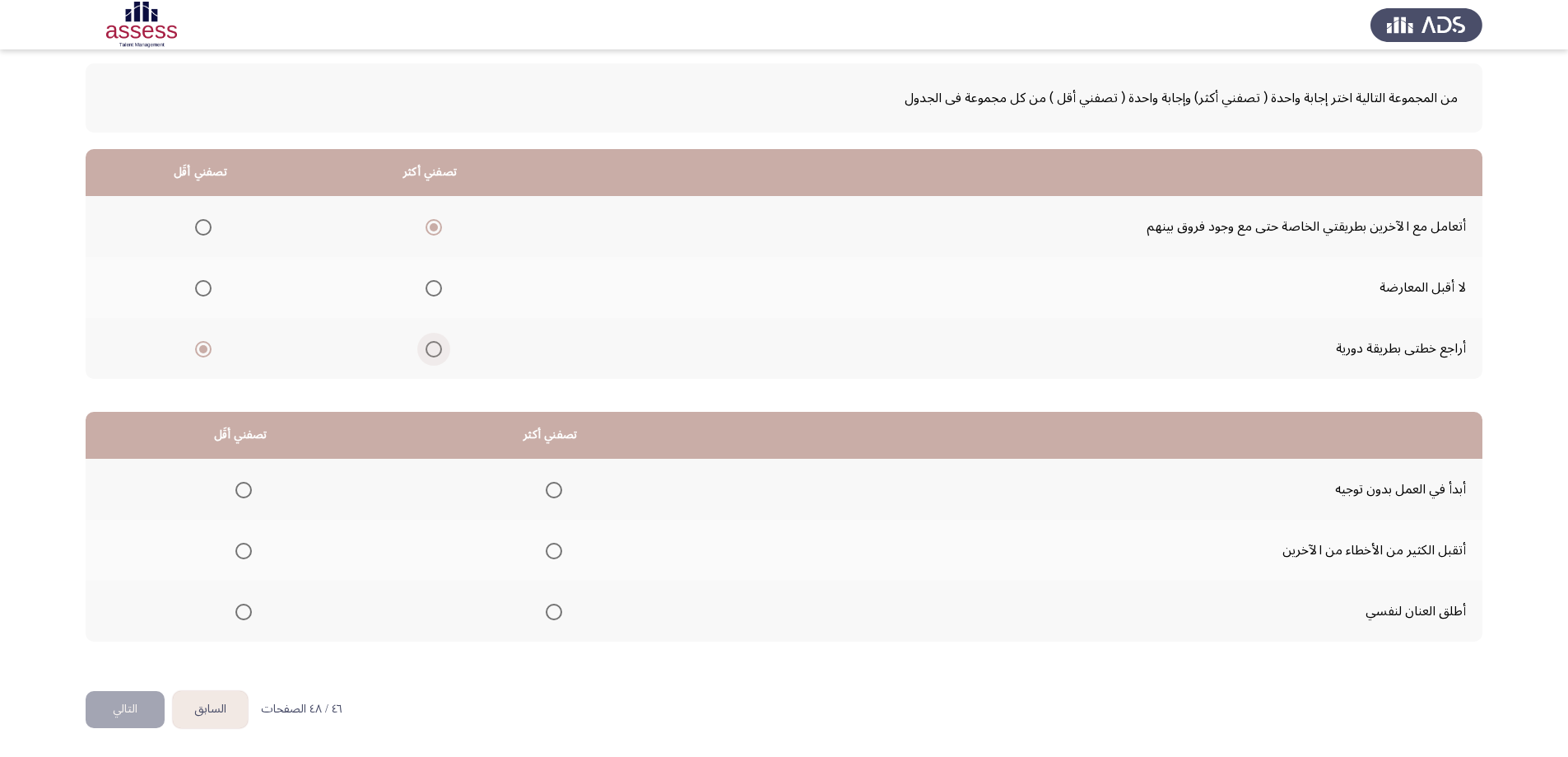
click at [433, 351] on span "Select an option" at bounding box center [434, 349] width 16 height 16
click at [433, 351] on input "Select an option" at bounding box center [434, 349] width 16 height 16
click at [200, 237] on mat-radio-group "Select an option" at bounding box center [200, 226] width 23 height 28
click at [203, 228] on span "Select an option" at bounding box center [203, 227] width 16 height 16
click at [203, 228] on input "Select an option" at bounding box center [203, 227] width 16 height 16
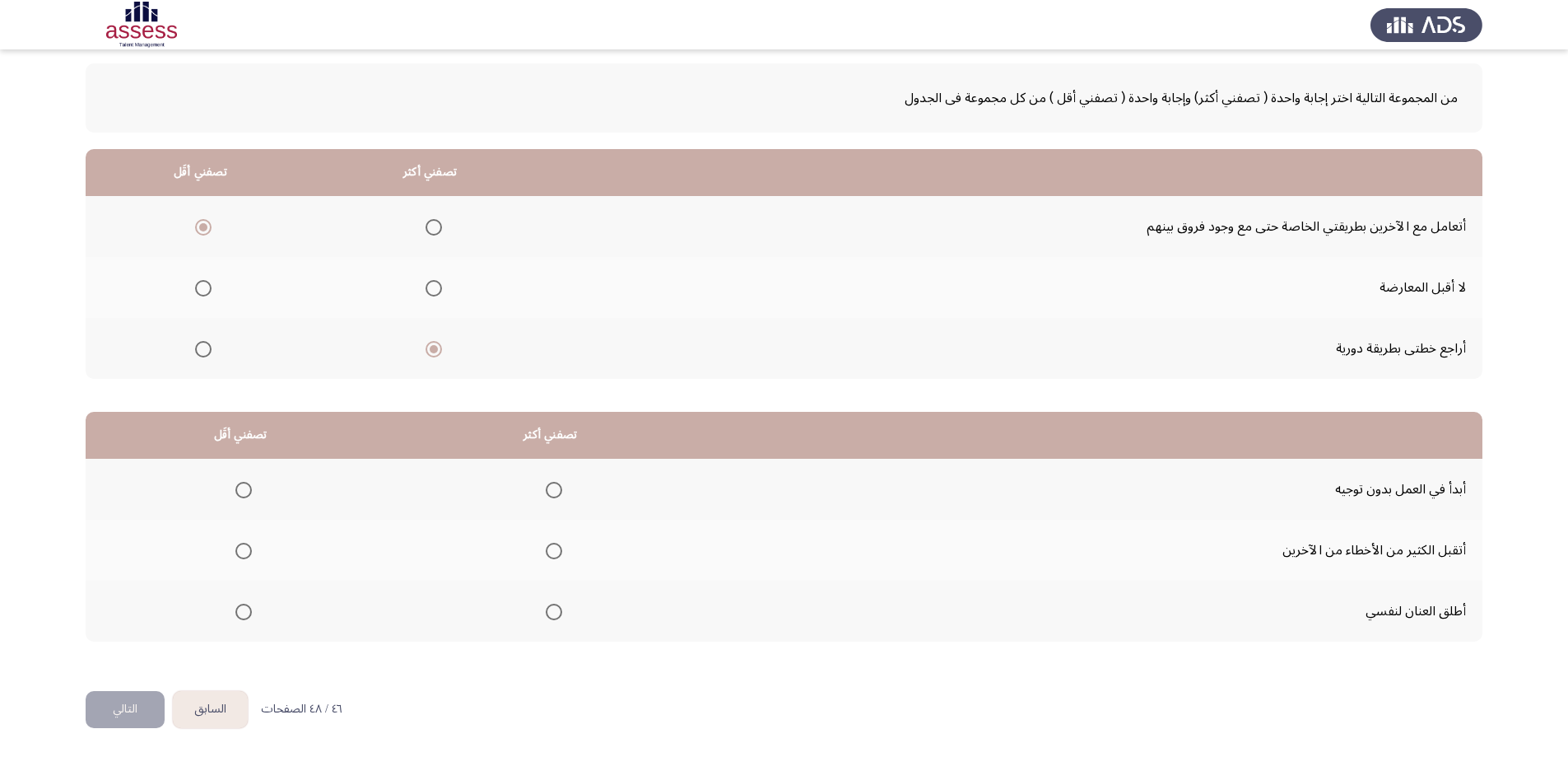
click at [548, 557] on span "Select an option" at bounding box center [554, 550] width 16 height 16
click at [548, 557] on input "Select an option" at bounding box center [554, 550] width 16 height 16
click at [240, 610] on span "Select an option" at bounding box center [243, 611] width 16 height 16
click at [240, 610] on input "Select an option" at bounding box center [243, 611] width 16 height 16
click at [141, 707] on button "التالي" at bounding box center [125, 709] width 79 height 37
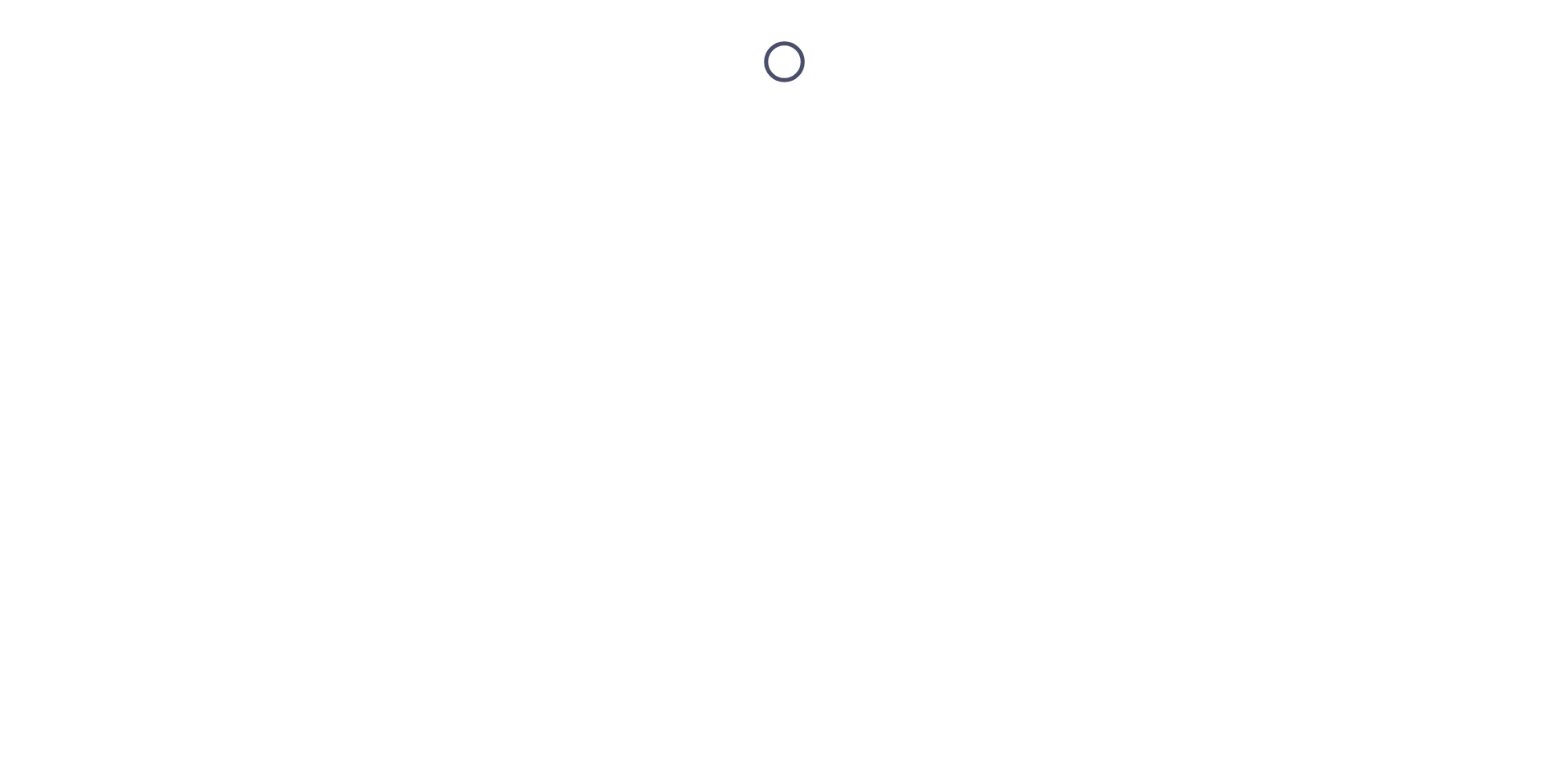
scroll to position [0, 0]
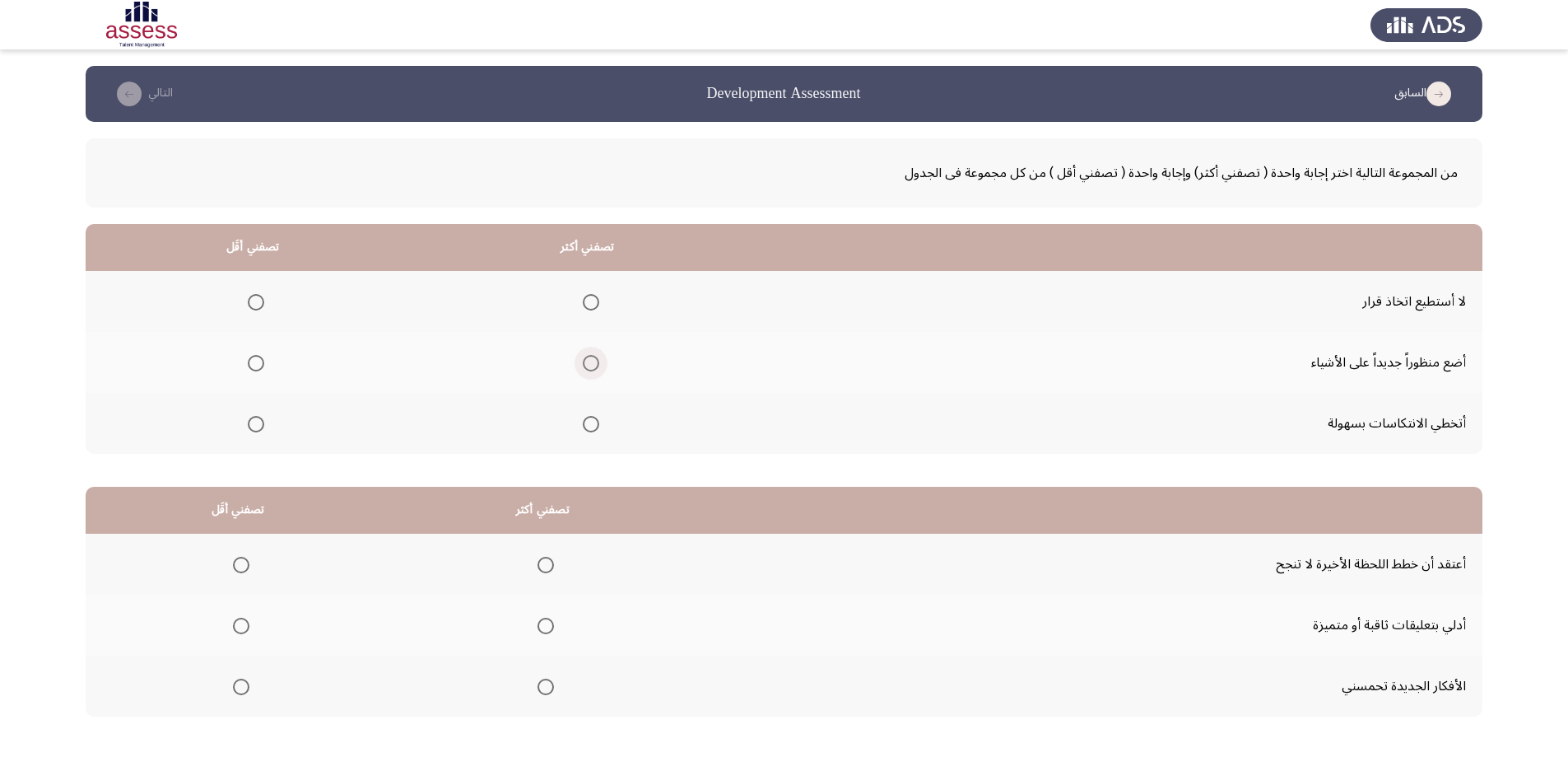
click at [587, 364] on span "Select an option" at bounding box center [590, 363] width 16 height 16
click at [587, 364] on input "Select an option" at bounding box center [590, 363] width 16 height 16
click at [258, 422] on span "Select an option" at bounding box center [255, 424] width 16 height 16
click at [258, 422] on input "Select an option" at bounding box center [255, 424] width 16 height 16
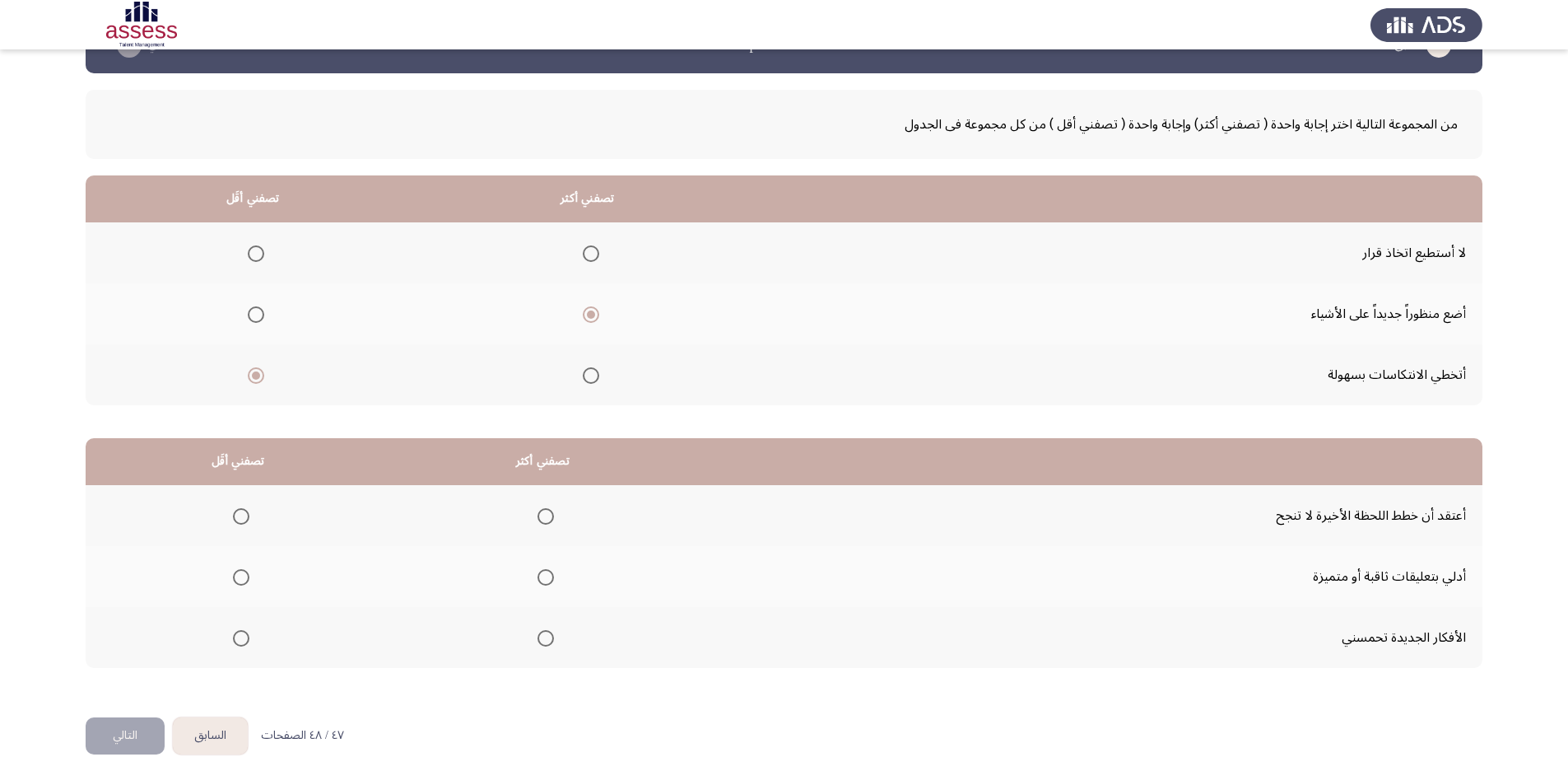
scroll to position [75, 0]
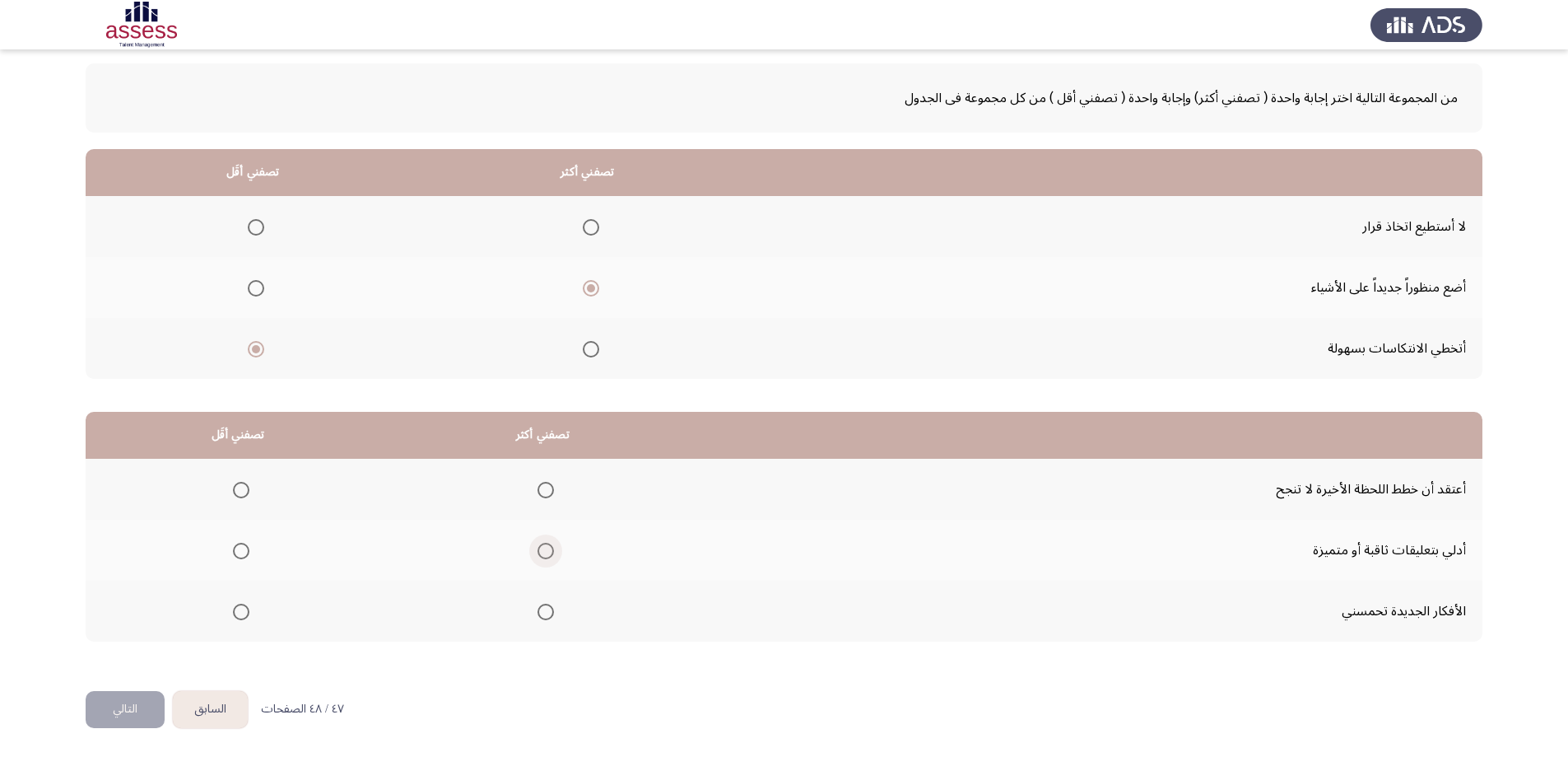
click at [537, 551] on span "Select an option" at bounding box center [545, 550] width 16 height 16
click at [537, 551] on input "Select an option" at bounding box center [545, 550] width 16 height 16
click at [242, 491] on span "Select an option" at bounding box center [241, 490] width 16 height 16
click at [242, 491] on input "Select an option" at bounding box center [241, 490] width 16 height 16
click at [130, 702] on button "التالي" at bounding box center [125, 709] width 79 height 37
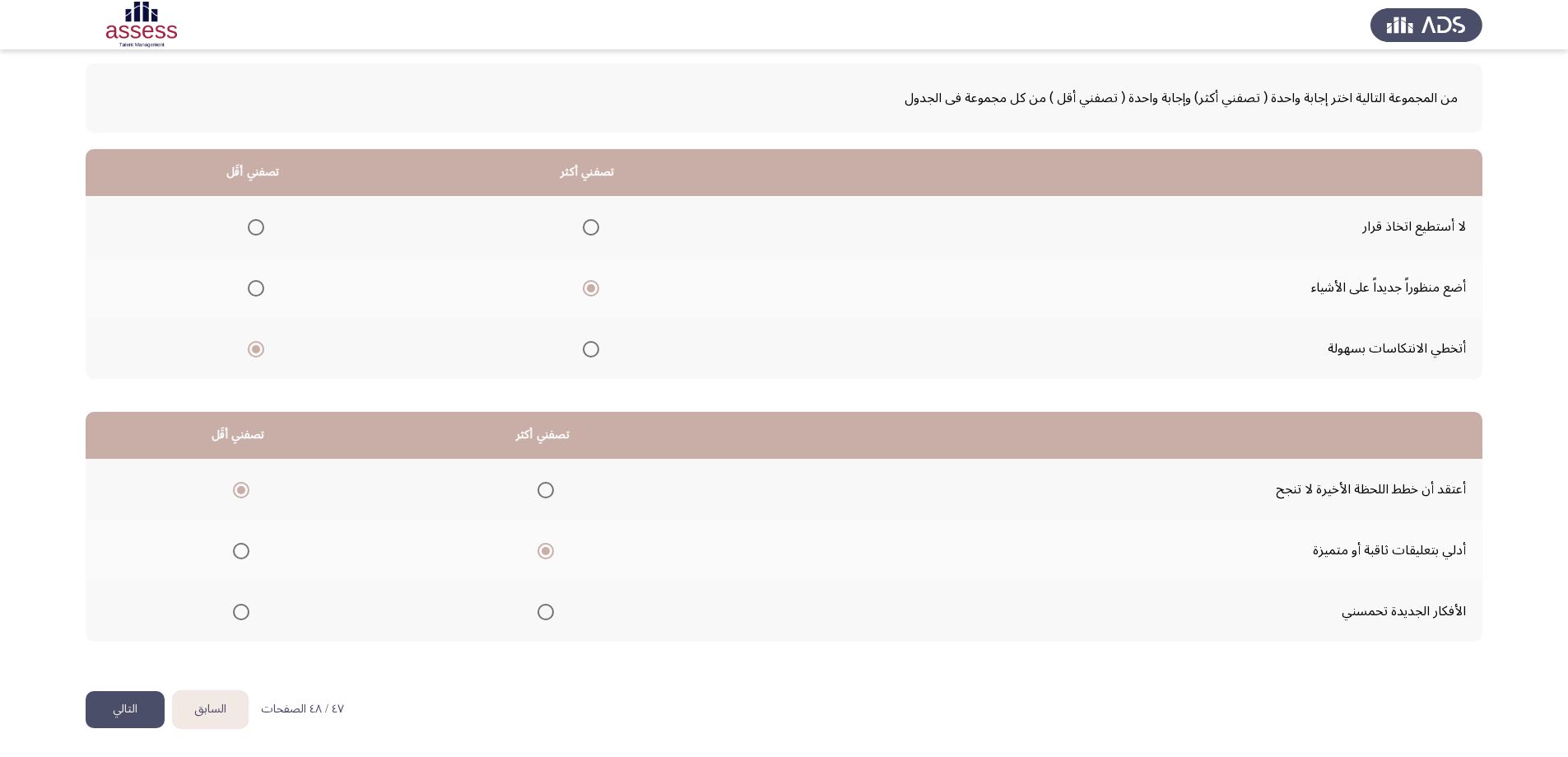
scroll to position [0, 0]
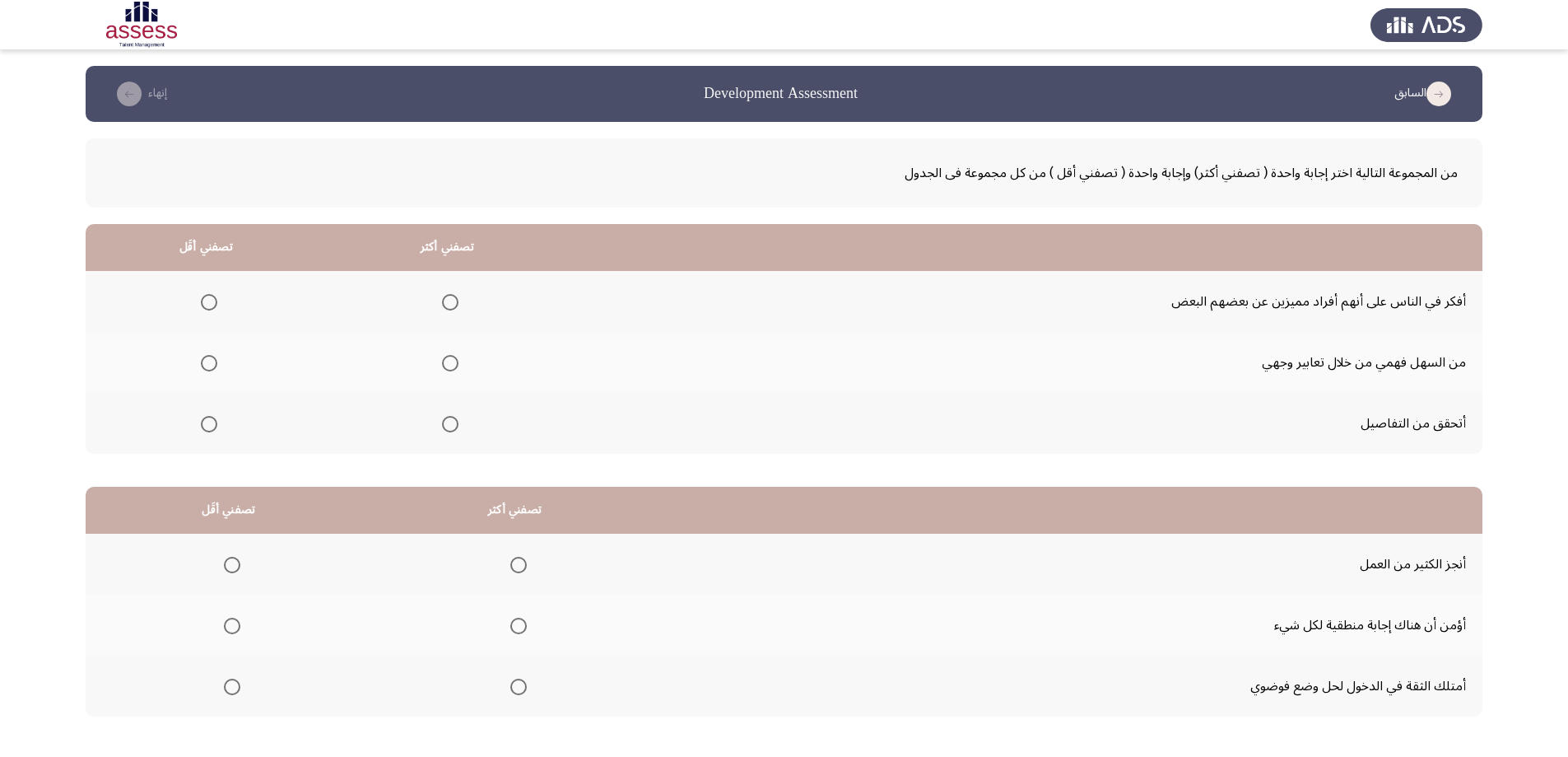
click at [451, 306] on span "Select an option" at bounding box center [450, 302] width 16 height 16
click at [451, 306] on input "Select an option" at bounding box center [450, 302] width 16 height 16
click at [206, 427] on span "Select an option" at bounding box center [208, 424] width 16 height 16
click at [206, 427] on input "Select an option" at bounding box center [208, 424] width 16 height 16
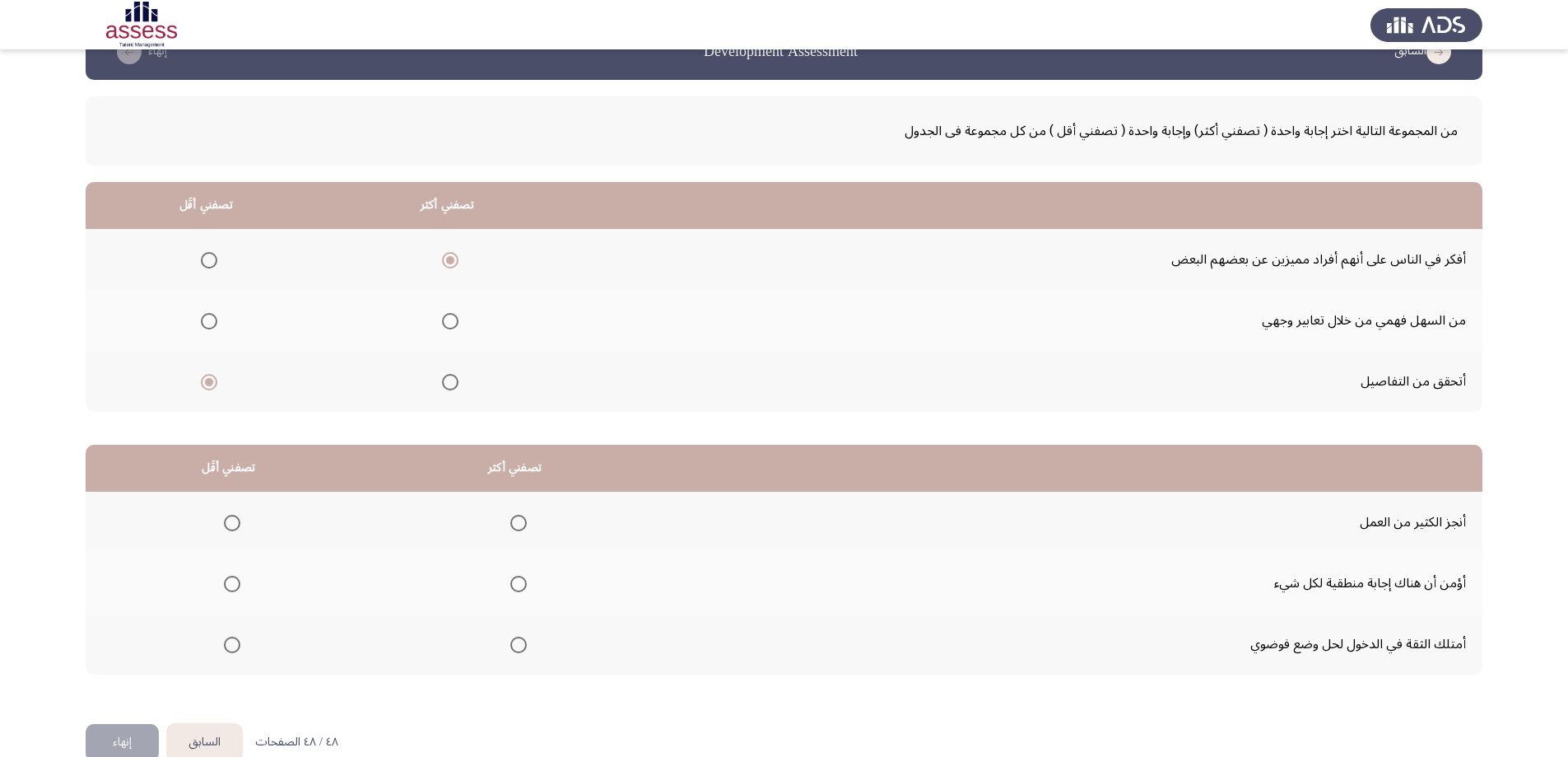
scroll to position [75, 0]
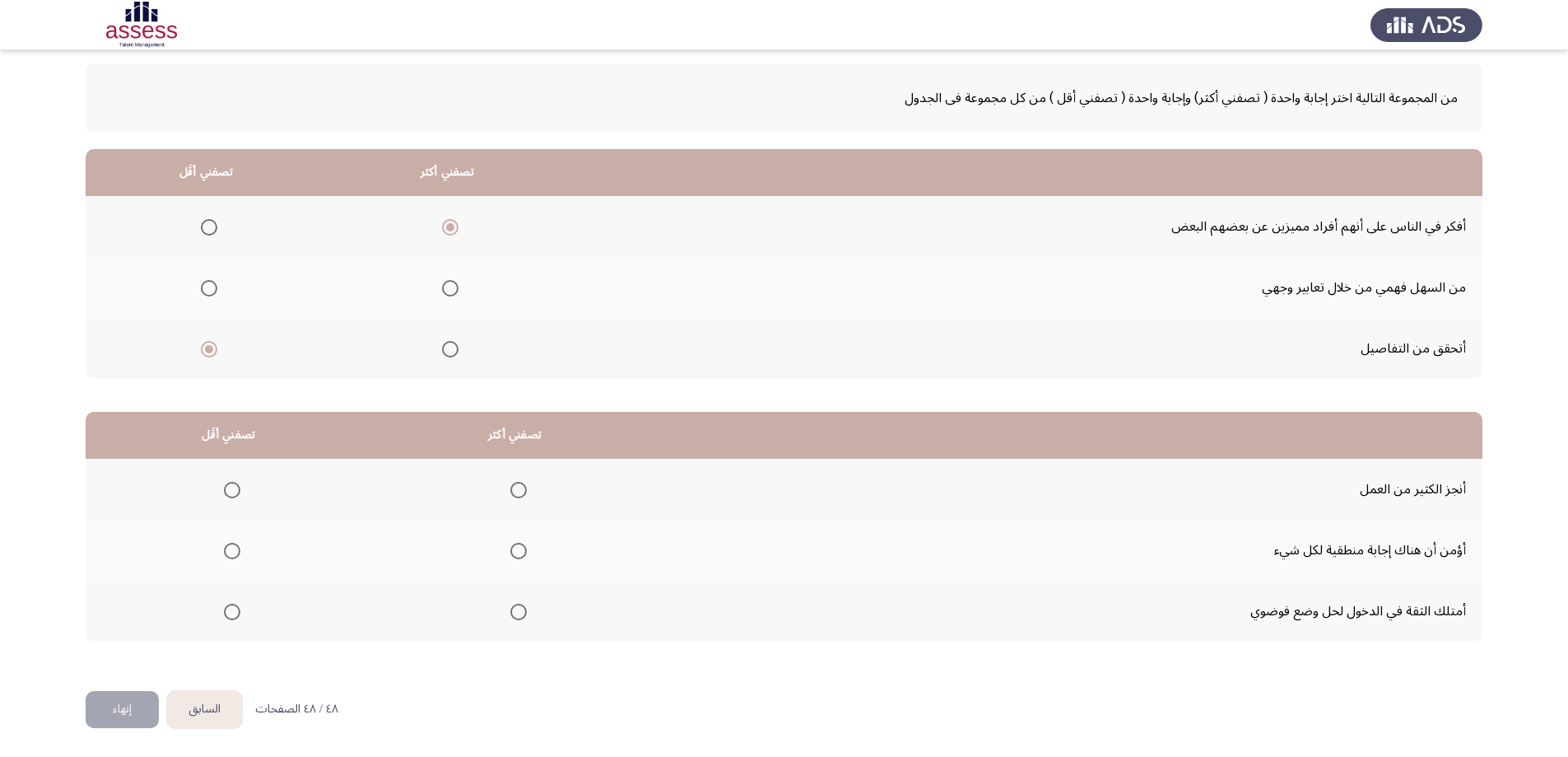
click at [517, 490] on span "Select an option" at bounding box center [518, 490] width 16 height 16
click at [517, 490] on input "Select an option" at bounding box center [518, 490] width 16 height 16
click at [232, 612] on span "Select an option" at bounding box center [232, 612] width 0 height 0
click at [230, 611] on input "Select an option" at bounding box center [231, 611] width 16 height 16
click at [512, 610] on span "Select an option" at bounding box center [518, 611] width 16 height 16
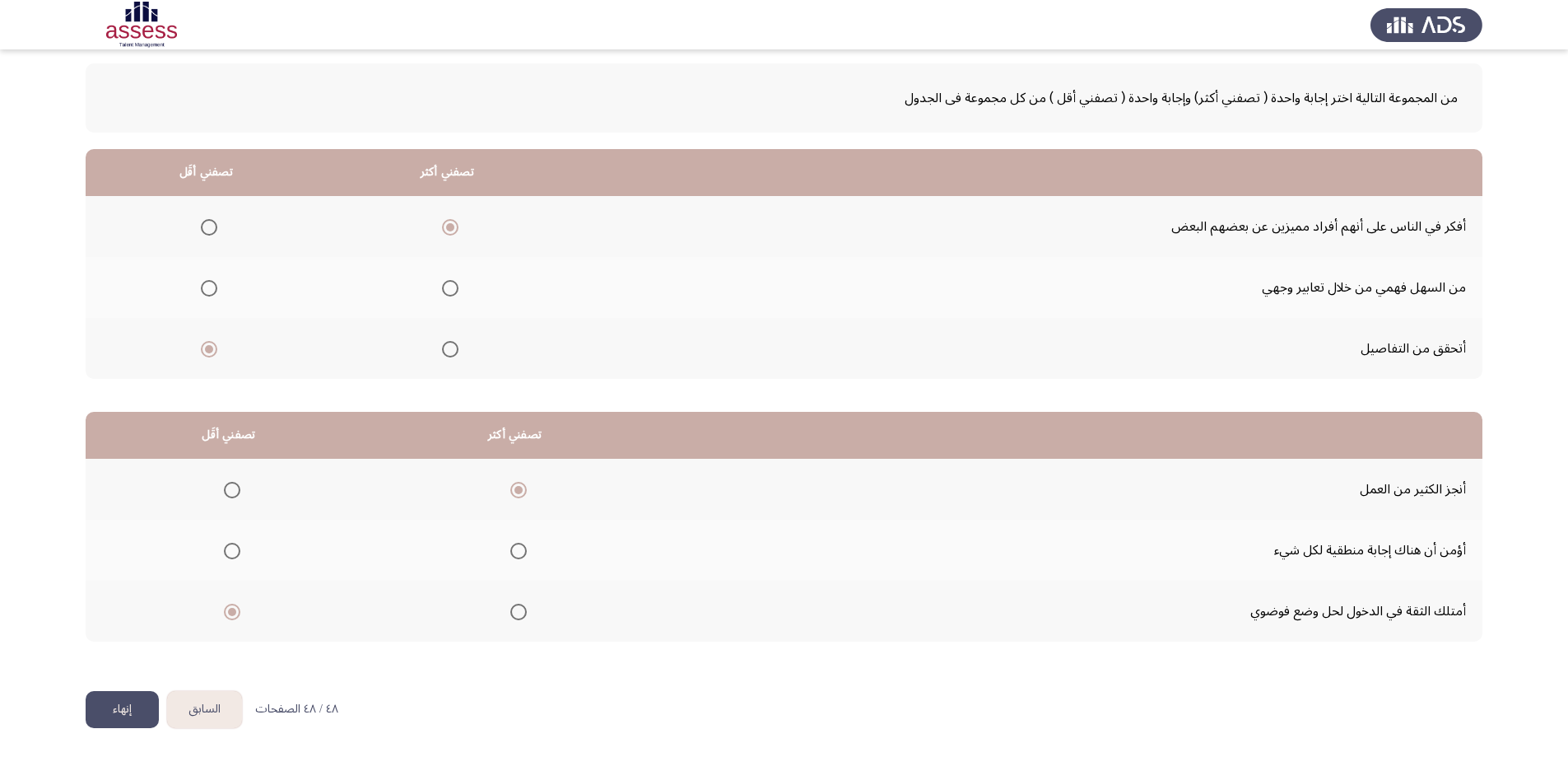
click at [512, 610] on input "Select an option" at bounding box center [518, 611] width 16 height 16
click at [230, 554] on span "Select an option" at bounding box center [231, 550] width 16 height 16
click at [230, 554] on input "Select an option" at bounding box center [231, 550] width 16 height 16
click at [135, 705] on button "إنهاء" at bounding box center [122, 709] width 73 height 37
